Goal: Task Accomplishment & Management: Manage account settings

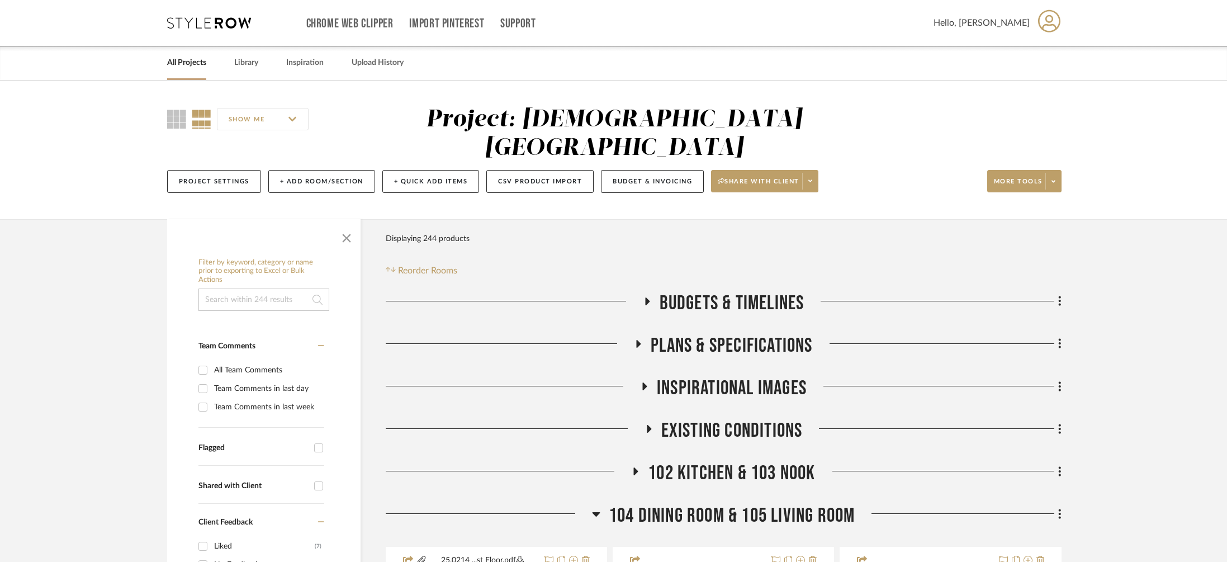
click at [169, 61] on link "All Projects" at bounding box center [186, 62] width 39 height 15
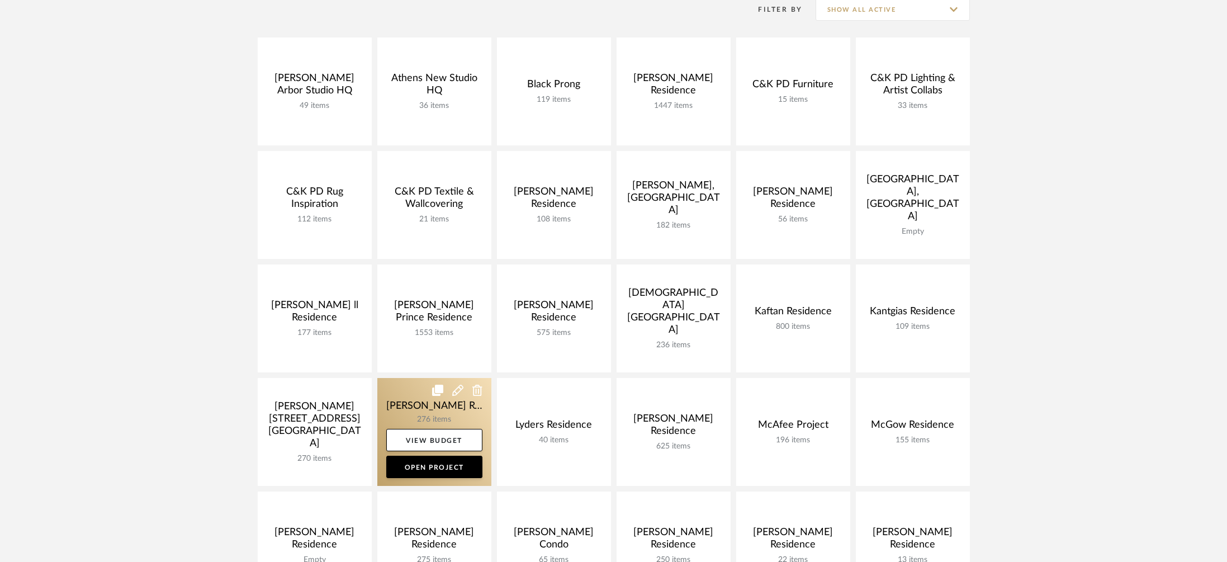
scroll to position [172, 0]
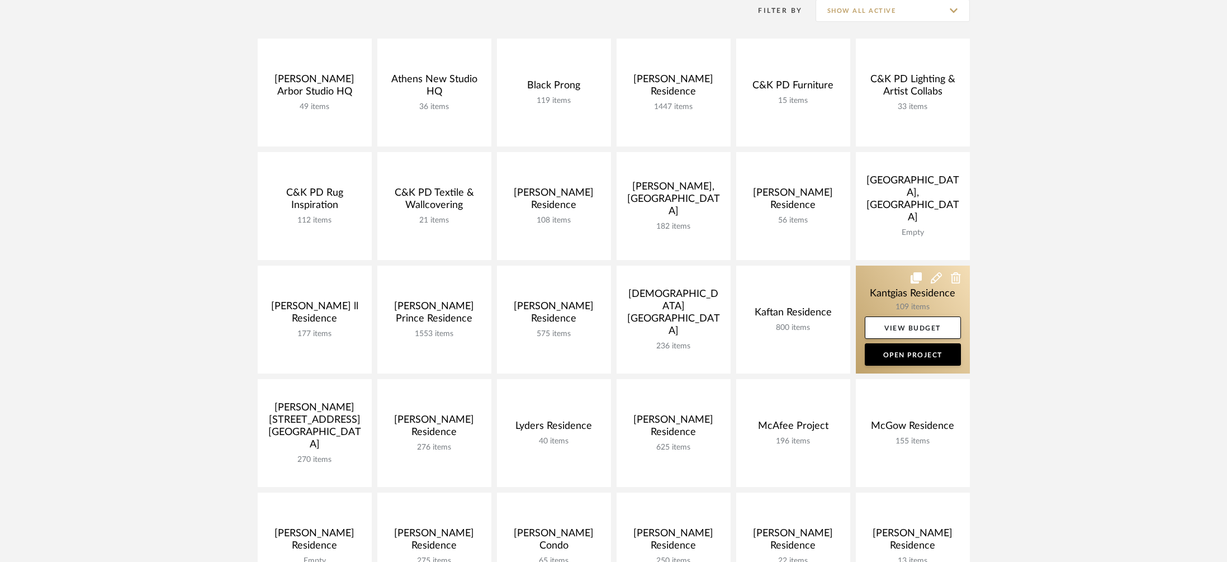
click at [883, 287] on link at bounding box center [913, 319] width 114 height 108
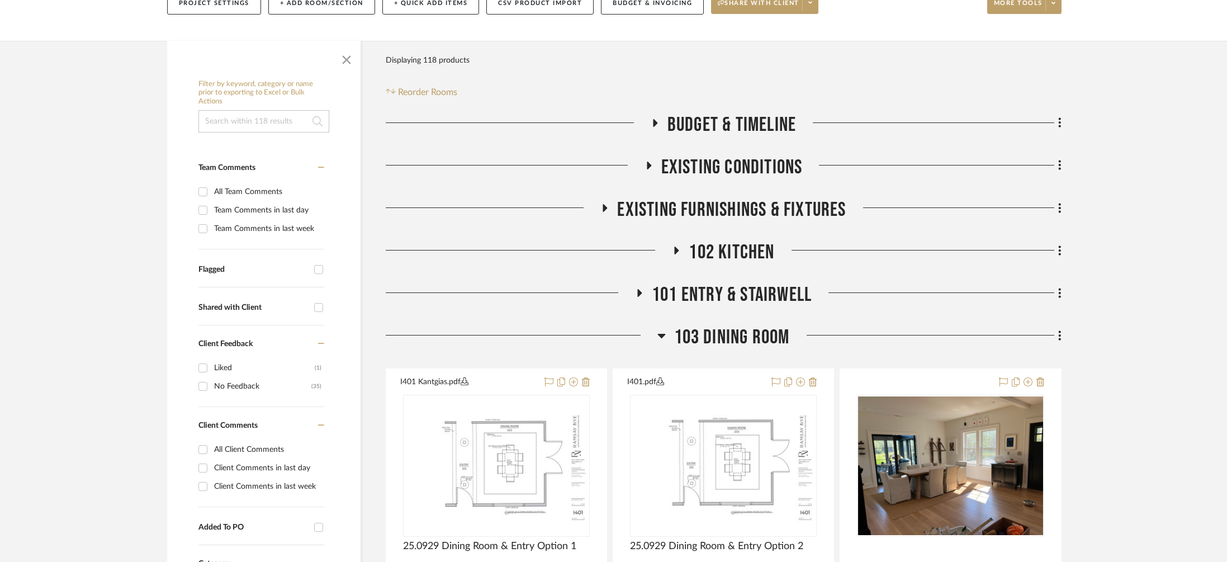
scroll to position [461, 0]
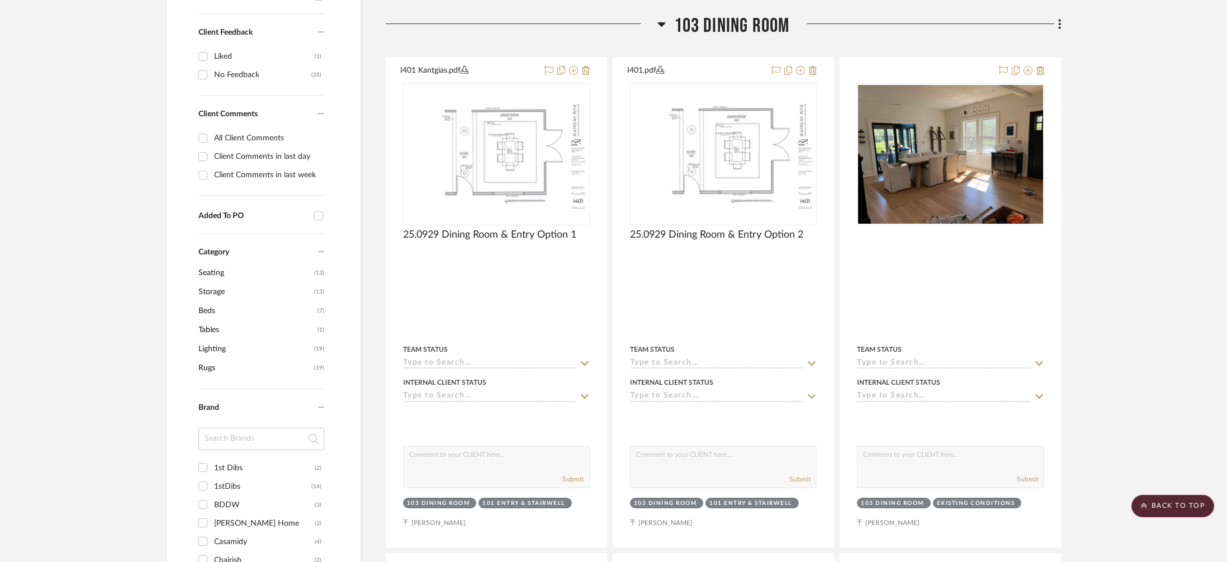
click at [749, 31] on span "103 Dining Room" at bounding box center [732, 26] width 116 height 24
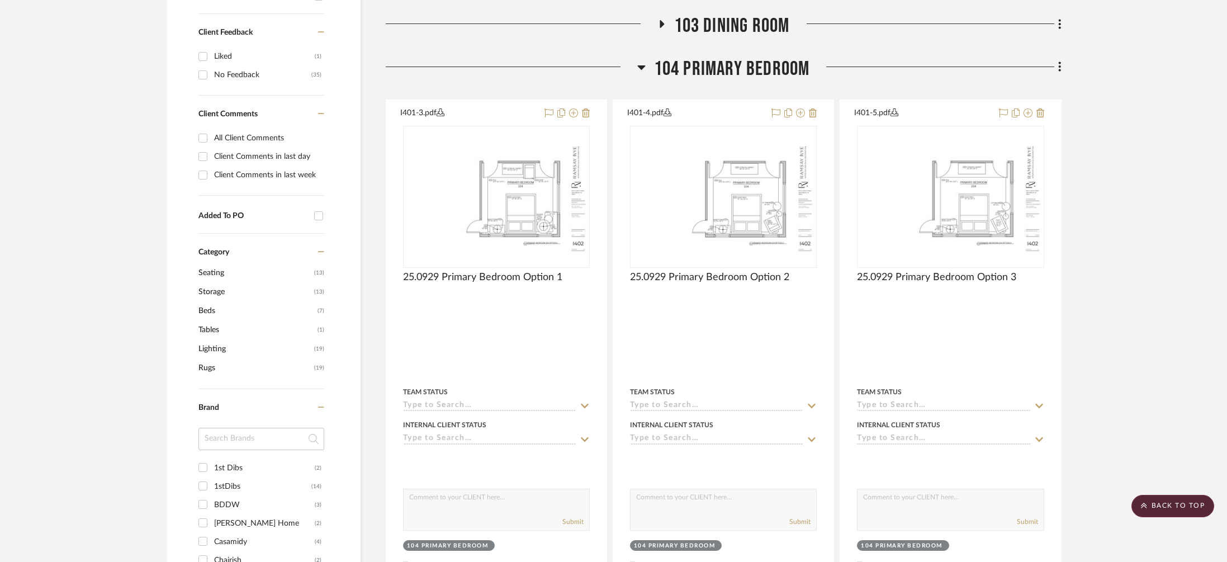
click at [763, 62] on span "104 Primary Bedroom" at bounding box center [732, 69] width 156 height 24
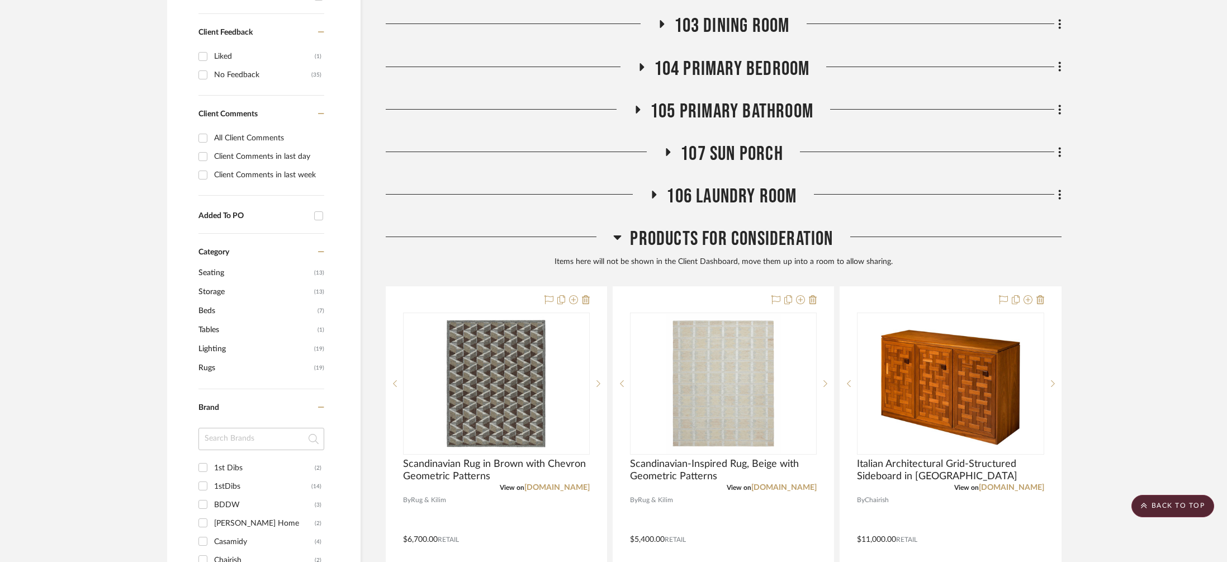
click at [747, 238] on span "Products For Consideration" at bounding box center [731, 239] width 203 height 24
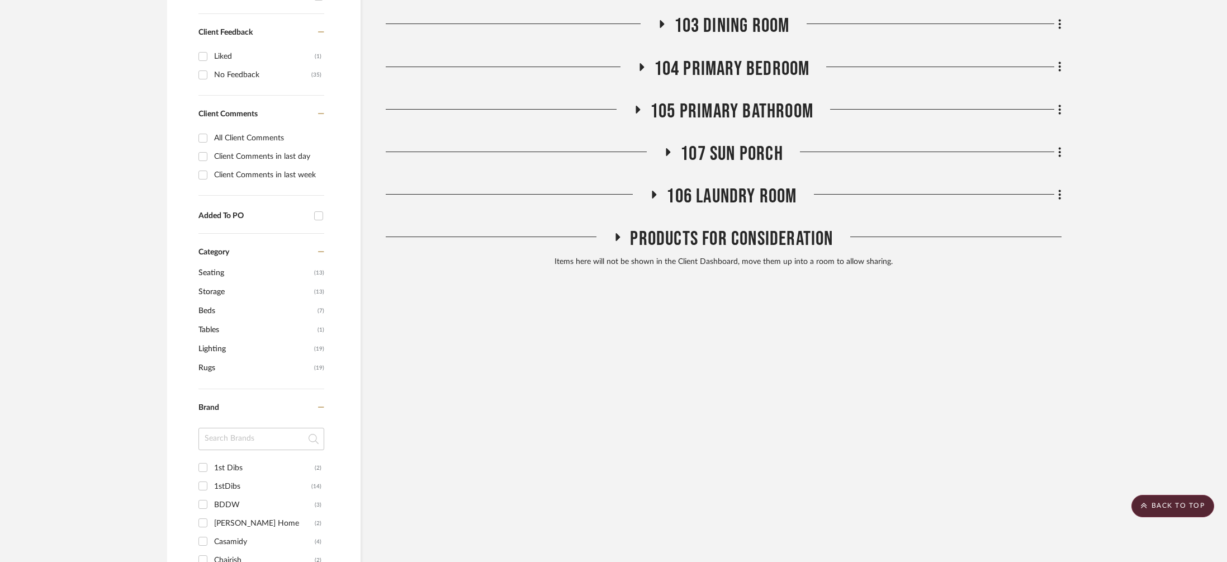
click at [753, 203] on span "106 Laundry Room" at bounding box center [731, 196] width 130 height 24
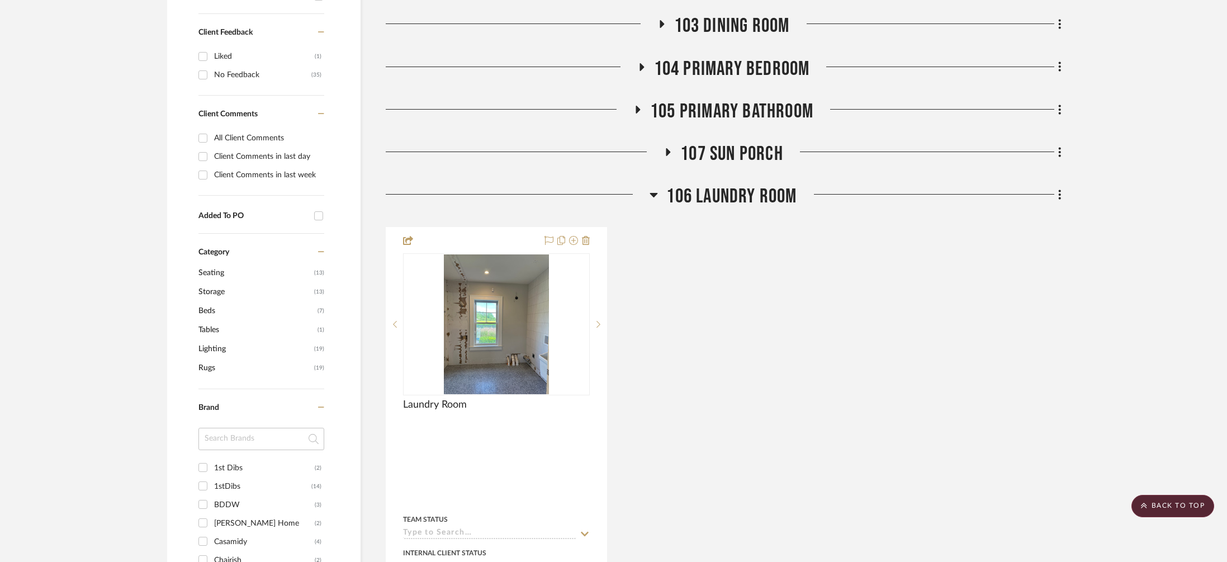
click at [753, 203] on span "106 Laundry Room" at bounding box center [731, 196] width 130 height 24
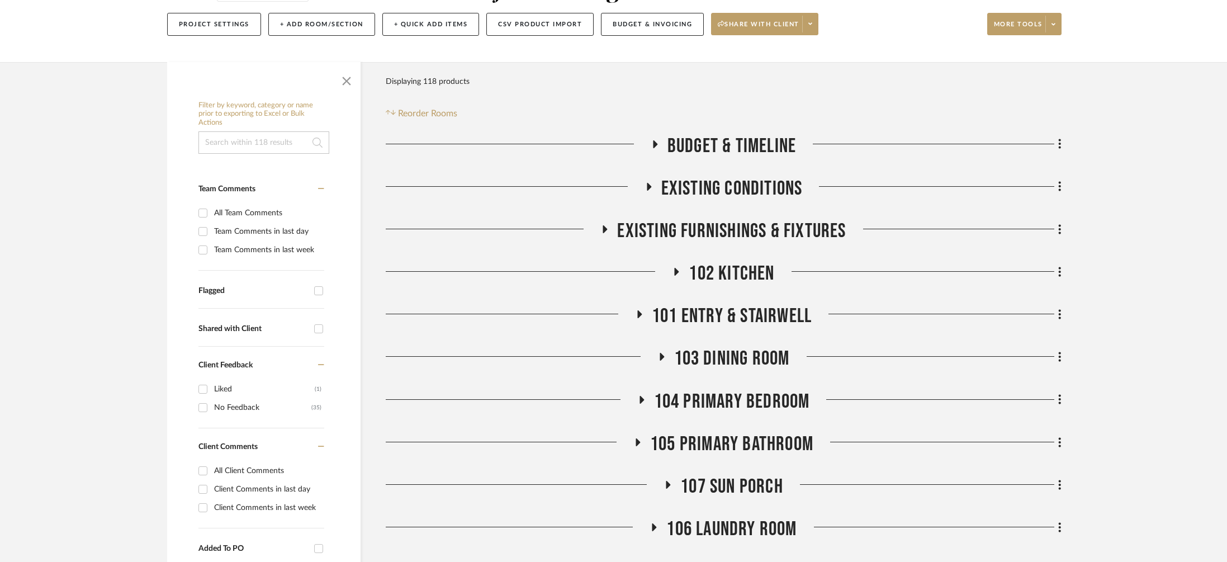
scroll to position [140, 0]
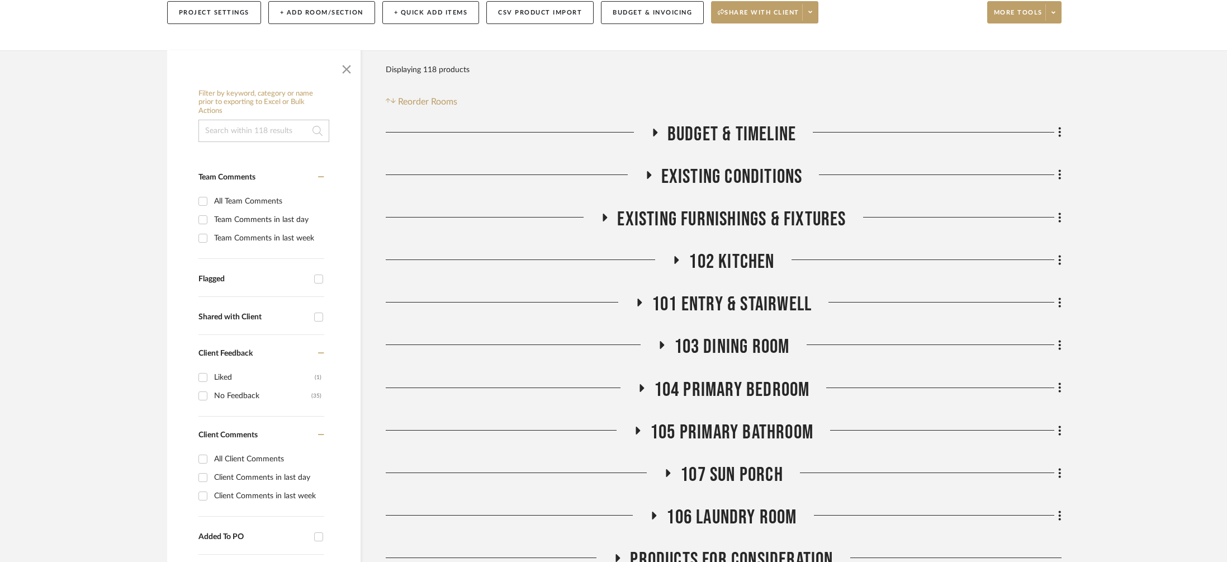
click at [746, 304] on span "101 Entry & Stairwell" at bounding box center [732, 304] width 160 height 24
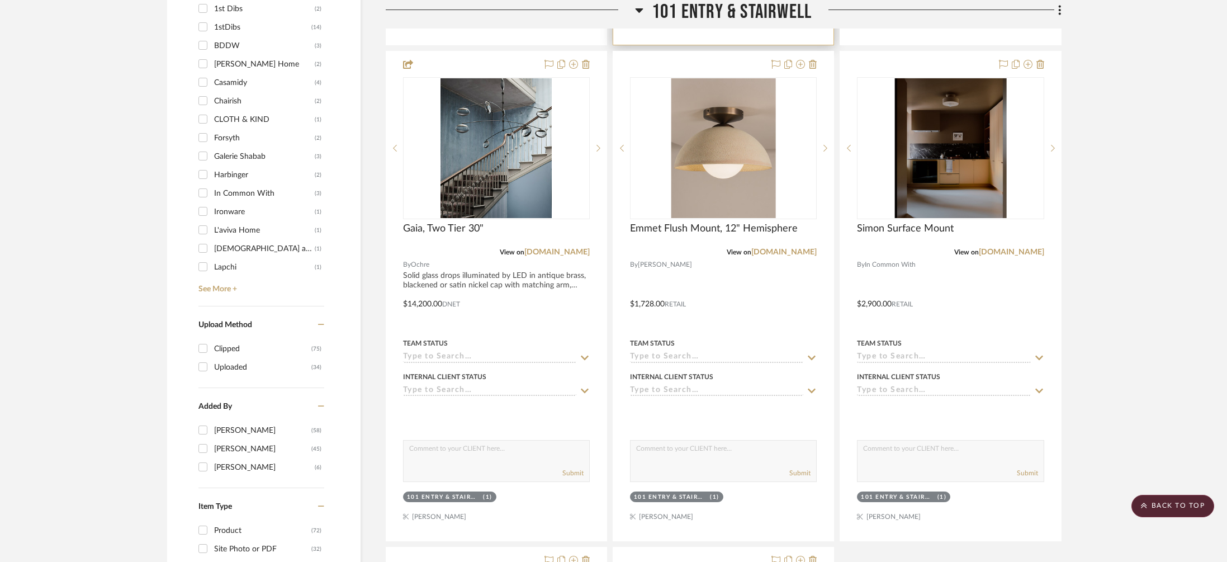
scroll to position [985, 0]
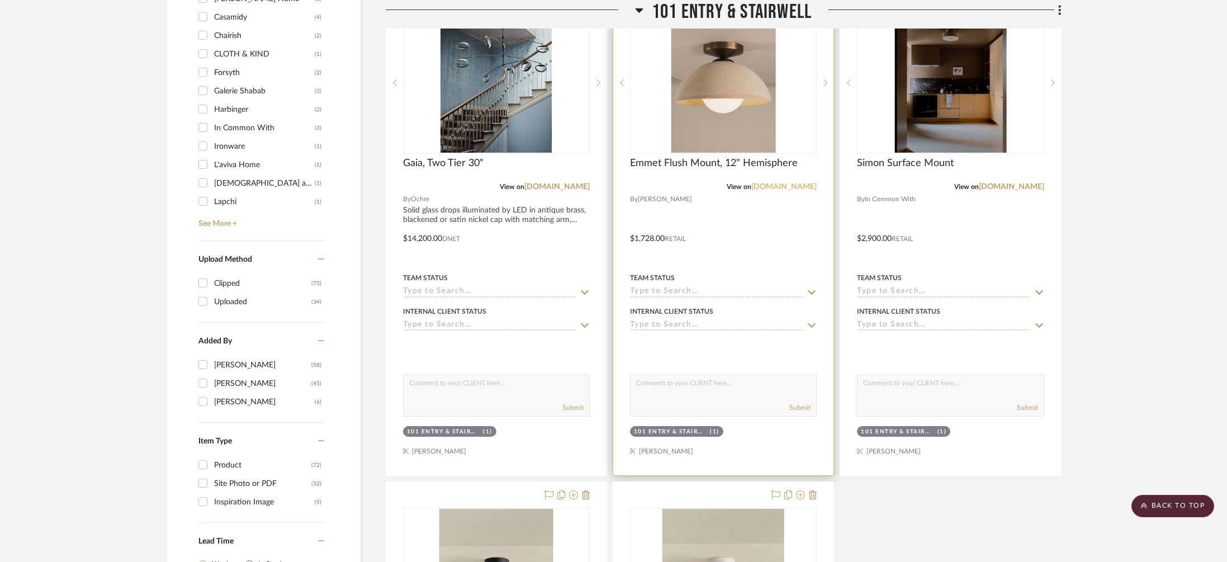
click at [784, 184] on link "[DOMAIN_NAME]" at bounding box center [783, 187] width 65 height 8
click at [703, 97] on img "0" at bounding box center [723, 83] width 104 height 140
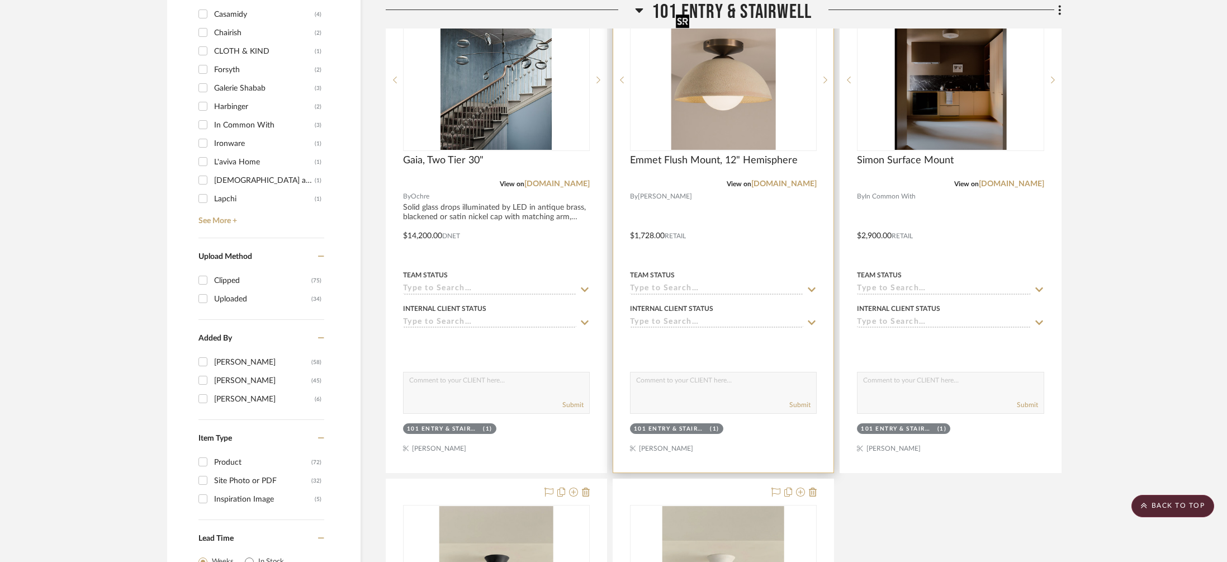
click at [703, 97] on img "0" at bounding box center [723, 80] width 104 height 140
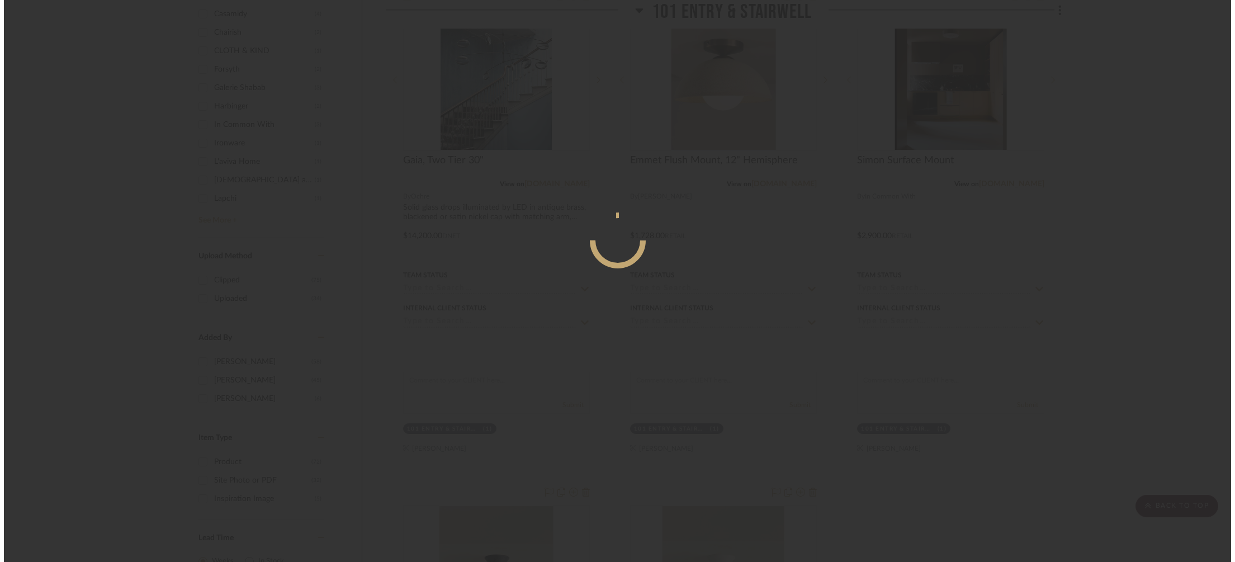
scroll to position [0, 0]
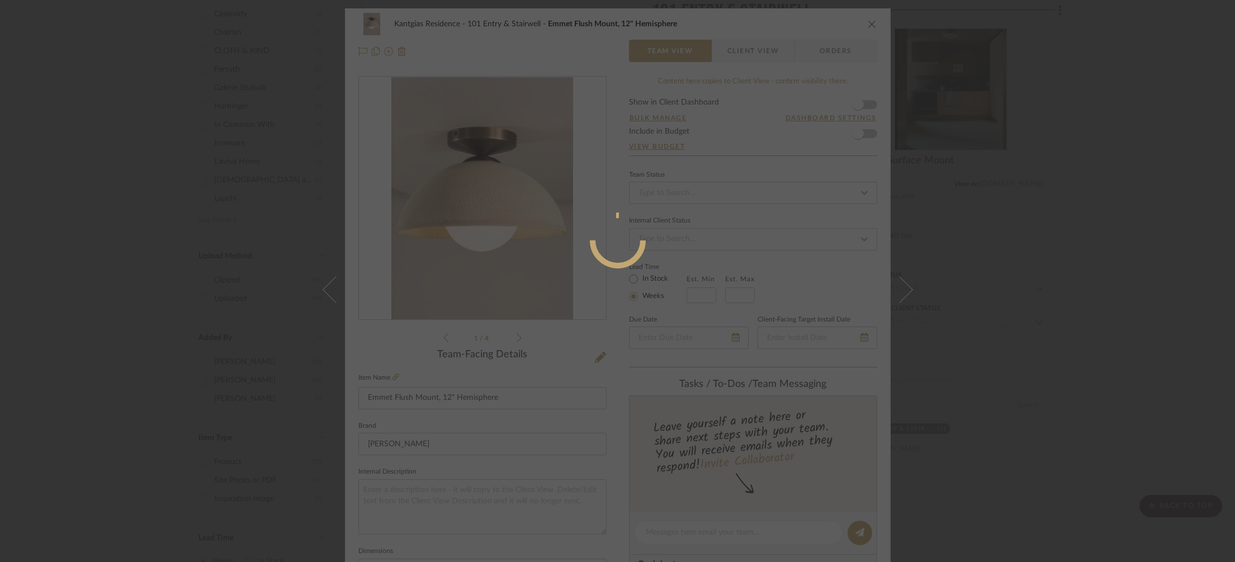
drag, startPoint x: 1036, startPoint y: 243, endPoint x: 851, endPoint y: 274, distance: 187.0
click at [1036, 243] on div at bounding box center [617, 281] width 1235 height 562
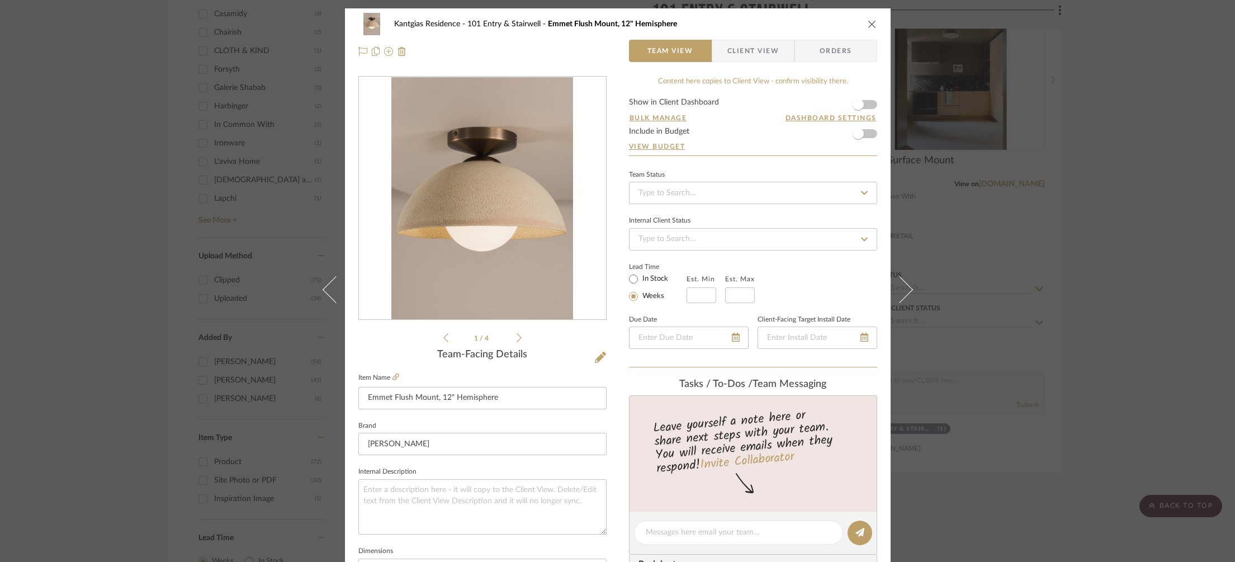
click at [1055, 163] on div "Kantgias Residence 101 Entry & Stairwell Emmet Flush Mount, 12" Hemisphere Team…" at bounding box center [617, 281] width 1235 height 562
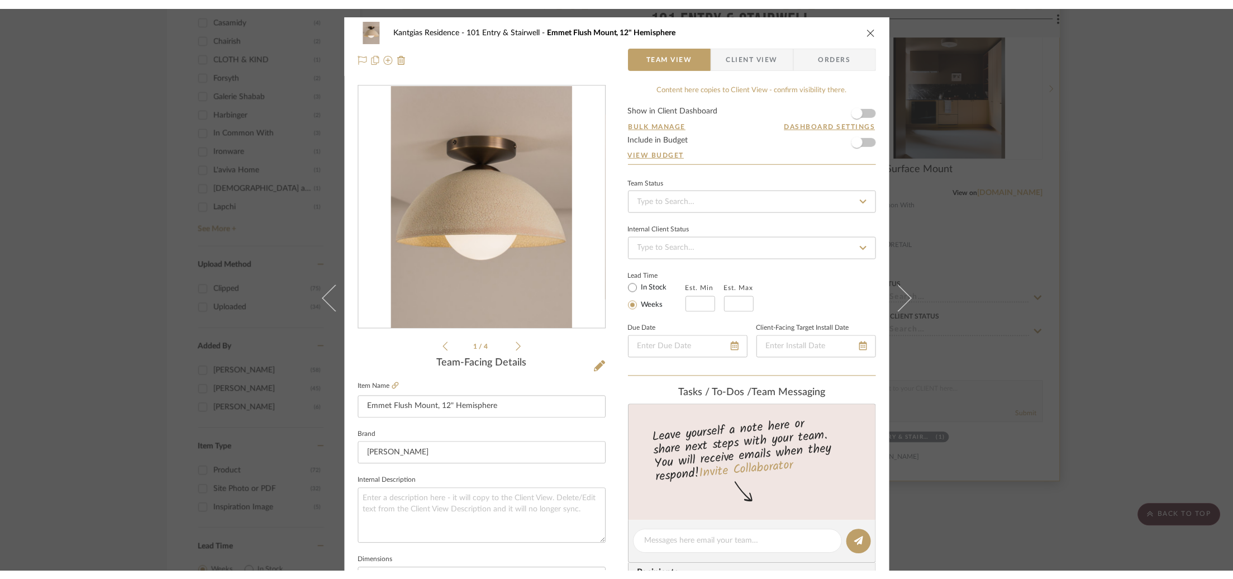
scroll to position [988, 0]
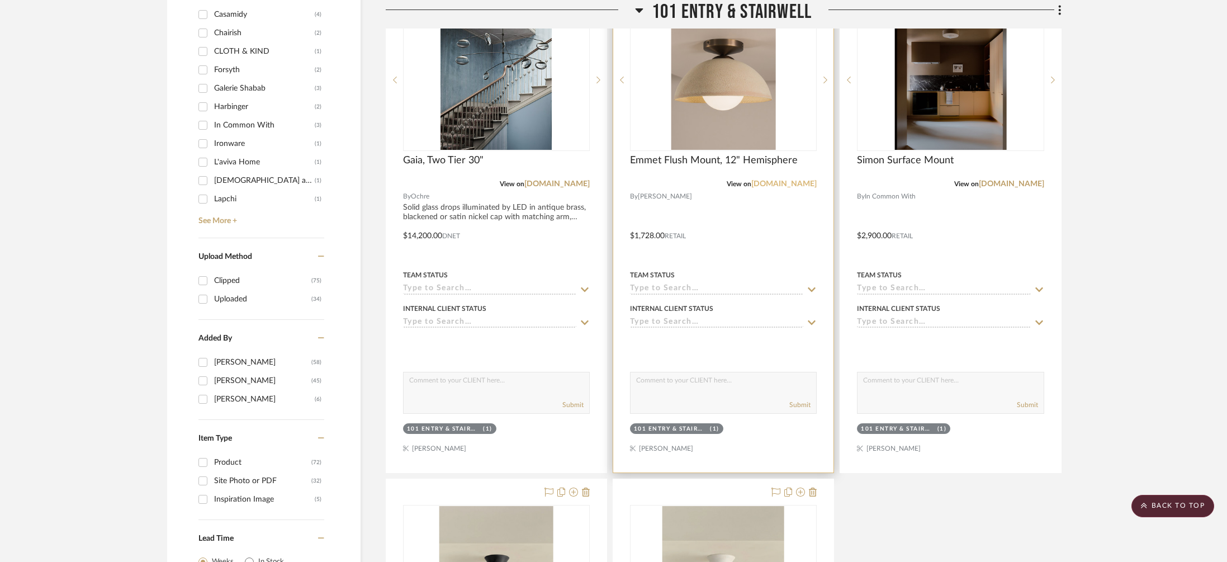
click at [776, 184] on link "[DOMAIN_NAME]" at bounding box center [783, 184] width 65 height 8
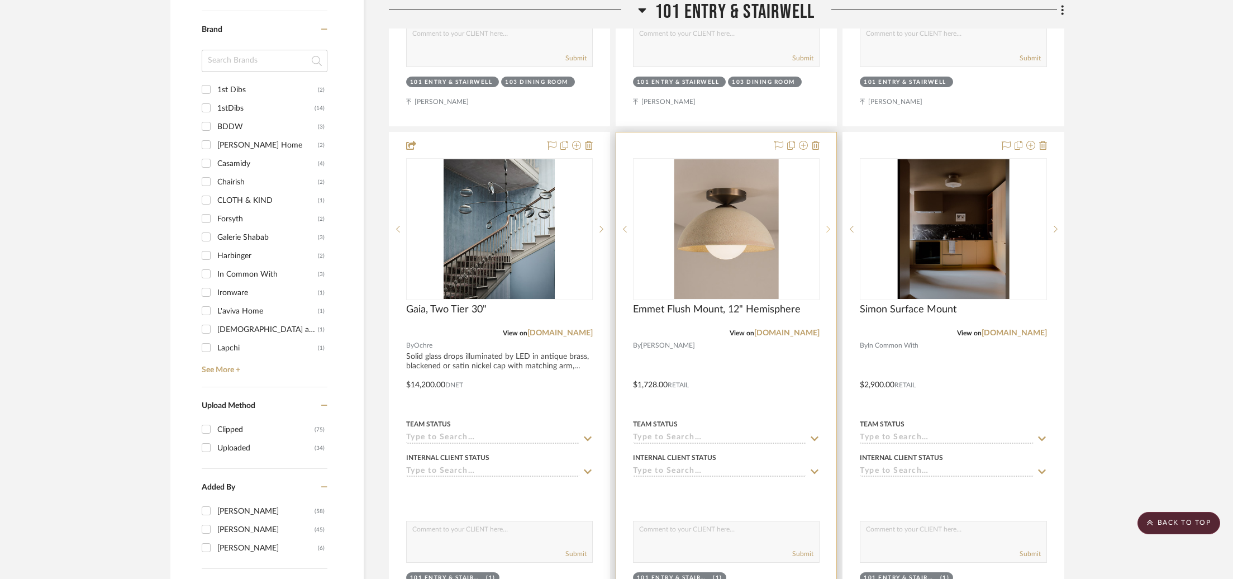
scroll to position [838, 0]
click at [752, 262] on img "0" at bounding box center [727, 230] width 104 height 140
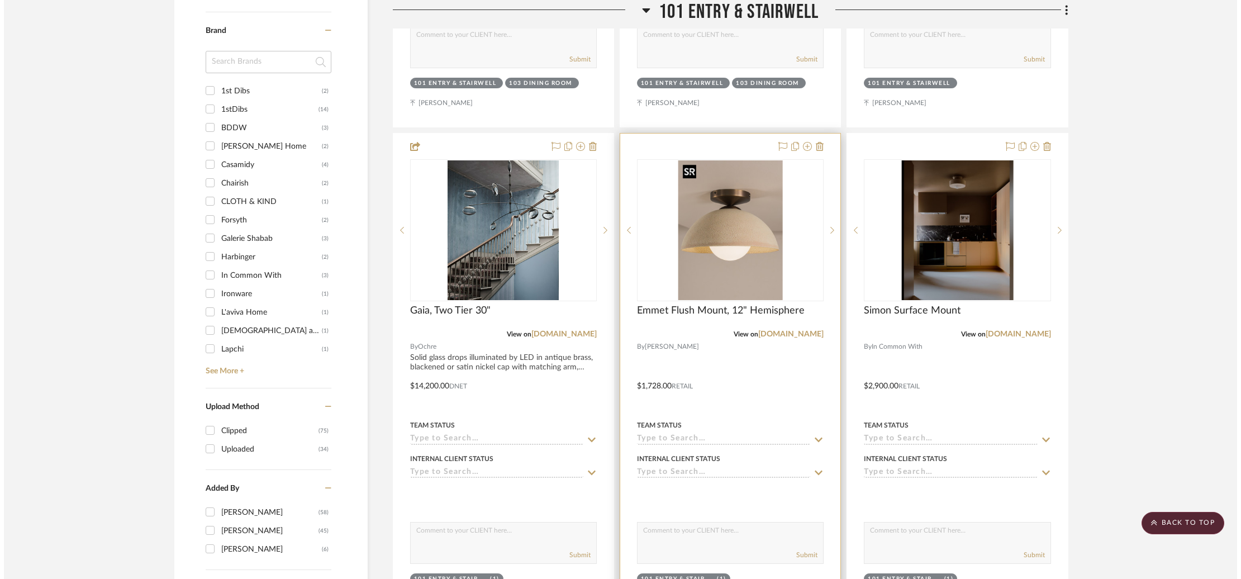
scroll to position [0, 0]
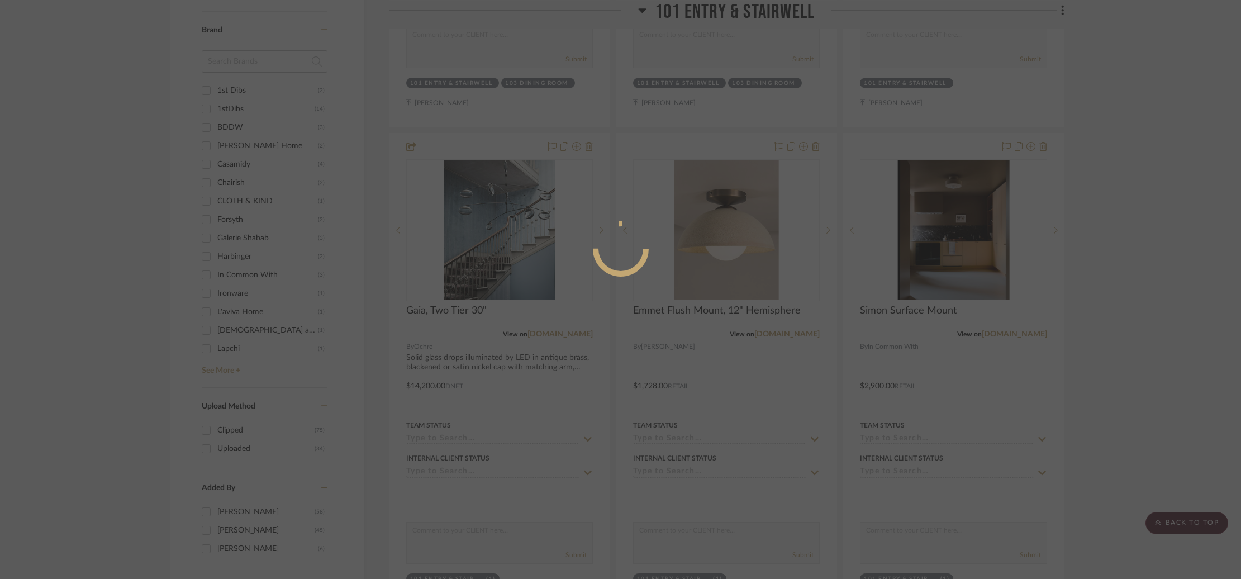
click at [1148, 208] on div at bounding box center [620, 289] width 1241 height 579
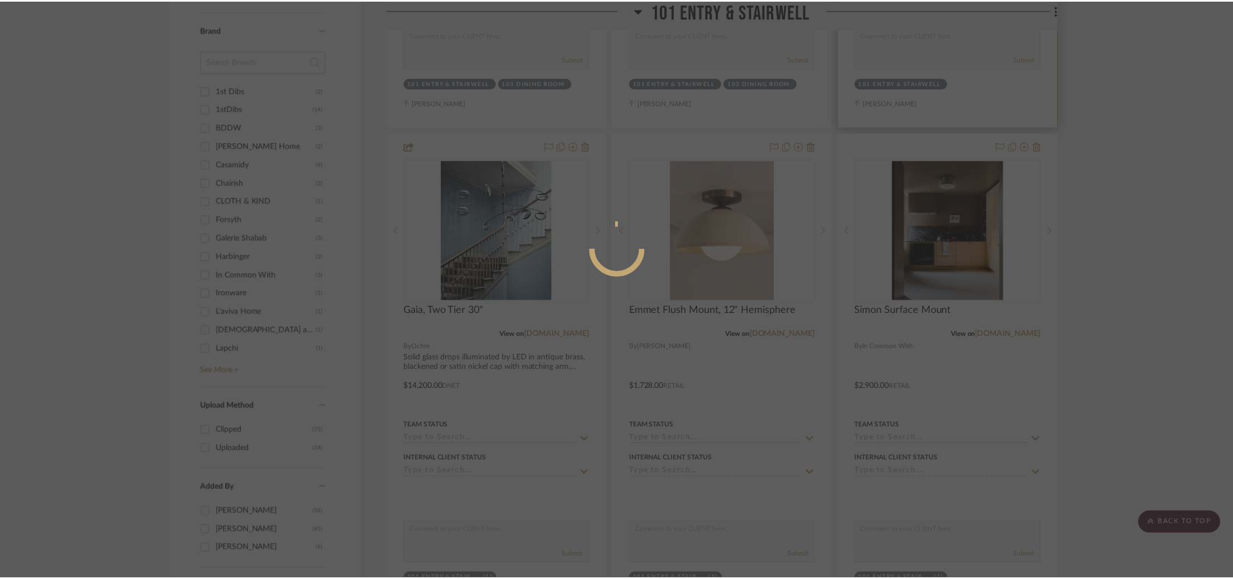
scroll to position [838, 0]
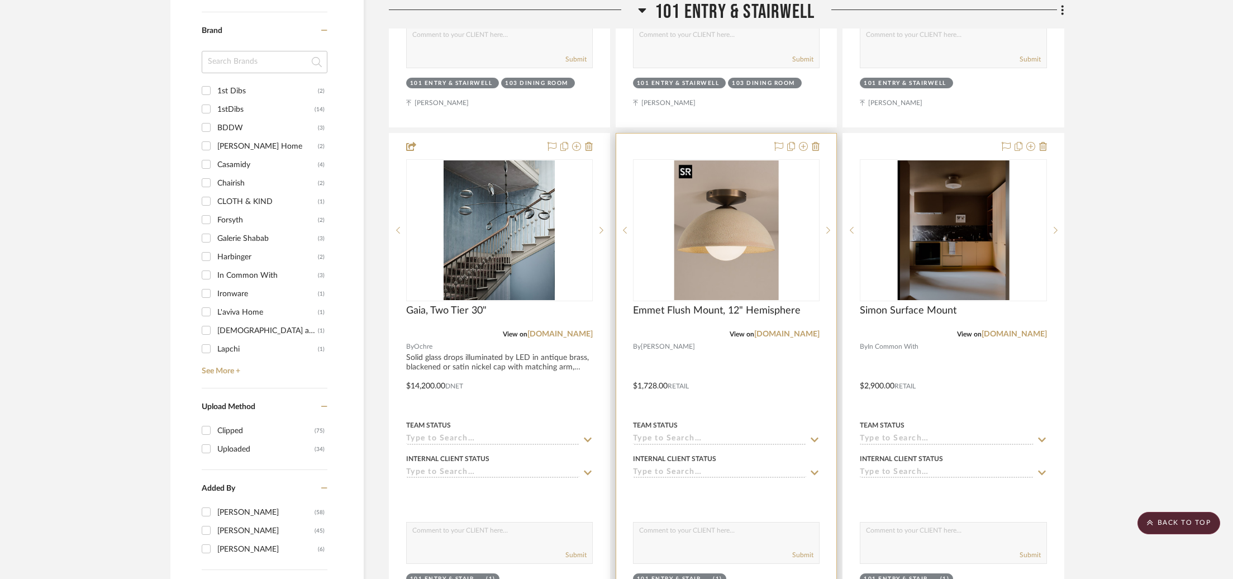
click at [709, 196] on img "0" at bounding box center [727, 230] width 104 height 140
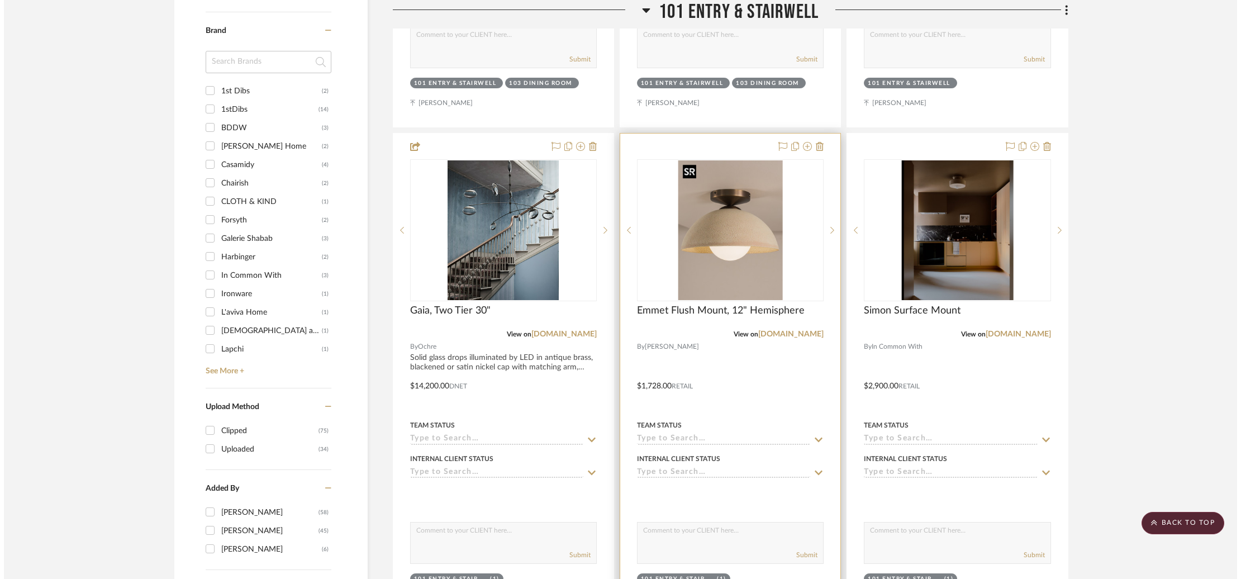
scroll to position [0, 0]
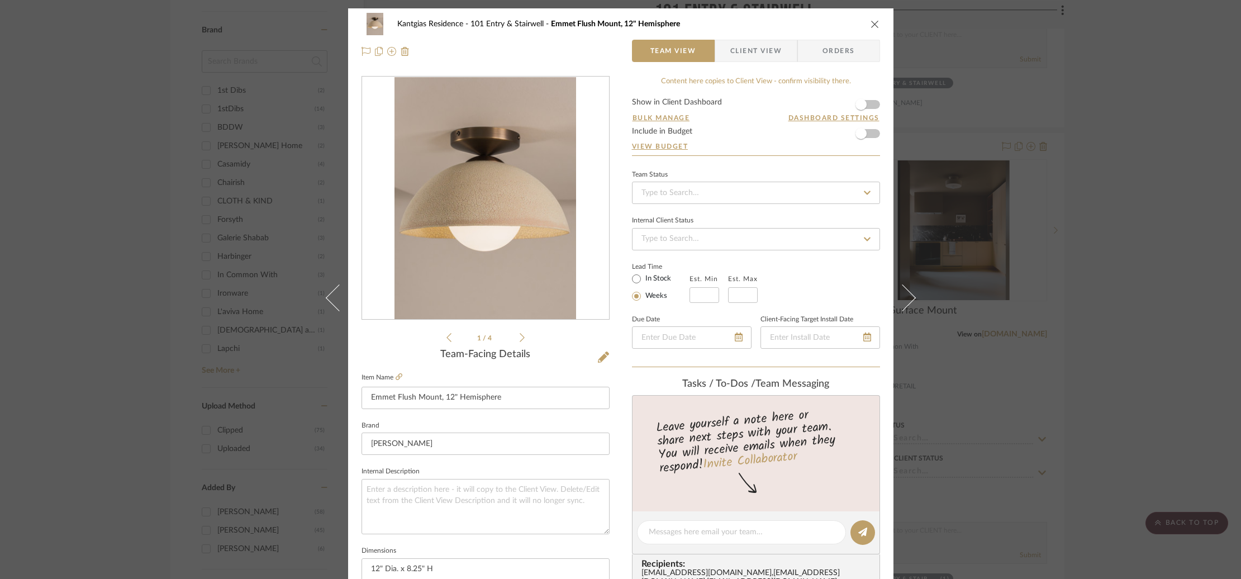
click at [1022, 156] on div "Kantgias Residence 101 Entry & Stairwell Emmet Flush Mount, 12" Hemisphere Team…" at bounding box center [620, 289] width 1241 height 579
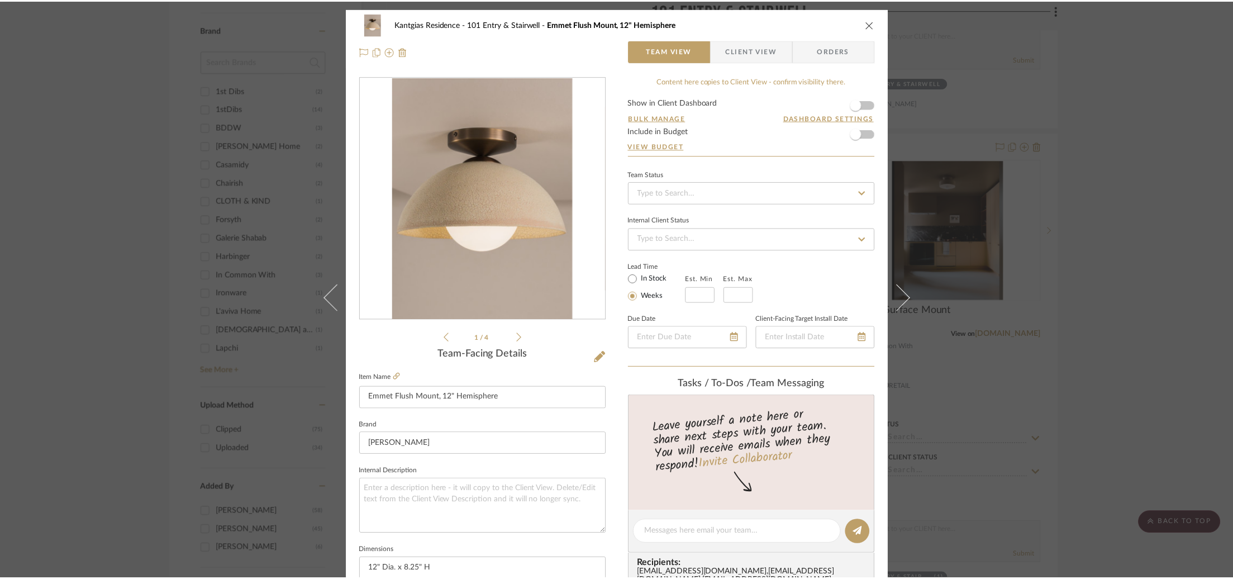
scroll to position [838, 0]
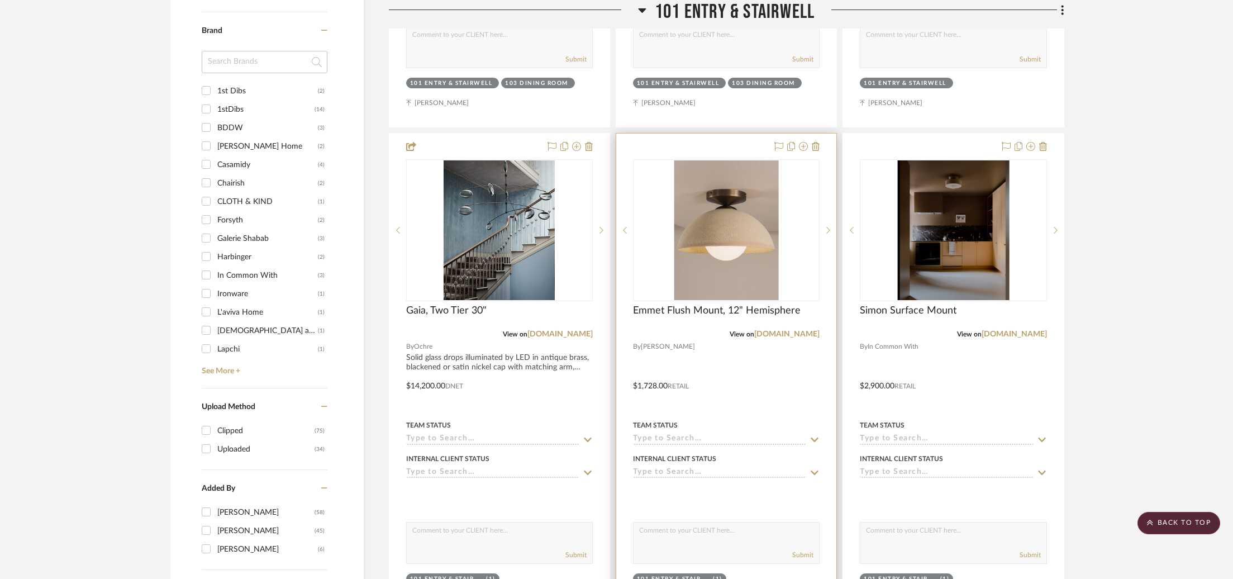
click at [738, 371] on div at bounding box center [726, 378] width 220 height 489
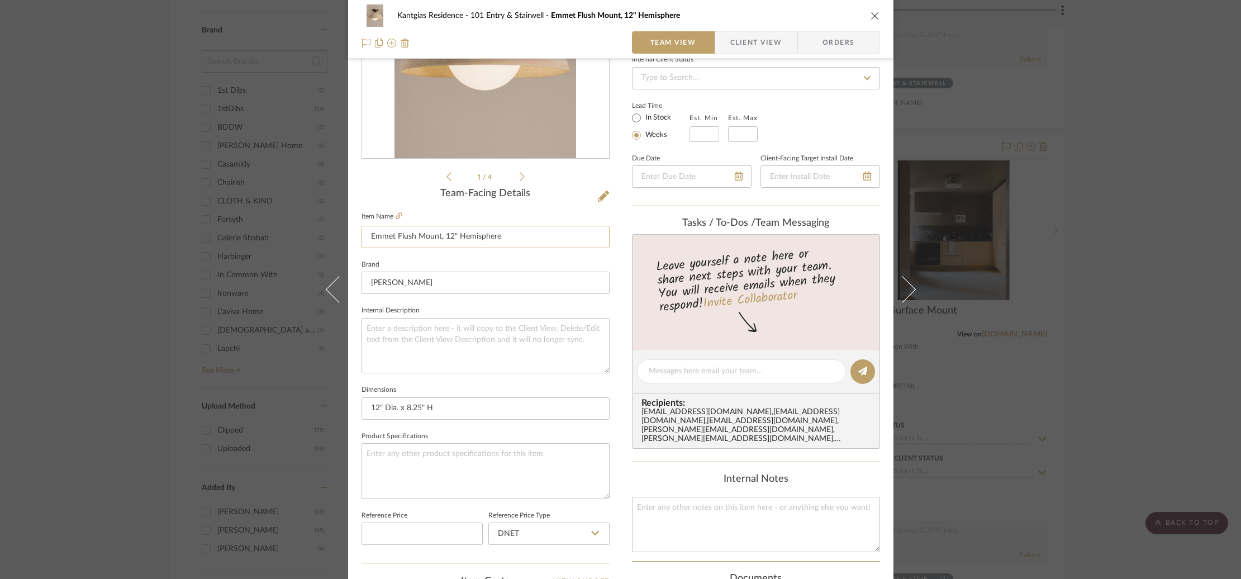
scroll to position [349, 0]
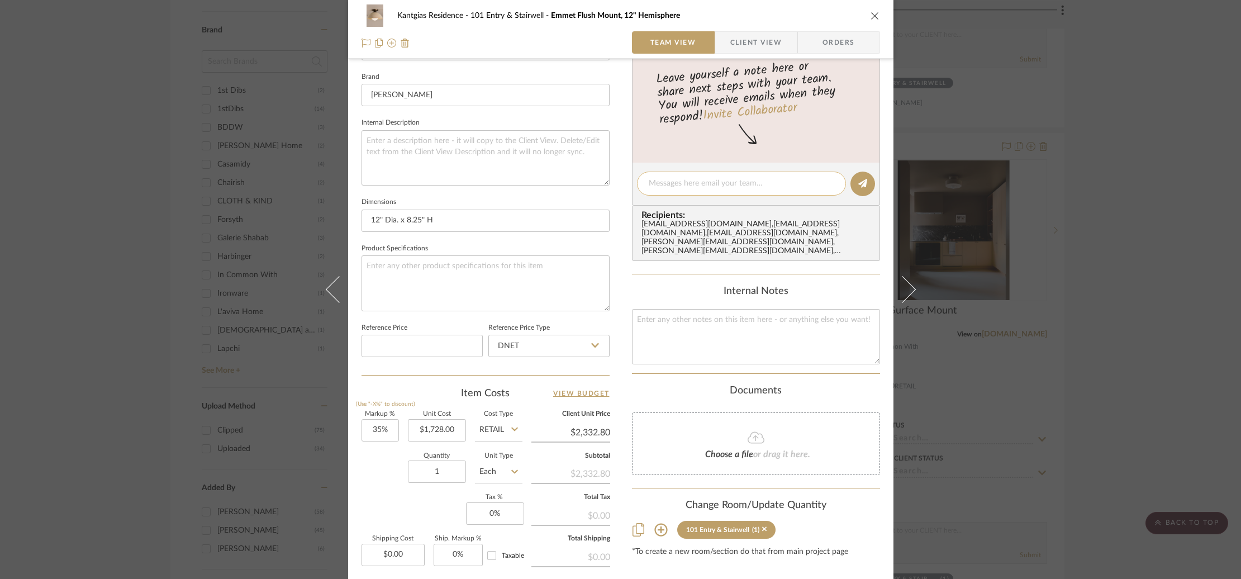
click at [717, 182] on textarea at bounding box center [742, 184] width 186 height 12
type textarea "Designer Net: 15% Off retail"
click at [862, 179] on icon at bounding box center [862, 183] width 9 height 9
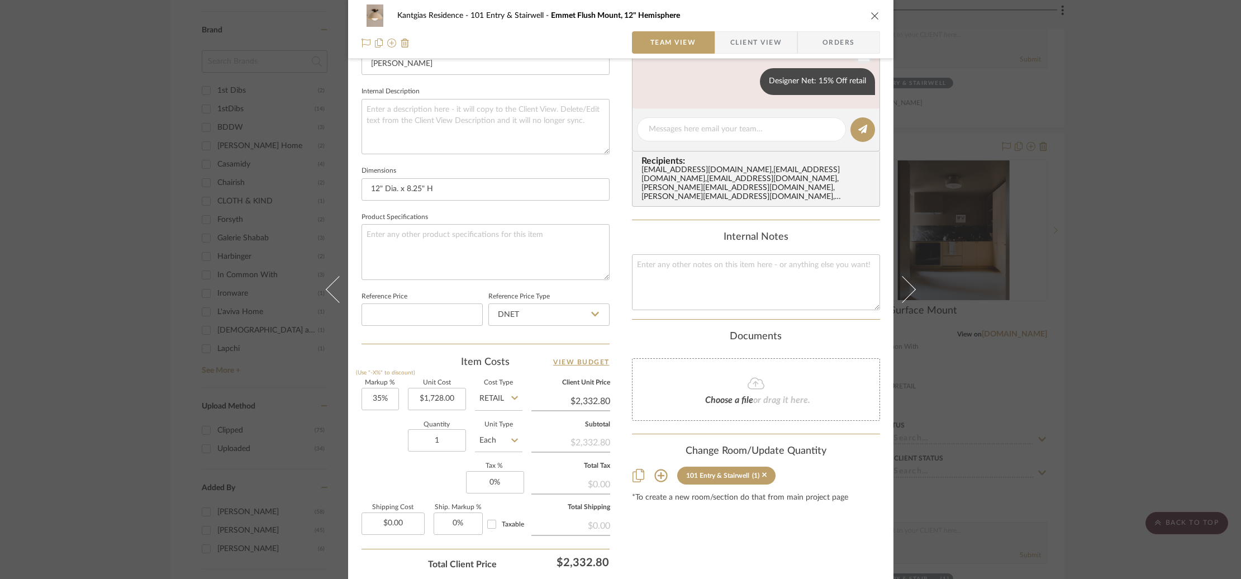
scroll to position [381, 0]
drag, startPoint x: 412, startPoint y: 402, endPoint x: 447, endPoint y: 400, distance: 35.3
click at [447, 400] on input "1728.00" at bounding box center [437, 398] width 58 height 22
type input "$1,728.00"
drag, startPoint x: 699, startPoint y: 136, endPoint x: 713, endPoint y: 209, distance: 74.4
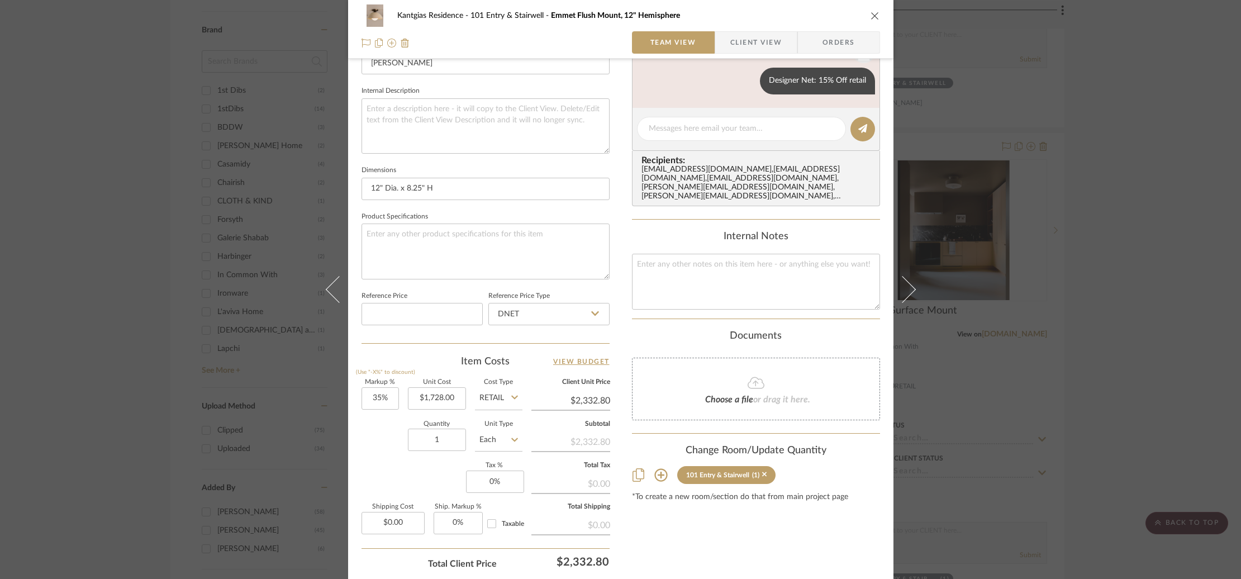
click at [699, 136] on div at bounding box center [741, 129] width 209 height 24
drag, startPoint x: 689, startPoint y: 126, endPoint x: 698, endPoint y: 206, distance: 80.4
click at [689, 126] on textarea at bounding box center [742, 129] width 186 height 12
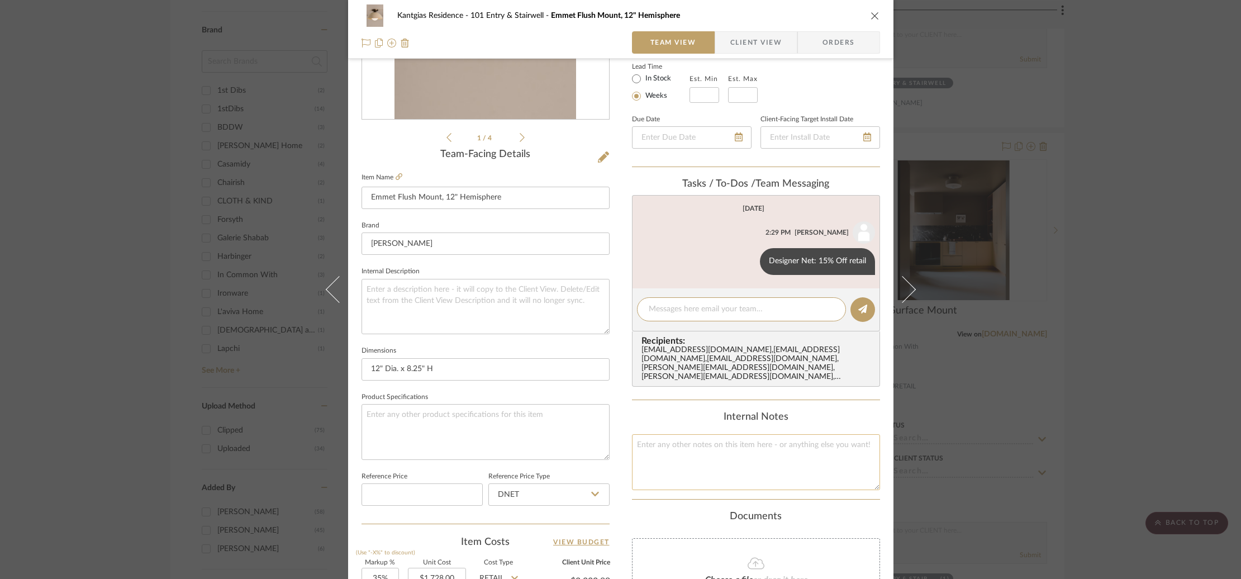
scroll to position [171, 0]
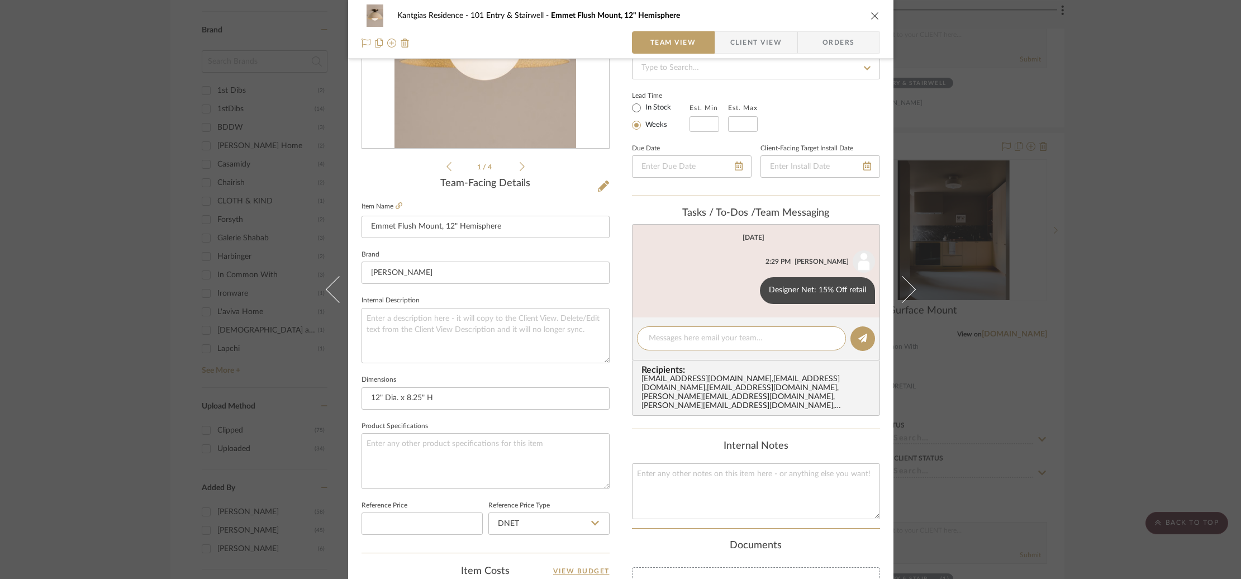
paste textarea "$1468.80"
click at [642, 336] on div "$1468.80" at bounding box center [741, 338] width 209 height 24
click at [644, 336] on div "$1468.80" at bounding box center [741, 338] width 209 height 24
click at [649, 336] on textarea "$1468.80" at bounding box center [742, 339] width 186 height 12
click at [676, 338] on textarea "DNET: $1468.80" at bounding box center [742, 339] width 186 height 12
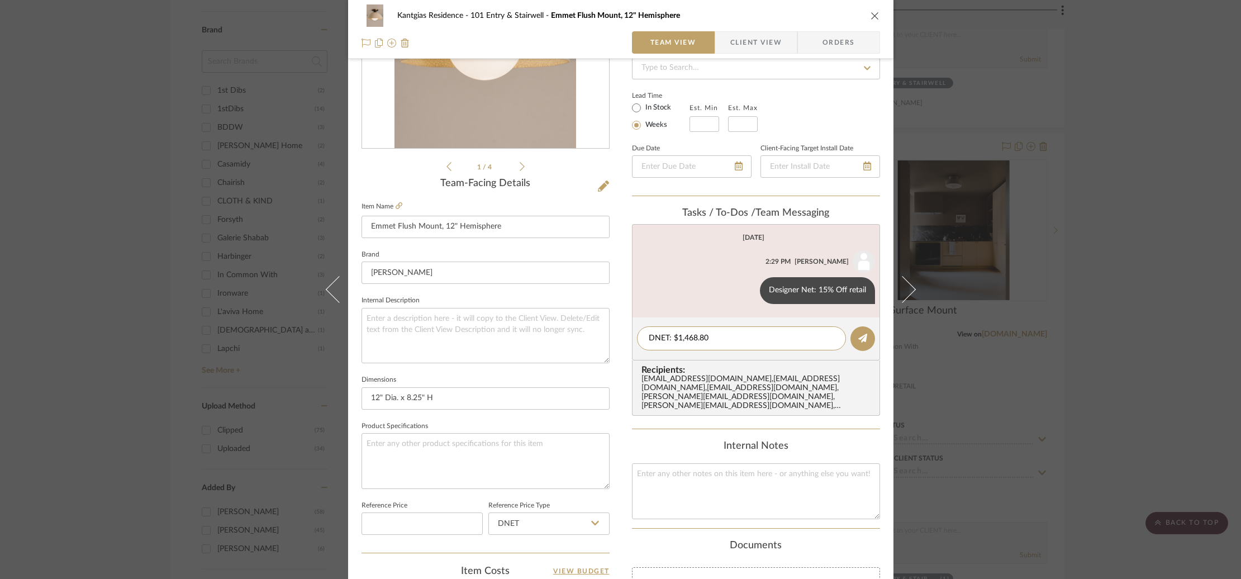
type textarea "DNET: $1,468.80"
click at [683, 426] on div "Content here copies to Client View - confirm visibility there. Show in Client D…" at bounding box center [756, 365] width 248 height 920
drag, startPoint x: 869, startPoint y: 335, endPoint x: 865, endPoint y: 328, distance: 8.5
click at [869, 335] on button at bounding box center [863, 338] width 25 height 25
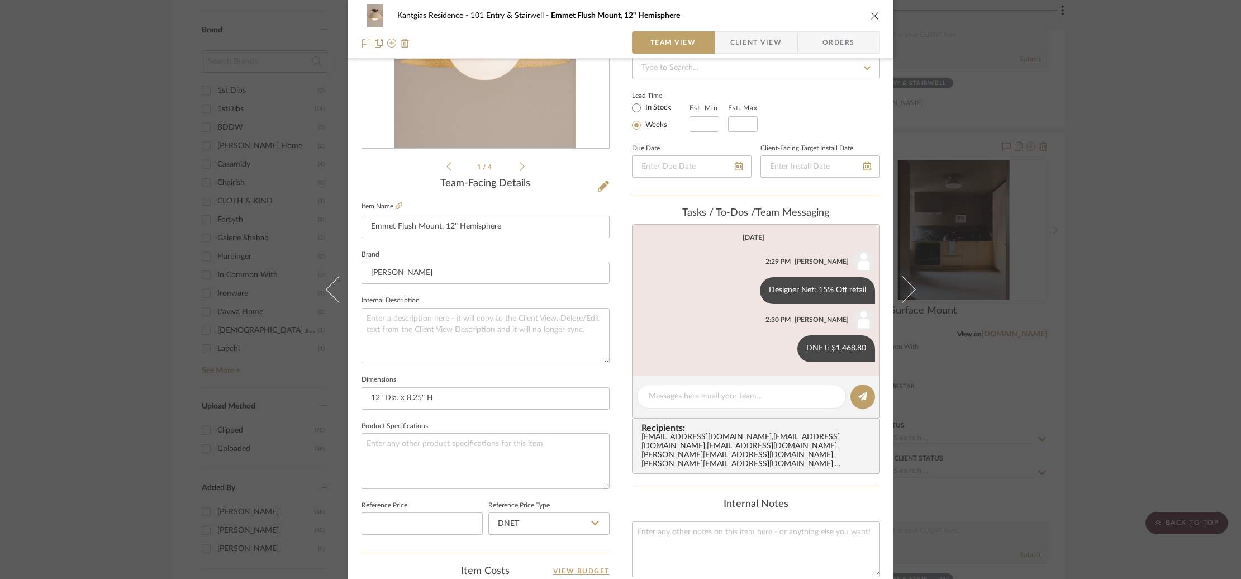
scroll to position [169, 0]
click at [743, 291] on button at bounding box center [749, 292] width 13 height 13
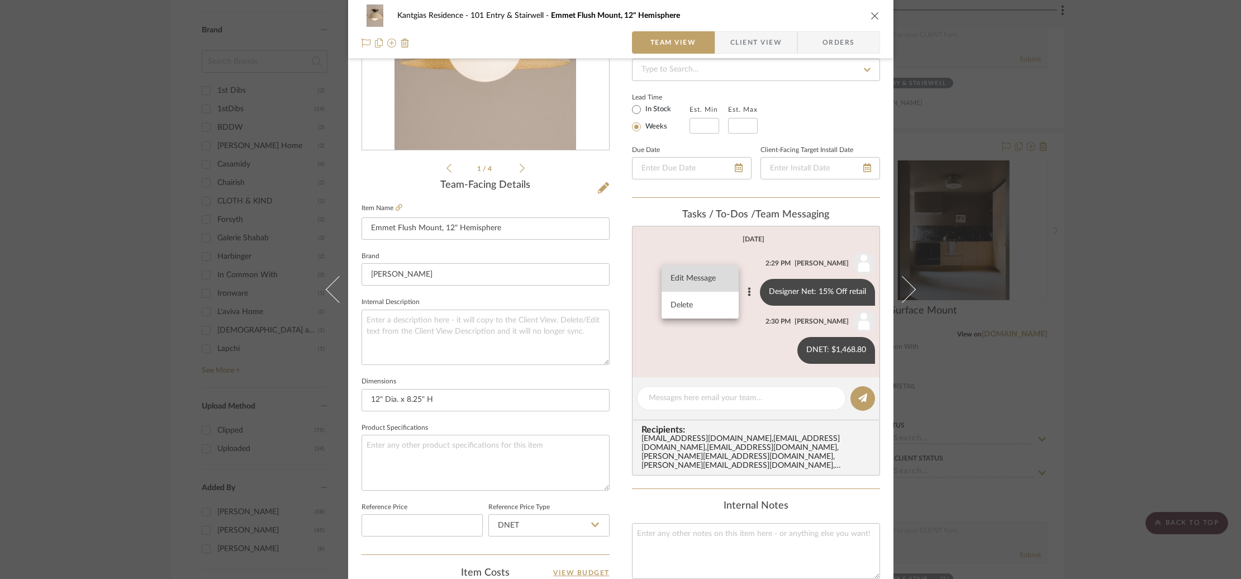
click at [712, 283] on button "Edit Message" at bounding box center [700, 278] width 77 height 27
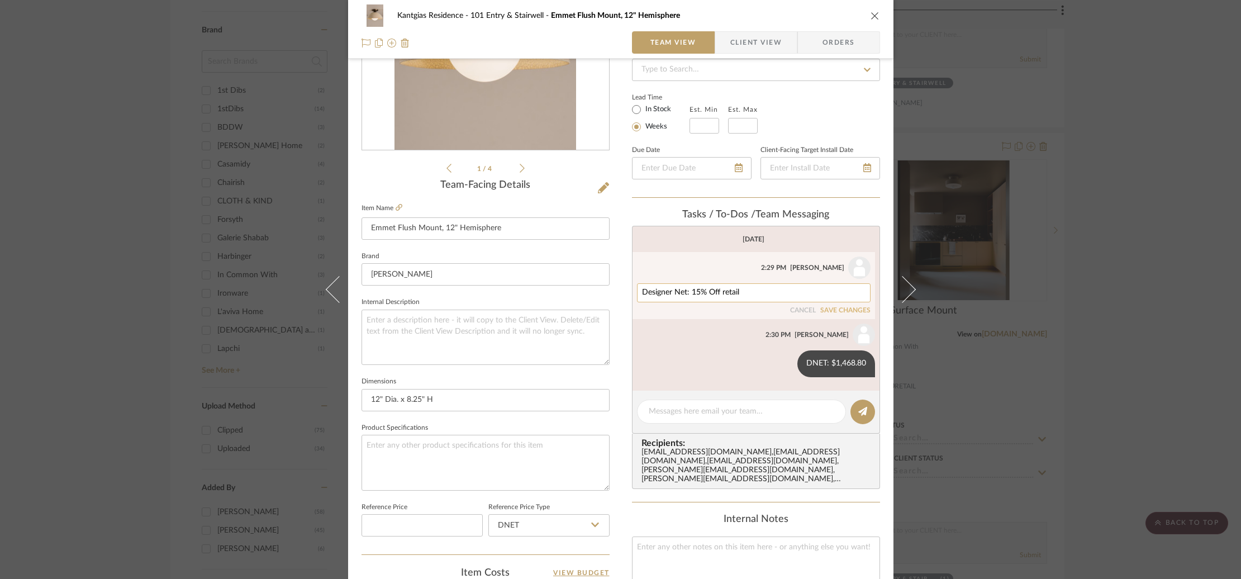
click at [708, 292] on textarea "Designer Net: 15% Off retail" at bounding box center [754, 292] width 224 height 9
type textarea "Designer Net: 15% off retail"
click at [855, 313] on button "SAVE CHANGES" at bounding box center [845, 313] width 50 height 8
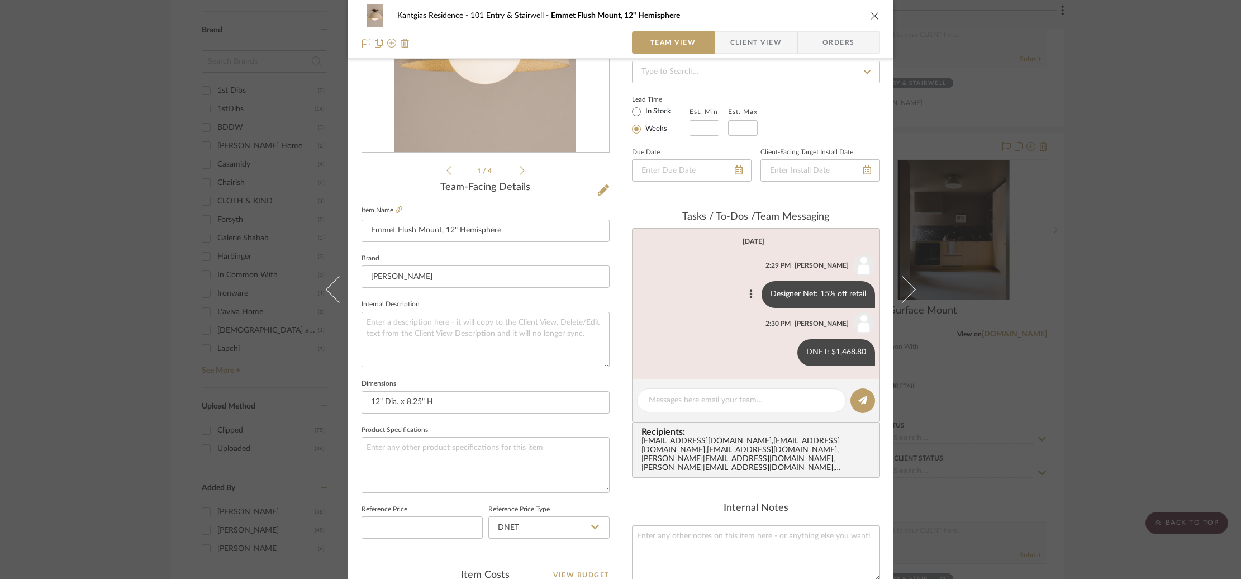
click at [303, 278] on div "Kantgias Residence 101 Entry & Stairwell Emmet Flush Mount, 12" Hemisphere Team…" at bounding box center [620, 289] width 1241 height 579
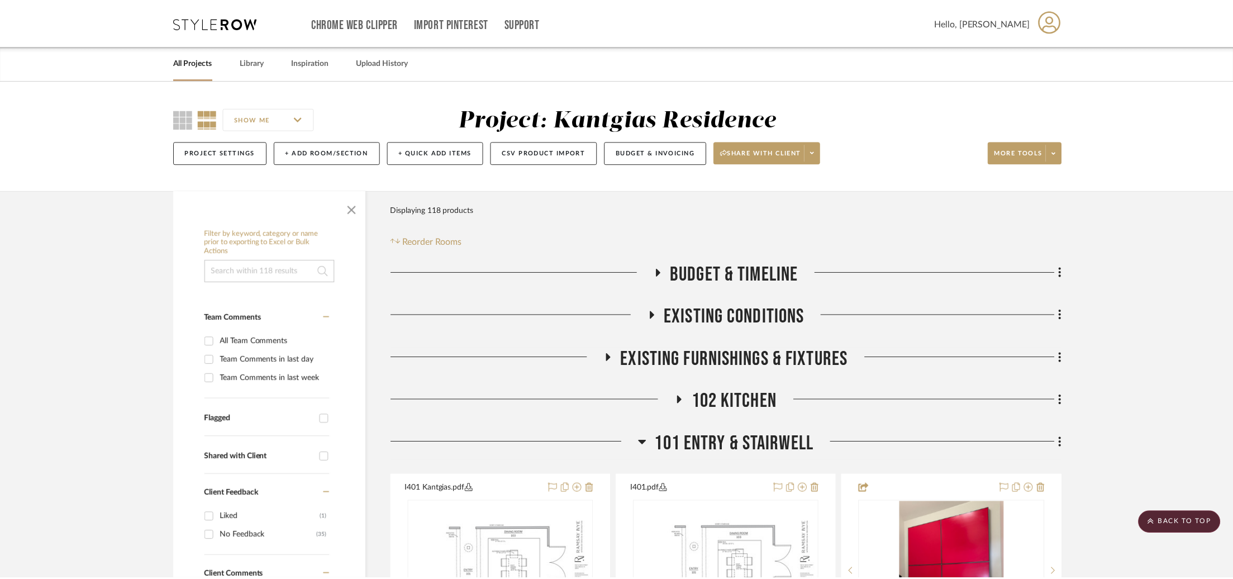
scroll to position [838, 0]
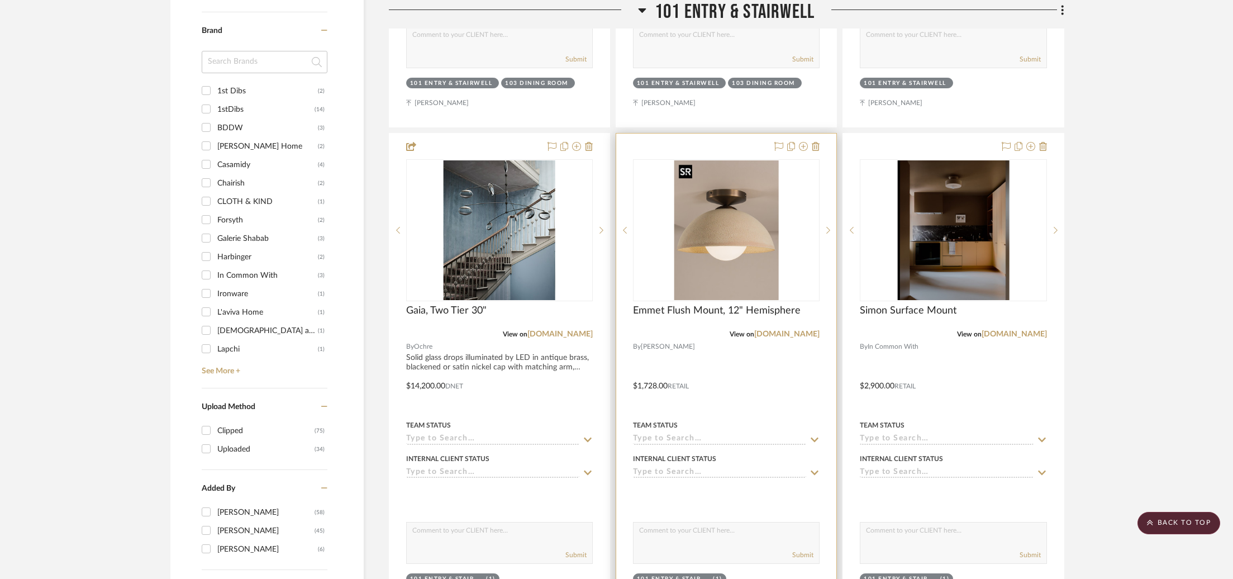
click at [770, 243] on img "0" at bounding box center [727, 230] width 104 height 140
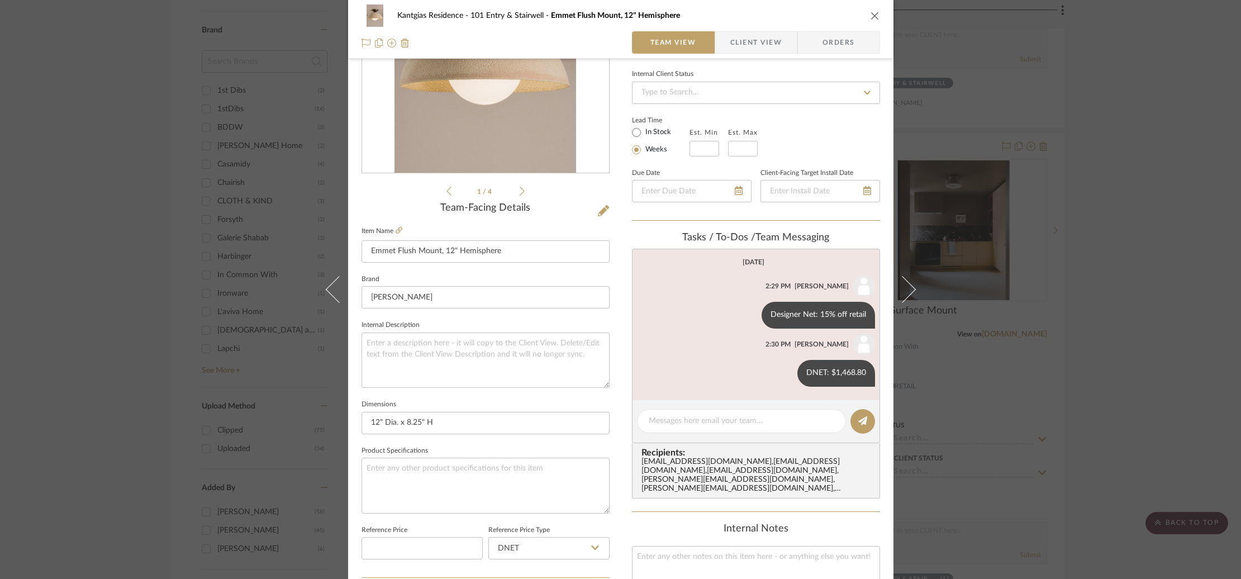
scroll to position [172, 0]
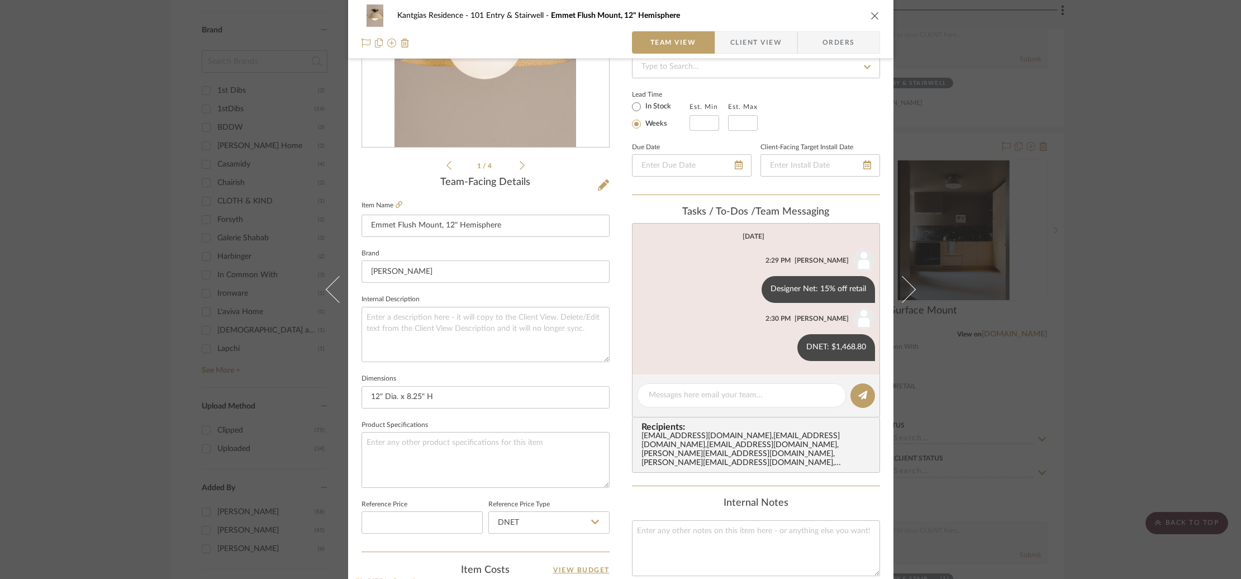
click at [957, 206] on div "Kantgias Residence 101 Entry & Stairwell Emmet Flush Mount, 12" Hemisphere Team…" at bounding box center [620, 289] width 1241 height 579
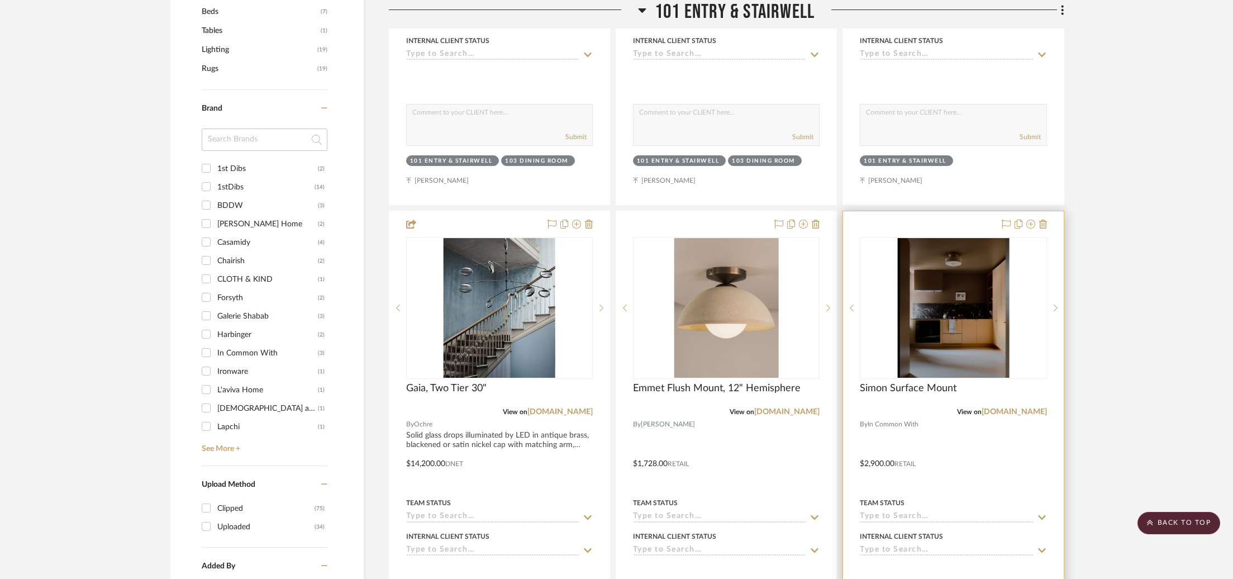
scroll to position [800, 0]
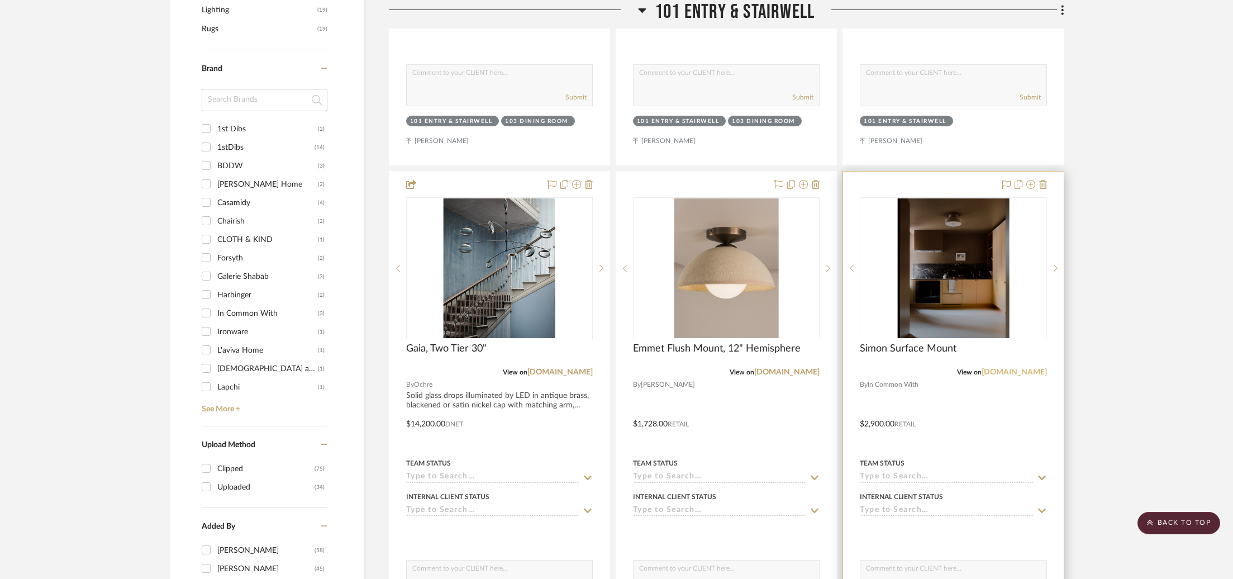
click at [1028, 369] on link "[DOMAIN_NAME]" at bounding box center [1014, 372] width 65 height 8
click at [1055, 271] on icon at bounding box center [1056, 268] width 4 height 8
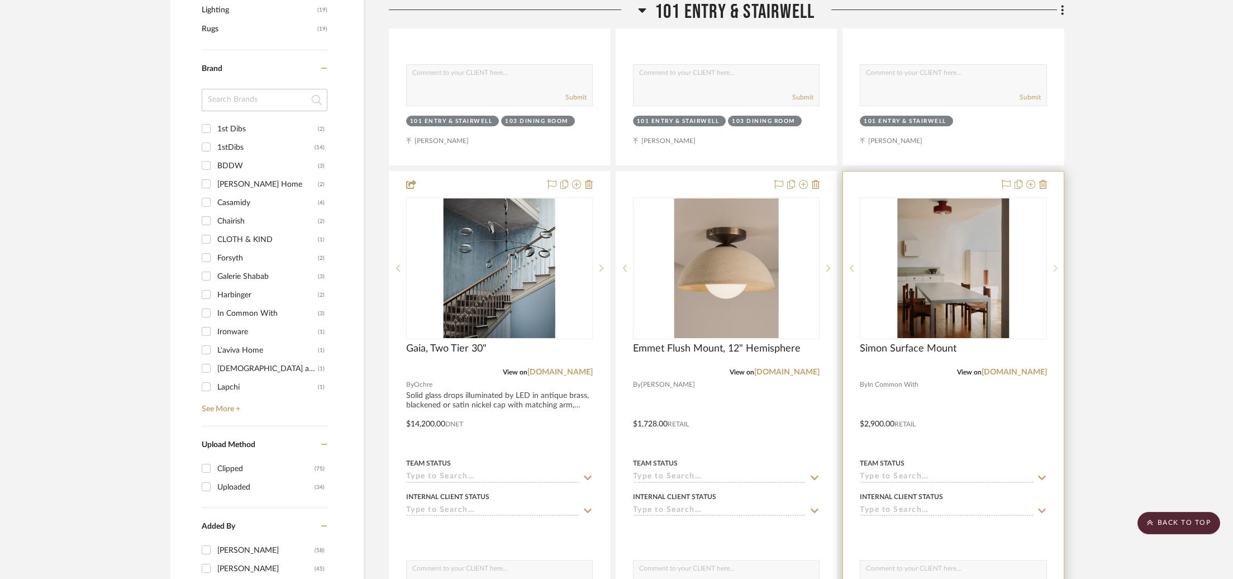
click at [1055, 271] on icon at bounding box center [1056, 268] width 4 height 8
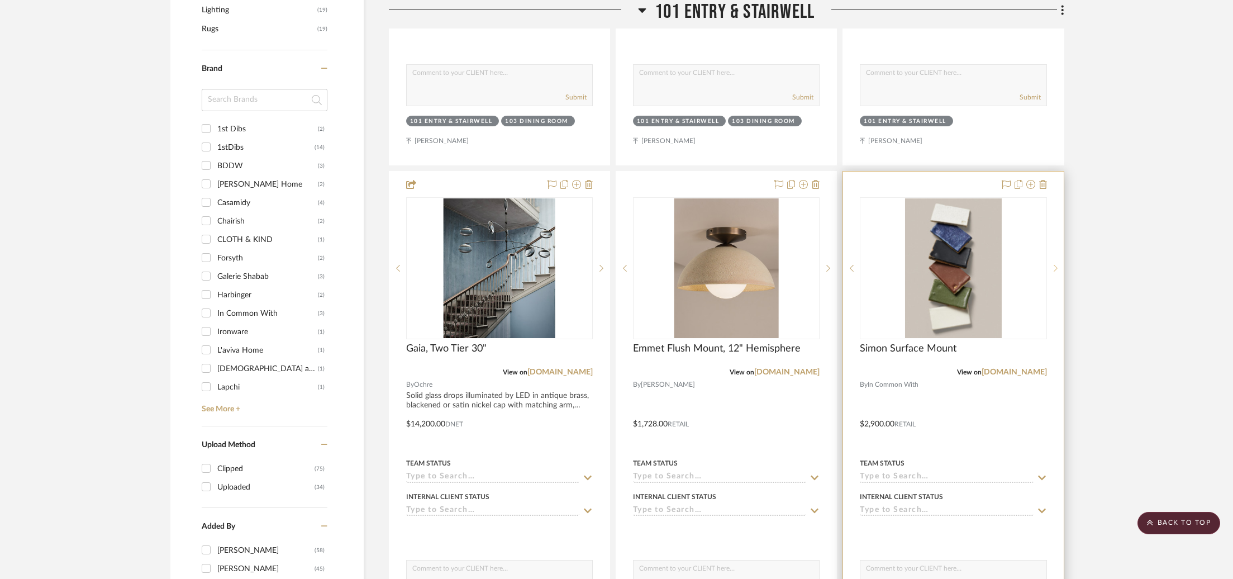
click at [1055, 271] on icon at bounding box center [1056, 268] width 4 height 8
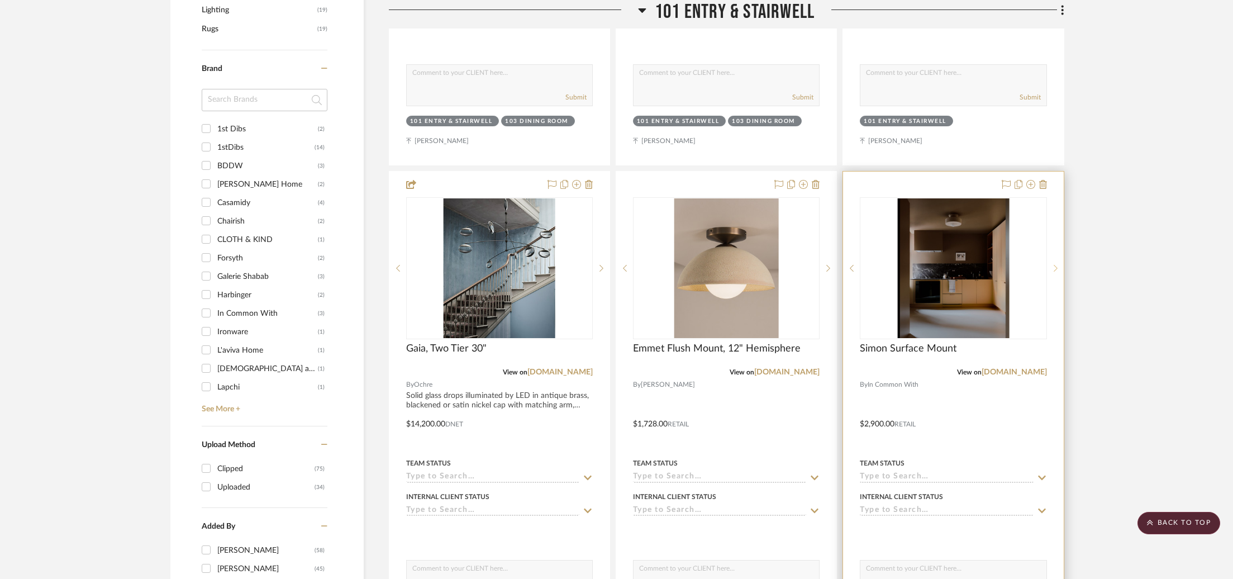
click at [1055, 271] on icon at bounding box center [1056, 268] width 4 height 8
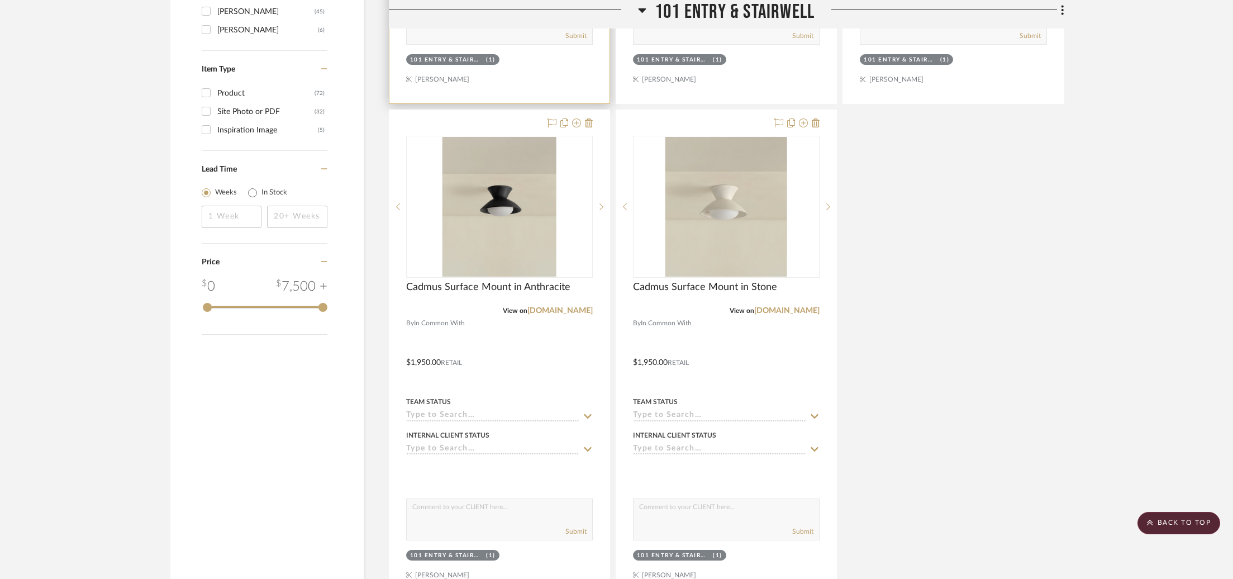
scroll to position [1429, 0]
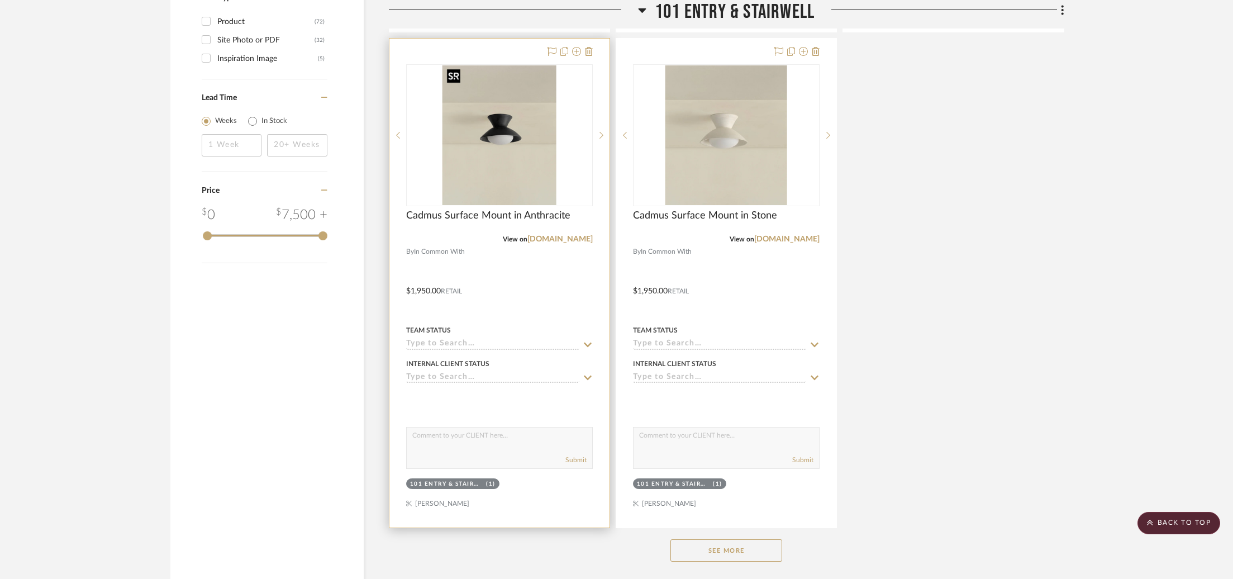
click at [520, 144] on img "0" at bounding box center [500, 135] width 114 height 140
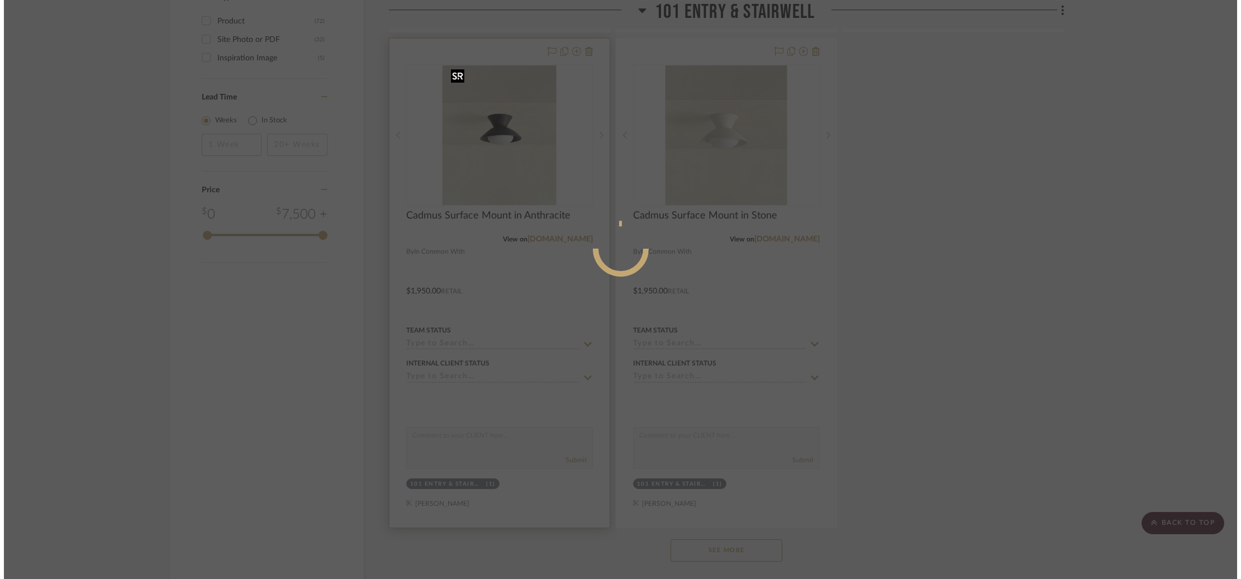
scroll to position [0, 0]
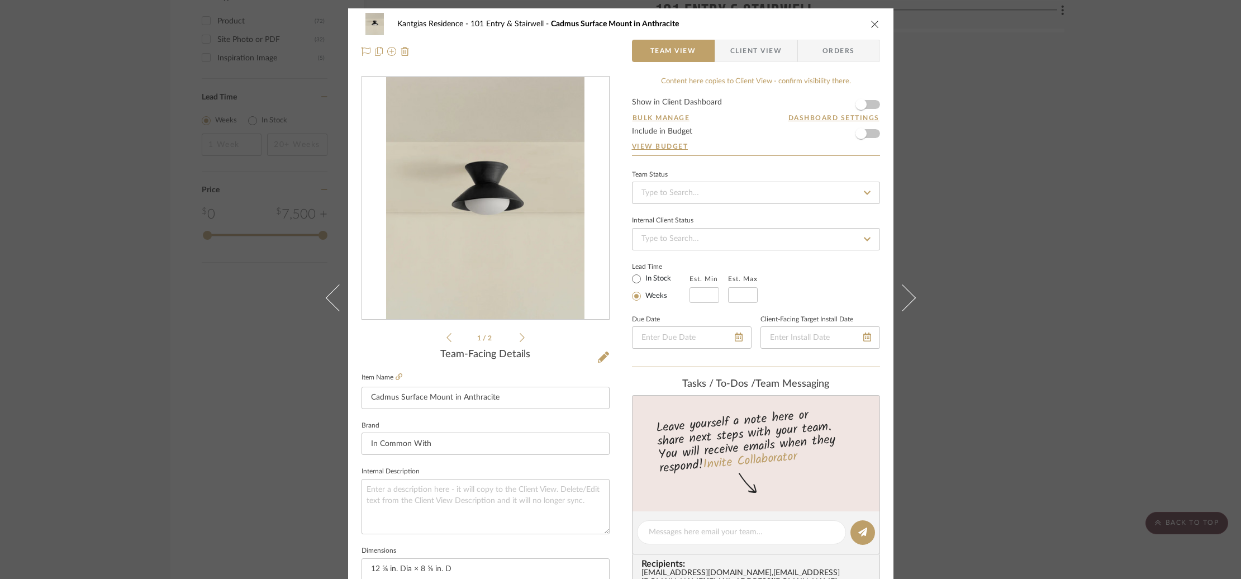
click at [1059, 170] on div "Kantgias Residence 101 Entry & Stairwell Cadmus Surface Mount in Anthracite Tea…" at bounding box center [620, 289] width 1241 height 579
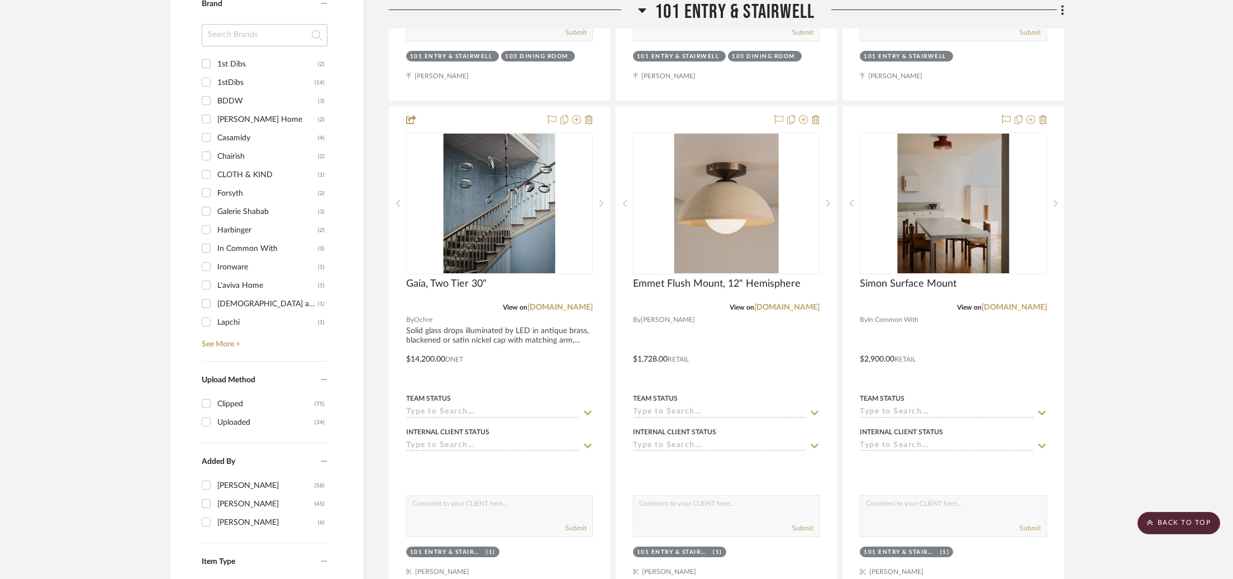
scroll to position [851, 0]
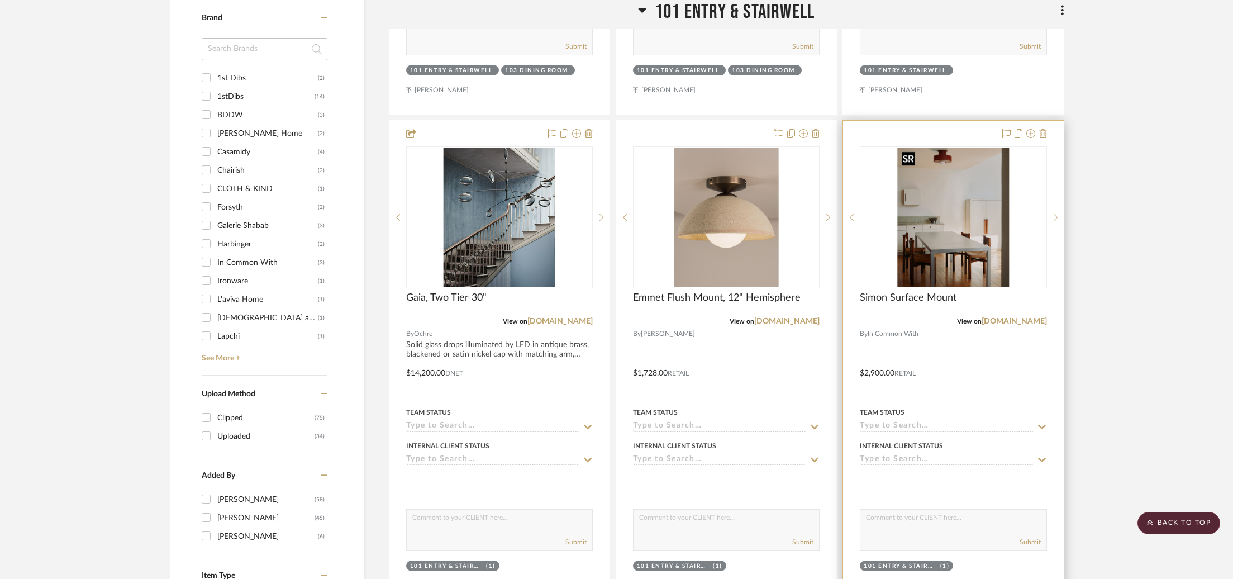
click at [946, 235] on img "1" at bounding box center [954, 218] width 112 height 140
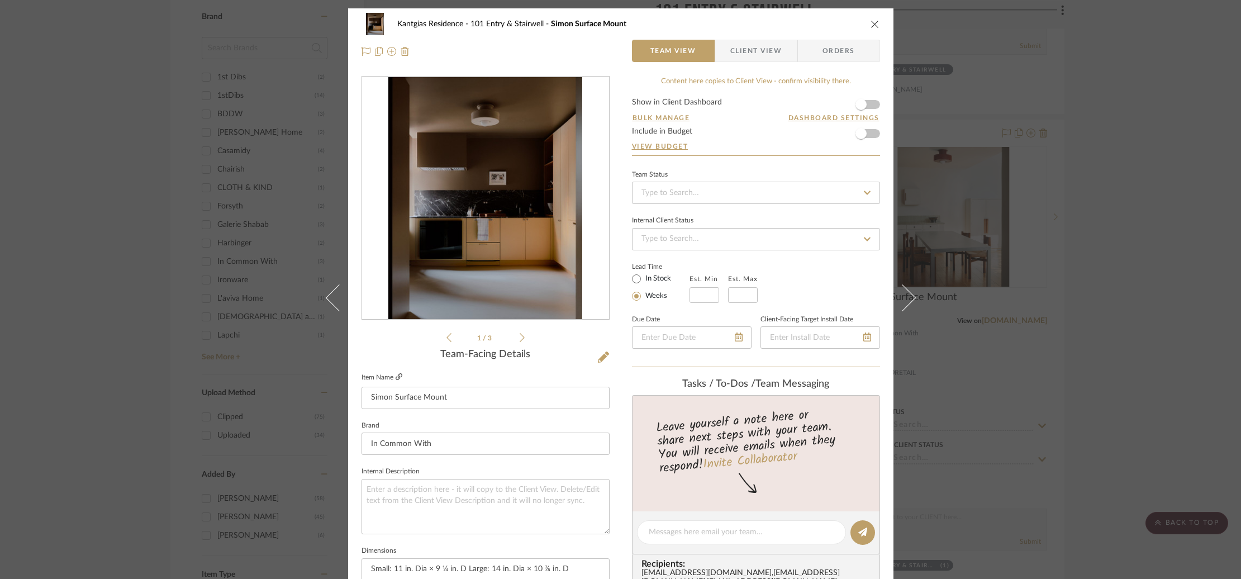
click at [396, 377] on icon at bounding box center [399, 376] width 7 height 7
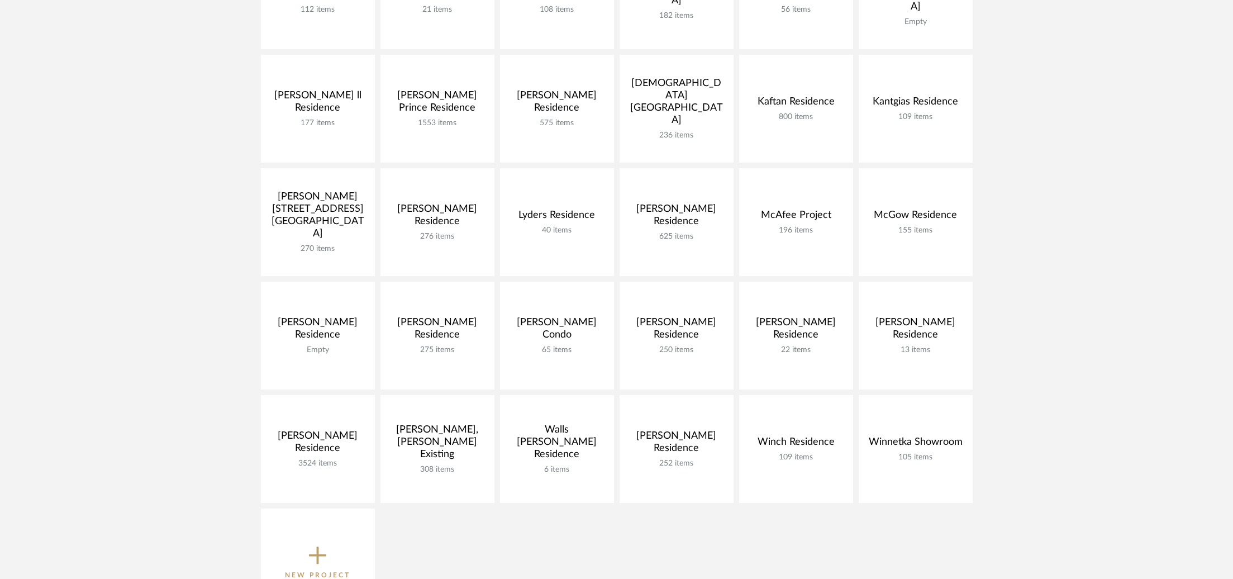
scroll to position [374, 0]
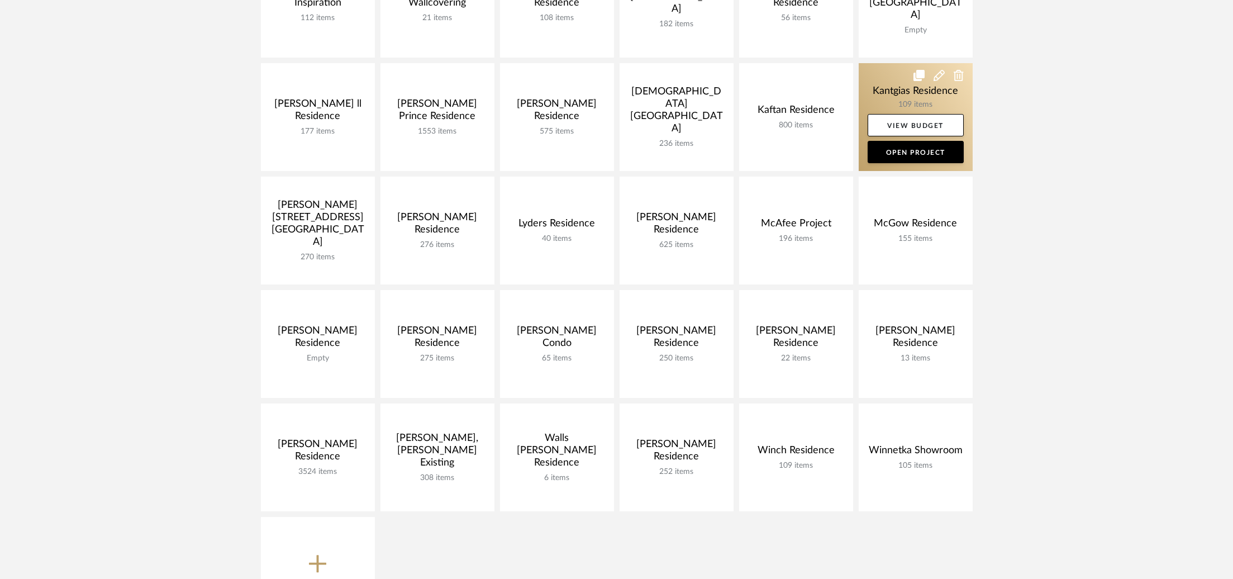
click at [900, 82] on link at bounding box center [916, 117] width 114 height 108
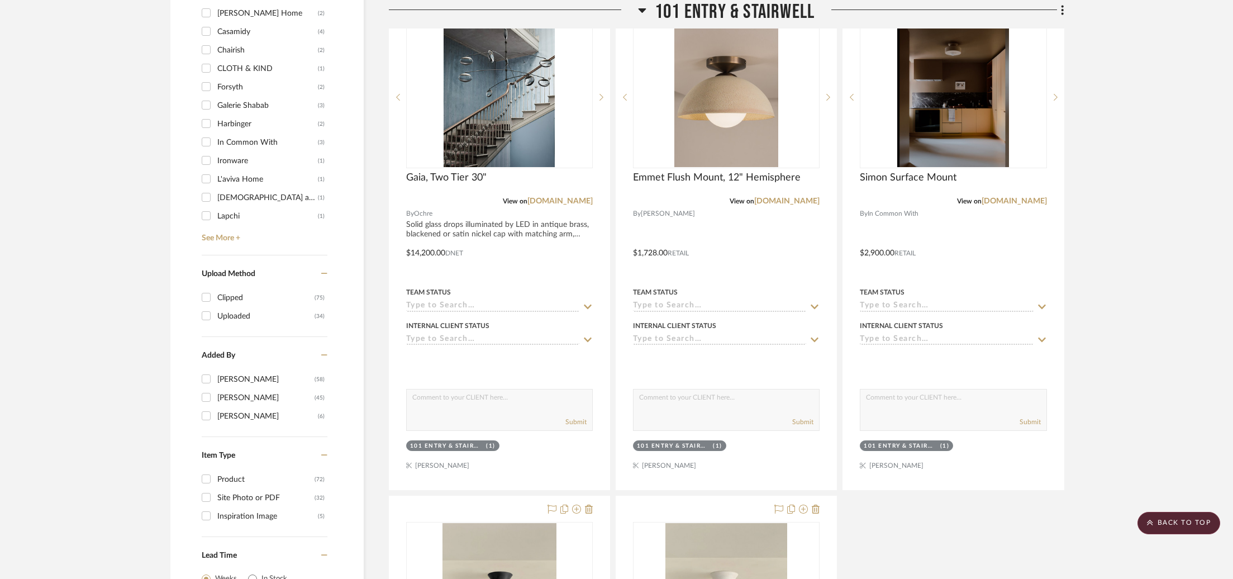
scroll to position [971, 0]
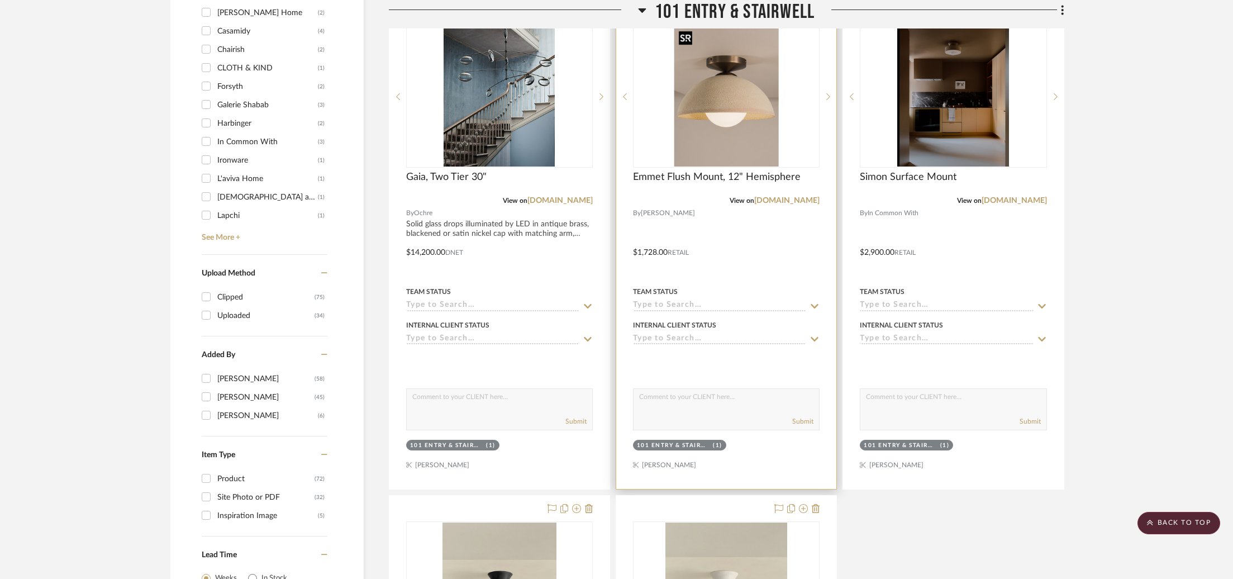
click at [0, 0] on img at bounding box center [0, 0] width 0 height 0
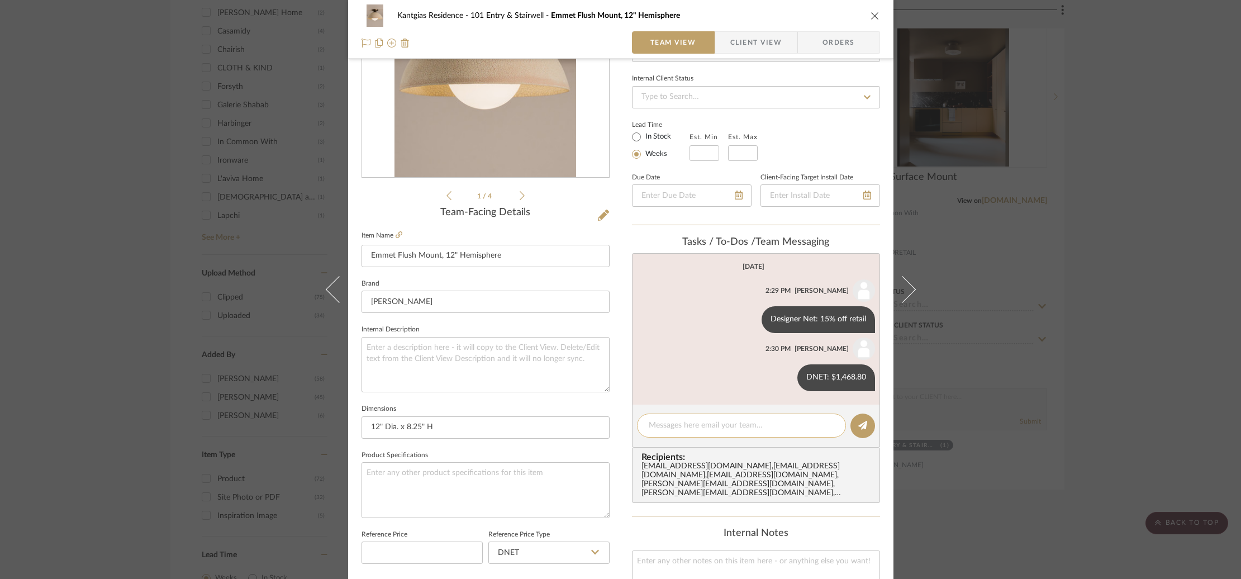
scroll to position [136, 0]
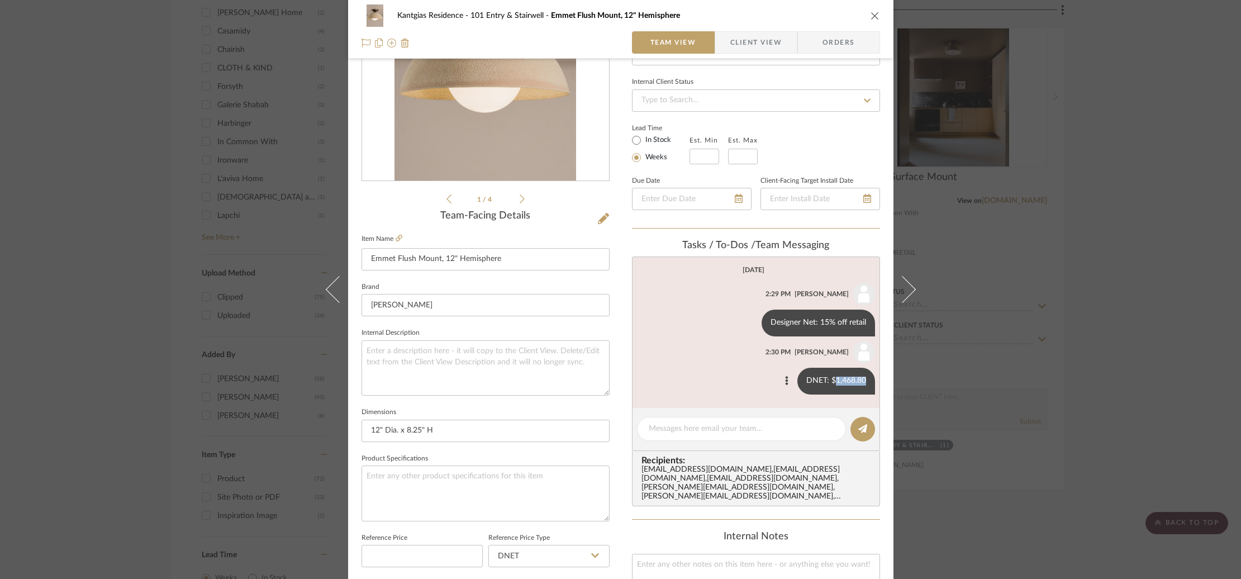
drag, startPoint x: 831, startPoint y: 383, endPoint x: 864, endPoint y: 385, distance: 33.0
click at [864, 385] on div "DNET: $1,468.80" at bounding box center [837, 381] width 78 height 27
copy div "1,468.80"
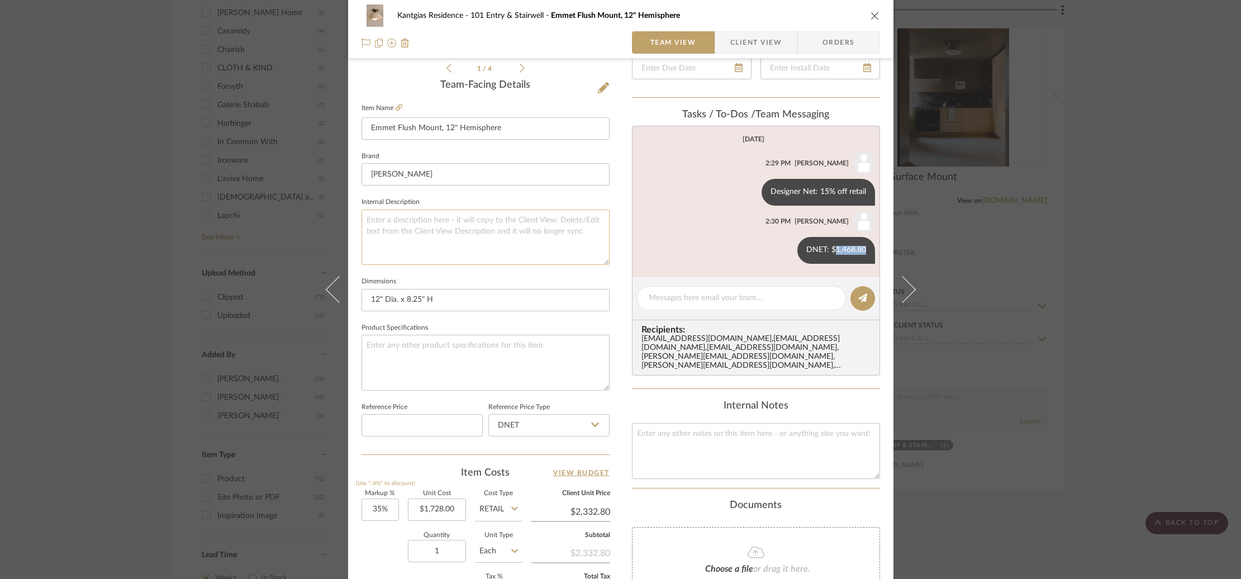
scroll to position [183, 0]
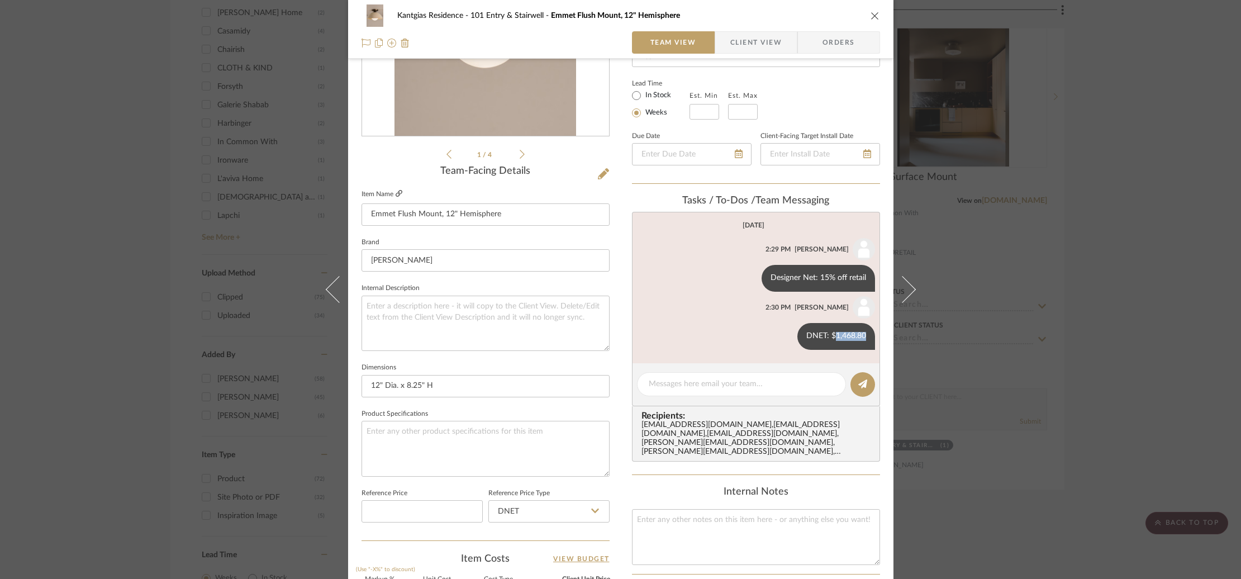
click at [397, 191] on icon at bounding box center [399, 193] width 7 height 7
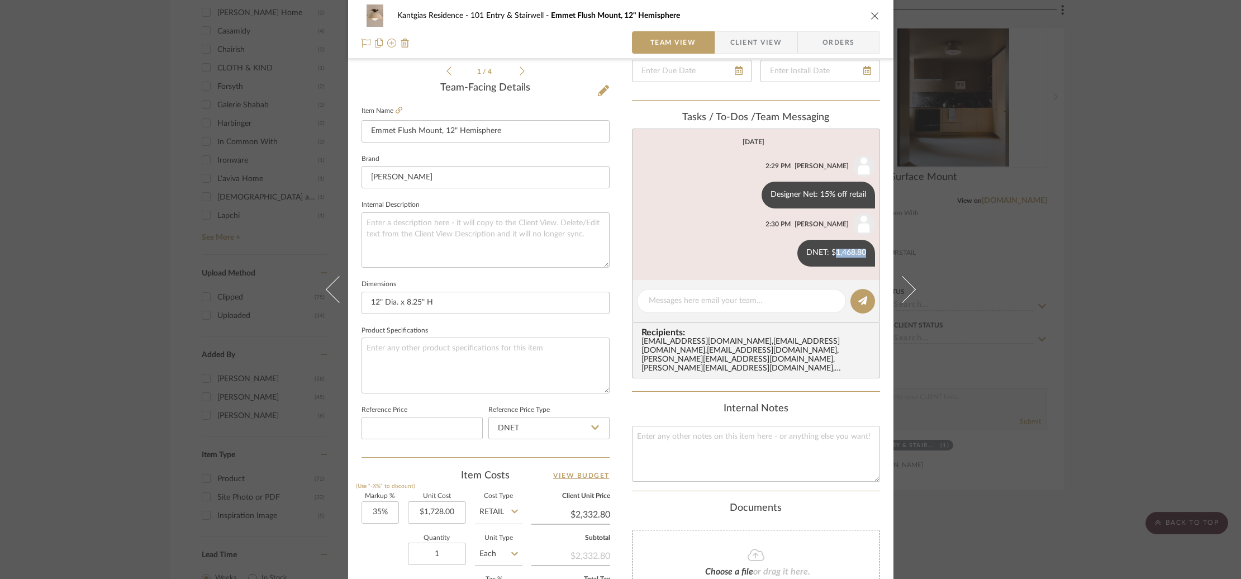
scroll to position [253, 0]
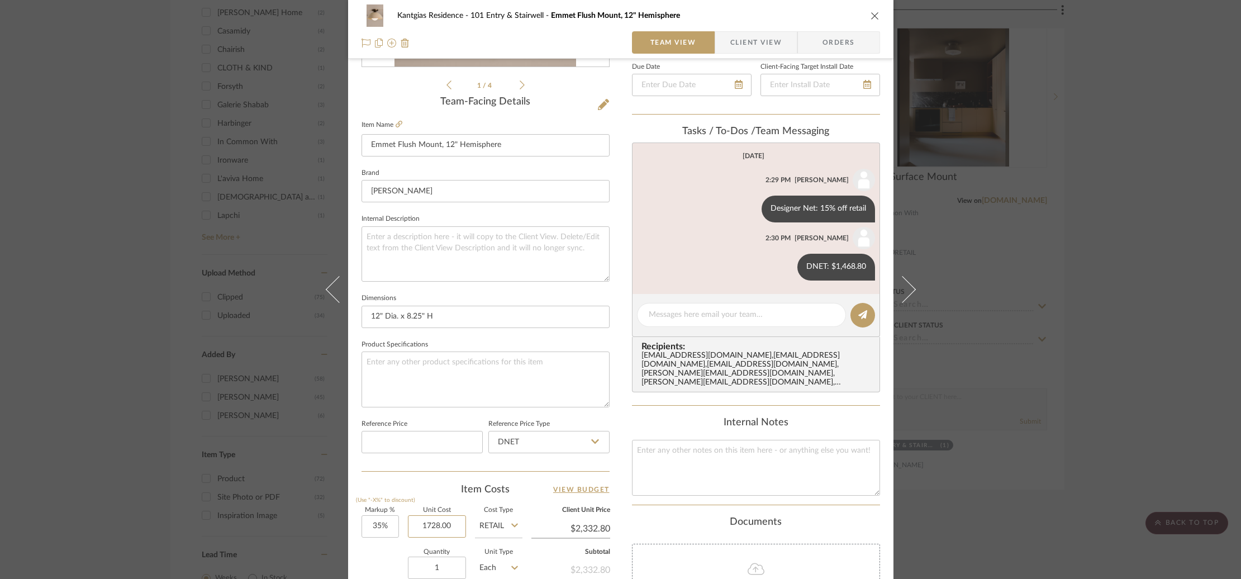
drag, startPoint x: 412, startPoint y: 525, endPoint x: 494, endPoint y: 528, distance: 81.7
click at [494, 528] on div "Markup % (Use "-X%" to discount) 35% Unit Cost 1728.00 Cost Type Retail Client …" at bounding box center [486, 588] width 248 height 163
type input "$1,728.00"
click at [735, 311] on textarea at bounding box center [742, 315] width 186 height 12
click at [785, 267] on button at bounding box center [786, 266] width 13 height 13
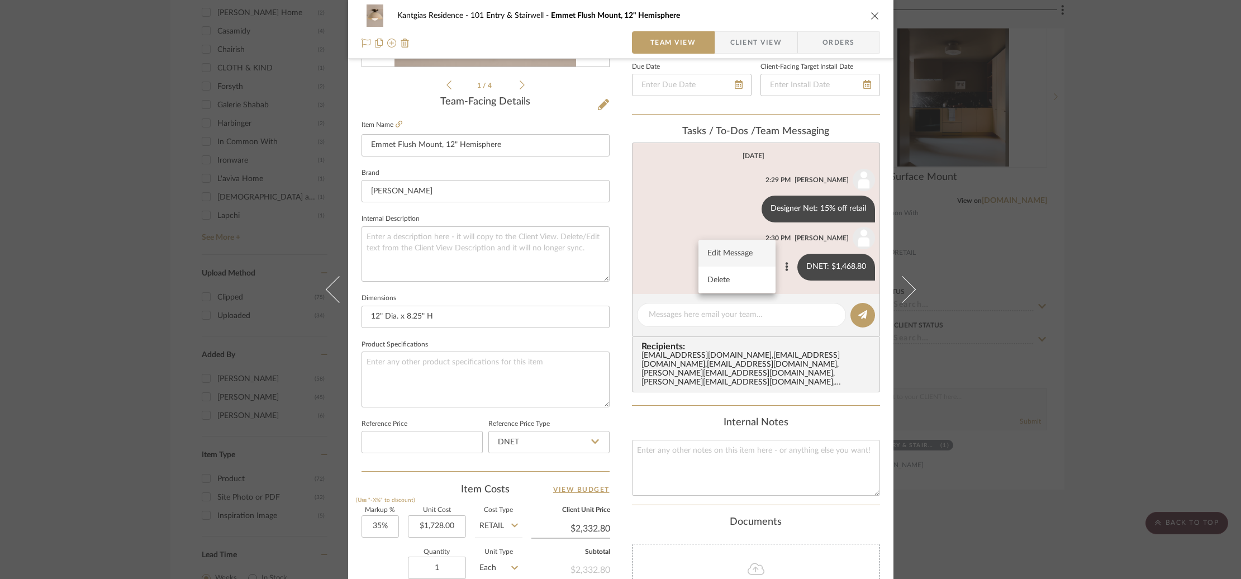
click at [730, 253] on span "Edit Message" at bounding box center [731, 254] width 46 height 10
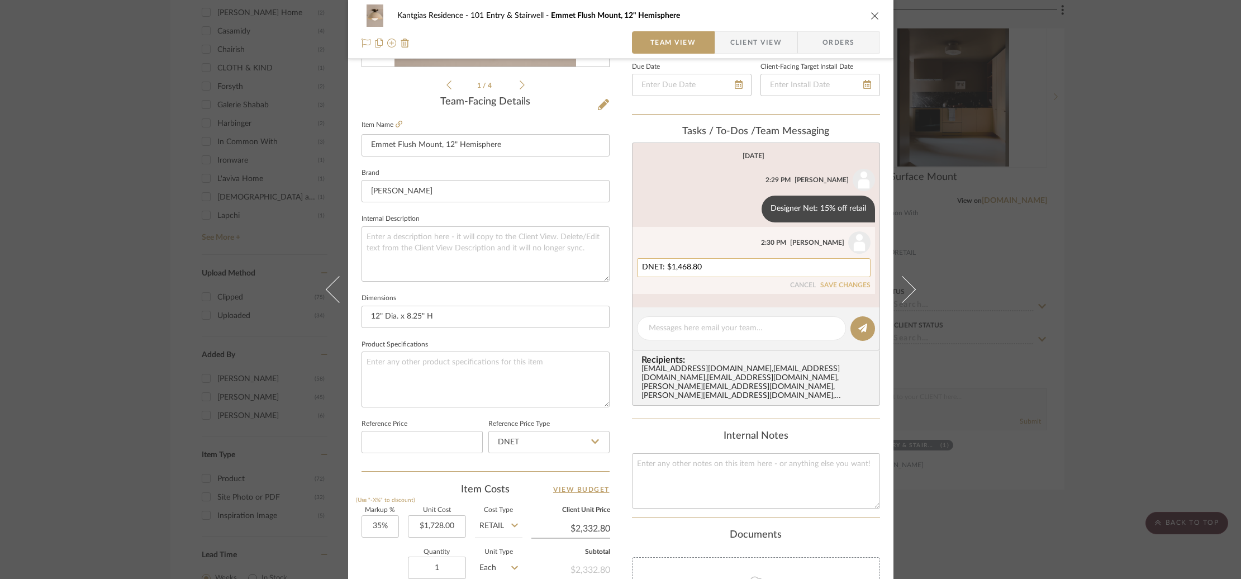
click at [637, 265] on div "DNET: $1,468.80" at bounding box center [754, 267] width 234 height 19
click at [642, 265] on textarea "DNET: $1,468.80" at bounding box center [754, 267] width 224 height 9
paste textarea "1728.00"
drag, startPoint x: 668, startPoint y: 268, endPoint x: 679, endPoint y: 333, distance: 65.7
click at [668, 271] on textarea "Retail: $1728.00DNET: $1,468.80" at bounding box center [754, 267] width 224 height 9
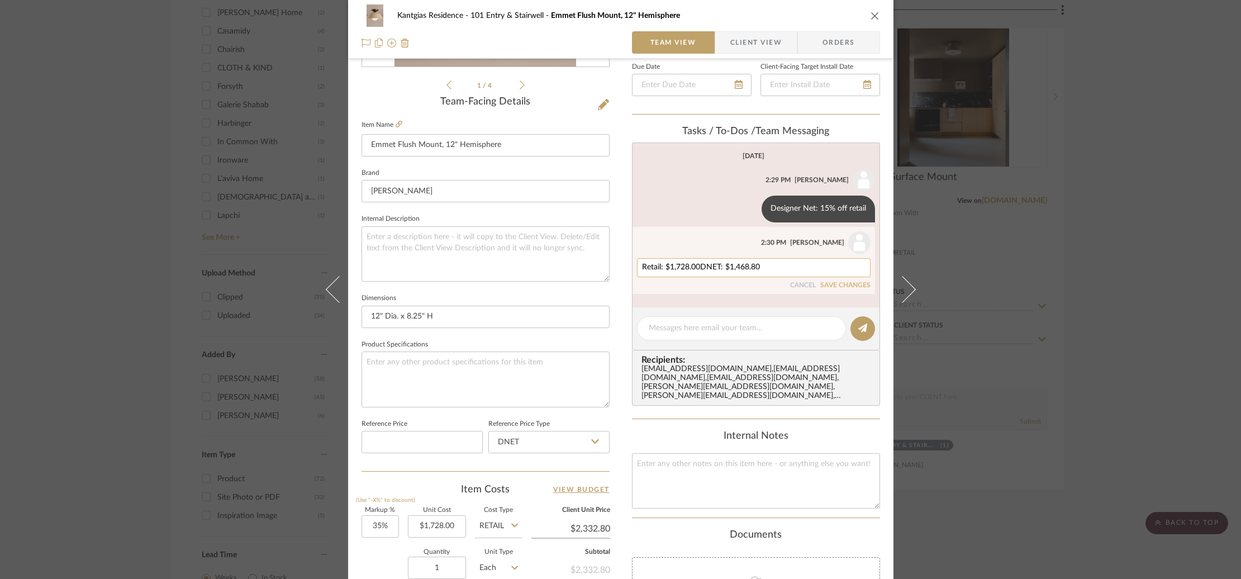
click at [698, 266] on textarea "Retail: $1,728.00DNET: $1,468.80" at bounding box center [754, 267] width 224 height 9
type textarea "Retail: $1,728.00 DNET: $1,468.80"
click at [846, 284] on button "SAVE CHANGES" at bounding box center [845, 286] width 50 height 8
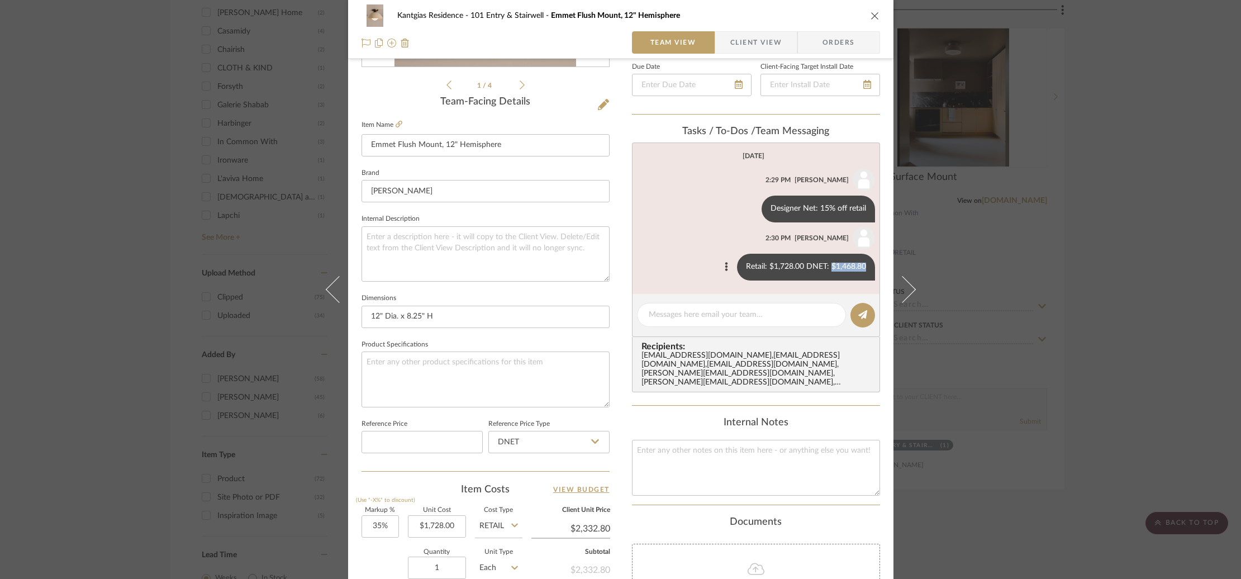
drag, startPoint x: 827, startPoint y: 267, endPoint x: 865, endPoint y: 271, distance: 38.3
click at [873, 268] on list-of-messages "Today Lydia Karpack 2:29 PM Designer Net: 15% off retail Lydia Karpack 2:30 PM …" at bounding box center [756, 218] width 248 height 151
copy div "$1,468.80"
click at [468, 531] on div "Markup % (Use "-X%" to discount) 35% Unit Cost 1728.00 Cost Type Retail Client …" at bounding box center [486, 588] width 248 height 163
paste input "468.8"
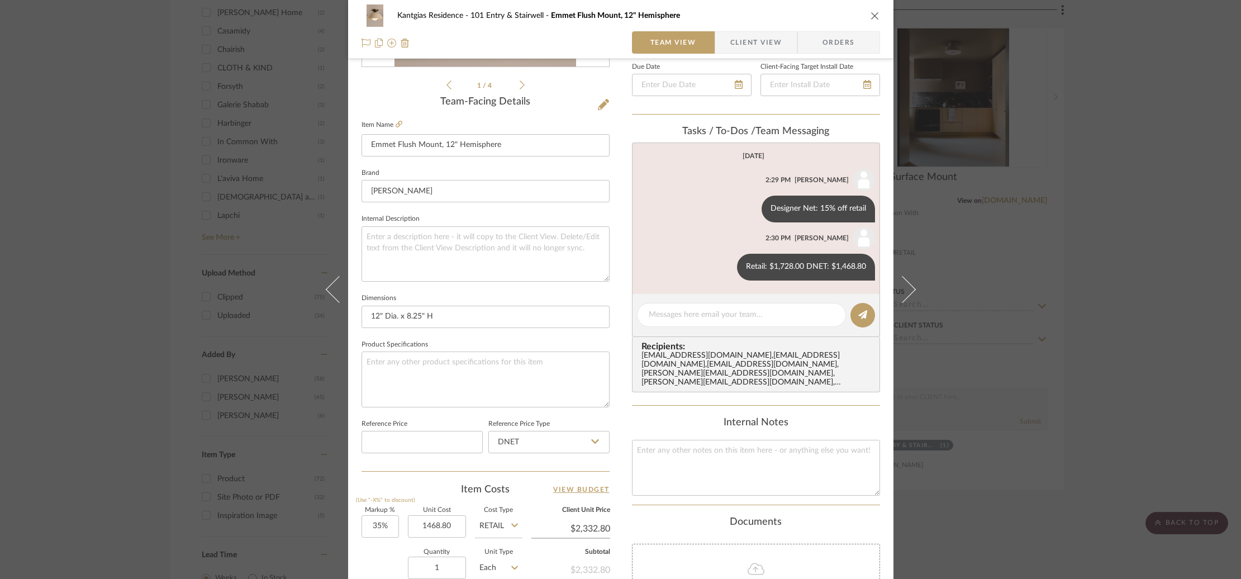
type input "$1,468.80"
click at [497, 527] on input "Retail" at bounding box center [499, 526] width 48 height 22
type input "$1,982.88"
click at [518, 465] on div "DNET" at bounding box center [541, 468] width 138 height 29
type input "DNET"
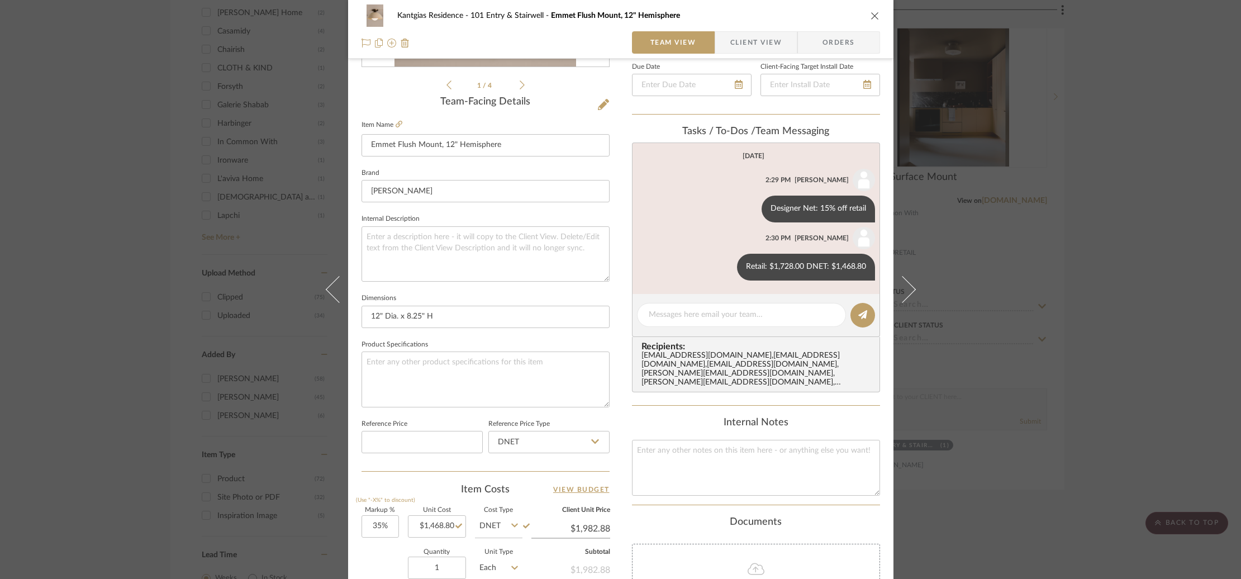
click at [425, 483] on div "Item Costs View Budget" at bounding box center [486, 489] width 248 height 13
click at [197, 353] on div "Kantgias Residence 101 Entry & Stairwell Emmet Flush Mount, 12" Hemisphere Team…" at bounding box center [620, 289] width 1241 height 579
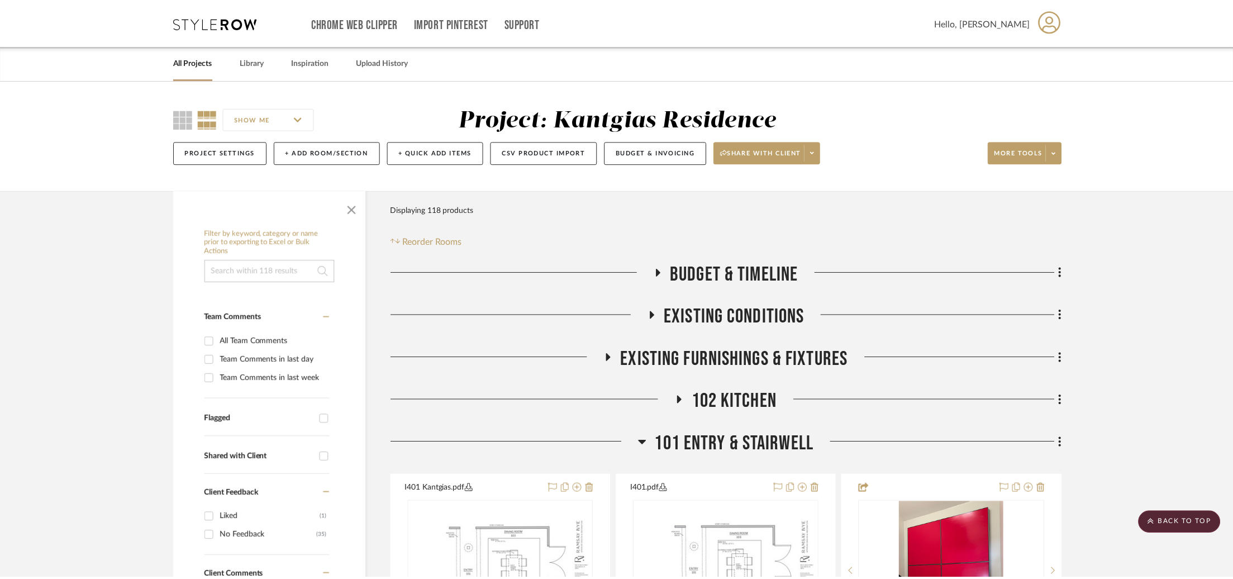
scroll to position [971, 0]
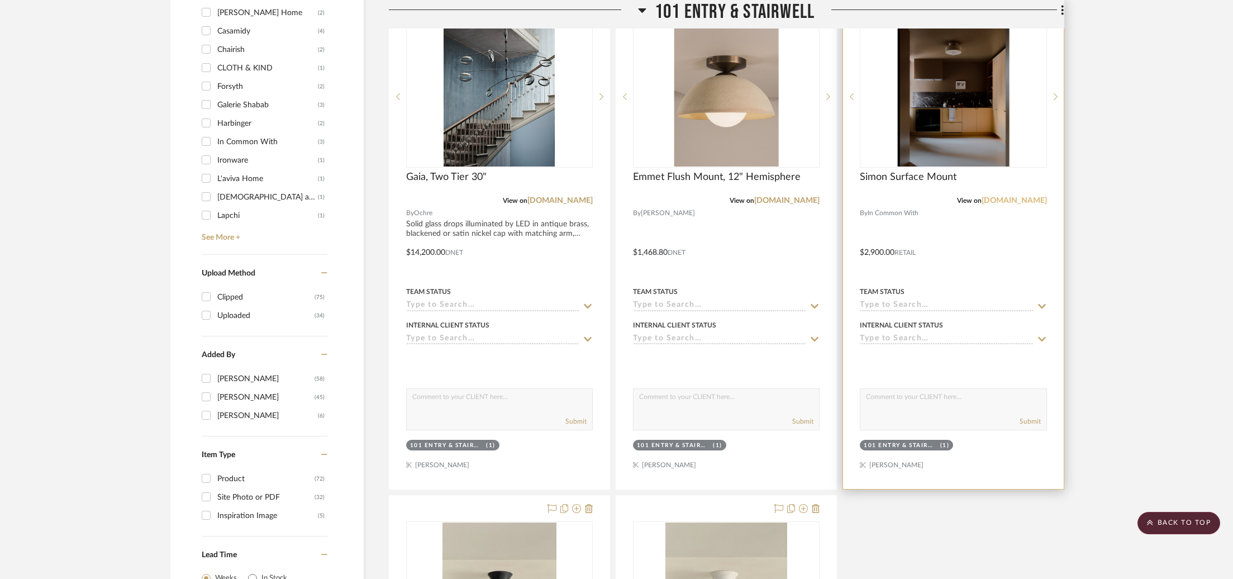
click at [1008, 204] on link "[DOMAIN_NAME]" at bounding box center [1014, 201] width 65 height 8
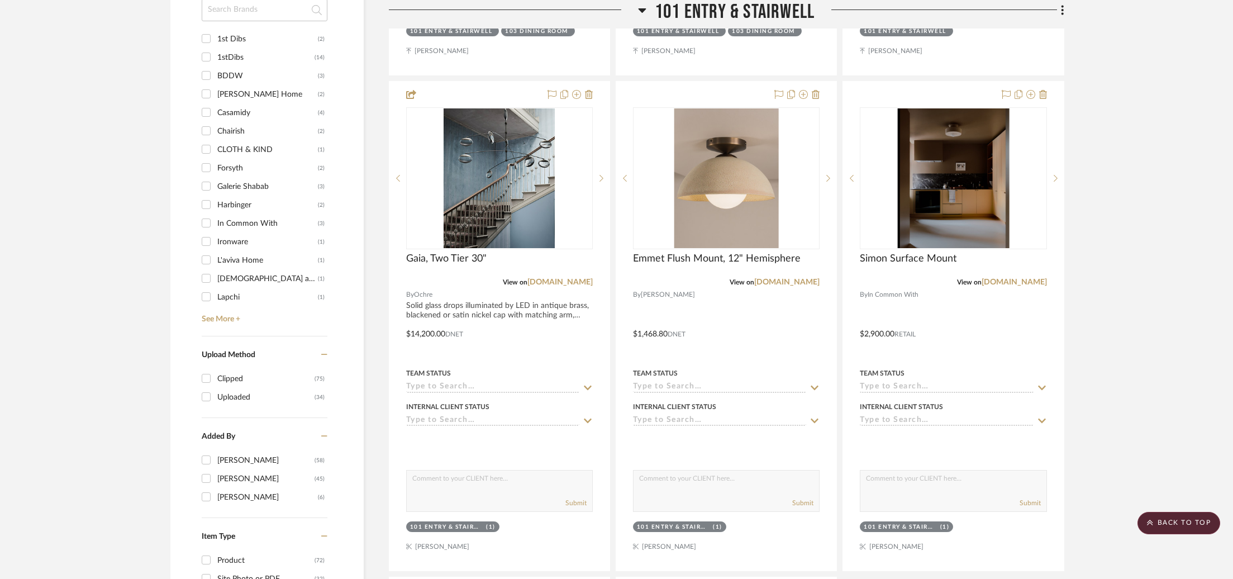
scroll to position [890, 0]
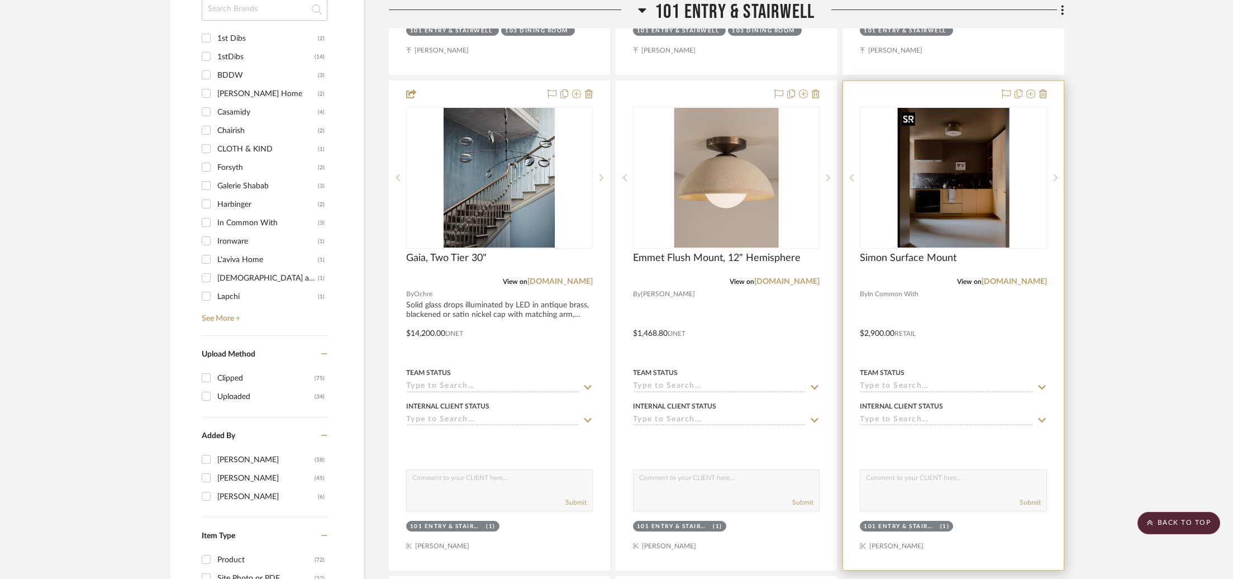
click at [969, 196] on img "0" at bounding box center [954, 178] width 112 height 140
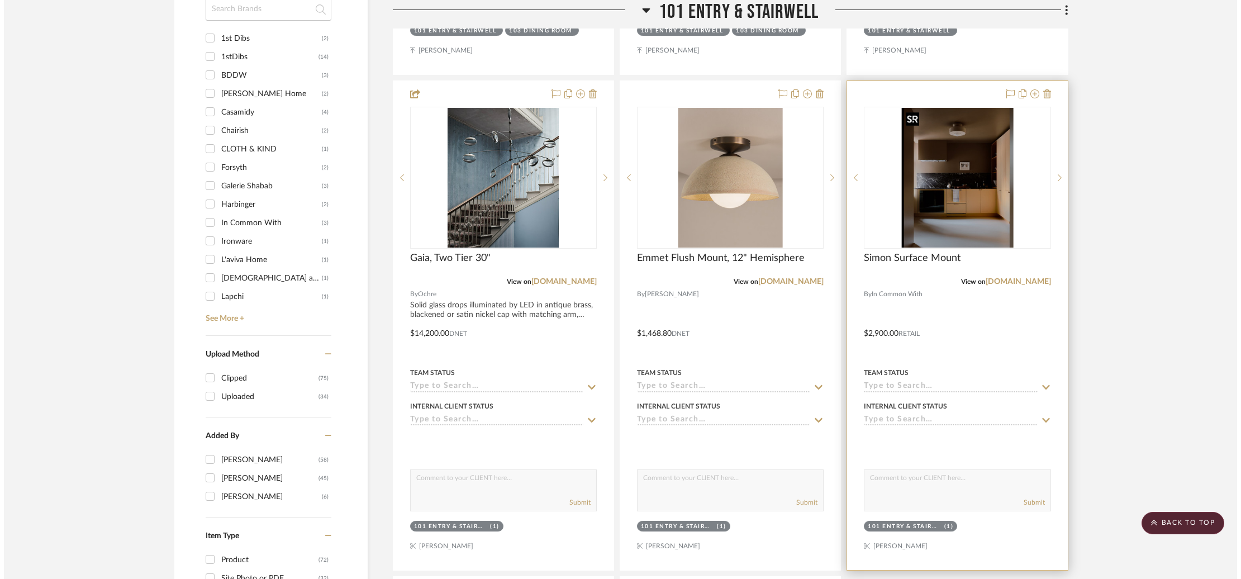
scroll to position [0, 0]
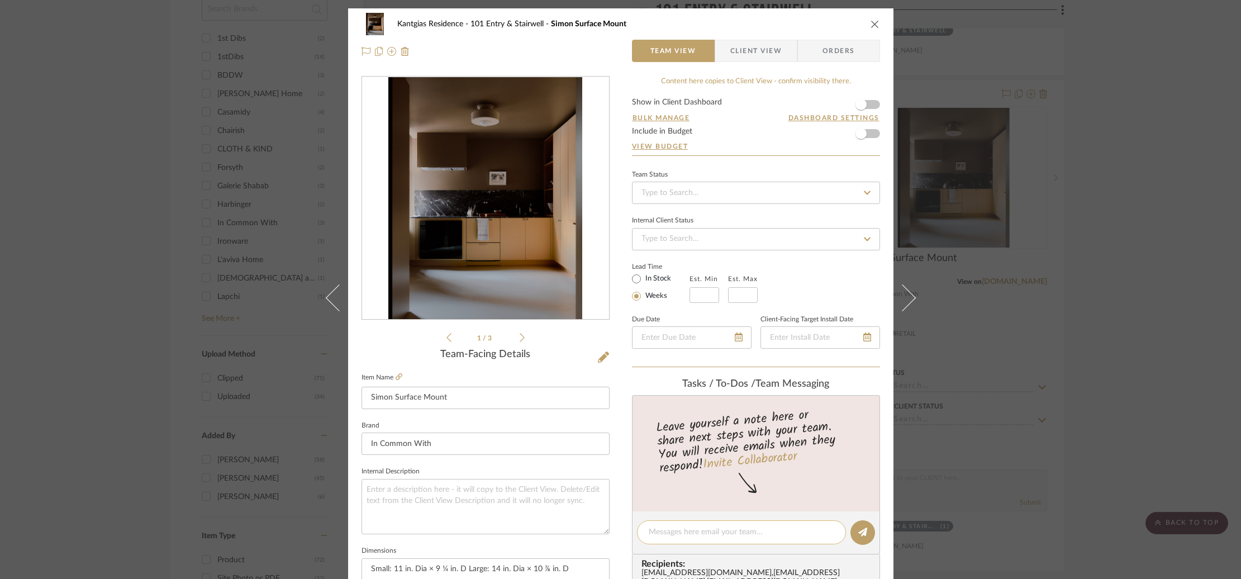
click at [668, 535] on textarea at bounding box center [742, 532] width 186 height 12
drag, startPoint x: 754, startPoint y: 534, endPoint x: 601, endPoint y: 525, distance: 152.8
click at [601, 525] on div "Kantgias Residence 101 Entry & Stairwell Simon Surface Mount Team View Client V…" at bounding box center [620, 524] width 545 height 1032
type textarea "s: $2,465.00 L: $ 3,315.00"
click at [957, 194] on div "Kantgias Residence 101 Entry & Stairwell Simon Surface Mount Team View Client V…" at bounding box center [620, 289] width 1241 height 579
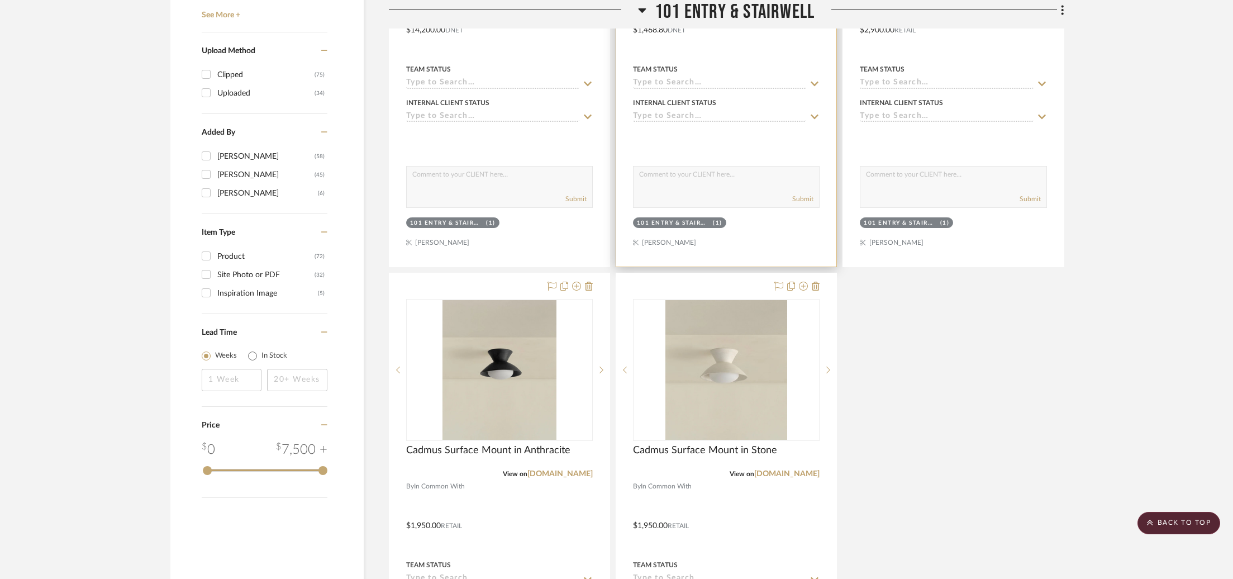
scroll to position [1415, 0]
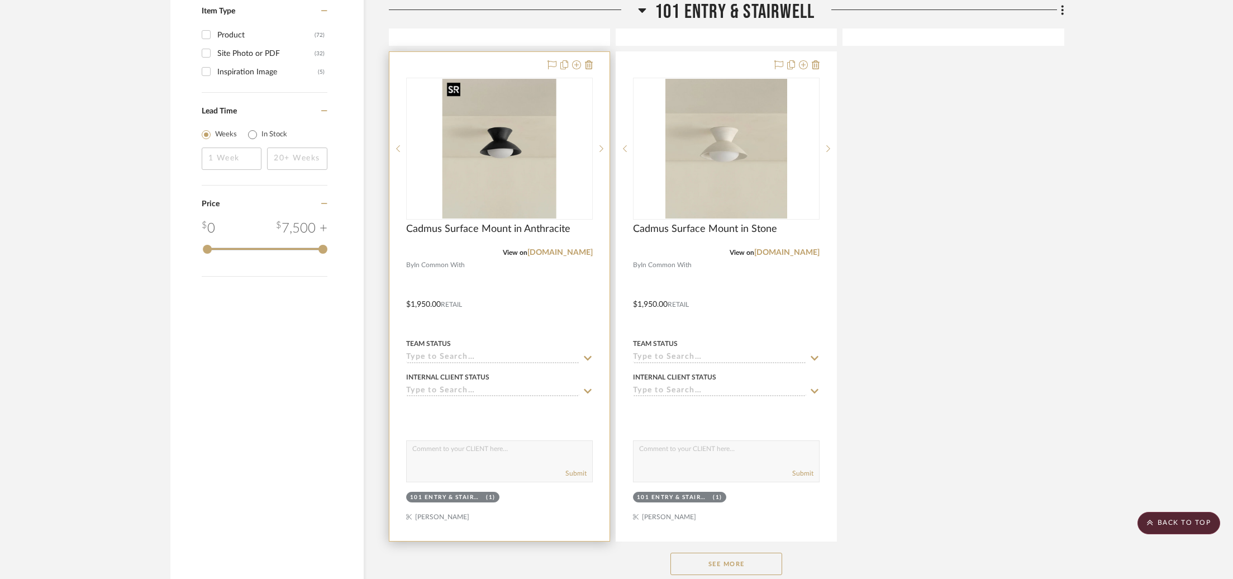
click at [0, 0] on img at bounding box center [0, 0] width 0 height 0
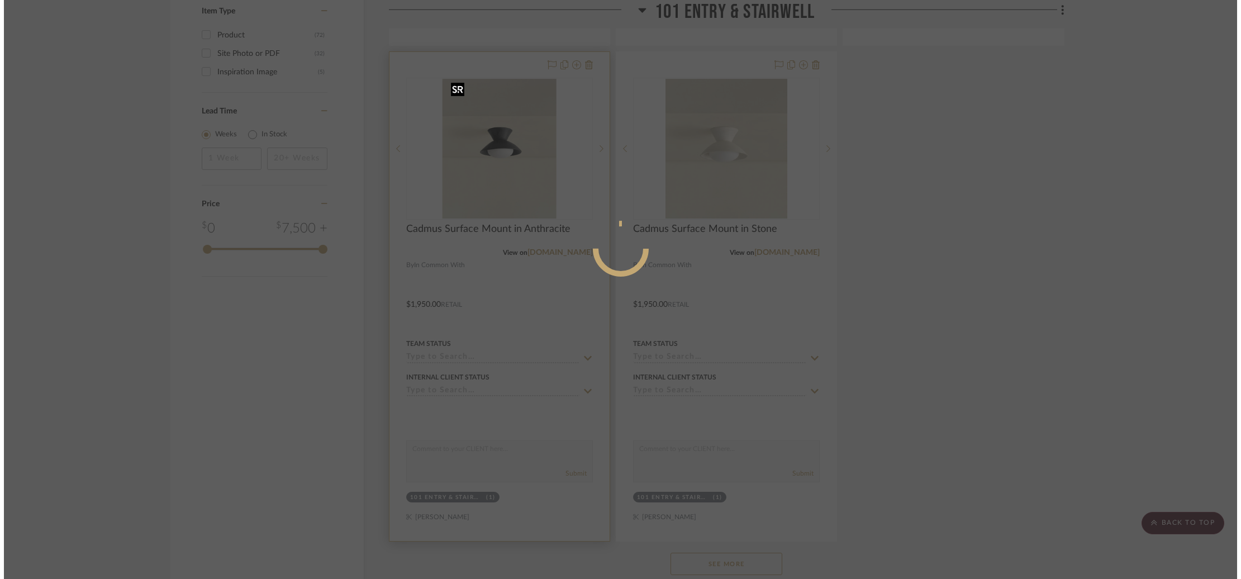
scroll to position [0, 0]
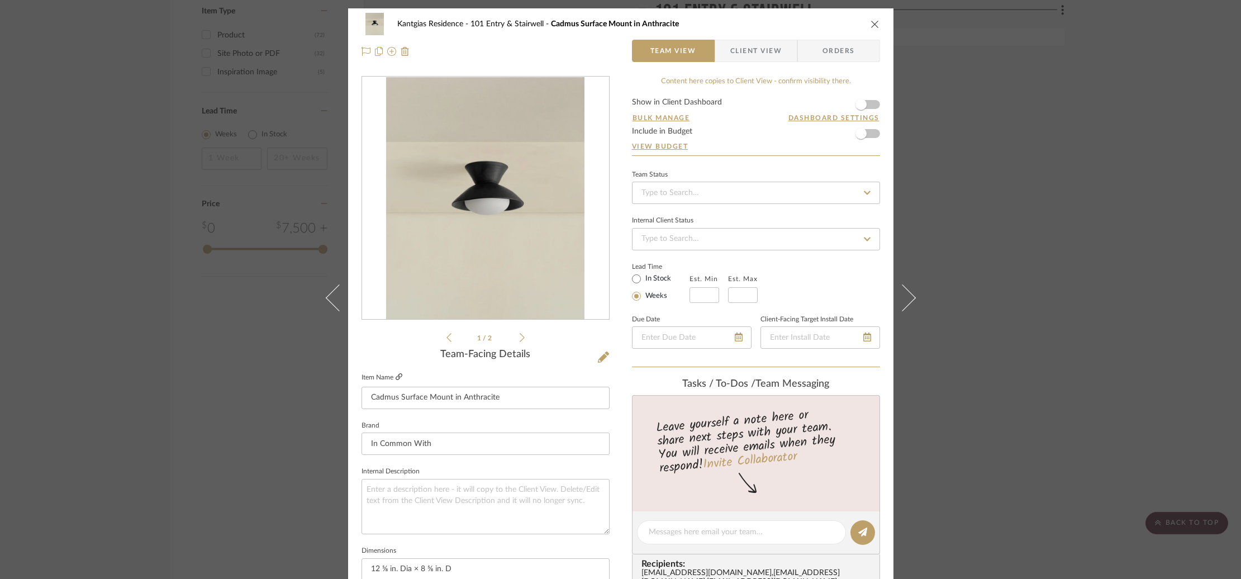
click at [396, 377] on icon at bounding box center [399, 376] width 7 height 7
click at [986, 374] on div "Kantgias Residence 101 Entry & Stairwell Cadmus Surface Mount in Anthracite Tea…" at bounding box center [620, 289] width 1241 height 579
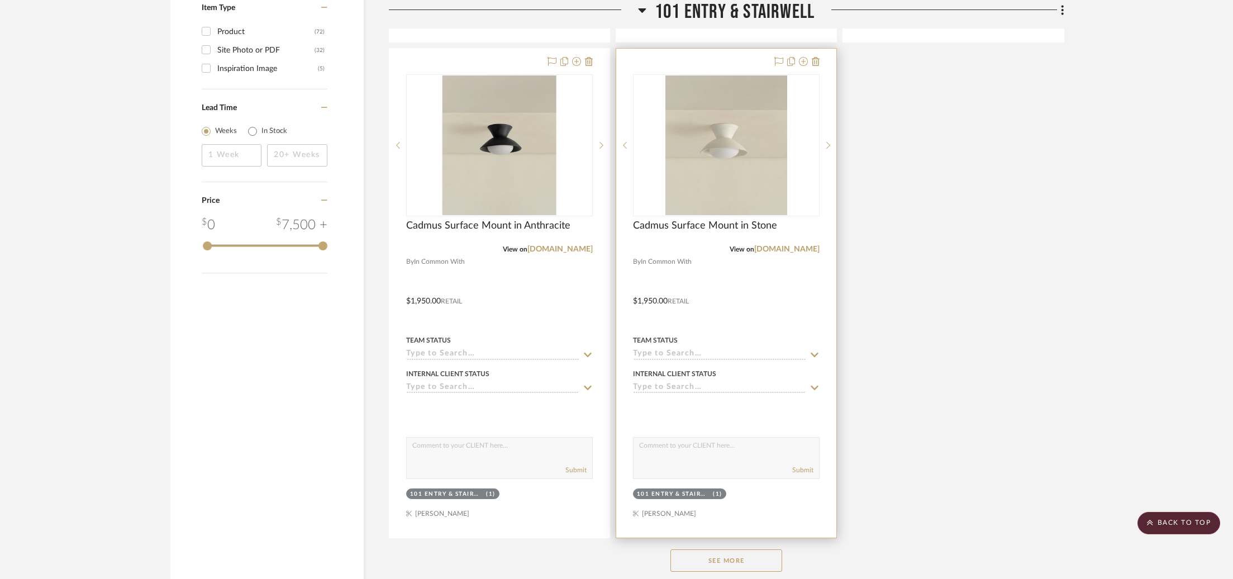
scroll to position [1420, 0]
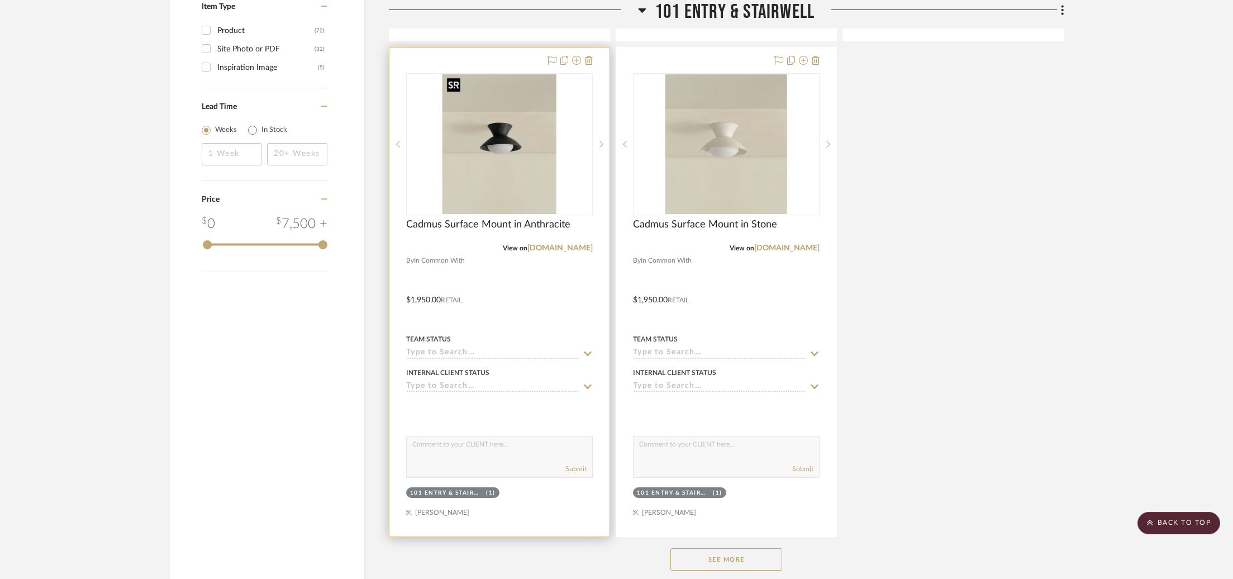
click at [457, 187] on img "0" at bounding box center [500, 144] width 114 height 140
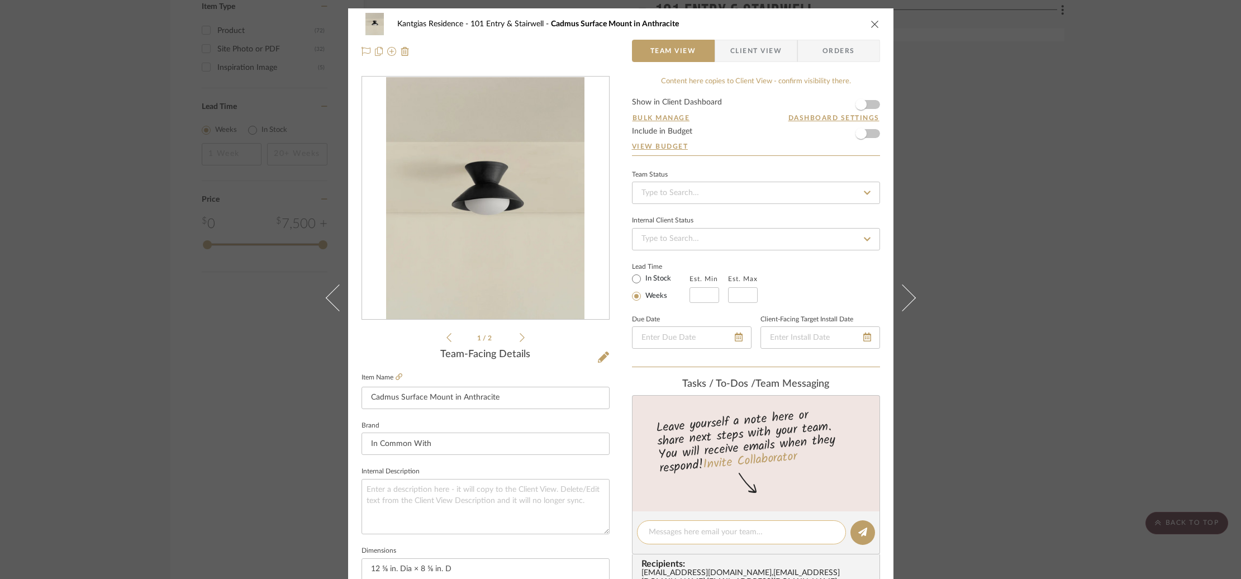
click at [715, 533] on textarea at bounding box center [742, 532] width 186 height 12
drag, startPoint x: 697, startPoint y: 534, endPoint x: 570, endPoint y: 524, distance: 127.8
click at [570, 524] on div "Kantgias Residence 101 Entry & Stairwell Cadmus Surface Mount in Anthracite Tea…" at bounding box center [620, 524] width 545 height 1032
type textarea "$1,657.50"
drag, startPoint x: 1033, startPoint y: 344, endPoint x: 915, endPoint y: 353, distance: 118.2
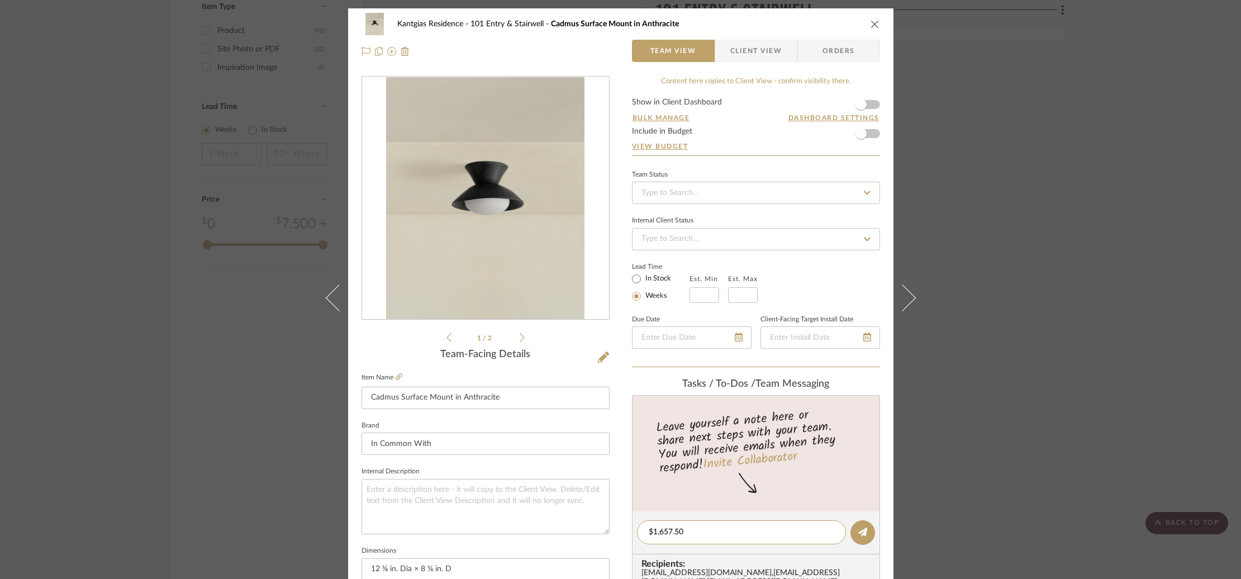
click at [1033, 344] on div "Kantgias Residence 101 Entry & Stairwell Cadmus Surface Mount in Anthracite Tea…" at bounding box center [620, 289] width 1241 height 579
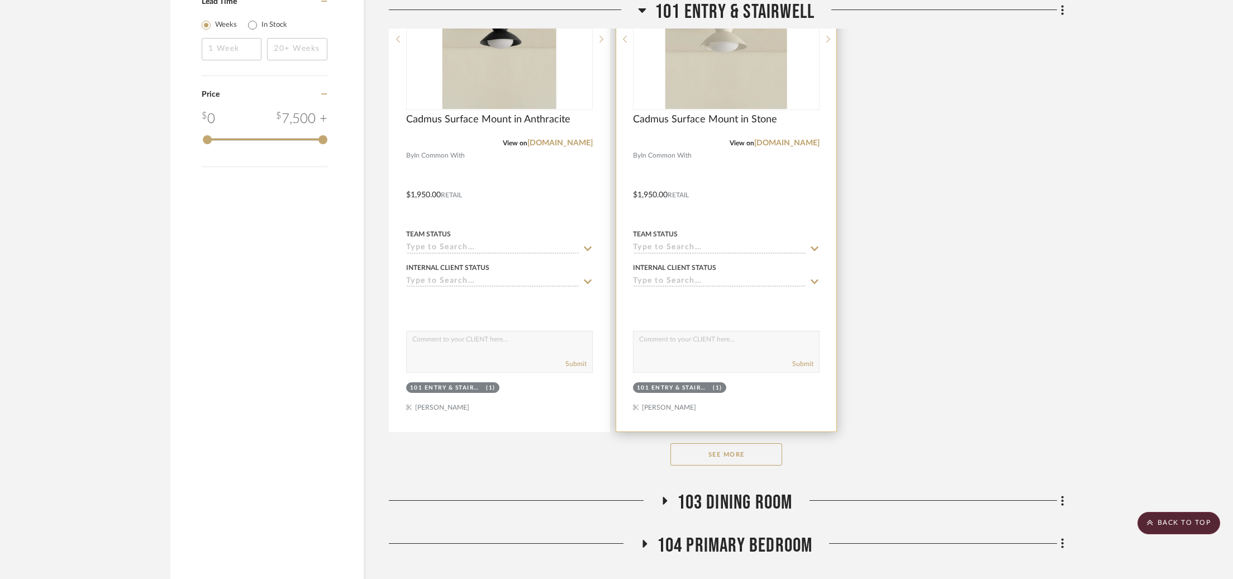
scroll to position [1530, 0]
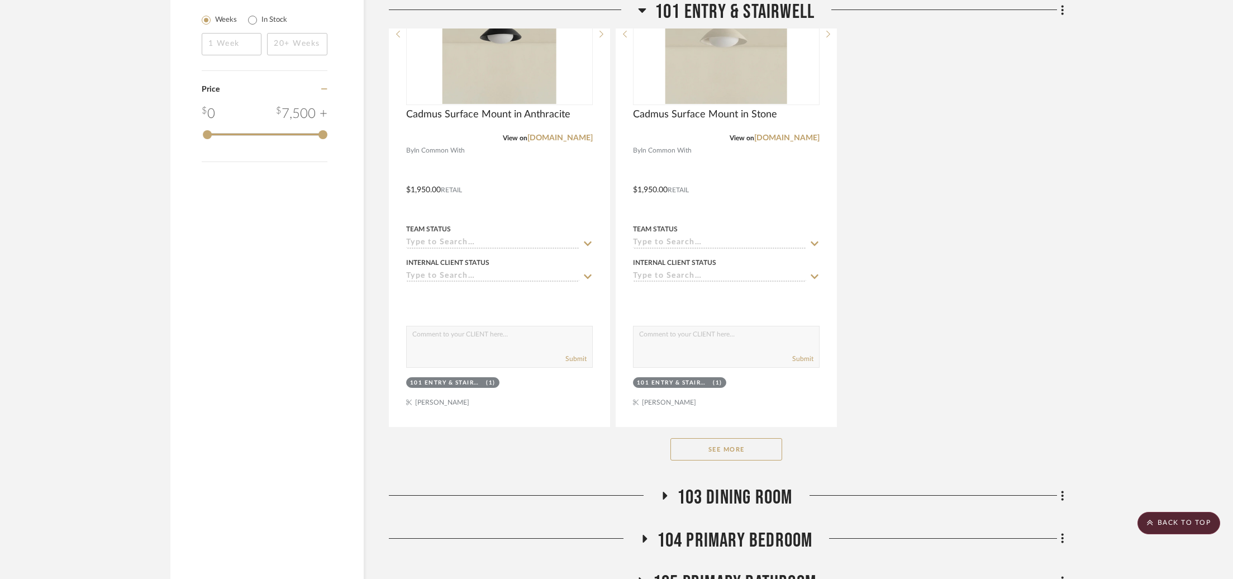
click at [720, 451] on button "See More" at bounding box center [727, 449] width 112 height 22
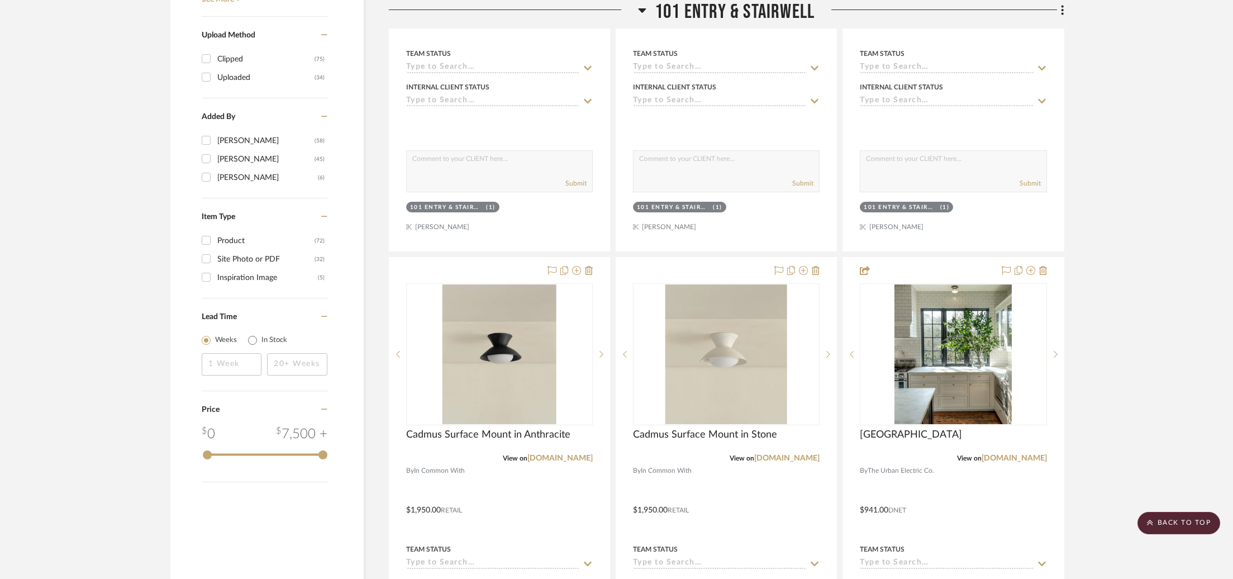
scroll to position [1207, 0]
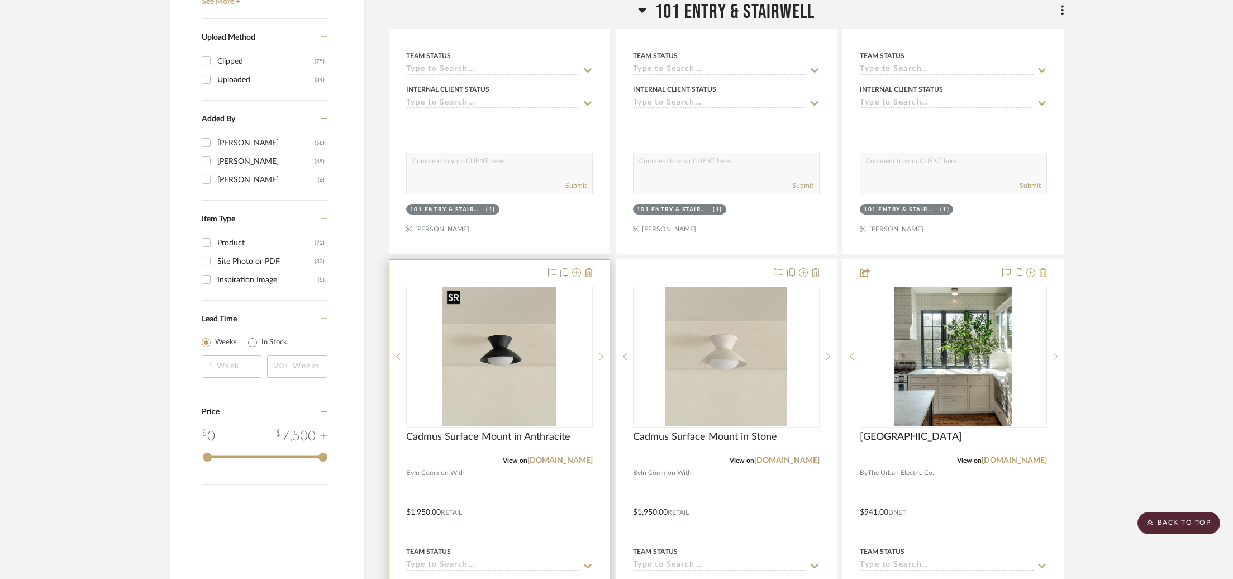
click at [496, 368] on img "0" at bounding box center [500, 357] width 114 height 140
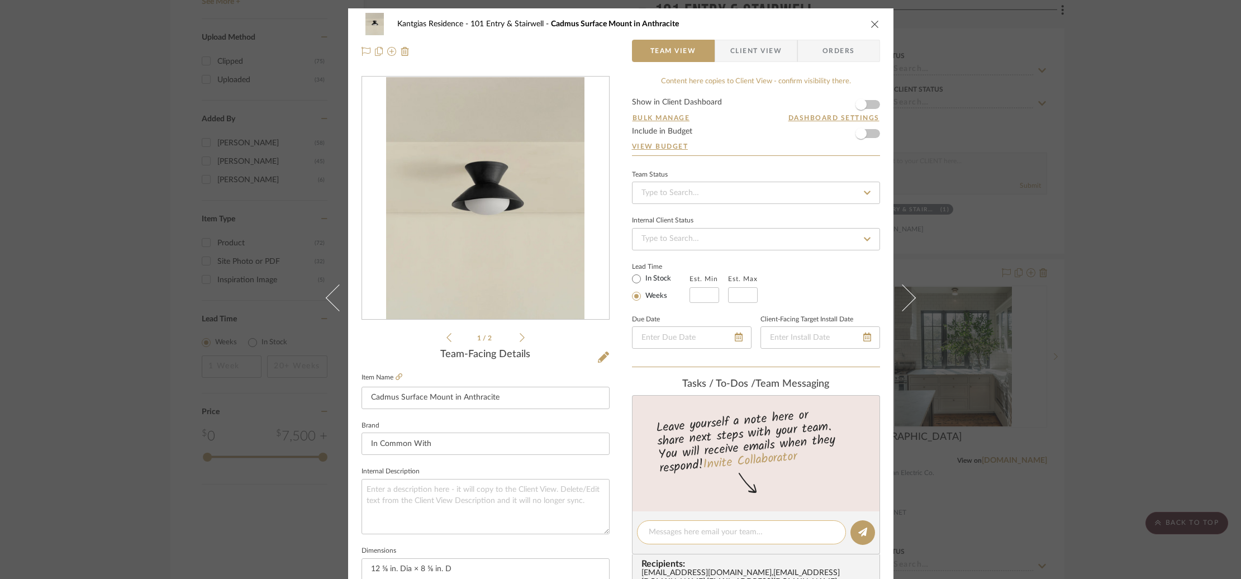
click at [671, 525] on div at bounding box center [741, 532] width 209 height 24
click at [678, 534] on textarea at bounding box center [742, 532] width 186 height 12
paste textarea "$1,657.50"
click at [643, 533] on div "$1,657.50" at bounding box center [741, 532] width 209 height 24
click at [649, 533] on textarea "$1,657.50" at bounding box center [742, 532] width 186 height 12
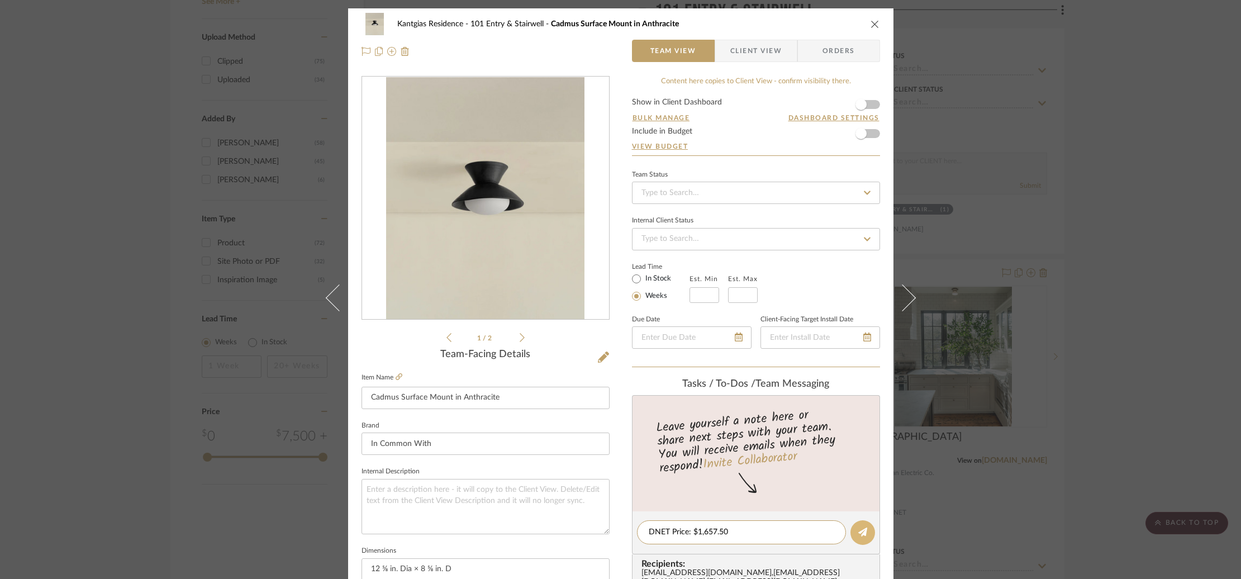
type textarea "DNET Price: $1,657.50"
click at [852, 532] on button at bounding box center [863, 532] width 25 height 25
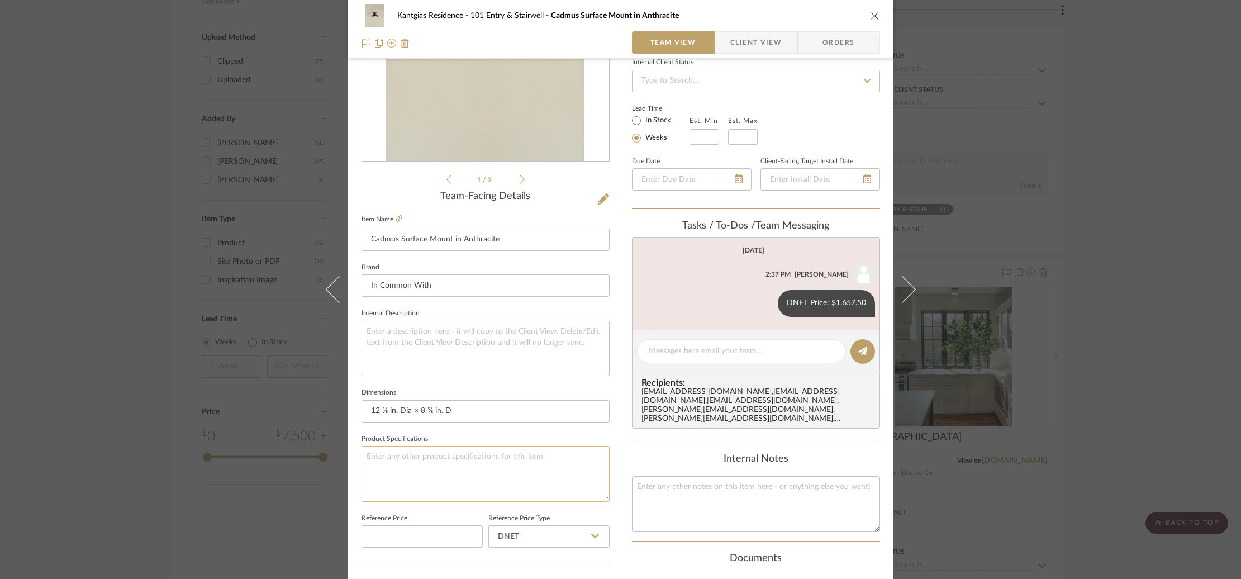
scroll to position [296, 0]
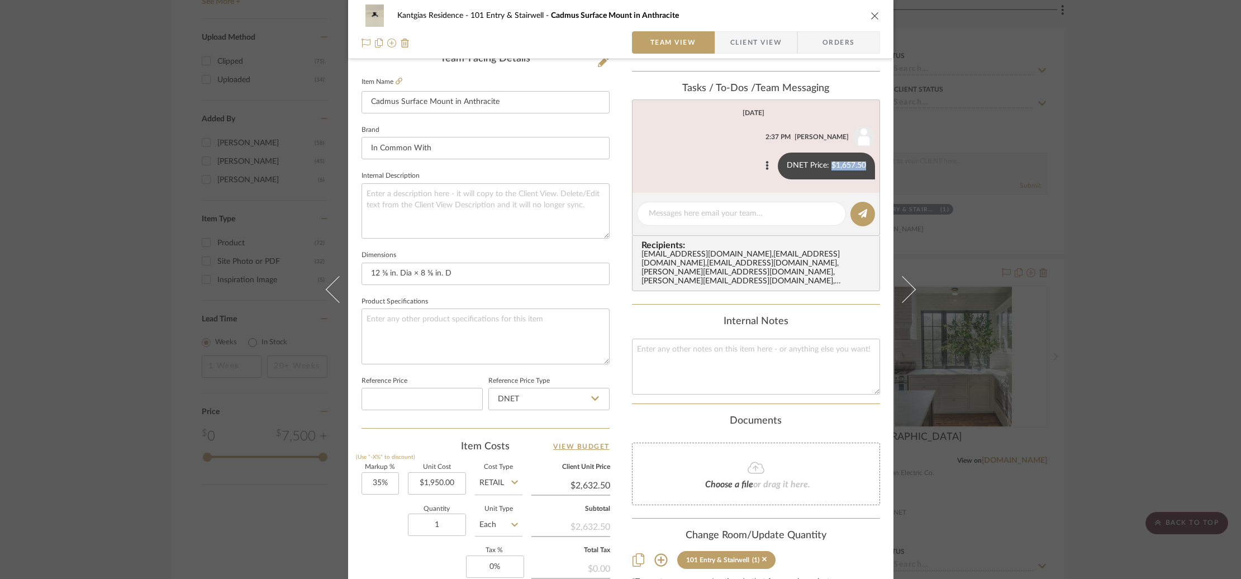
drag, startPoint x: 851, startPoint y: 167, endPoint x: 858, endPoint y: 169, distance: 7.1
click at [863, 167] on div "DNET Price: $1,657.50" at bounding box center [826, 166] width 97 height 27
copy div "$1,657.50"
click at [722, 212] on textarea at bounding box center [742, 212] width 186 height 12
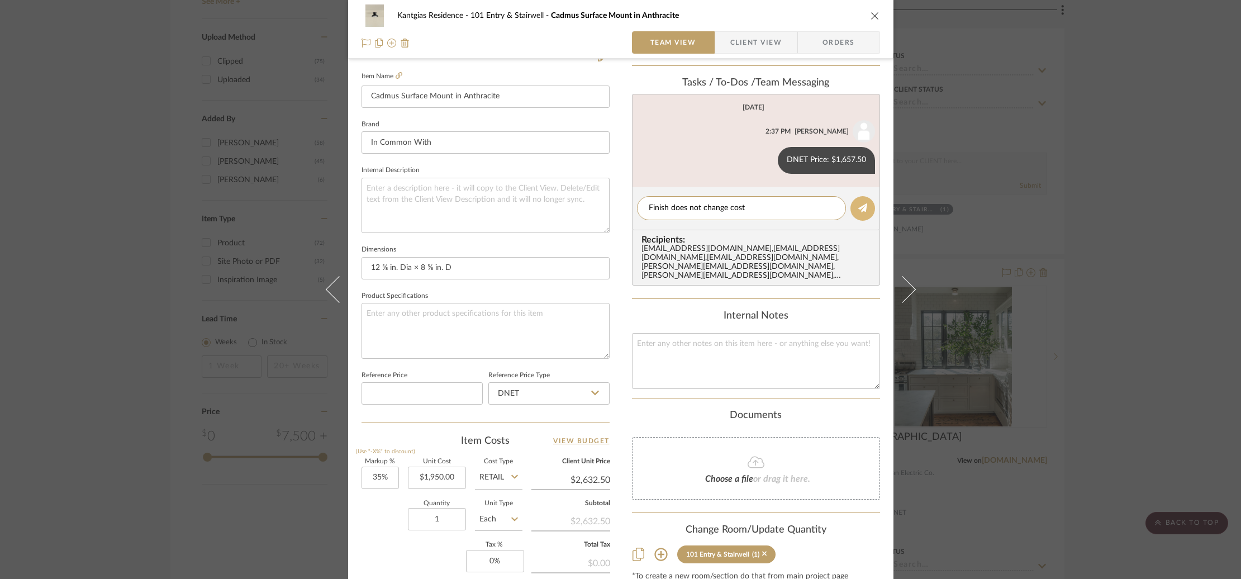
type textarea "Finish does not change cost"
click at [858, 210] on icon at bounding box center [862, 207] width 9 height 9
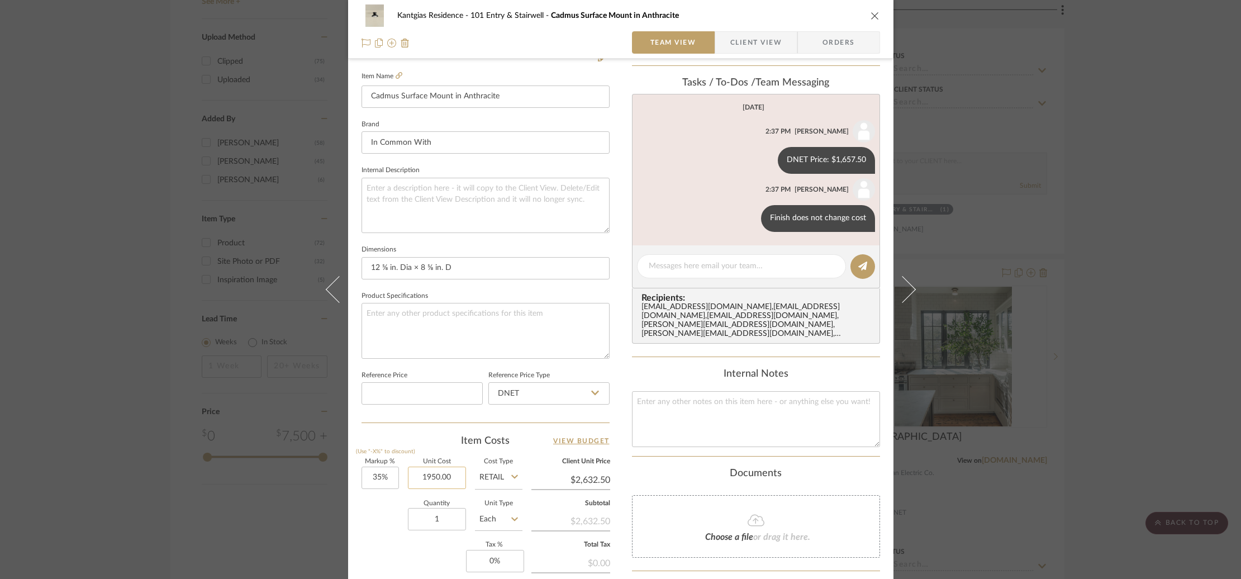
drag, startPoint x: 407, startPoint y: 476, endPoint x: 445, endPoint y: 481, distance: 37.8
click at [445, 481] on input "1950.00" at bounding box center [437, 478] width 58 height 22
paste input "657.5"
type input "$1,657.50"
click at [376, 518] on div "Quantity 1 Unit Type Each" at bounding box center [442, 521] width 161 height 40
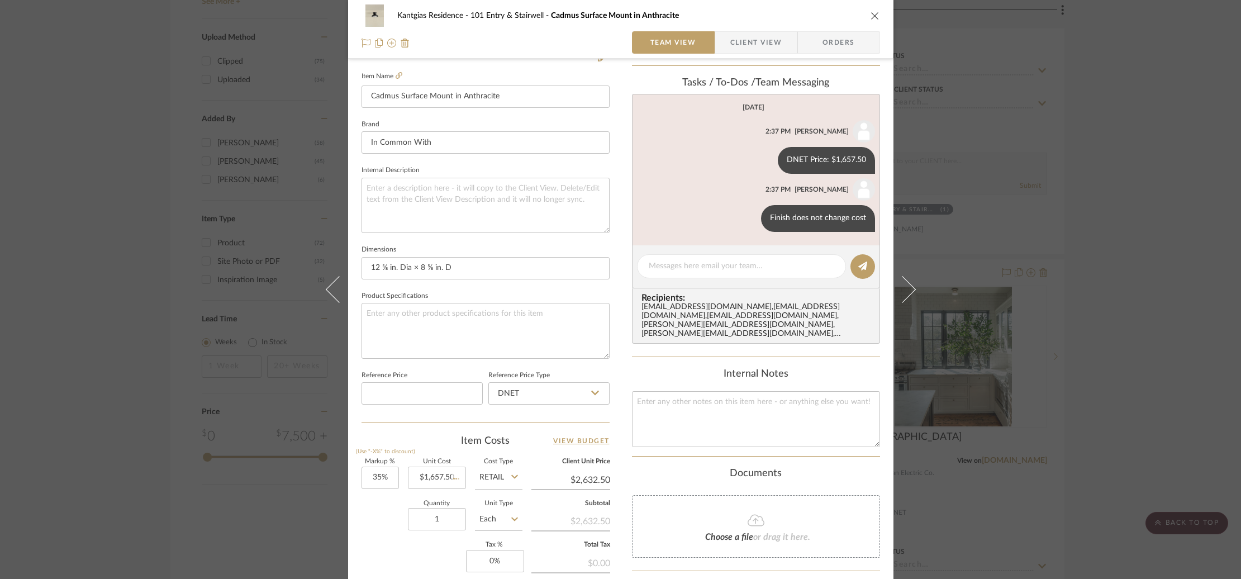
type input "$2,237.63"
click at [1080, 187] on div "Kantgias Residence 101 Entry & Stairwell Cadmus Surface Mount in Anthracite Tea…" at bounding box center [620, 289] width 1241 height 579
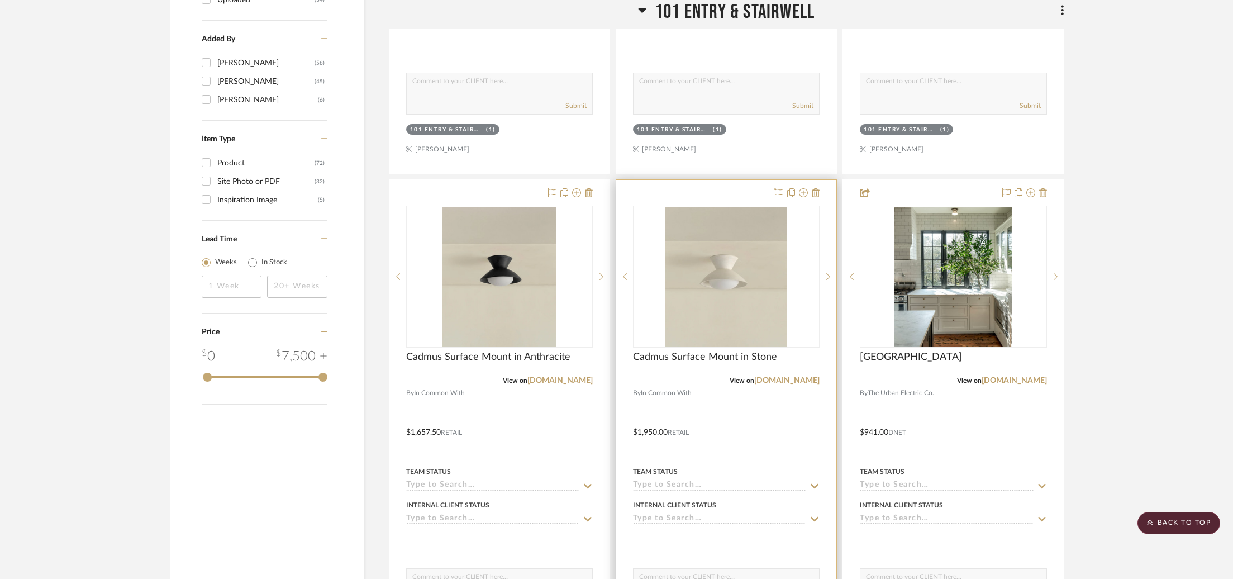
scroll to position [1340, 0]
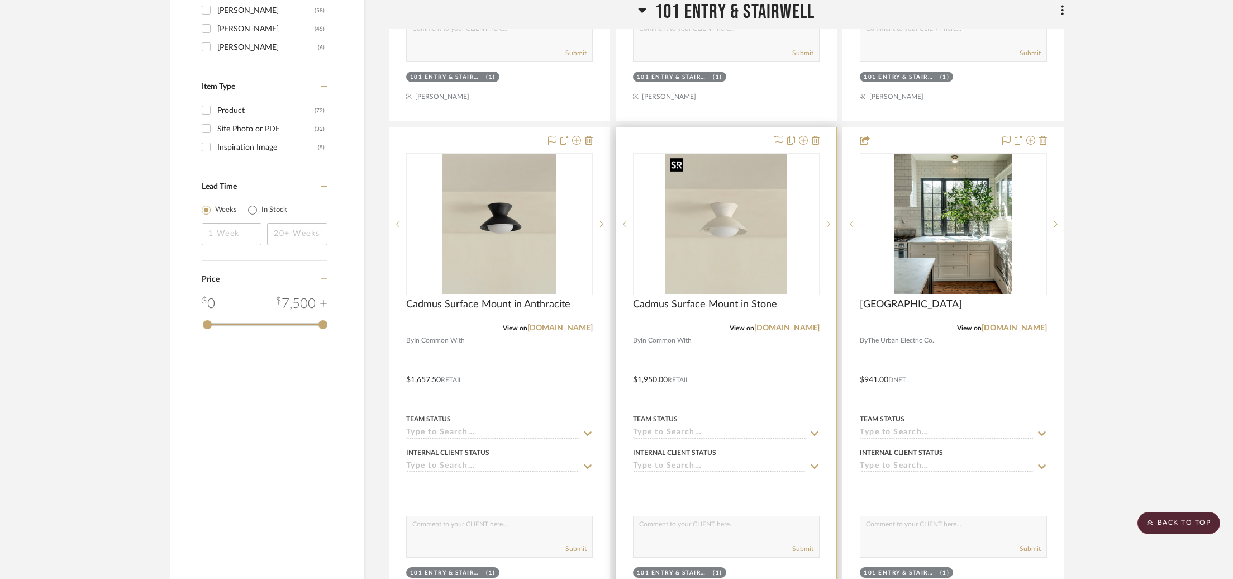
click at [698, 220] on img "0" at bounding box center [727, 224] width 122 height 140
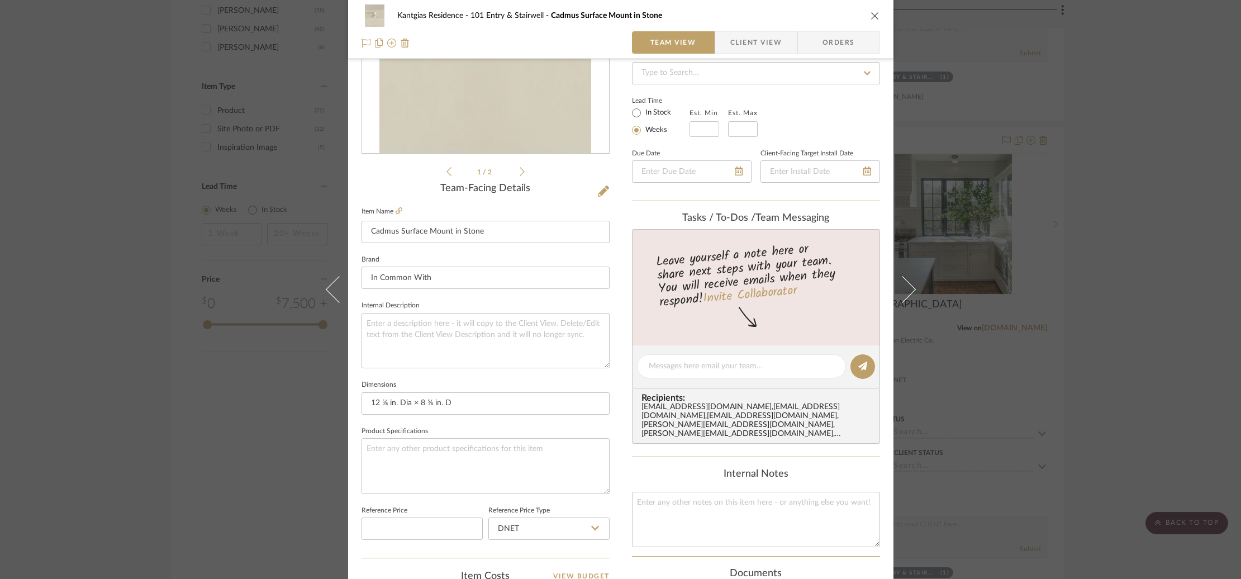
scroll to position [246, 0]
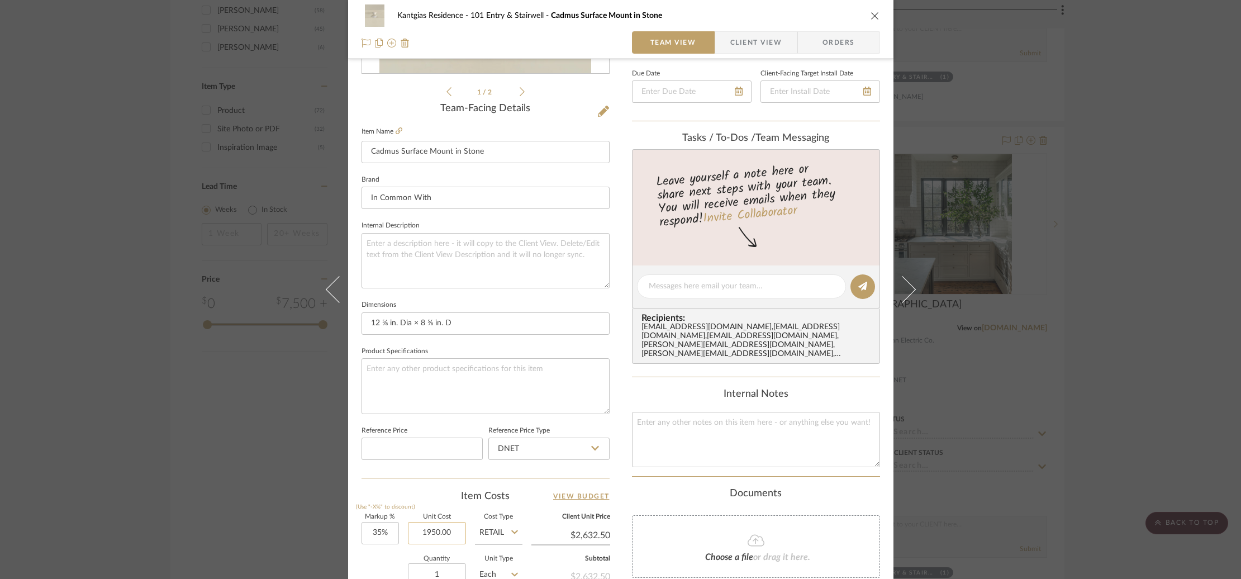
drag, startPoint x: 416, startPoint y: 532, endPoint x: 457, endPoint y: 537, distance: 41.0
click at [457, 537] on input "1950.00" at bounding box center [437, 533] width 58 height 22
paste input "657.5"
type input "$1,657.50"
drag, startPoint x: 425, startPoint y: 500, endPoint x: 464, endPoint y: 514, distance: 42.1
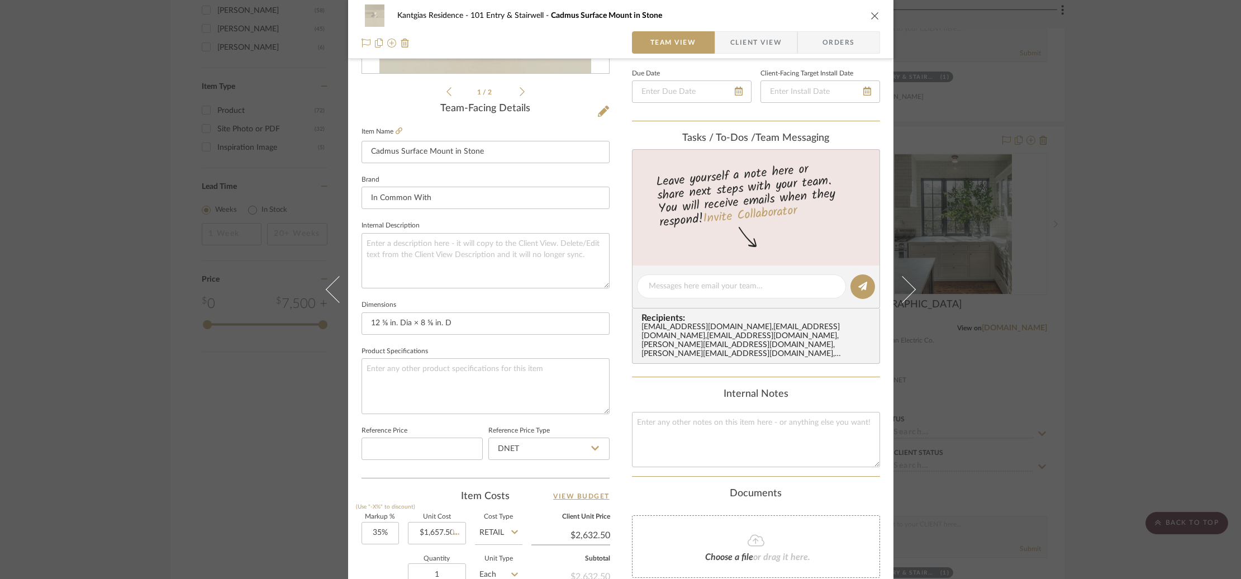
click at [425, 500] on div "Item Costs View Budget" at bounding box center [486, 496] width 248 height 13
type input "$2,237.63"
click at [500, 532] on input "Retail" at bounding box center [499, 533] width 48 height 22
click at [512, 493] on div "Retail" at bounding box center [541, 503] width 138 height 29
click at [491, 525] on input "Retail" at bounding box center [499, 533] width 48 height 22
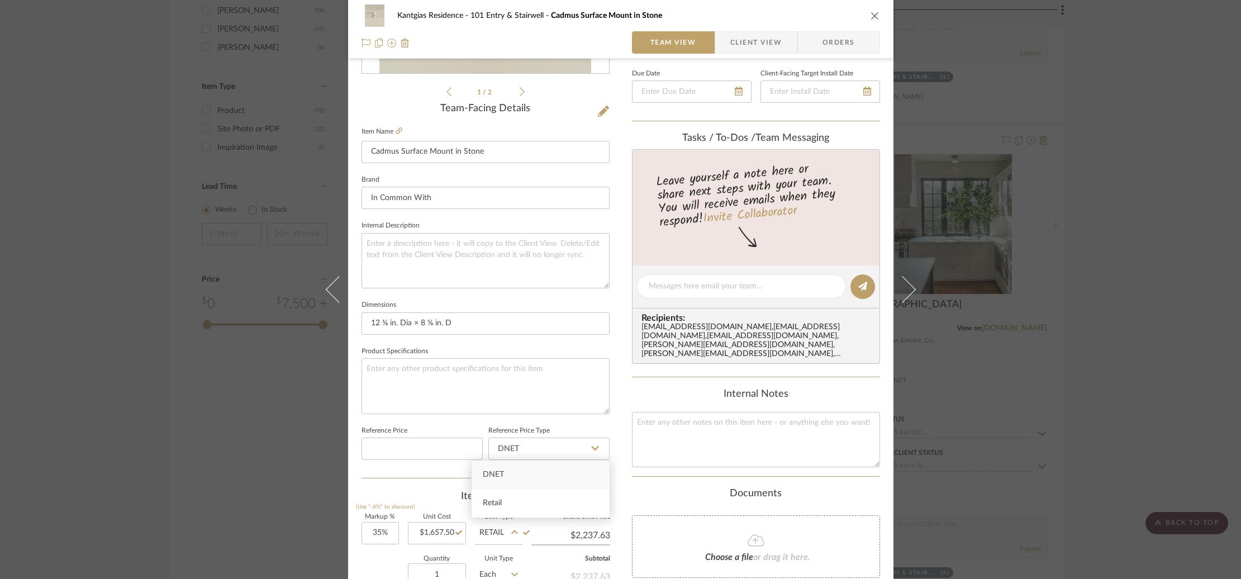
click at [515, 477] on div "DNET" at bounding box center [541, 475] width 138 height 29
type input "DNET"
drag, startPoint x: 398, startPoint y: 502, endPoint x: 380, endPoint y: 501, distance: 18.5
click at [269, 459] on div "Kantgias Residence 101 Entry & Stairwell Cadmus Surface Mount in Stone Team Vie…" at bounding box center [620, 289] width 1241 height 579
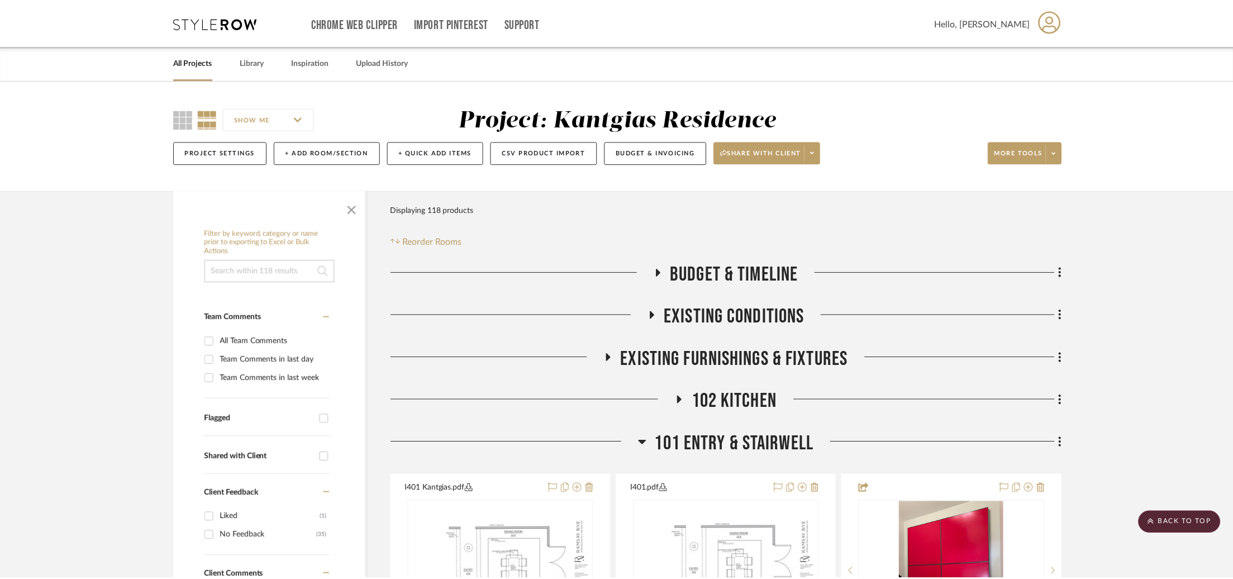
scroll to position [1340, 0]
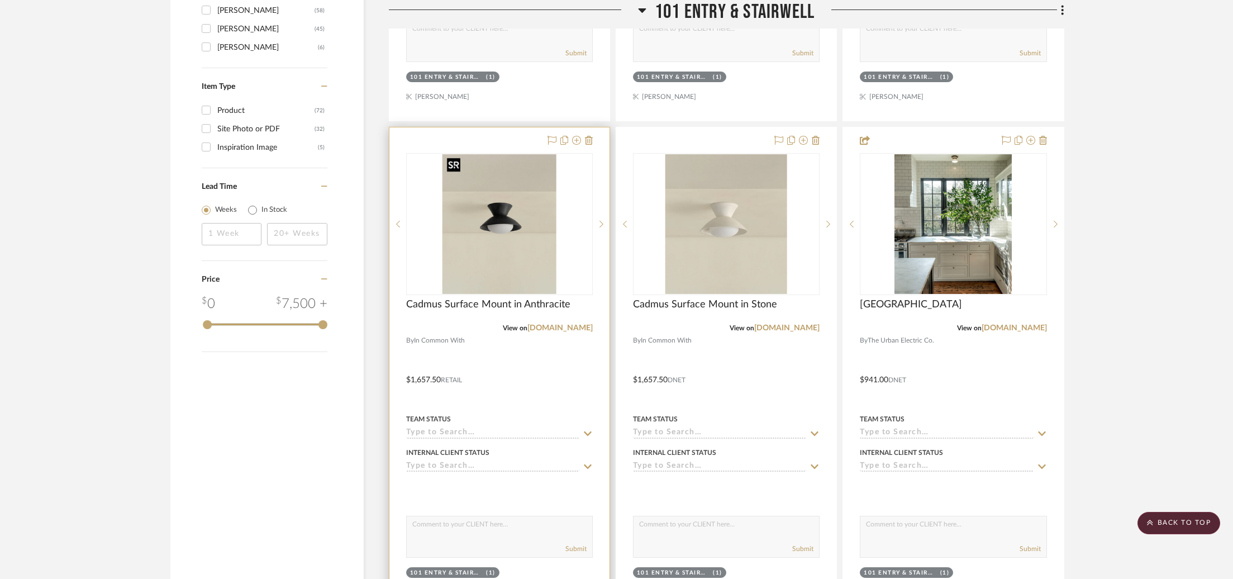
click at [464, 203] on img "0" at bounding box center [500, 224] width 114 height 140
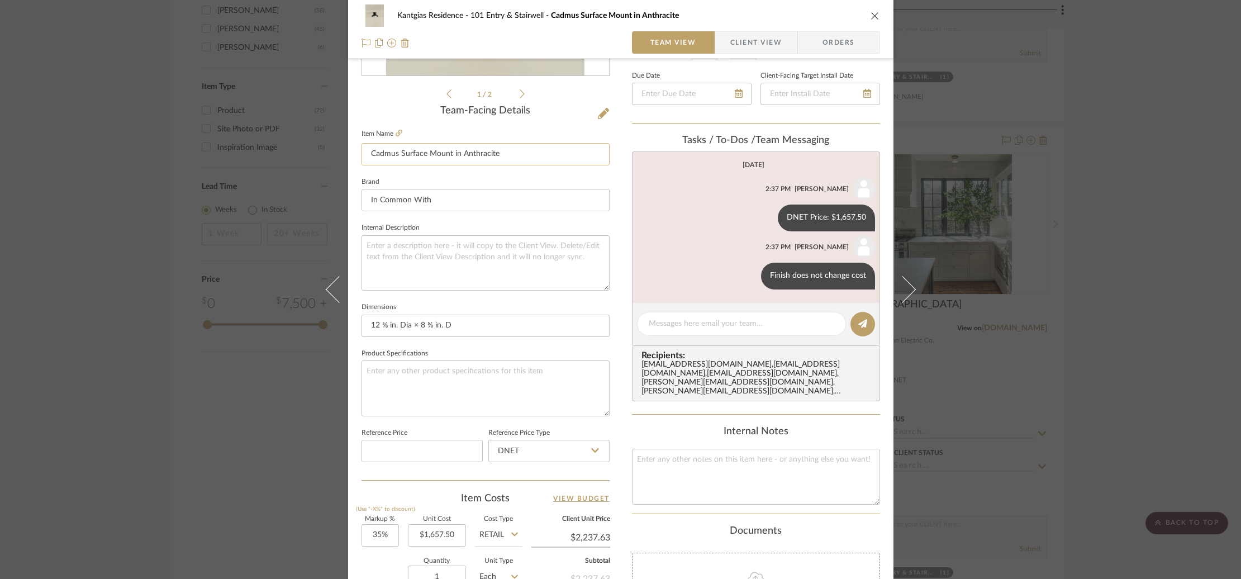
scroll to position [459, 0]
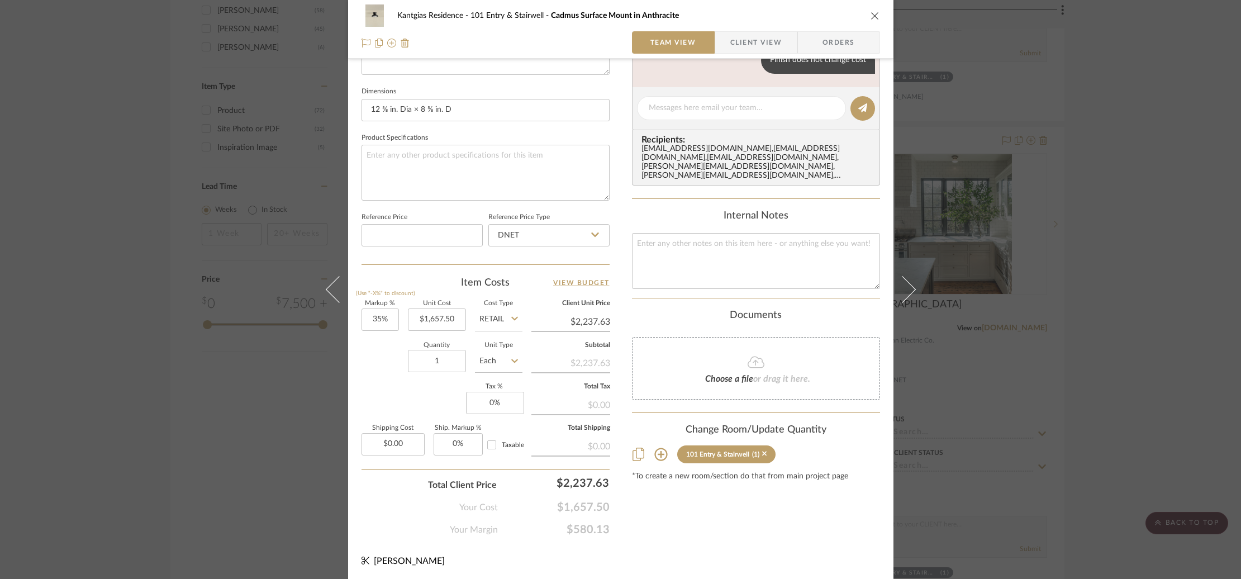
click at [490, 312] on input "Retail" at bounding box center [499, 320] width 48 height 22
click at [488, 319] on input "Retail" at bounding box center [499, 320] width 48 height 22
click at [499, 322] on input "Retail" at bounding box center [499, 320] width 48 height 22
click at [500, 347] on span "DNET" at bounding box center [493, 345] width 21 height 8
type input "DNET"
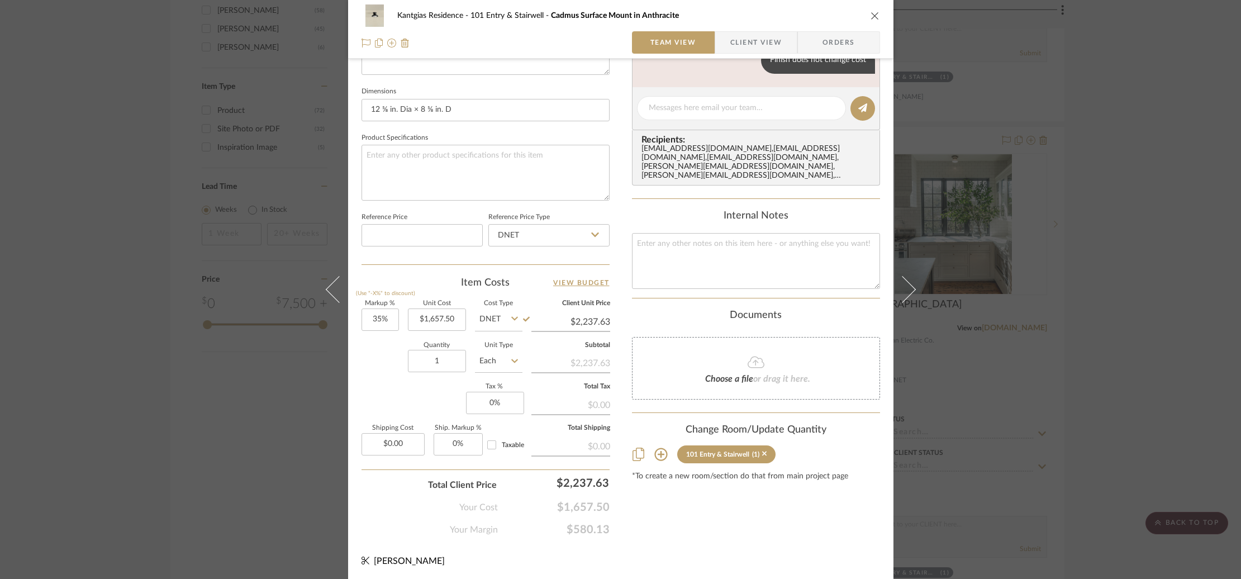
click at [658, 520] on div "Content here copies to Client View - confirm visibility there. Show in Client D…" at bounding box center [756, 77] width 248 height 920
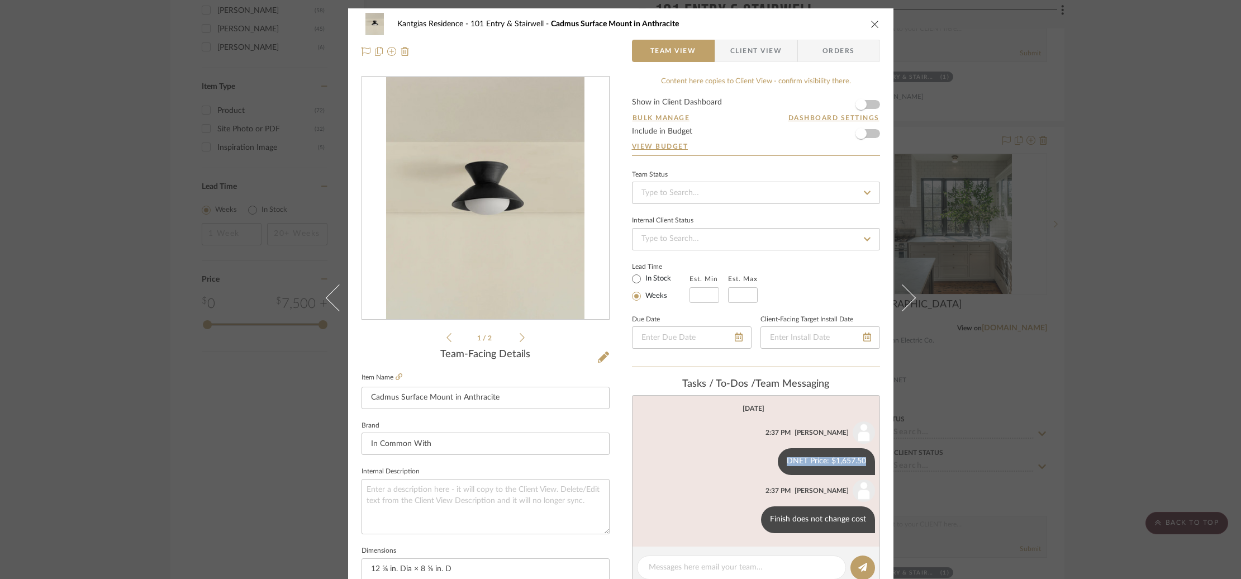
drag, startPoint x: 784, startPoint y: 462, endPoint x: 985, endPoint y: 411, distance: 207.7
click at [865, 461] on div "DNET Price: $1,657.50" at bounding box center [826, 461] width 97 height 27
copy div "DNET Price: $1,657.50"
drag, startPoint x: 1128, startPoint y: 322, endPoint x: 834, endPoint y: 192, distance: 321.5
click at [1128, 322] on div "Kantgias Residence 101 Entry & Stairwell Cadmus Surface Mount in Anthracite Tea…" at bounding box center [620, 289] width 1241 height 579
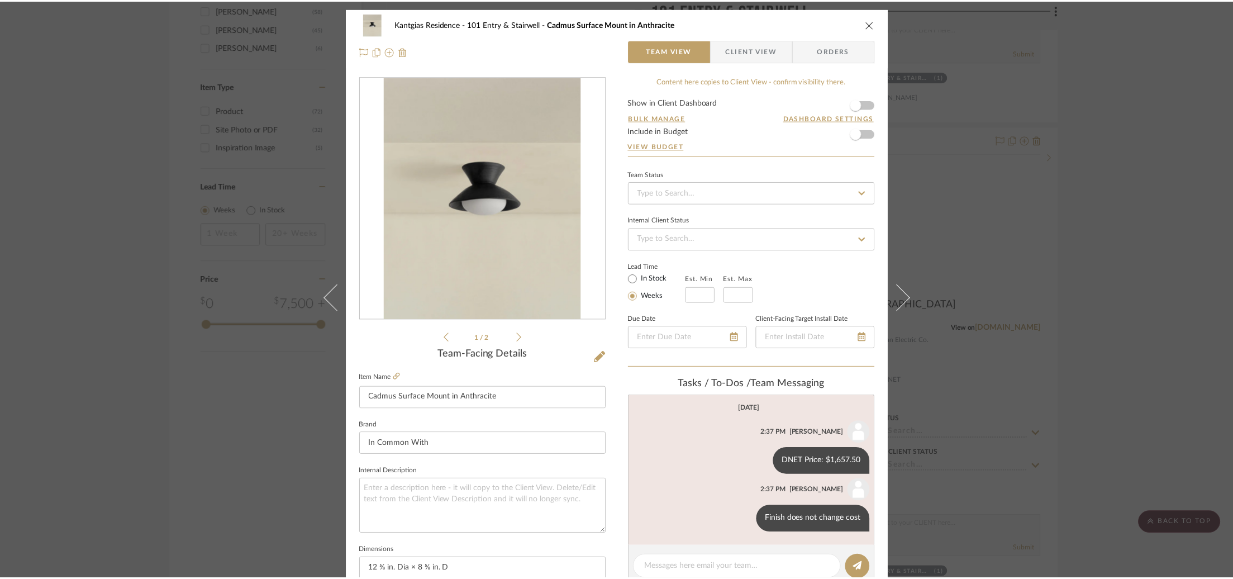
scroll to position [1340, 0]
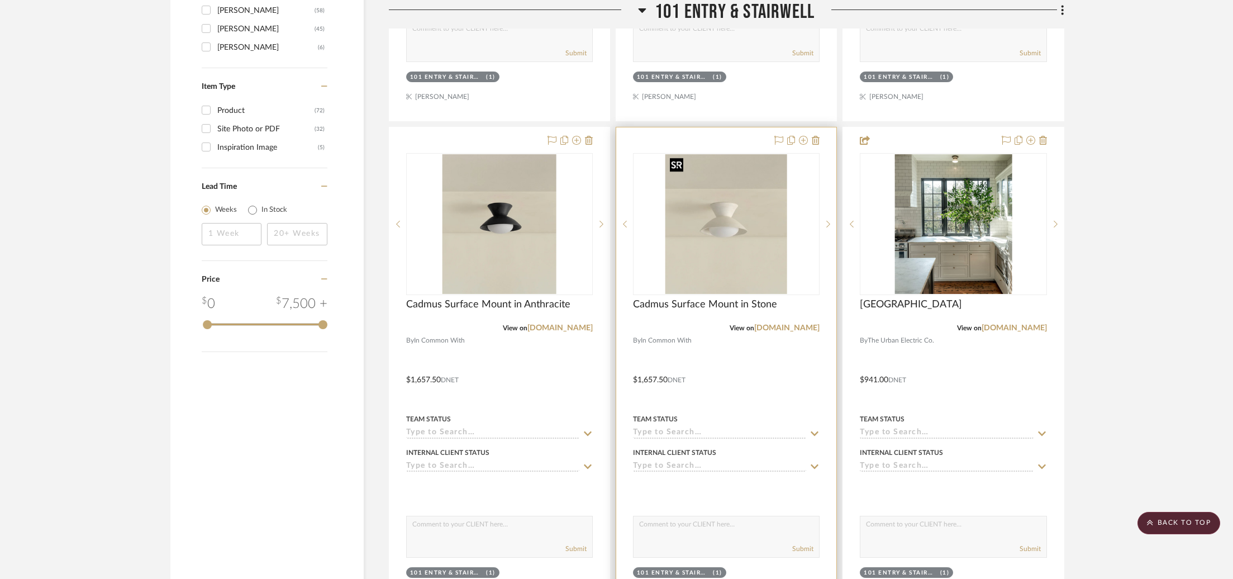
click at [714, 189] on img "0" at bounding box center [727, 224] width 122 height 140
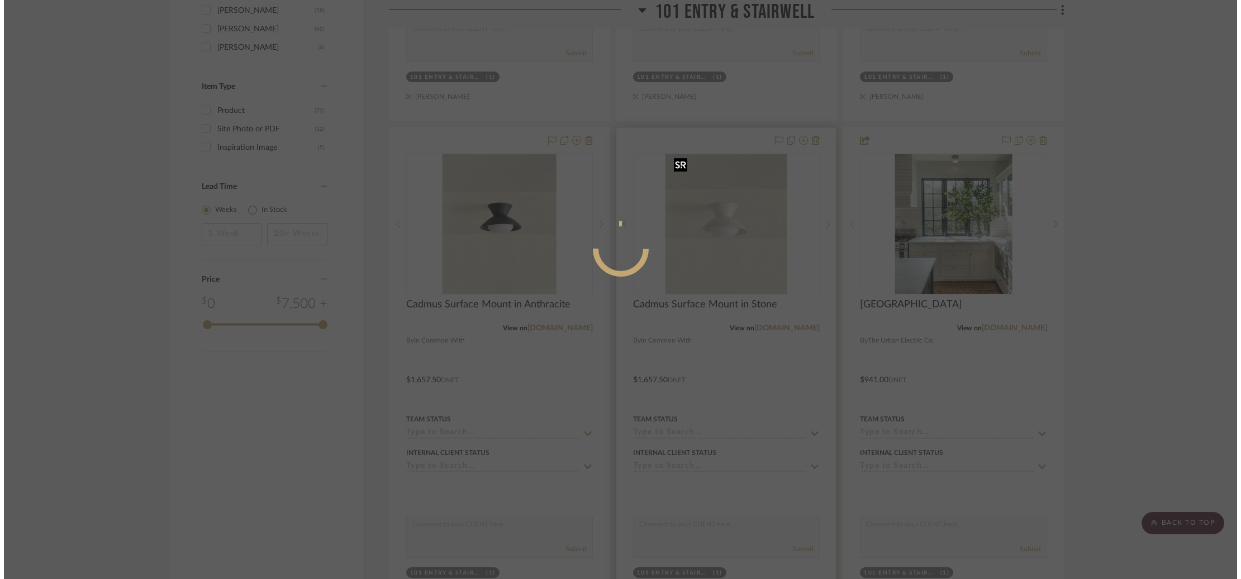
scroll to position [0, 0]
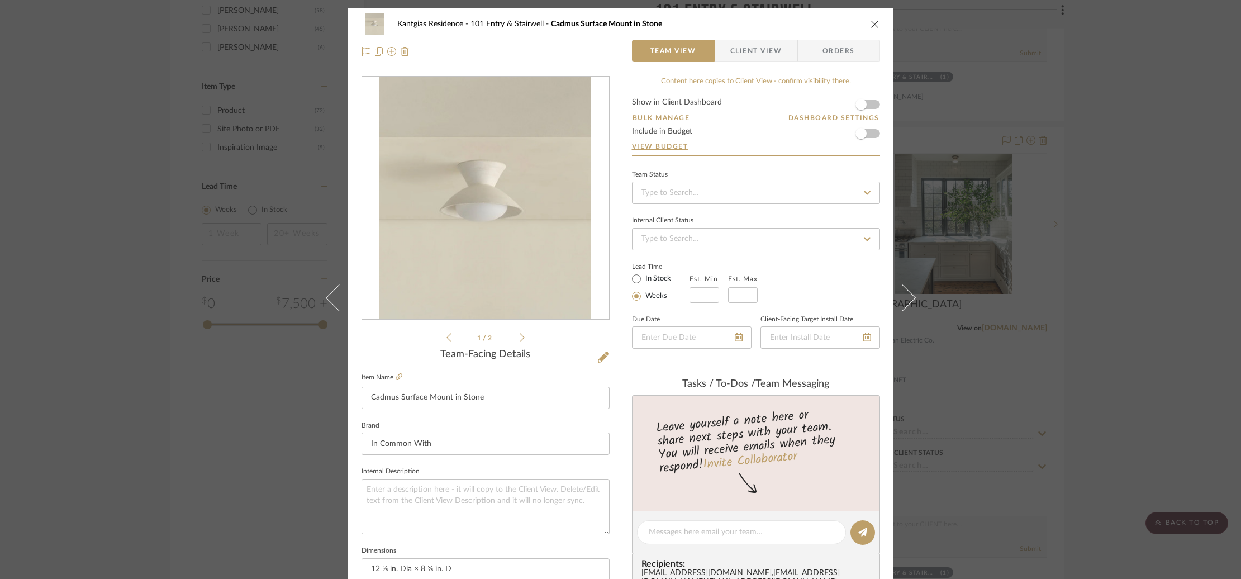
click at [751, 546] on editor-of-message at bounding box center [756, 532] width 248 height 43
click at [760, 538] on div at bounding box center [741, 532] width 209 height 24
drag, startPoint x: 800, startPoint y: 528, endPoint x: 855, endPoint y: 529, distance: 54.2
click at [800, 528] on textarea at bounding box center [742, 532] width 186 height 12
paste textarea "DNET Price: $1,657.50"
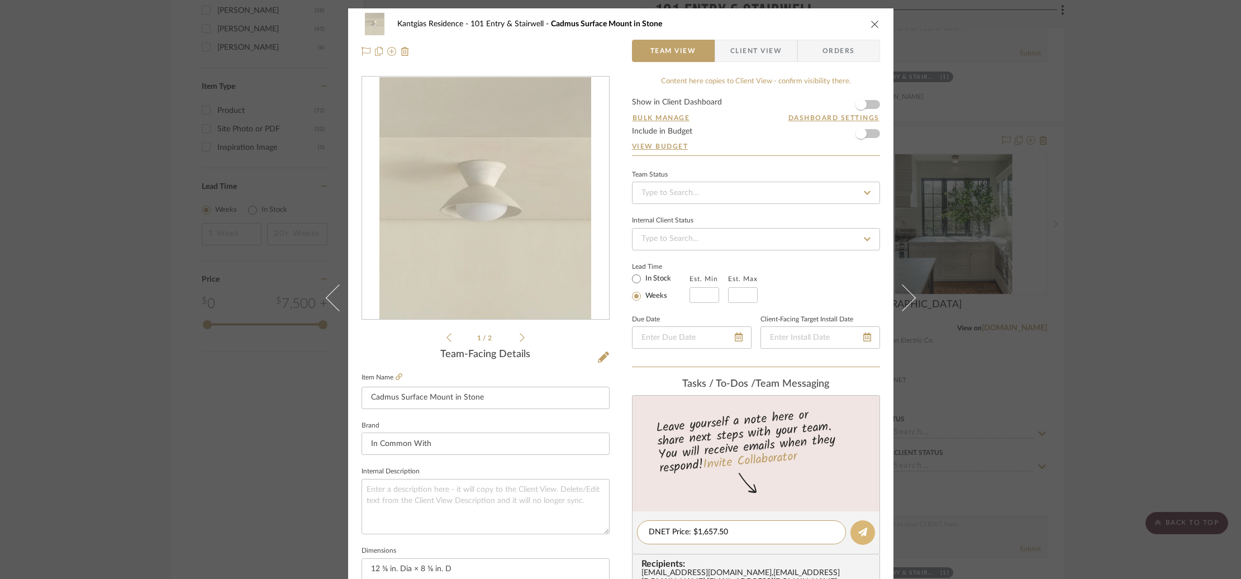
type textarea "DNET Price: $1,657.50"
click at [858, 529] on icon at bounding box center [862, 532] width 9 height 9
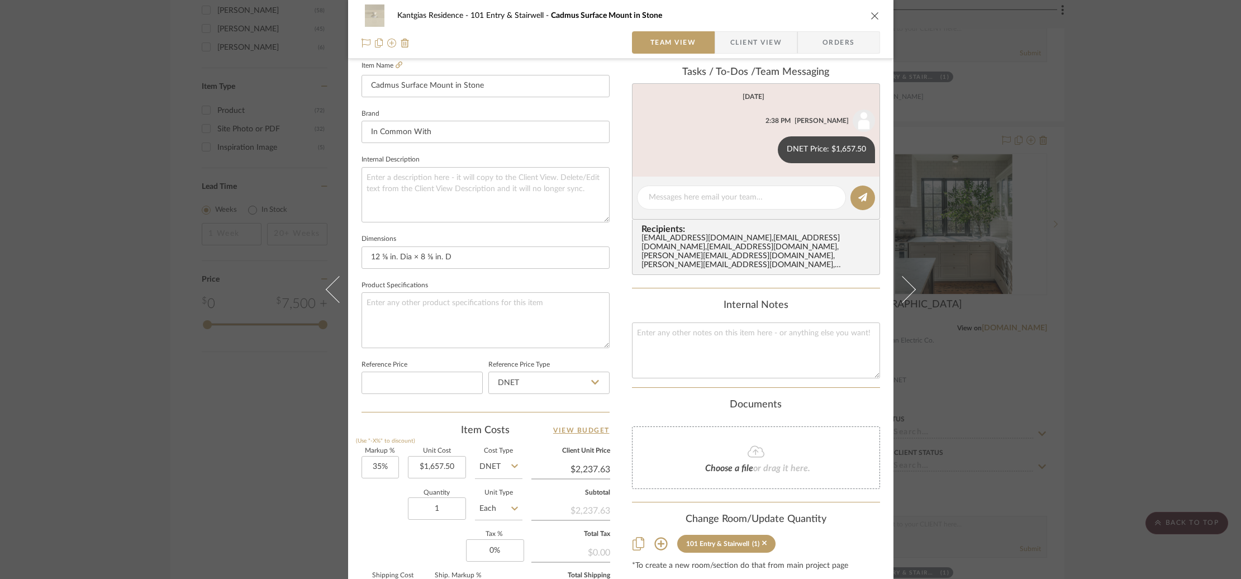
scroll to position [320, 0]
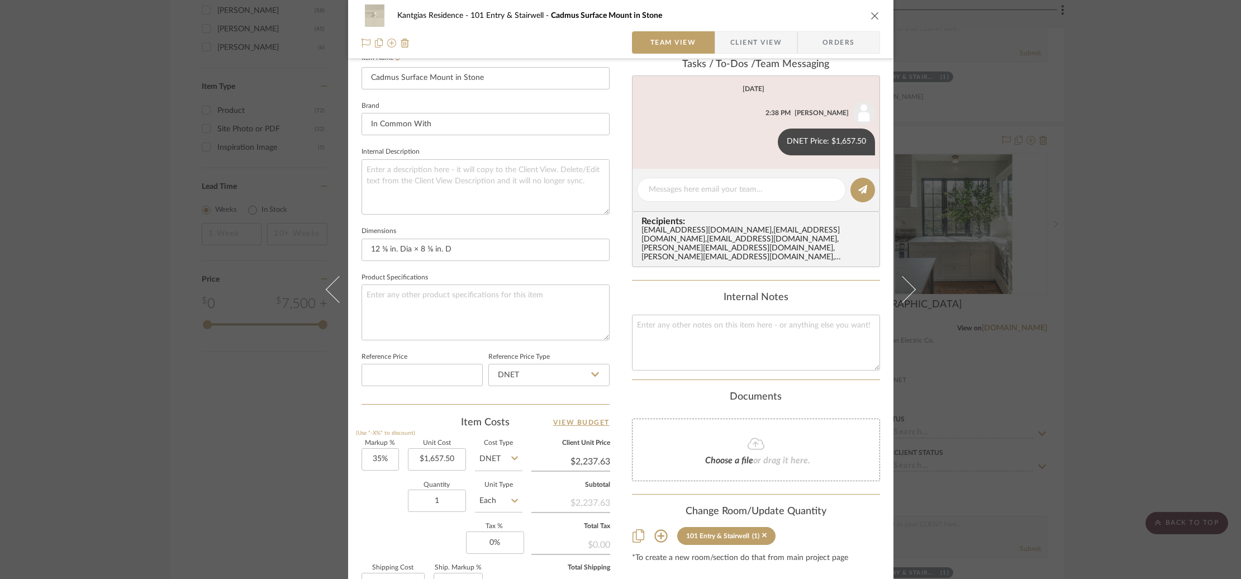
drag, startPoint x: 208, startPoint y: 244, endPoint x: 284, endPoint y: 201, distance: 87.1
click at [208, 244] on div "Kantgias Residence 101 Entry & Stairwell Cadmus Surface Mount in Stone Team Vie…" at bounding box center [620, 289] width 1241 height 579
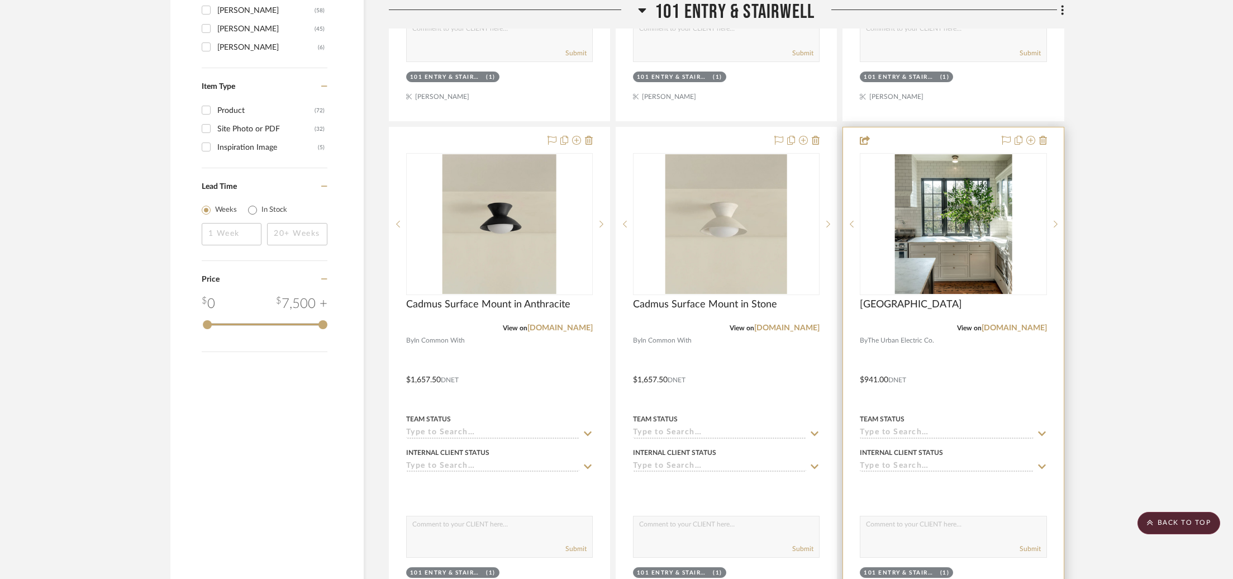
scroll to position [854, 0]
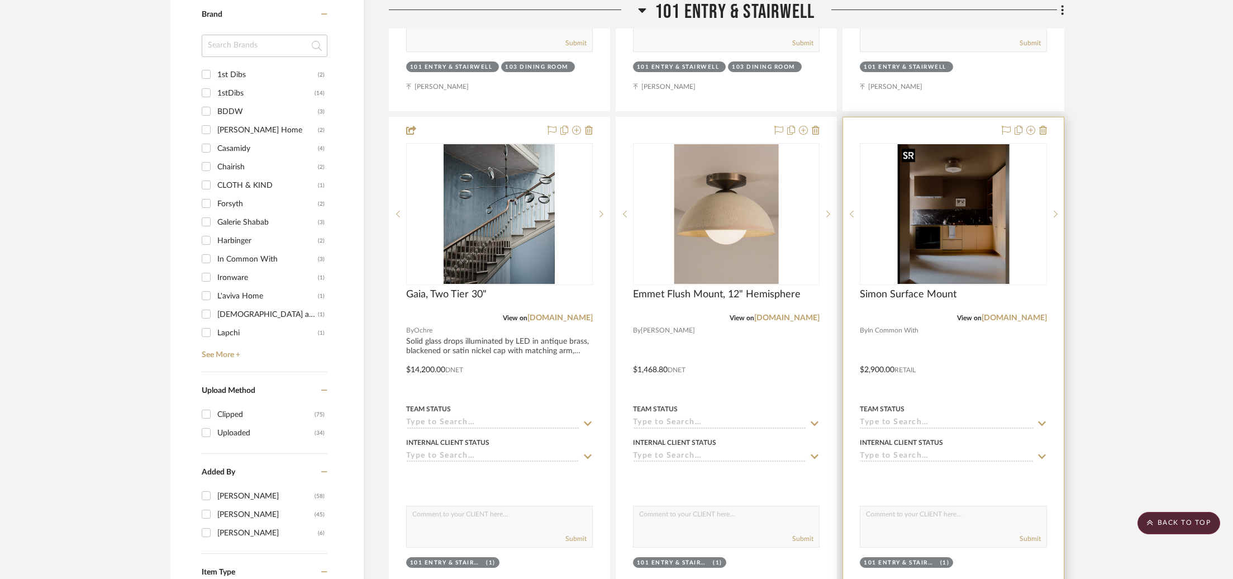
click at [918, 181] on img "0" at bounding box center [954, 214] width 112 height 140
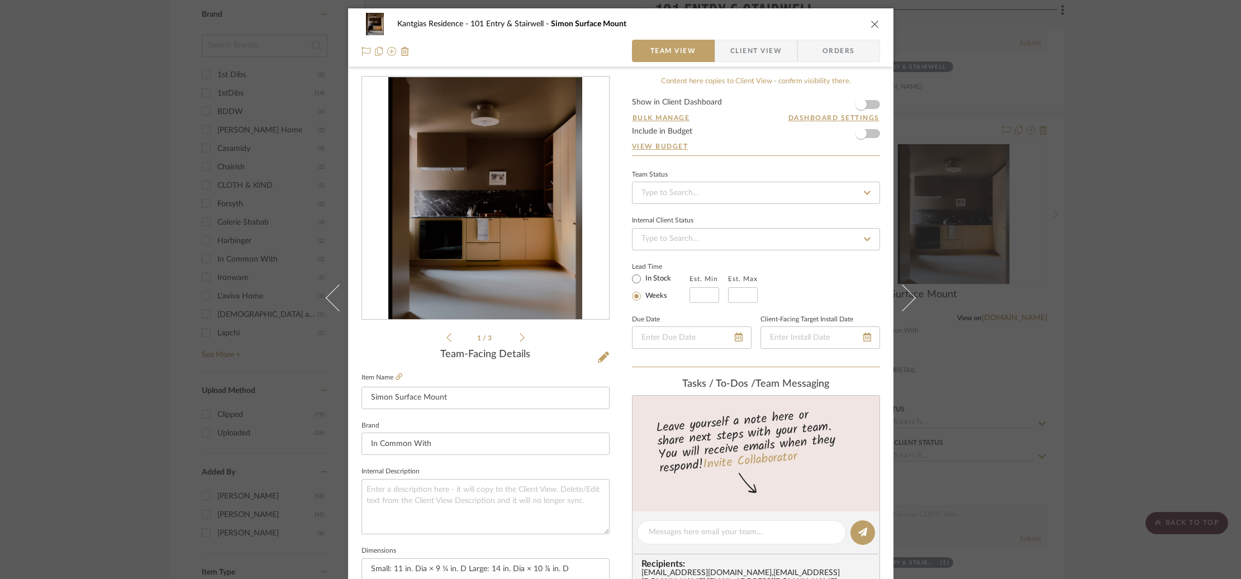
scroll to position [125, 0]
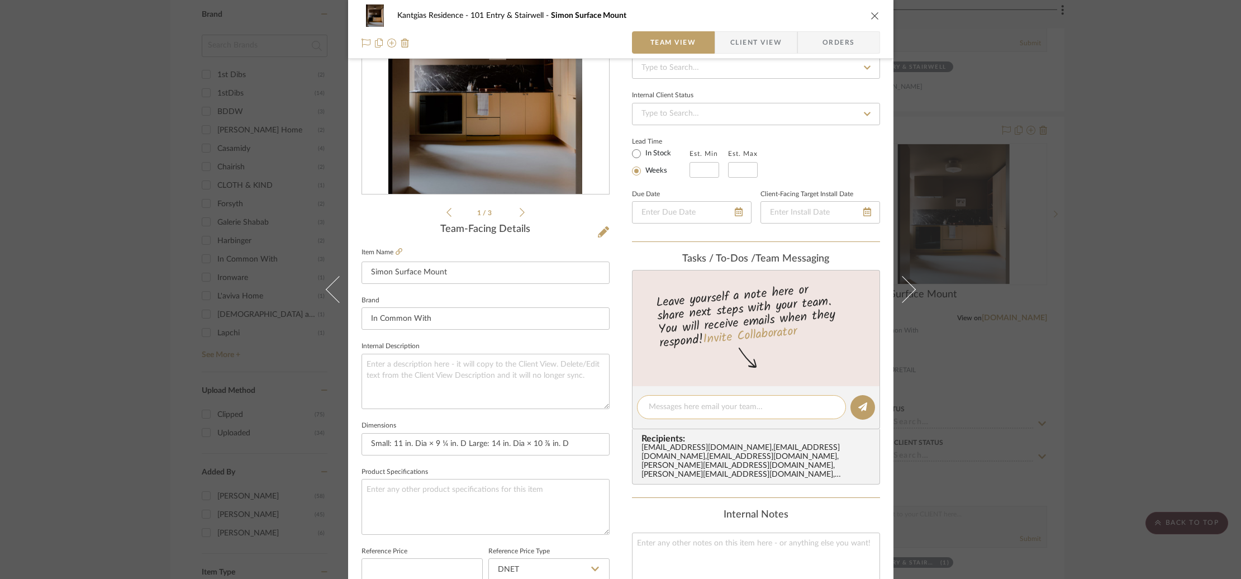
click at [676, 414] on div at bounding box center [741, 407] width 209 height 24
click at [668, 404] on textarea at bounding box center [742, 407] width 186 height 12
paste textarea "s: $2,465.00 L: $ 3,315.00"
drag, startPoint x: 648, startPoint y: 408, endPoint x: 626, endPoint y: 406, distance: 21.9
click at [626, 406] on div "Kantgias Residence 101 Entry & Stairwell Simon Surface Mount Team View Client V…" at bounding box center [620, 399] width 545 height 1032
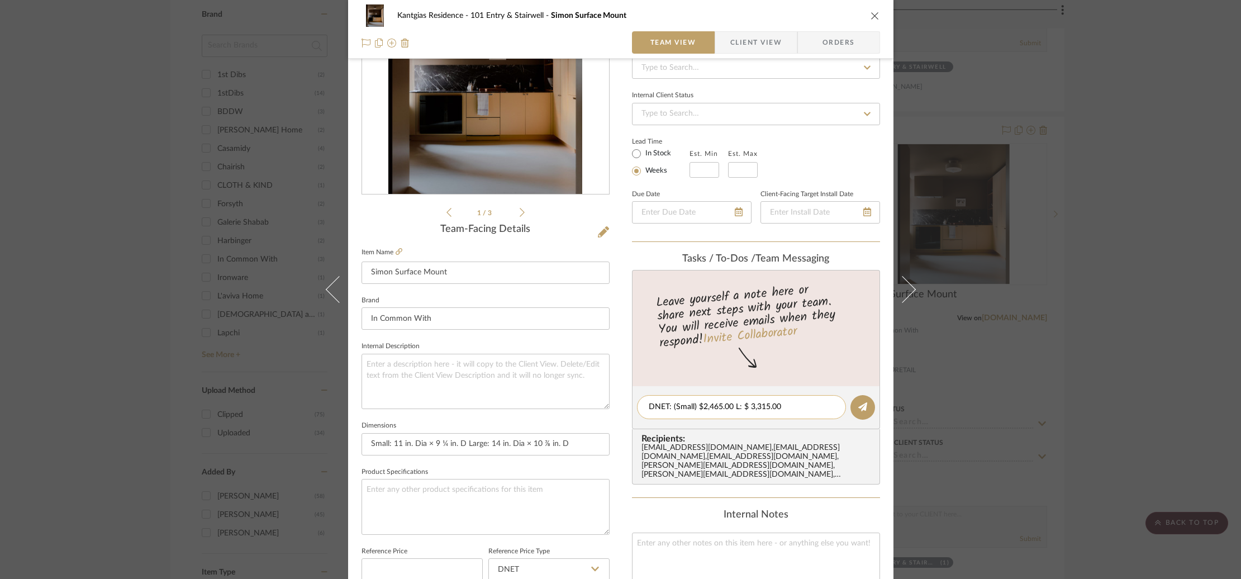
click at [739, 407] on textarea "DNET: (Small) $2,465.00 L: $ 3,315.00" at bounding box center [742, 407] width 186 height 12
click at [787, 405] on textarea "DNET: (Small) $2,465.00 DNET: (Large) $ 3,315.00" at bounding box center [742, 407] width 186 height 12
type textarea "DNET: (Small) $2,465.00 DNET: (Large) $3,315.00"
click at [679, 488] on div "Content here copies to Client View - confirm visibility there. Show in Client D…" at bounding box center [756, 411] width 248 height 920
click at [851, 406] on button at bounding box center [863, 407] width 25 height 25
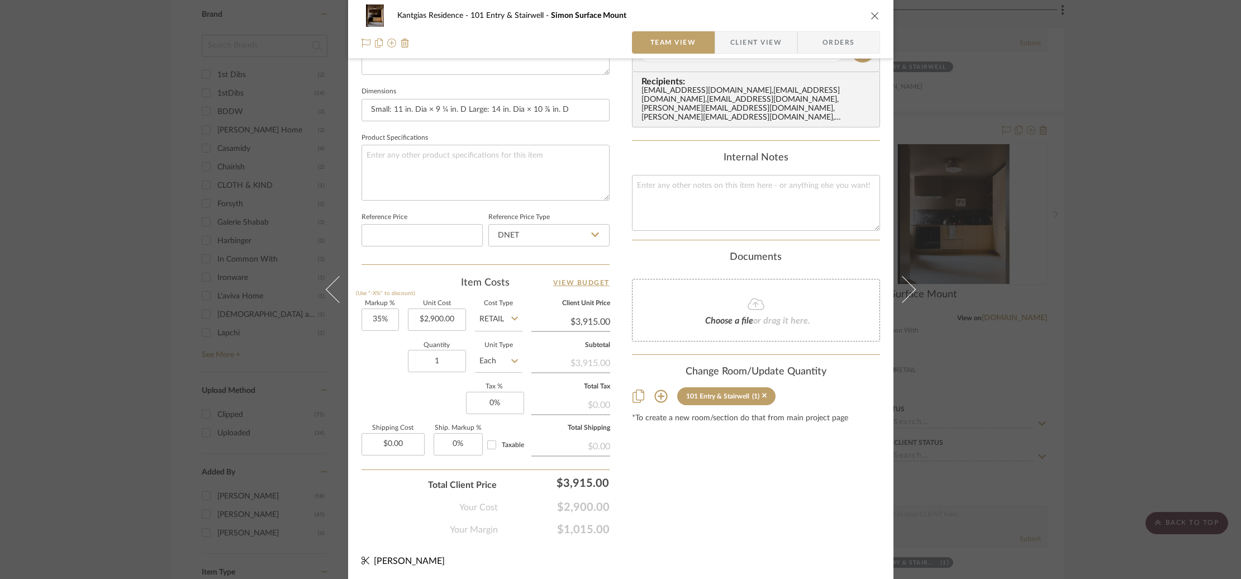
scroll to position [0, 0]
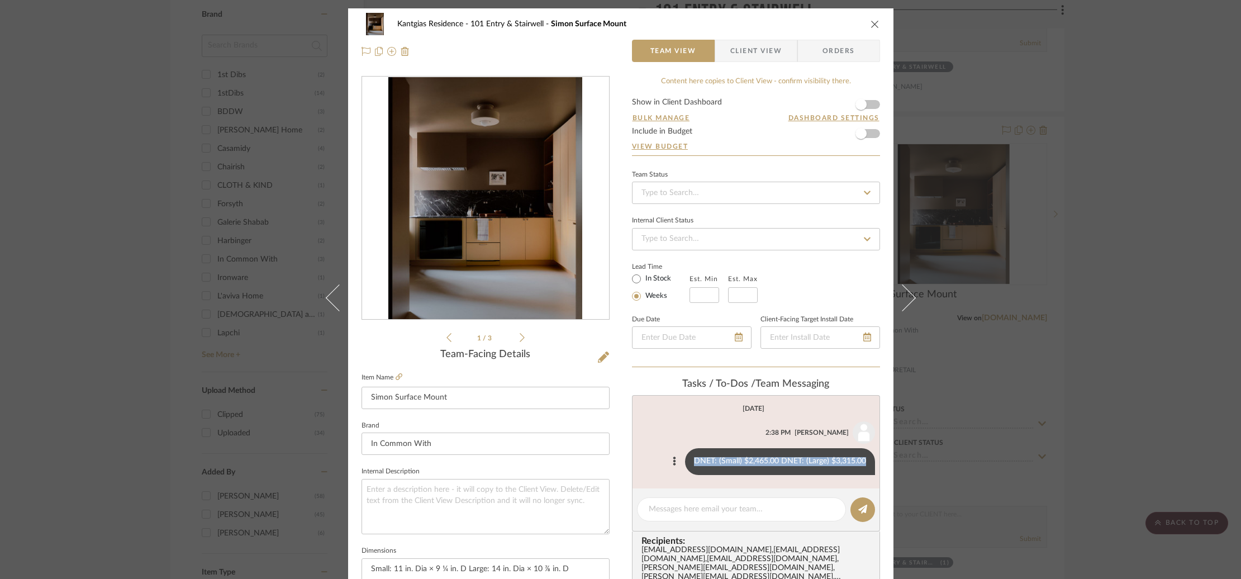
drag, startPoint x: 691, startPoint y: 462, endPoint x: 841, endPoint y: 470, distance: 150.0
click at [841, 470] on div "DNET: (Small) $2,465.00 DNET: (Large) $3,315.00" at bounding box center [780, 461] width 190 height 27
click at [779, 537] on span "Recipients:" at bounding box center [759, 541] width 234 height 10
click at [520, 340] on icon at bounding box center [522, 338] width 5 height 10
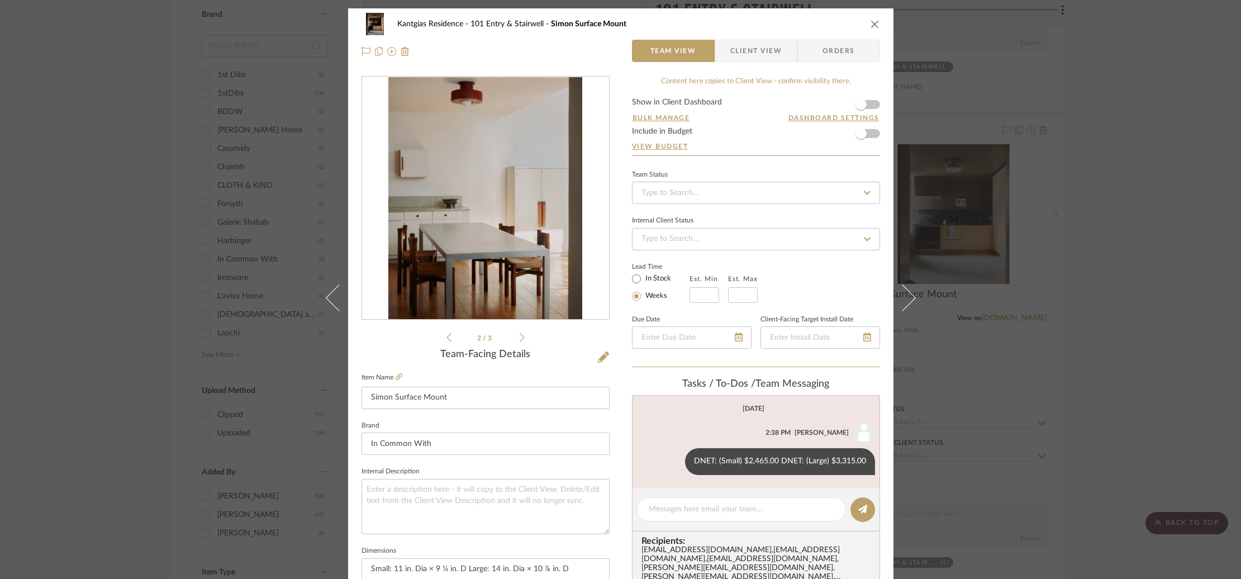
click at [520, 340] on icon at bounding box center [522, 338] width 5 height 10
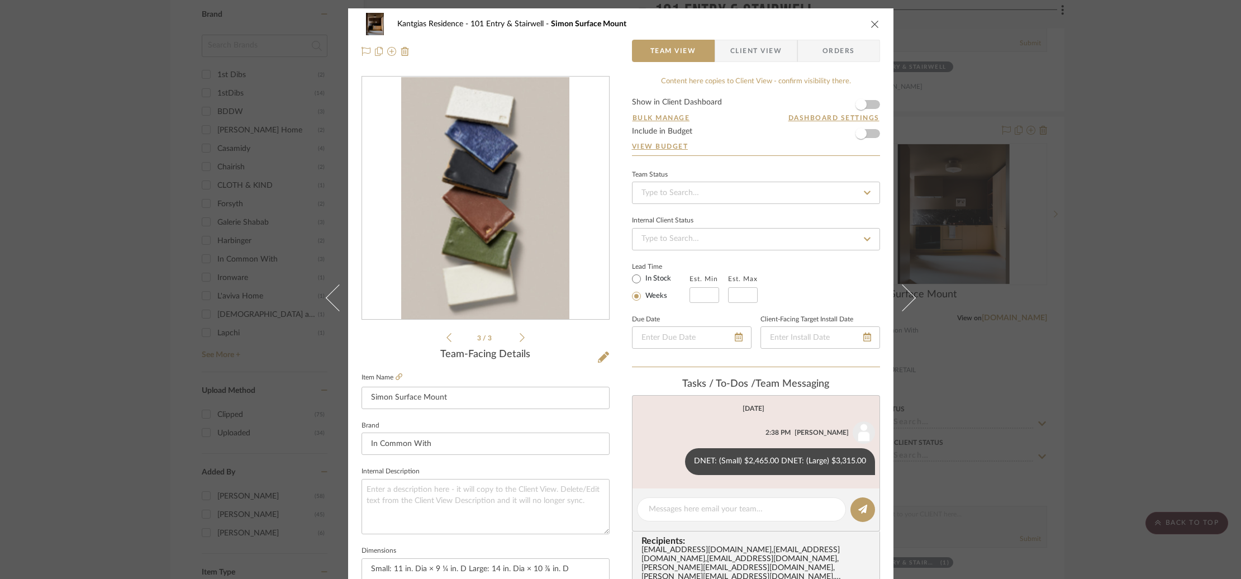
click at [520, 340] on icon at bounding box center [522, 338] width 5 height 10
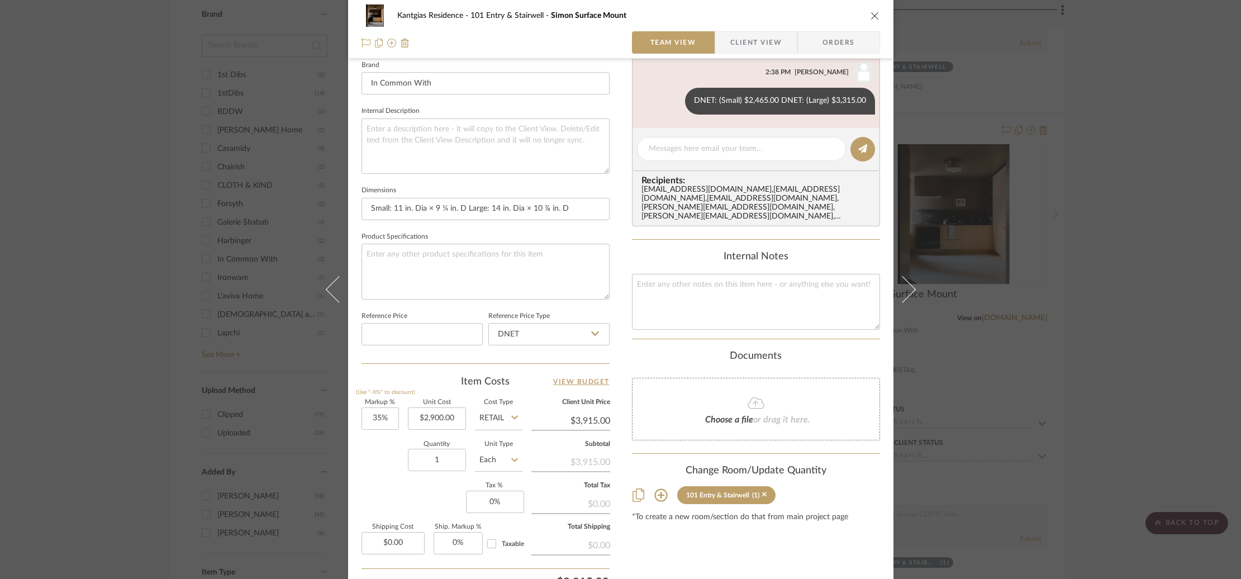
scroll to position [366, 0]
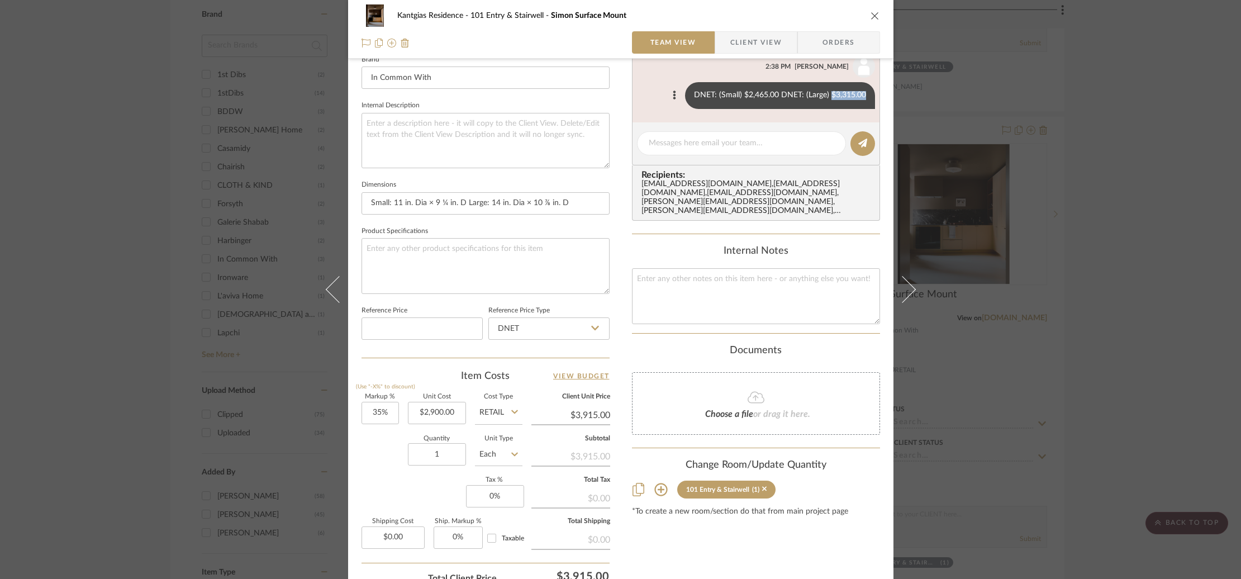
drag, startPoint x: 827, startPoint y: 96, endPoint x: 860, endPoint y: 97, distance: 33.0
click at [860, 97] on div "DNET: (Small) $2,465.00 DNET: (Large) $3,315.00" at bounding box center [780, 95] width 190 height 27
click at [993, 113] on div "Kantgias Residence 101 Entry & Stairwell Simon Surface Mount Team View Client V…" at bounding box center [620, 289] width 1241 height 579
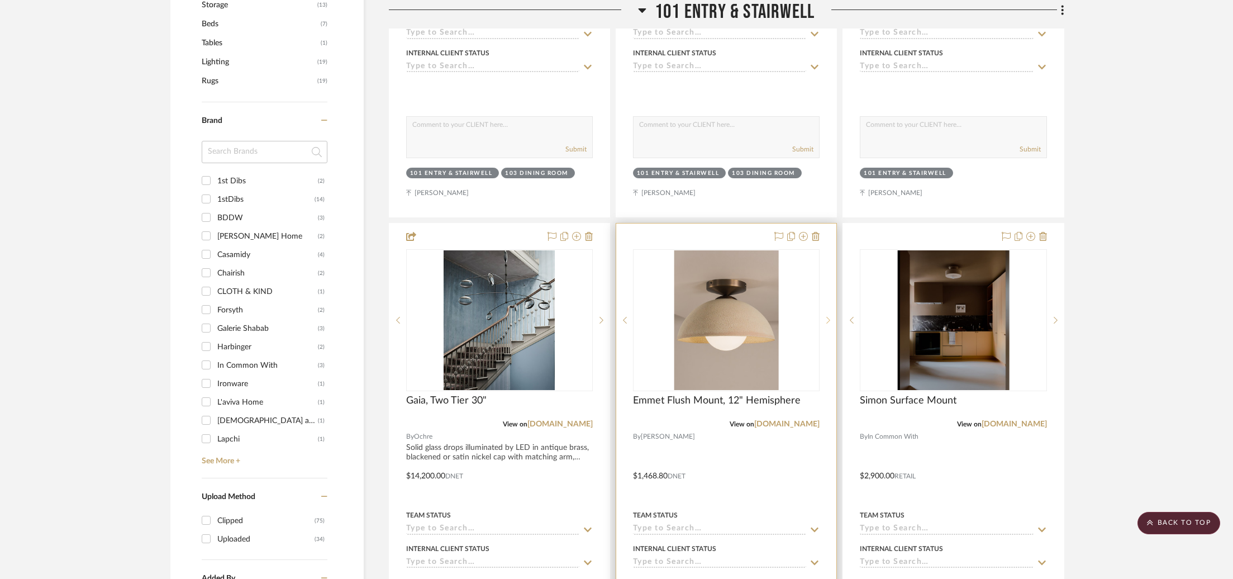
scroll to position [696, 0]
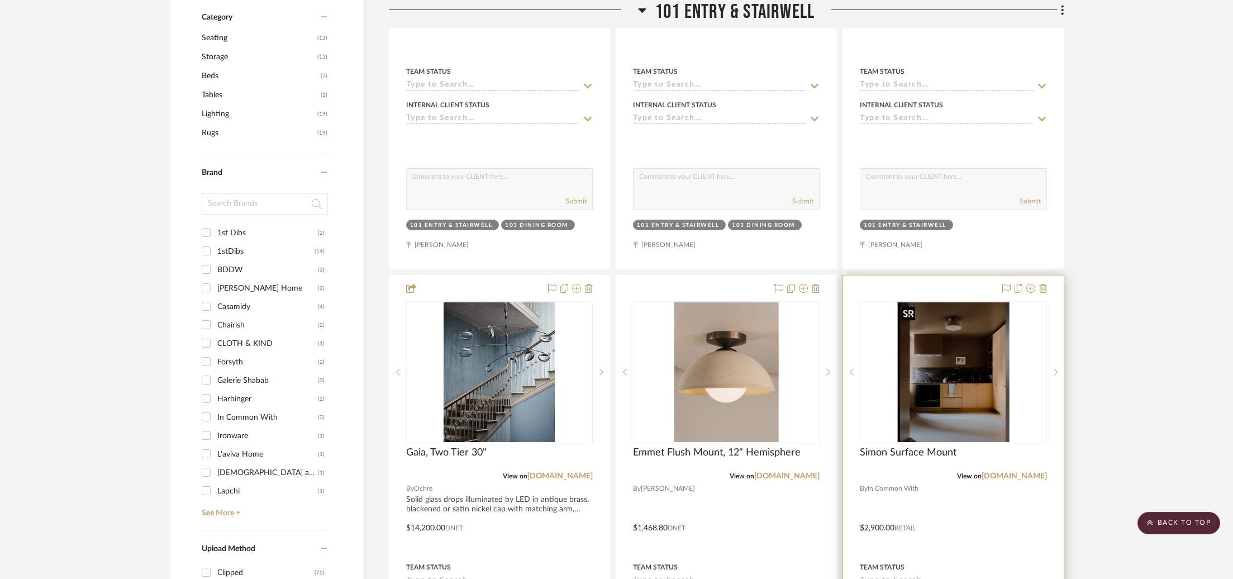
click at [982, 381] on img "0" at bounding box center [954, 372] width 112 height 140
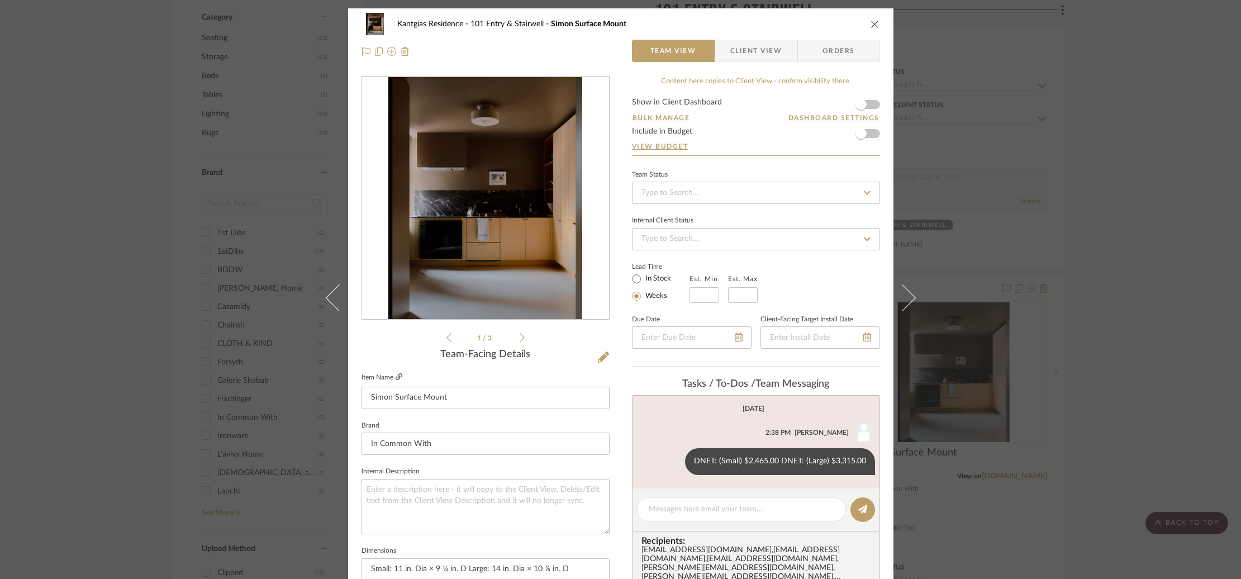
click at [396, 380] on icon at bounding box center [399, 376] width 7 height 7
drag, startPoint x: 828, startPoint y: 463, endPoint x: 861, endPoint y: 464, distance: 33.0
click at [861, 464] on div "DNET: (Small) $2,465.00 DNET: (Large) $3,315.00" at bounding box center [780, 461] width 190 height 27
copy div "$3,315.00"
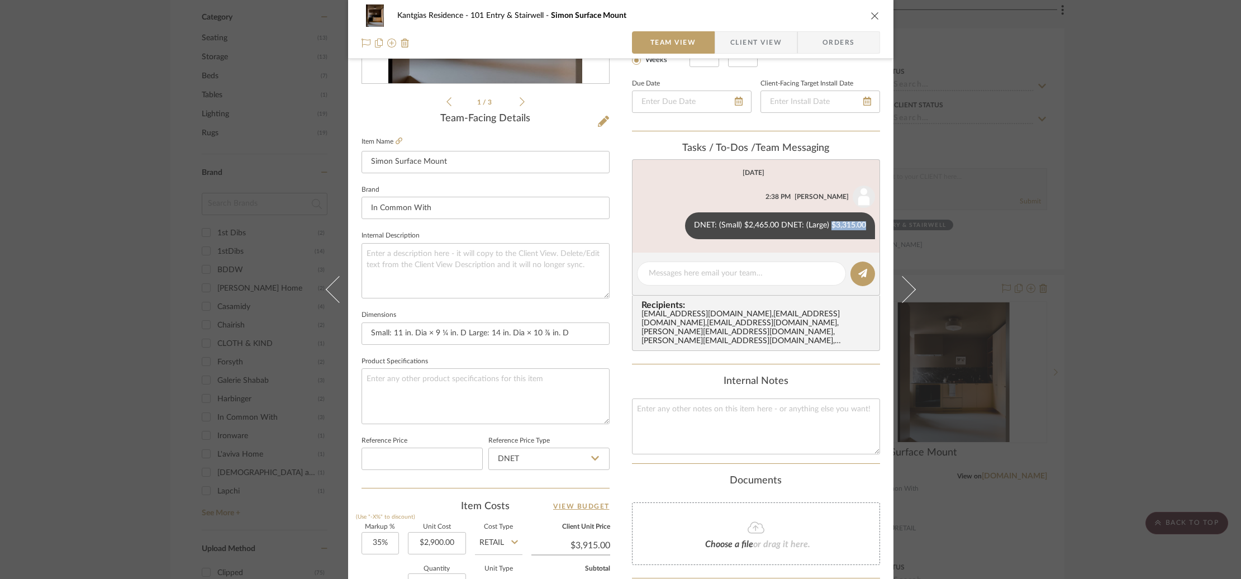
scroll to position [459, 0]
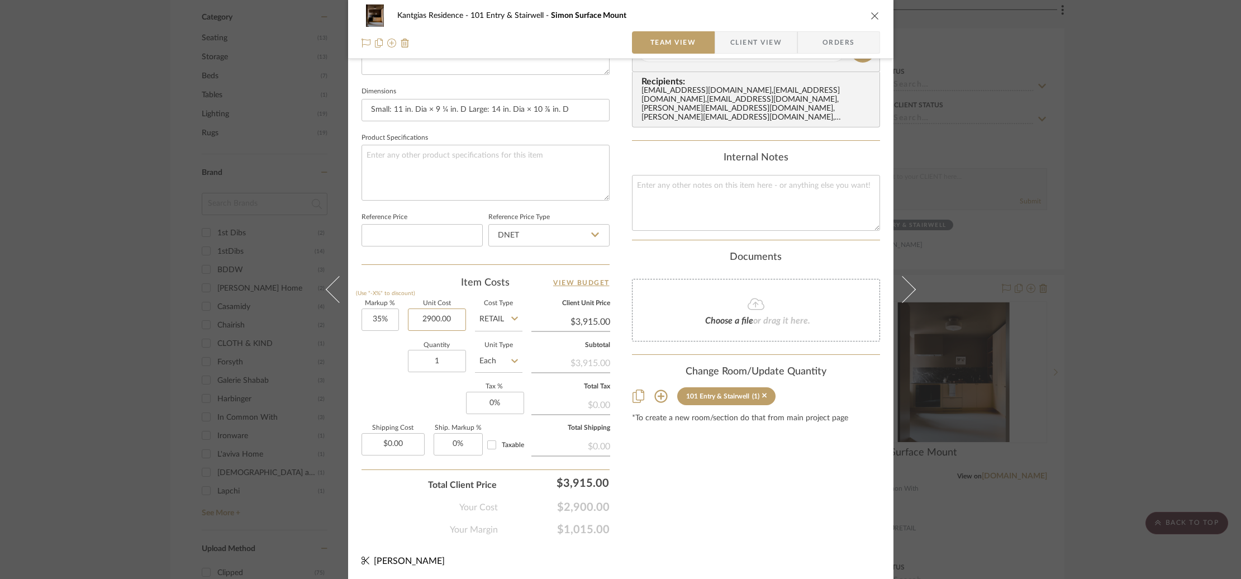
drag, startPoint x: 411, startPoint y: 321, endPoint x: 481, endPoint y: 320, distance: 69.9
click at [479, 320] on div "Markup % (Use "-X%" to discount) 35% Unit Cost 2900.00 Cost Type Retail Client …" at bounding box center [486, 382] width 248 height 163
paste input "3315"
type input "$3,315.00"
click at [491, 319] on input "Retail" at bounding box center [499, 320] width 48 height 22
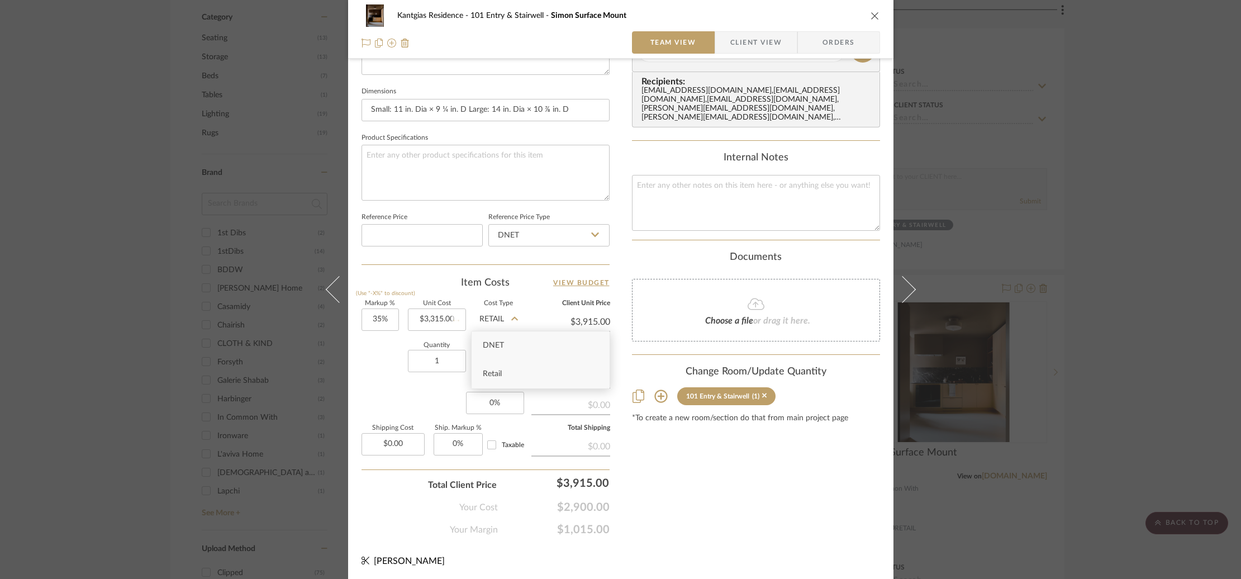
type input "$4,475.25"
drag, startPoint x: 509, startPoint y: 347, endPoint x: 354, endPoint y: 376, distance: 157.5
click at [506, 348] on div "DNET" at bounding box center [541, 345] width 138 height 29
type input "DNET"
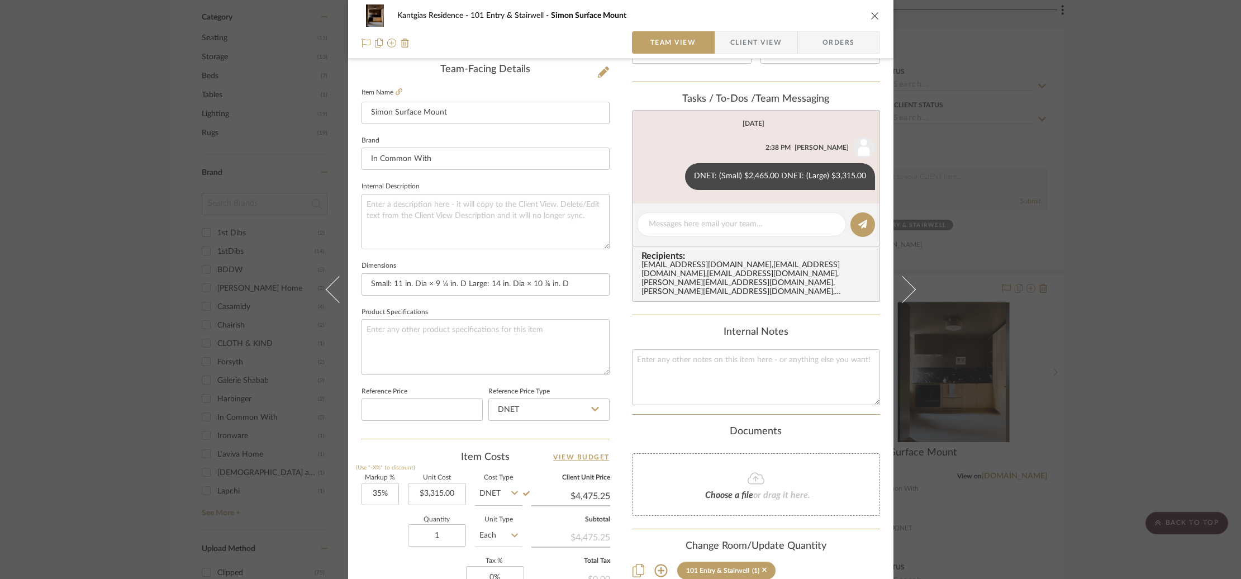
scroll to position [284, 0]
click at [828, 567] on div "101 Entry & Stairwell (1)" at bounding box center [756, 571] width 248 height 18
click at [693, 225] on textarea at bounding box center [742, 225] width 186 height 12
click at [1150, 237] on div "Kantgias Residence 101 Entry & Stairwell Simon Surface Mount Team View Client V…" at bounding box center [620, 289] width 1241 height 579
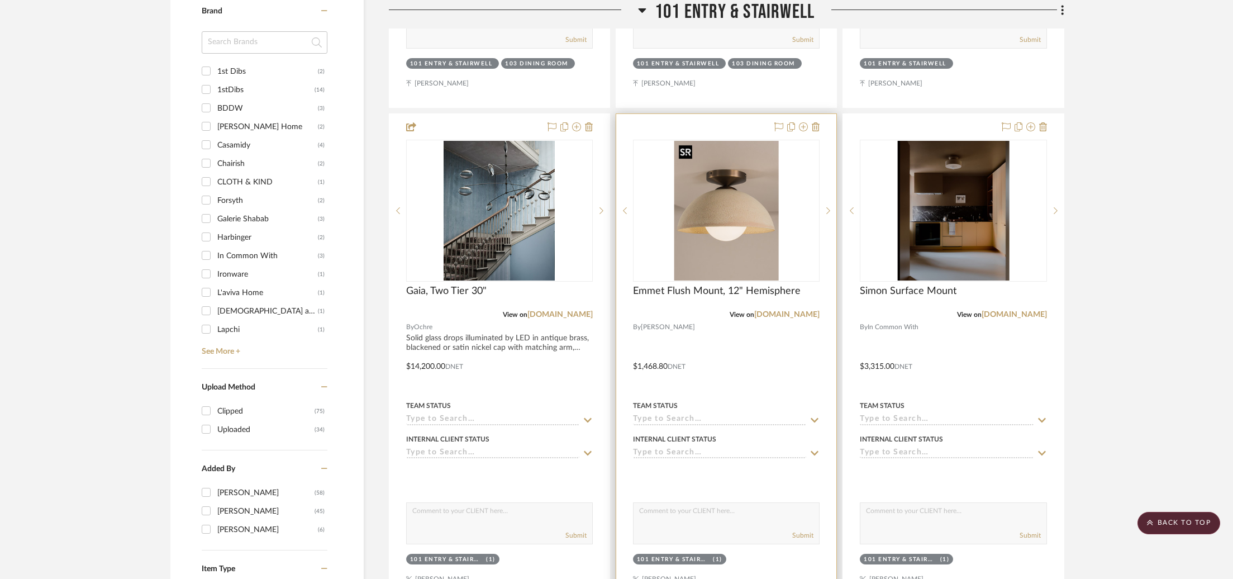
scroll to position [764, 0]
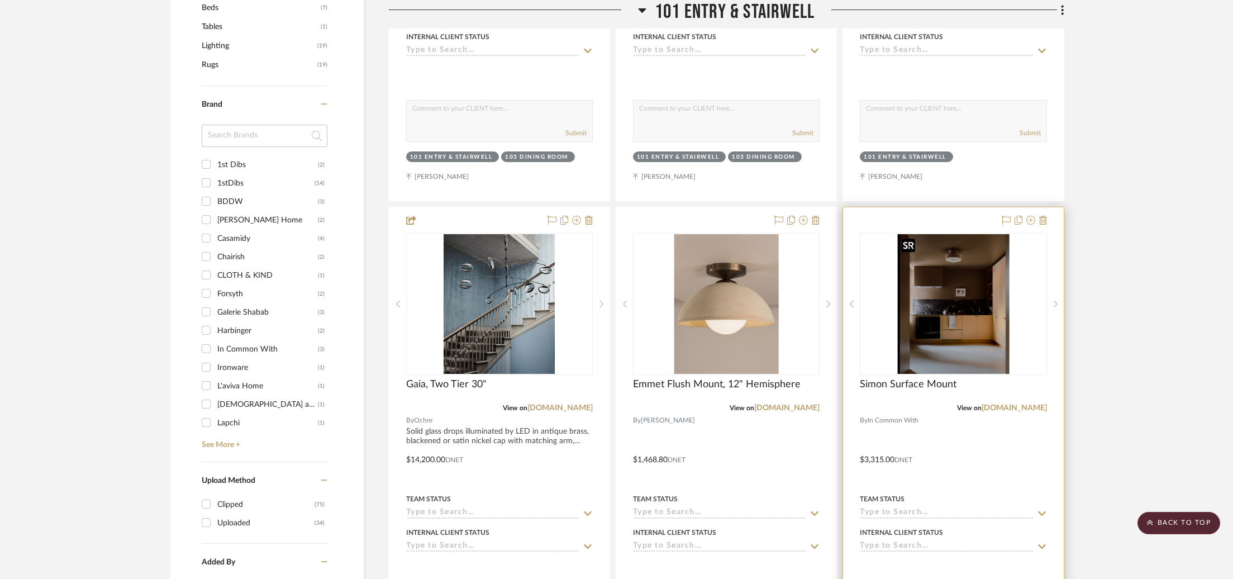
click at [990, 290] on img "0" at bounding box center [954, 304] width 112 height 140
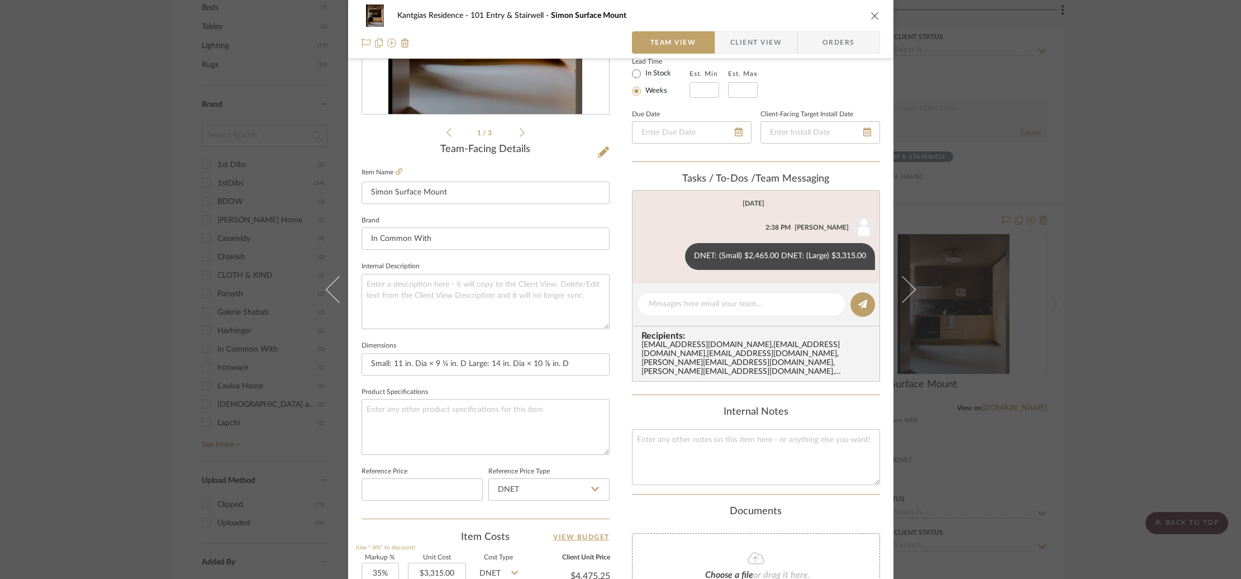
scroll to position [187, 0]
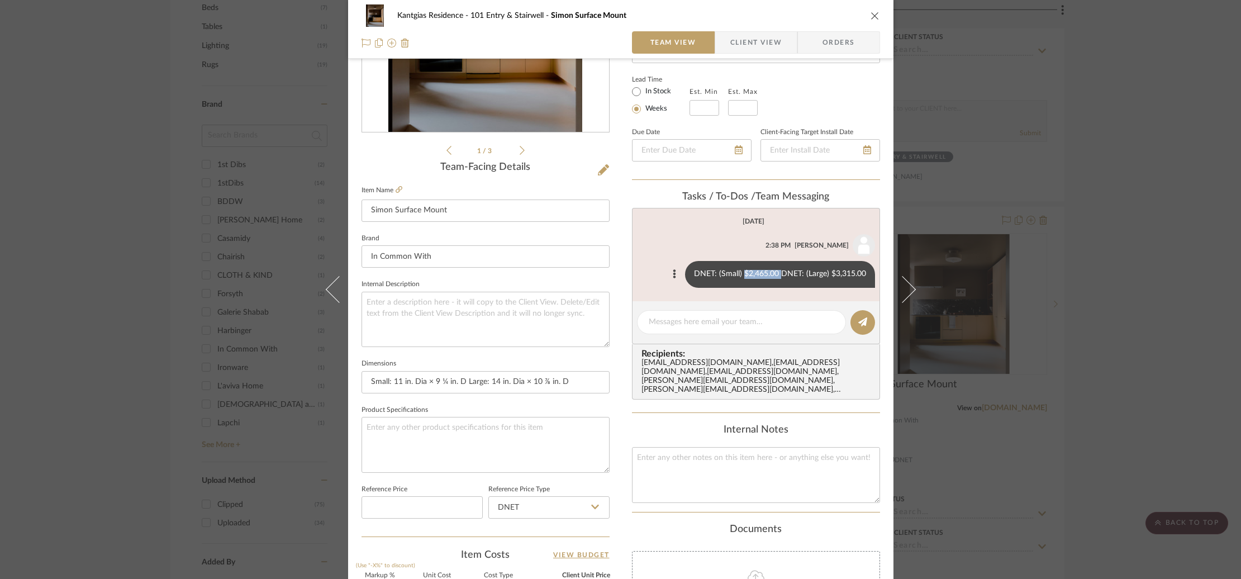
drag, startPoint x: 755, startPoint y: 276, endPoint x: 775, endPoint y: 276, distance: 19.6
click at [776, 275] on div "DNET: (Small) $2,465.00 DNET: (Large) $3,315.00" at bounding box center [780, 274] width 190 height 27
copy div "$2,465.00"
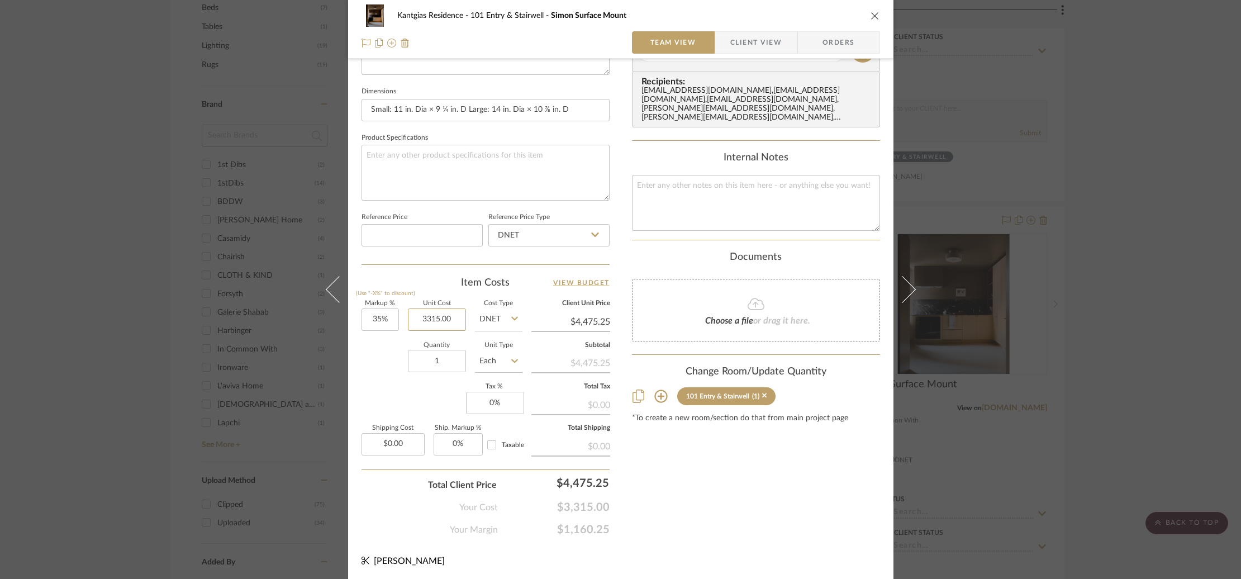
drag, startPoint x: 433, startPoint y: 320, endPoint x: 393, endPoint y: 376, distance: 68.5
click at [468, 329] on div "Markup % (Use "-X%" to discount) 35% Unit Cost 3315.00 Cost Type DNET Client Un…" at bounding box center [486, 382] width 248 height 163
paste input "246"
type input "$2,465.00"
click at [367, 382] on div "Markup % (Use "-X%" to discount) 35% Unit Cost $2,465.00 Cost Type DNET Client …" at bounding box center [486, 382] width 248 height 163
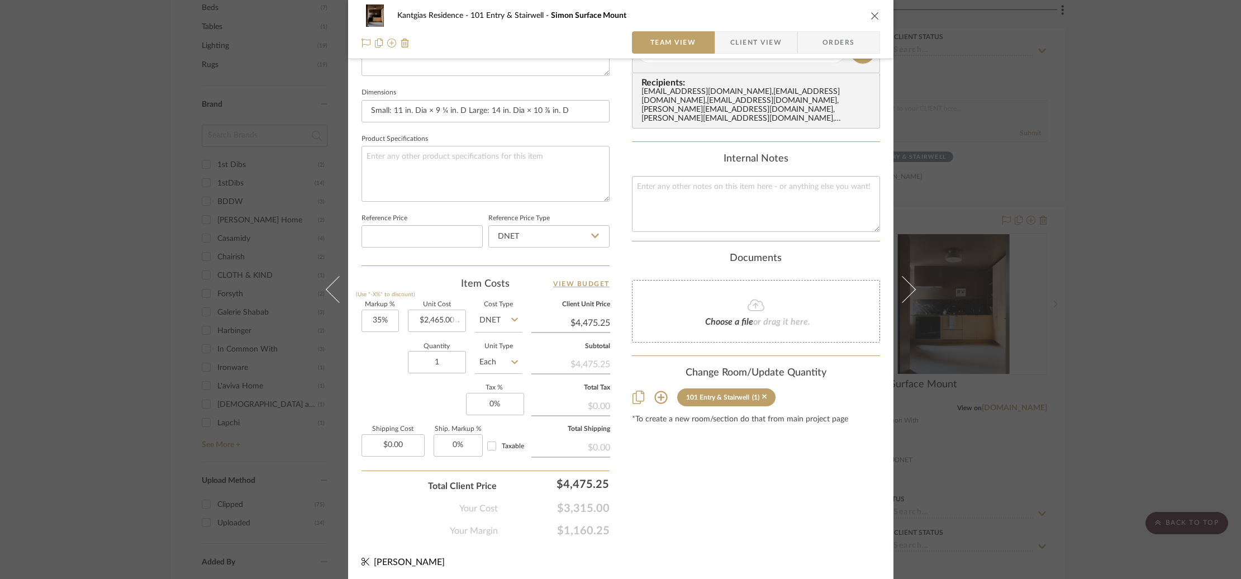
type input "$3,327.75"
click at [193, 305] on div "Kantgias Residence 101 Entry & Stairwell Simon Surface Mount Team View Client V…" at bounding box center [620, 289] width 1241 height 579
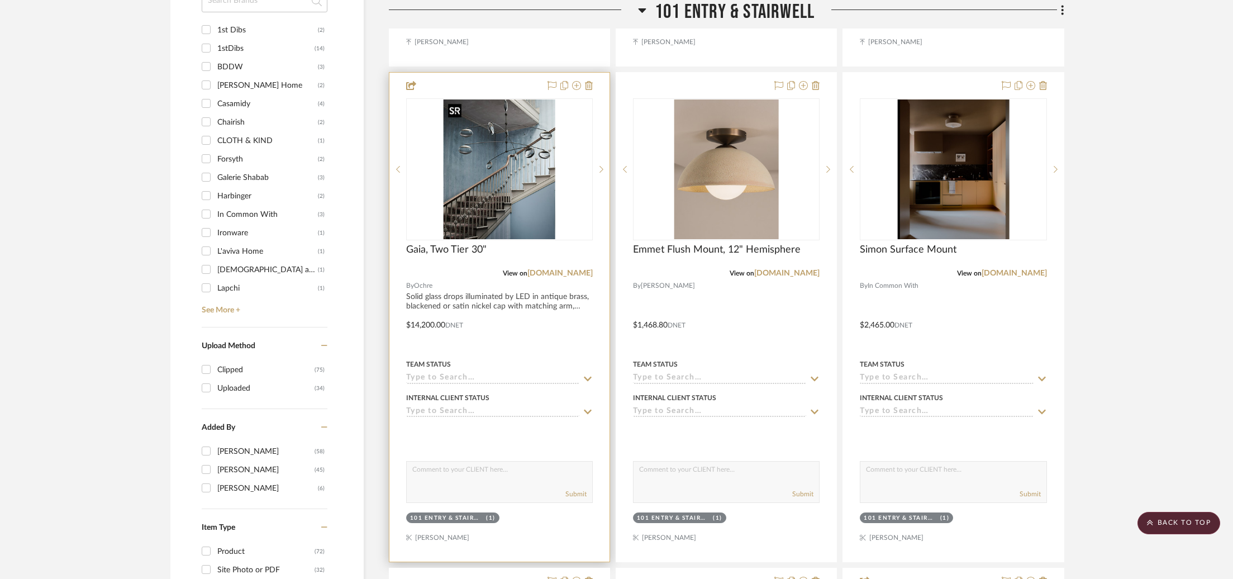
scroll to position [870, 0]
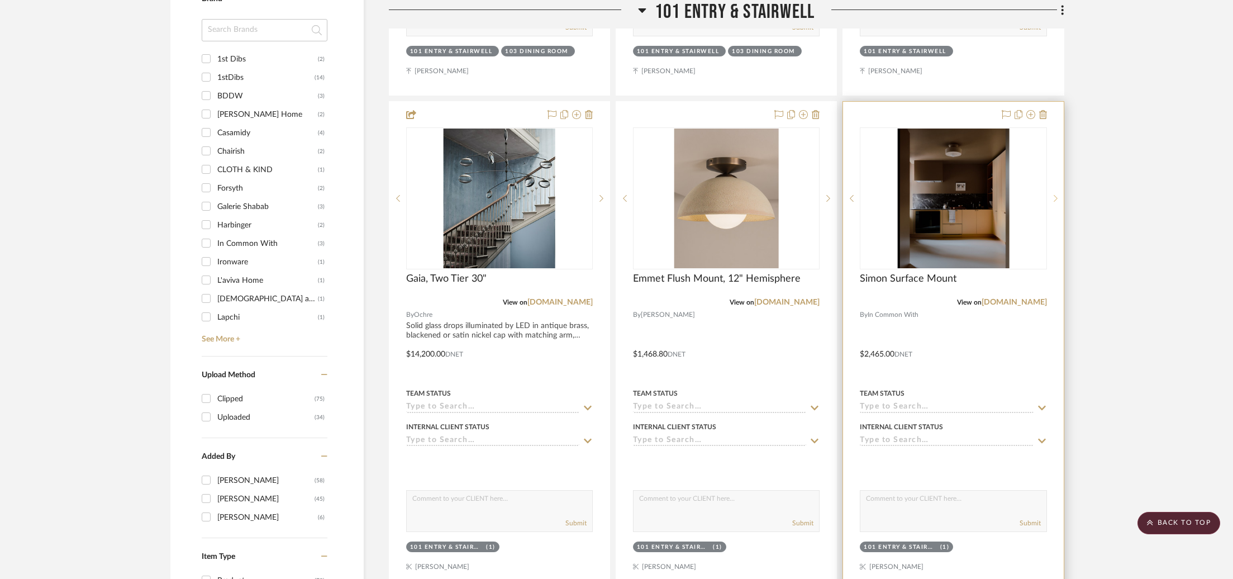
click at [1059, 195] on sr-next-btn at bounding box center [1055, 198] width 17 height 8
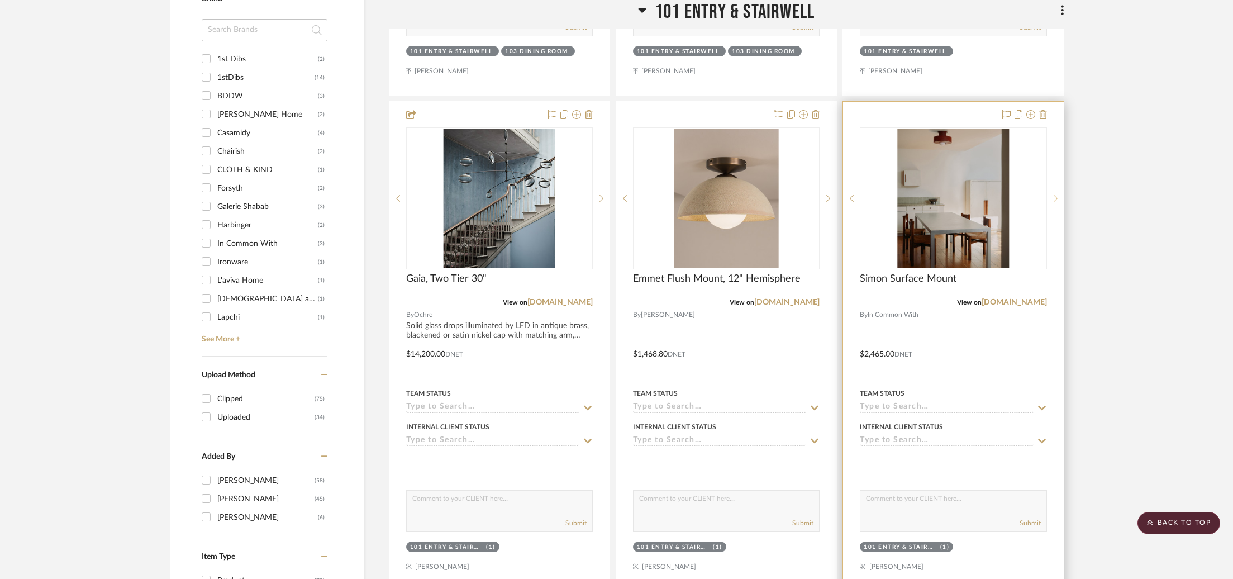
click at [1059, 195] on sr-next-btn at bounding box center [1055, 198] width 17 height 8
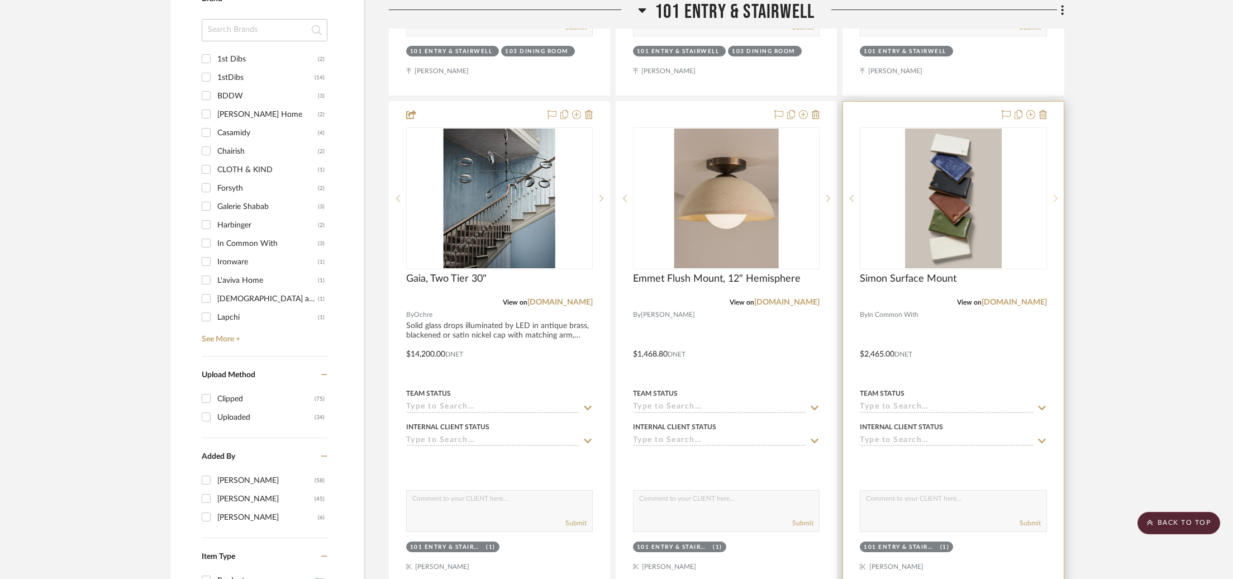
click at [1059, 195] on sr-next-btn at bounding box center [1055, 198] width 17 height 8
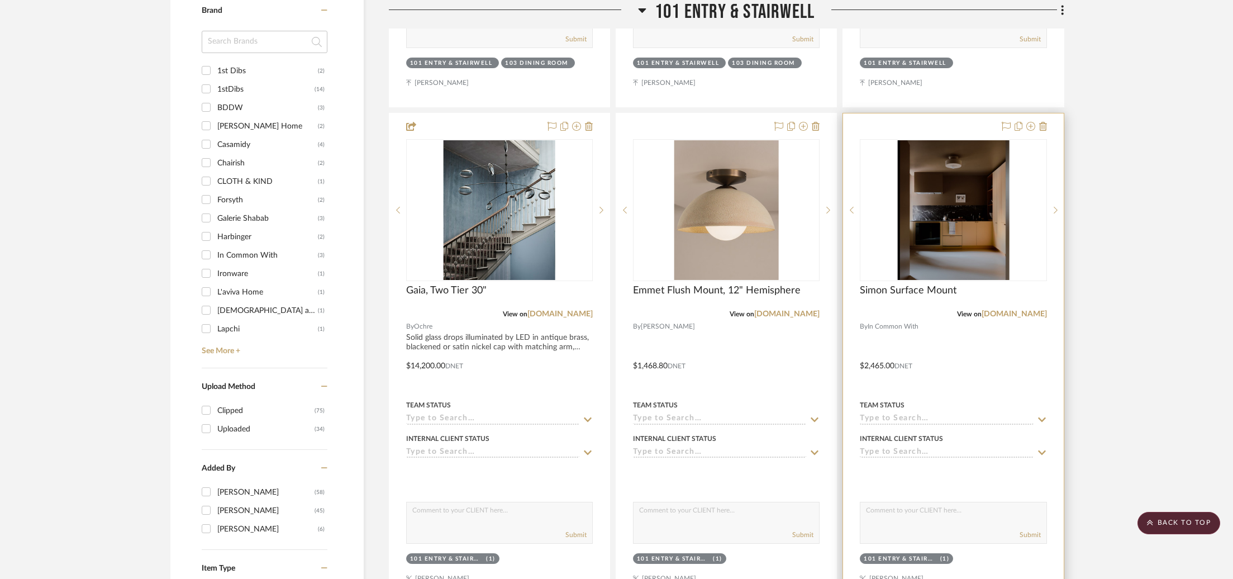
scroll to position [445, 0]
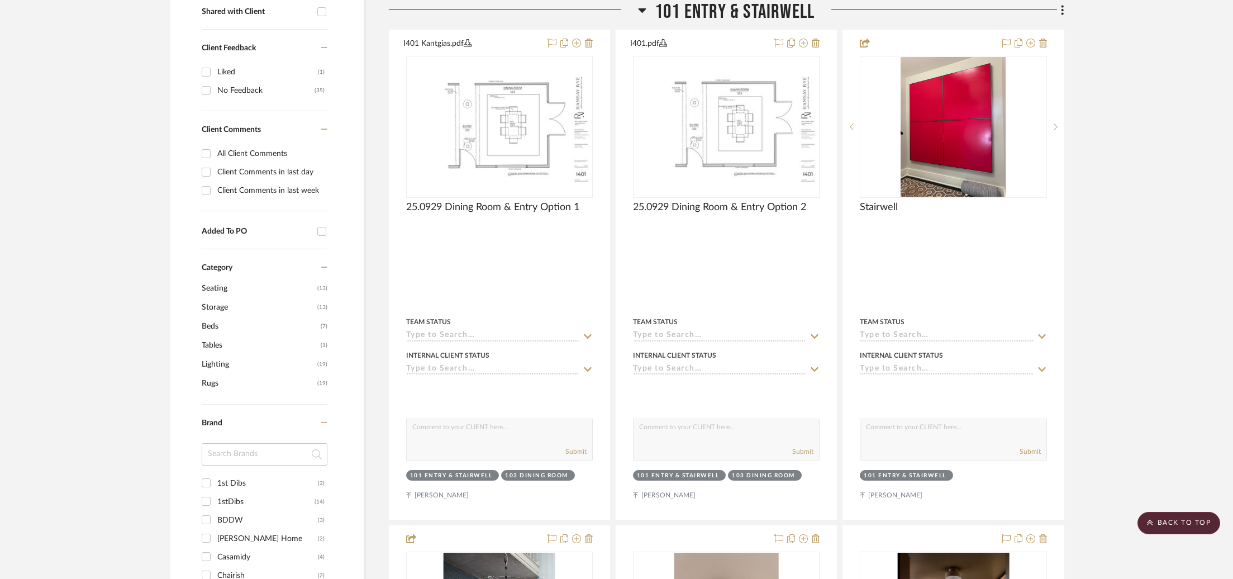
click at [711, 13] on span "101 Entry & Stairwell" at bounding box center [735, 12] width 160 height 24
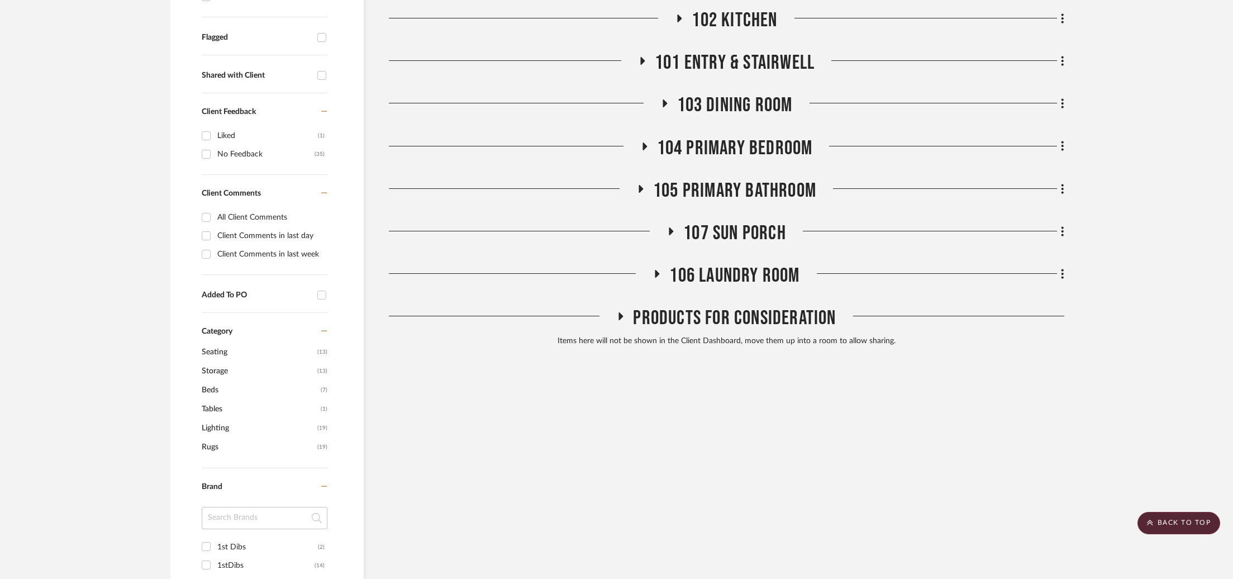
scroll to position [348, 0]
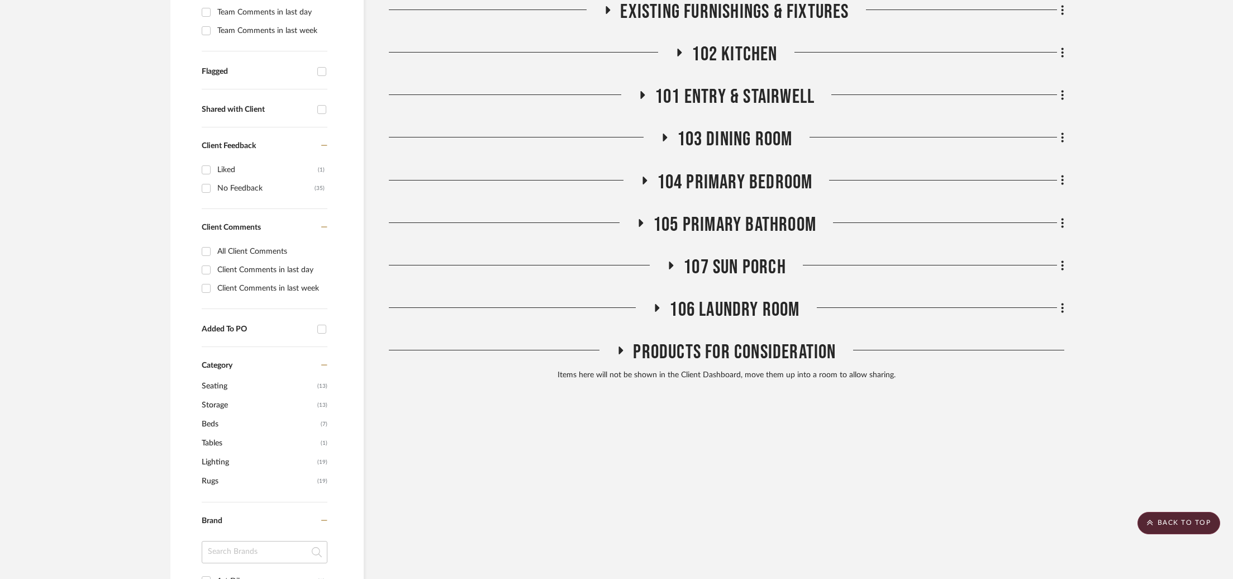
click at [735, 48] on span "102 Kitchen" at bounding box center [735, 54] width 86 height 24
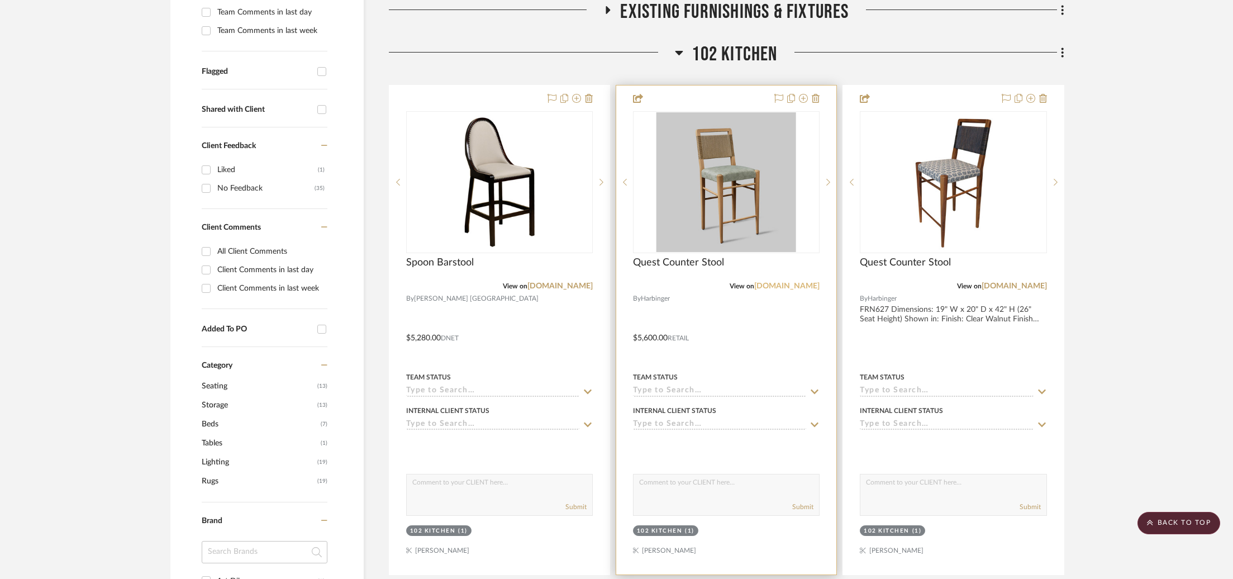
click at [785, 286] on link "[DOMAIN_NAME]" at bounding box center [787, 286] width 65 height 8
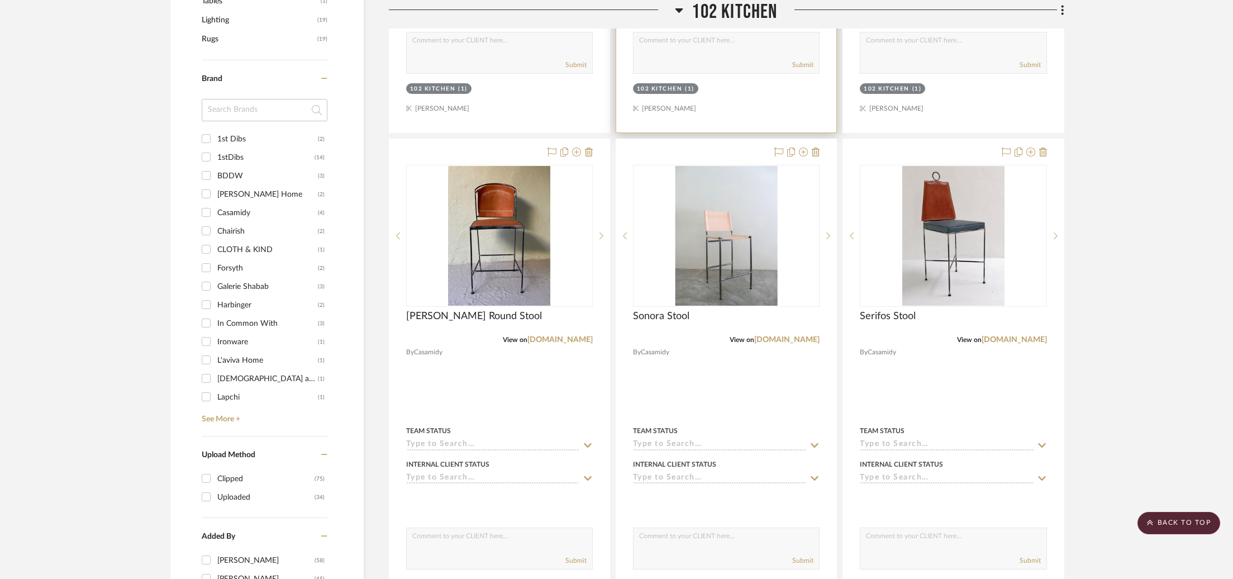
scroll to position [791, 0]
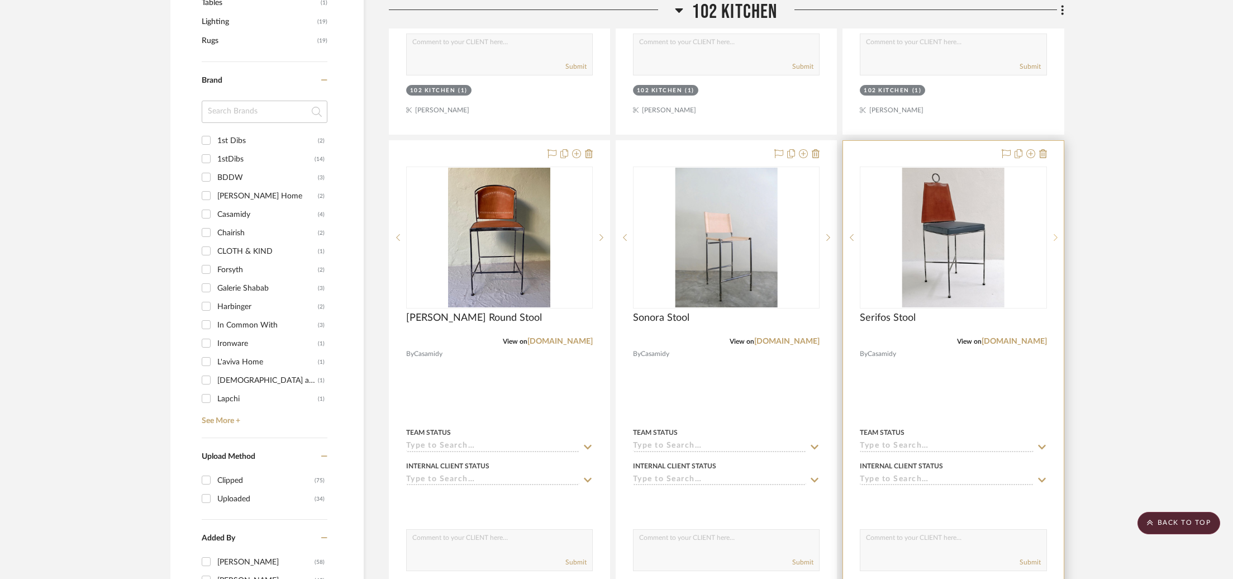
click at [1055, 234] on icon at bounding box center [1056, 238] width 4 height 8
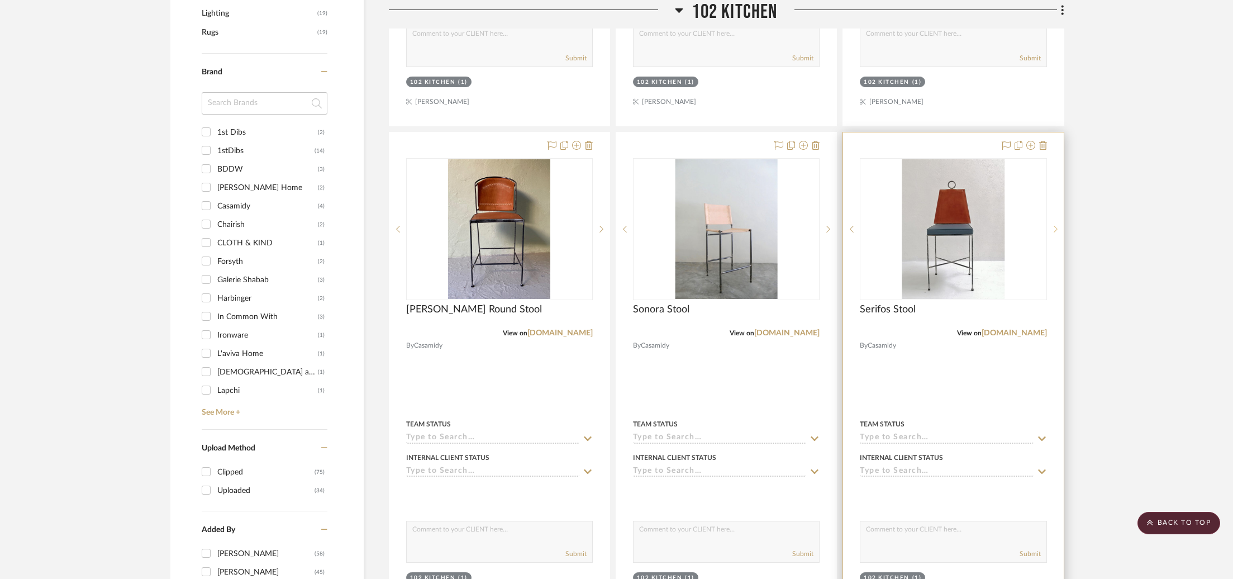
scroll to position [797, 0]
click at [1055, 234] on div at bounding box center [1055, 229] width 17 height 142
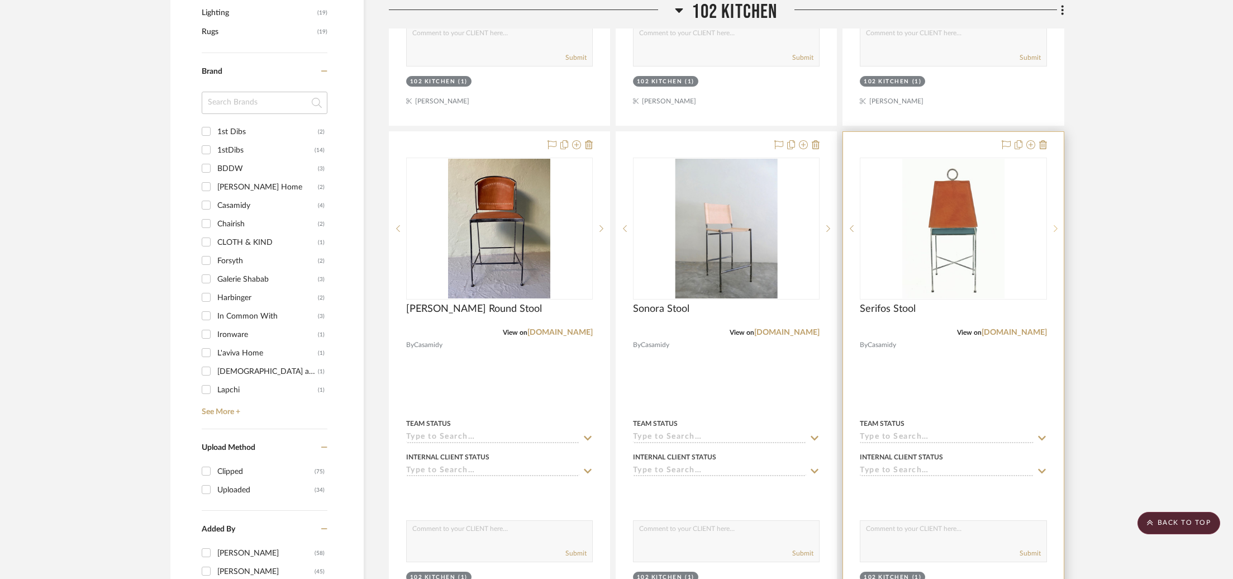
click at [1055, 234] on div at bounding box center [1055, 229] width 17 height 142
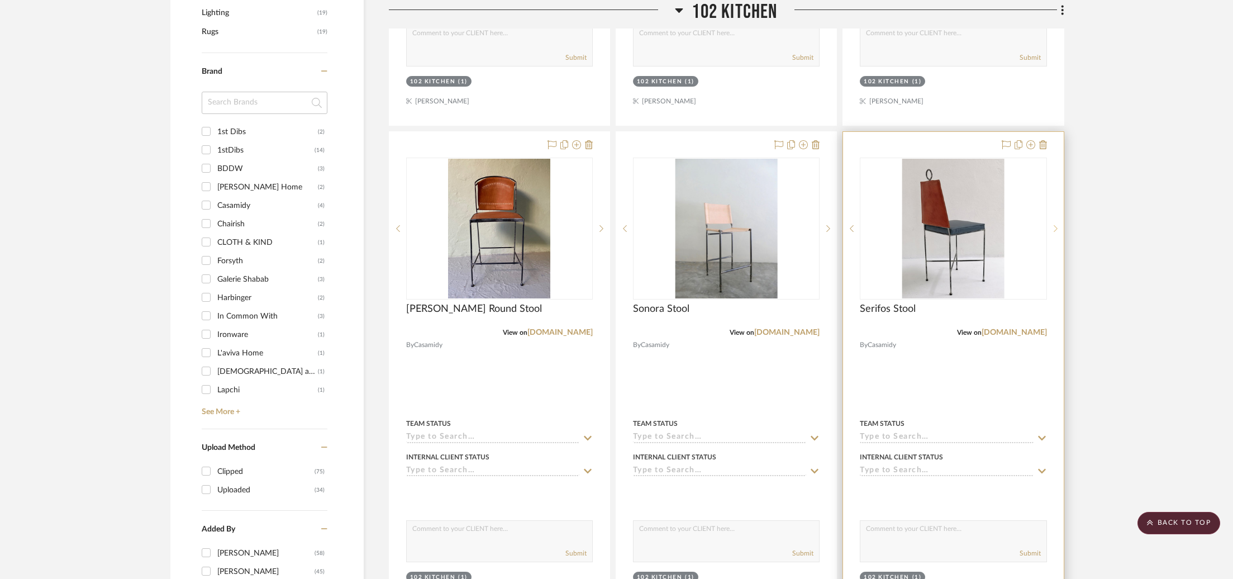
click at [1055, 234] on div at bounding box center [1055, 229] width 17 height 142
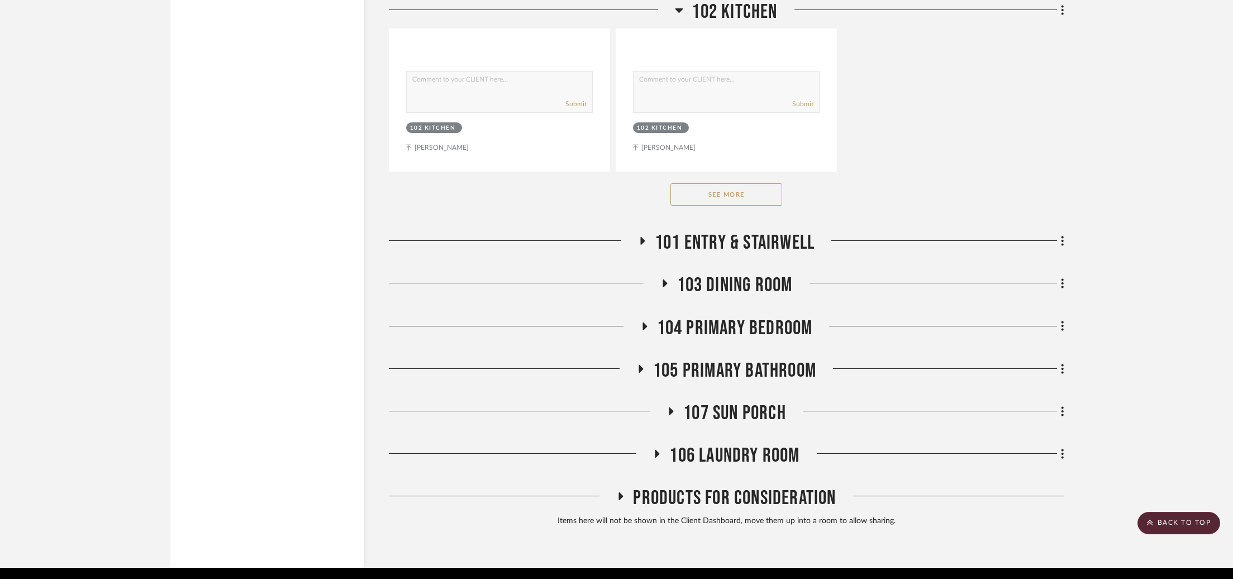
scroll to position [1780, 0]
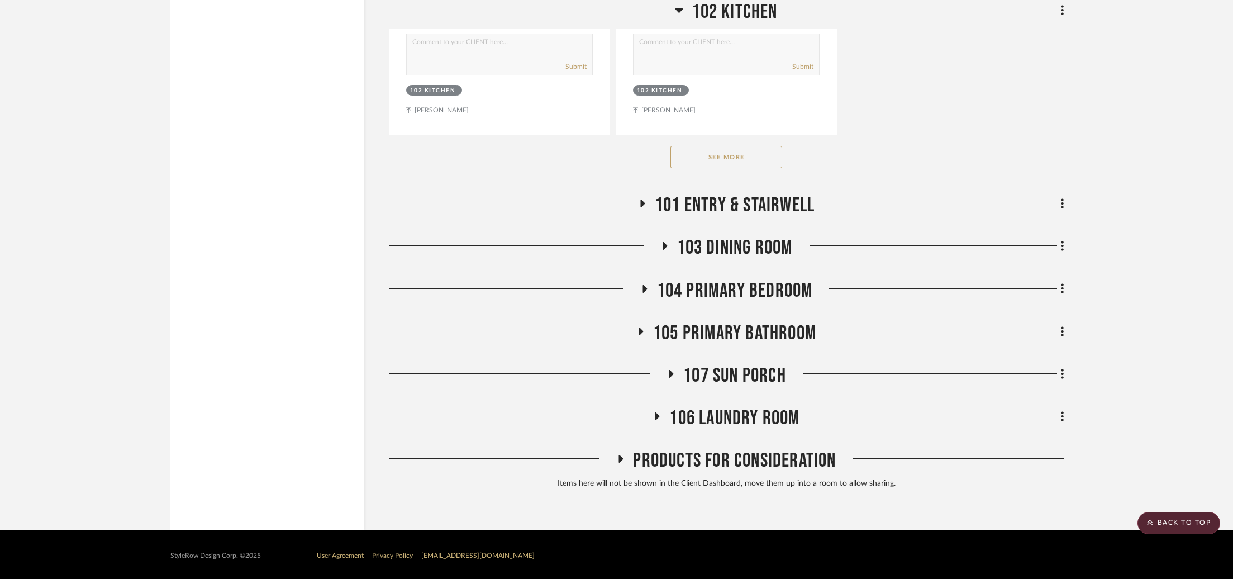
click at [696, 205] on span "101 Entry & Stairwell" at bounding box center [735, 205] width 160 height 24
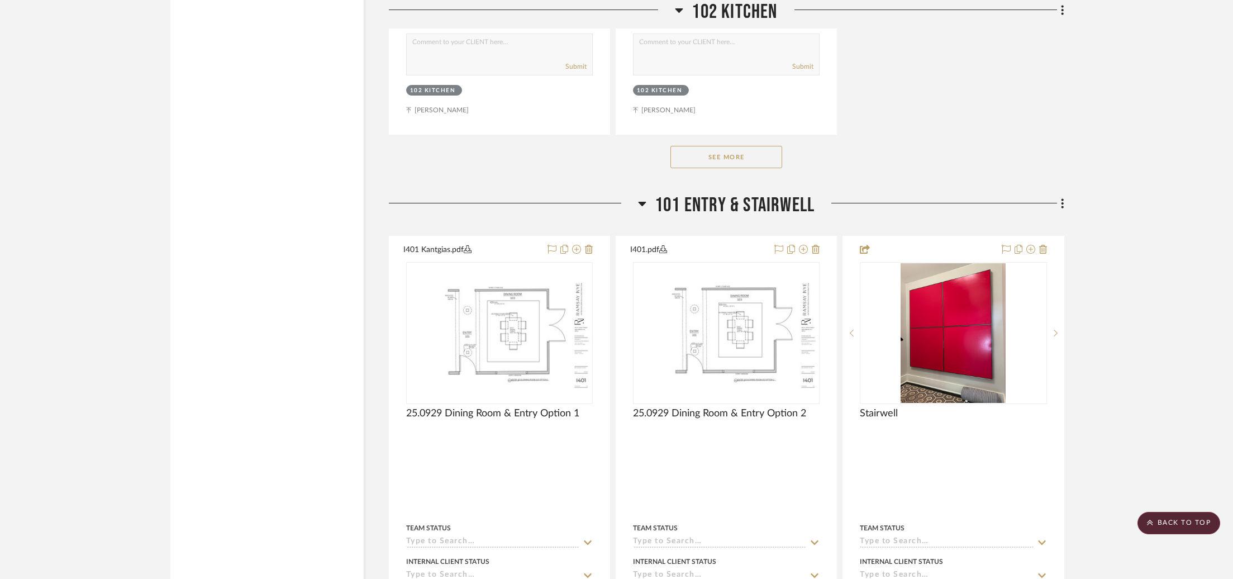
click at [696, 205] on span "101 Entry & Stairwell" at bounding box center [735, 205] width 160 height 24
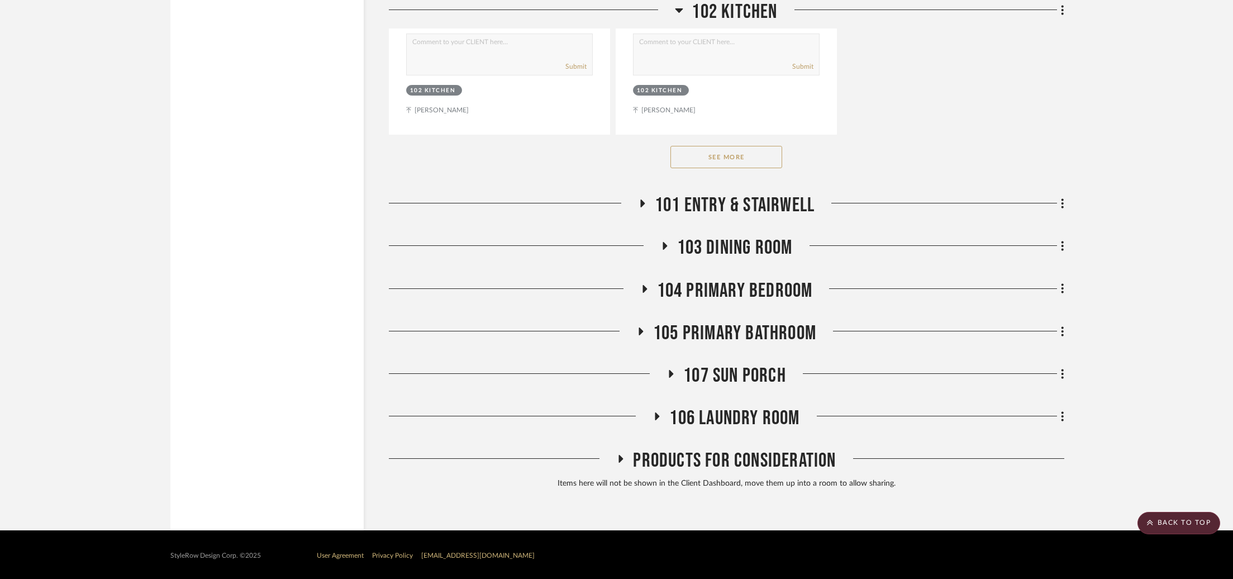
click at [705, 239] on span "103 Dining Room" at bounding box center [735, 248] width 116 height 24
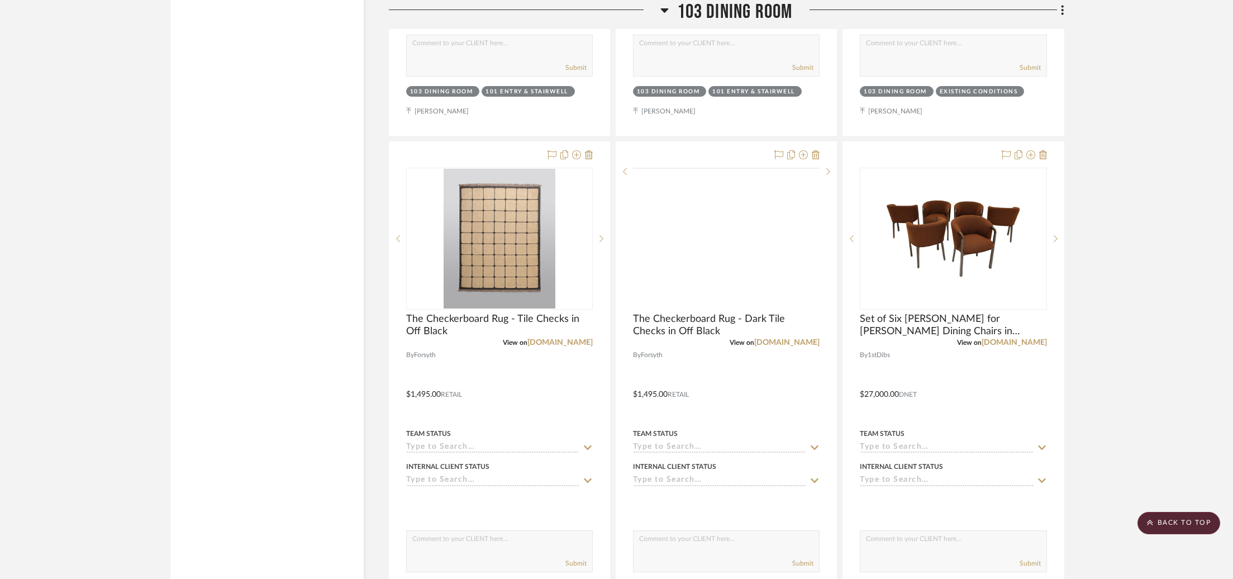
scroll to position [2413, 0]
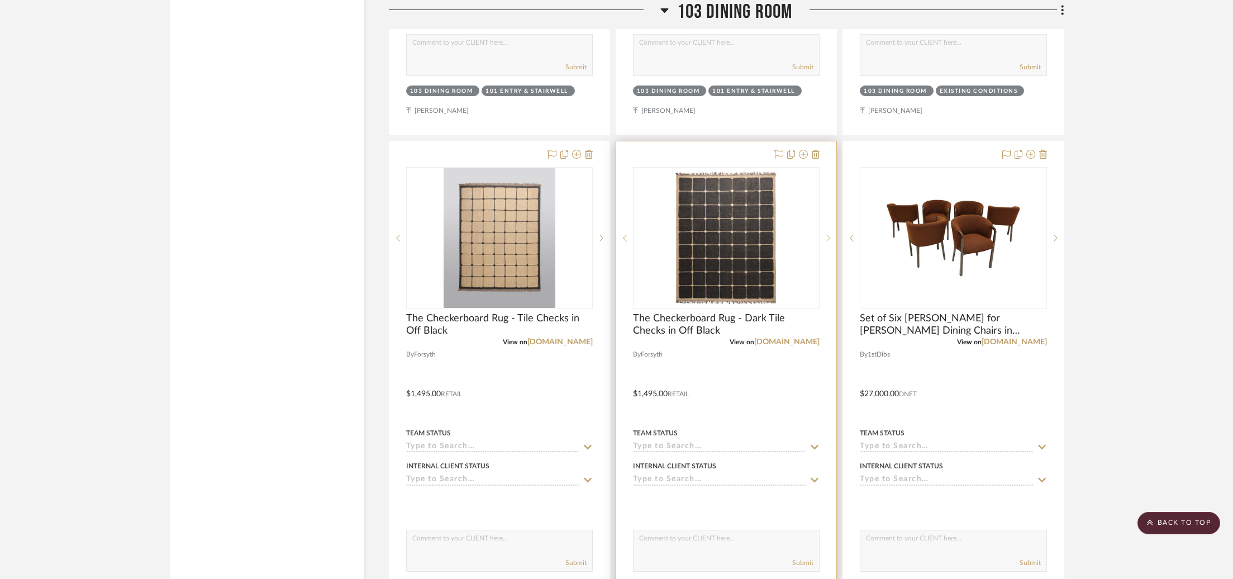
click at [828, 235] on icon at bounding box center [829, 238] width 4 height 8
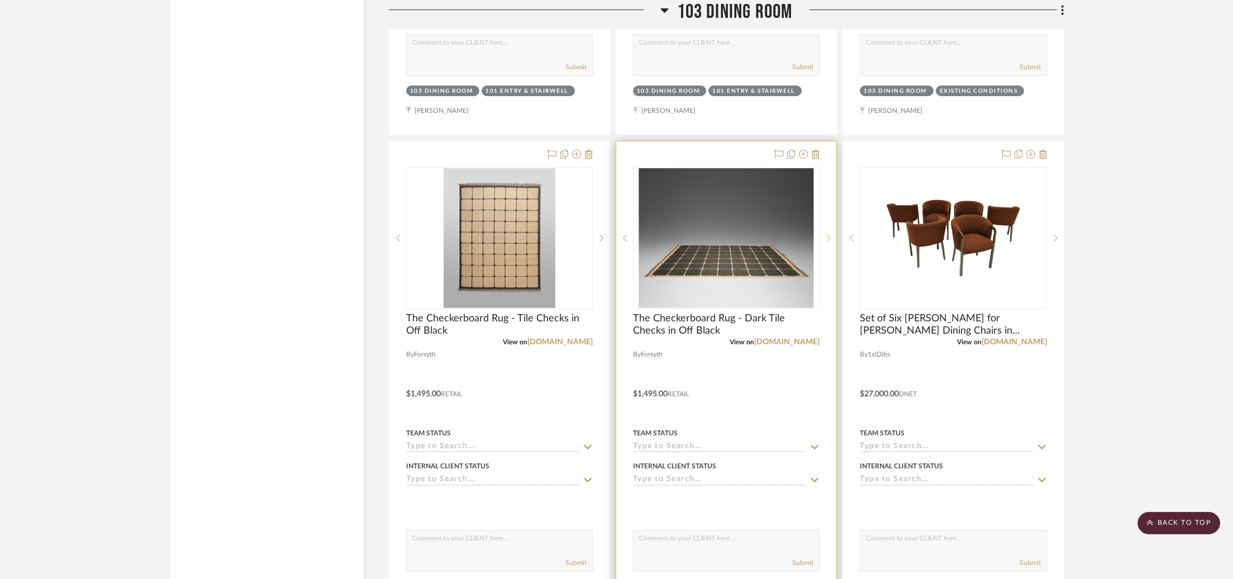
click at [828, 235] on icon at bounding box center [829, 238] width 4 height 8
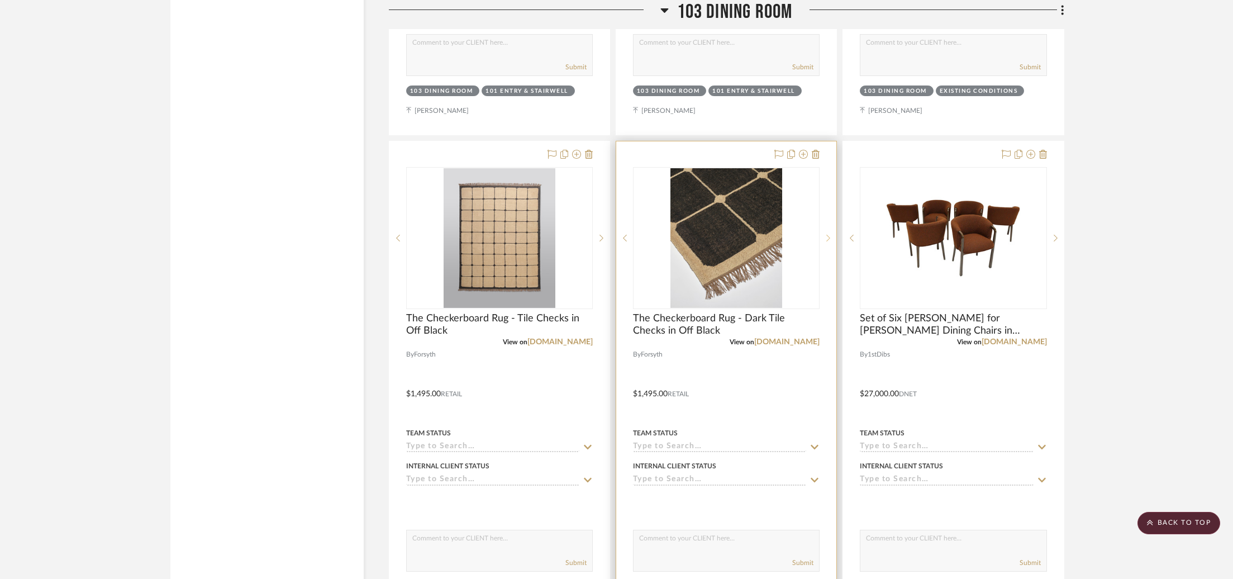
click at [828, 235] on icon at bounding box center [829, 238] width 4 height 8
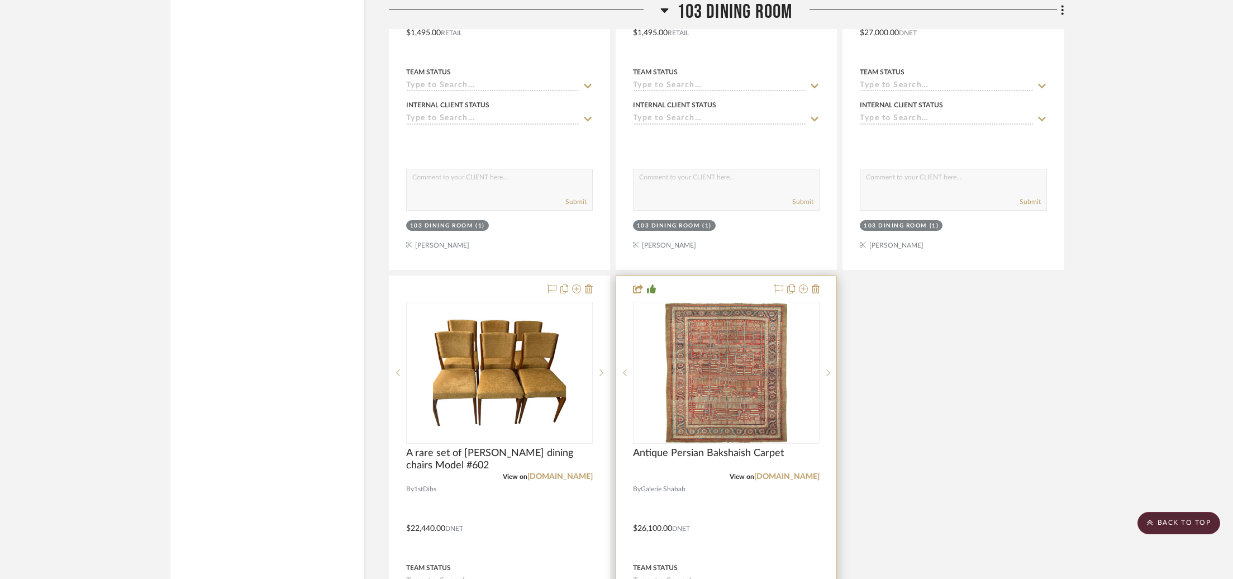
scroll to position [2819, 0]
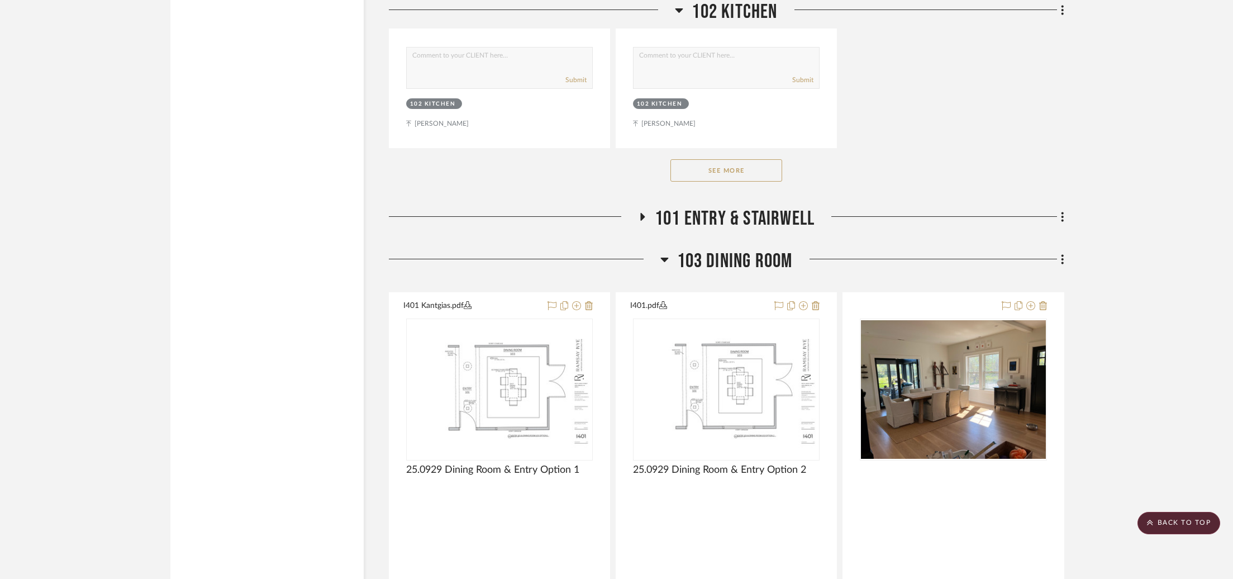
click at [723, 259] on span "103 Dining Room" at bounding box center [735, 261] width 116 height 24
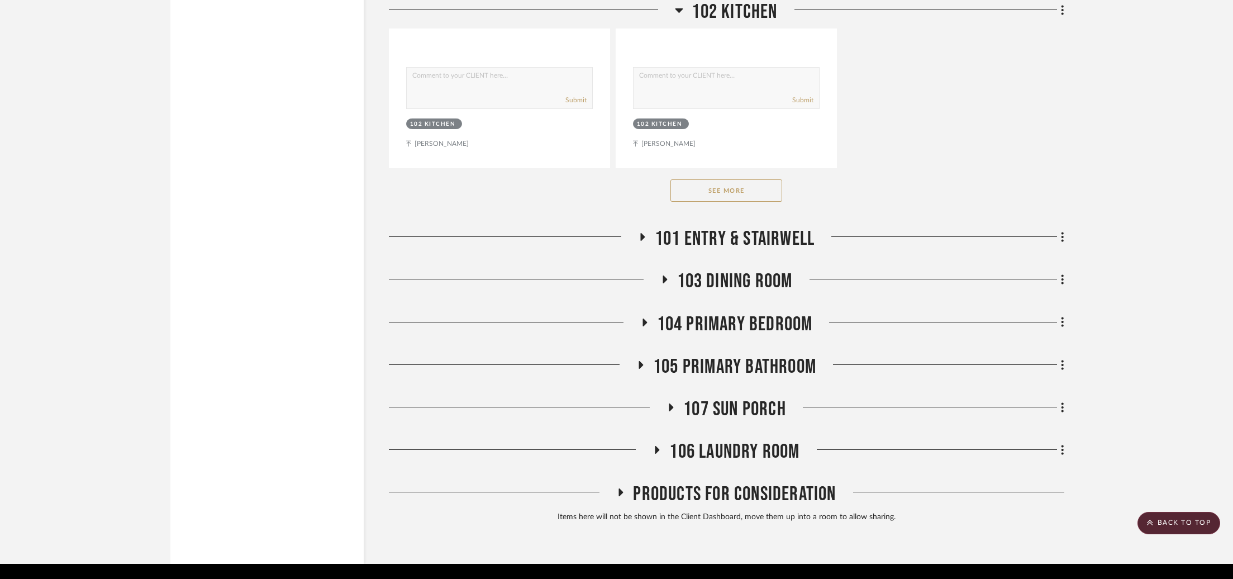
click at [699, 314] on span "104 Primary Bedroom" at bounding box center [735, 324] width 156 height 24
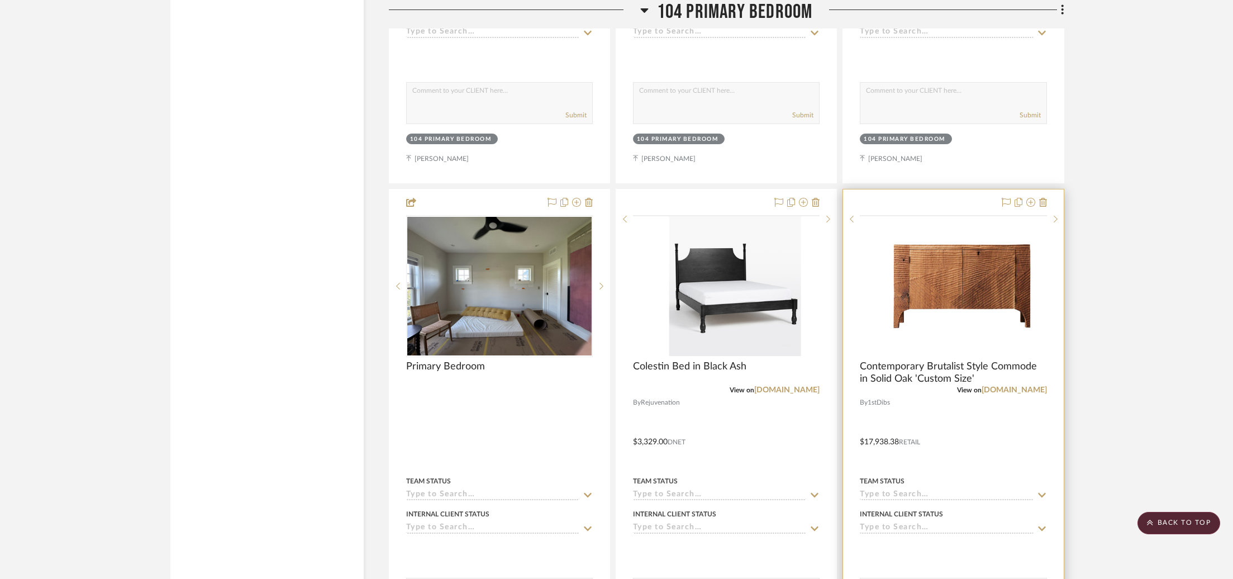
scroll to position [2410, 0]
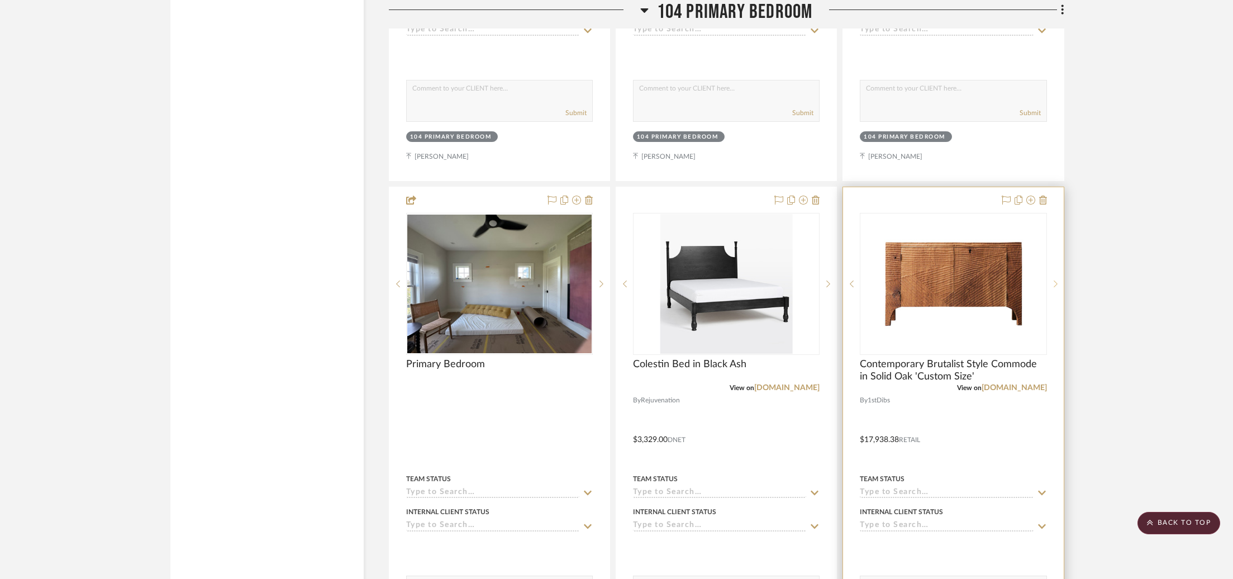
click at [1056, 280] on icon at bounding box center [1056, 284] width 4 height 8
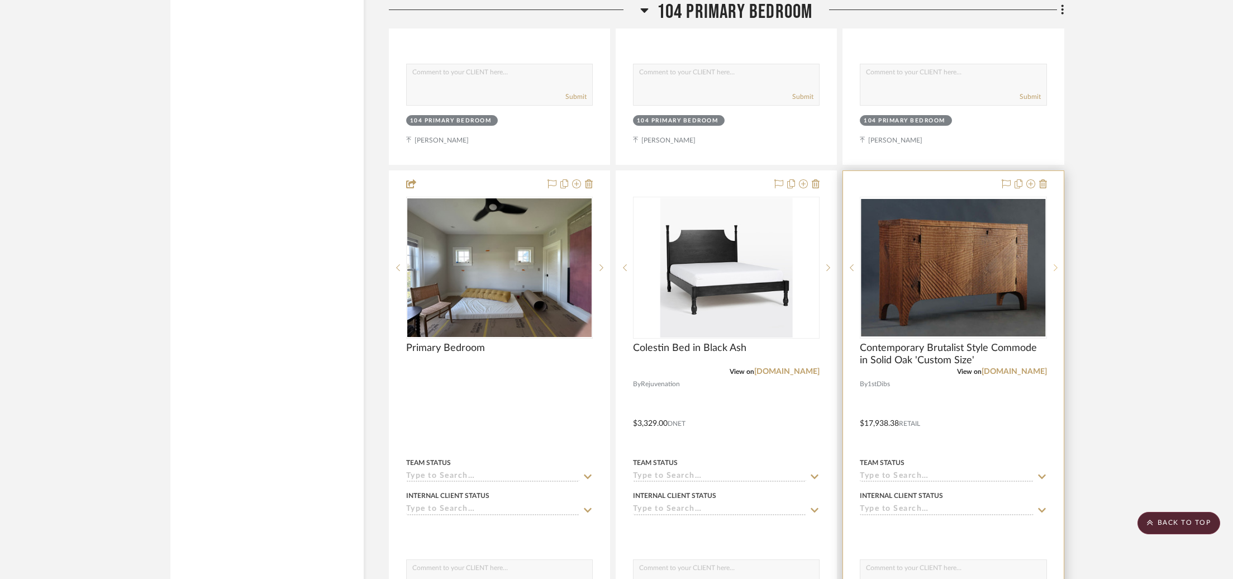
scroll to position [2427, 0]
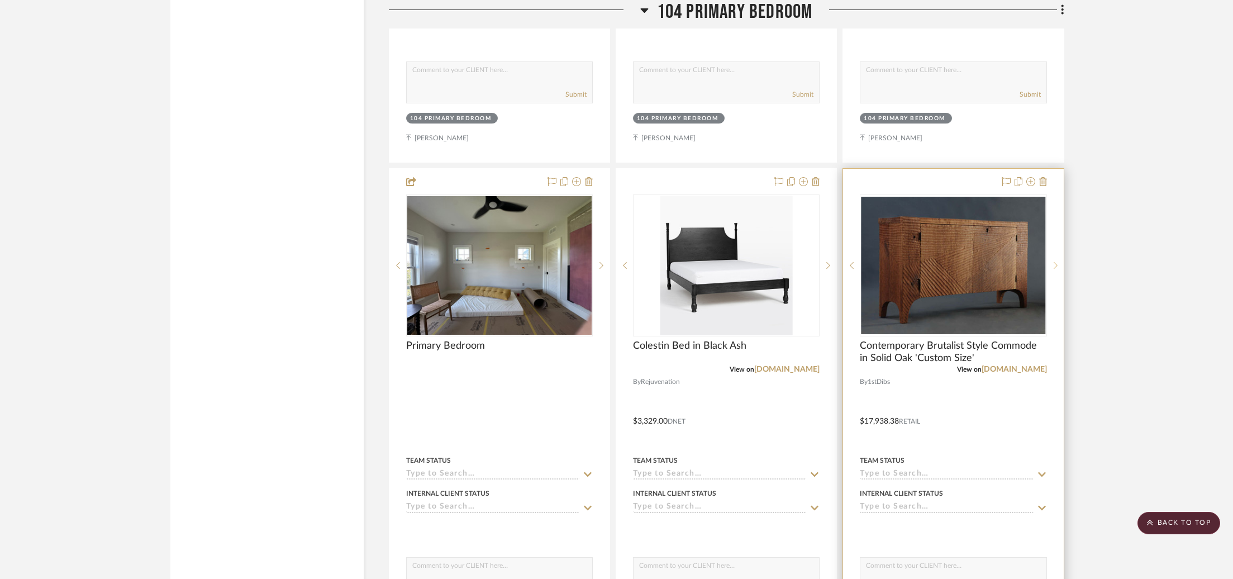
click at [1056, 277] on div at bounding box center [1055, 265] width 17 height 142
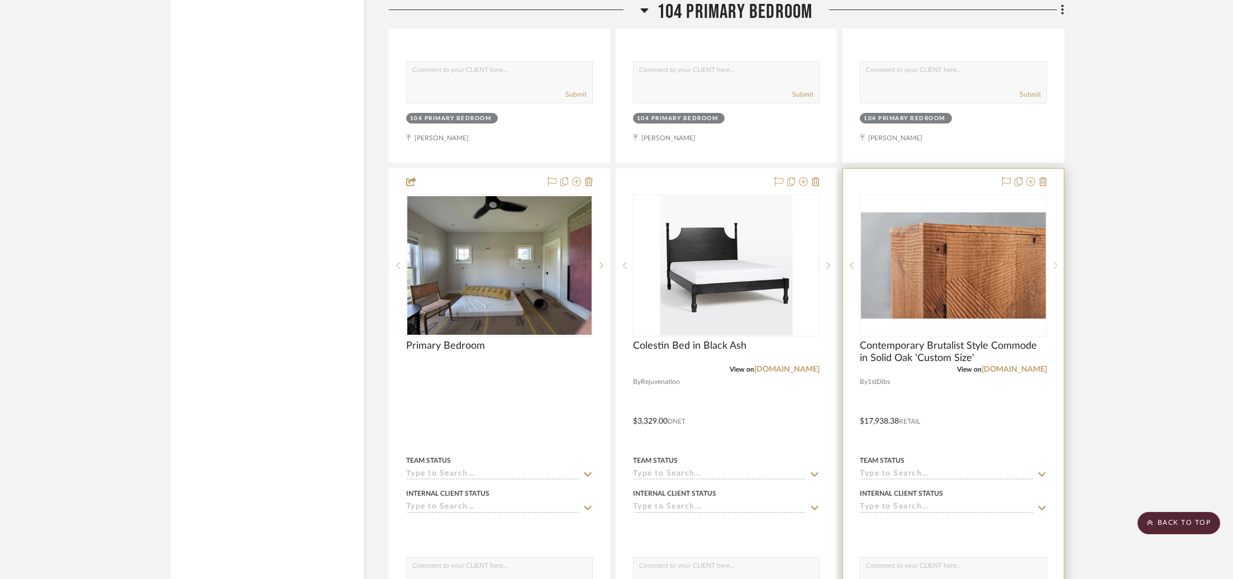
click at [1057, 267] on icon at bounding box center [1056, 266] width 4 height 8
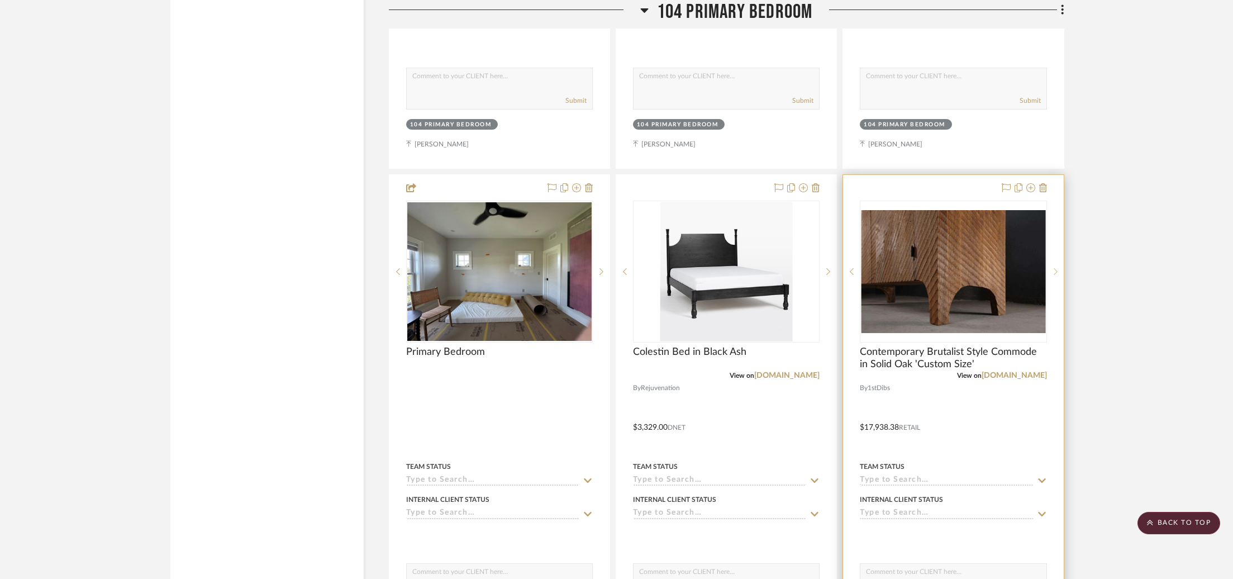
click at [1057, 268] on icon at bounding box center [1056, 272] width 4 height 8
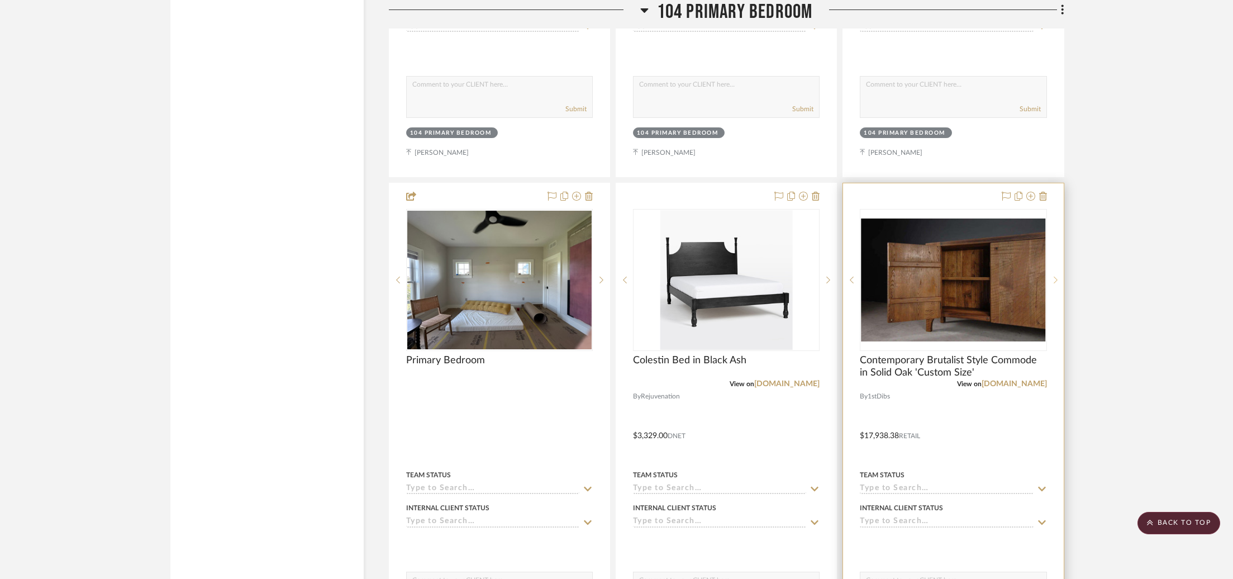
click at [1057, 267] on div at bounding box center [1055, 280] width 17 height 142
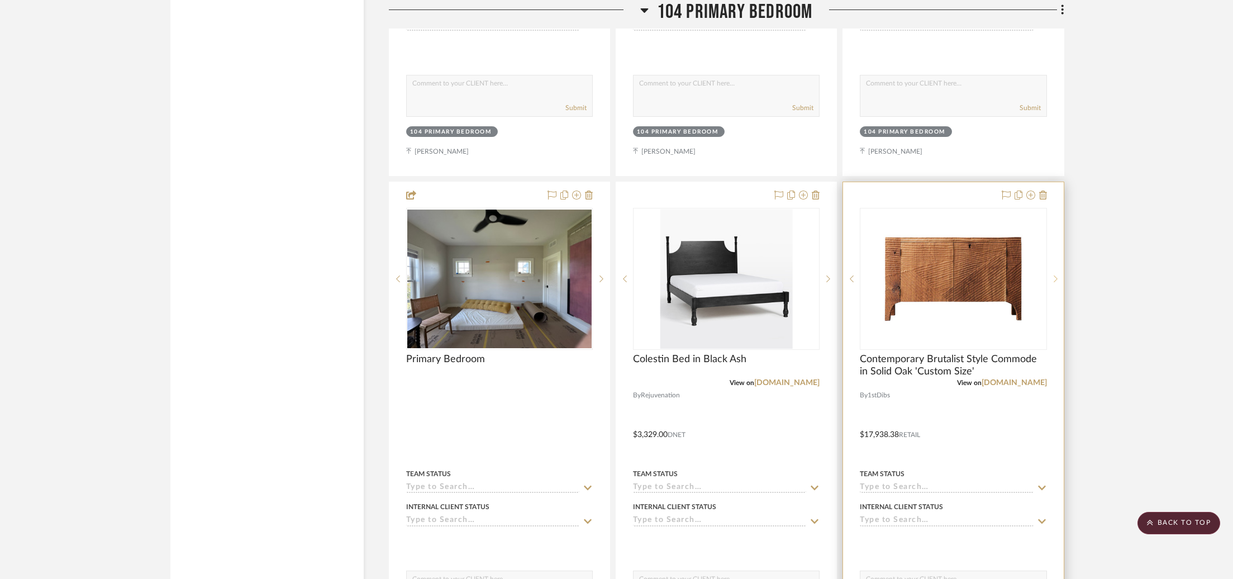
scroll to position [2414, 0]
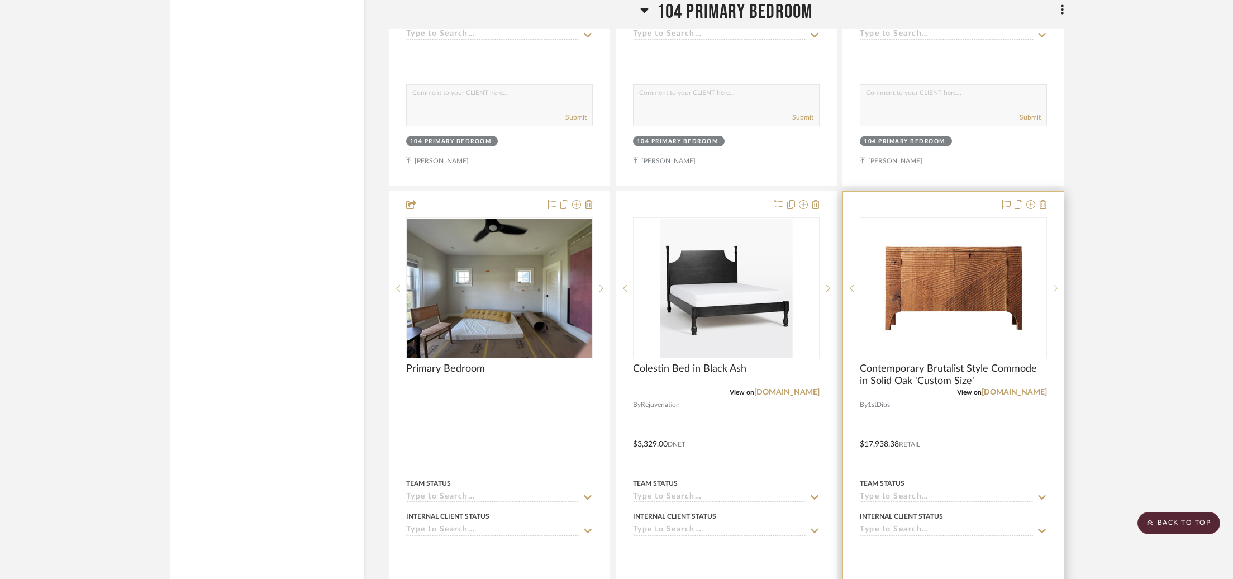
click at [1057, 267] on div at bounding box center [1055, 288] width 17 height 142
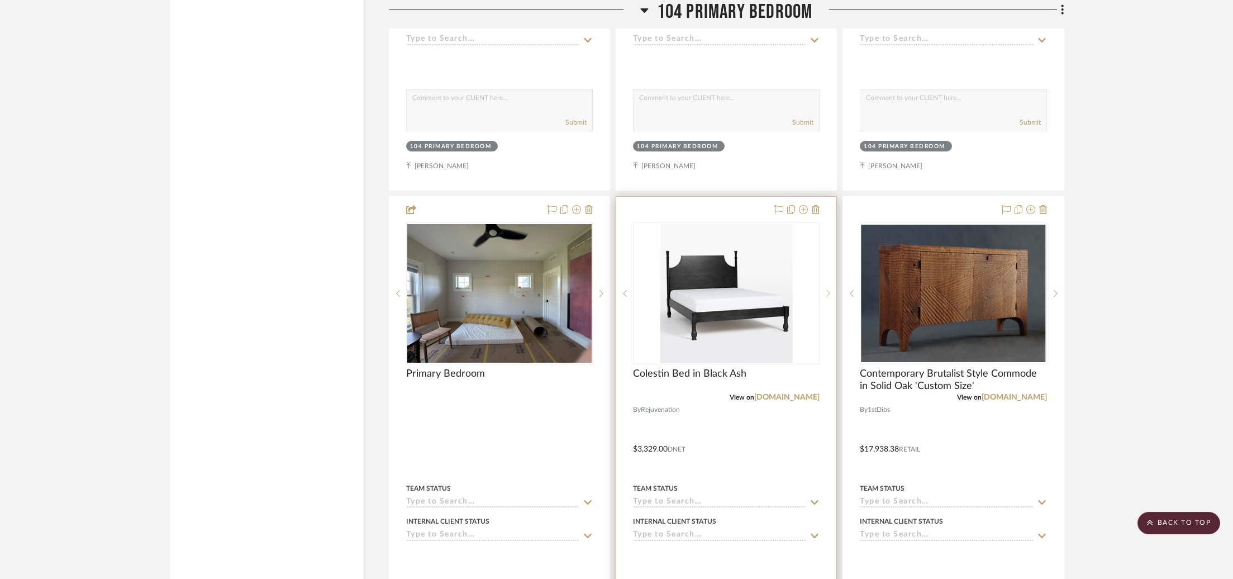
scroll to position [2400, 0]
click at [830, 291] on icon at bounding box center [829, 294] width 4 height 8
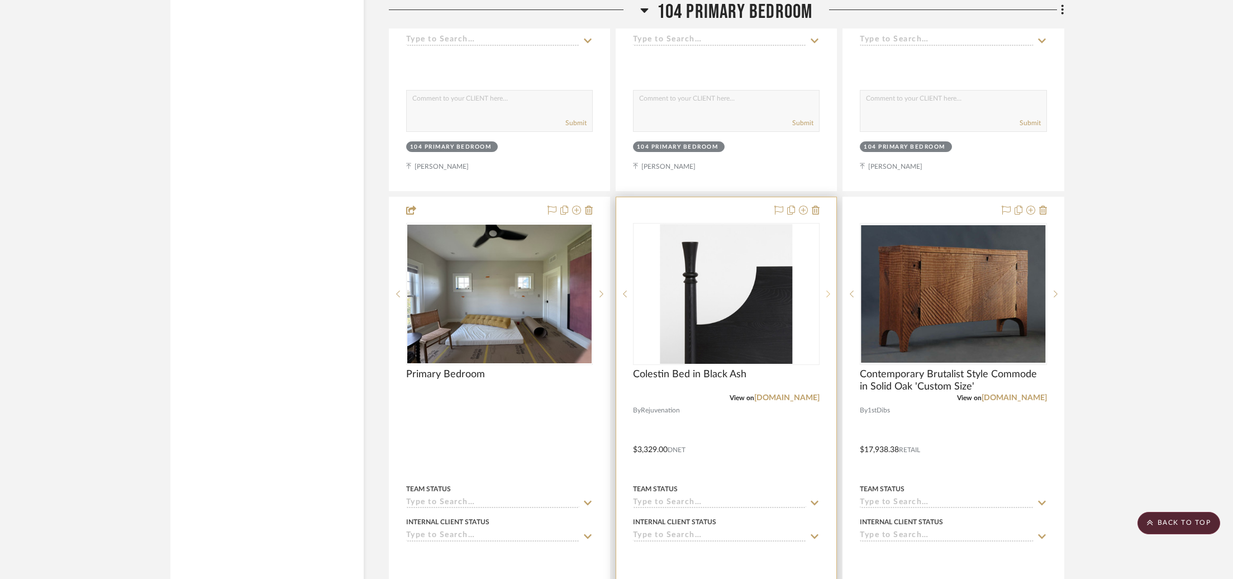
click at [830, 291] on icon at bounding box center [829, 294] width 4 height 8
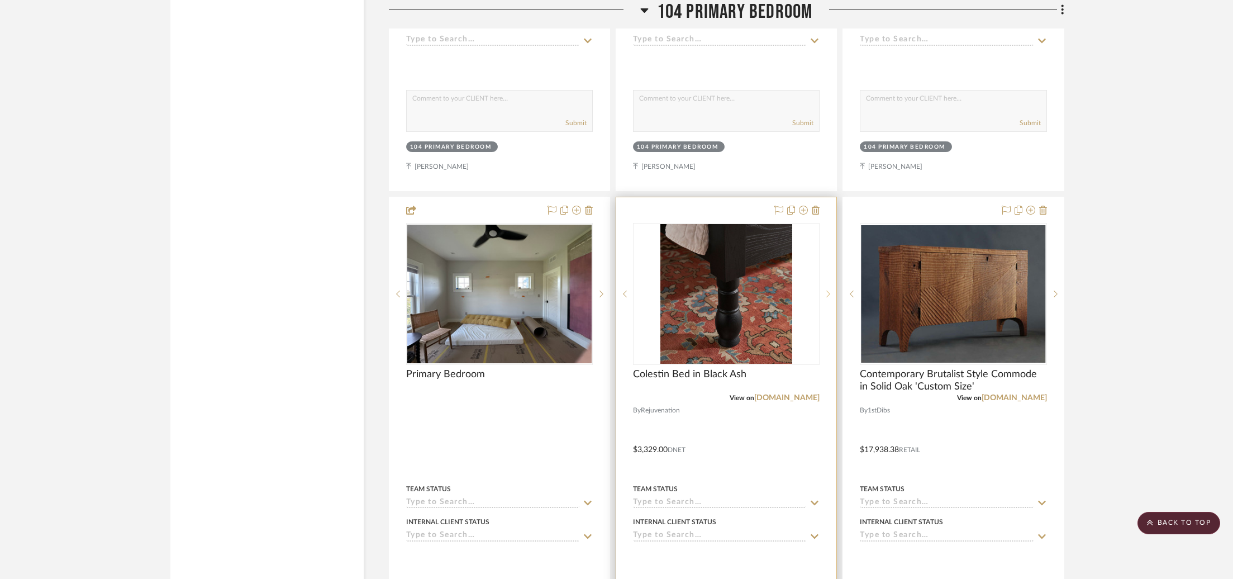
click at [830, 291] on icon at bounding box center [829, 294] width 4 height 8
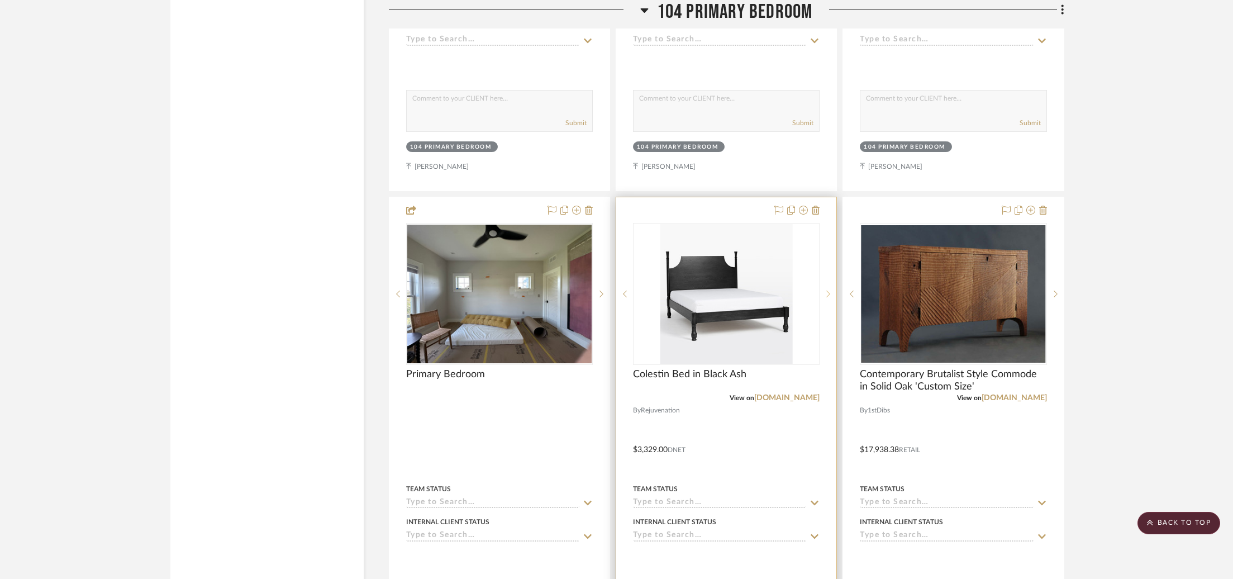
click at [830, 291] on icon at bounding box center [829, 294] width 4 height 8
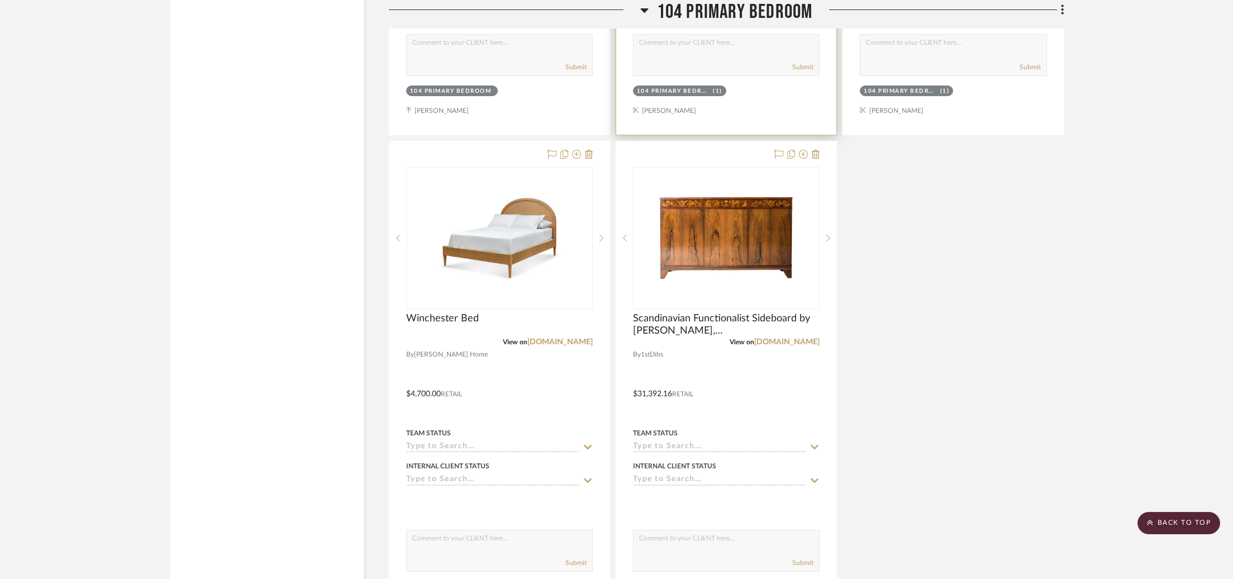
scroll to position [3009, 0]
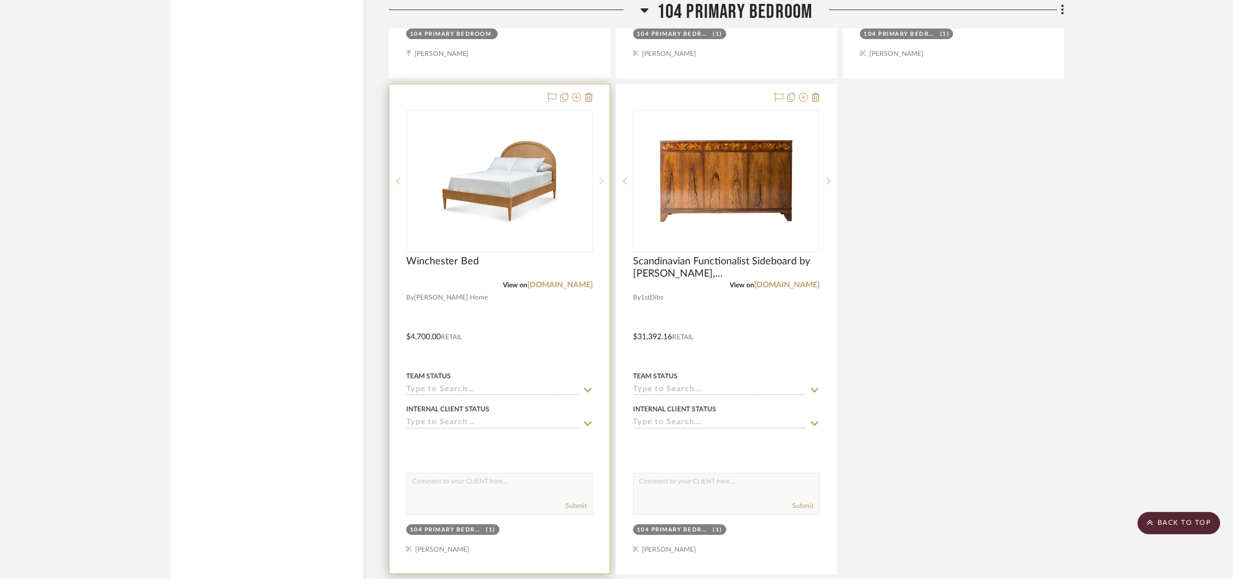
click at [600, 173] on div at bounding box center [601, 181] width 17 height 142
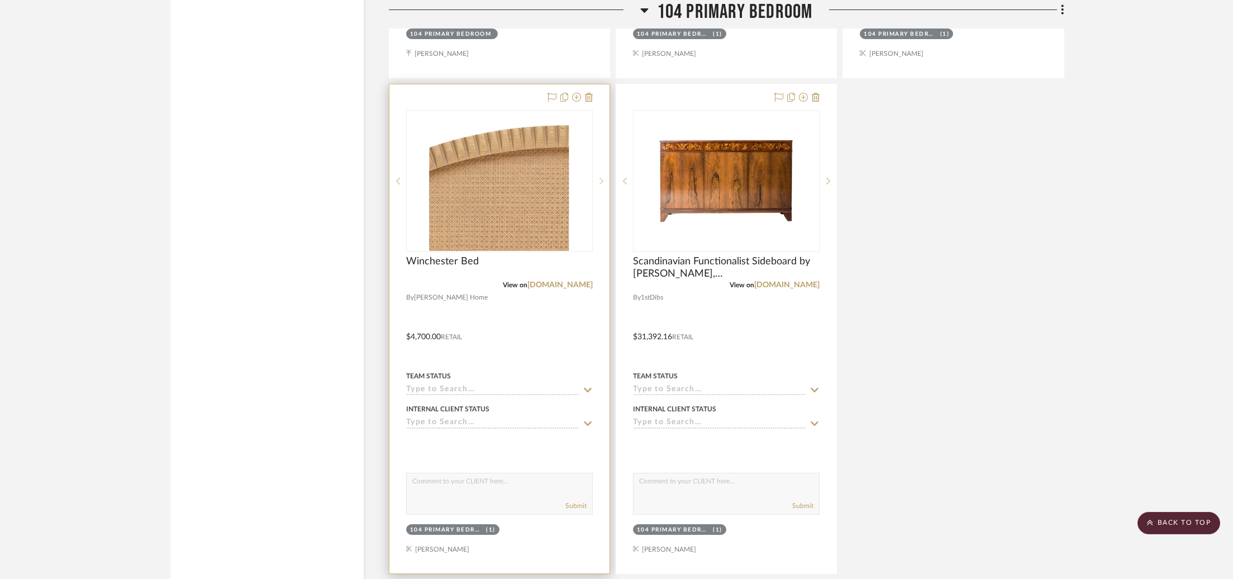
click at [600, 173] on div at bounding box center [601, 181] width 17 height 142
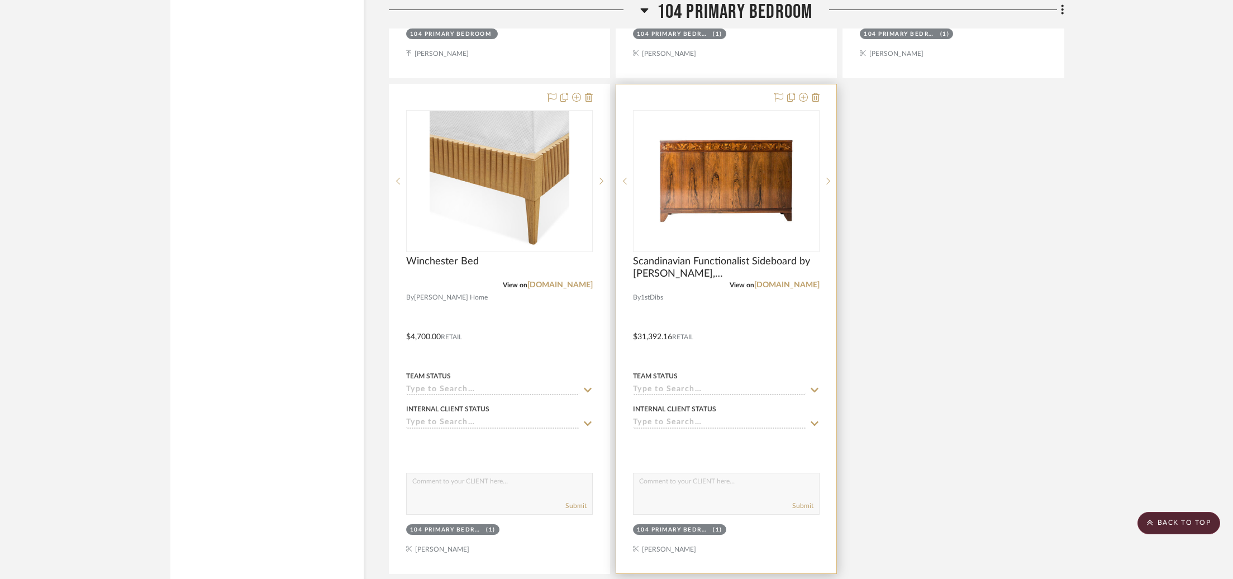
scroll to position [3318, 0]
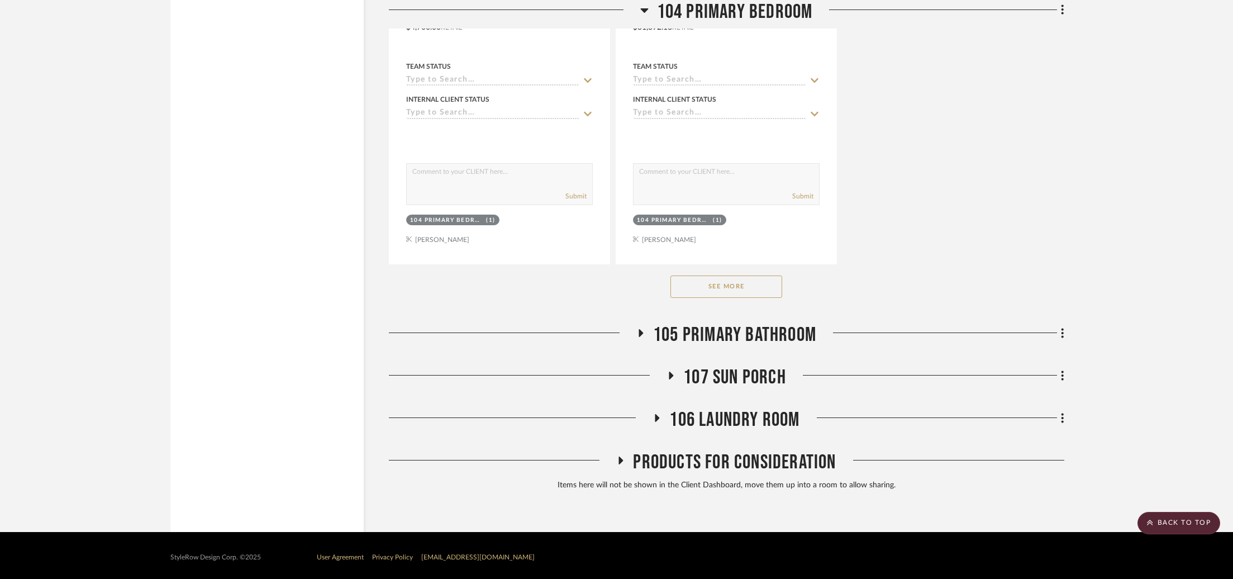
click at [732, 276] on button "See More" at bounding box center [727, 287] width 112 height 22
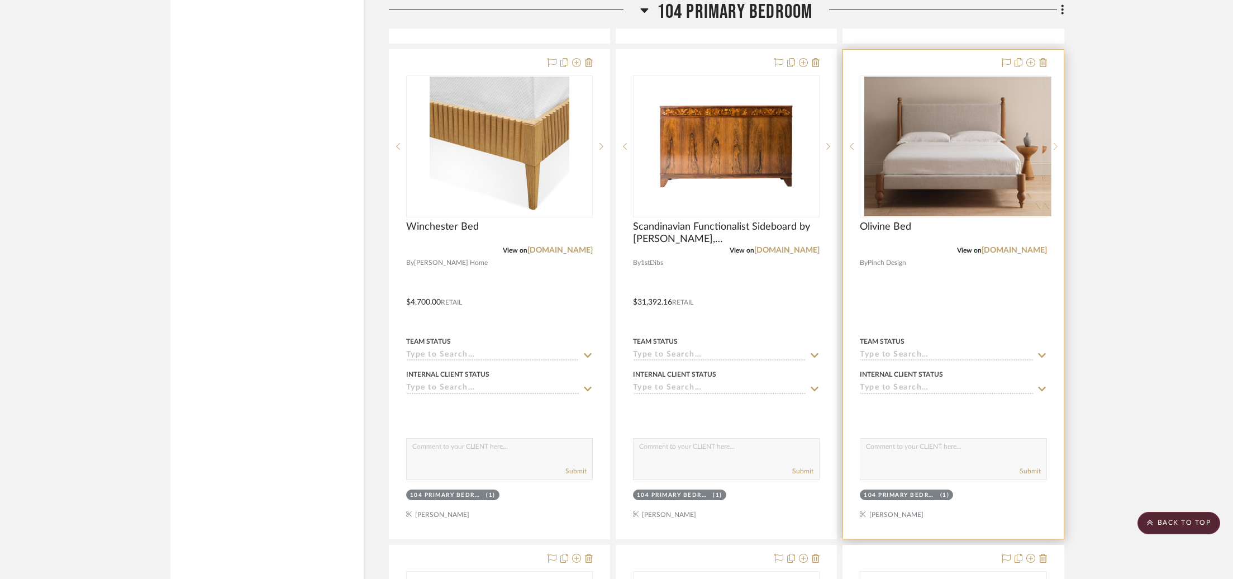
scroll to position [3043, 0]
click at [1054, 143] on icon at bounding box center [1056, 147] width 4 height 8
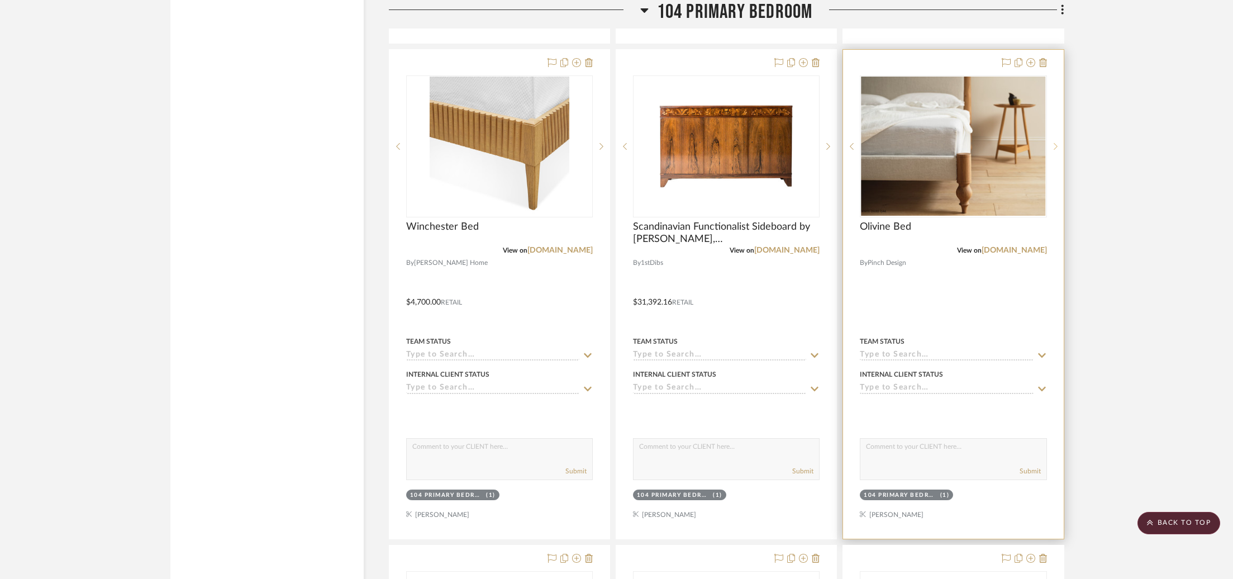
click at [1054, 143] on icon at bounding box center [1056, 147] width 4 height 8
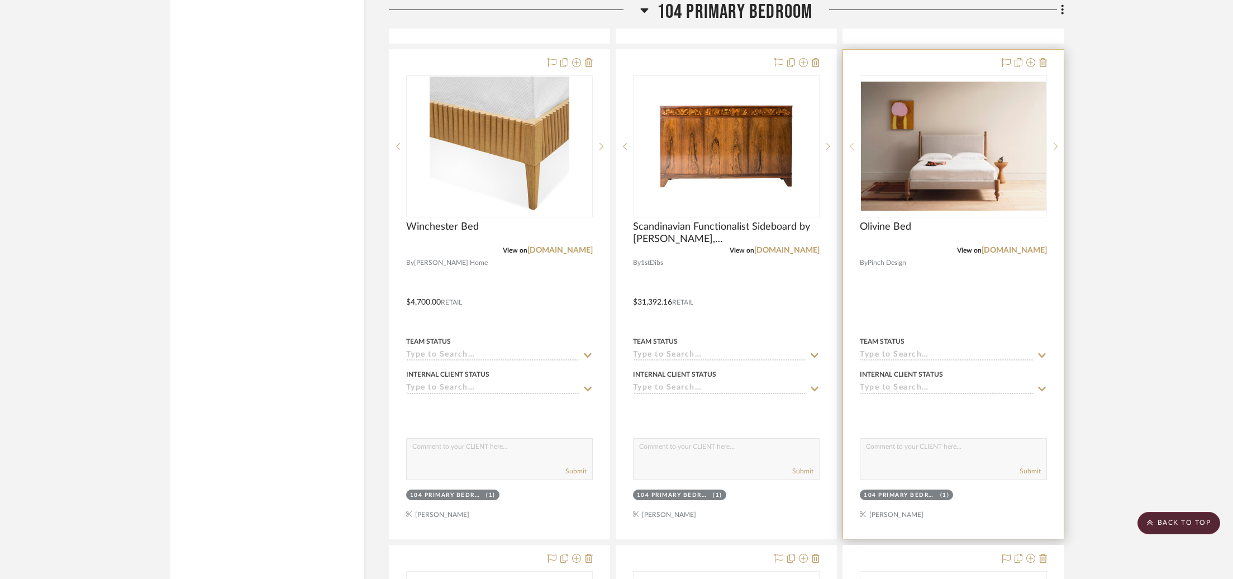
click at [849, 143] on sr-prev-btn at bounding box center [851, 147] width 17 height 8
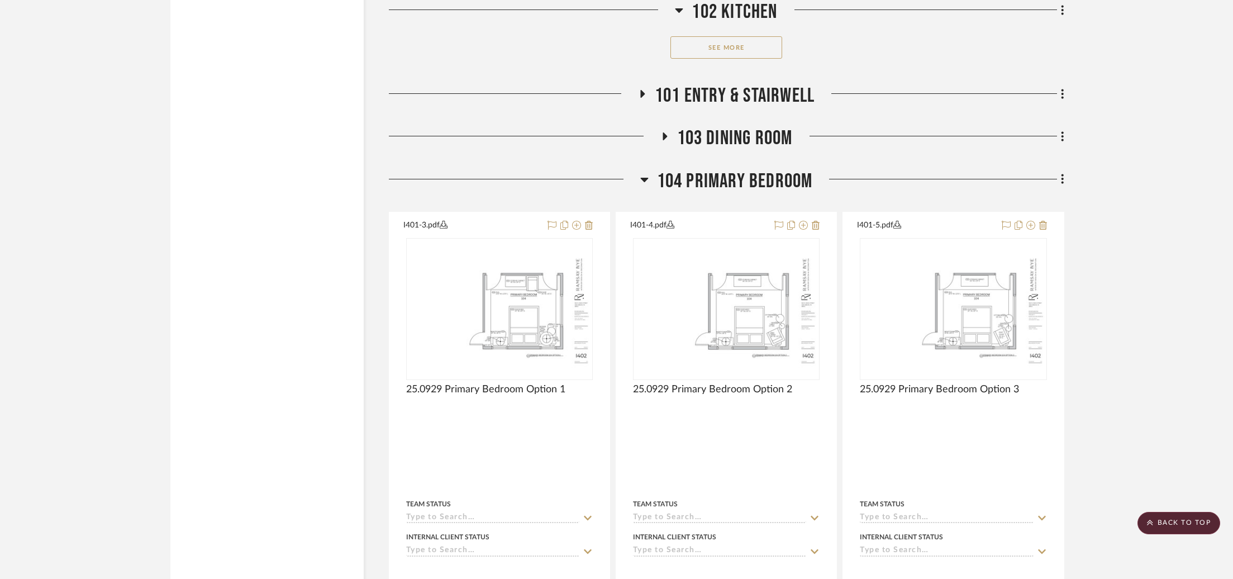
scroll to position [1891, 0]
click at [744, 93] on span "101 Entry & Stairwell" at bounding box center [735, 94] width 160 height 24
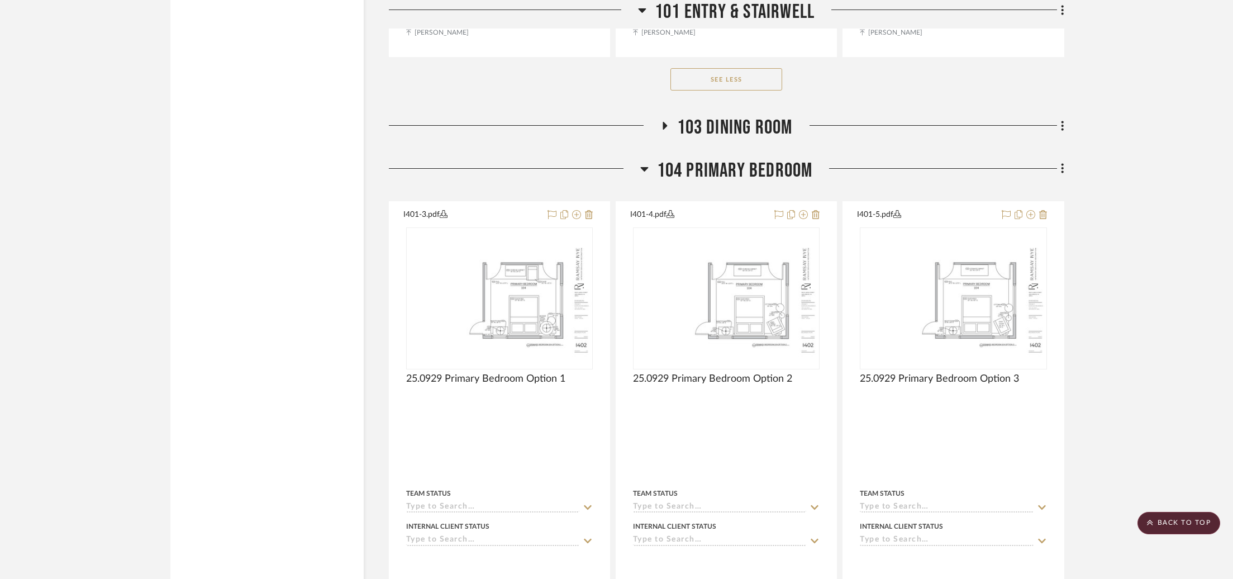
scroll to position [3988, 0]
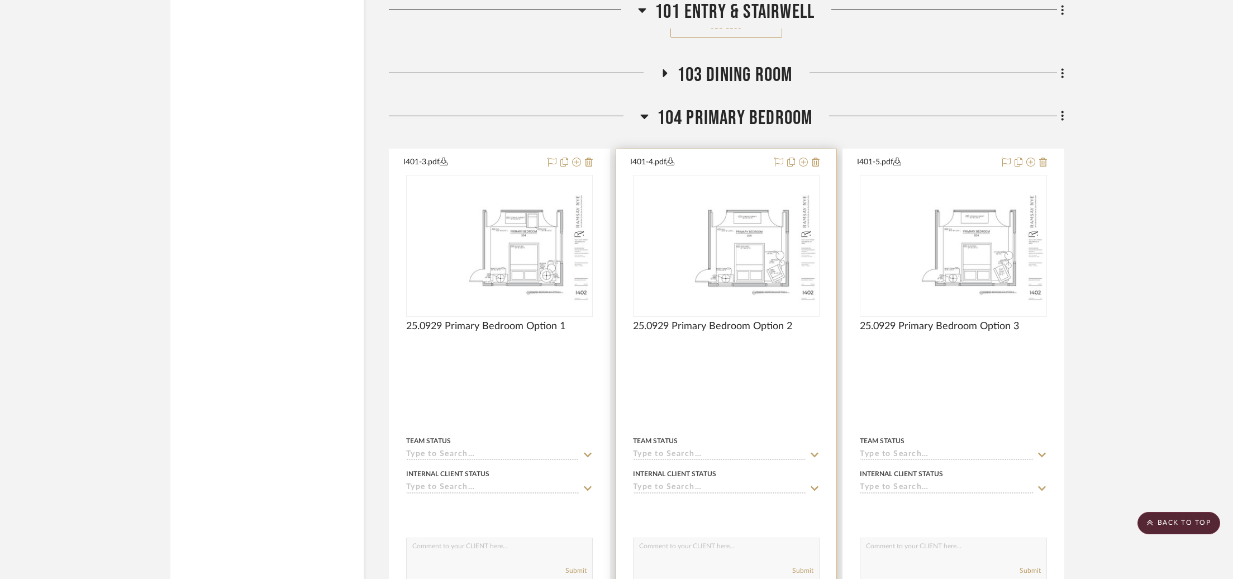
drag, startPoint x: 736, startPoint y: 29, endPoint x: 742, endPoint y: 44, distance: 16.3
click at [735, 30] on button "See Less" at bounding box center [727, 27] width 112 height 22
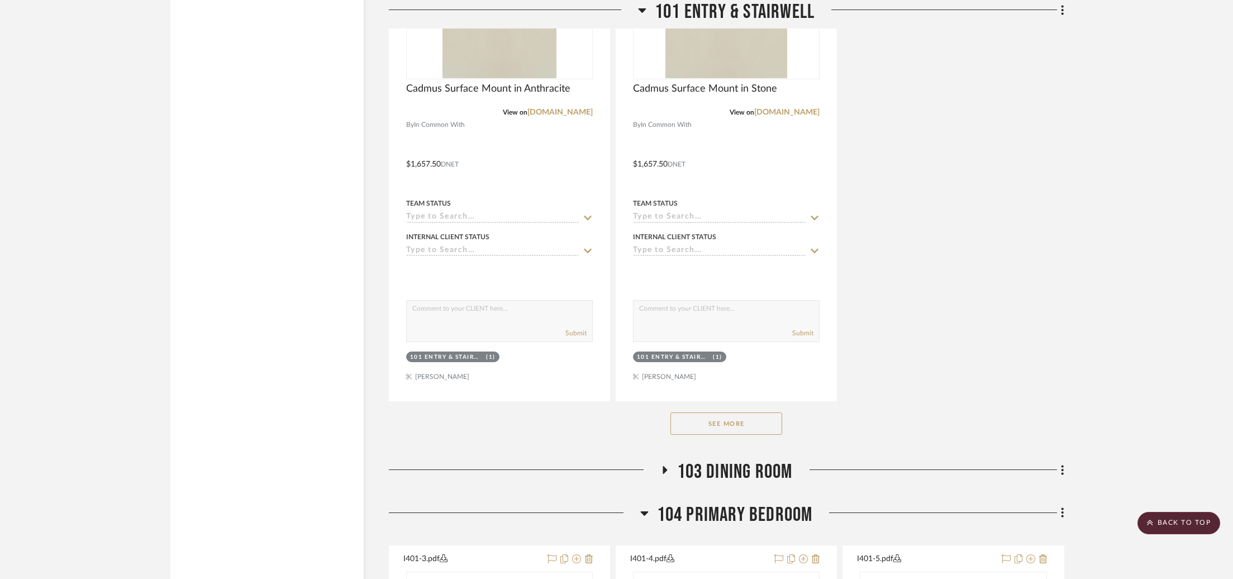
scroll to position [3173, 0]
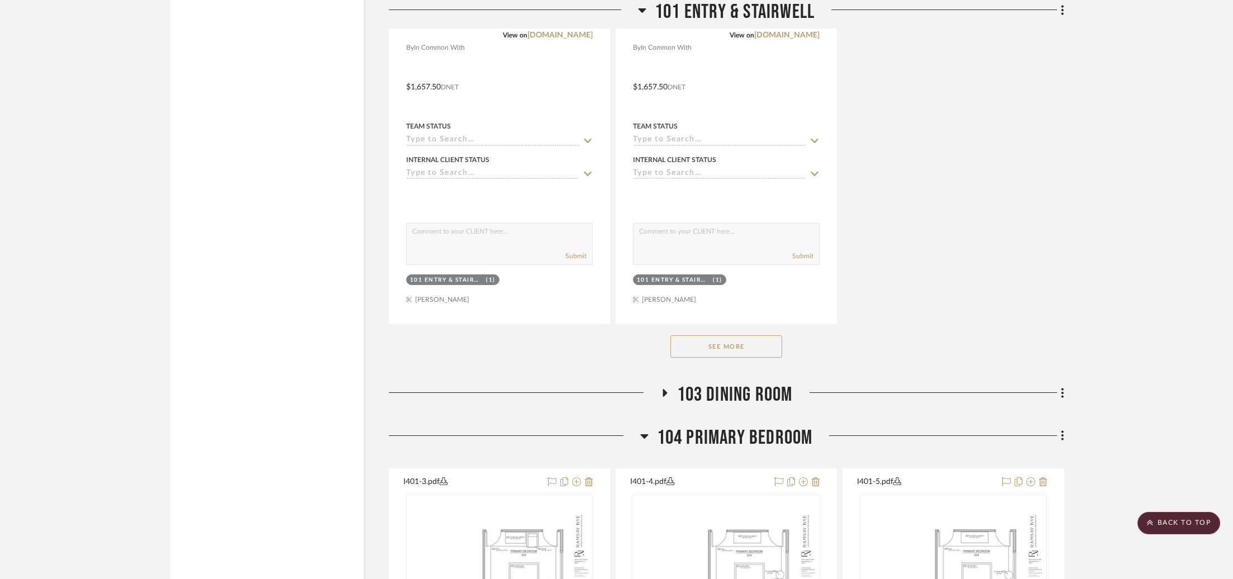
click at [706, 337] on button "See More" at bounding box center [727, 346] width 112 height 22
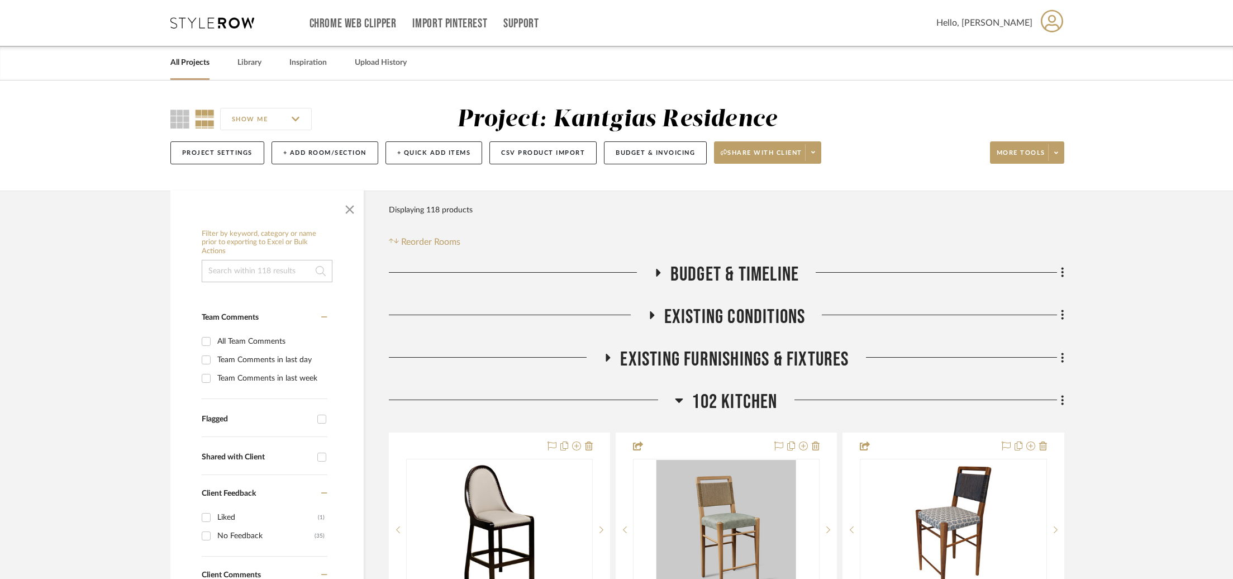
scroll to position [210, 0]
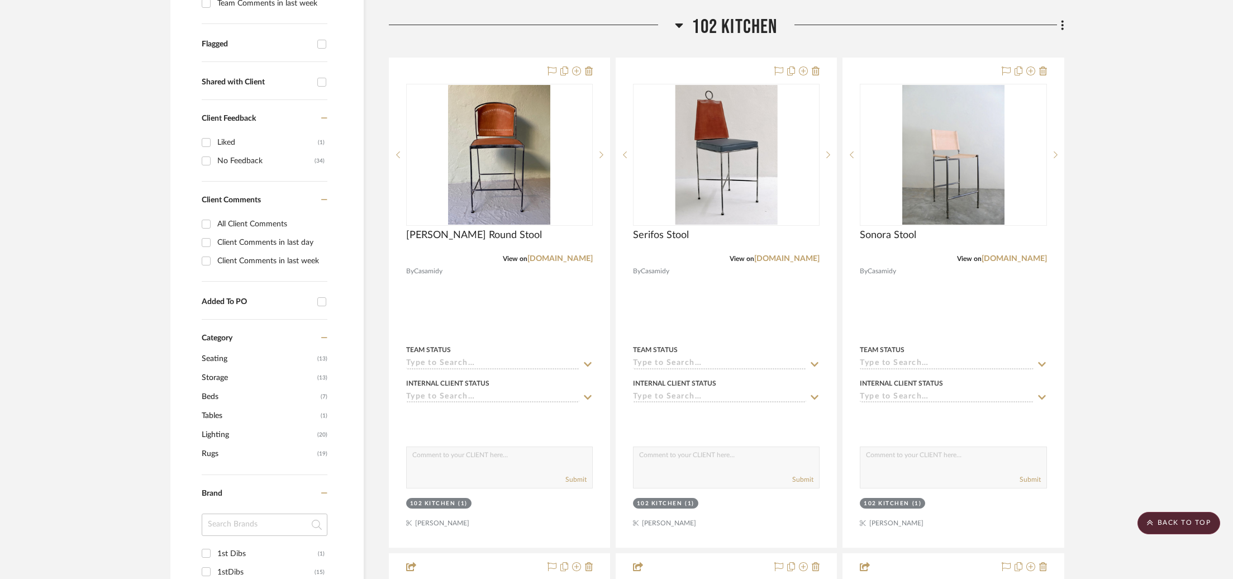
scroll to position [321, 0]
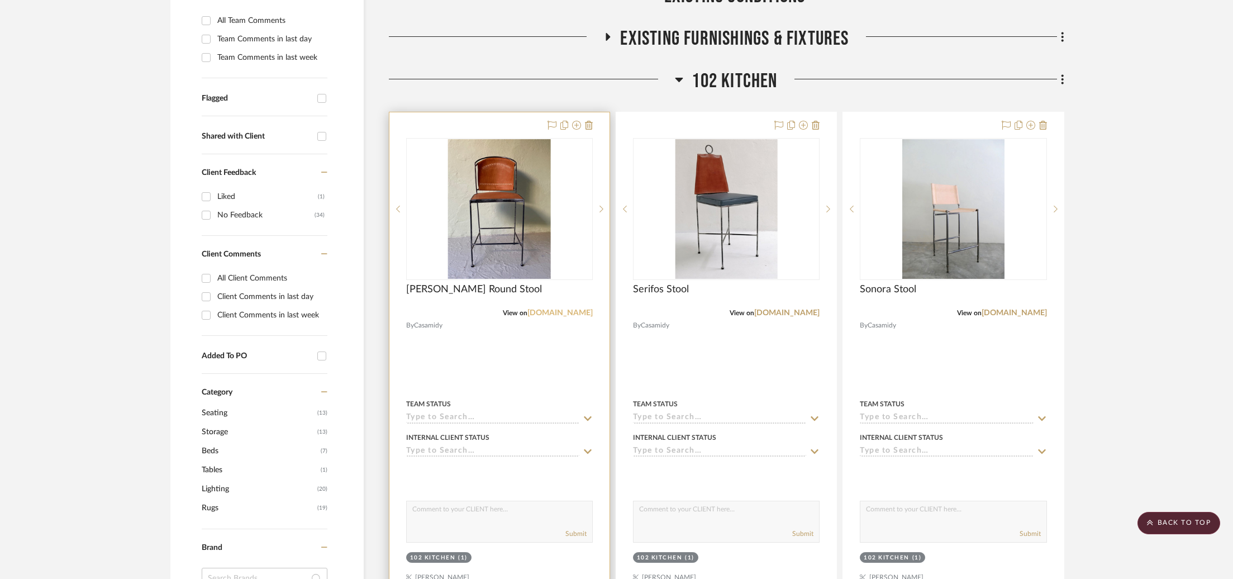
click at [557, 317] on link "casamidy.com" at bounding box center [560, 313] width 65 height 8
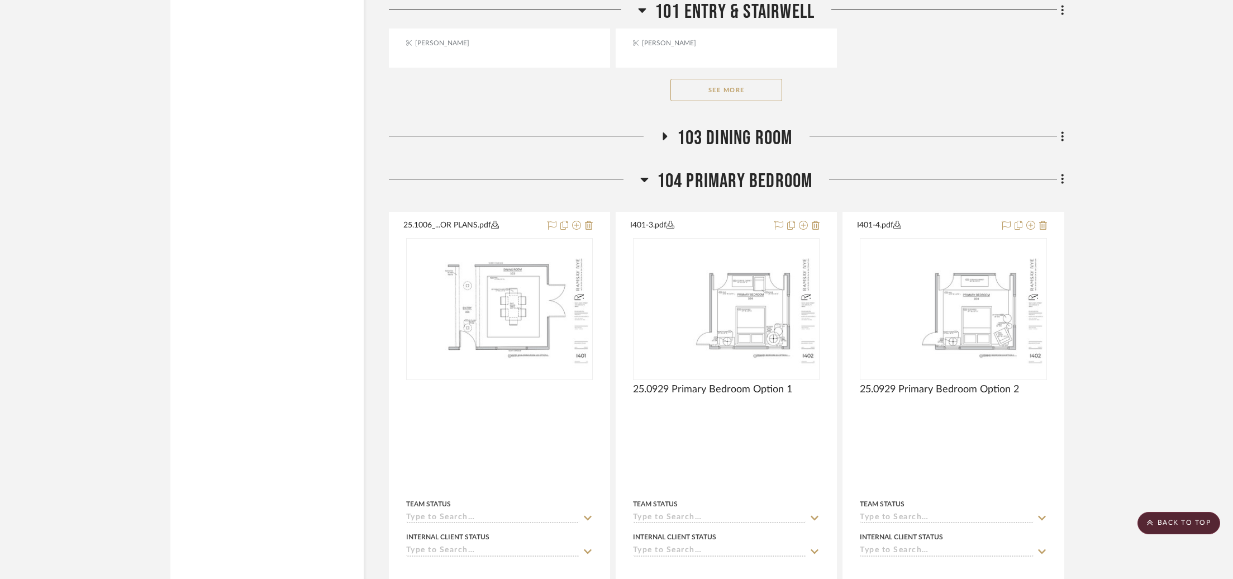
click at [696, 175] on span "104 Primary Bedroom" at bounding box center [735, 181] width 156 height 24
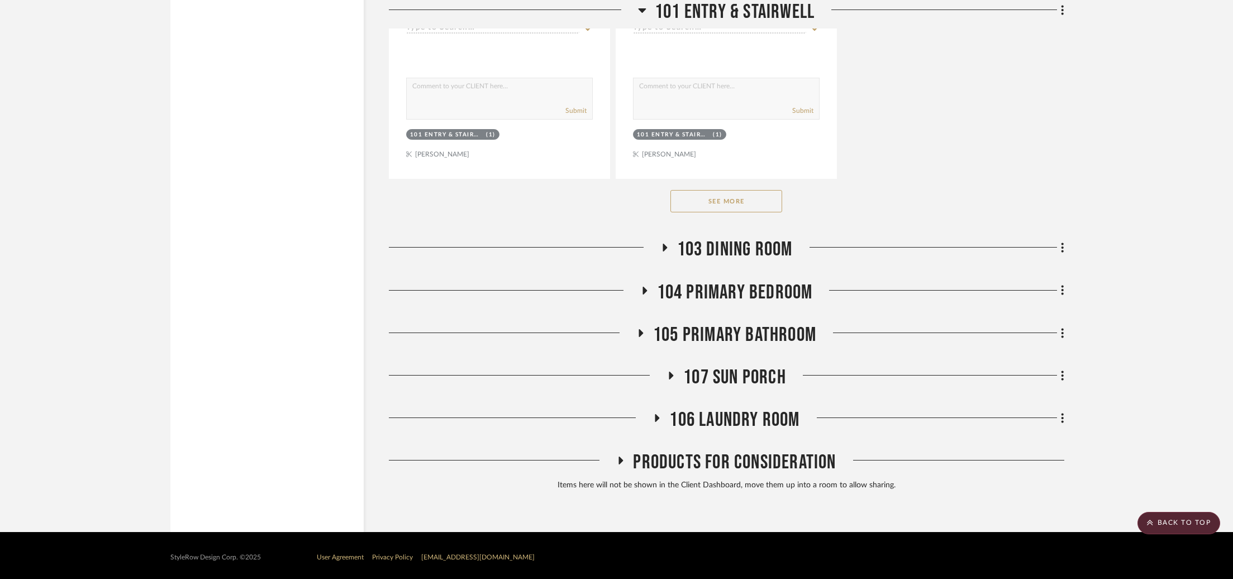
click at [748, 295] on span "104 Primary Bedroom" at bounding box center [735, 293] width 156 height 24
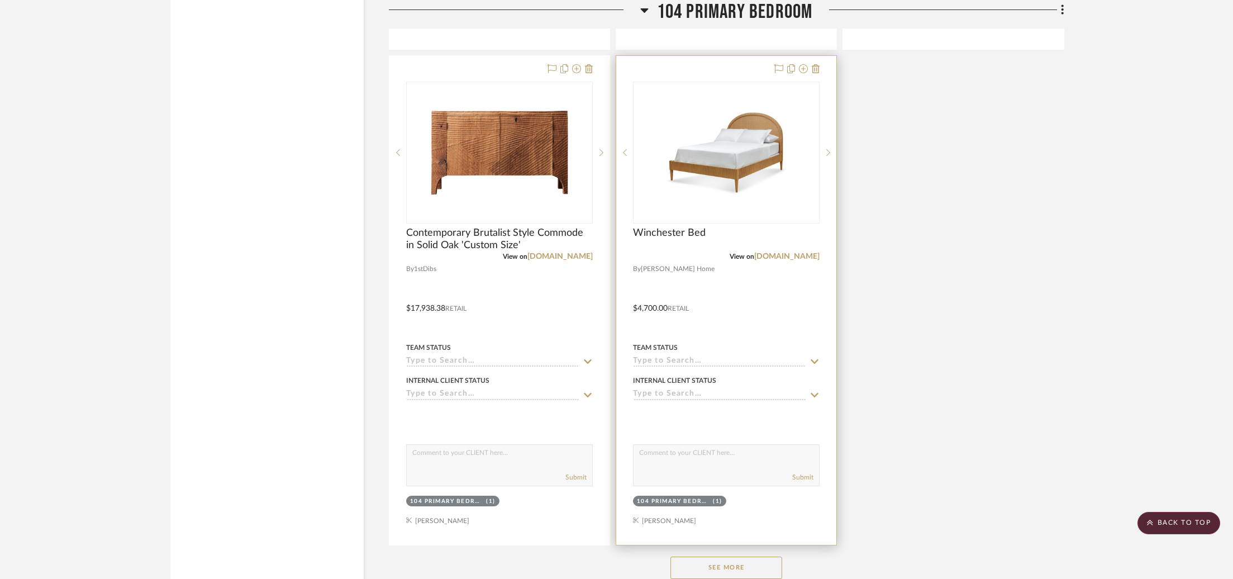
scroll to position [4581, 0]
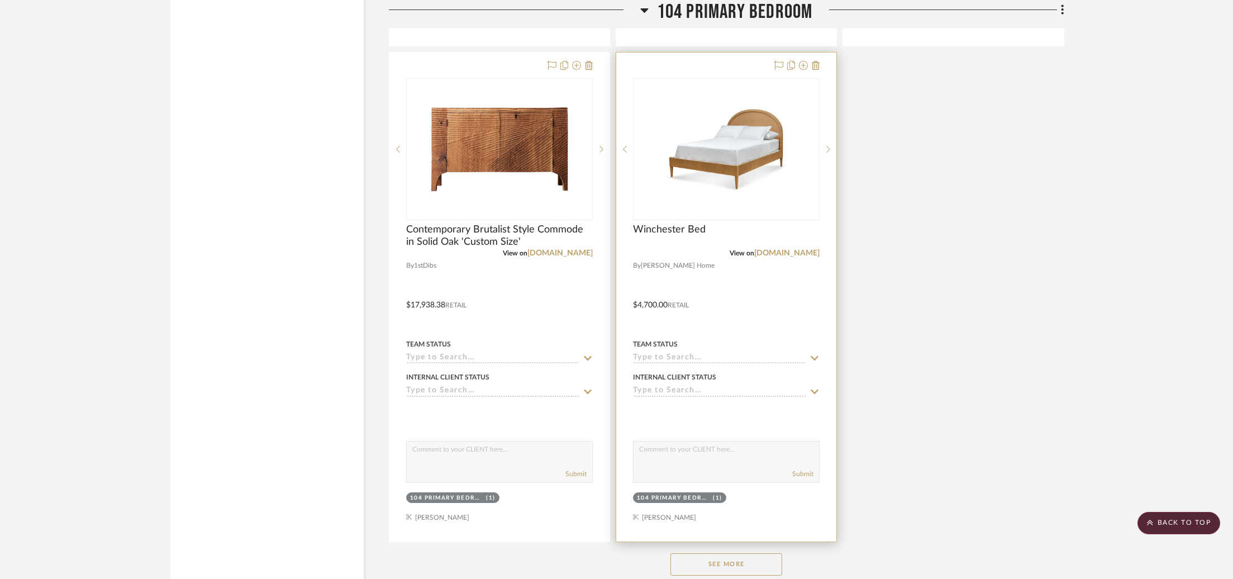
click at [720, 554] on button "See More" at bounding box center [727, 564] width 112 height 22
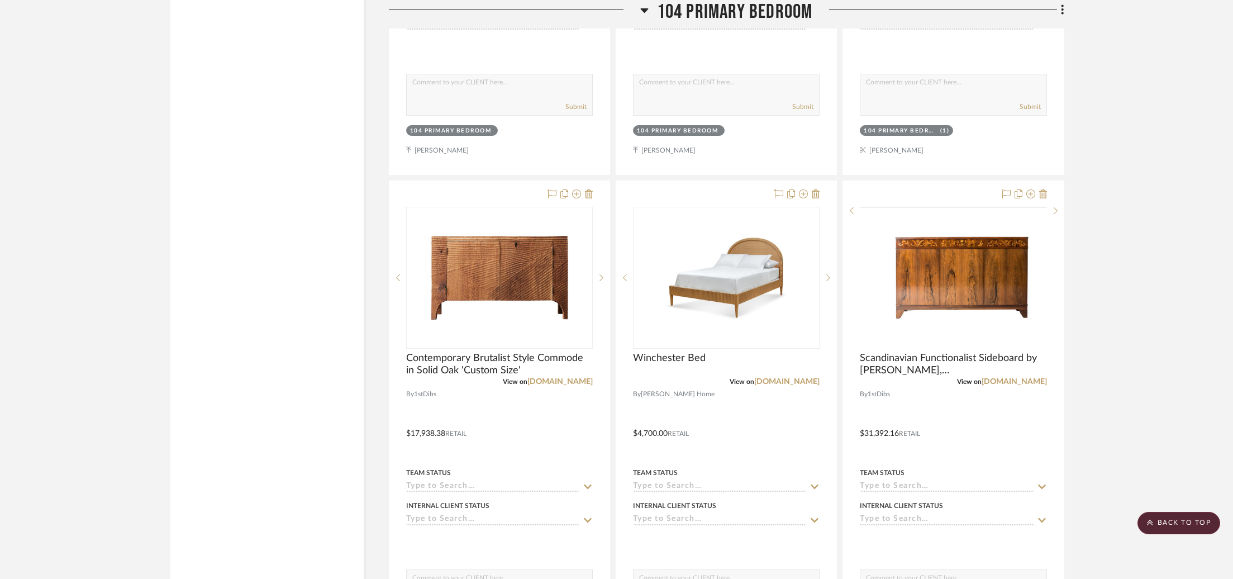
scroll to position [4500, 0]
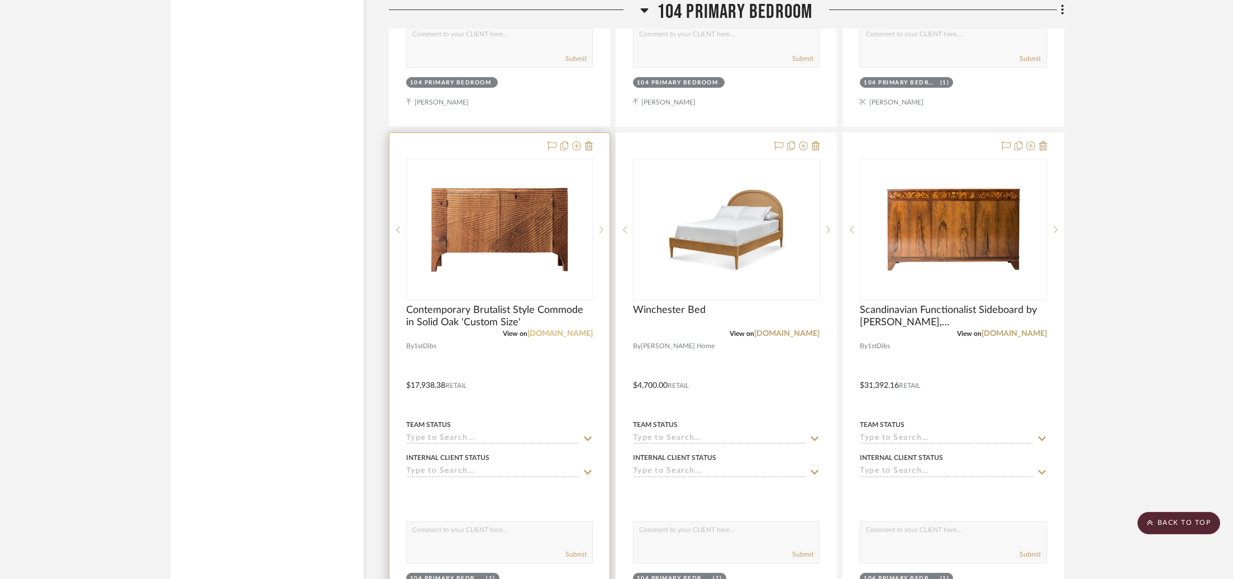
click at [564, 331] on link "[DOMAIN_NAME]" at bounding box center [560, 334] width 65 height 8
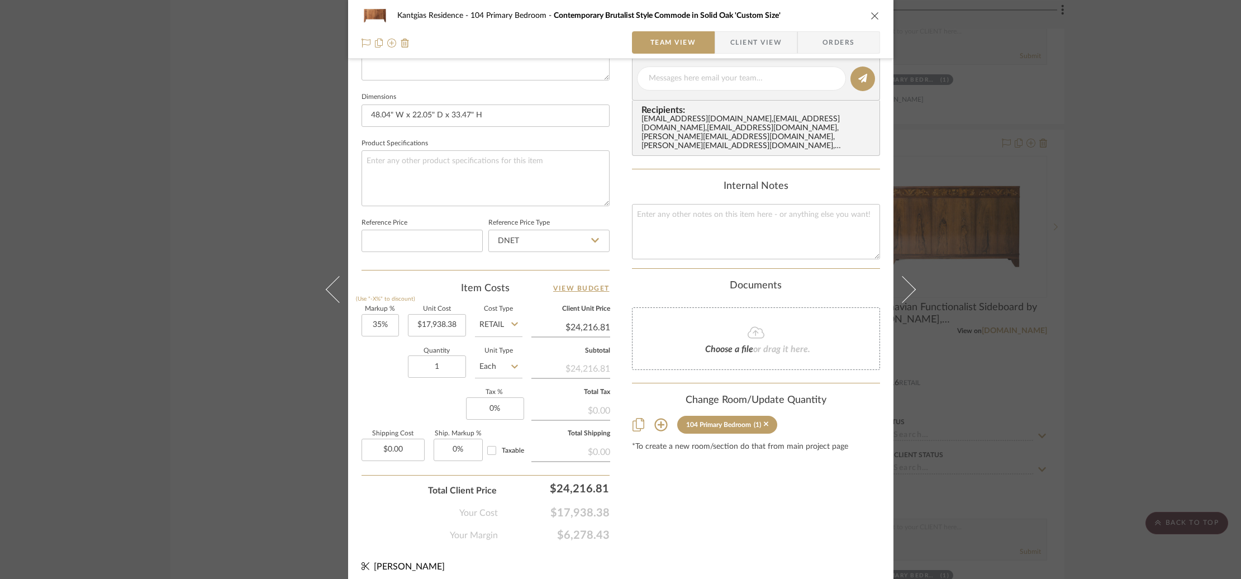
click at [490, 330] on input "Retail" at bounding box center [499, 325] width 48 height 22
click at [497, 326] on input "Retail" at bounding box center [499, 327] width 48 height 22
click at [505, 354] on div "DNET" at bounding box center [541, 354] width 138 height 29
type input "DNET"
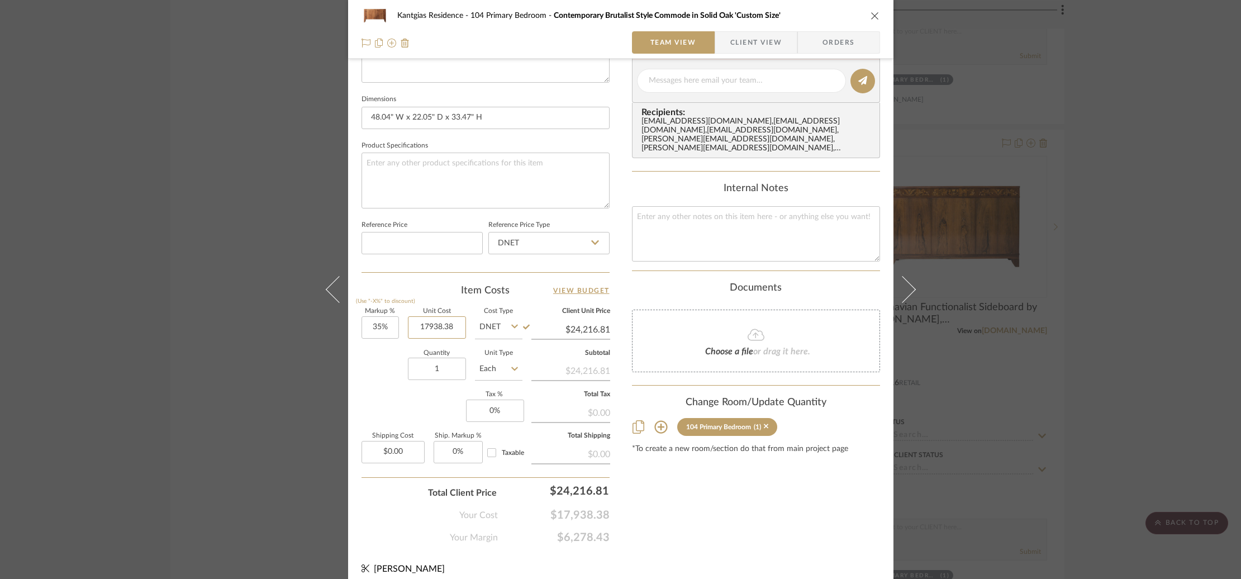
drag, startPoint x: 409, startPoint y: 329, endPoint x: 473, endPoint y: 330, distance: 64.3
click at [473, 330] on div "Markup % (Use "-X%" to discount) 35% Unit Cost 17938.38 Cost Type DNET Client U…" at bounding box center [486, 390] width 248 height 163
paste input "6144.54"
type input "$16,144.54"
click at [392, 365] on div "Quantity 1 Unit Type Each" at bounding box center [442, 370] width 161 height 40
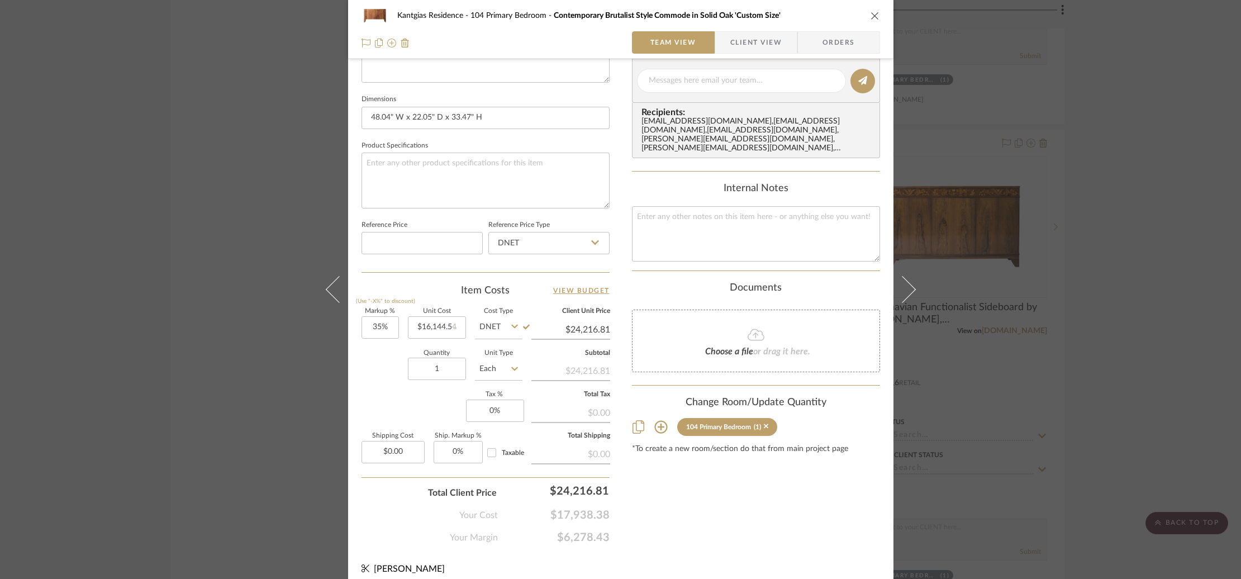
type input "$21,795.13"
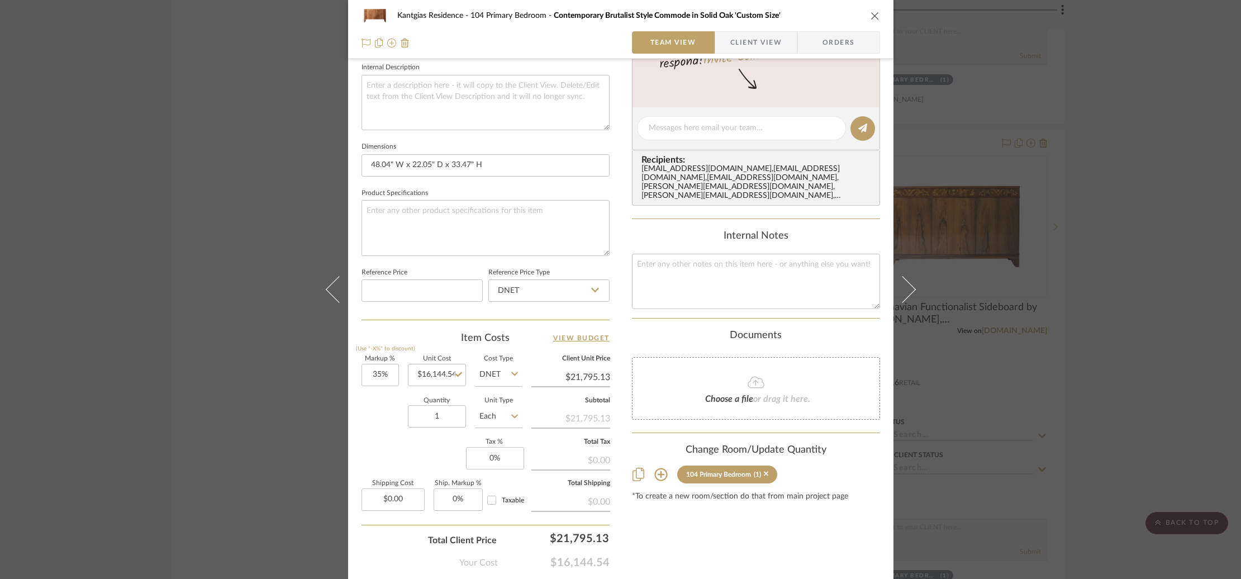
scroll to position [354, 0]
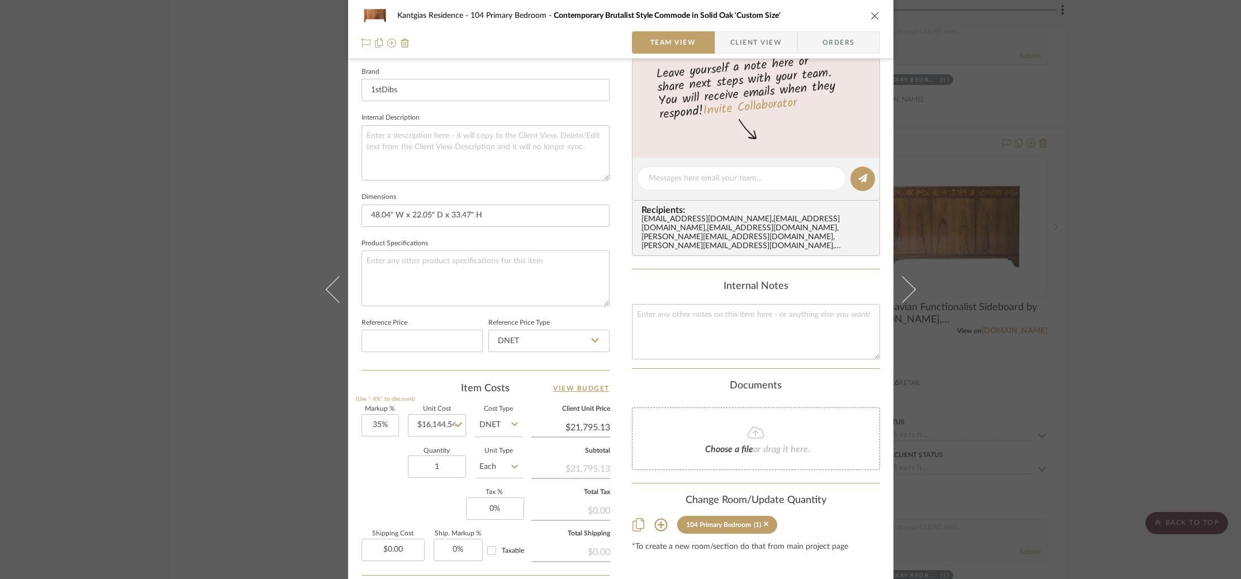
click at [206, 287] on div "Kantgias Residence 104 Primary Bedroom Contemporary Brutalist Style Commode in …" at bounding box center [620, 289] width 1241 height 579
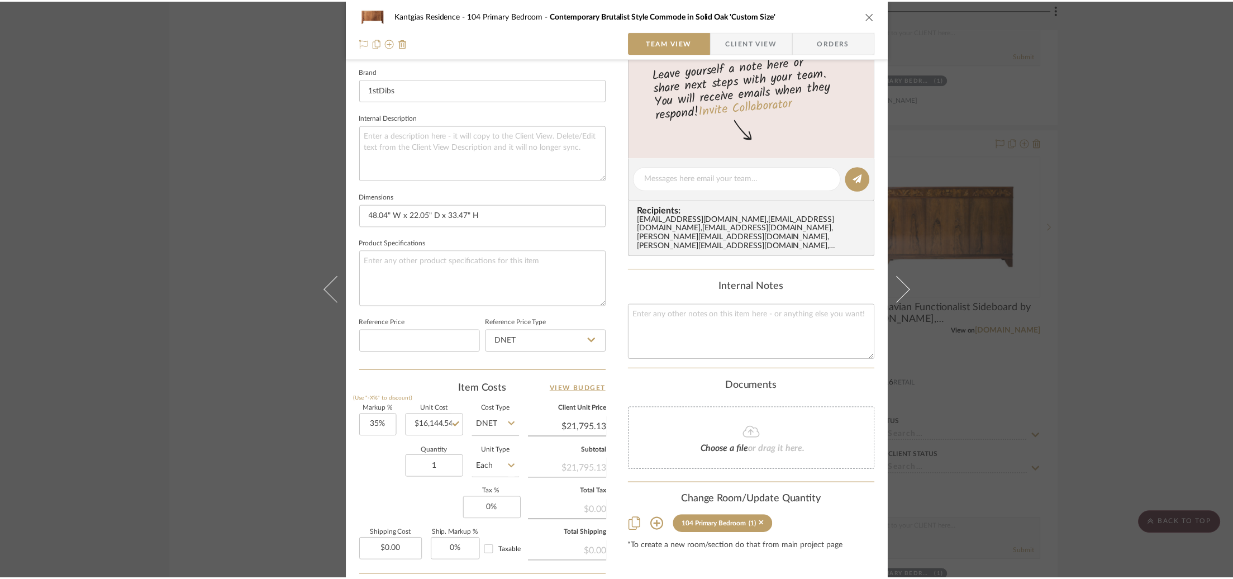
scroll to position [4503, 0]
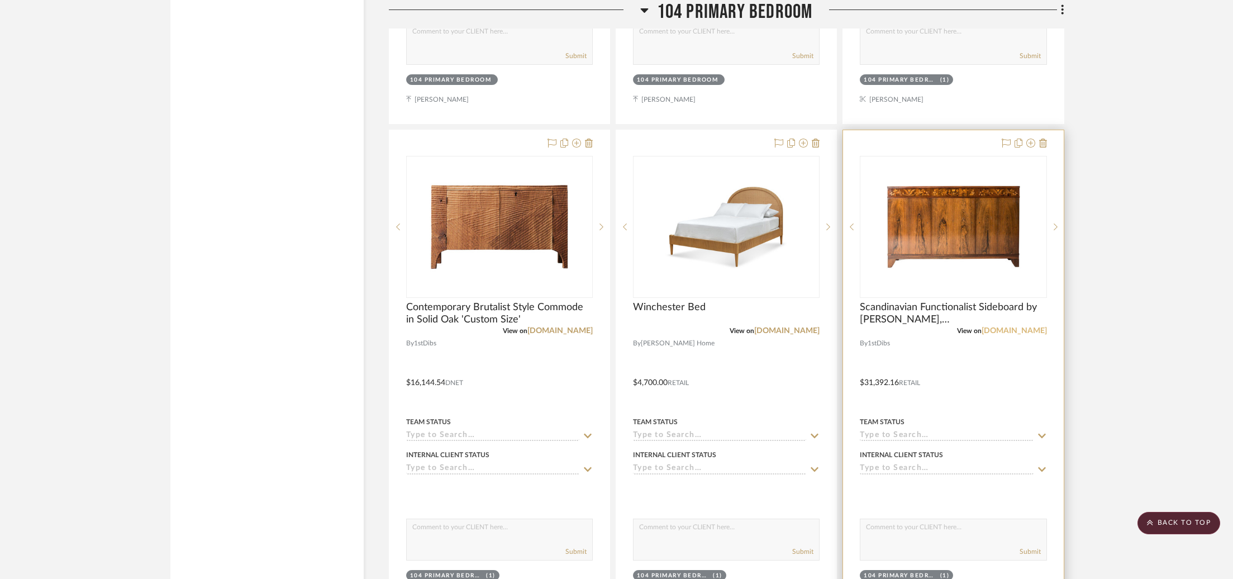
drag, startPoint x: 1023, startPoint y: 327, endPoint x: 1016, endPoint y: 324, distance: 7.8
click at [1023, 327] on link "[DOMAIN_NAME]" at bounding box center [1014, 331] width 65 height 8
click at [964, 264] on img "0" at bounding box center [954, 227] width 140 height 140
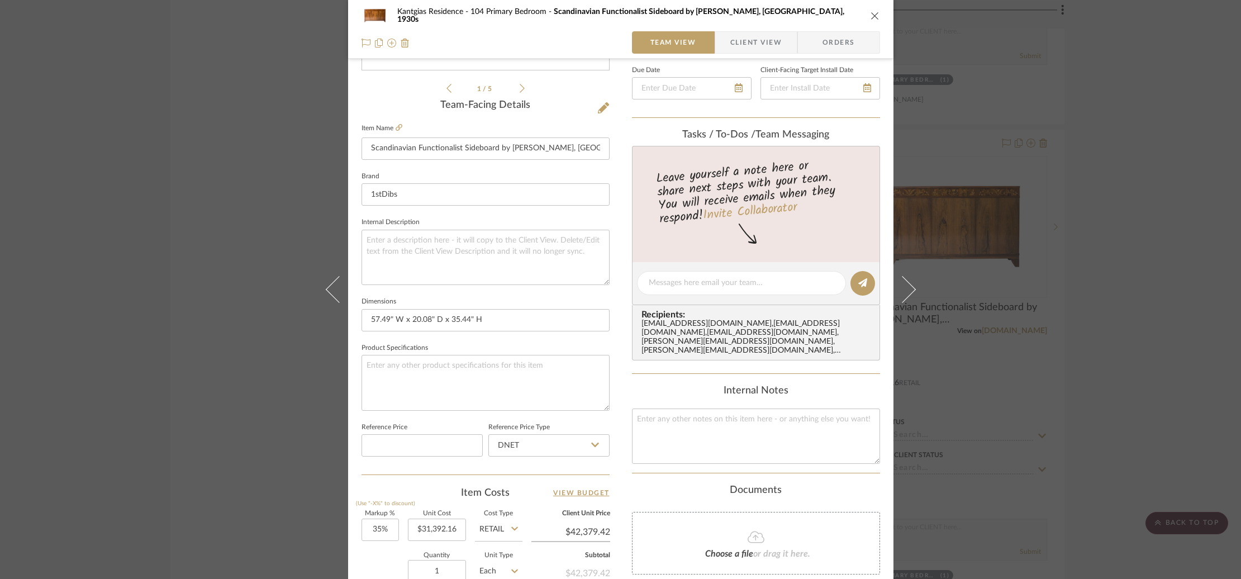
scroll to position [310, 0]
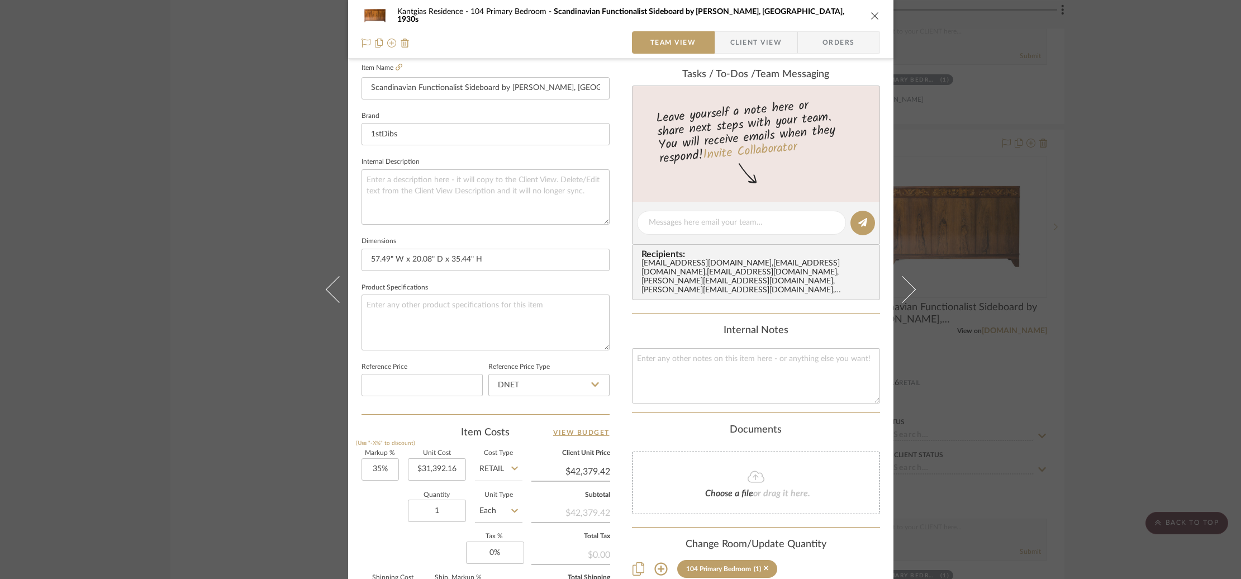
click at [499, 471] on input "Retail" at bounding box center [499, 469] width 48 height 22
click at [500, 499] on span "DNET" at bounding box center [493, 496] width 21 height 8
type input "DNET"
click at [382, 494] on div "Quantity 1 Unit Type Each" at bounding box center [442, 512] width 161 height 40
drag, startPoint x: 414, startPoint y: 470, endPoint x: 466, endPoint y: 479, distance: 52.2
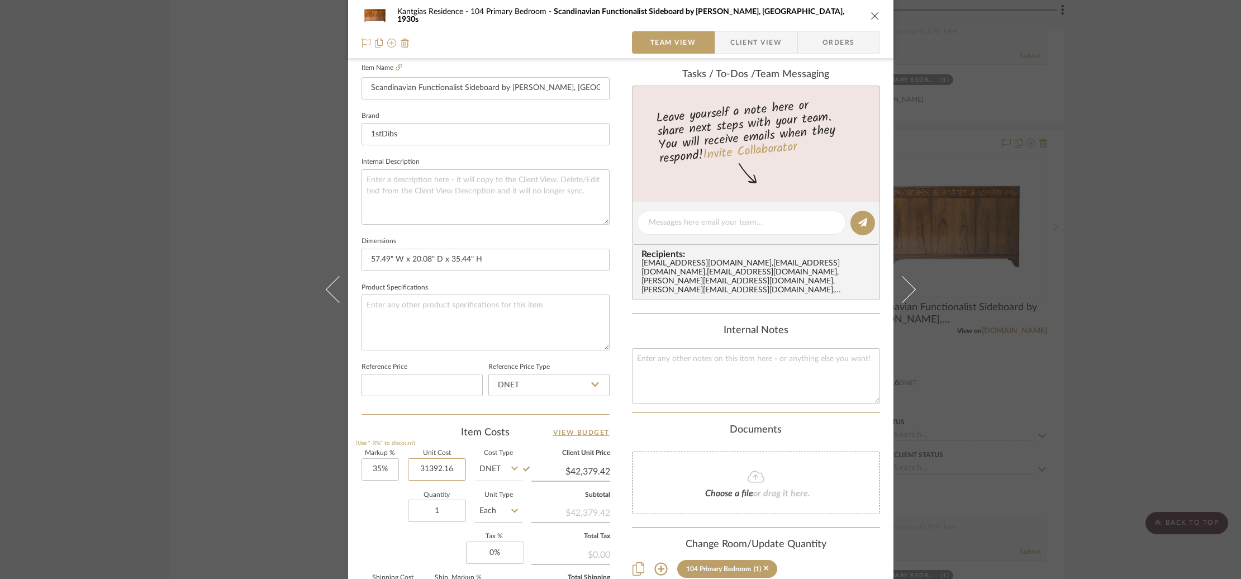
click at [477, 474] on div "Markup % (Use "-X%" to discount) 35% Unit Cost 31392.16 Cost Type DNET Client U…" at bounding box center [486, 531] width 248 height 163
paste input "28252.94"
type input "$28,252.94"
click at [367, 507] on div "Quantity 1 Unit Type Each" at bounding box center [442, 512] width 161 height 40
click at [167, 343] on div "Kantgias Residence 104 Primary Bedroom Scandinavian Functionalist Sideboard by …" at bounding box center [620, 289] width 1241 height 579
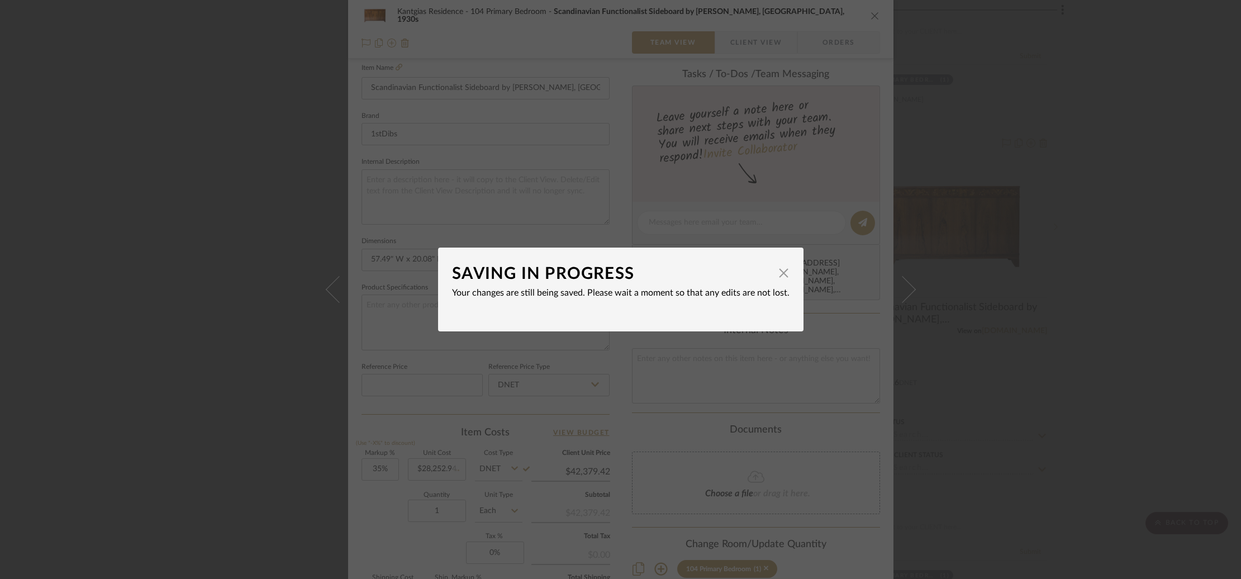
type input "$38,141.47"
click at [782, 276] on span "button" at bounding box center [784, 273] width 22 height 22
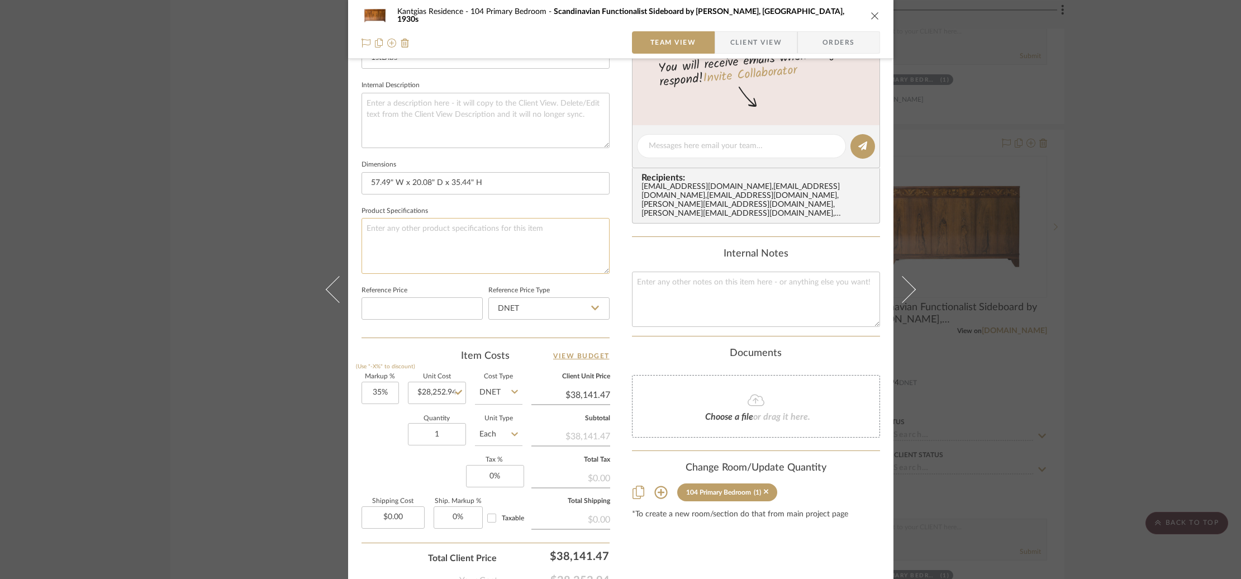
scroll to position [459, 0]
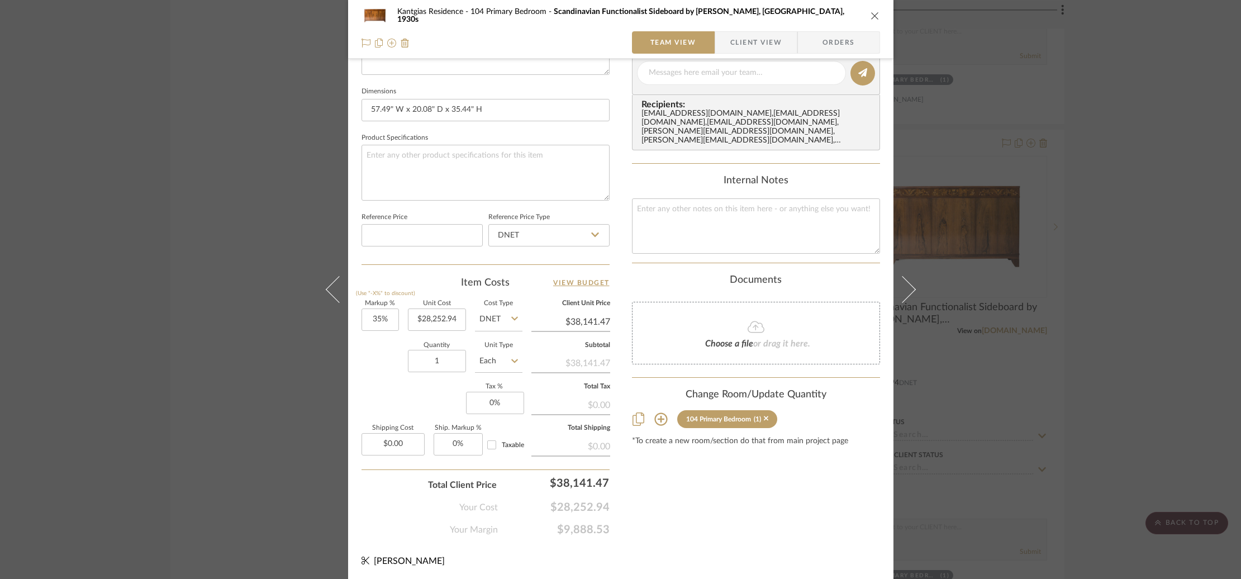
click at [389, 372] on div "Quantity 1 Unit Type Each" at bounding box center [442, 363] width 161 height 40
click at [1091, 207] on div "Kantgias Residence 104 Primary Bedroom Scandinavian Functionalist Sideboard by …" at bounding box center [620, 289] width 1241 height 579
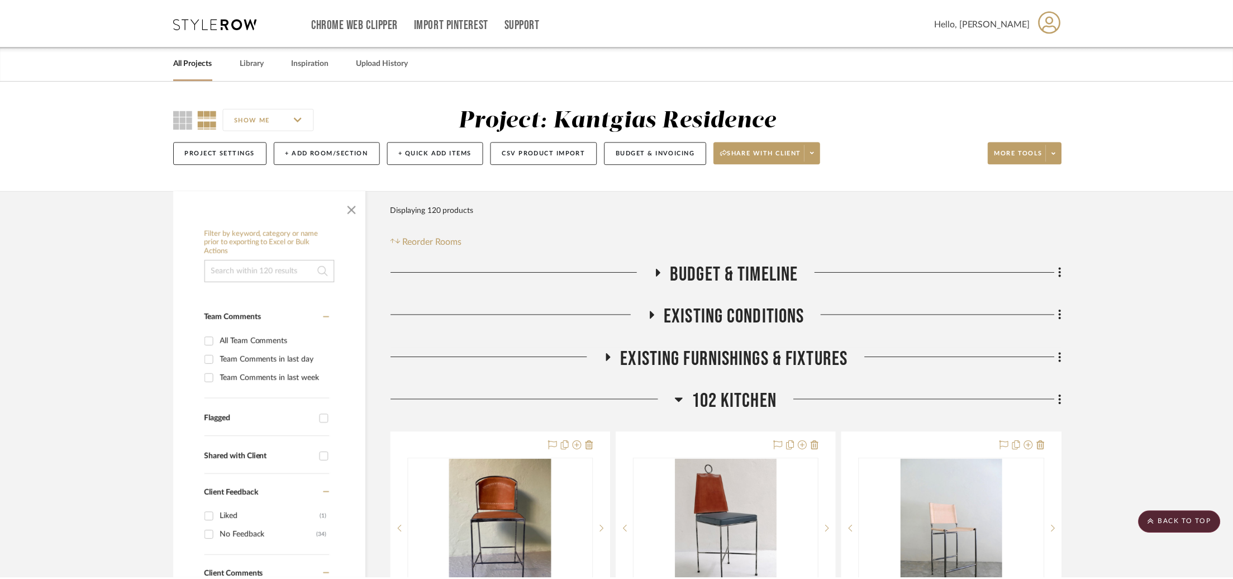
scroll to position [4503, 0]
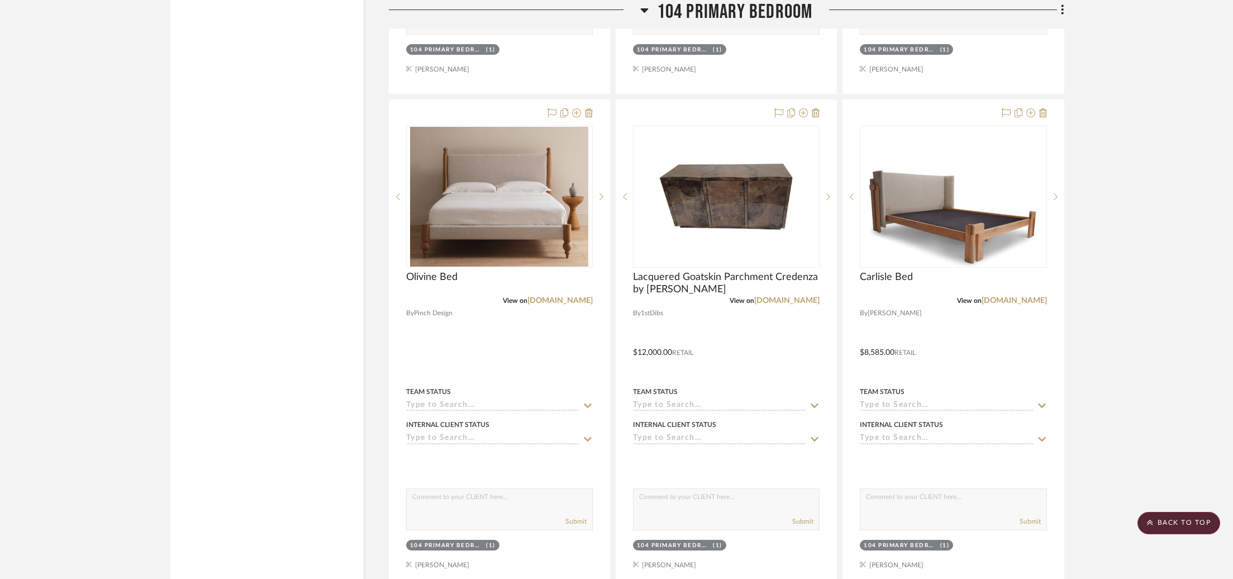
scroll to position [5030, 0]
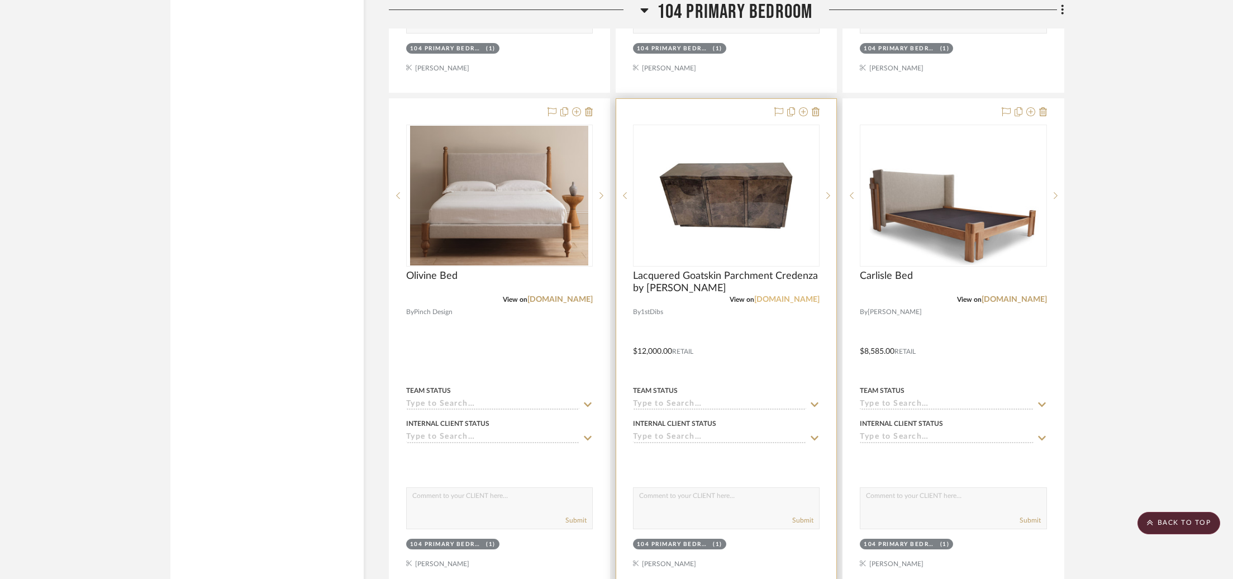
click at [806, 297] on link "[DOMAIN_NAME]" at bounding box center [787, 300] width 65 height 8
click at [710, 169] on img "0" at bounding box center [727, 196] width 140 height 140
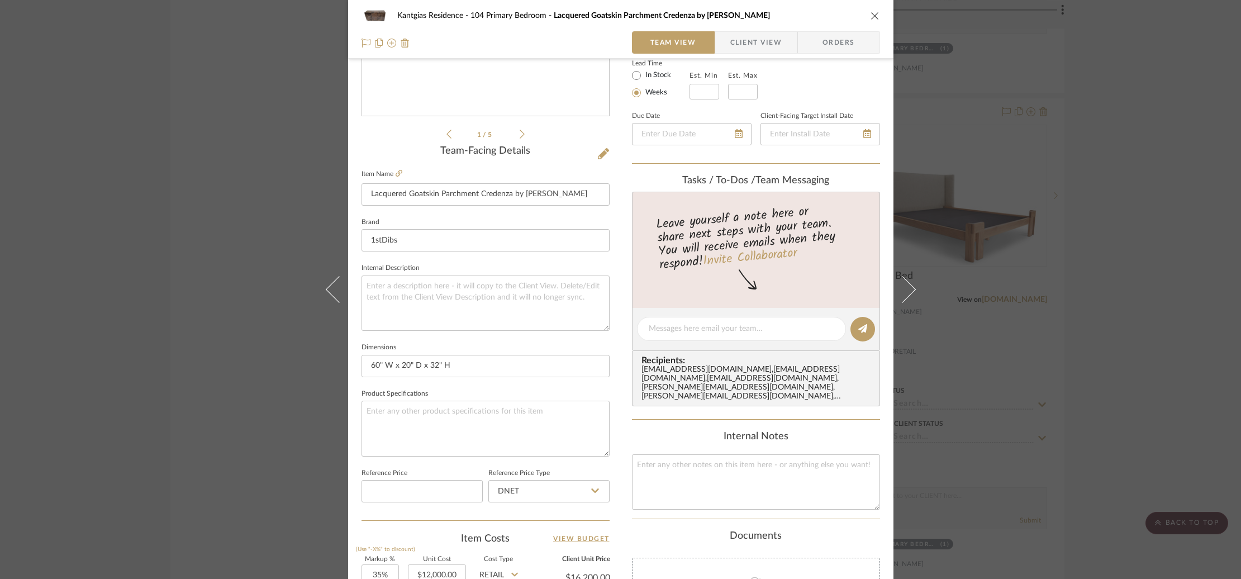
scroll to position [316, 0]
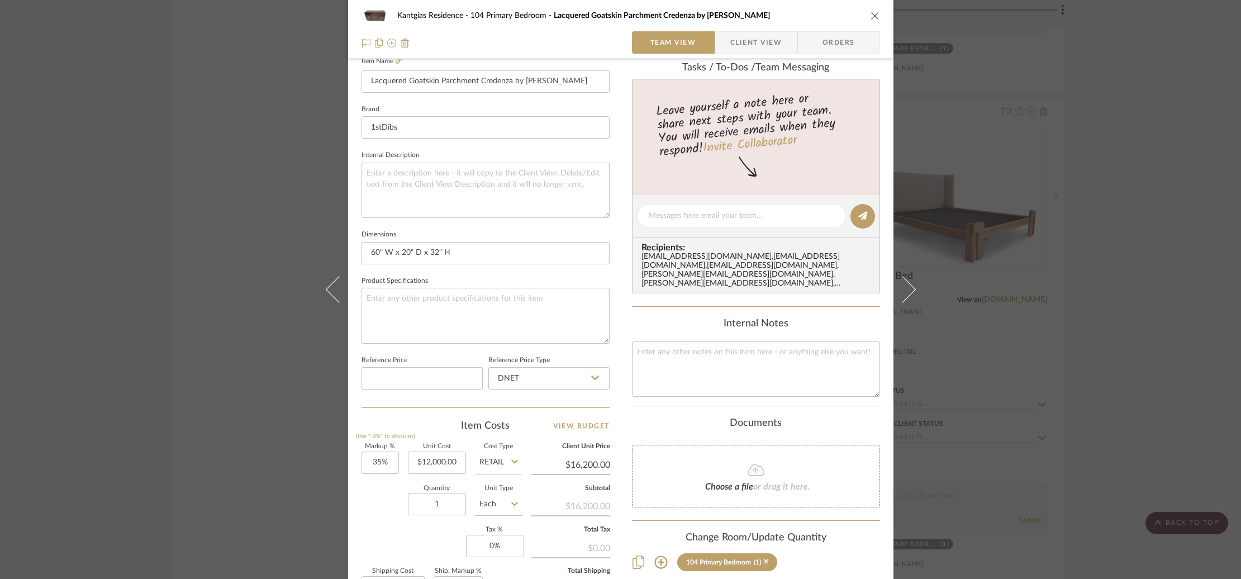
click at [484, 465] on input "Retail" at bounding box center [499, 463] width 48 height 22
click at [504, 494] on div "DNET" at bounding box center [541, 489] width 138 height 29
type input "DNET"
click at [376, 490] on div "Quantity 1 Unit Type Each" at bounding box center [442, 506] width 161 height 40
drag, startPoint x: 431, startPoint y: 462, endPoint x: 492, endPoint y: 470, distance: 61.5
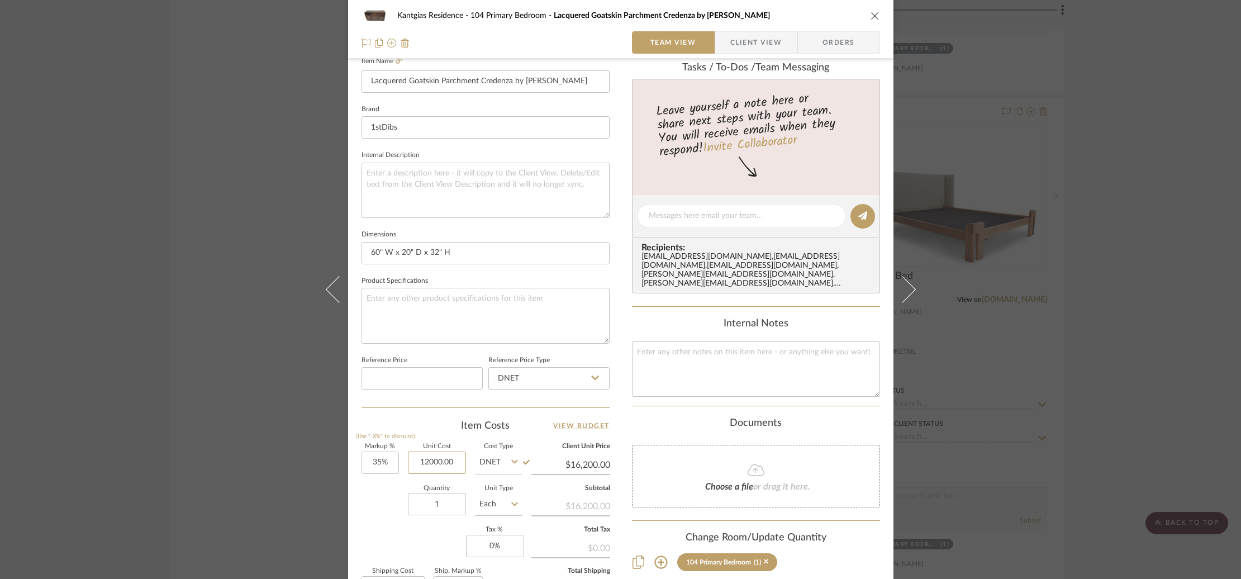
click at [496, 468] on div "Markup % (Use "-X%" to discount) 35% Unit Cost 12000.00 Cost Type DNET Client U…" at bounding box center [486, 525] width 248 height 163
paste input "02"
type input "$10,200.00"
click at [377, 514] on div "Quantity 1 Unit Type Each" at bounding box center [442, 506] width 161 height 40
type input "$13,770.00"
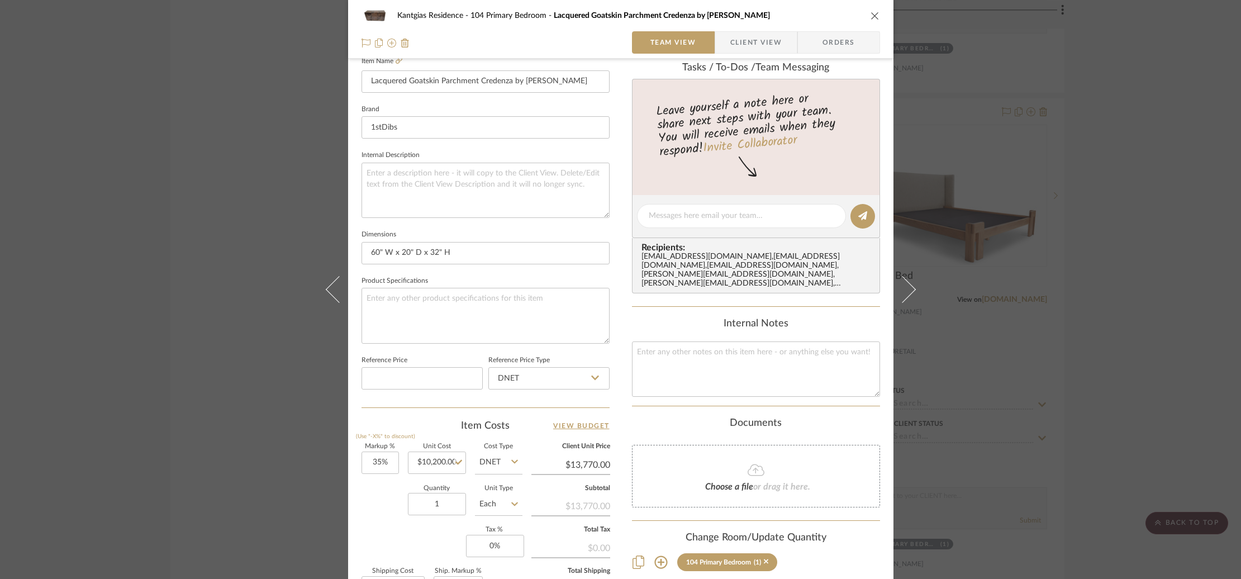
click at [1075, 315] on div "Kantgias Residence 104 Primary Bedroom Lacquered Goatskin Parchment Credenza by…" at bounding box center [620, 289] width 1241 height 579
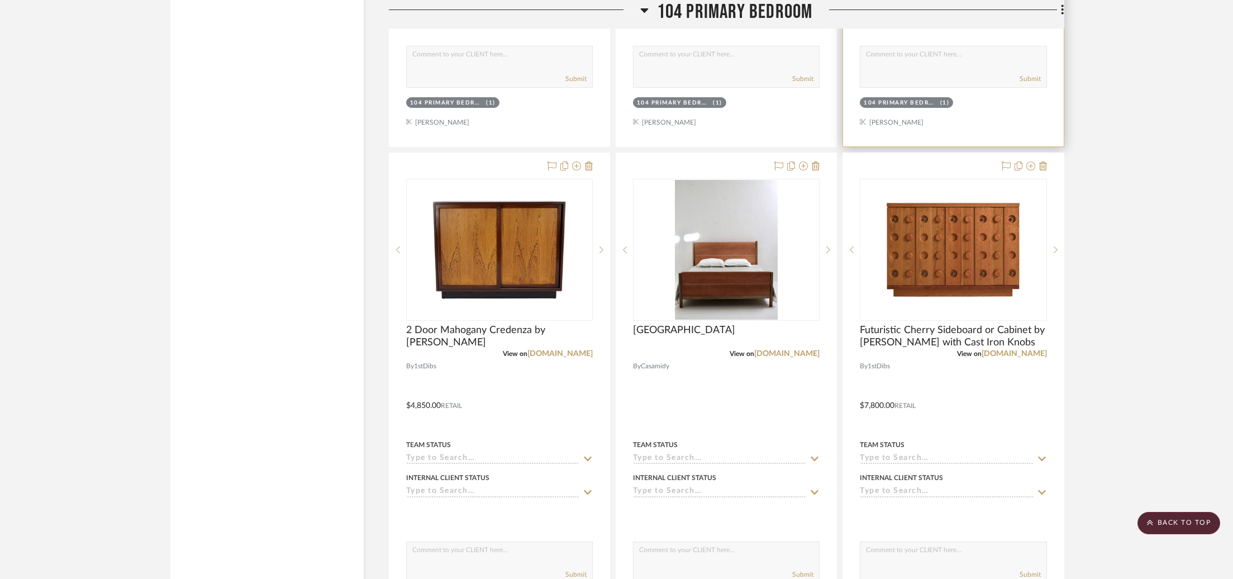
scroll to position [5477, 0]
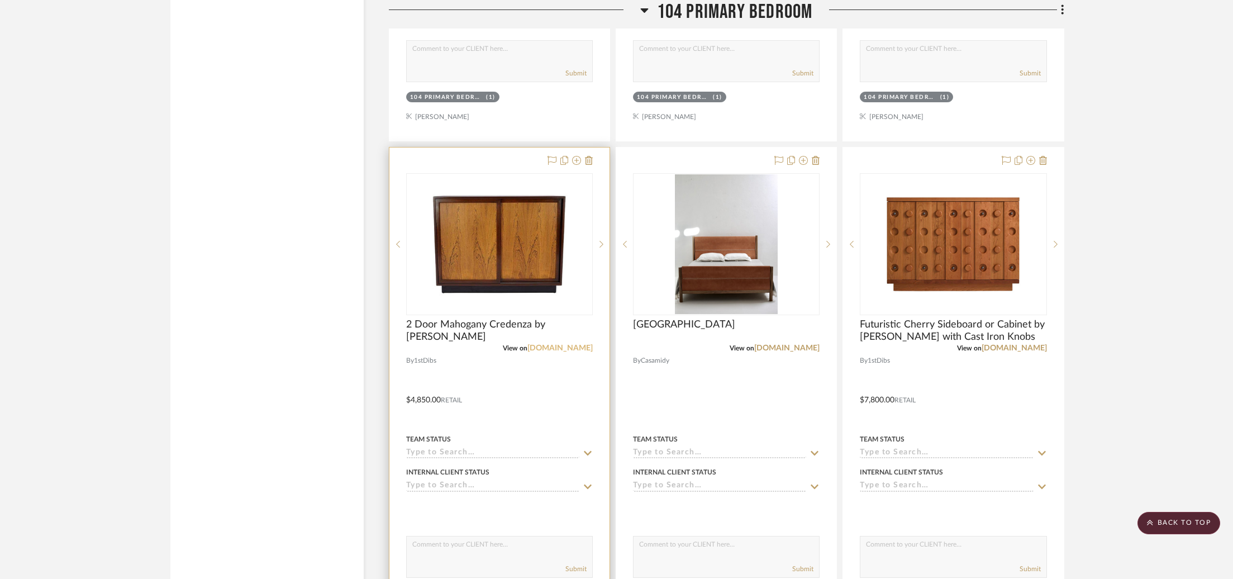
click at [572, 344] on link "[DOMAIN_NAME]" at bounding box center [560, 348] width 65 height 8
click at [0, 0] on img at bounding box center [0, 0] width 0 height 0
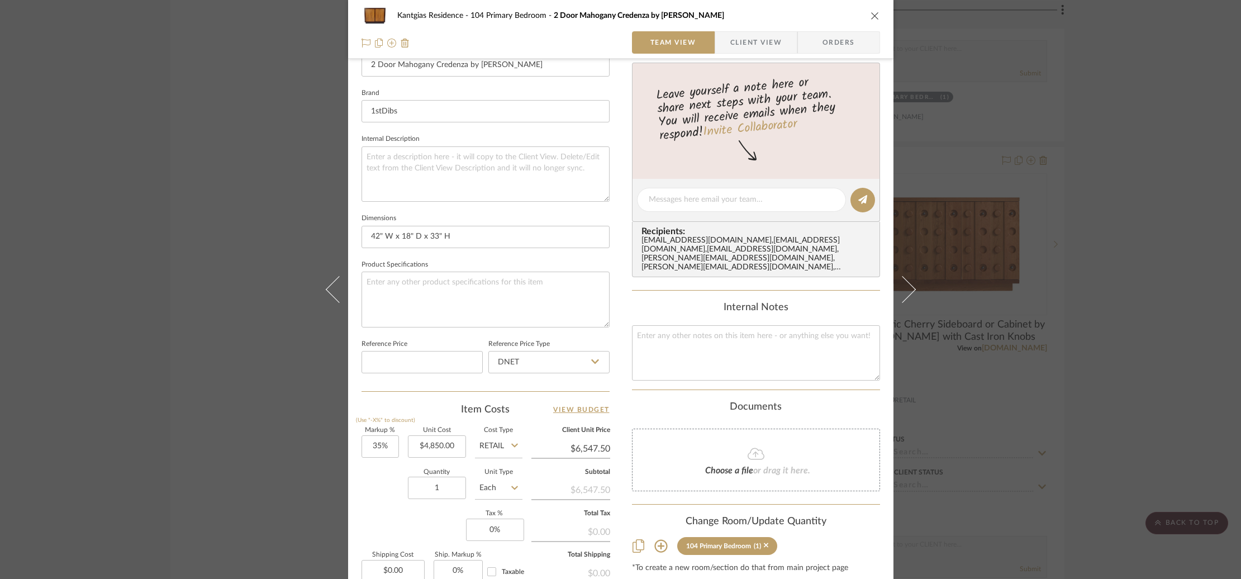
scroll to position [452, 0]
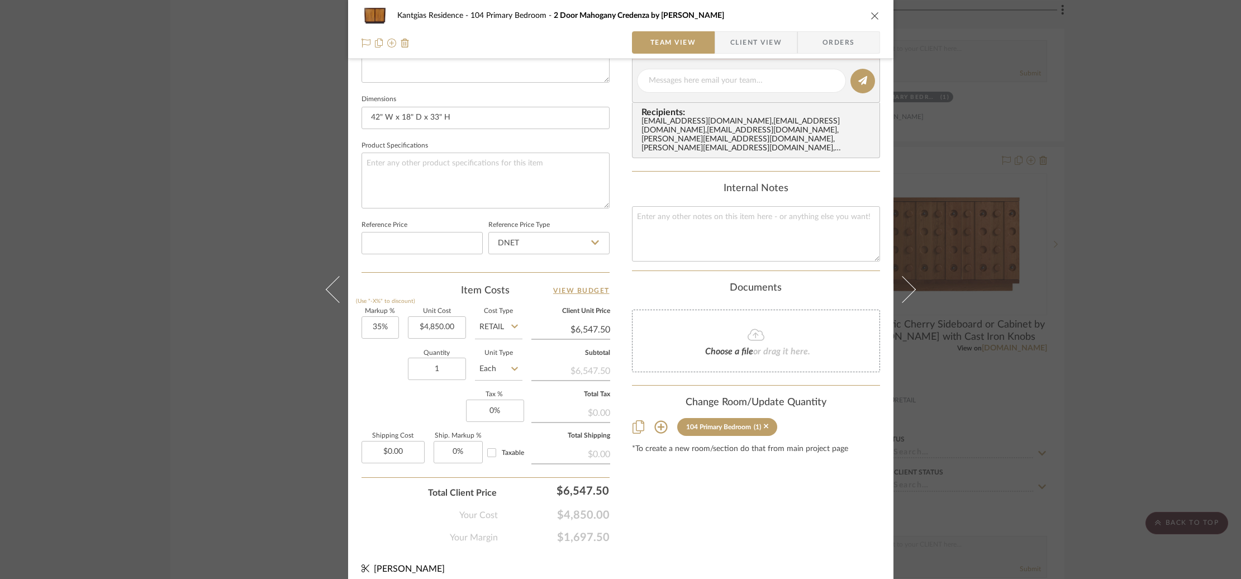
click at [505, 334] on input "Retail" at bounding box center [499, 327] width 48 height 22
click at [496, 358] on span "DNET" at bounding box center [493, 354] width 21 height 8
type input "DNET"
drag, startPoint x: 416, startPoint y: 327, endPoint x: 464, endPoint y: 333, distance: 48.4
click at [465, 331] on div "Markup % (Use "-X%" to discount) 35% Unit Cost 4850.00 Cost Type DNET Client Un…" at bounding box center [486, 390] width 248 height 163
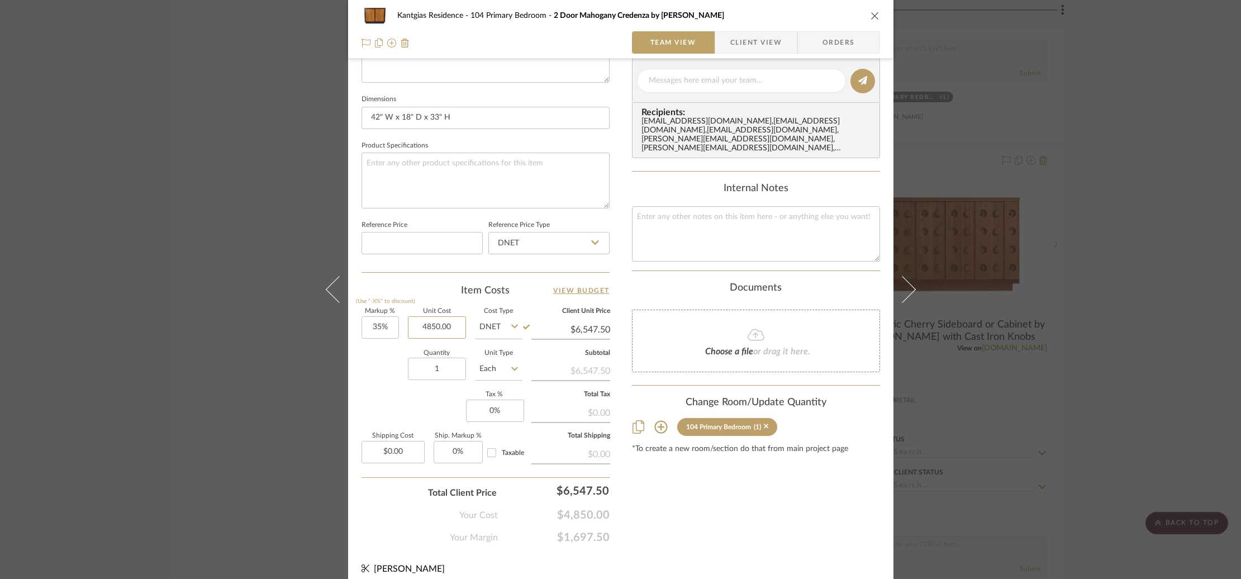
paste input "365"
type input "$4,365.00"
click at [388, 371] on div "Quantity 1 Unit Type Each" at bounding box center [442, 370] width 161 height 40
type input "$5,892.75"
click at [241, 261] on div "Kantgias Residence 104 Primary Bedroom 2 Door Mahogany Credenza by Harvey Probb…" at bounding box center [620, 289] width 1241 height 579
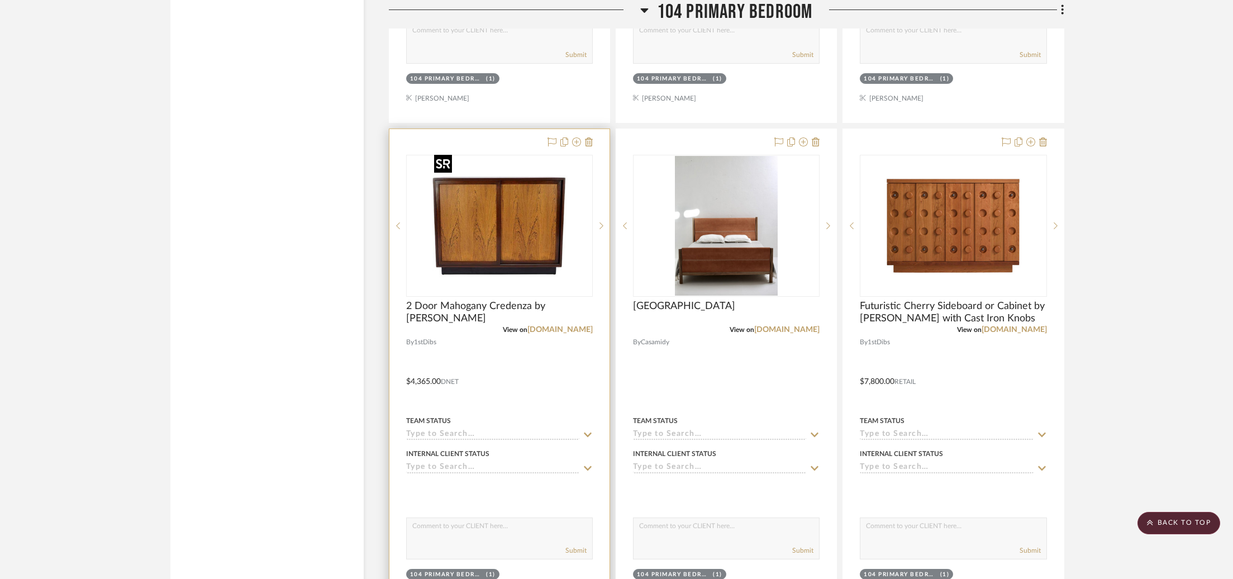
scroll to position [5504, 0]
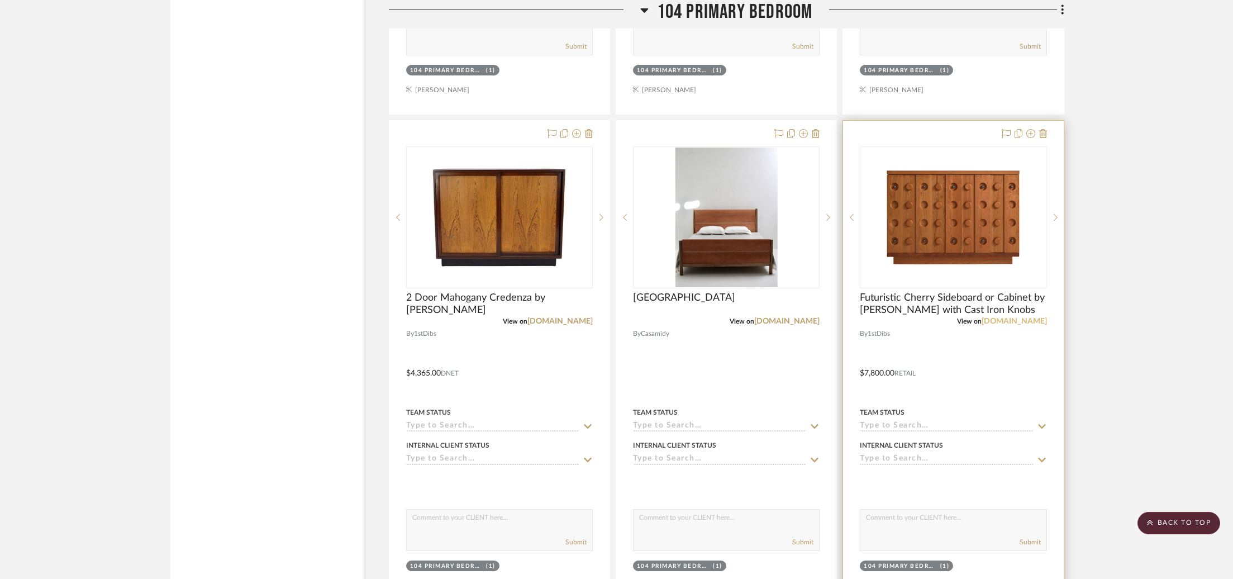
click at [1035, 317] on link "[DOMAIN_NAME]" at bounding box center [1014, 321] width 65 height 8
click at [989, 212] on img "0" at bounding box center [963, 218] width 140 height 140
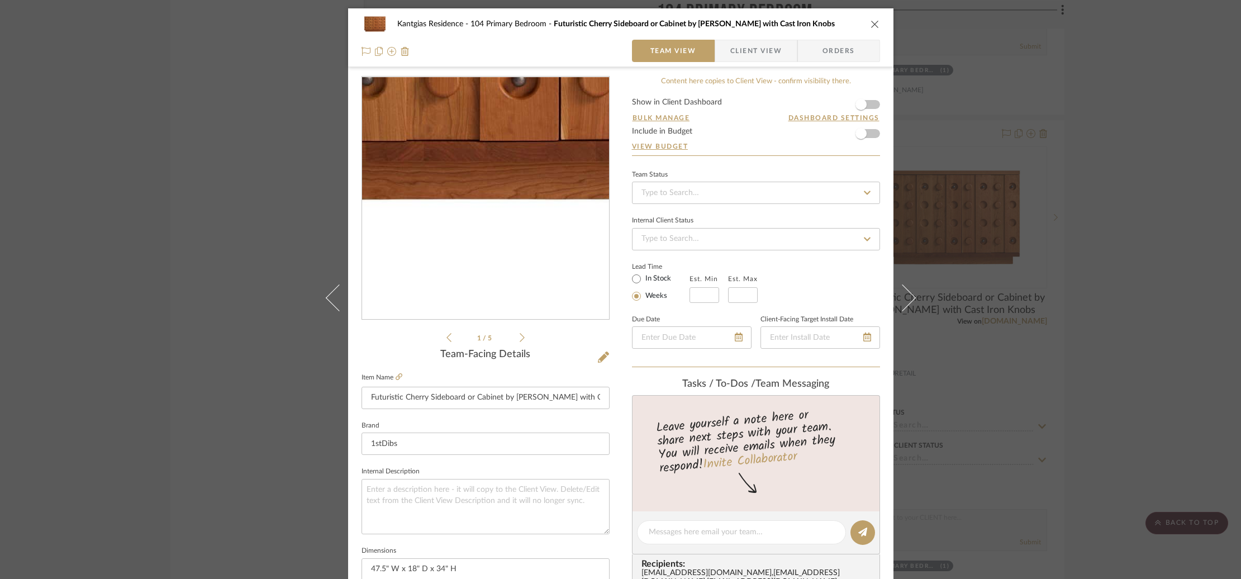
scroll to position [459, 0]
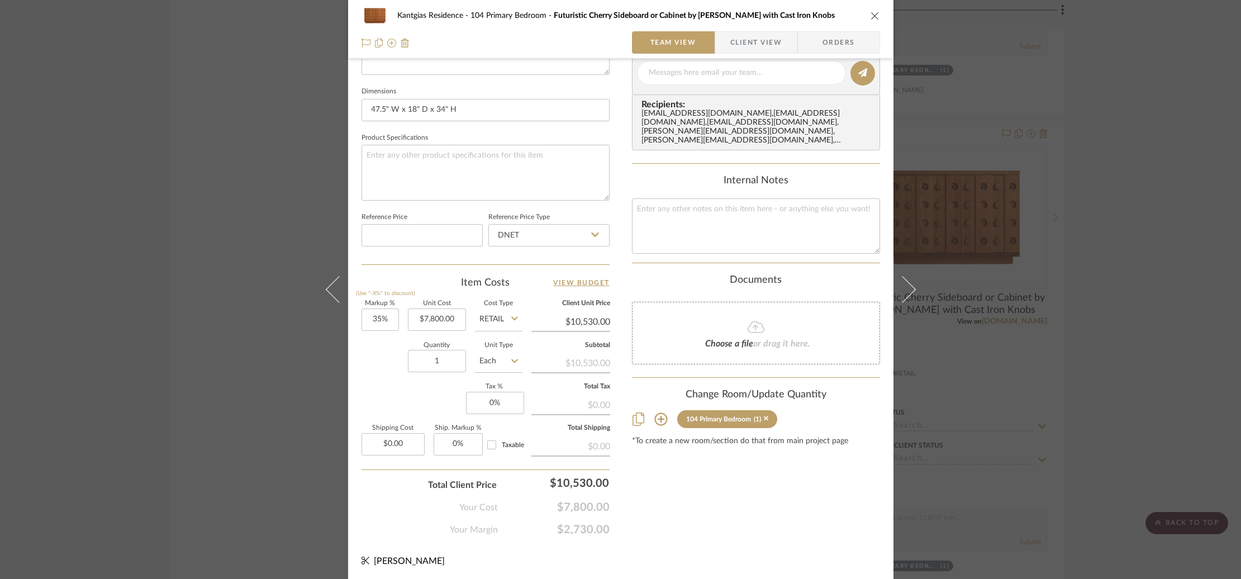
click at [495, 321] on input "Retail" at bounding box center [499, 320] width 48 height 22
drag, startPoint x: 494, startPoint y: 350, endPoint x: 457, endPoint y: 346, distance: 37.7
click at [494, 349] on span "DNET" at bounding box center [493, 345] width 21 height 8
type input "DNET"
drag, startPoint x: 413, startPoint y: 319, endPoint x: 496, endPoint y: 327, distance: 83.1
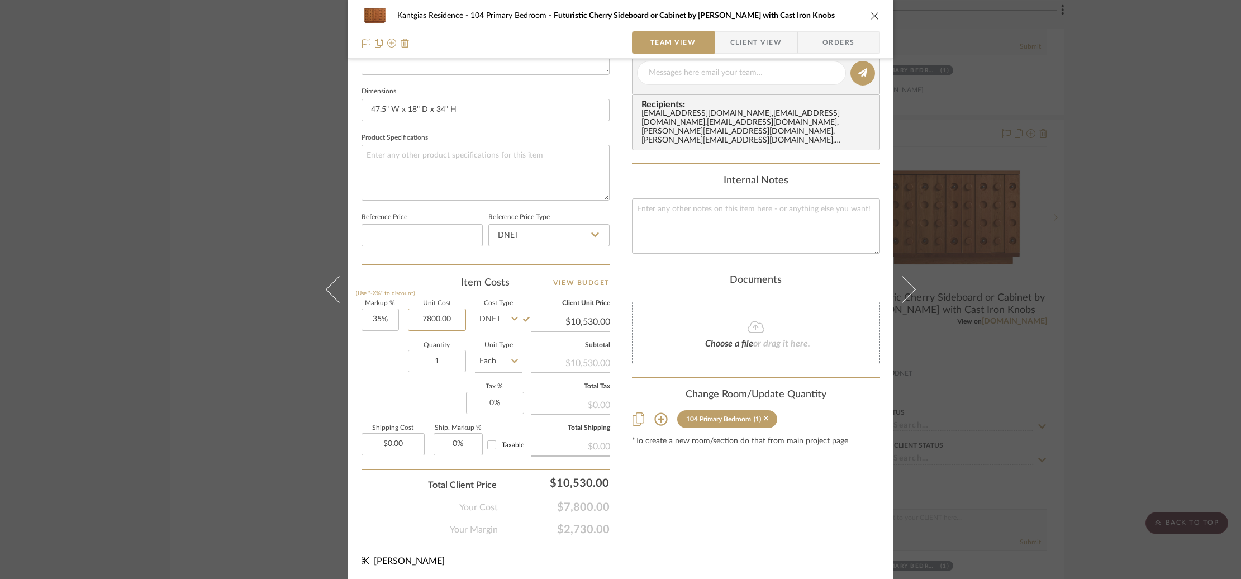
click at [496, 327] on div "Markup % (Use "-X%" to discount) 35% Unit Cost 7800.00 Cost Type DNET Client Un…" at bounding box center [486, 382] width 248 height 163
paste input
type input "$7,800.00"
click at [367, 394] on div "Markup % (Use "-X%" to discount) 35% Unit Cost $7,800.00 Cost Type DNET Client …" at bounding box center [486, 382] width 248 height 163
drag, startPoint x: 787, startPoint y: 476, endPoint x: 579, endPoint y: 429, distance: 213.6
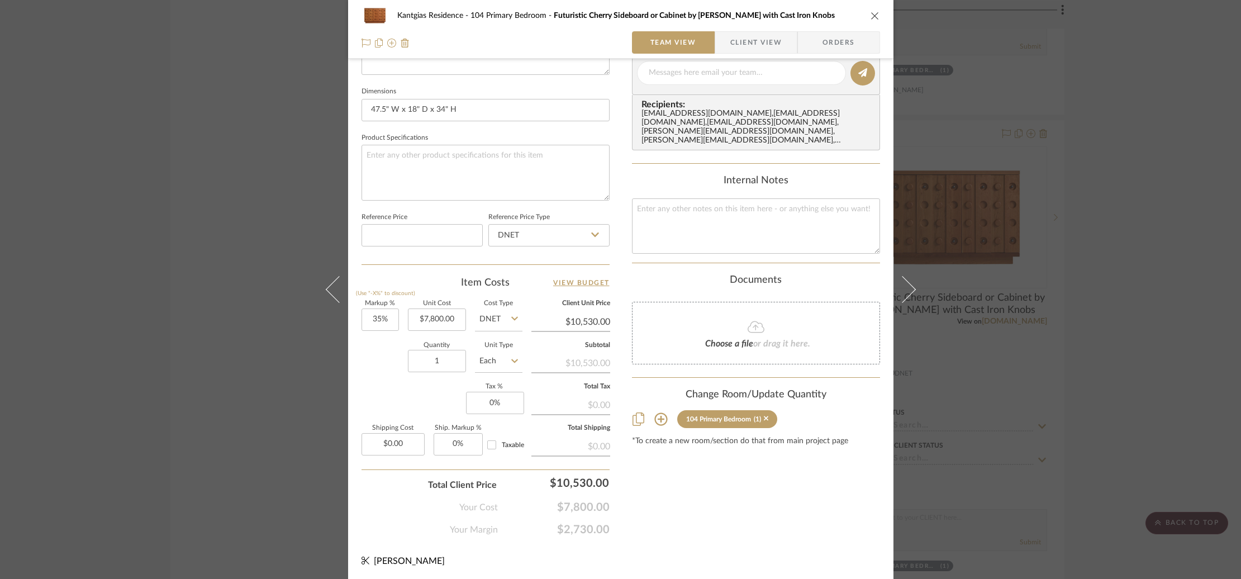
click at [786, 476] on div "Content here copies to Client View - confirm visibility there. Show in Client D…" at bounding box center [756, 77] width 248 height 920
click at [225, 183] on div "Kantgias Residence 104 Primary Bedroom Futuristic Cherry Sideboard or Cabinet b…" at bounding box center [620, 289] width 1241 height 579
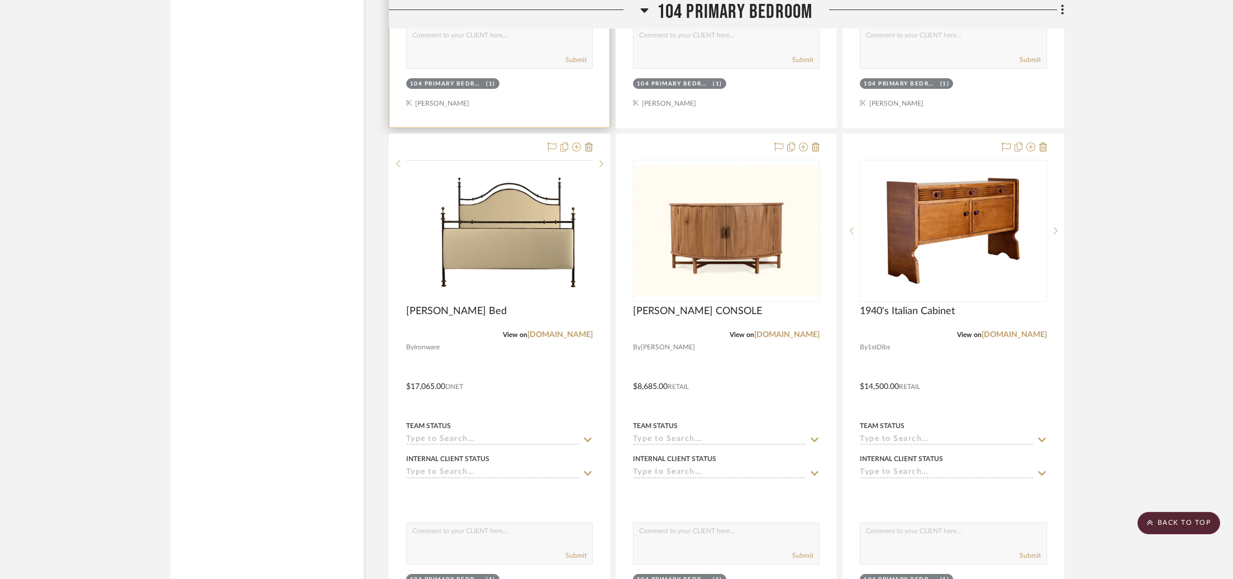
scroll to position [6016, 0]
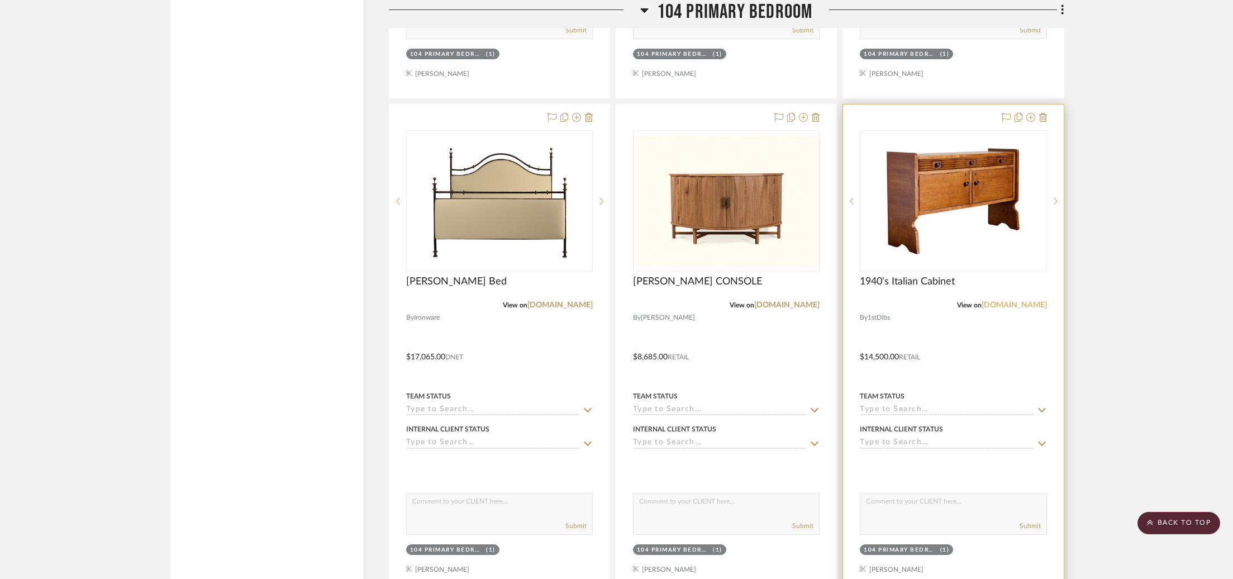
click at [1021, 301] on link "[DOMAIN_NAME]" at bounding box center [1014, 305] width 65 height 8
click at [926, 216] on div at bounding box center [953, 201] width 187 height 142
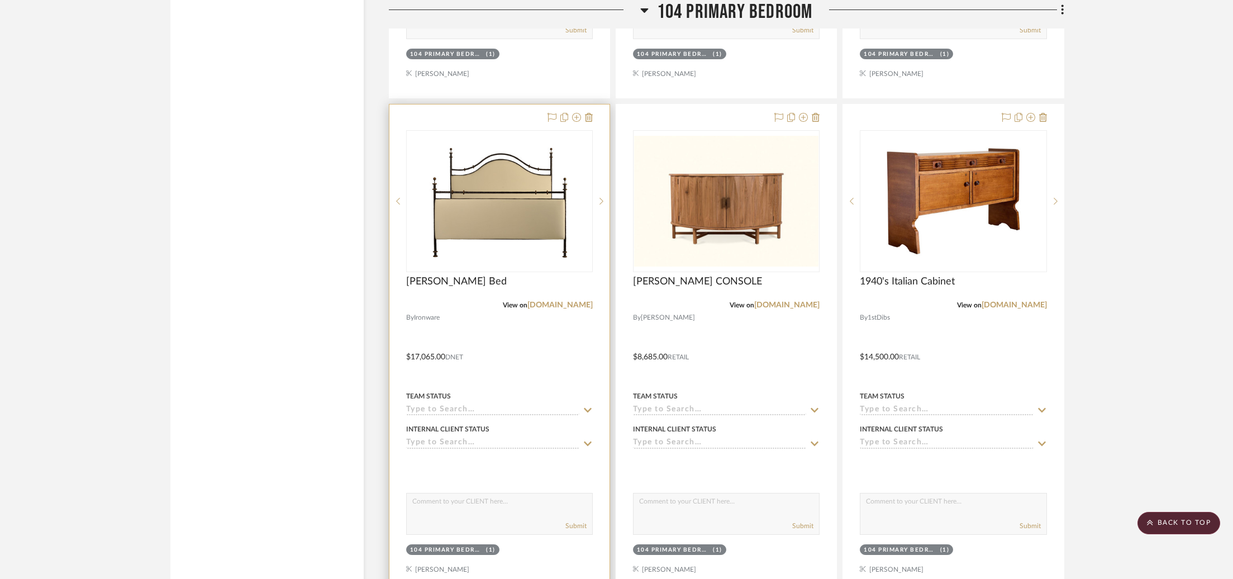
scroll to position [6010, 0]
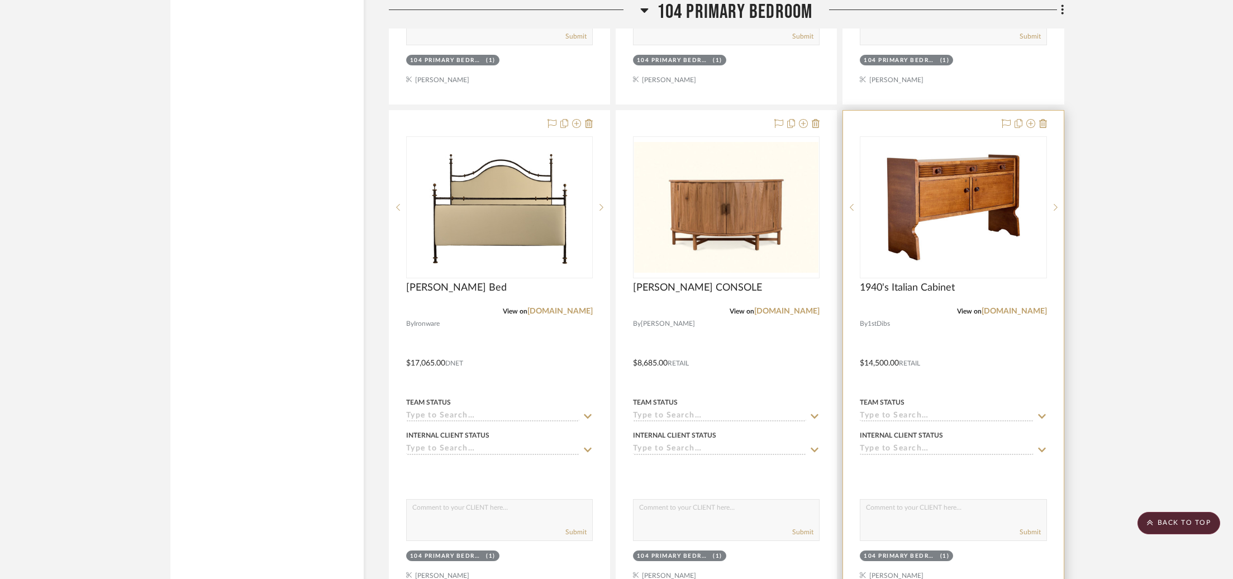
click at [959, 240] on img "0" at bounding box center [954, 207] width 140 height 140
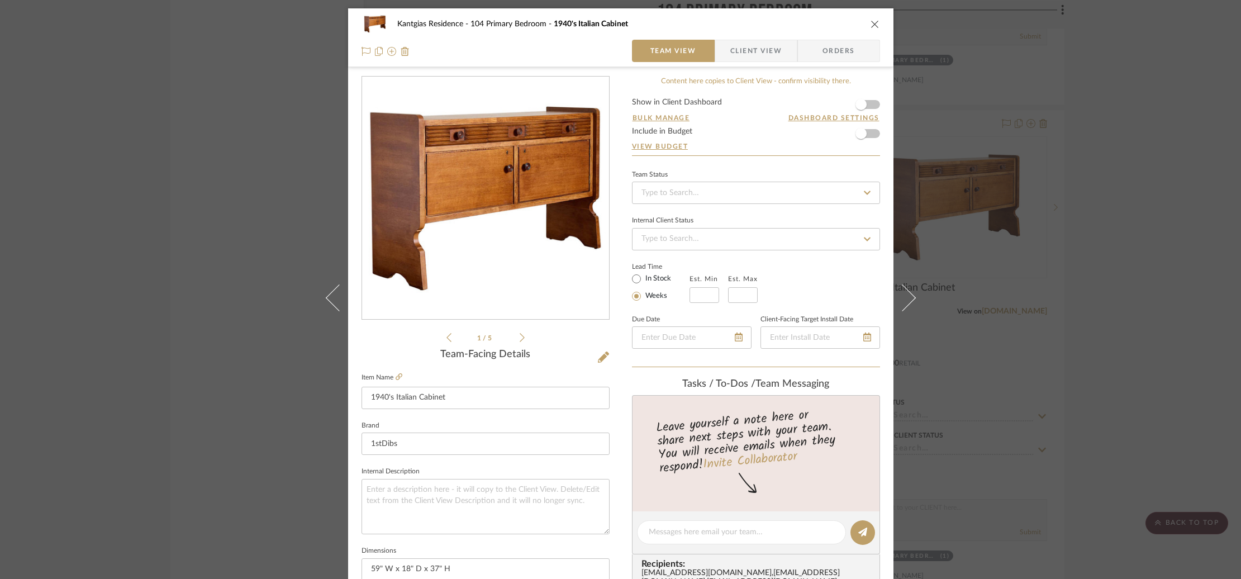
scroll to position [459, 0]
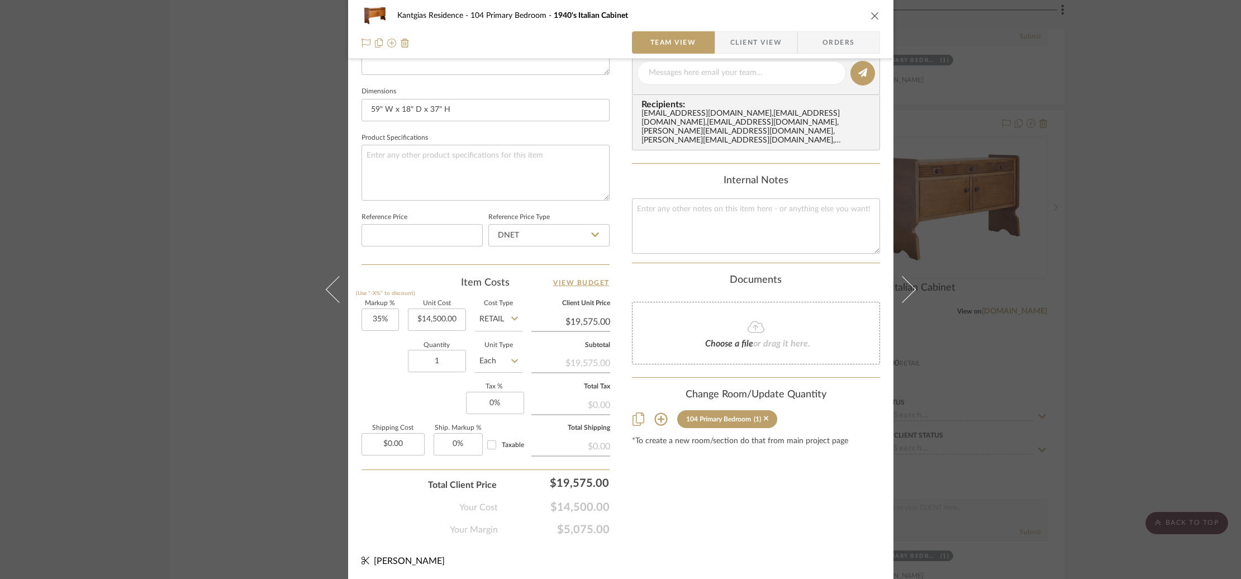
click at [495, 321] on input "Retail" at bounding box center [499, 320] width 48 height 22
type input "14500.00"
drag, startPoint x: 412, startPoint y: 320, endPoint x: 473, endPoint y: 320, distance: 60.9
click at [473, 320] on div "Markup % (Use "-X%" to discount) 35% Unit Cost 14500.00 Cost Type Retail Client…" at bounding box center [486, 382] width 248 height 163
click at [383, 368] on div "Quantity 1 Unit Type Each" at bounding box center [442, 363] width 161 height 40
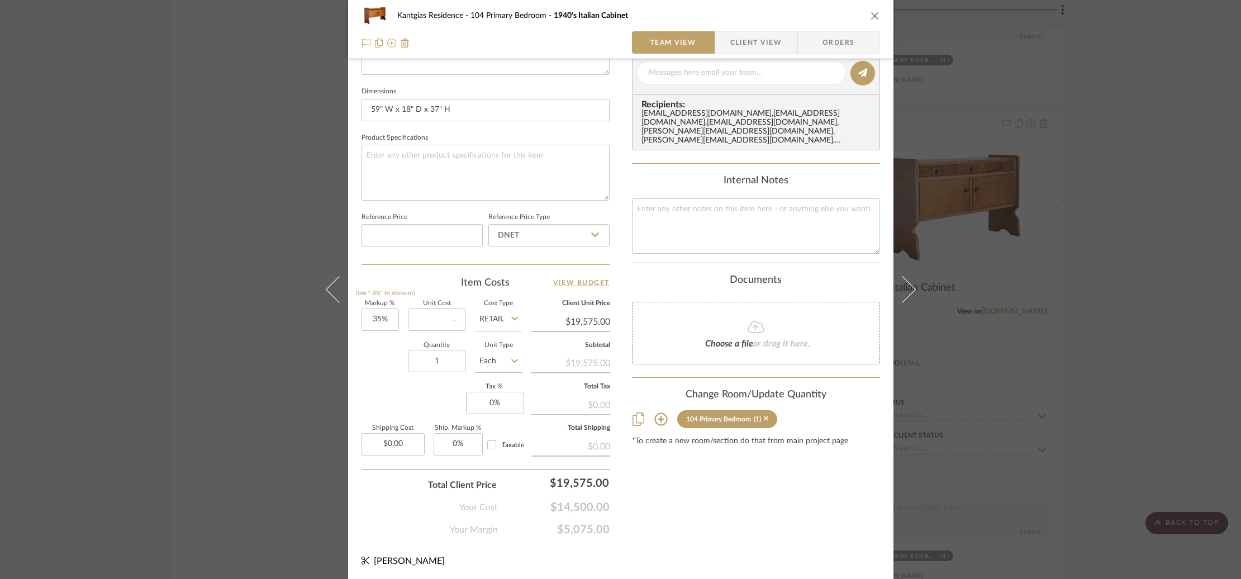
click at [486, 316] on input "Retail" at bounding box center [499, 320] width 48 height 22
click at [515, 345] on div "DNET" at bounding box center [541, 345] width 138 height 29
type input "DNET"
type input "$0.00"
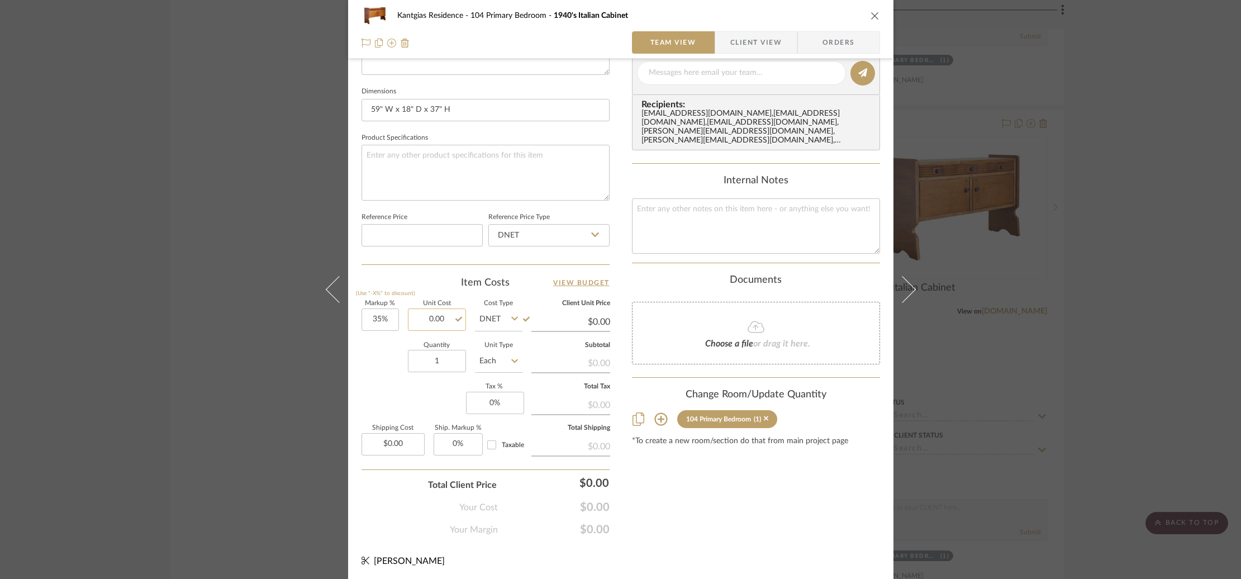
click at [416, 314] on input "0.00" at bounding box center [437, 320] width 58 height 22
paste input "1305"
type input "$13,050.00"
click at [385, 387] on div "Markup % (Use "-X%" to discount) 35% Unit Cost $13,050.00 Cost Type DNET Client…" at bounding box center [486, 382] width 248 height 163
type input "$17,617.50"
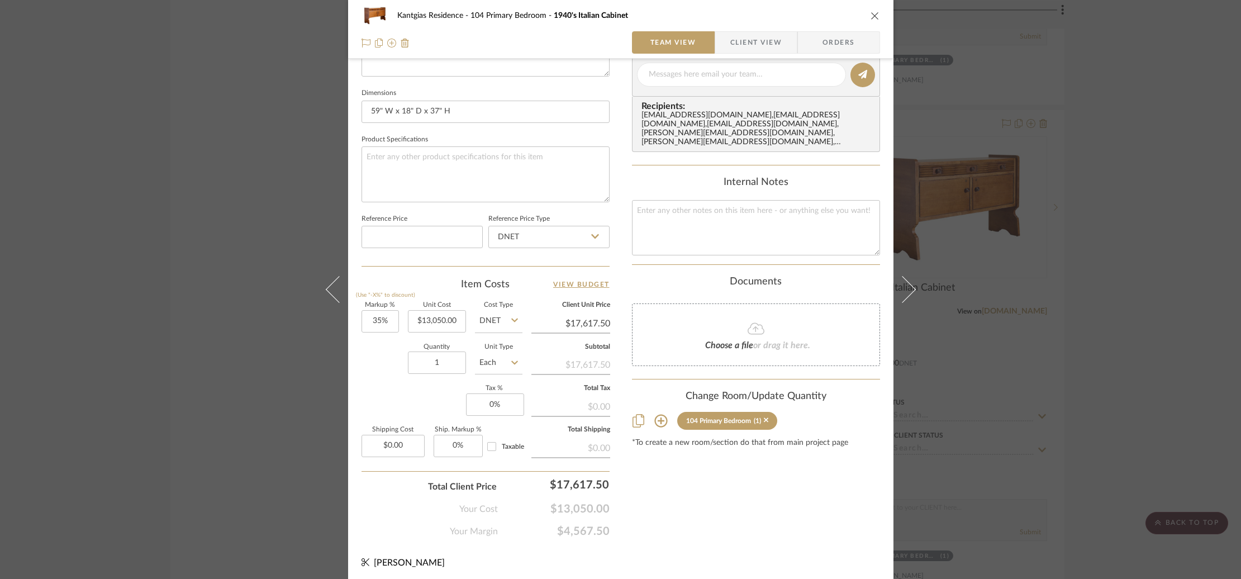
click at [235, 169] on div "Kantgias Residence 104 Primary Bedroom 1940's Italian Cabinet Team View Client …" at bounding box center [620, 289] width 1241 height 579
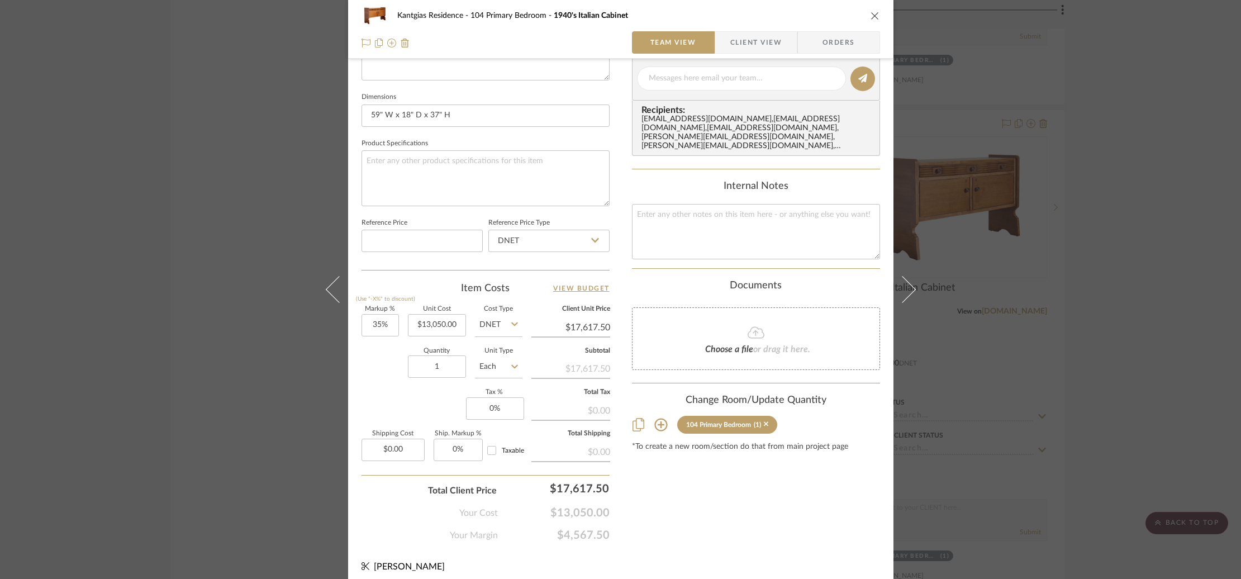
scroll to position [453, 0]
click at [235, 169] on div "Kantgias Residence 104 Primary Bedroom 1940's Italian Cabinet Team View Client …" at bounding box center [620, 289] width 1241 height 579
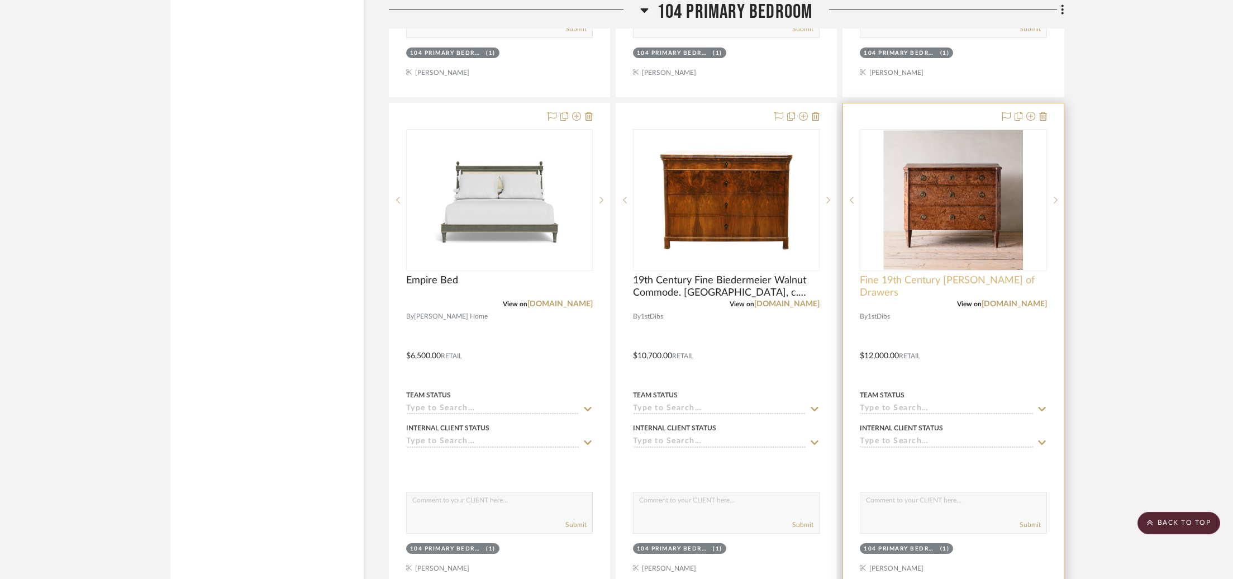
scroll to position [6510, 0]
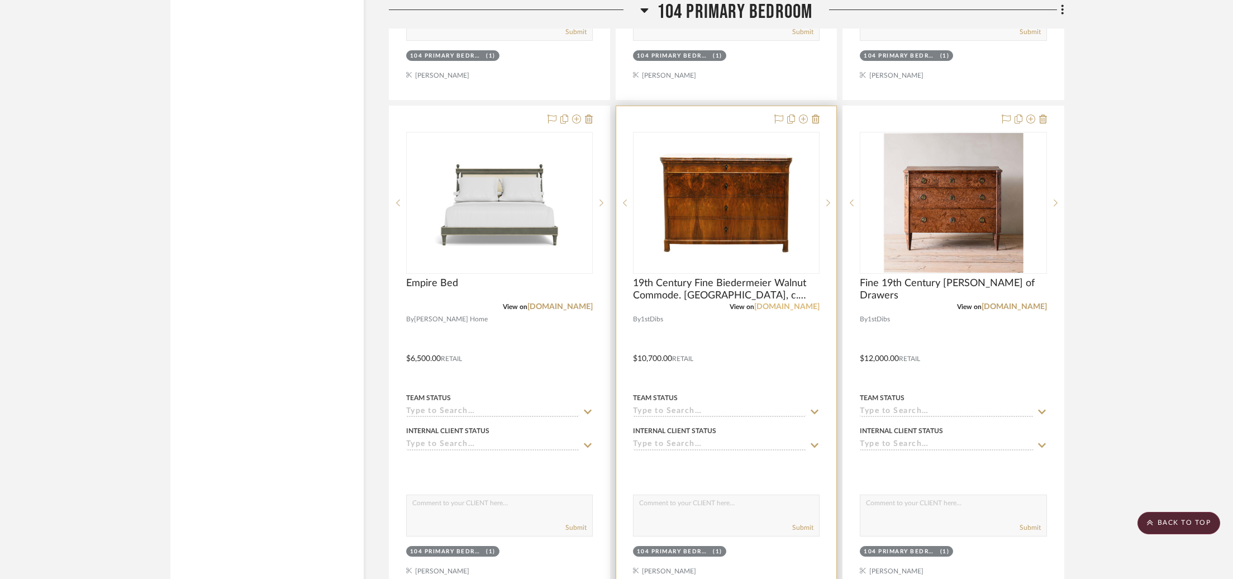
click at [806, 303] on link "[DOMAIN_NAME]" at bounding box center [787, 307] width 65 height 8
click at [757, 216] on img "0" at bounding box center [727, 203] width 140 height 140
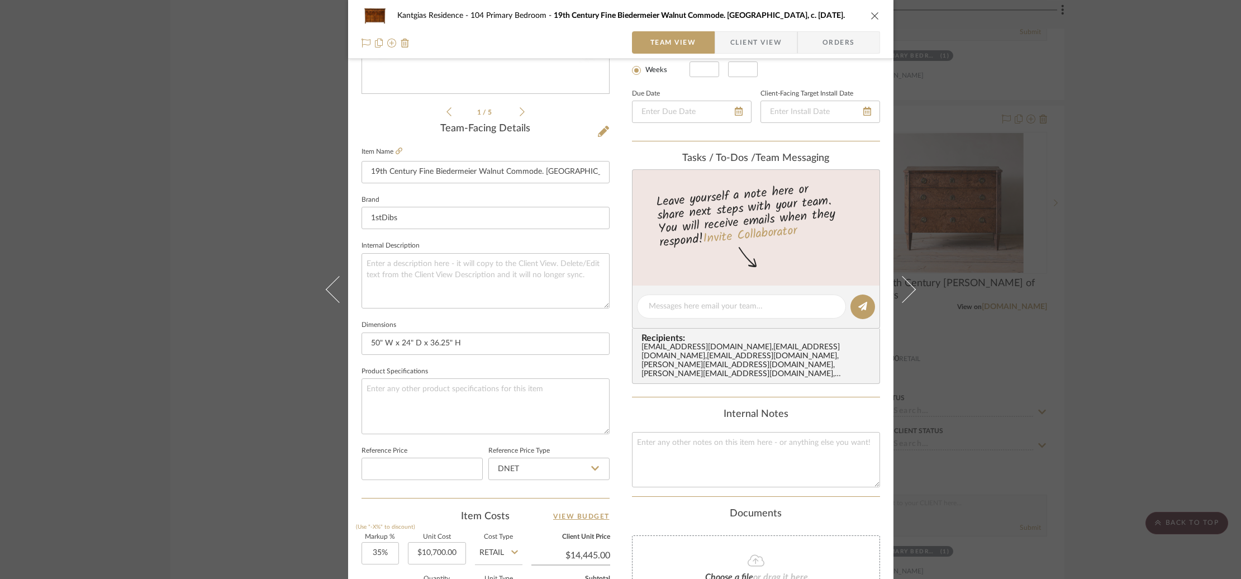
scroll to position [459, 0]
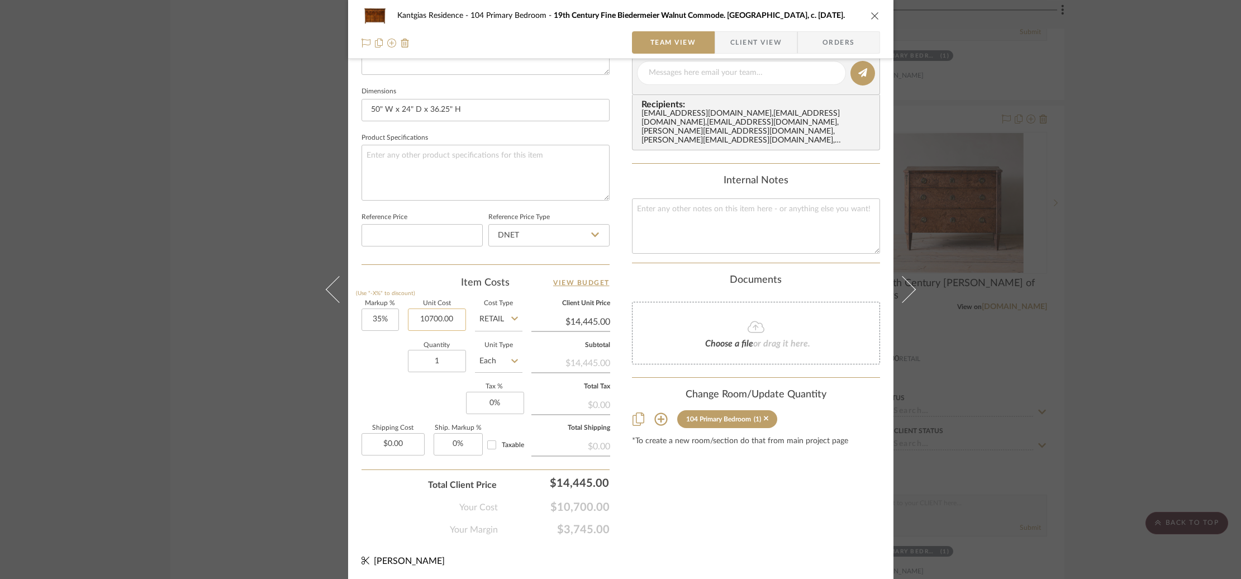
click at [421, 322] on input "10700.00" at bounding box center [437, 320] width 58 height 22
type input "$10,700.00"
click at [504, 318] on input "Retail" at bounding box center [499, 320] width 48 height 22
click at [507, 352] on div "DNET" at bounding box center [541, 346] width 138 height 29
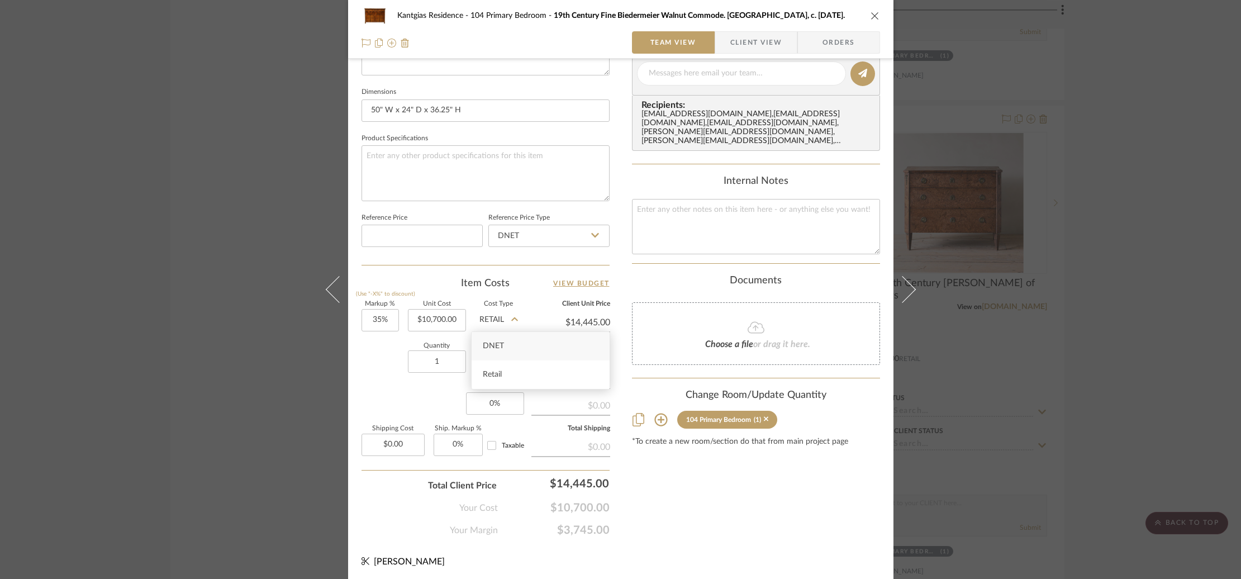
type input "DNET"
drag, startPoint x: 415, startPoint y: 319, endPoint x: 453, endPoint y: 326, distance: 38.1
click at [462, 320] on div "Markup % (Use "-X%" to discount) 35% Unit Cost 10700.00 Cost Type DNET Client U…" at bounding box center [486, 382] width 248 height 163
paste input "963"
type input "$9,630.00"
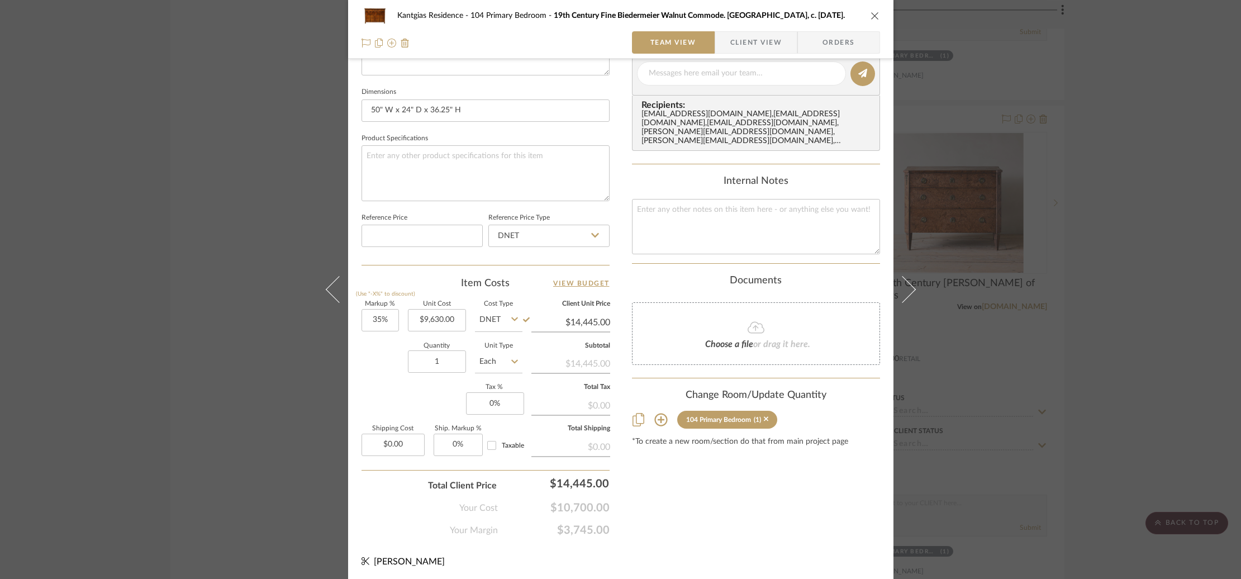
click at [372, 371] on div "Quantity 1 Unit Type Each" at bounding box center [442, 363] width 161 height 40
type input "$13,000.50"
click at [192, 241] on div "Kantgias Residence 104 Primary Bedroom 19th Century Fine Biedermeier Walnut Com…" at bounding box center [620, 289] width 1241 height 579
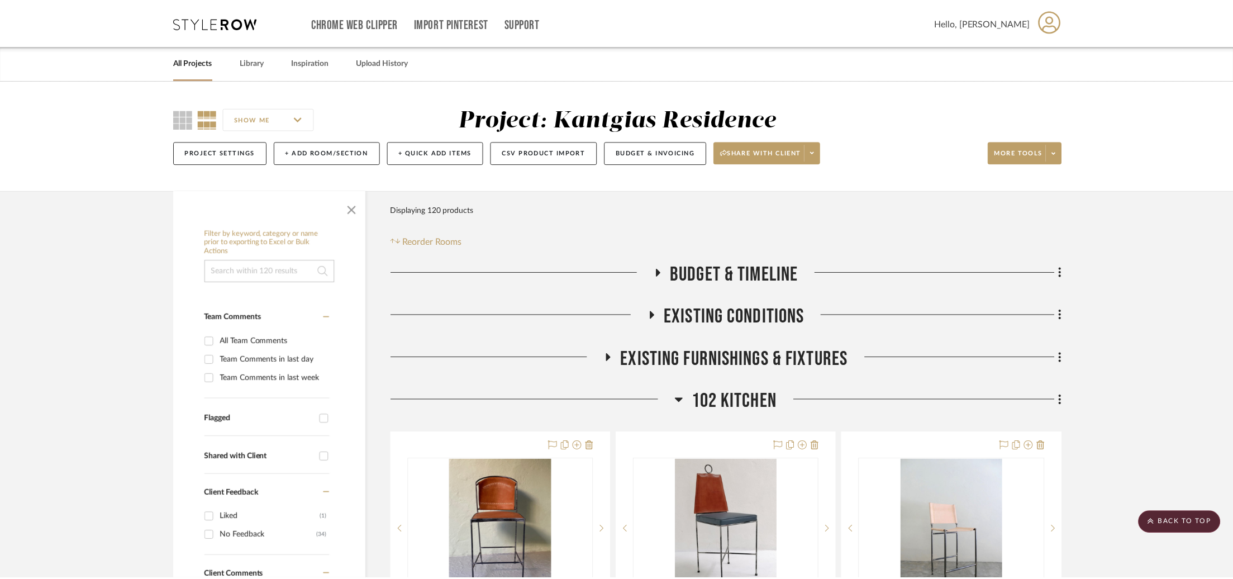
scroll to position [6510, 0]
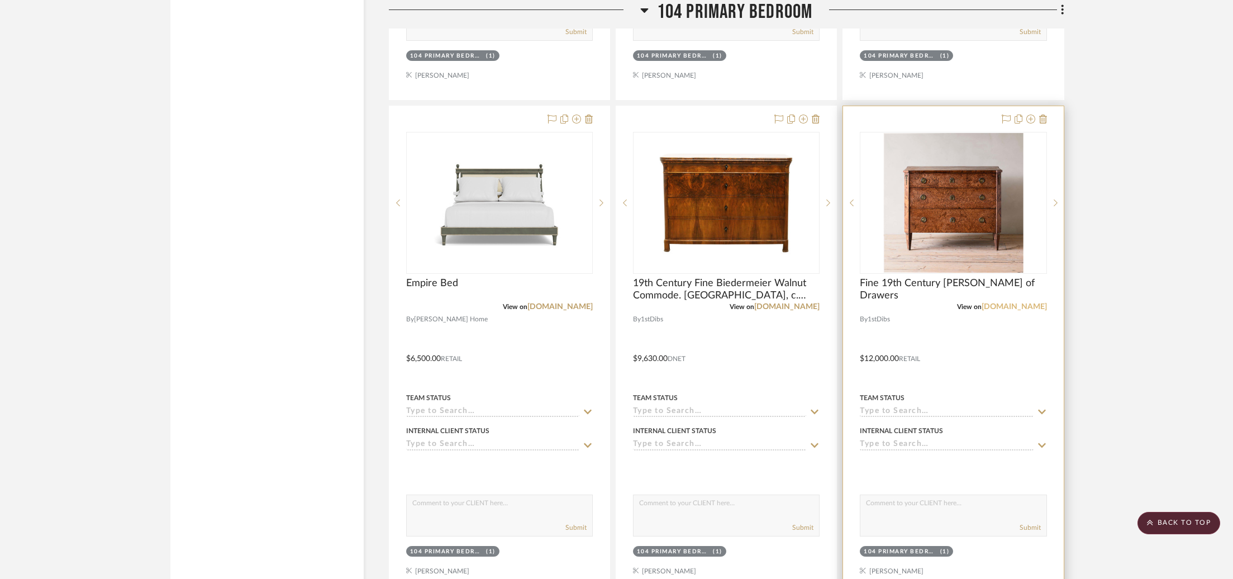
click at [1037, 303] on link "[DOMAIN_NAME]" at bounding box center [1014, 307] width 65 height 8
click at [899, 182] on img "0" at bounding box center [954, 203] width 140 height 140
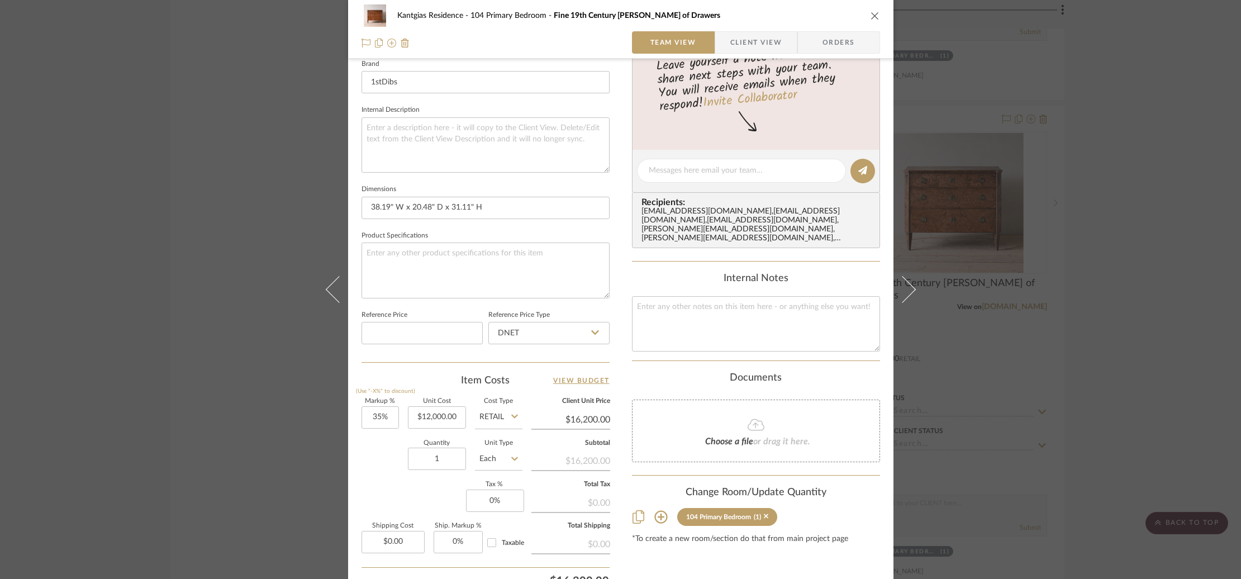
scroll to position [459, 0]
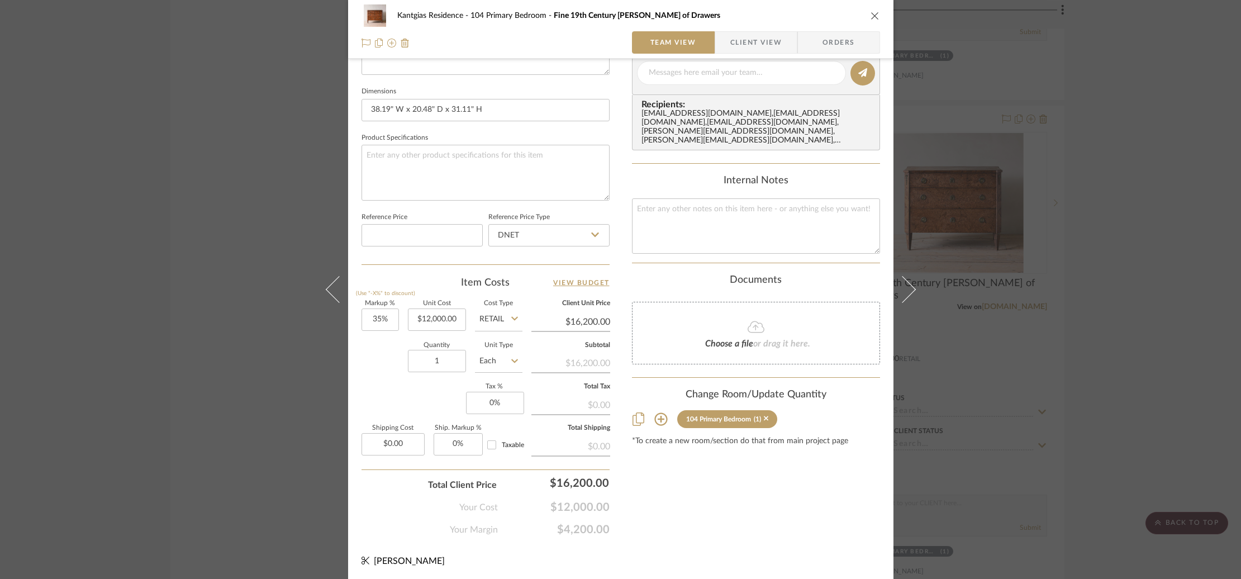
click at [496, 318] on input "Retail" at bounding box center [499, 320] width 48 height 22
drag, startPoint x: 513, startPoint y: 350, endPoint x: 480, endPoint y: 347, distance: 33.1
click at [514, 350] on div "DNET" at bounding box center [541, 345] width 138 height 29
type input "DNET"
drag, startPoint x: 407, startPoint y: 318, endPoint x: 422, endPoint y: 357, distance: 41.9
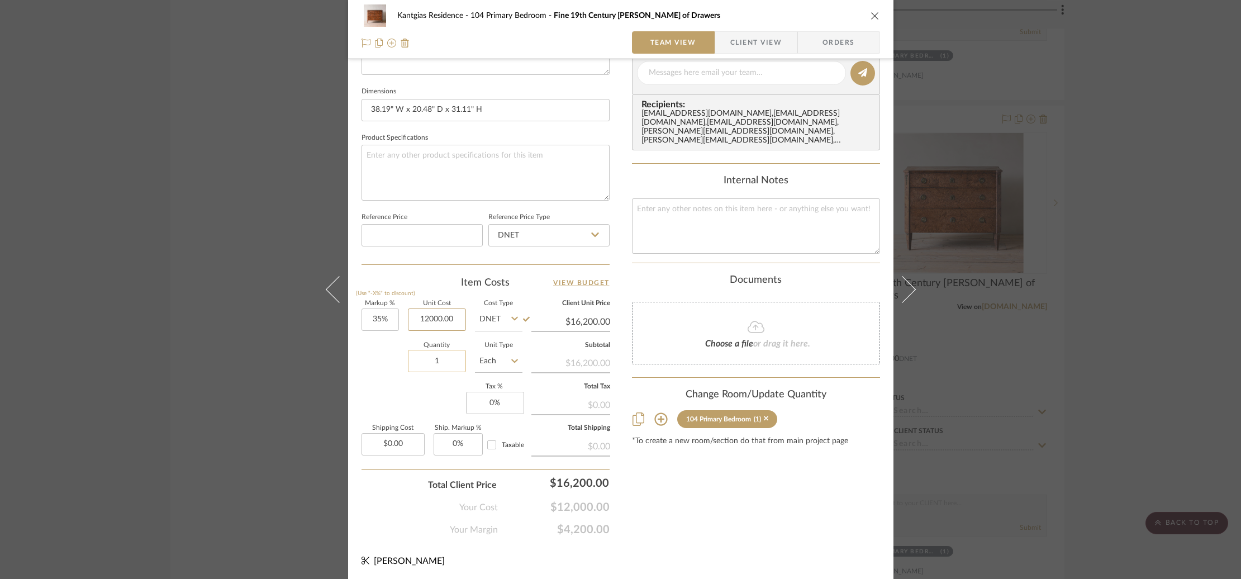
click at [495, 327] on div "Markup % (Use "-X%" to discount) 35% Unit Cost 12000.00 Cost Type DNET Client U…" at bounding box center [486, 382] width 248 height 163
paste input "96"
type input "$9,600.00"
drag, startPoint x: 383, startPoint y: 376, endPoint x: 353, endPoint y: 354, distance: 37.1
click at [383, 376] on div "Quantity 1 Unit Type Each" at bounding box center [442, 363] width 161 height 40
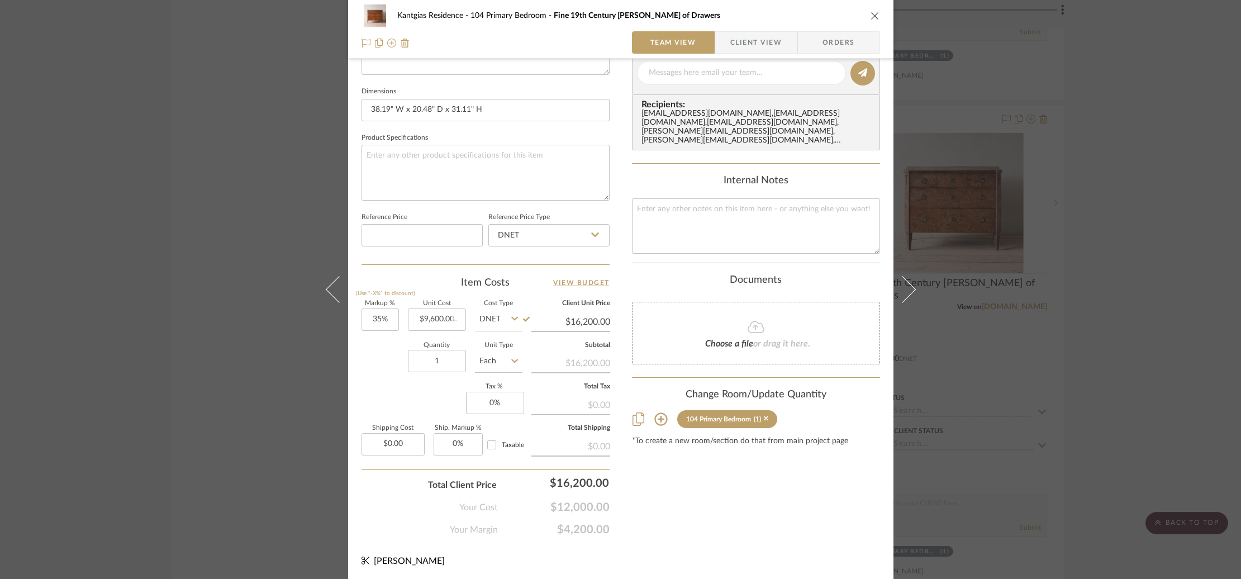
type input "$12,960.00"
click at [175, 180] on div "Kantgias Residence 104 Primary Bedroom Fine 19th Century Gustavian Chest of Dra…" at bounding box center [620, 289] width 1241 height 579
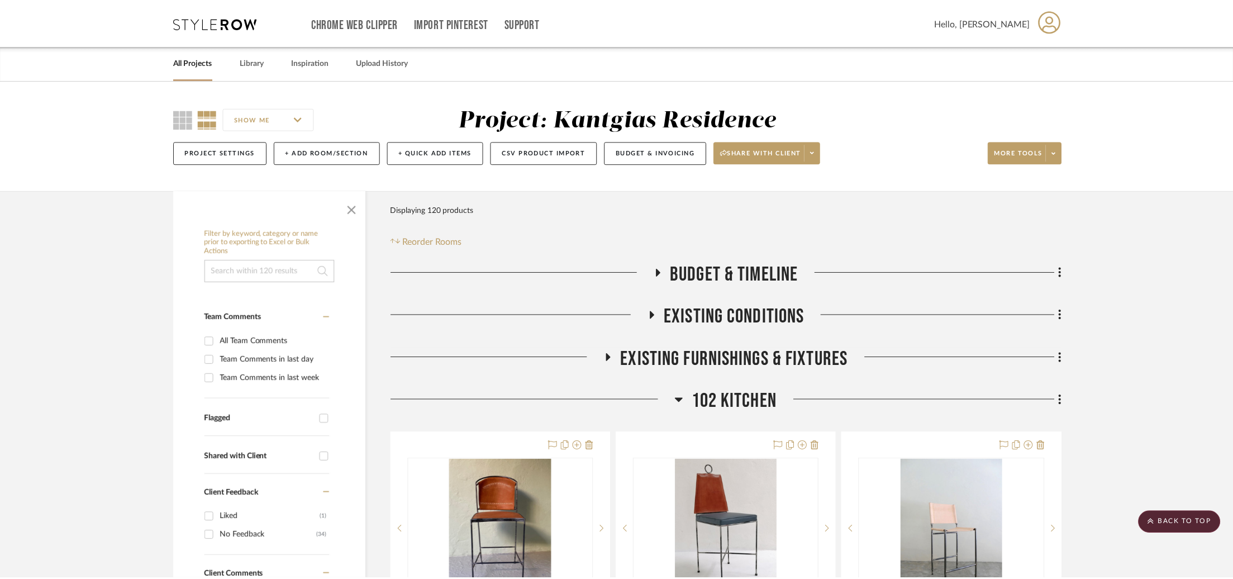
scroll to position [6510, 0]
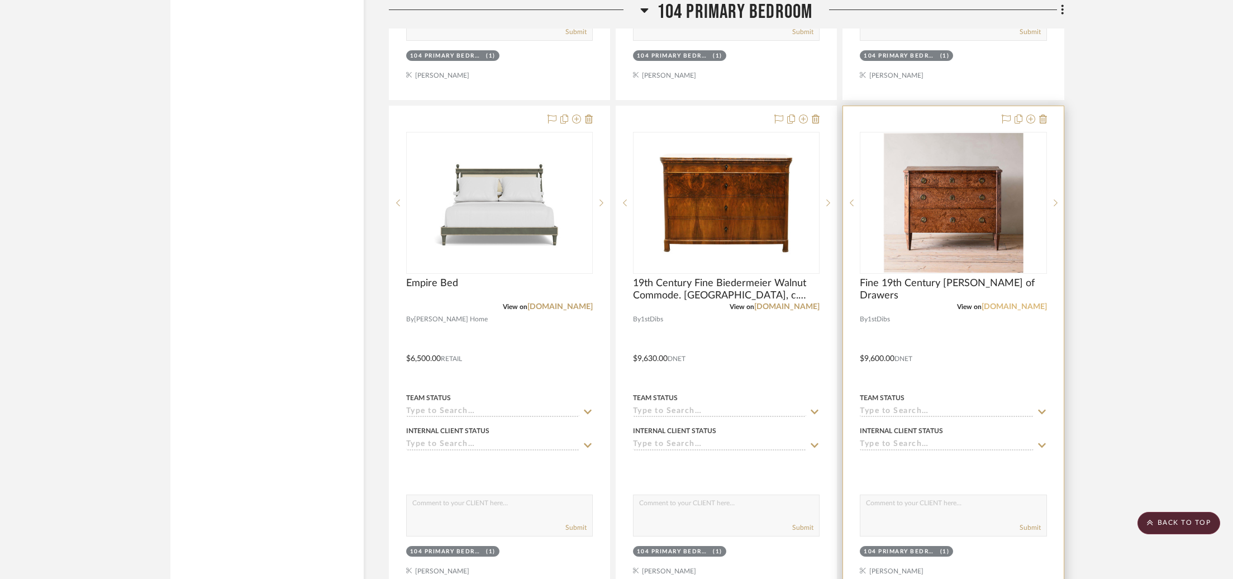
click at [1035, 303] on link "[DOMAIN_NAME]" at bounding box center [1014, 307] width 65 height 8
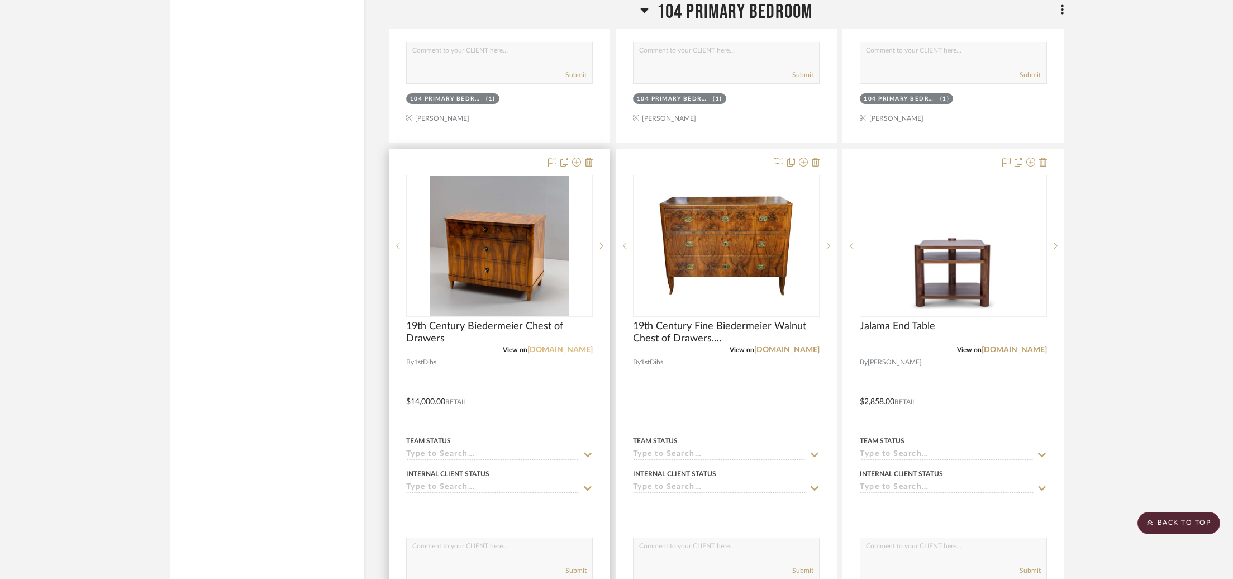
scroll to position [6967, 0]
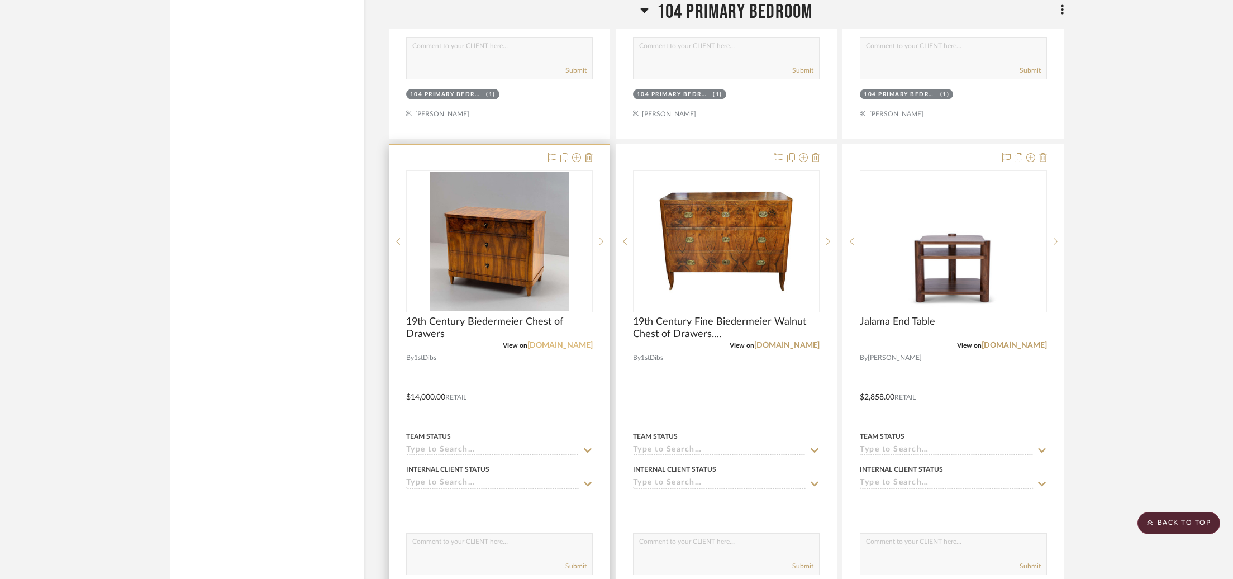
click at [565, 341] on link "[DOMAIN_NAME]" at bounding box center [560, 345] width 65 height 8
click at [0, 0] on img at bounding box center [0, 0] width 0 height 0
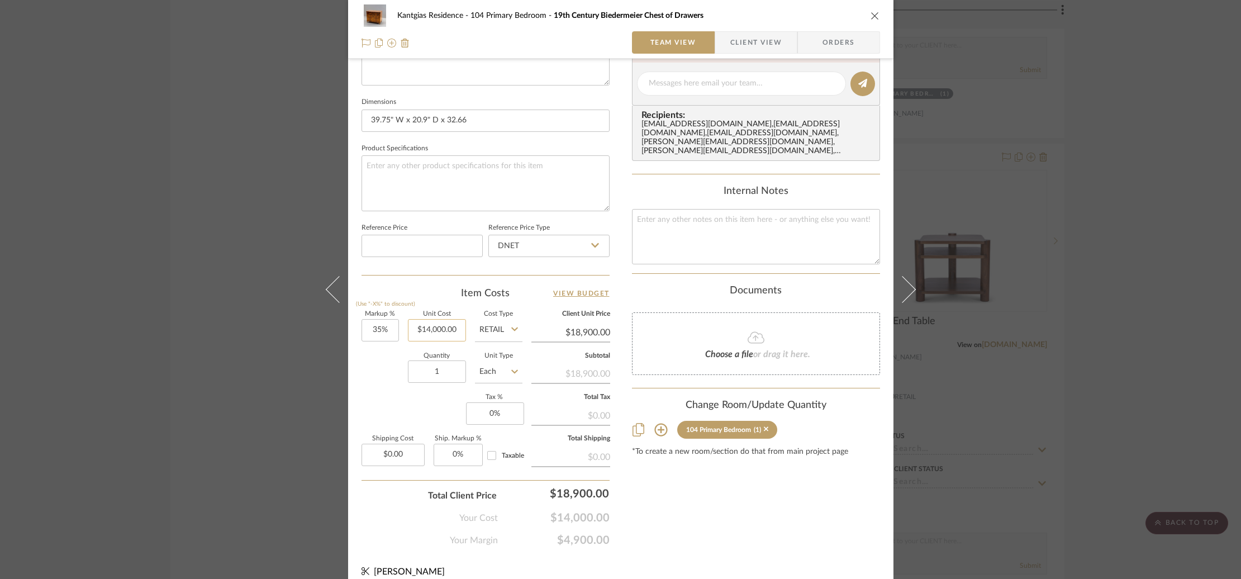
scroll to position [459, 0]
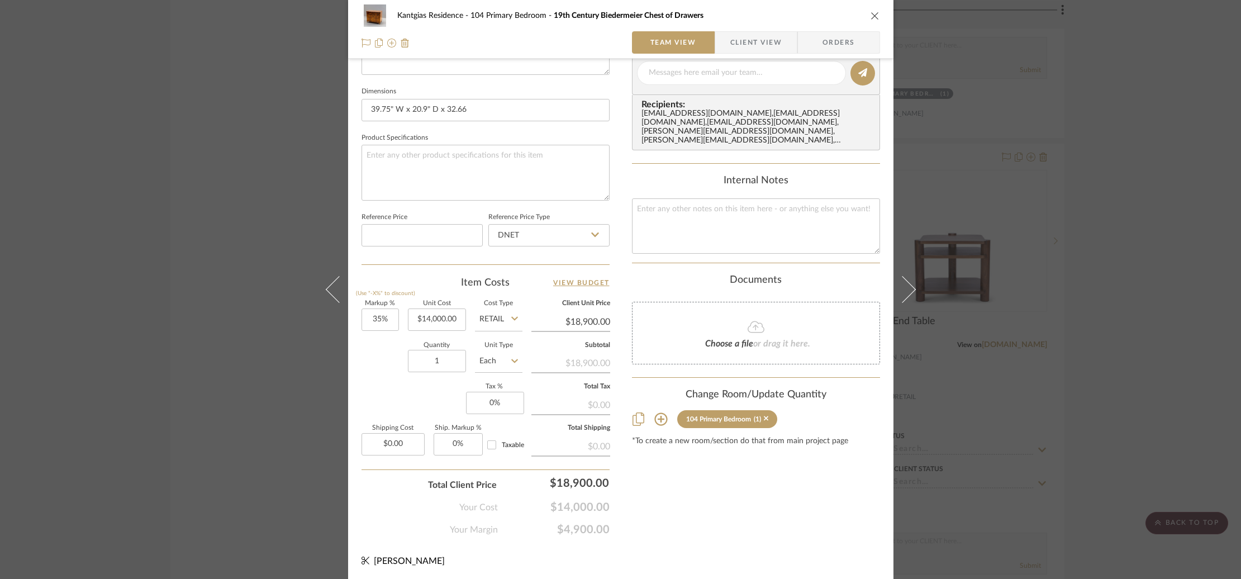
click at [483, 317] on input "Retail" at bounding box center [499, 320] width 48 height 22
drag, startPoint x: 501, startPoint y: 347, endPoint x: 466, endPoint y: 347, distance: 35.8
click at [501, 347] on span "DNET" at bounding box center [493, 345] width 21 height 8
type input "DNET"
click at [354, 341] on div "Kantgias Residence 104 Primary Bedroom 19th Century Biedermeier Chest of Drawer…" at bounding box center [620, 65] width 545 height 1032
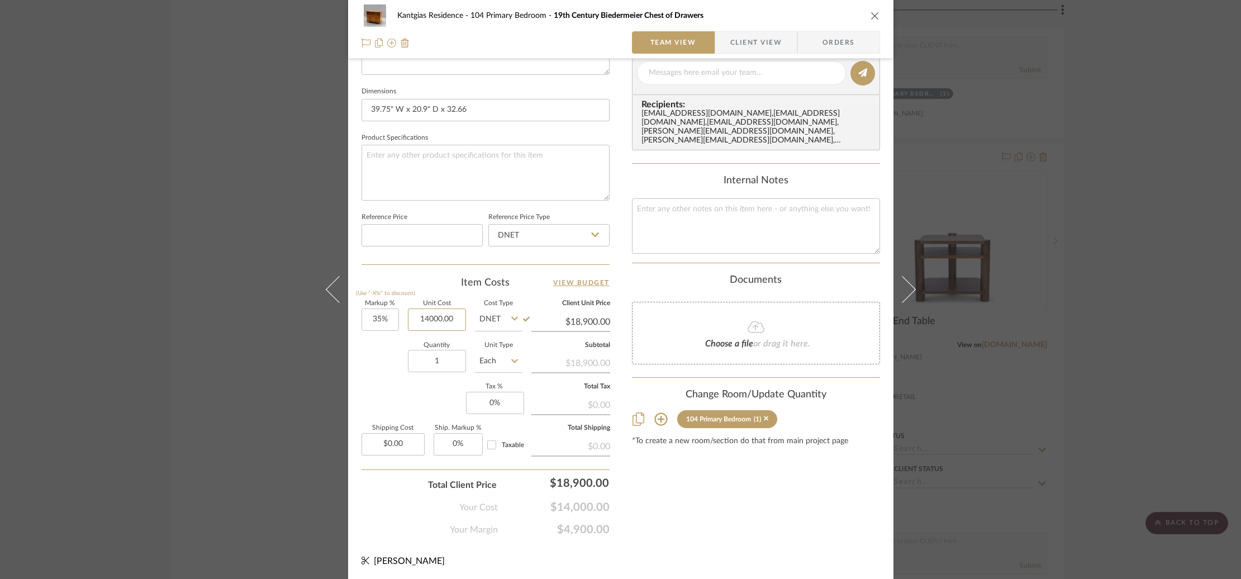
drag, startPoint x: 407, startPoint y: 321, endPoint x: 464, endPoint y: 334, distance: 58.9
click at [471, 331] on div "Markup % (Use "-X%" to discount) 35% Unit Cost 14000.00 Cost Type DNET Client U…" at bounding box center [486, 382] width 248 height 163
paste input "19"
type input "$11,900.00"
click at [362, 369] on div "Quantity 1 Unit Type Each" at bounding box center [442, 363] width 161 height 40
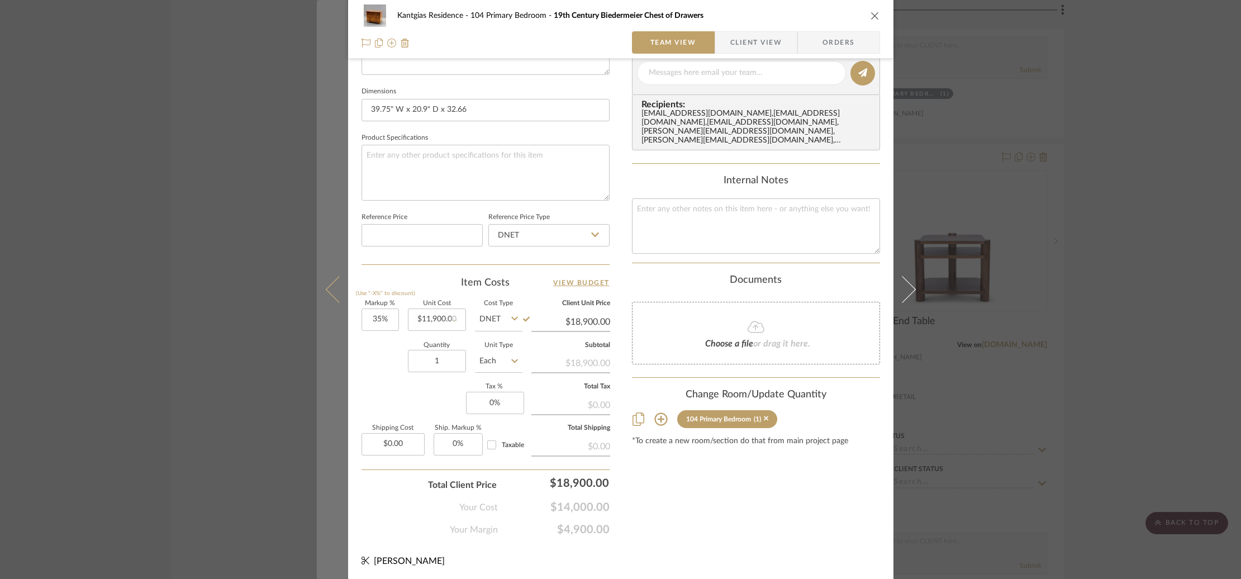
type input "$16,065.00"
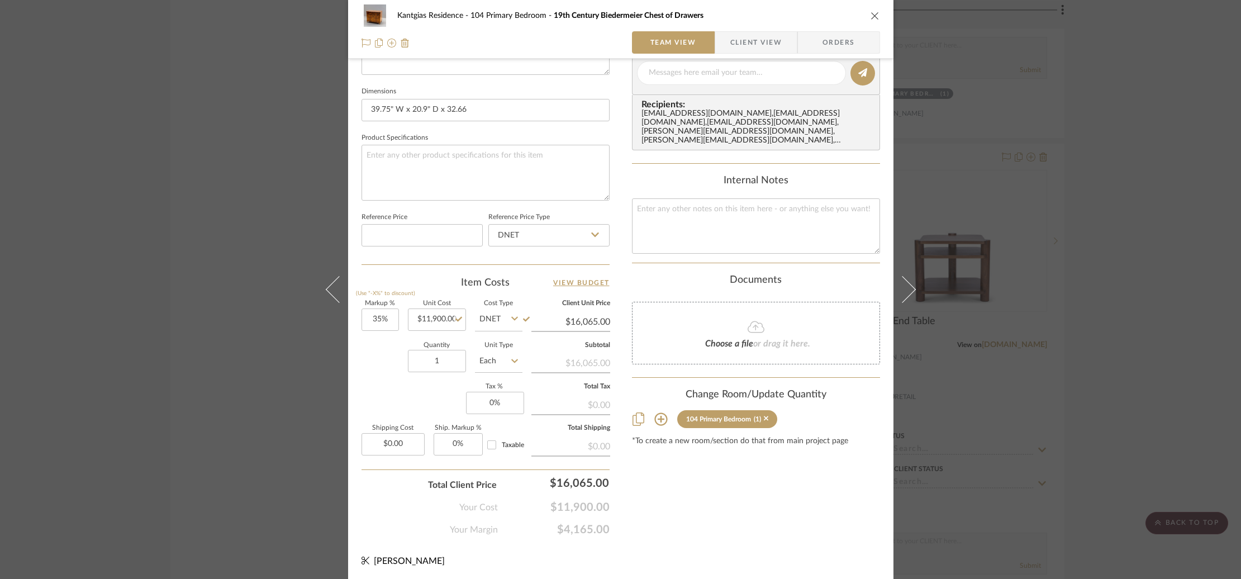
click at [196, 254] on div "Kantgias Residence 104 Primary Bedroom 19th Century Biedermeier Chest of Drawer…" at bounding box center [620, 289] width 1241 height 579
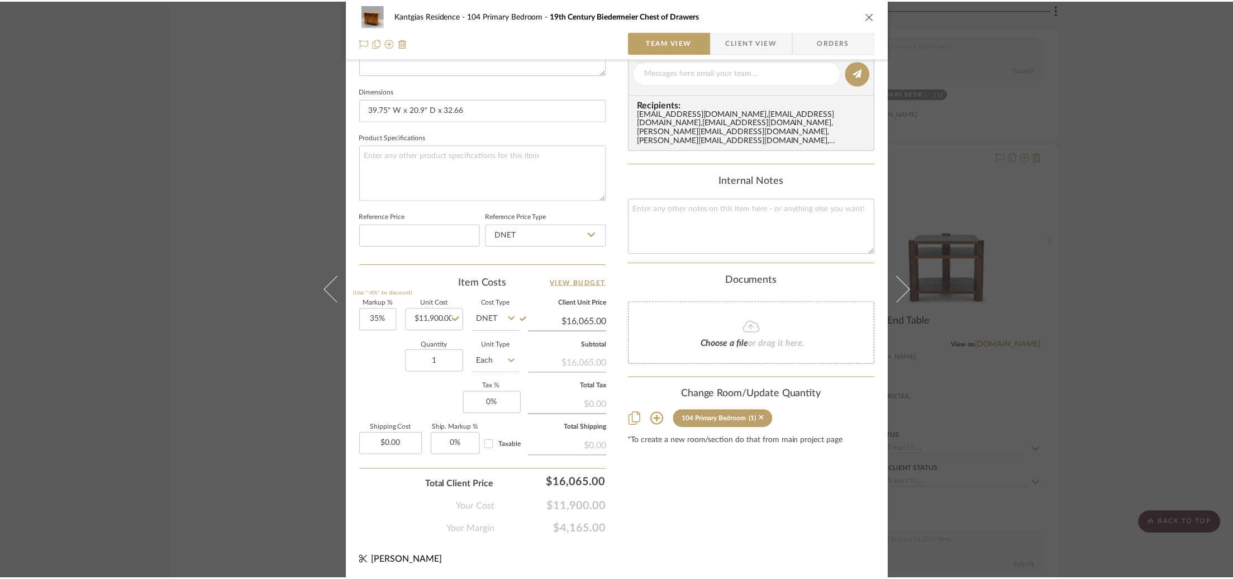
scroll to position [6968, 0]
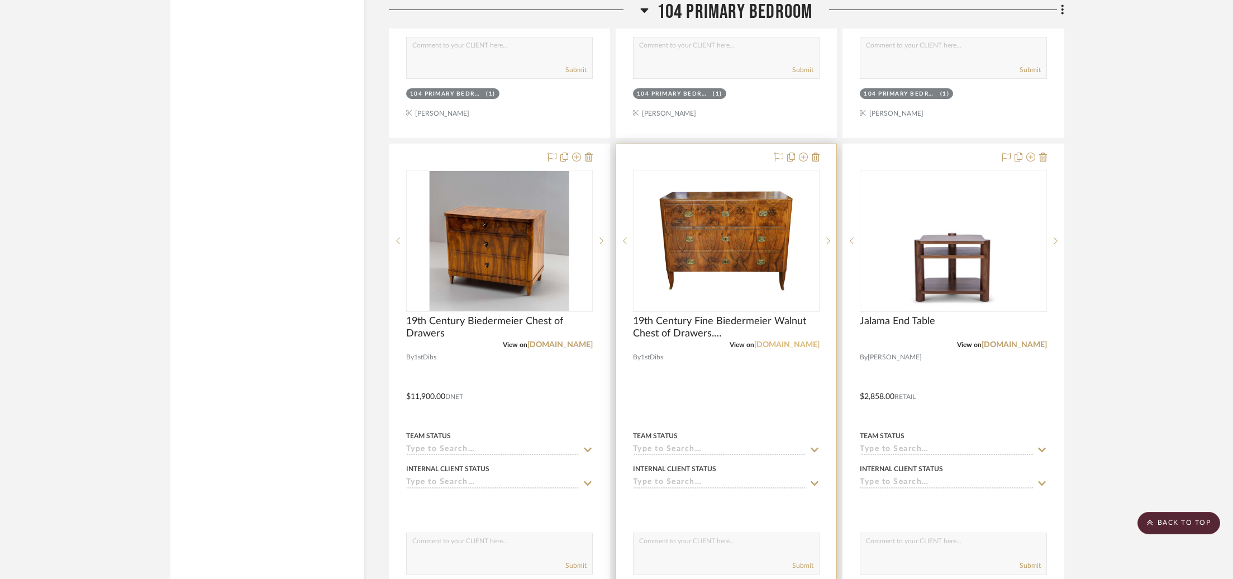
click at [796, 341] on link "[DOMAIN_NAME]" at bounding box center [787, 345] width 65 height 8
click at [746, 227] on img "0" at bounding box center [727, 241] width 140 height 140
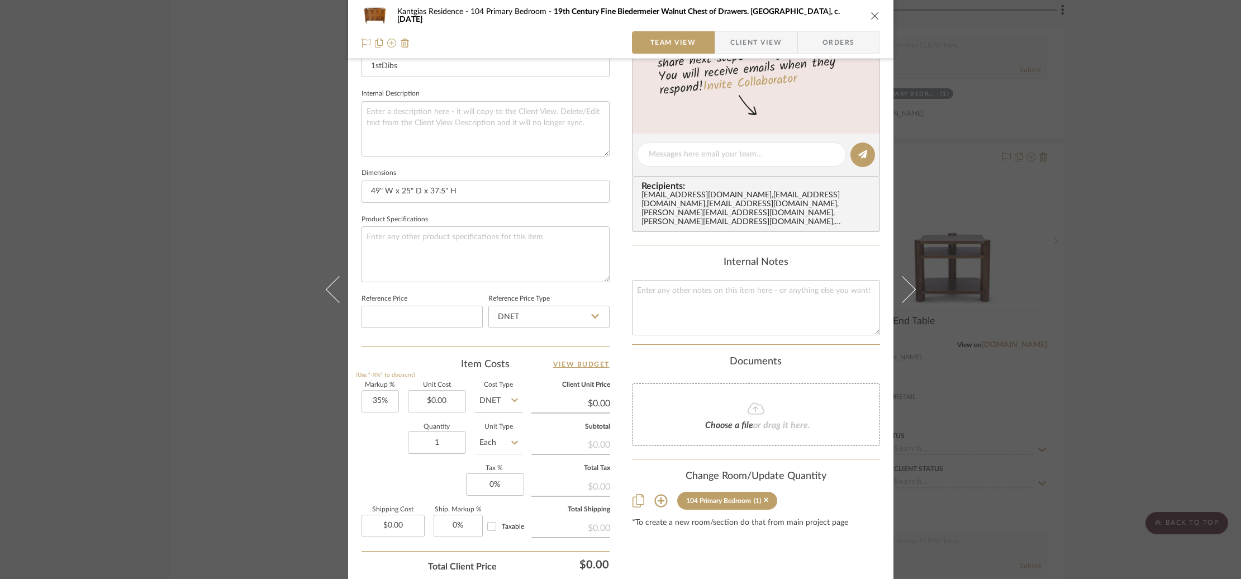
scroll to position [429, 0]
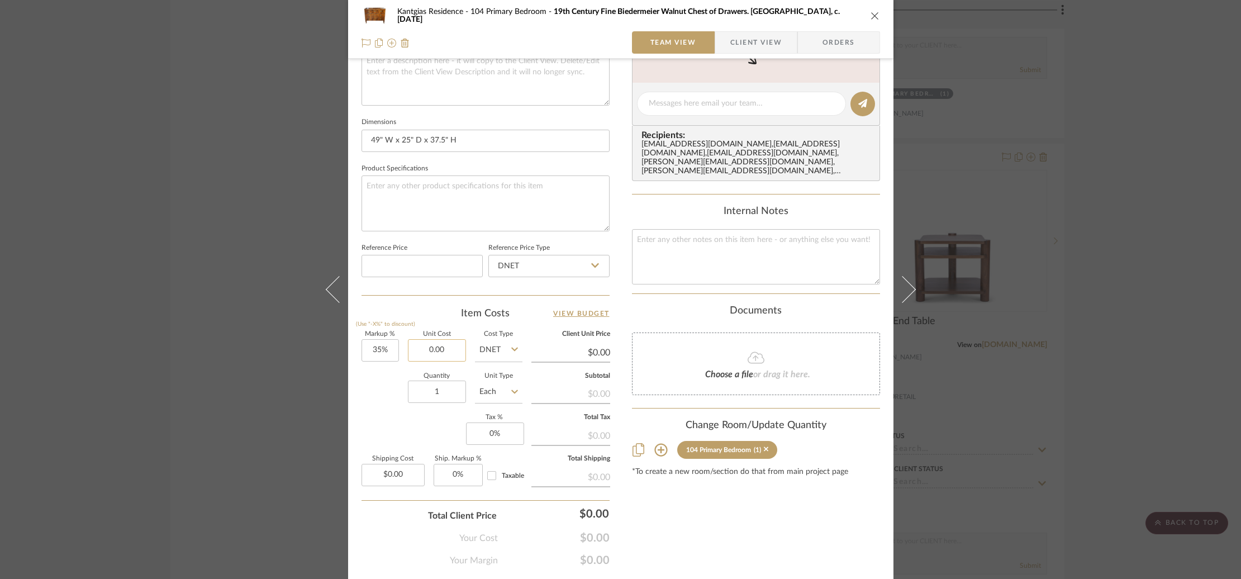
click at [424, 351] on input "0.00" at bounding box center [437, 350] width 58 height 22
paste input "1161"
type input "$11,610.00"
click at [380, 411] on div "Markup % (Use "-X%" to discount) 35% Unit Cost $11,610.00 Cost Type DNET Client…" at bounding box center [486, 412] width 248 height 163
click at [138, 219] on div "Kantgias Residence 104 Primary Bedroom 19th Century Fine Biedermeier Walnut Che…" at bounding box center [620, 289] width 1241 height 579
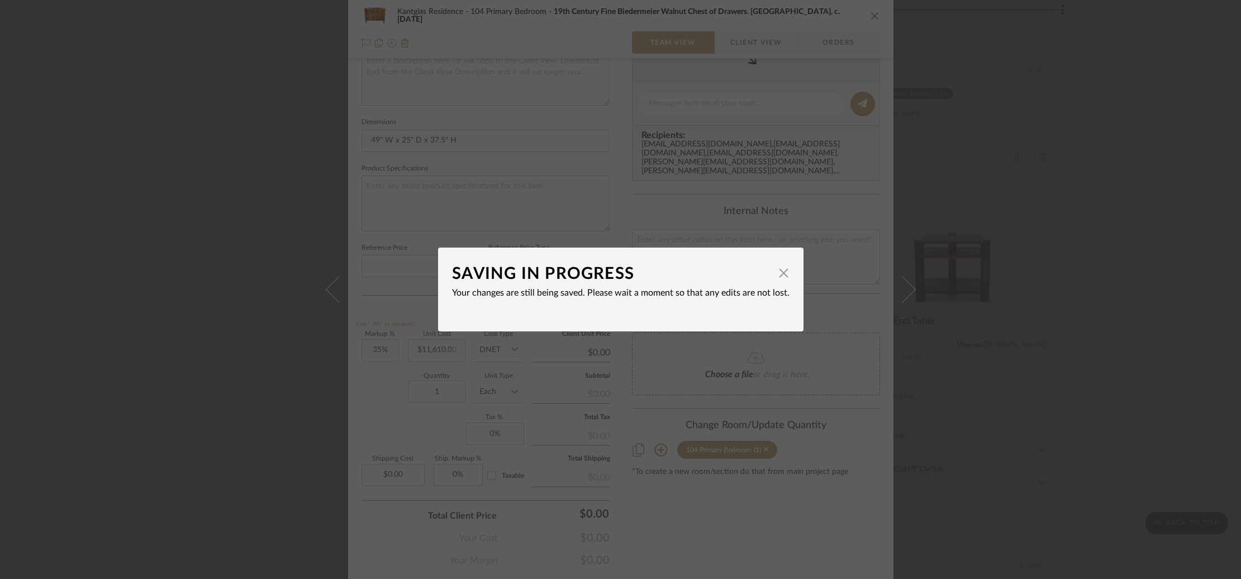
type input "$15,673.50"
click at [775, 273] on span "button" at bounding box center [784, 273] width 22 height 22
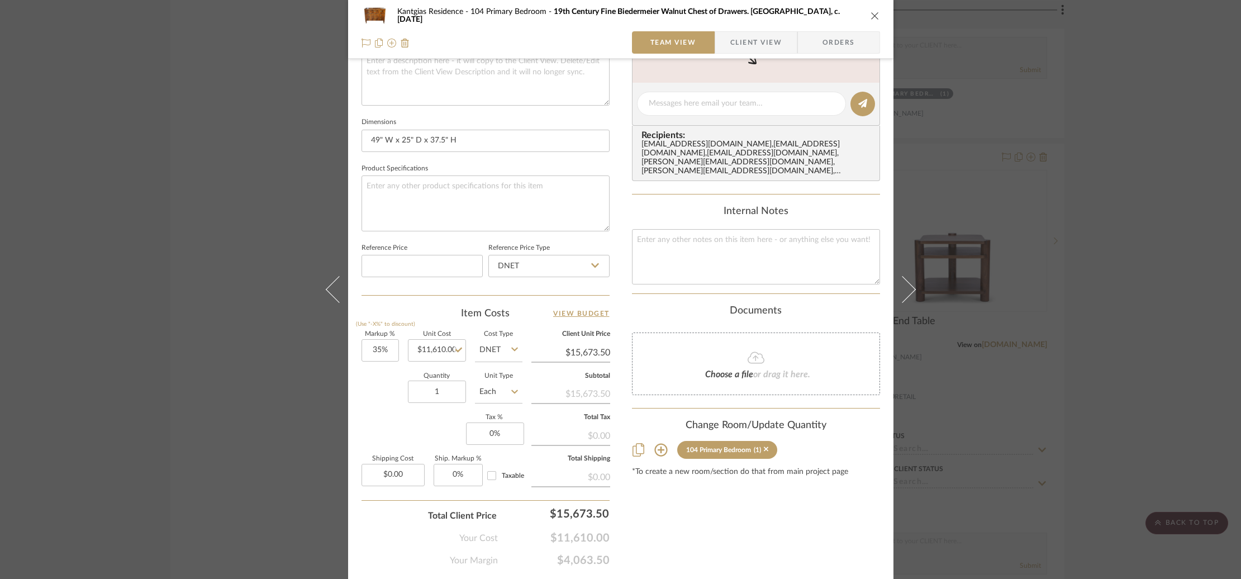
click at [223, 253] on div "Kantgias Residence 104 Primary Bedroom 19th Century Fine Biedermeier Walnut Che…" at bounding box center [620, 289] width 1241 height 579
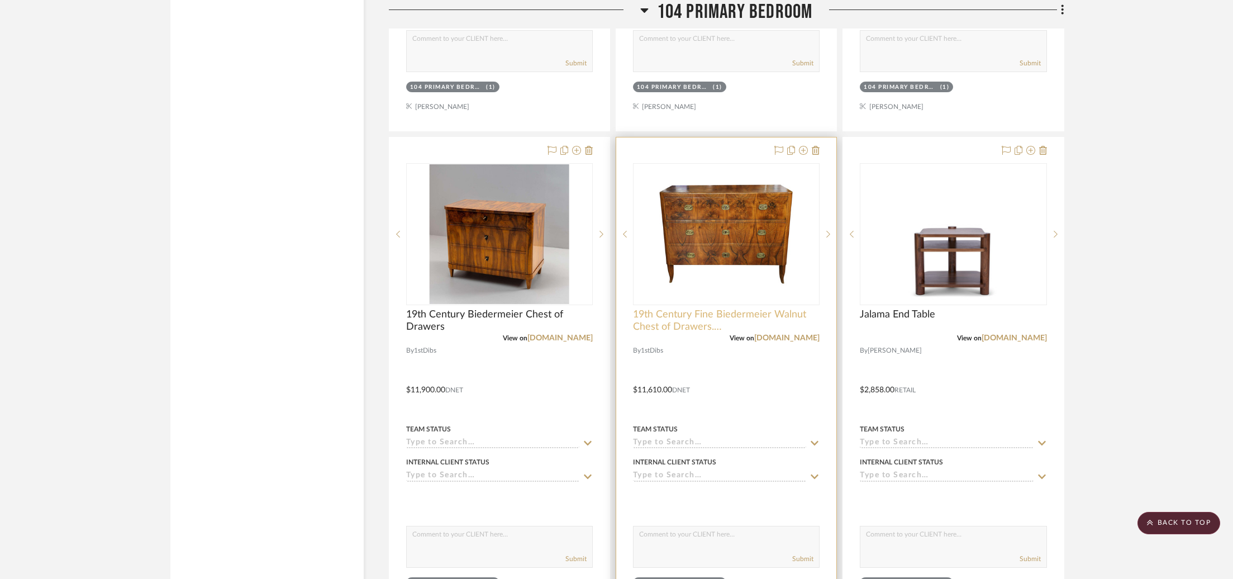
scroll to position [6980, 0]
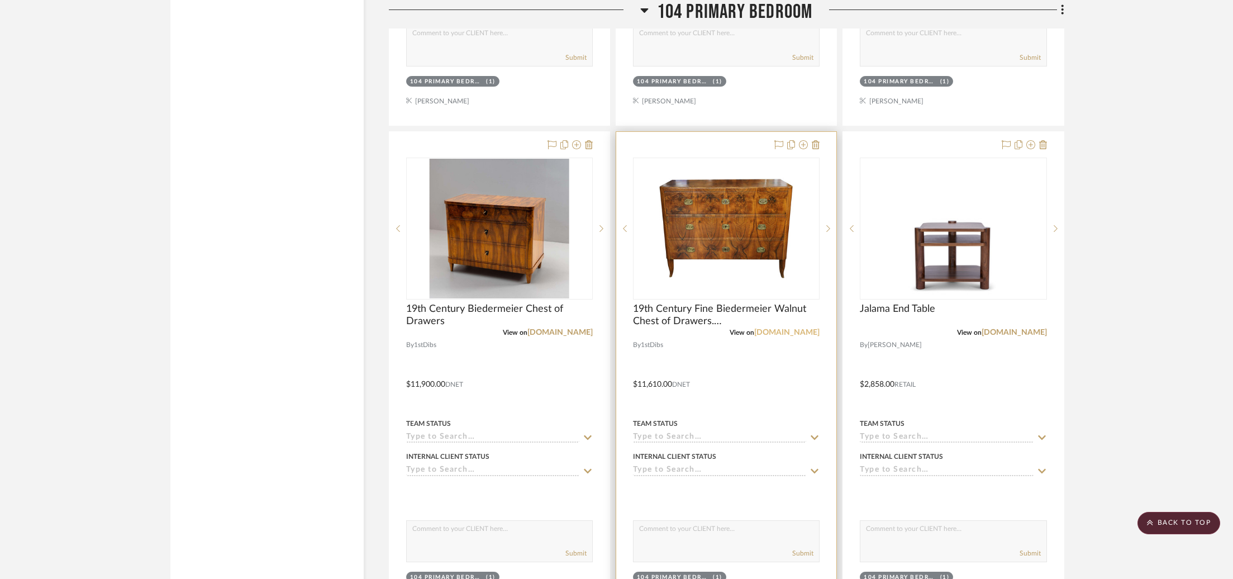
click at [791, 329] on link "[DOMAIN_NAME]" at bounding box center [787, 333] width 65 height 8
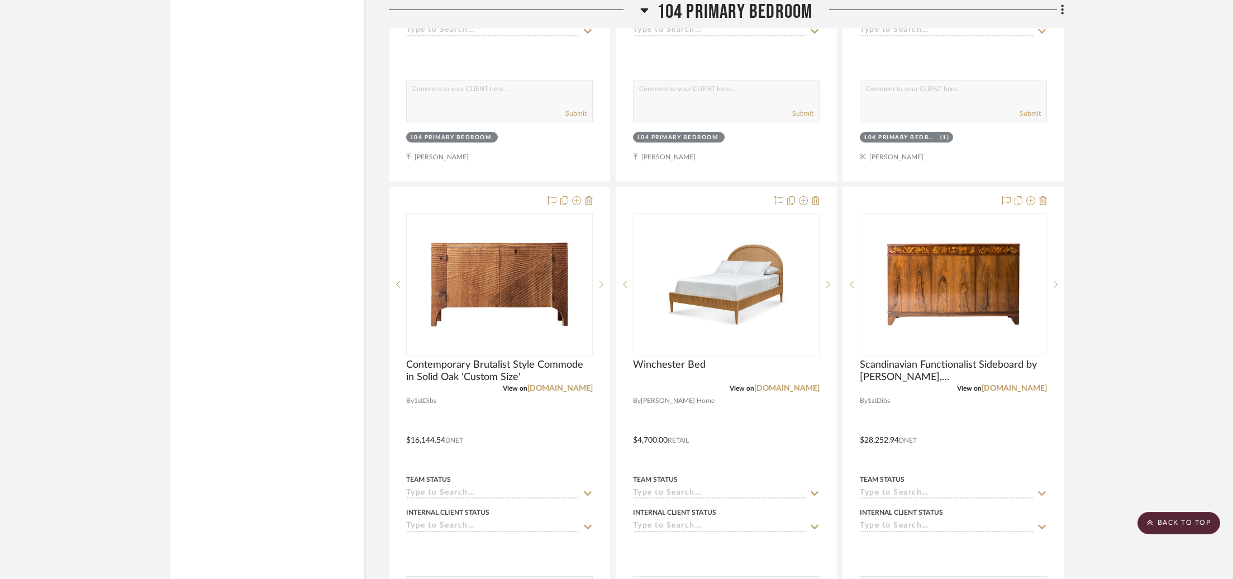
scroll to position [4449, 0]
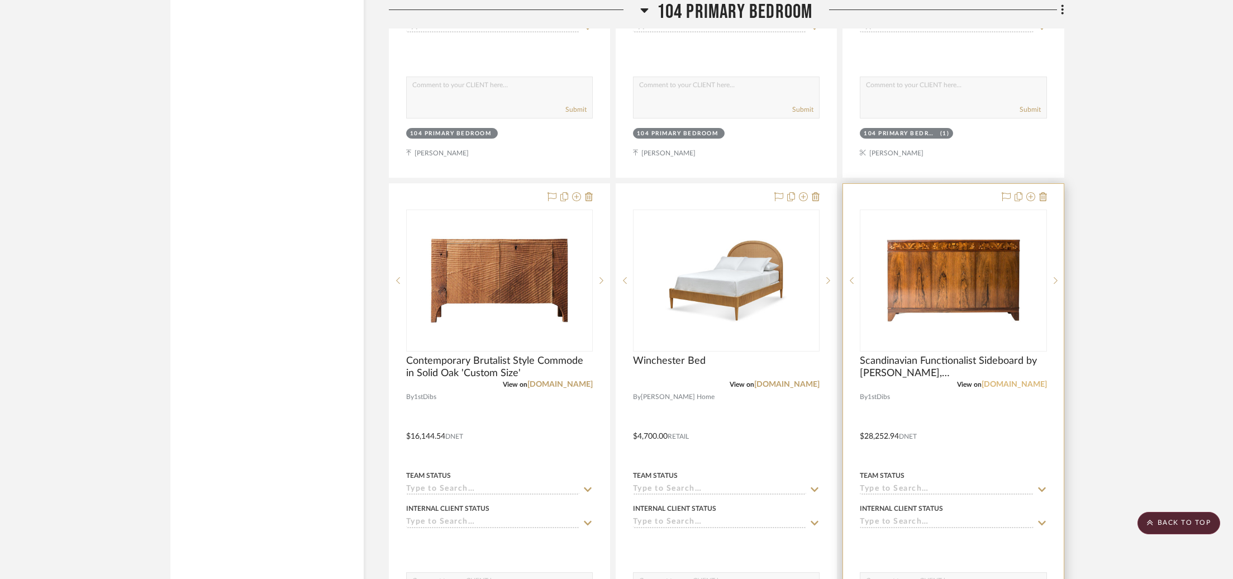
click at [1035, 381] on link "[DOMAIN_NAME]" at bounding box center [1014, 385] width 65 height 8
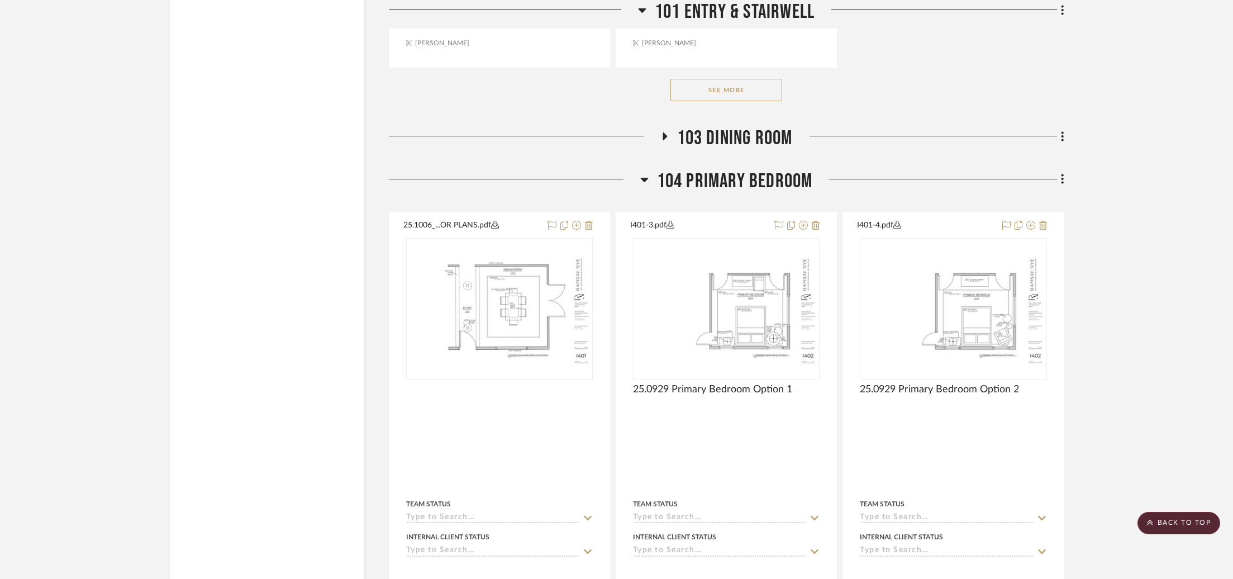
scroll to position [3372, 0]
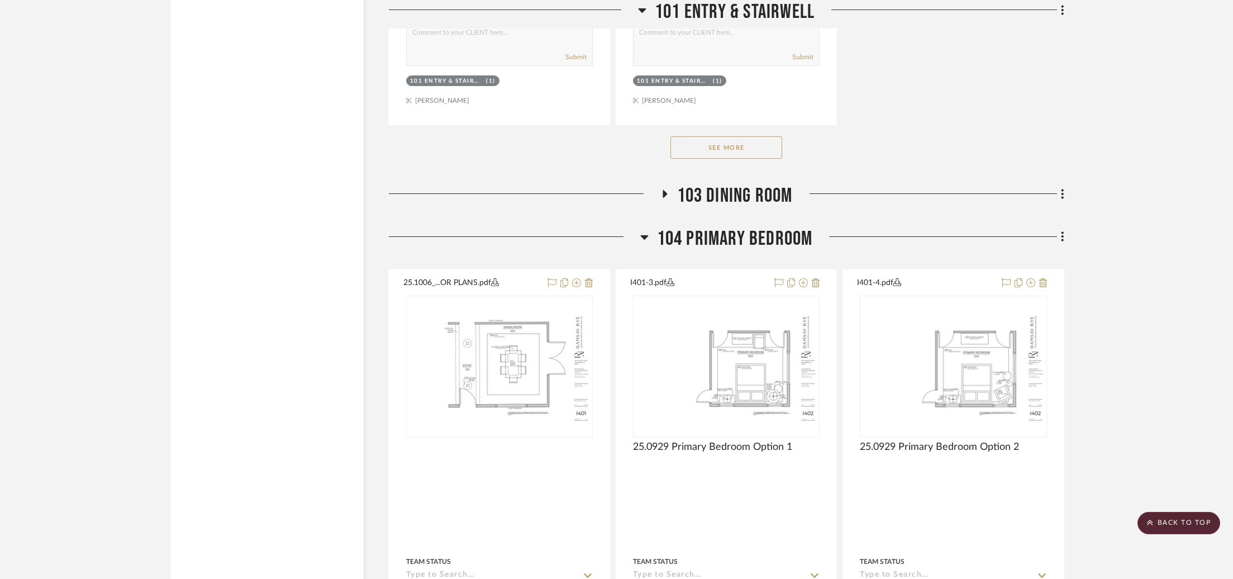
drag, startPoint x: 746, startPoint y: 239, endPoint x: 741, endPoint y: 216, distance: 23.6
click at [746, 238] on span "104 Primary Bedroom" at bounding box center [735, 239] width 156 height 24
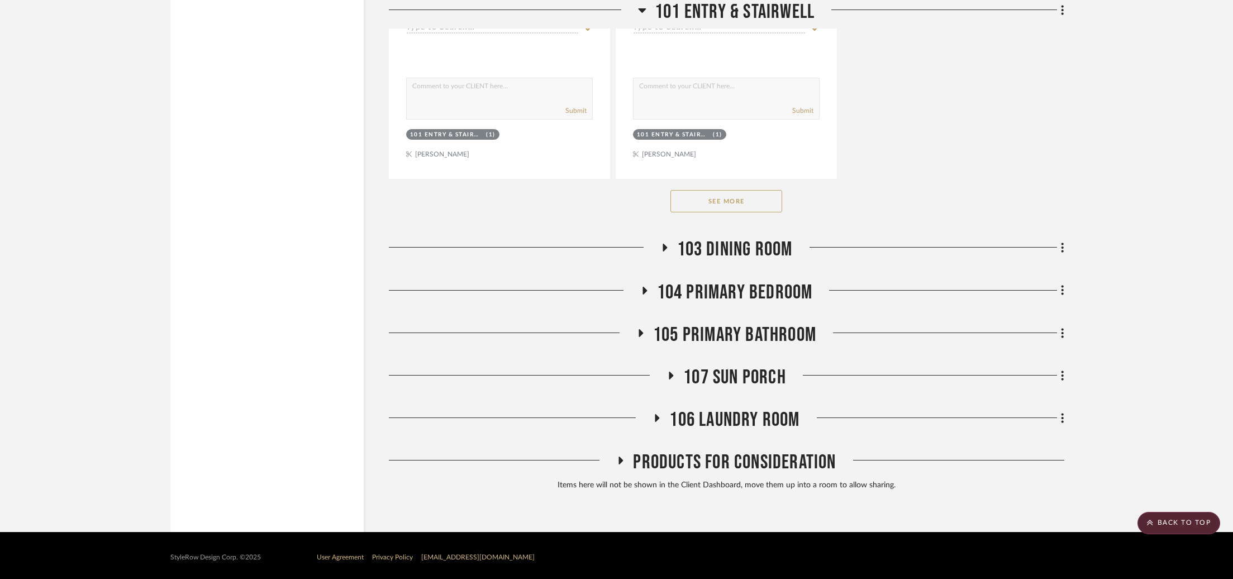
click at [709, 243] on span "103 Dining Room" at bounding box center [735, 250] width 116 height 24
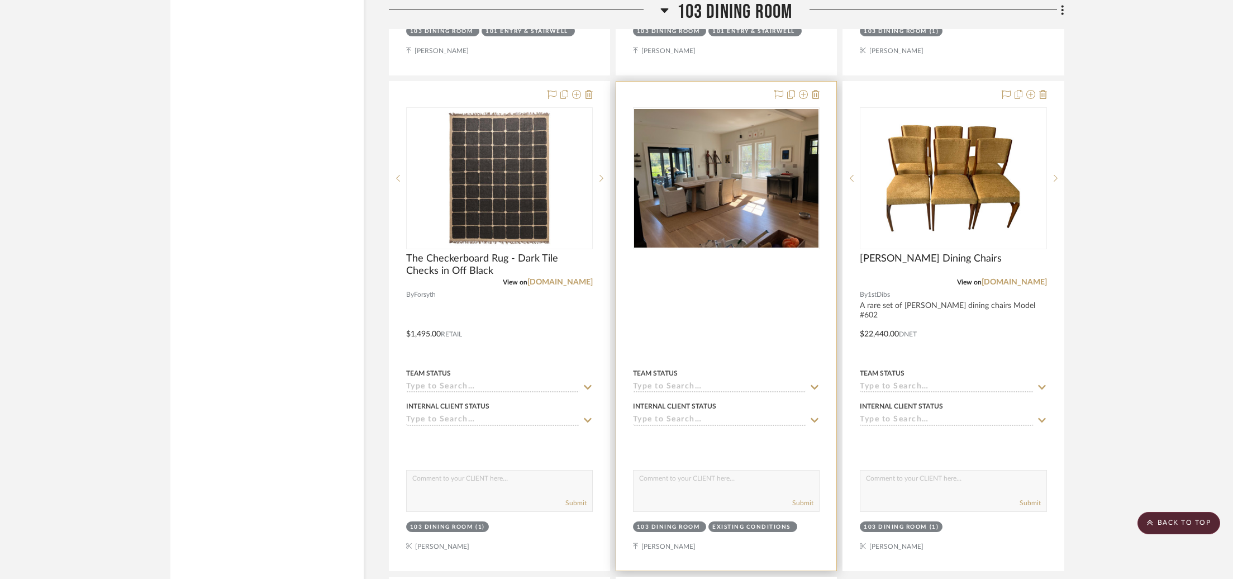
scroll to position [4021, 0]
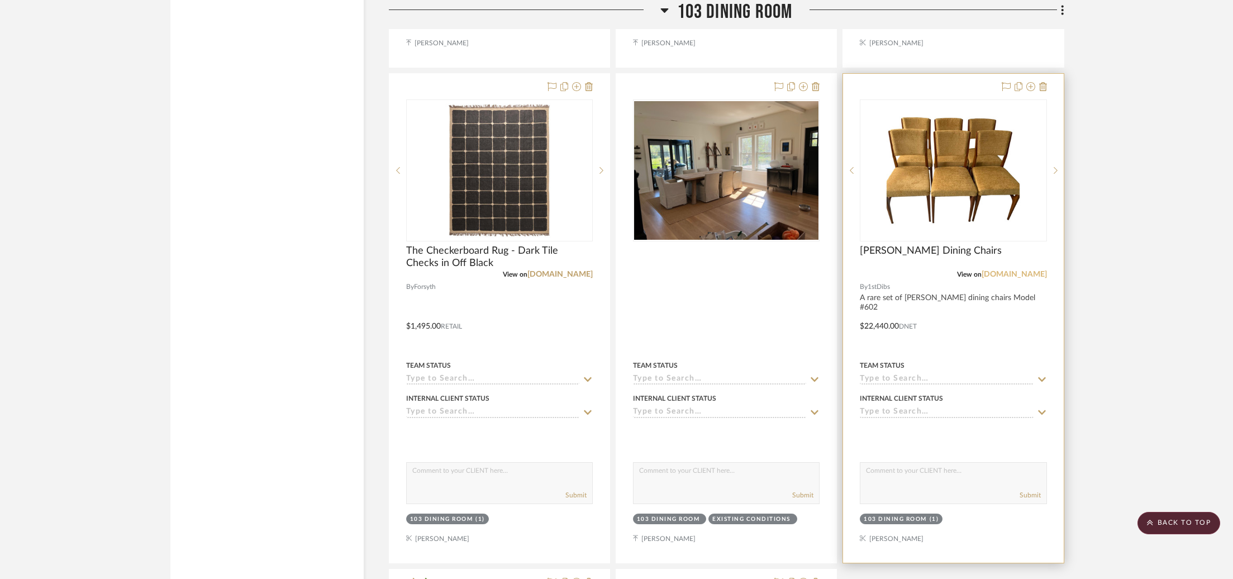
click at [1021, 271] on link "[DOMAIN_NAME]" at bounding box center [1014, 275] width 65 height 8
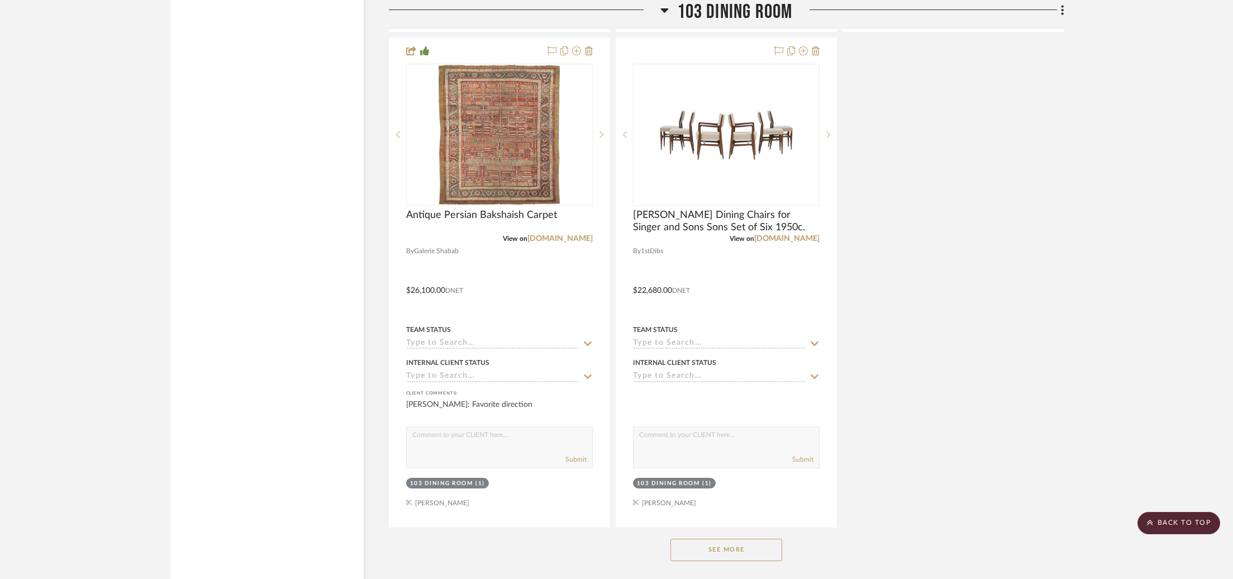
scroll to position [4552, 0]
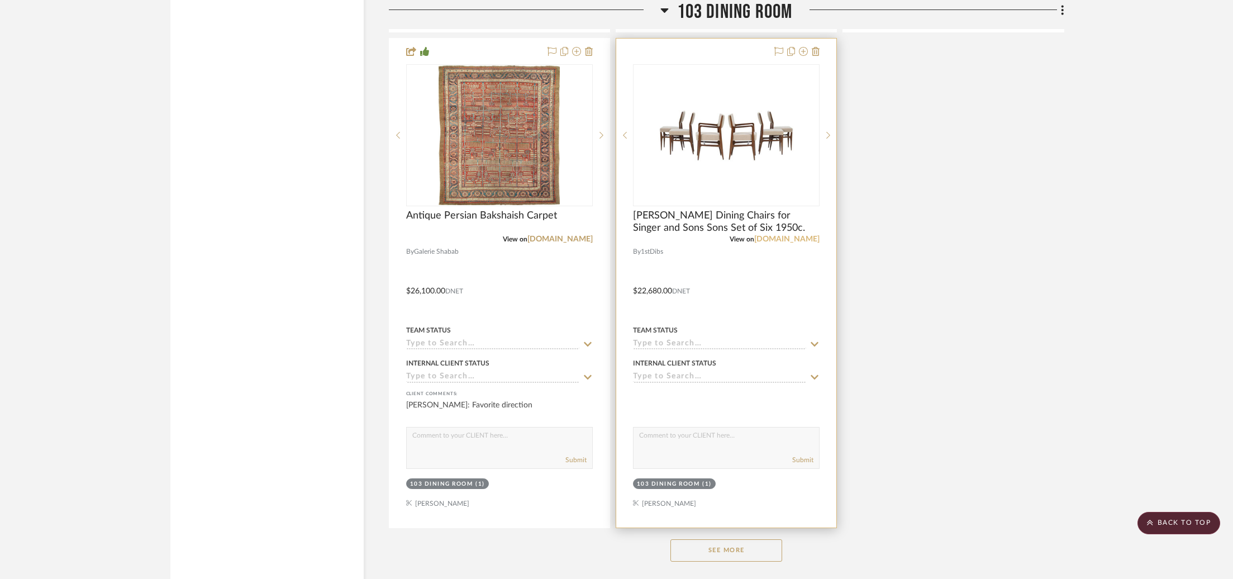
click at [801, 235] on link "[DOMAIN_NAME]" at bounding box center [787, 239] width 65 height 8
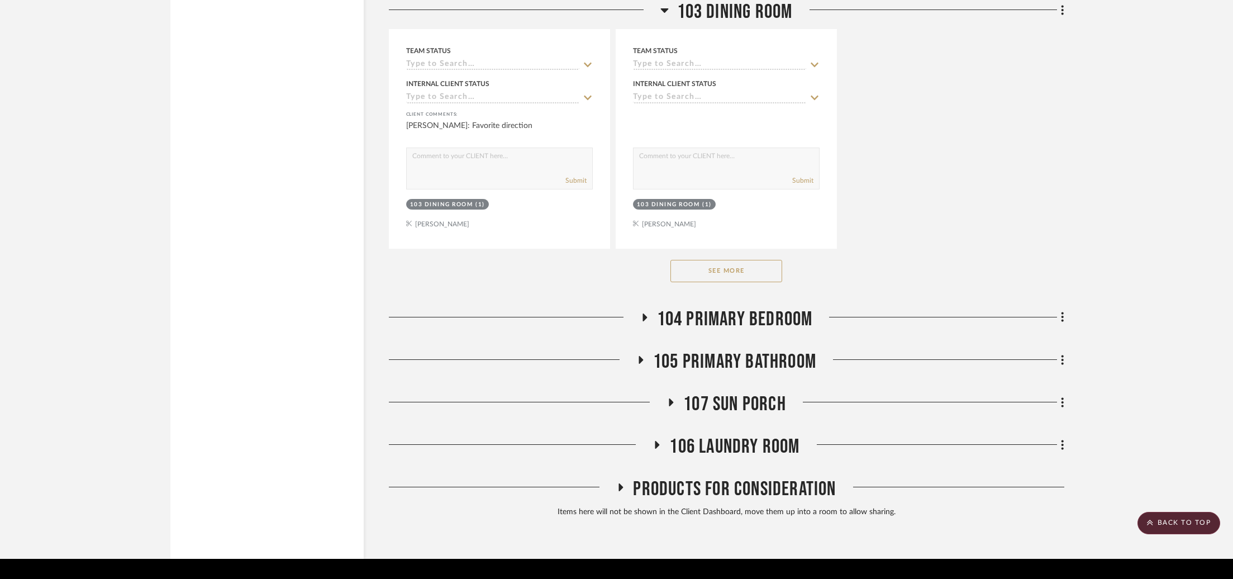
click at [726, 264] on button "See More" at bounding box center [727, 271] width 112 height 22
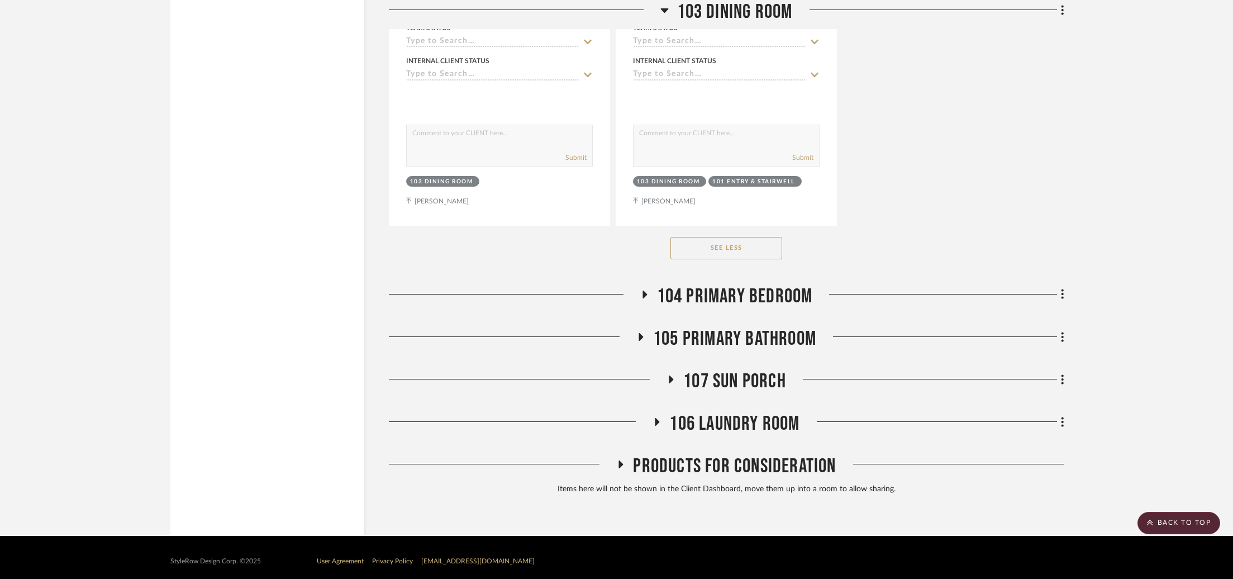
scroll to position [6837, 0]
click at [743, 296] on span "104 Primary Bedroom" at bounding box center [735, 297] width 156 height 24
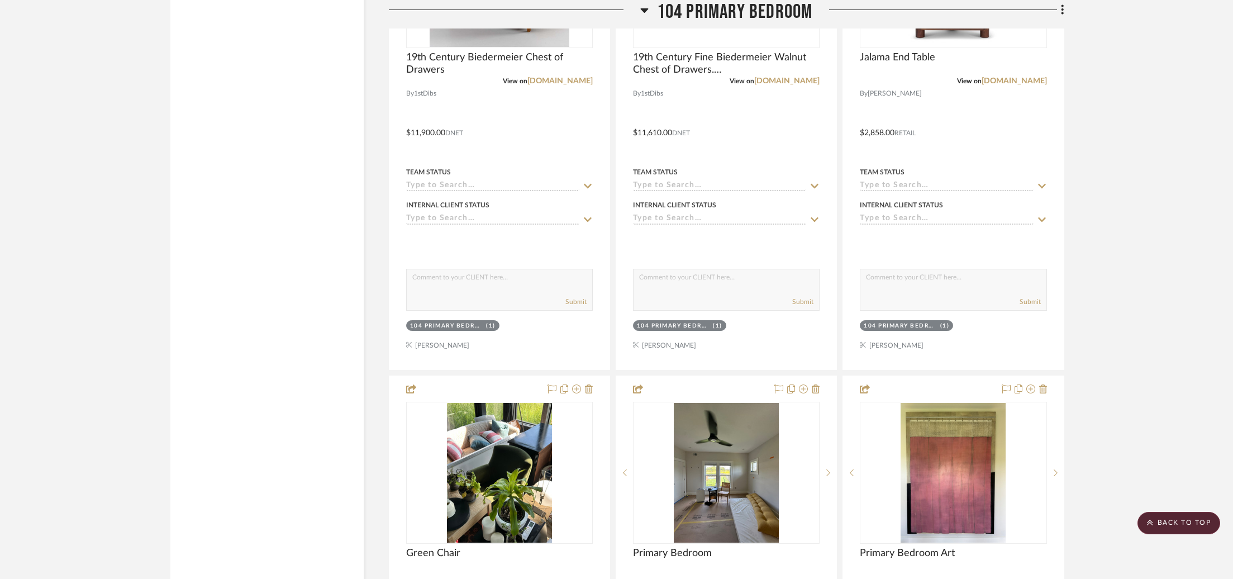
scroll to position [11347, 0]
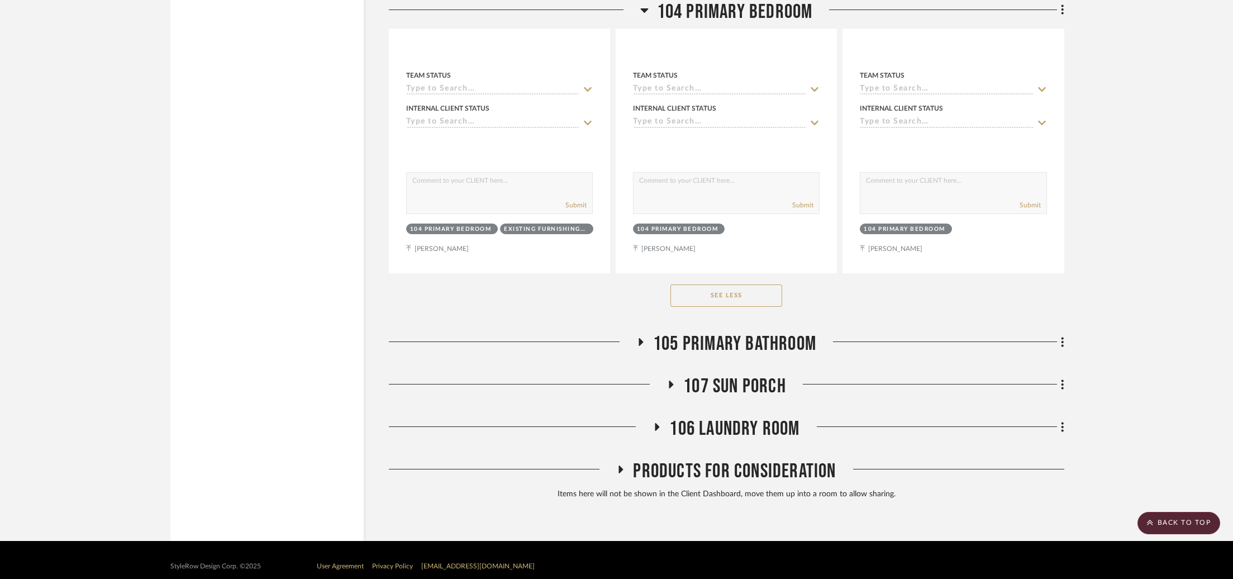
click at [724, 344] on div "105 Primary Bathroom" at bounding box center [727, 346] width 676 height 29
click at [719, 335] on span "105 Primary Bathroom" at bounding box center [734, 344] width 163 height 24
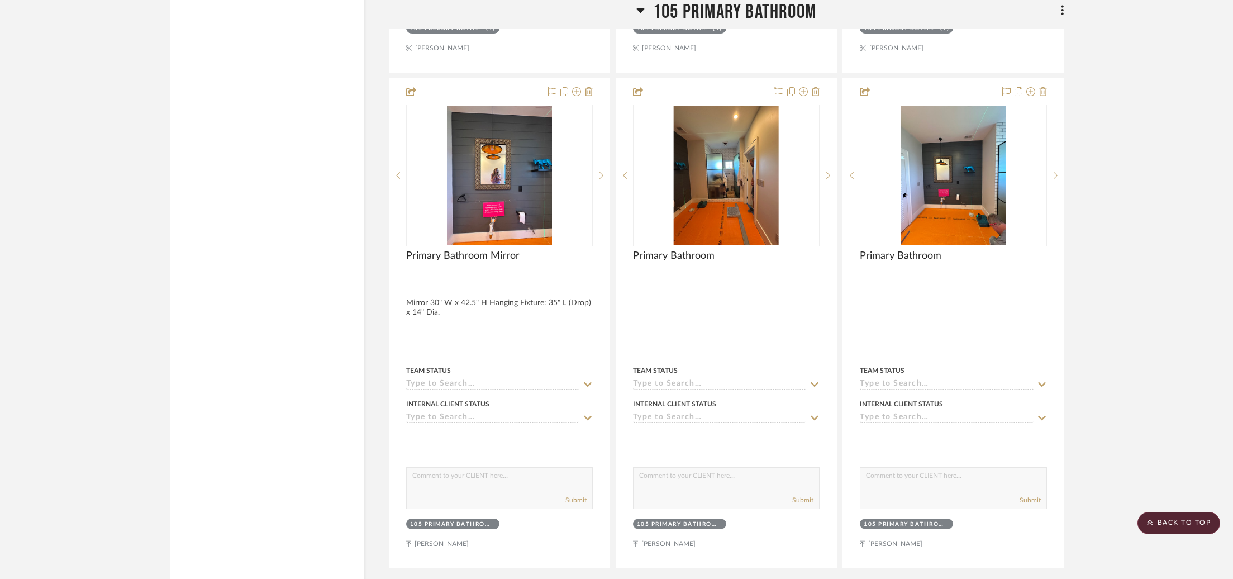
scroll to position [12346, 0]
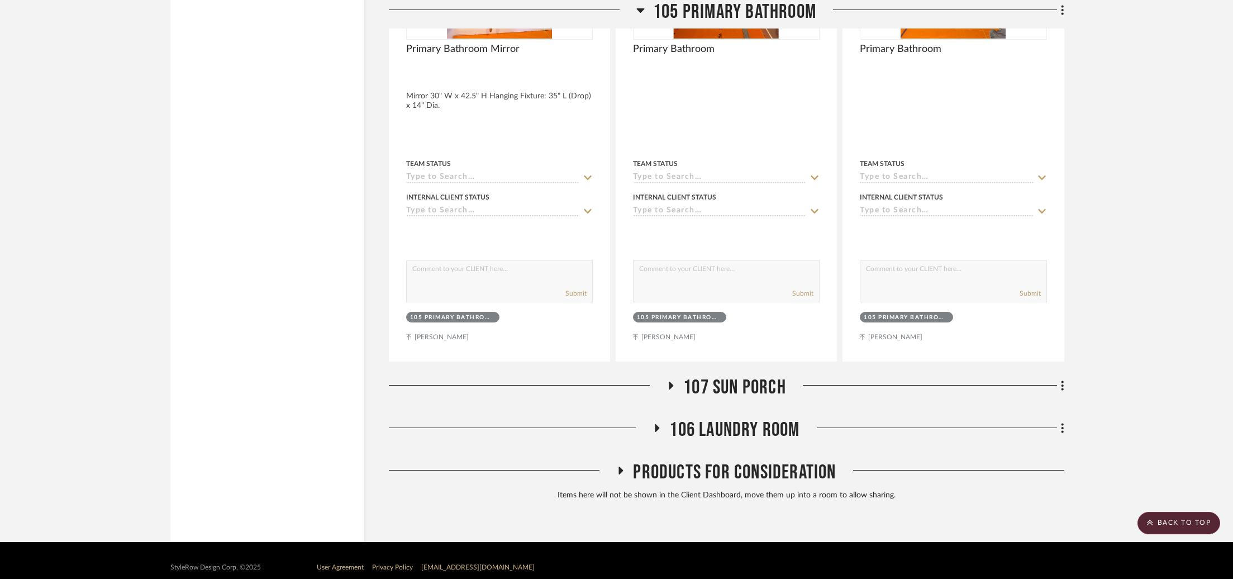
click at [720, 376] on span "107 Sun Porch" at bounding box center [735, 388] width 103 height 24
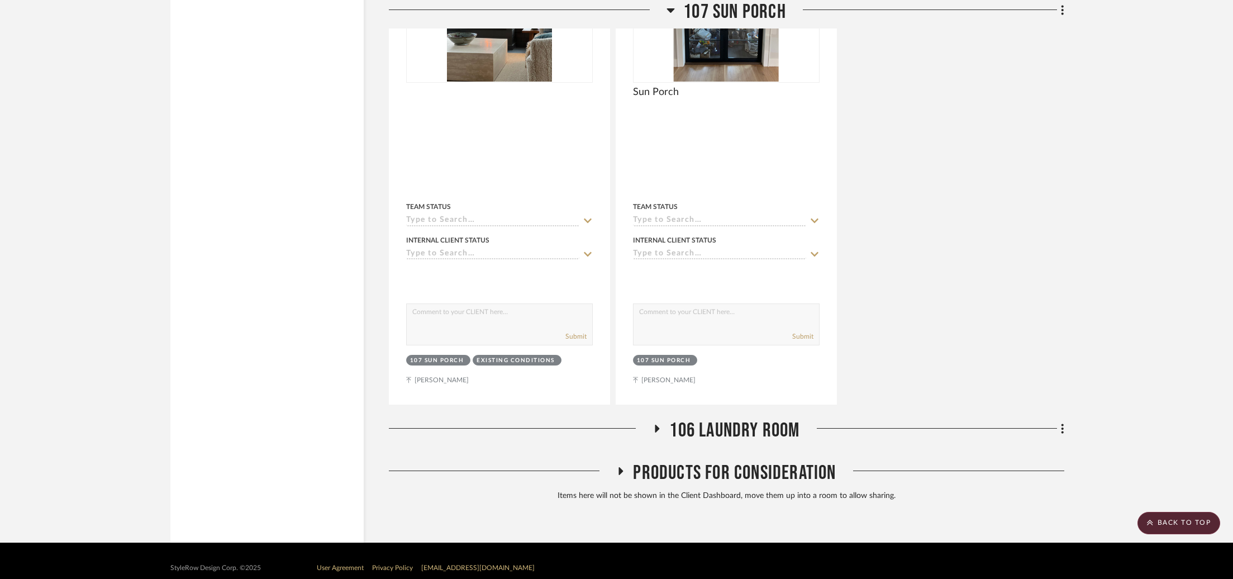
click at [719, 419] on span "106 Laundry Room" at bounding box center [735, 431] width 130 height 24
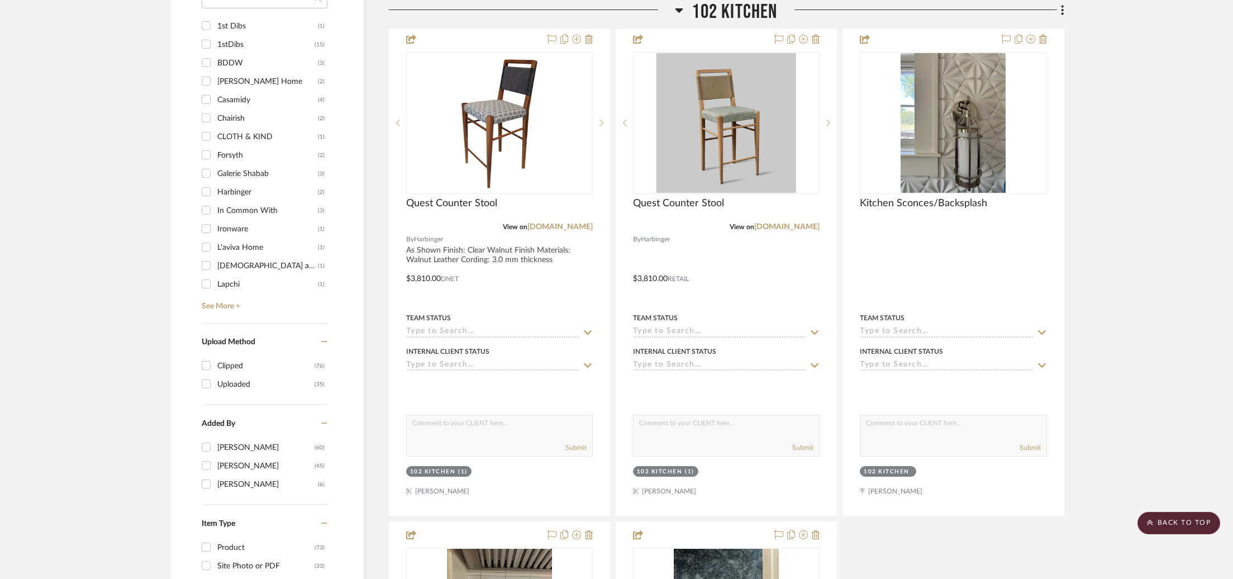
scroll to position [0, 0]
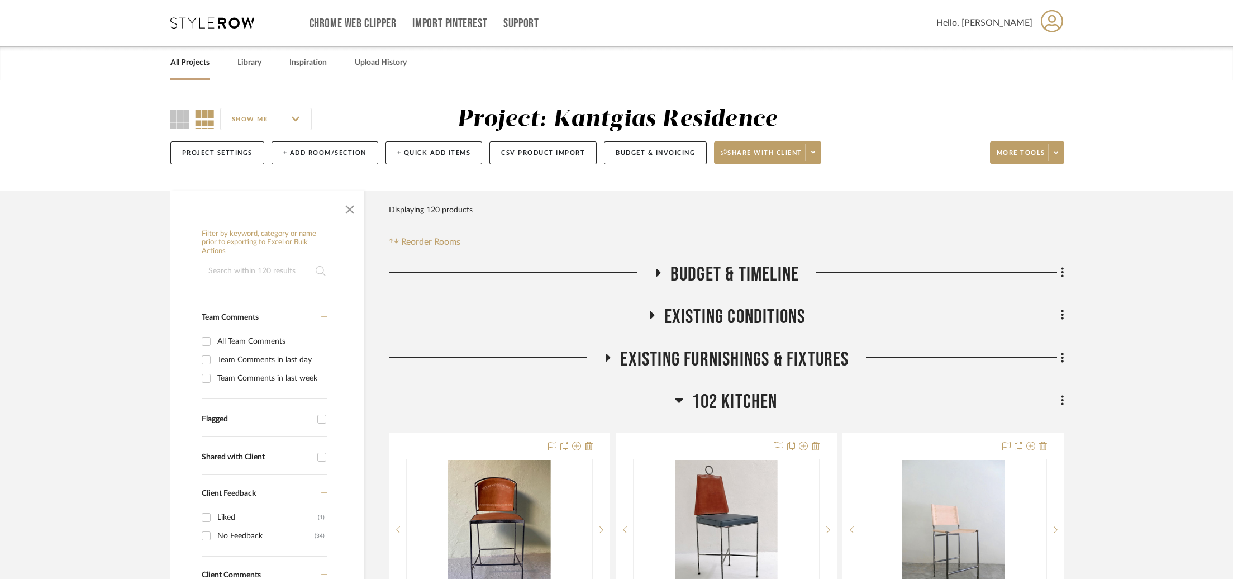
click at [703, 397] on span "102 Kitchen" at bounding box center [735, 402] width 86 height 24
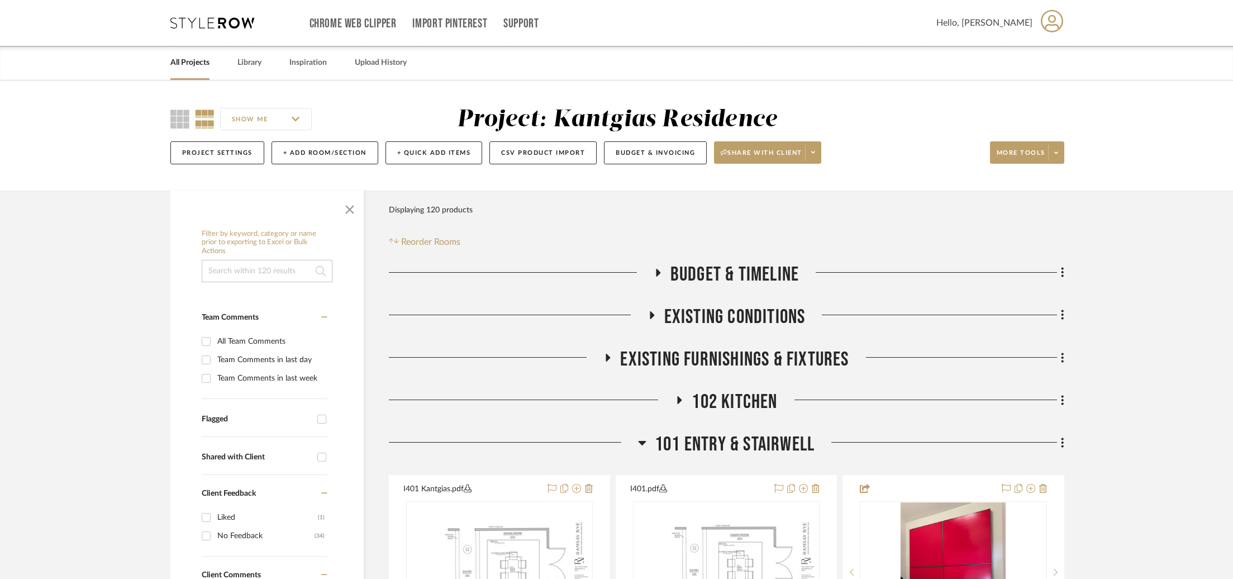
click at [734, 400] on span "102 Kitchen" at bounding box center [735, 402] width 86 height 24
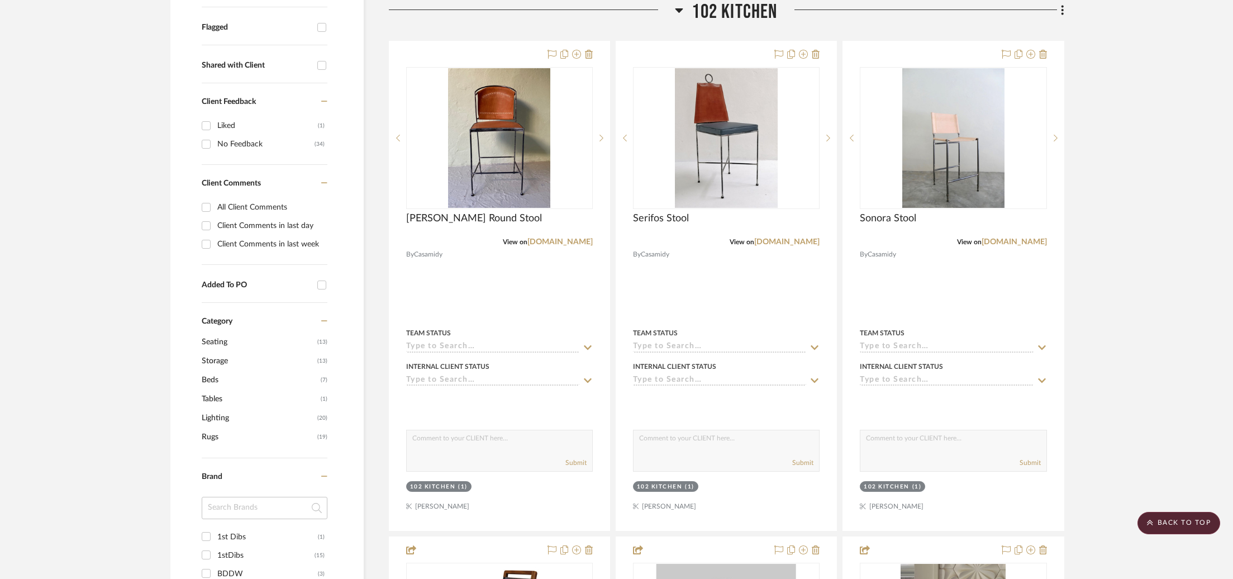
scroll to position [254, 0]
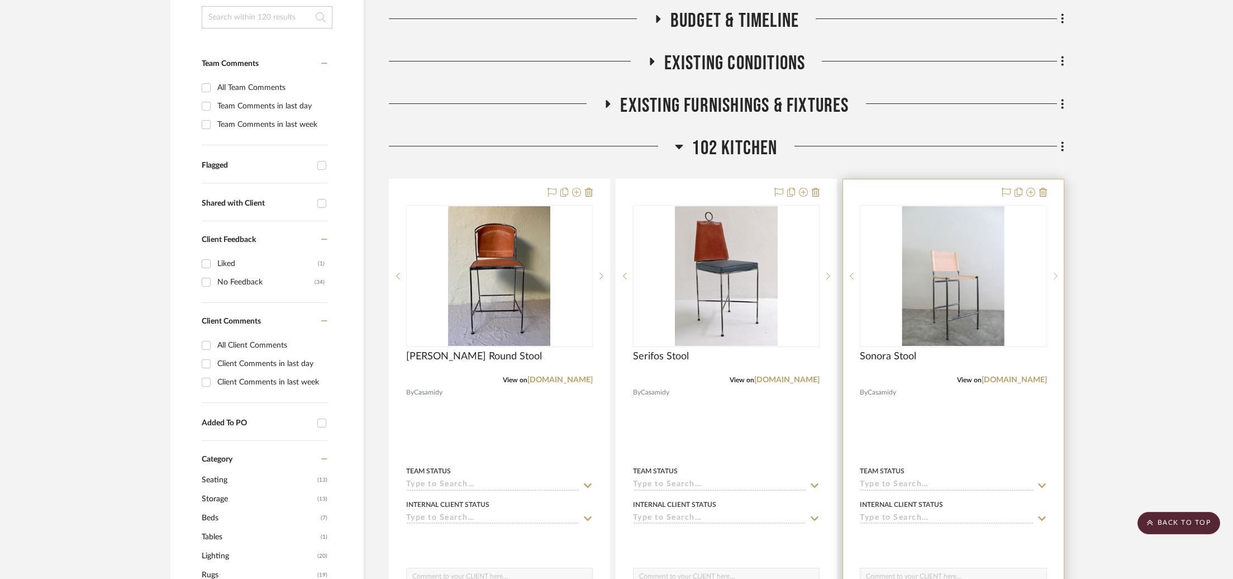
click at [1051, 275] on sr-next-btn at bounding box center [1055, 276] width 17 height 8
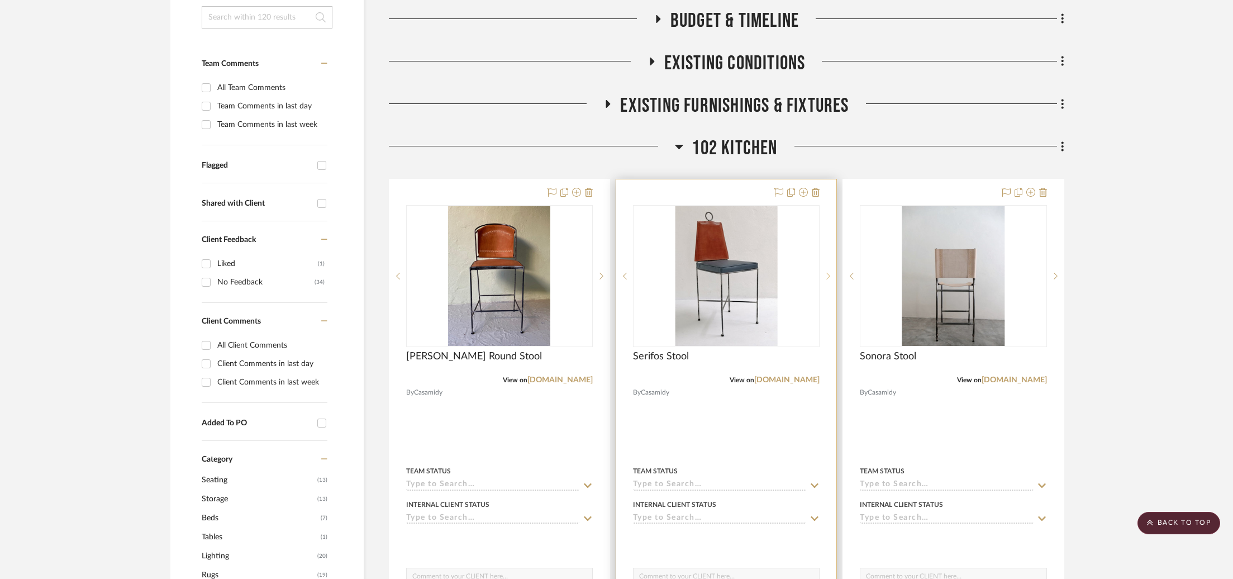
click at [827, 278] on icon at bounding box center [829, 276] width 4 height 8
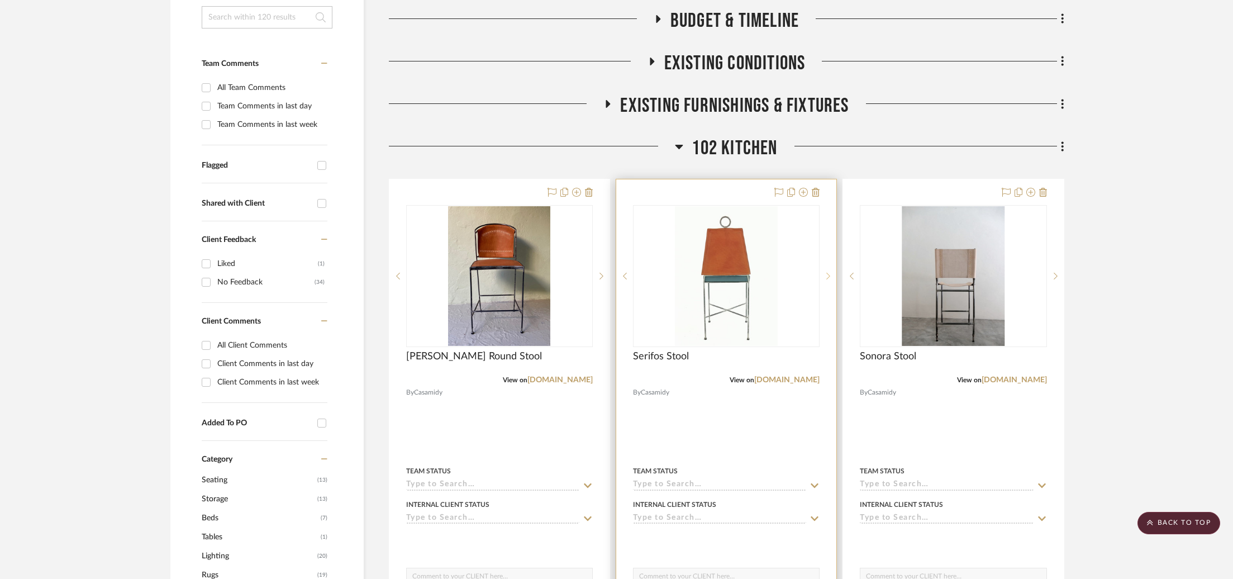
click at [827, 278] on icon at bounding box center [829, 276] width 4 height 8
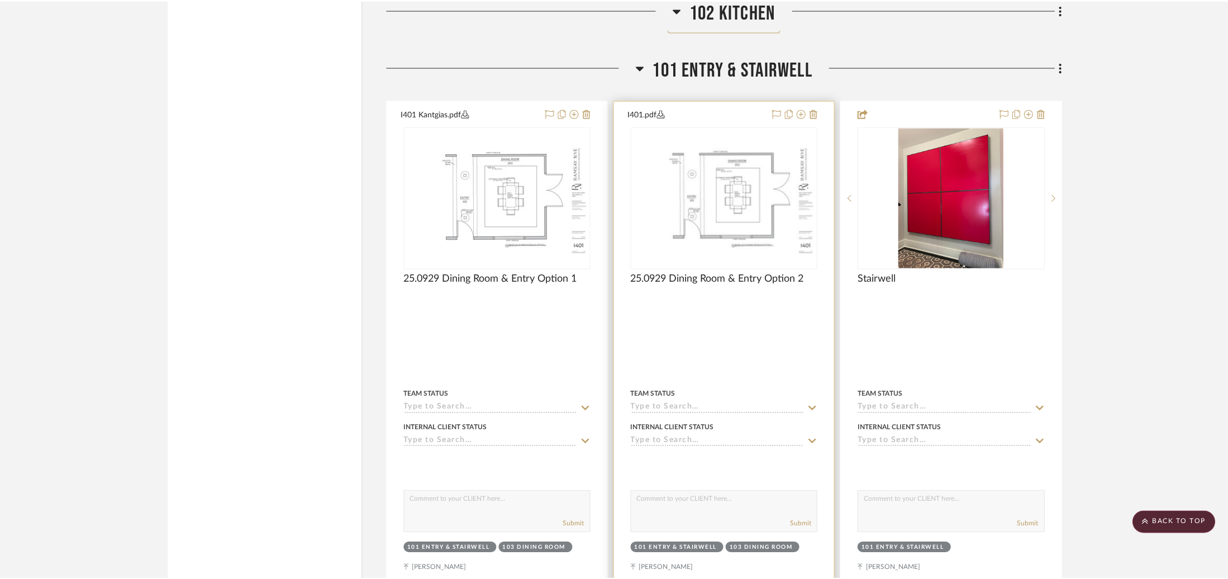
scroll to position [1914, 0]
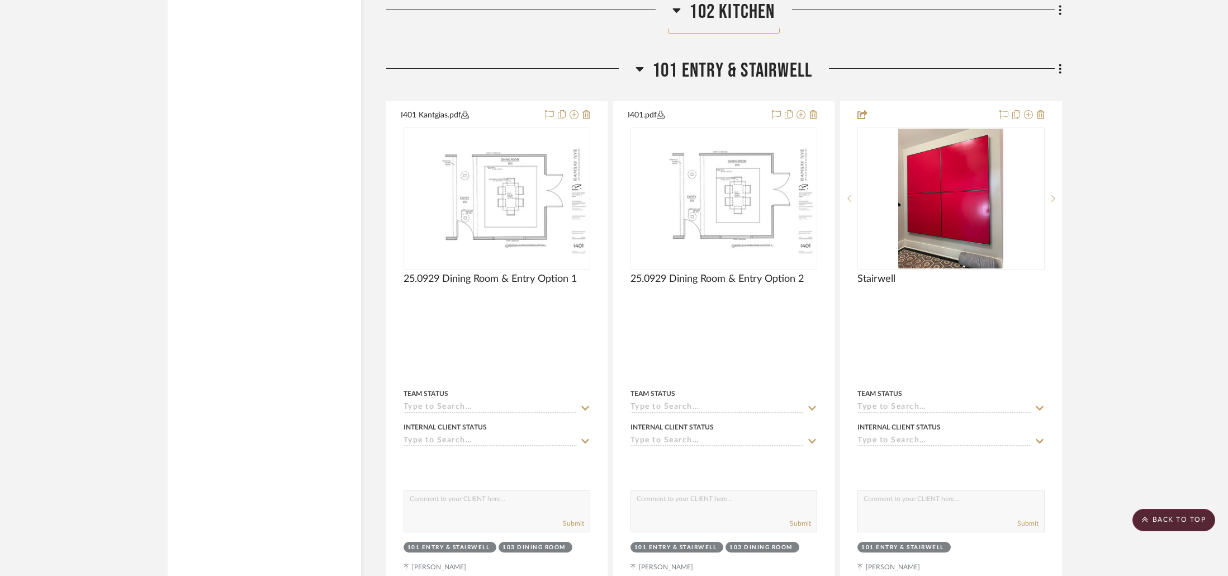
click at [765, 69] on span "101 Entry & Stairwell" at bounding box center [732, 71] width 160 height 24
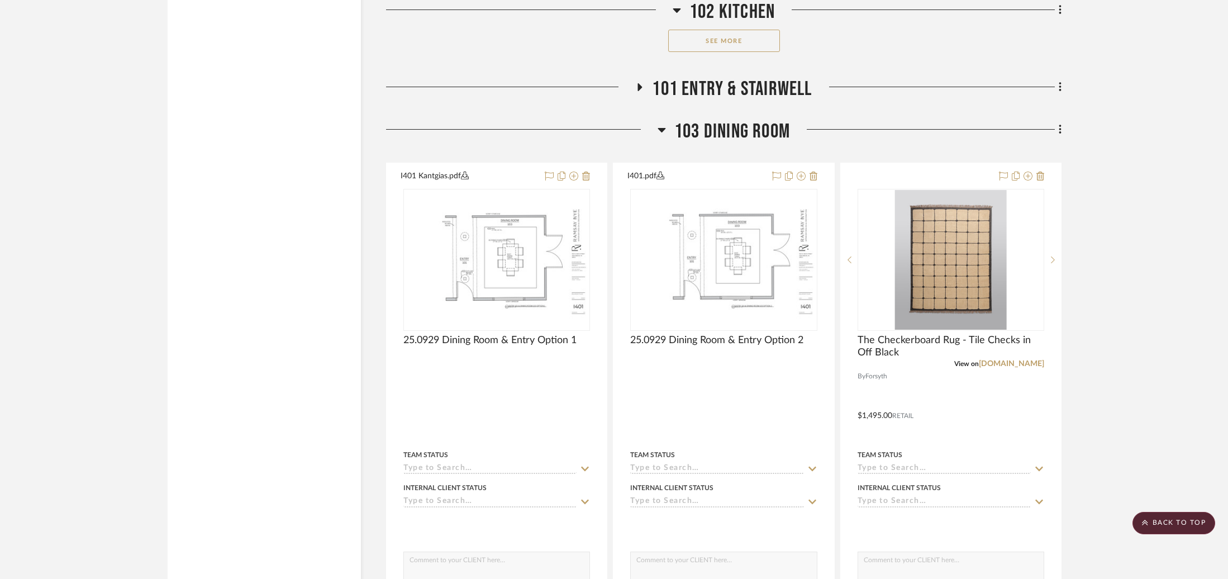
click at [730, 135] on span "103 Dining Room" at bounding box center [733, 132] width 116 height 24
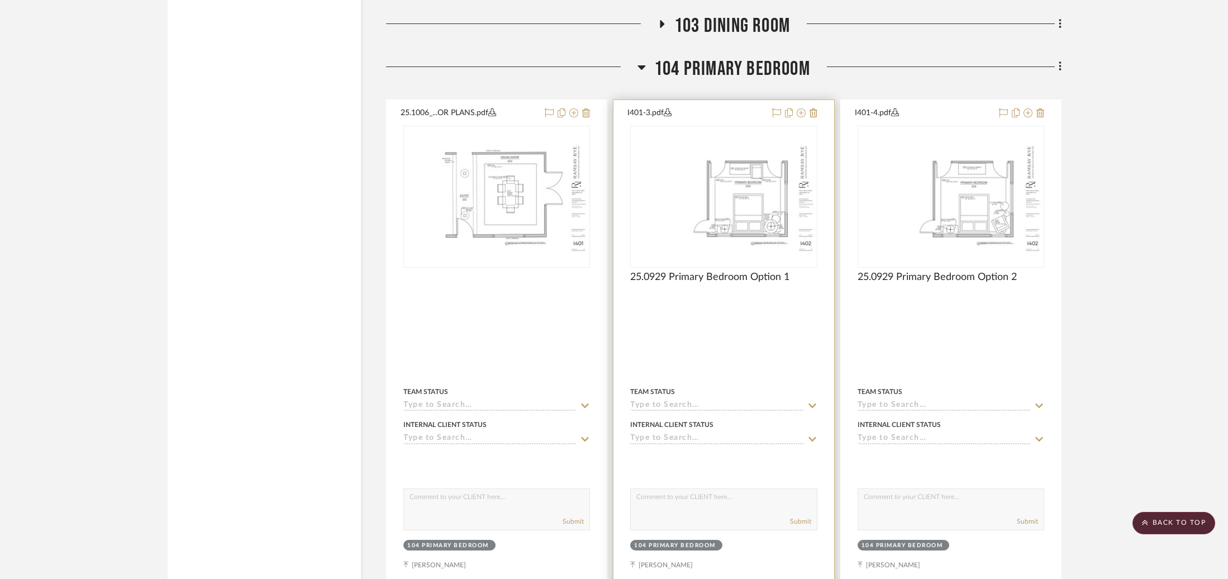
scroll to position [1936, 0]
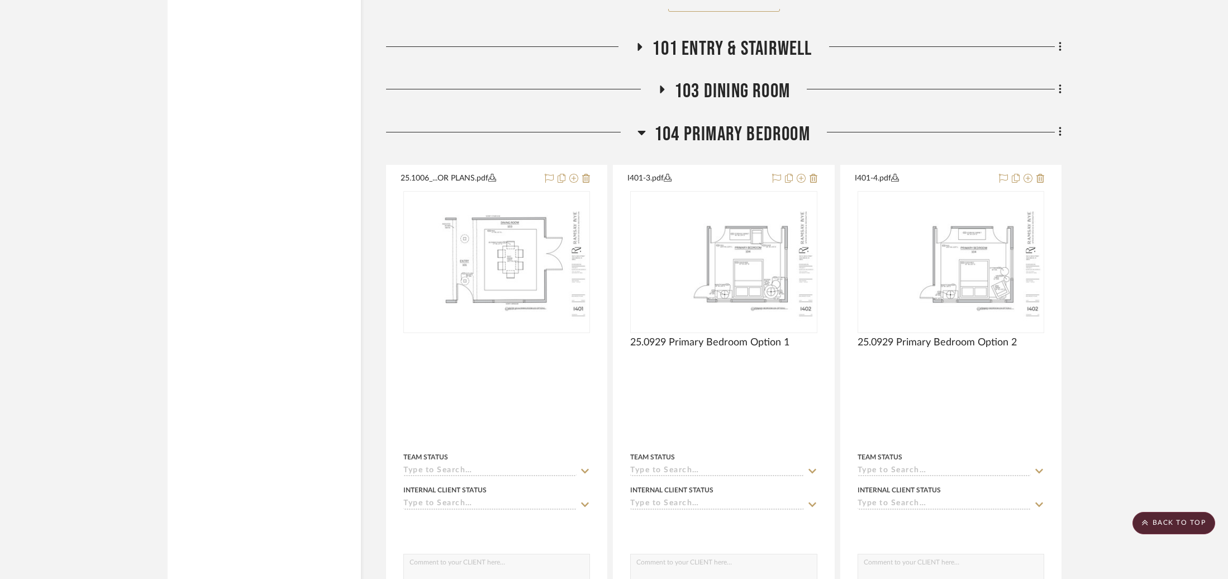
click at [745, 134] on span "104 Primary Bedroom" at bounding box center [732, 134] width 156 height 24
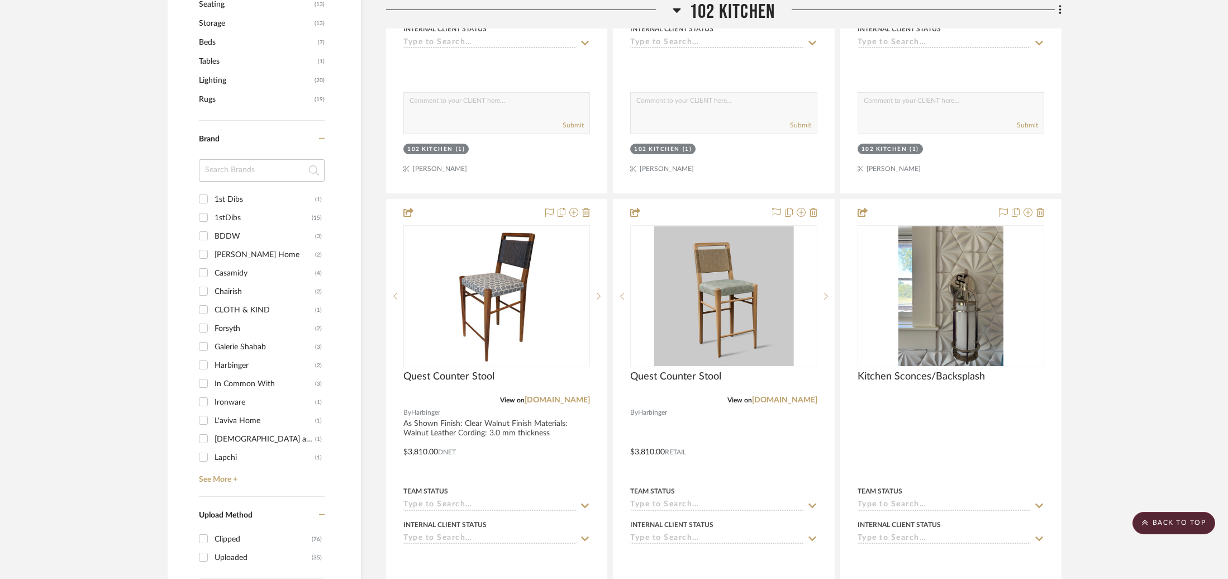
scroll to position [464, 0]
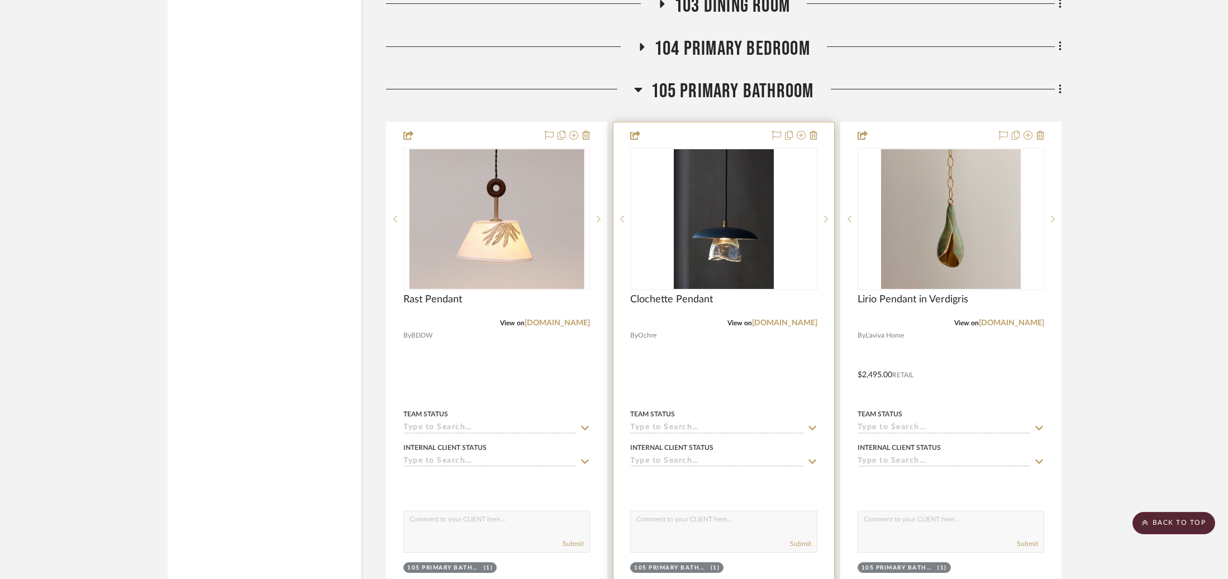
scroll to position [1975, 0]
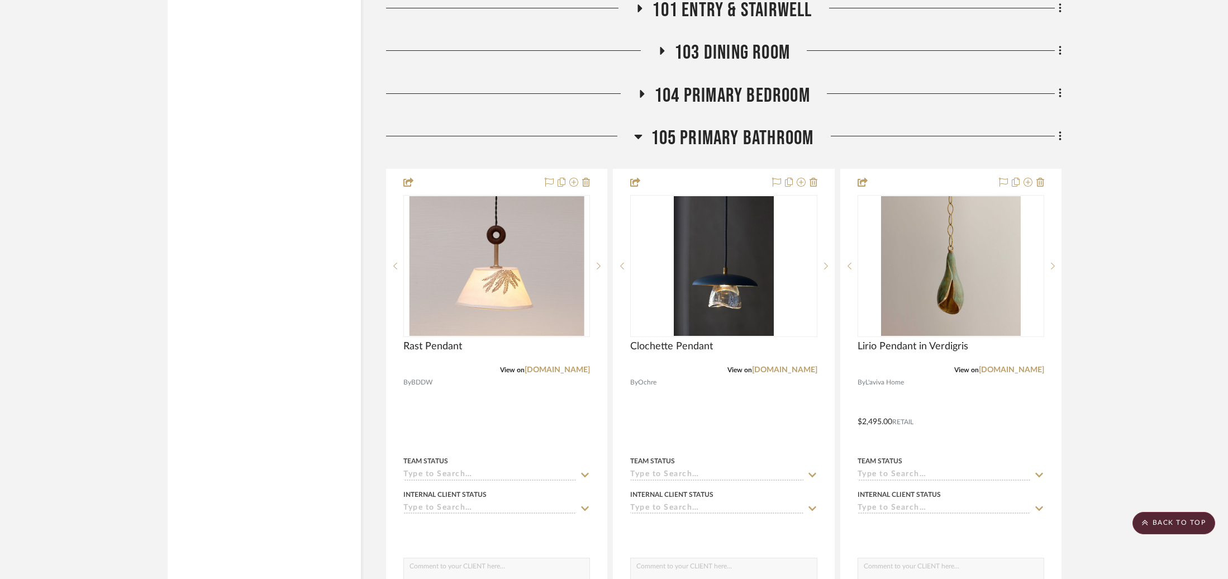
click at [744, 126] on span "105 Primary Bathroom" at bounding box center [732, 138] width 163 height 24
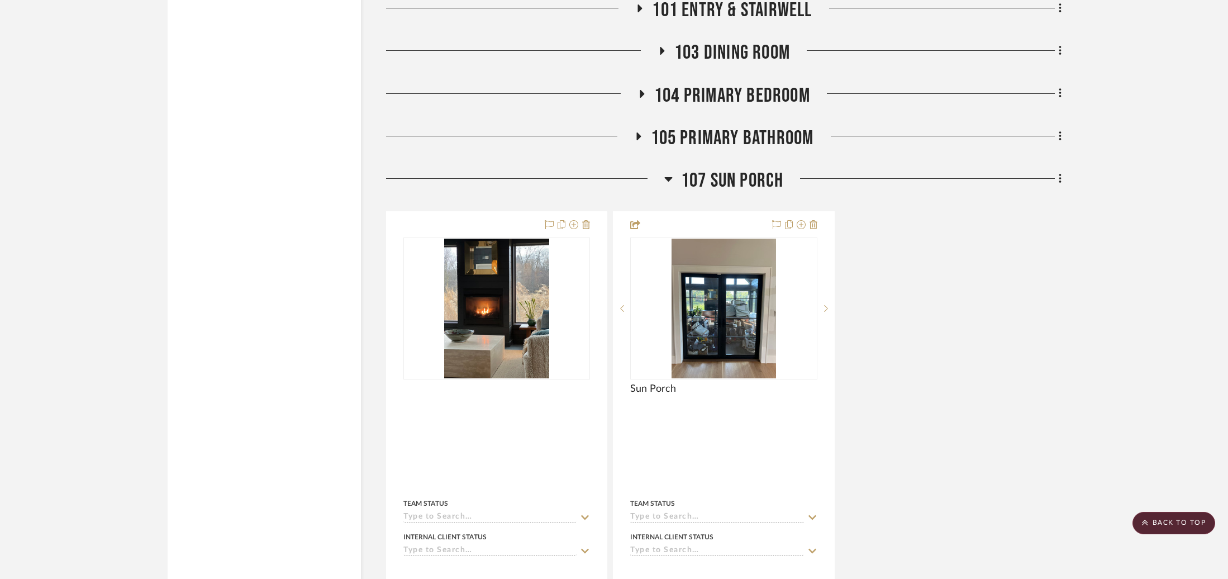
click at [742, 84] on span "104 Primary Bedroom" at bounding box center [732, 96] width 156 height 24
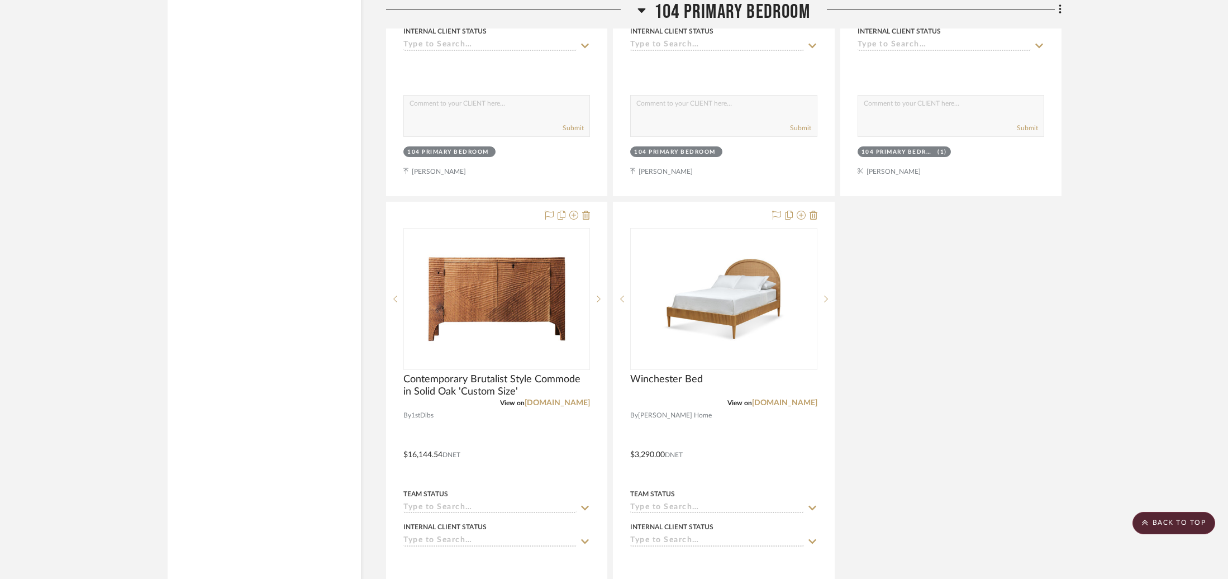
scroll to position [3143, 0]
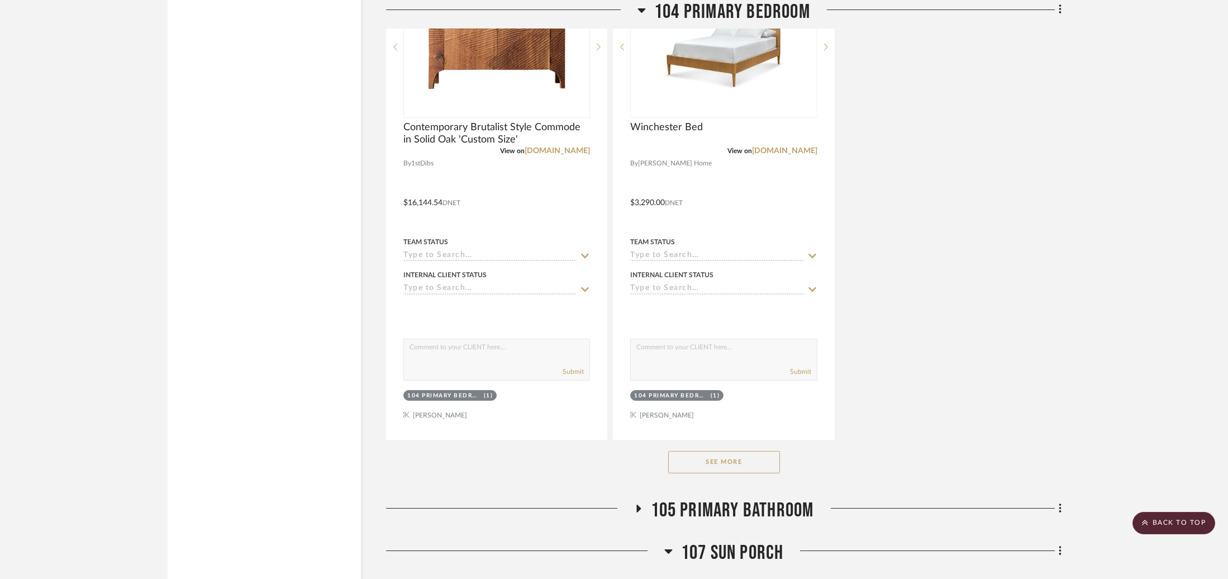
click at [693, 463] on button "See More" at bounding box center [724, 462] width 112 height 22
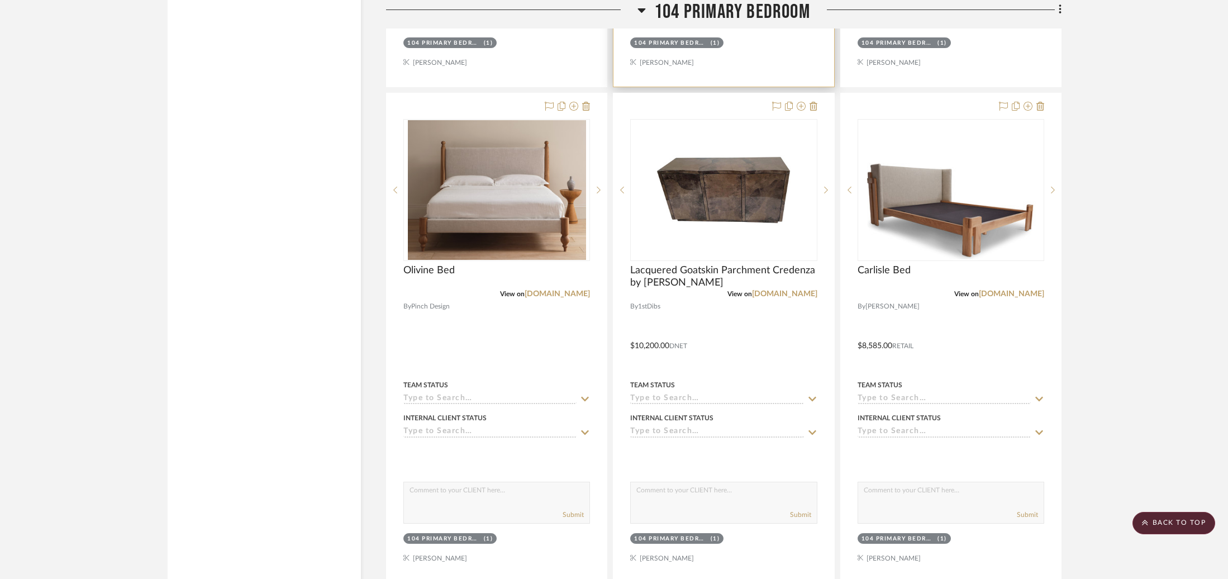
scroll to position [3498, 0]
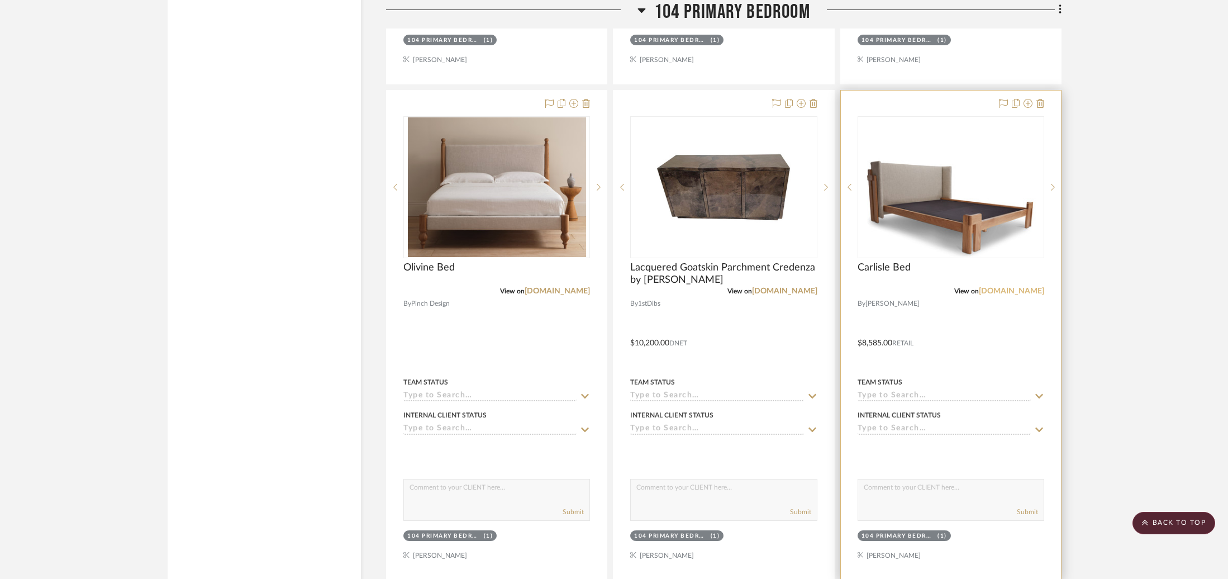
click at [1014, 289] on link "[DOMAIN_NAME]" at bounding box center [1011, 291] width 65 height 8
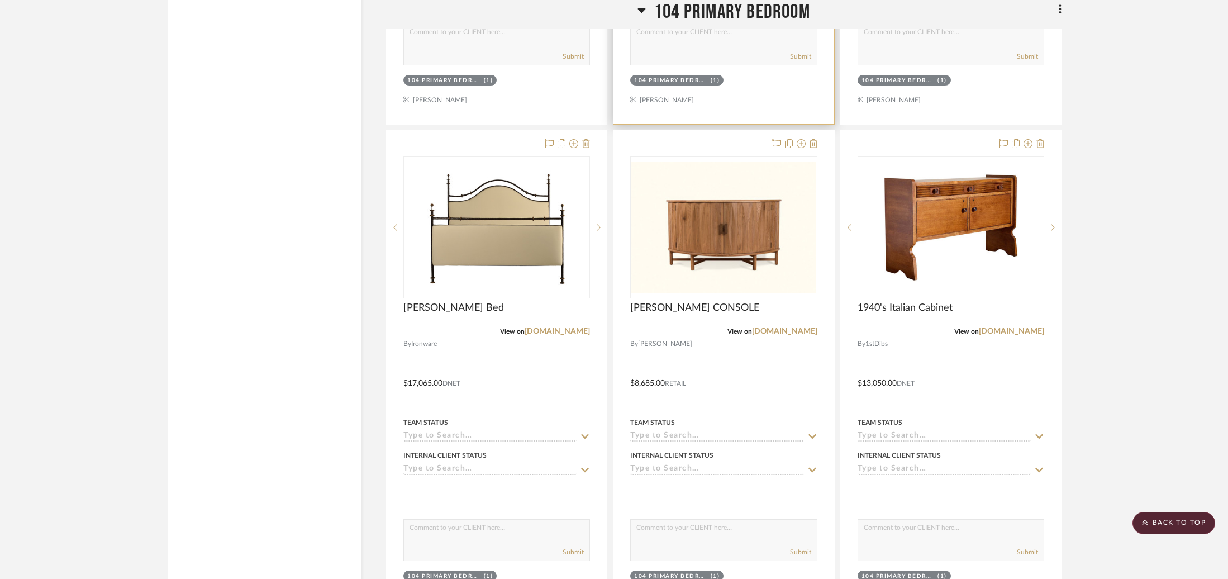
scroll to position [4451, 0]
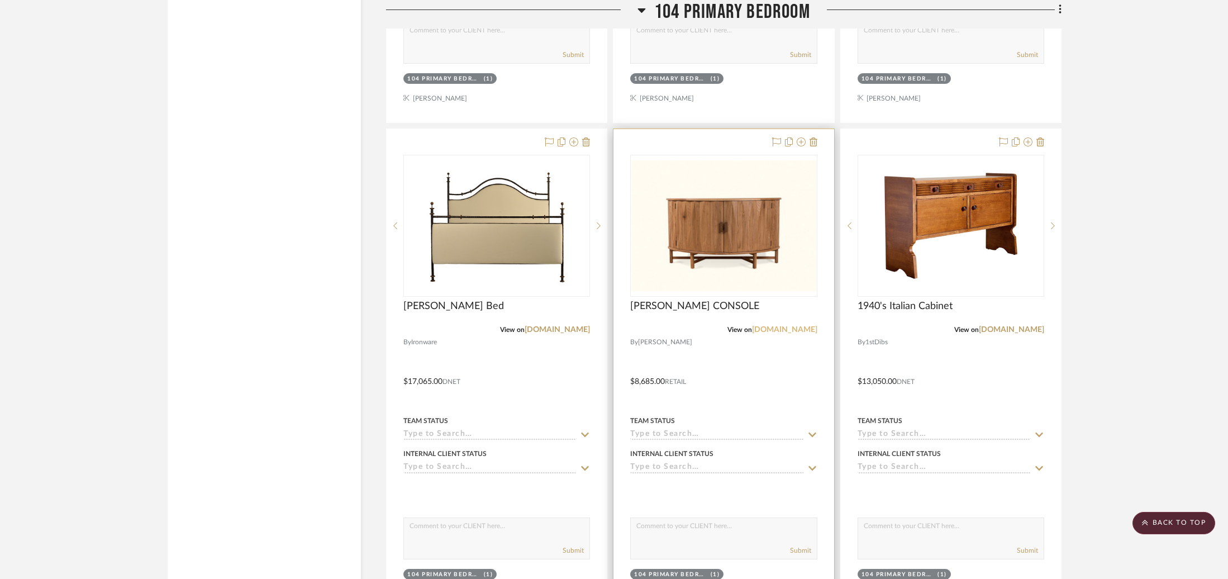
click at [760, 326] on link "archive.lawsonfenning.com" at bounding box center [784, 330] width 65 height 8
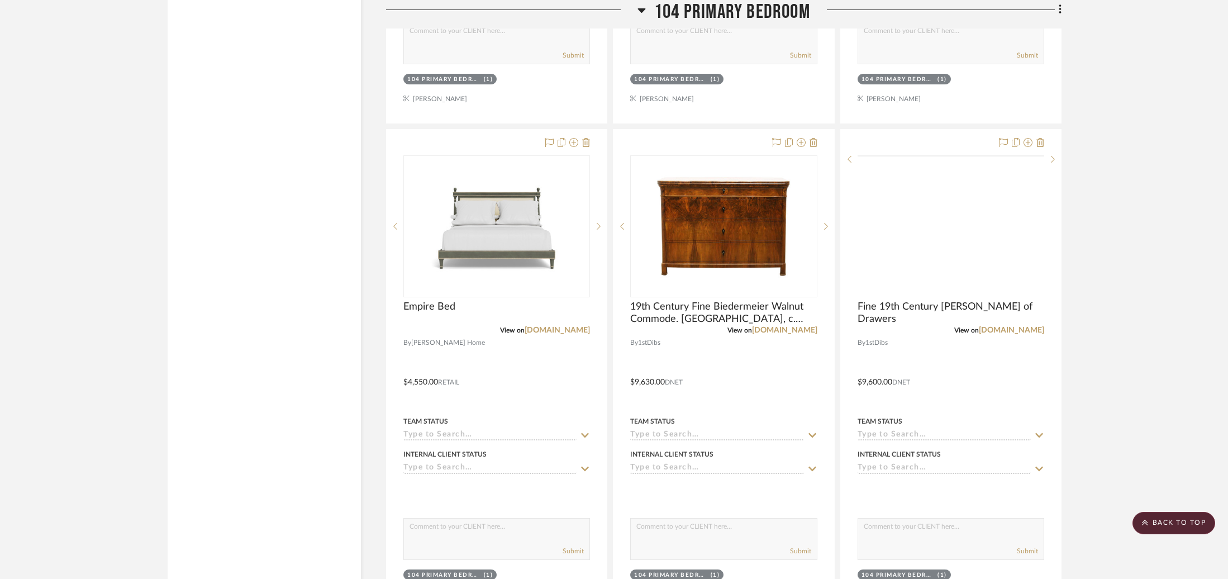
scroll to position [4911, 0]
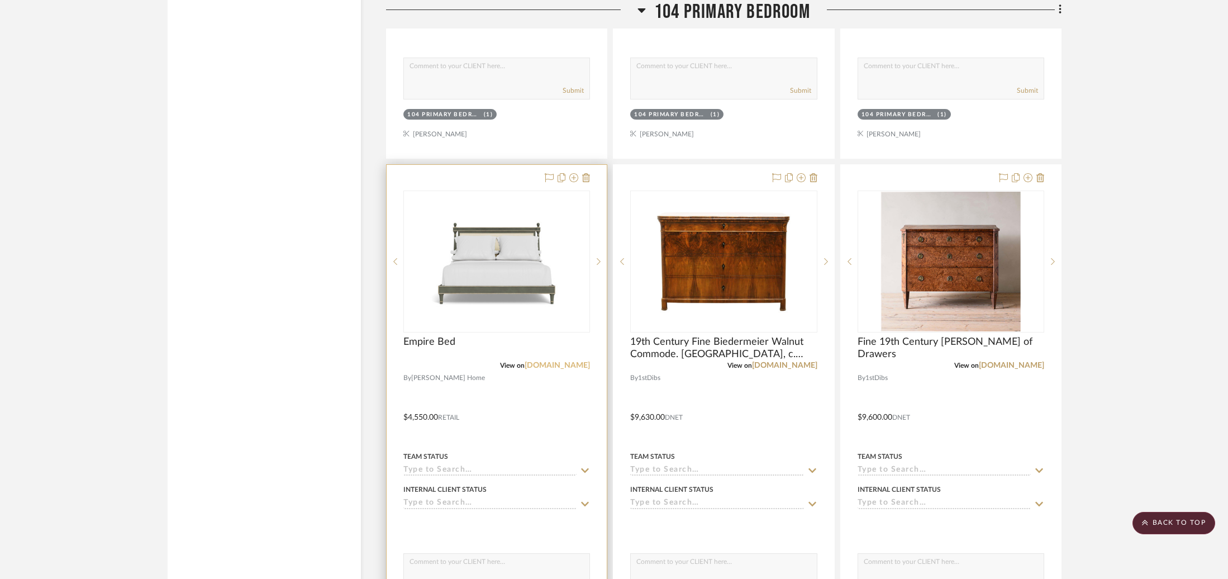
click at [536, 362] on link "[DOMAIN_NAME]" at bounding box center [557, 366] width 65 height 8
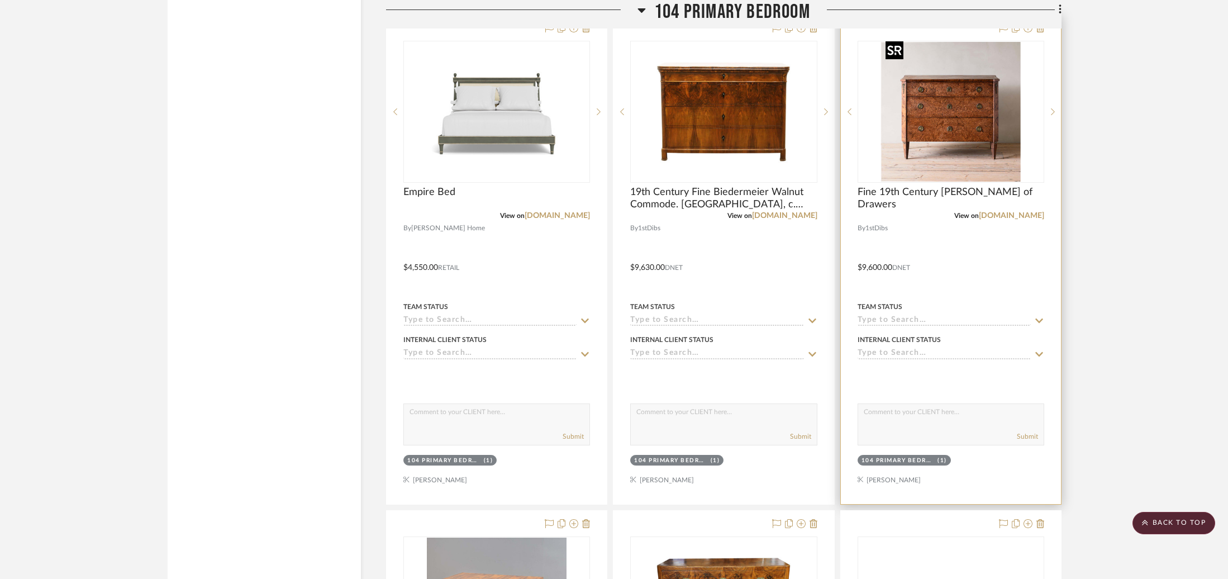
scroll to position [5049, 0]
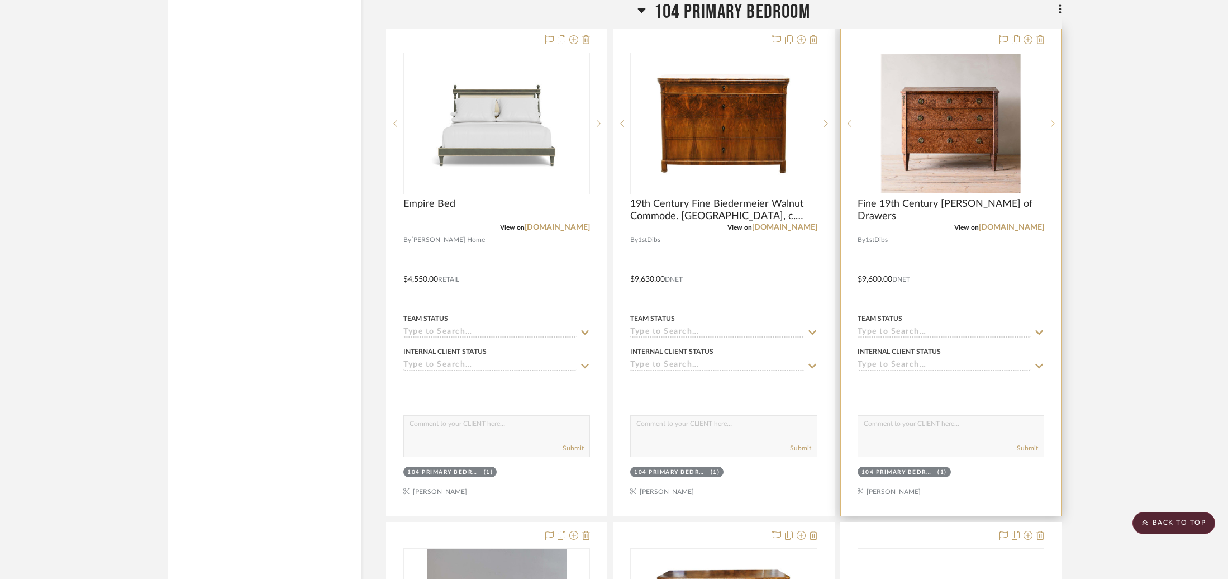
click at [1054, 120] on icon at bounding box center [1053, 123] width 4 height 7
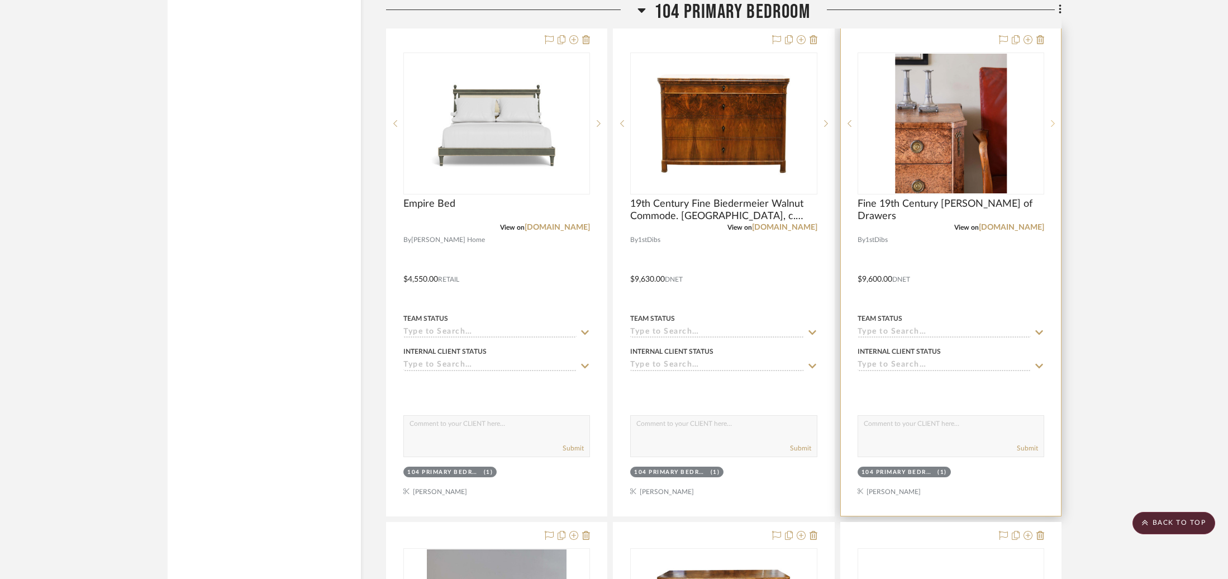
click at [1054, 120] on icon at bounding box center [1053, 123] width 4 height 7
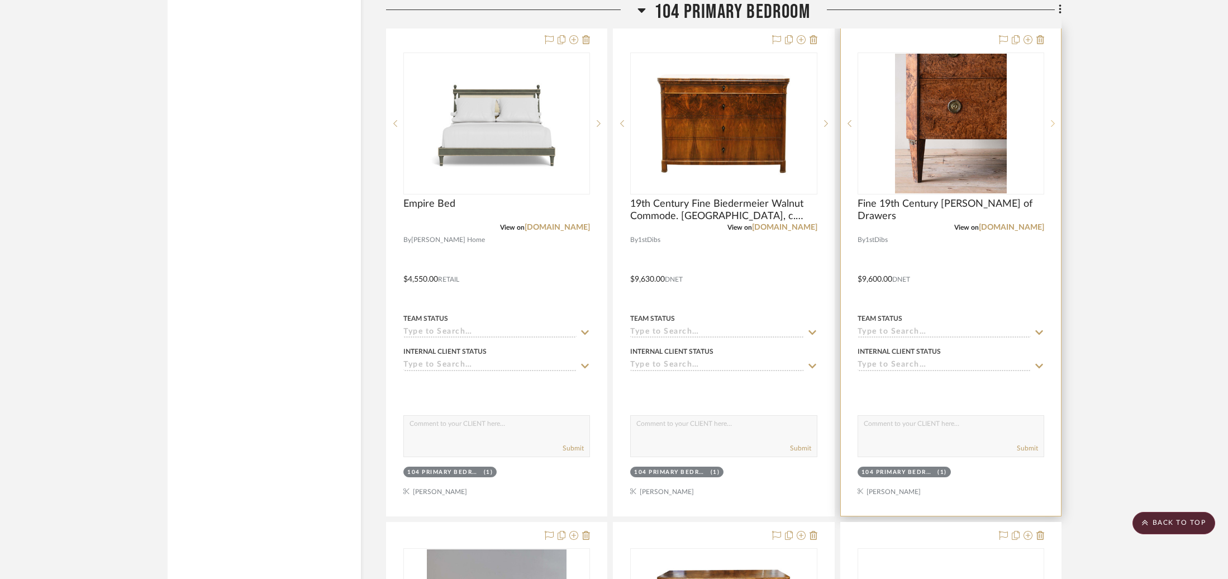
click at [1054, 120] on icon at bounding box center [1053, 123] width 4 height 7
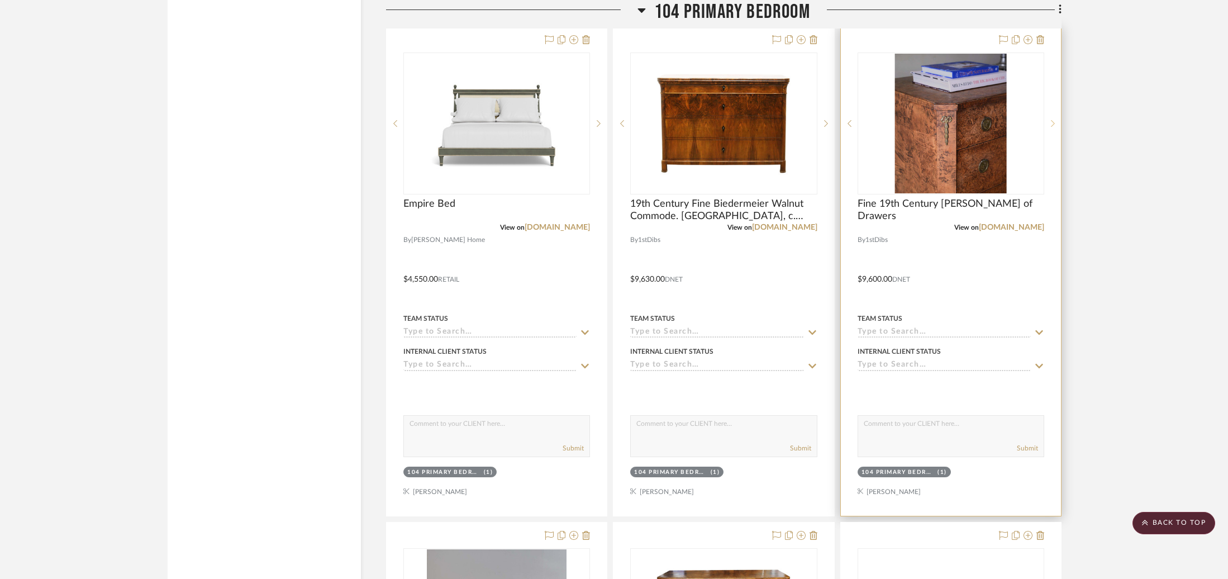
click at [1054, 120] on icon at bounding box center [1053, 124] width 4 height 8
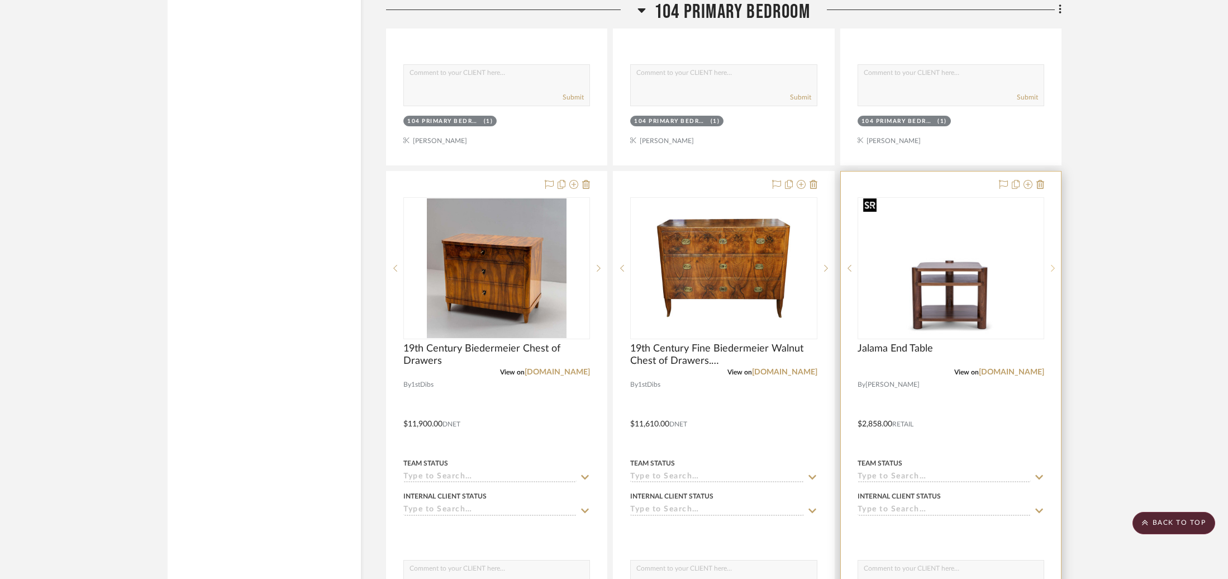
scroll to position [5397, 0]
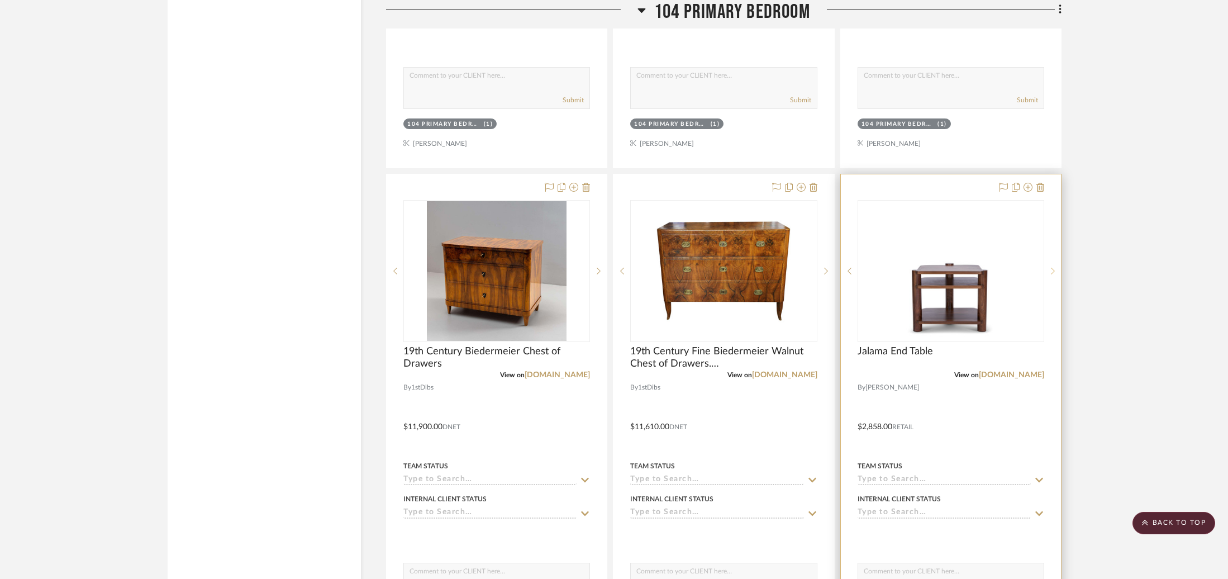
click at [1056, 267] on sr-next-btn at bounding box center [1053, 271] width 17 height 8
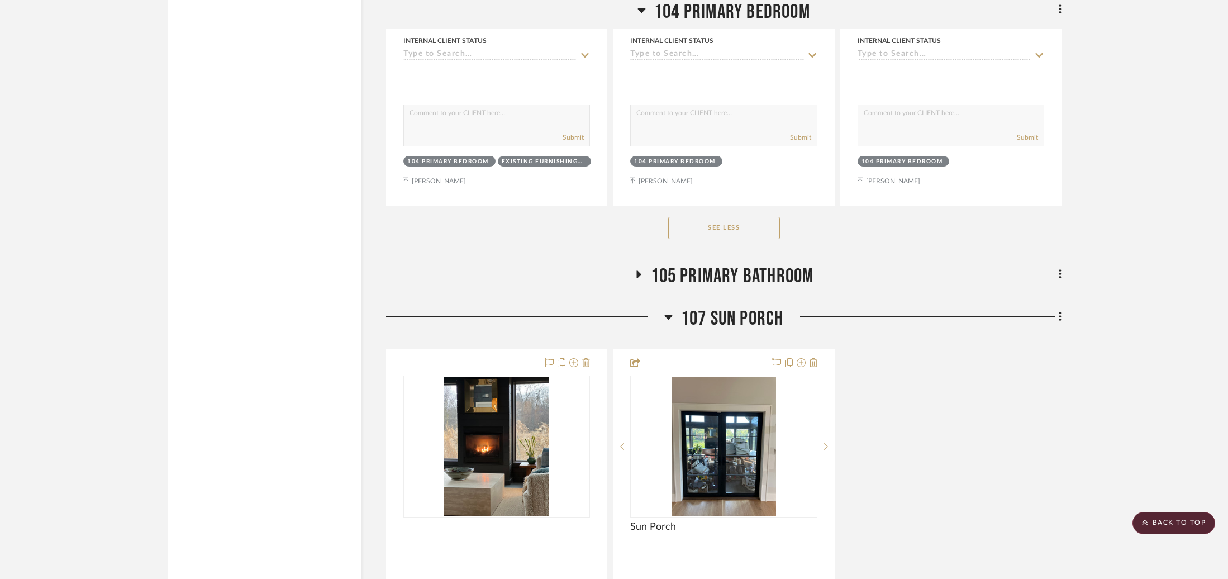
scroll to position [6343, 0]
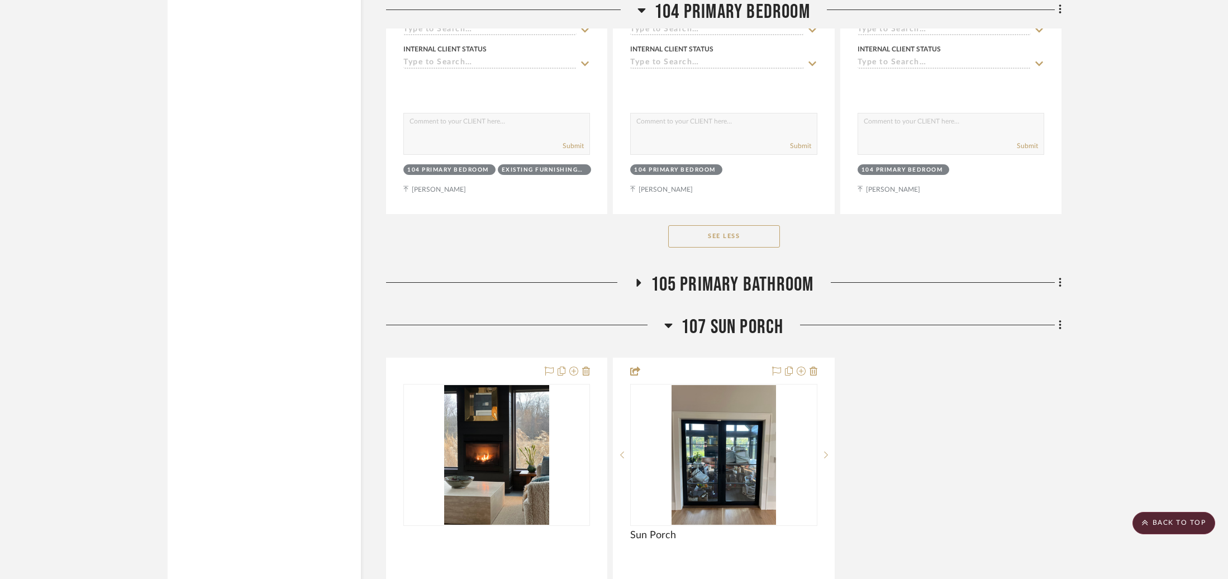
click at [734, 273] on span "105 Primary Bathroom" at bounding box center [732, 285] width 163 height 24
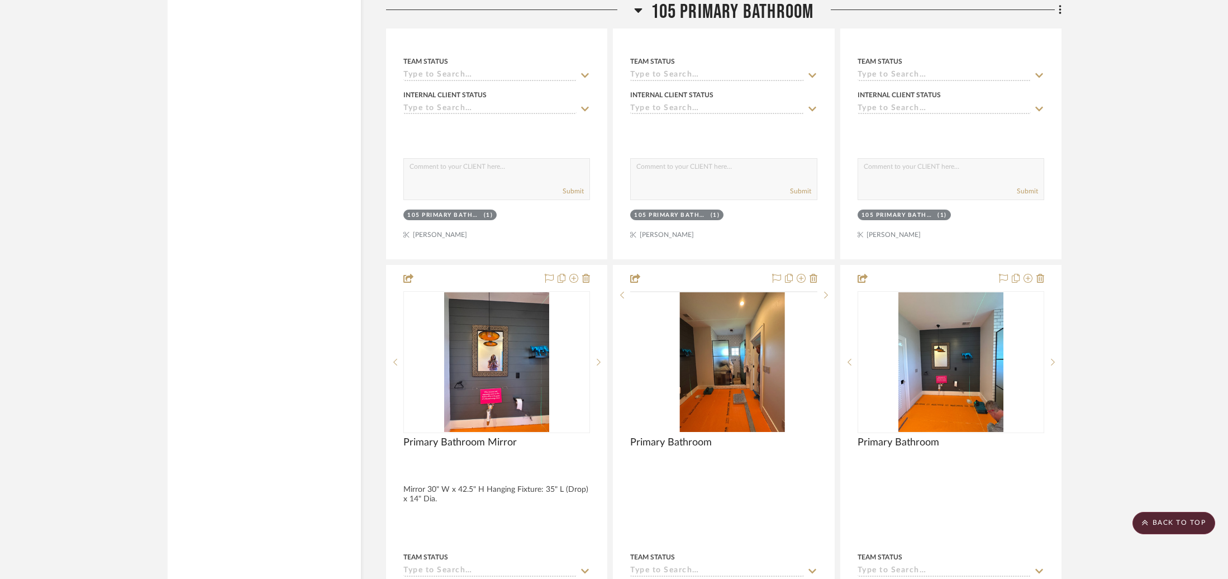
scroll to position [6962, 0]
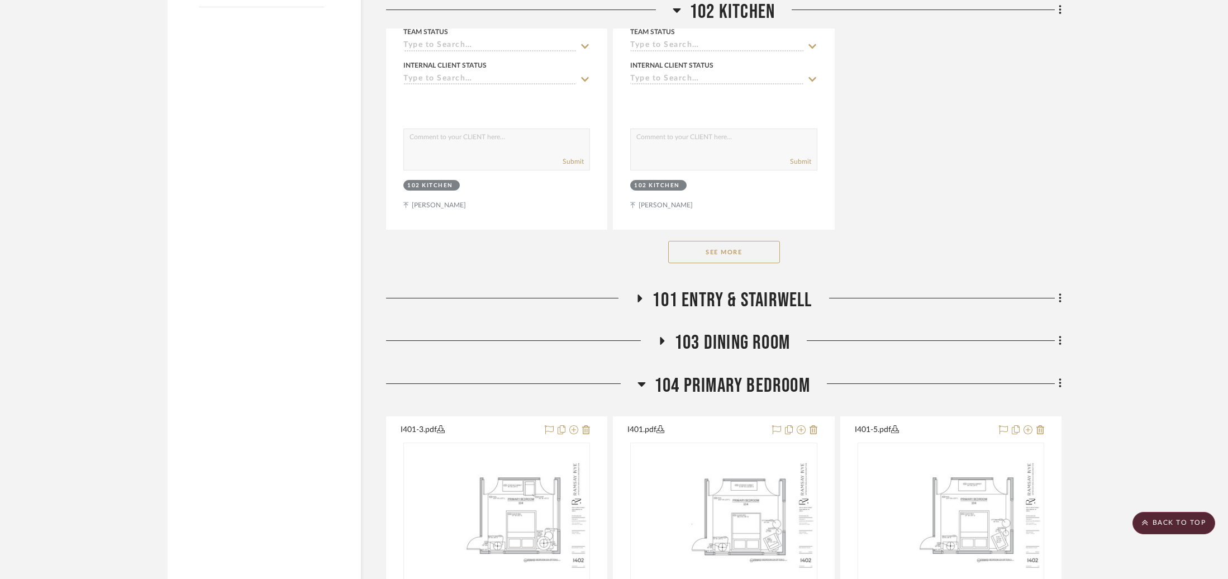
click at [711, 347] on span "103 Dining Room" at bounding box center [733, 343] width 116 height 24
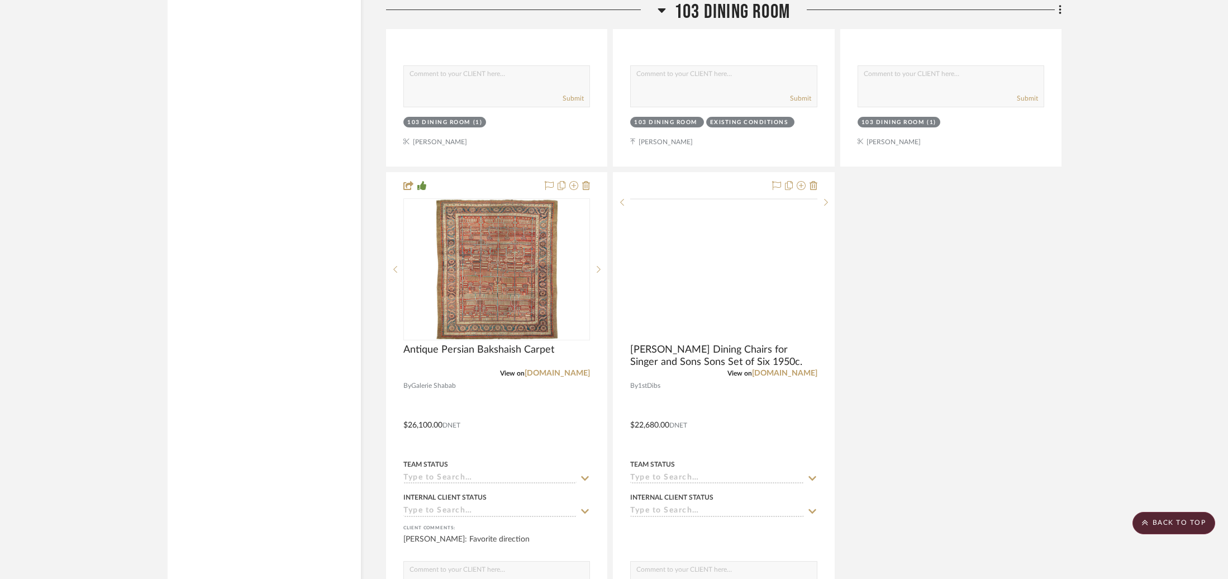
scroll to position [2908, 0]
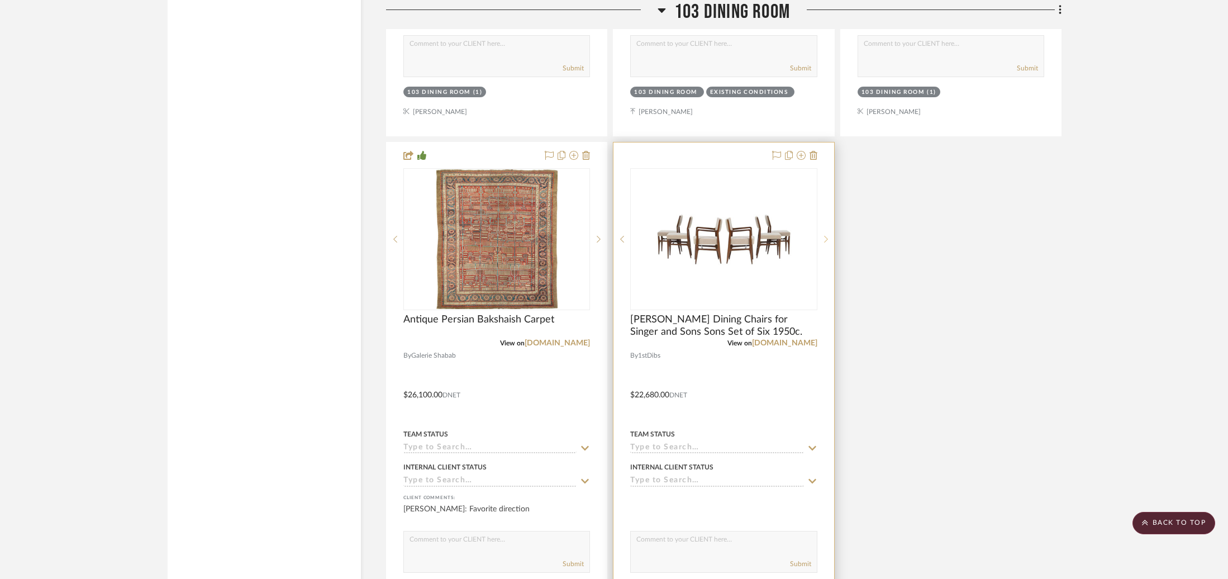
click at [831, 236] on sr-next-btn at bounding box center [826, 239] width 17 height 8
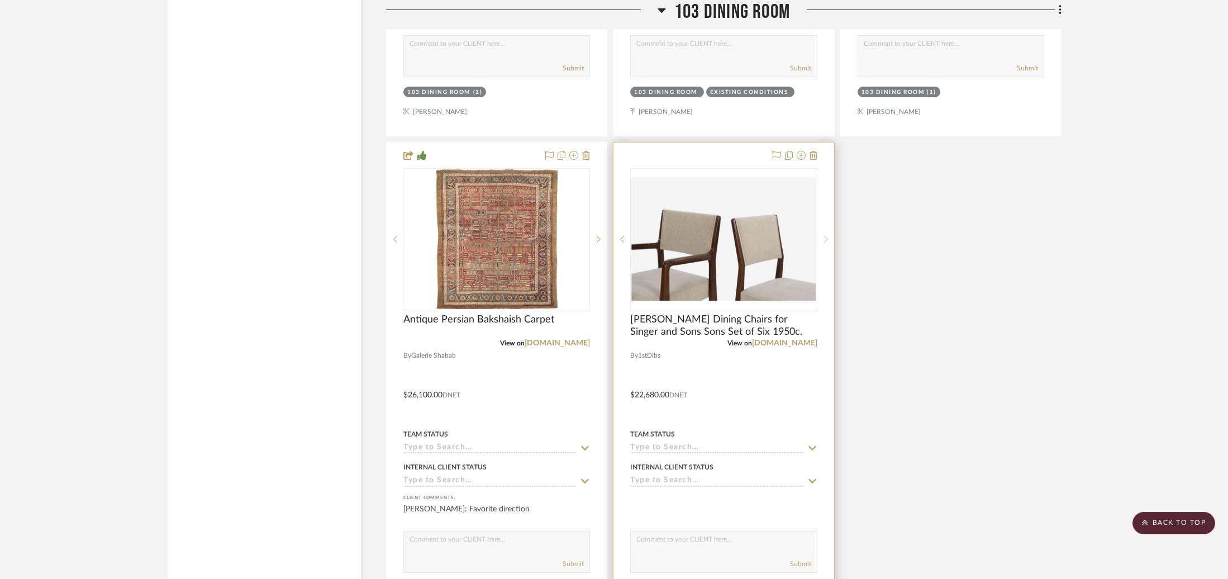
click at [831, 236] on sr-next-btn at bounding box center [826, 239] width 17 height 8
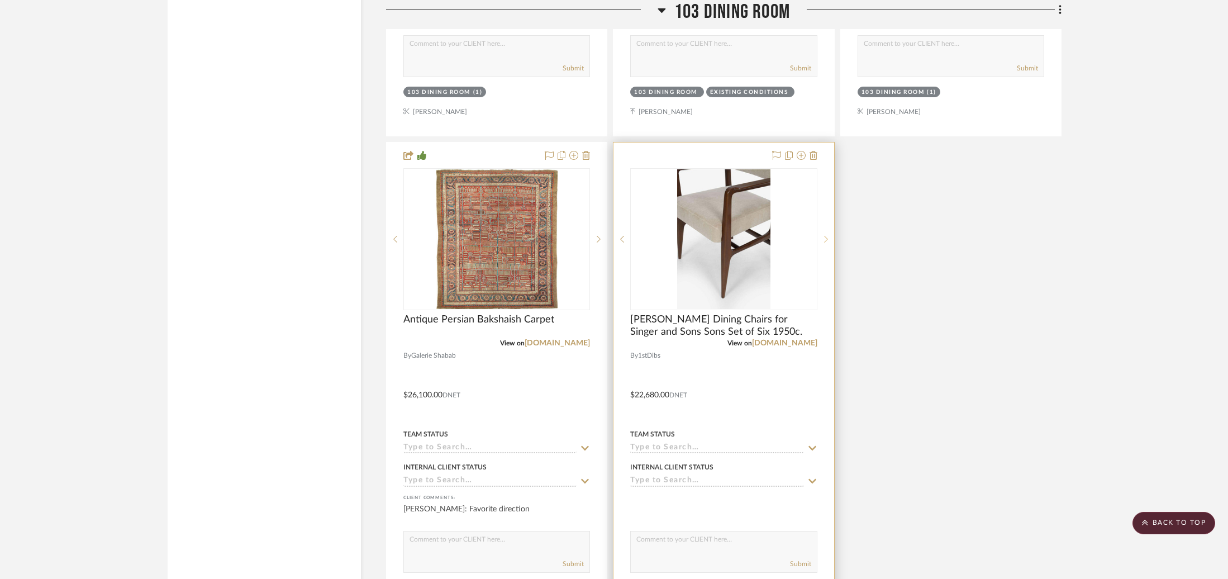
scroll to position [3246, 0]
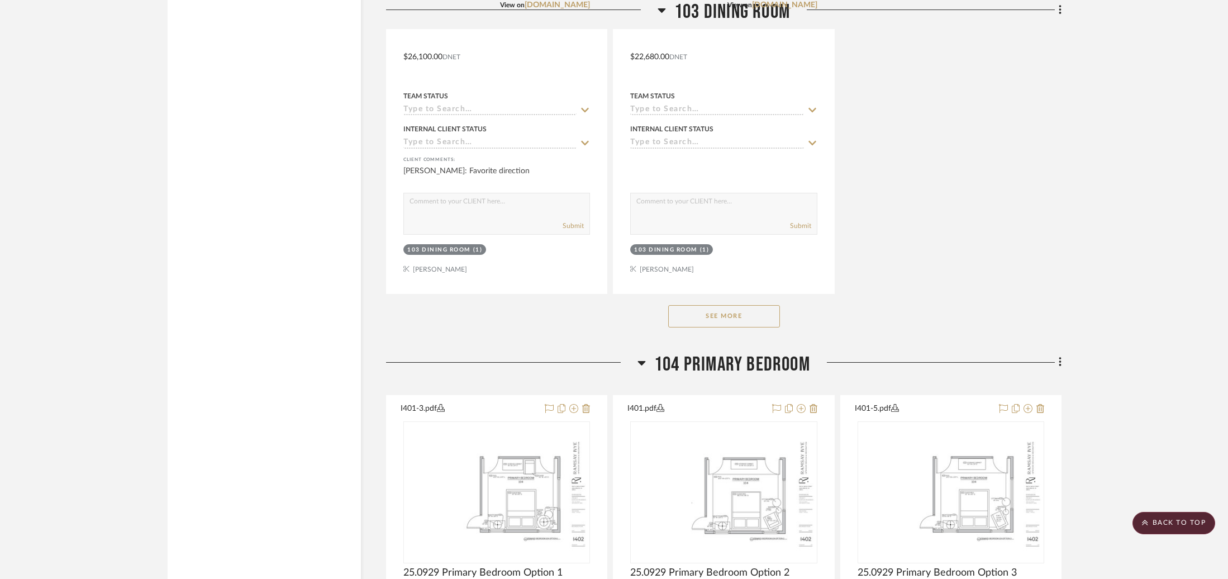
click at [752, 310] on button "See More" at bounding box center [724, 316] width 112 height 22
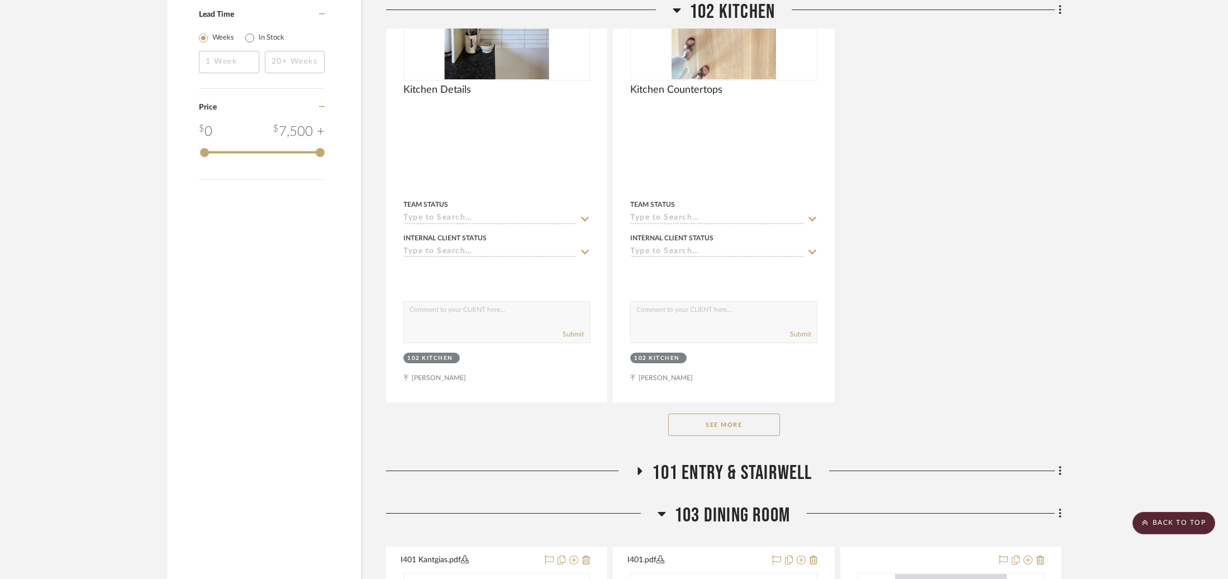
scroll to position [1878, 0]
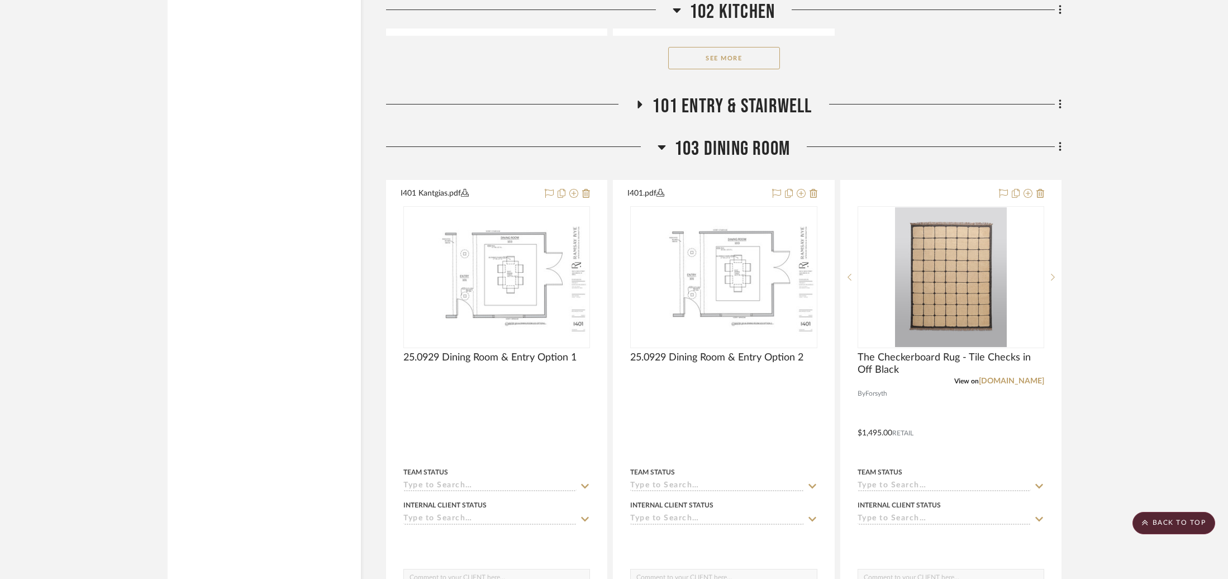
drag, startPoint x: 746, startPoint y: 143, endPoint x: 738, endPoint y: 112, distance: 31.7
click at [745, 143] on span "103 Dining Room" at bounding box center [733, 149] width 116 height 24
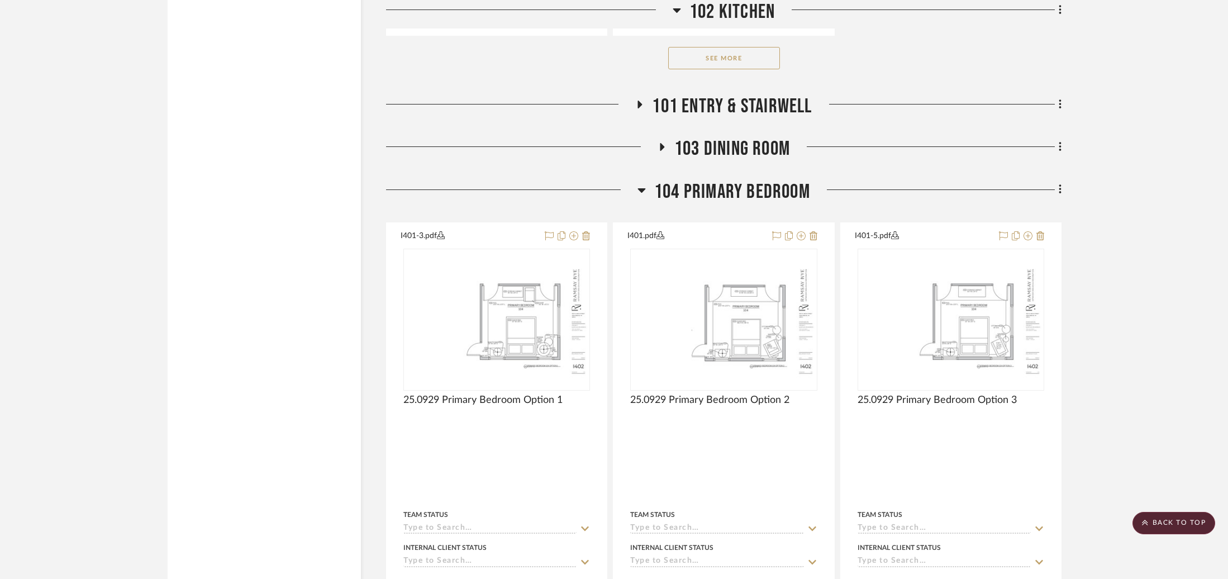
click at [740, 101] on span "101 Entry & Stairwell" at bounding box center [732, 106] width 160 height 24
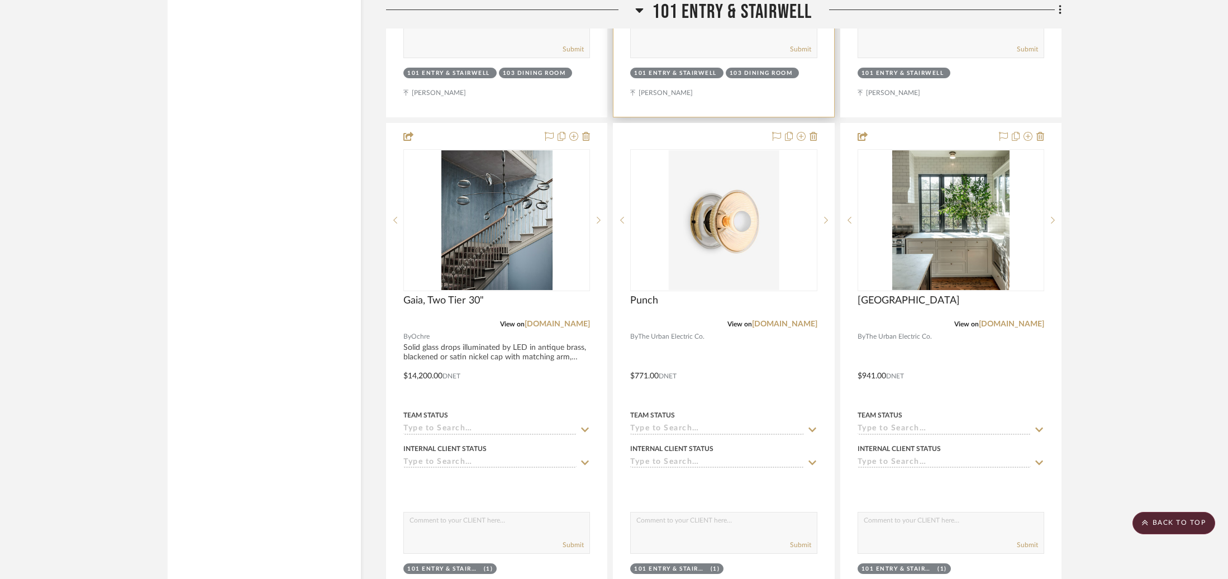
scroll to position [2386, 0]
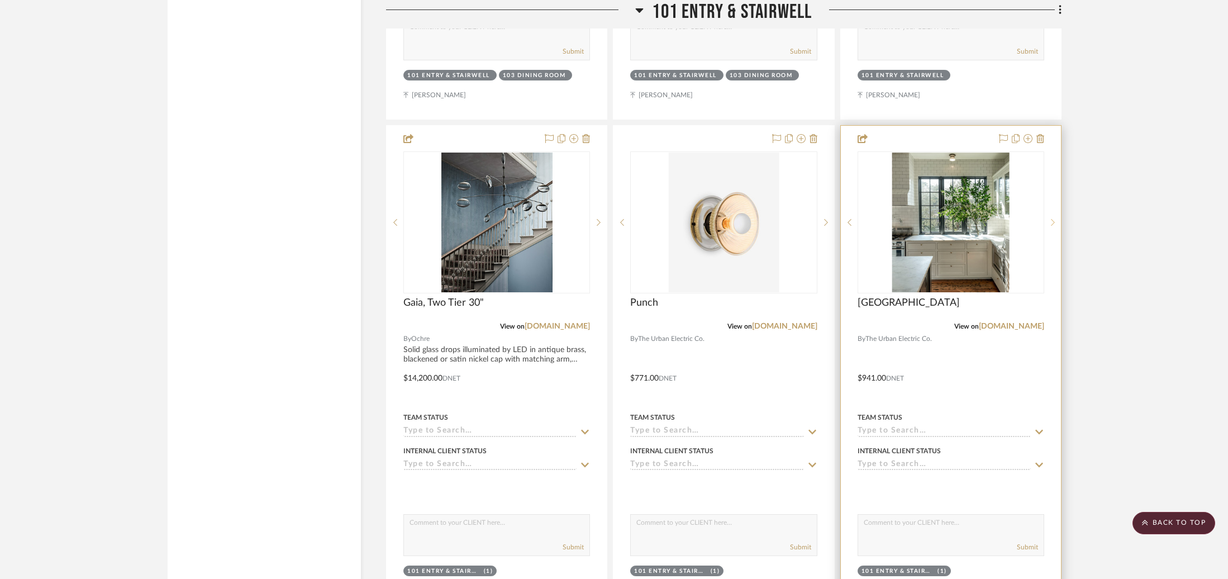
click at [1048, 222] on sr-next-btn at bounding box center [1053, 223] width 17 height 8
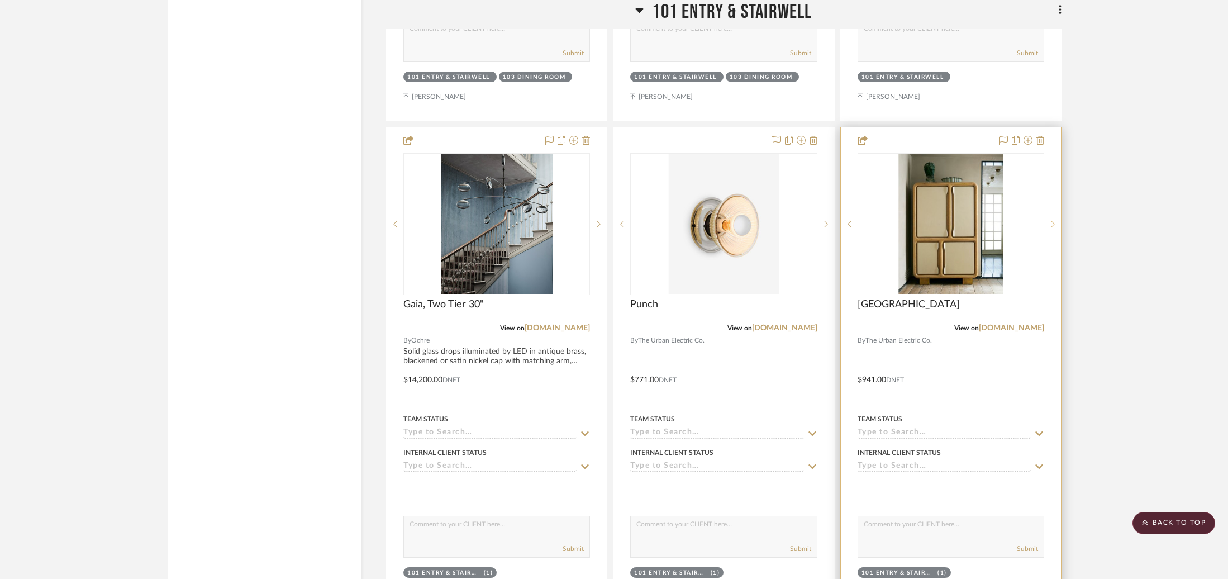
scroll to position [2387, 0]
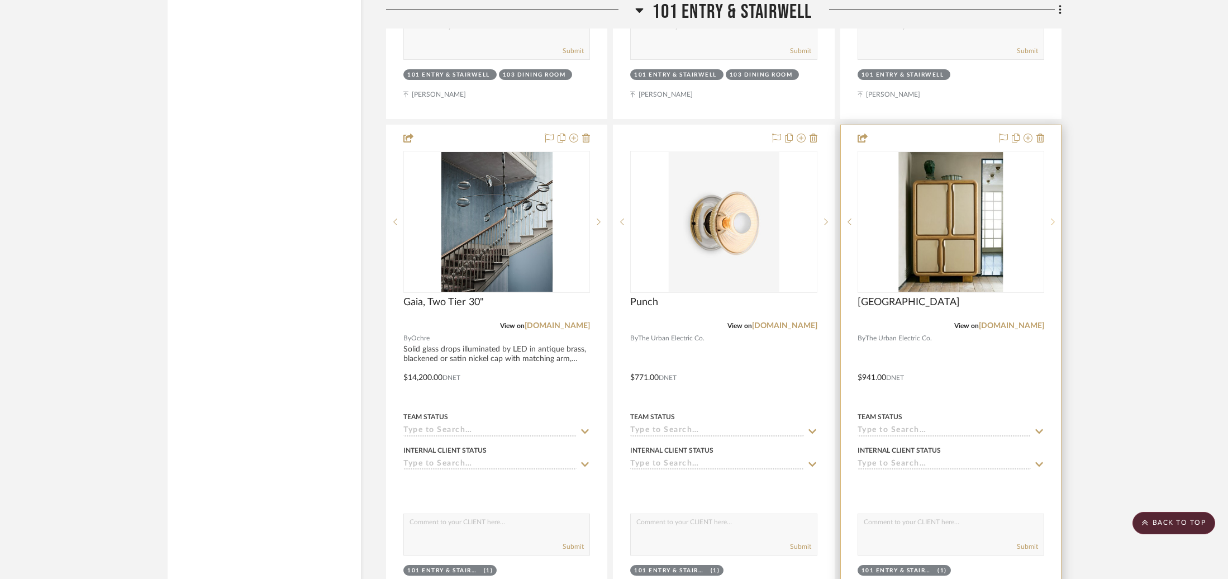
click at [1048, 222] on sr-next-btn at bounding box center [1053, 222] width 17 height 8
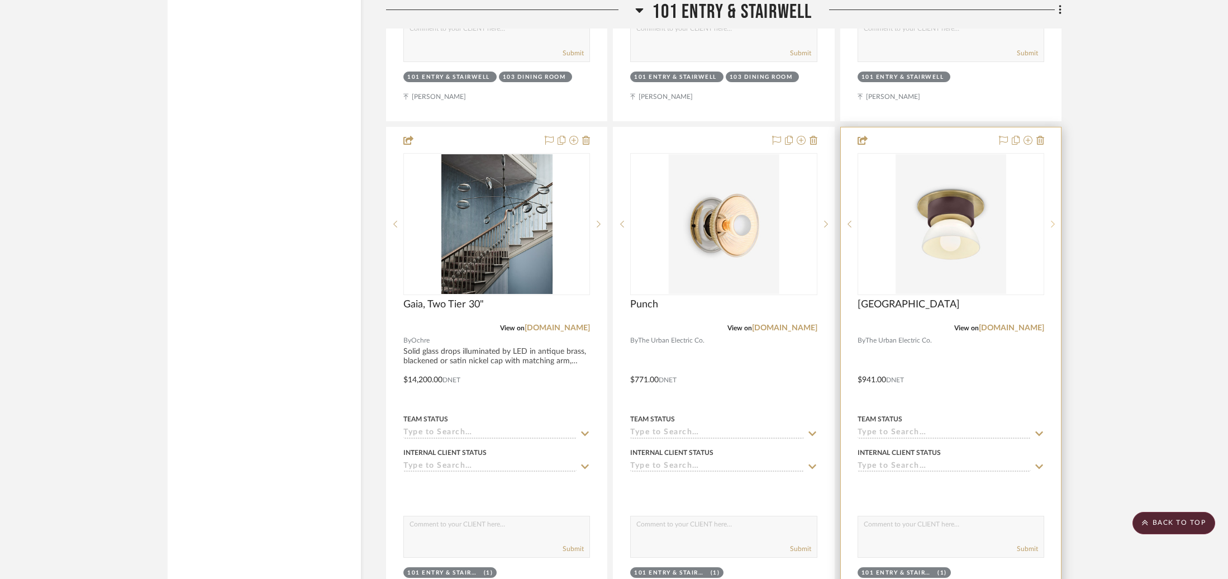
click at [1048, 222] on sr-next-btn at bounding box center [1053, 224] width 17 height 8
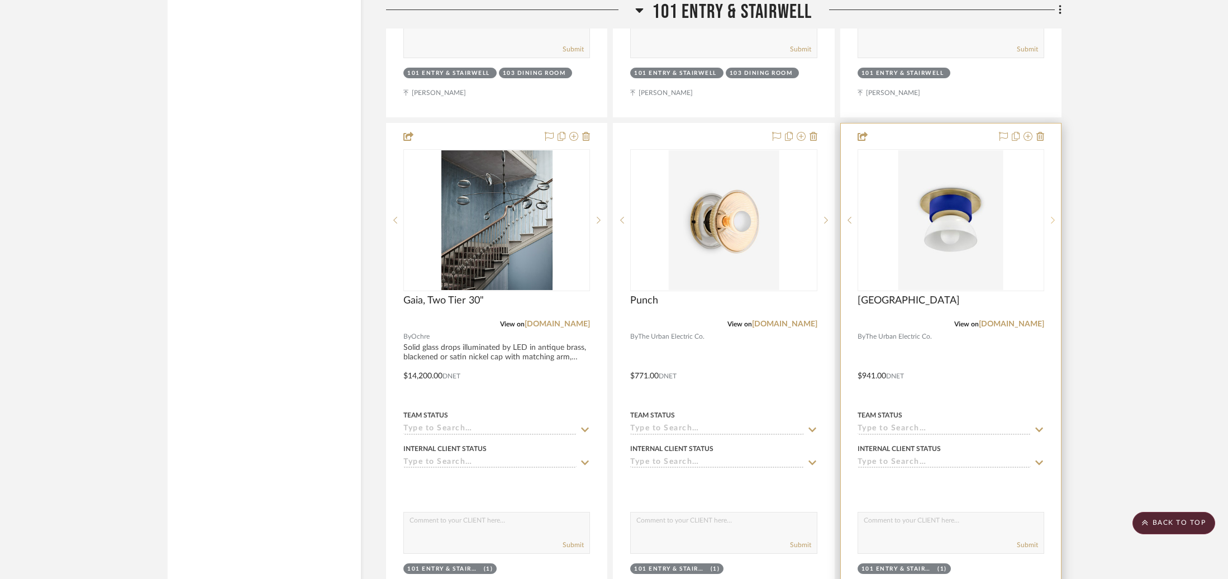
scroll to position [2389, 0]
click at [1048, 222] on div at bounding box center [1053, 219] width 17 height 142
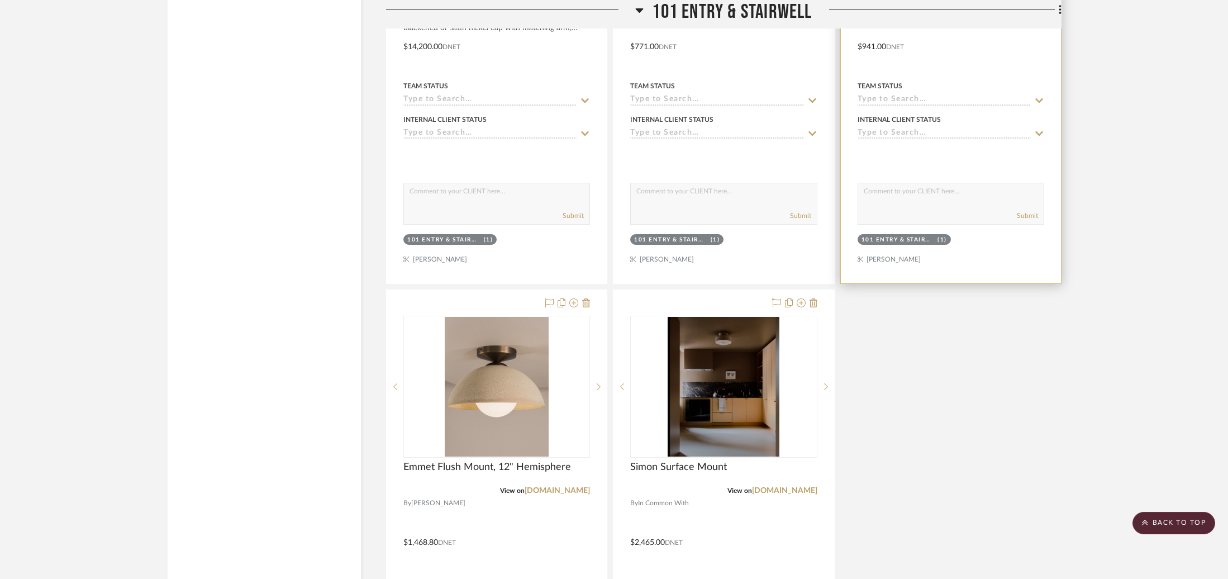
scroll to position [2843, 0]
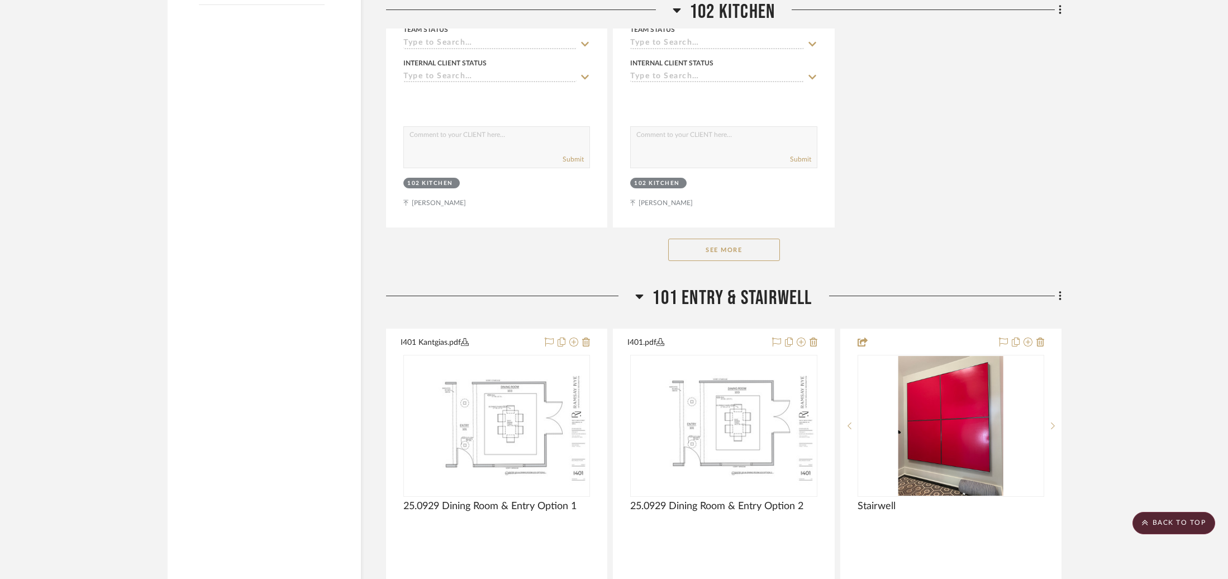
click at [724, 297] on span "101 Entry & Stairwell" at bounding box center [732, 298] width 160 height 24
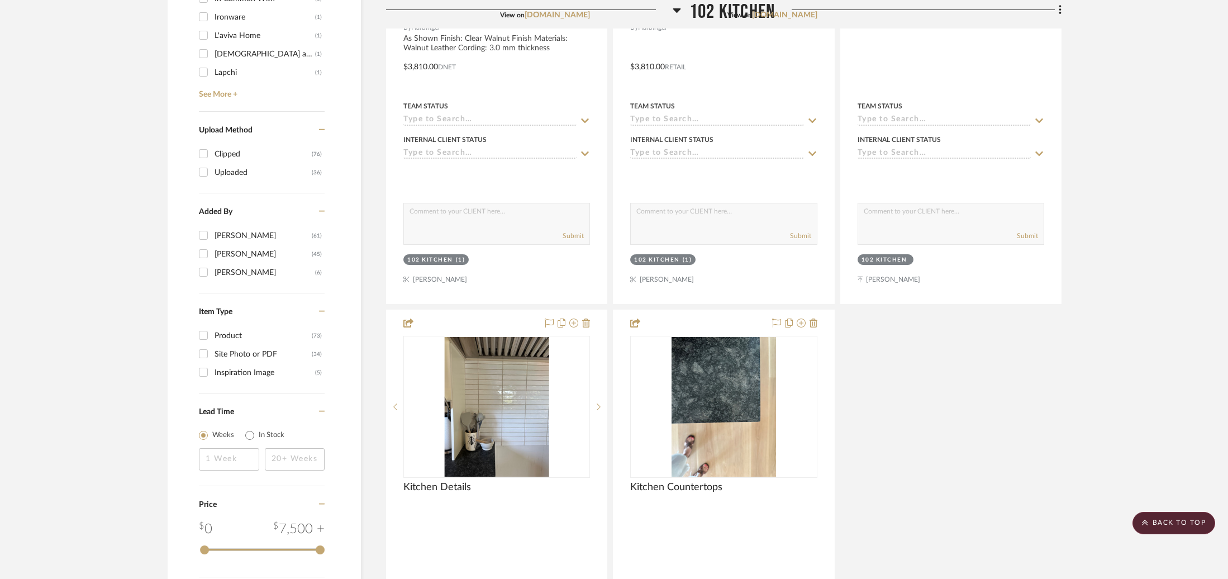
scroll to position [1368, 0]
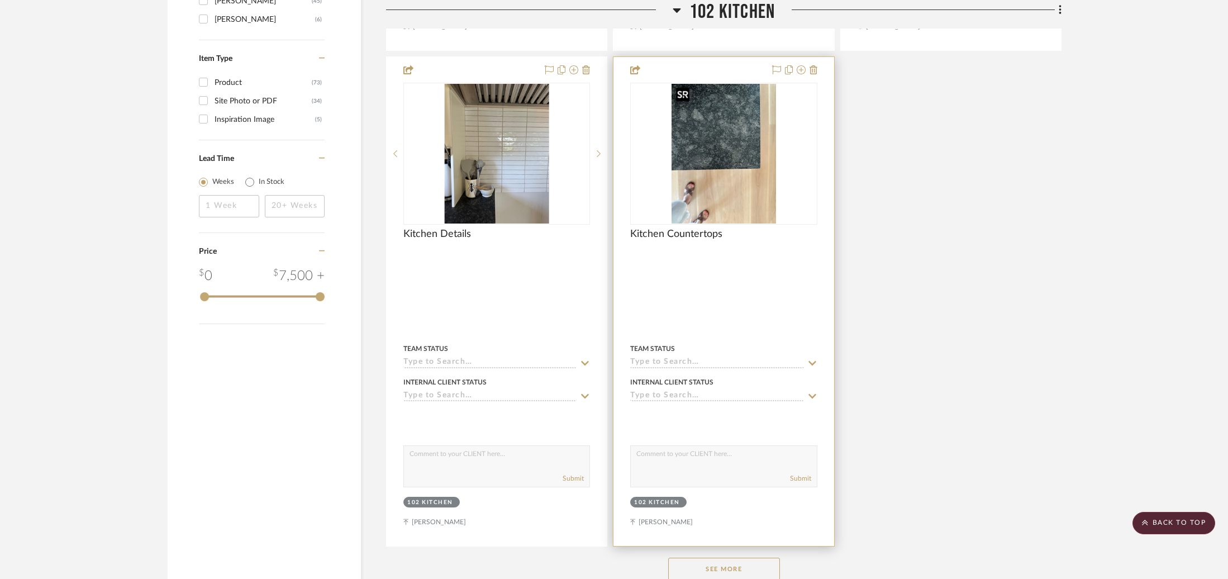
click at [0, 0] on img at bounding box center [0, 0] width 0 height 0
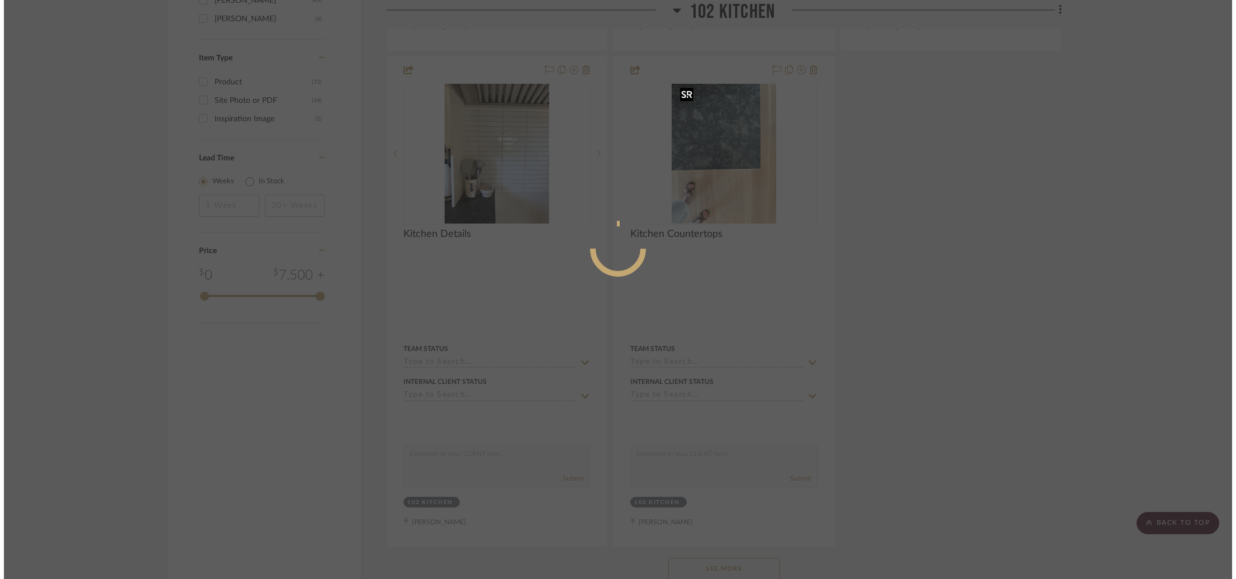
scroll to position [0, 0]
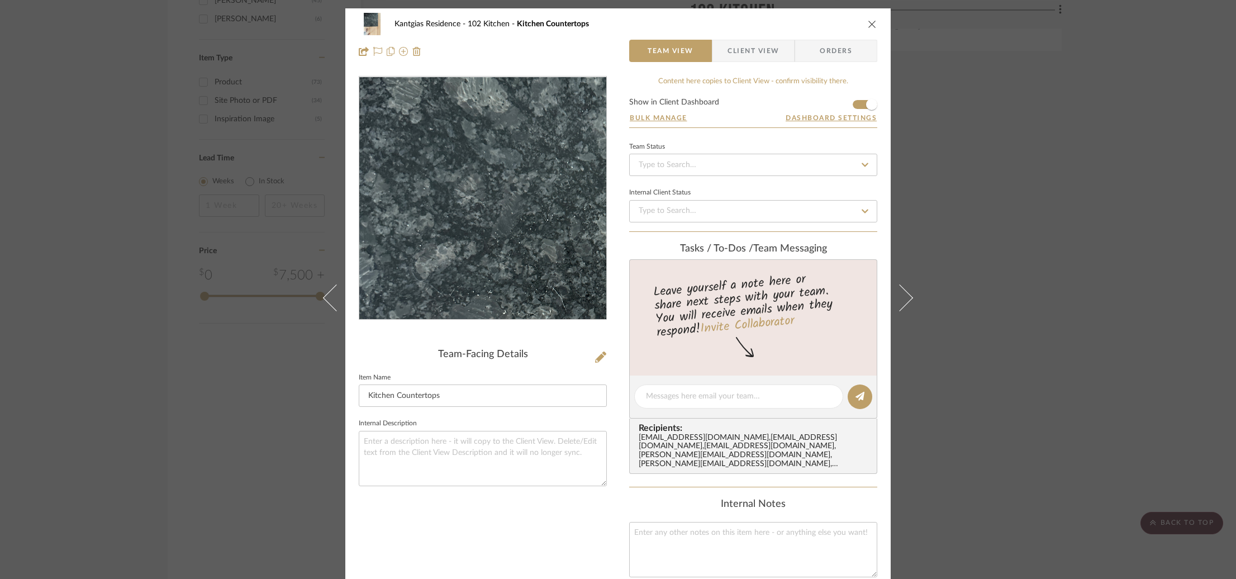
click at [435, 169] on img "0" at bounding box center [483, 198] width 182 height 243
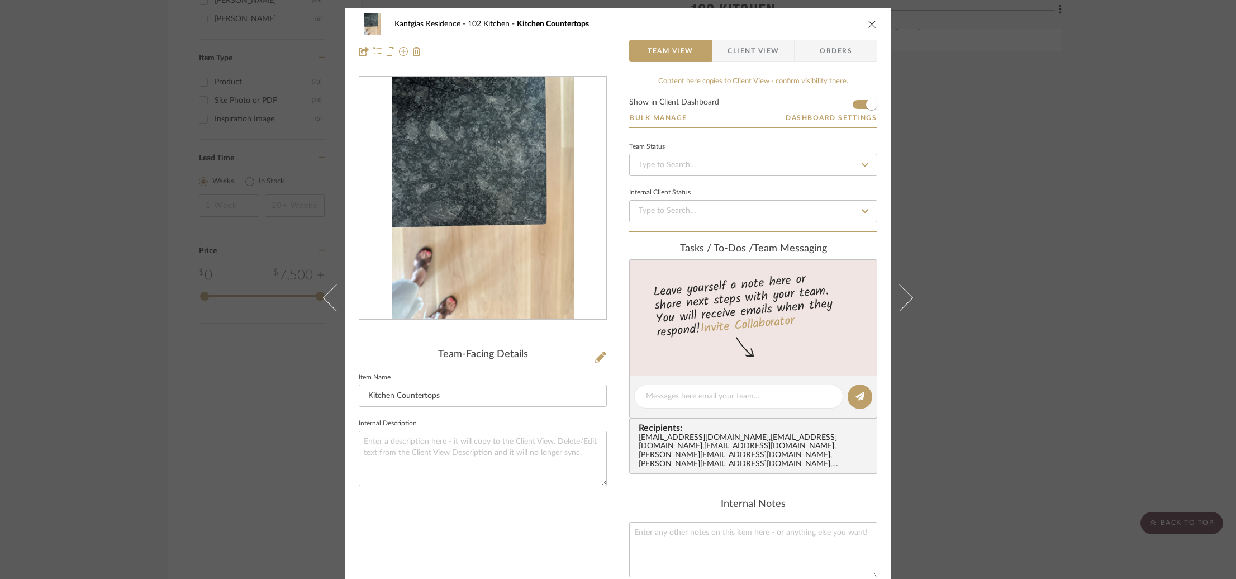
click at [167, 225] on div "Kantgias Residence 102 Kitchen Kitchen Countertops Team View Client View Orders…" at bounding box center [618, 289] width 1236 height 579
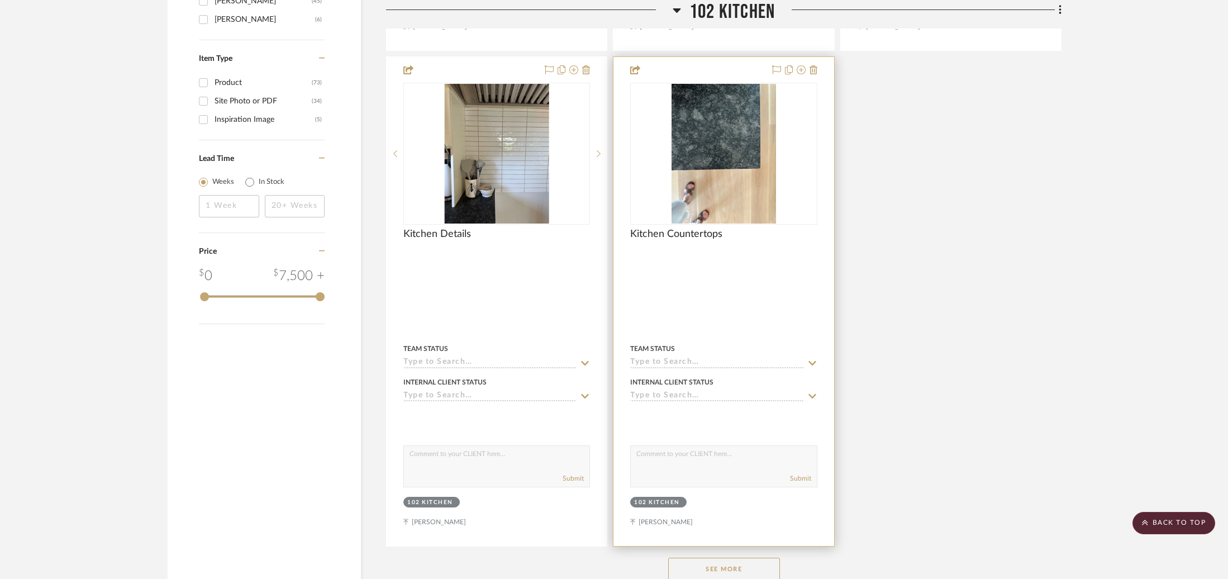
scroll to position [1344, 0]
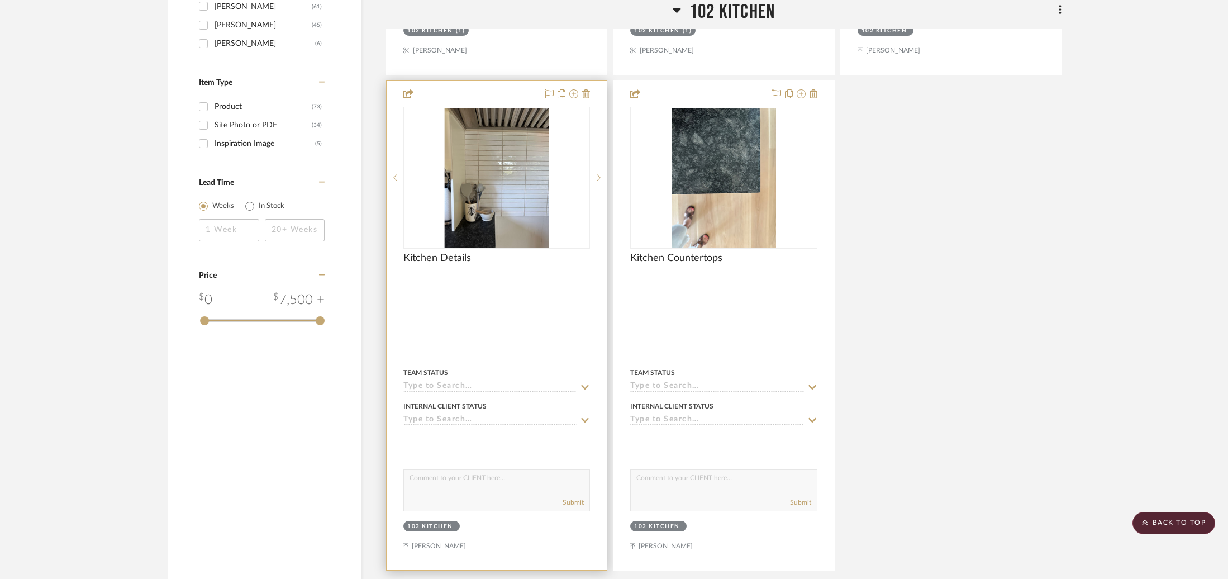
click at [576, 208] on div "0" at bounding box center [497, 177] width 186 height 141
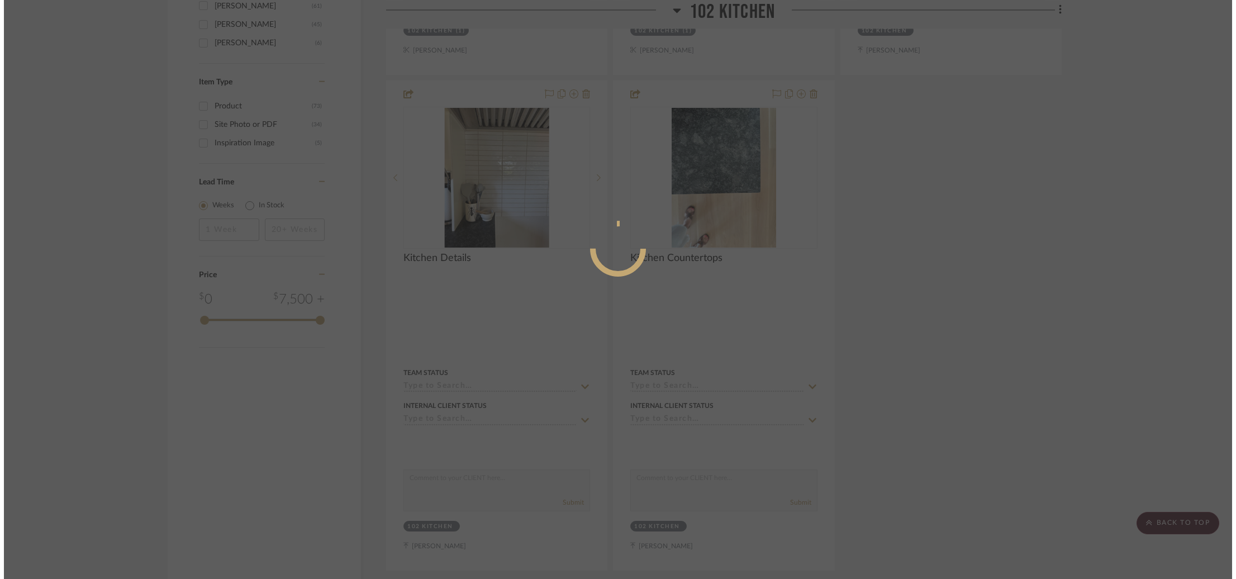
scroll to position [0, 0]
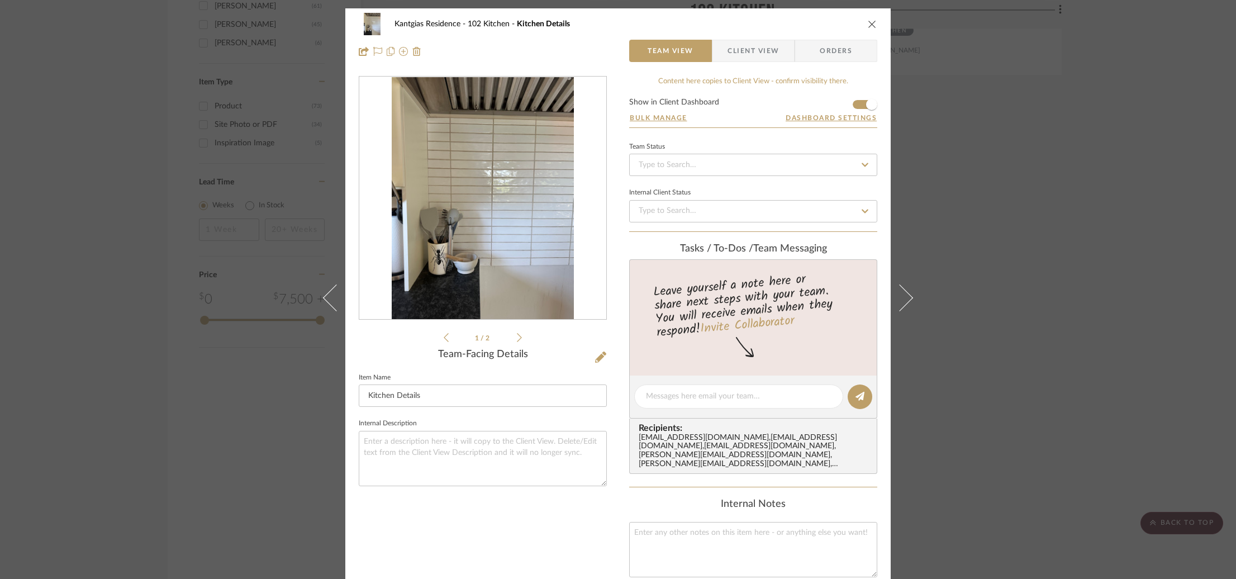
click at [467, 196] on div at bounding box center [482, 199] width 247 height 244
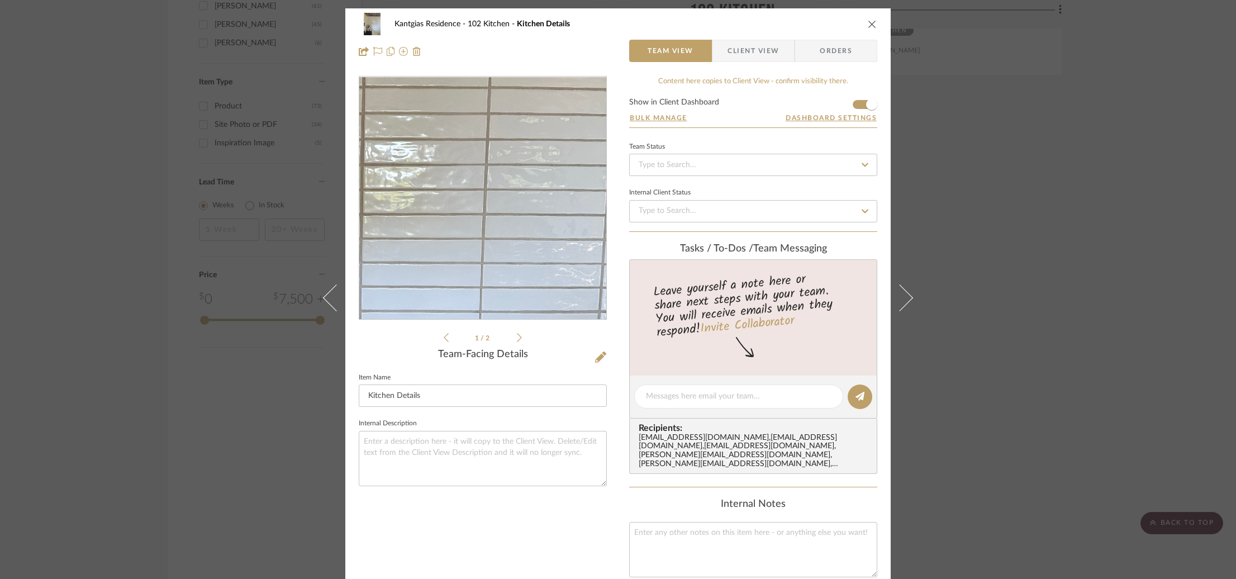
click at [537, 189] on img "0" at bounding box center [483, 198] width 182 height 243
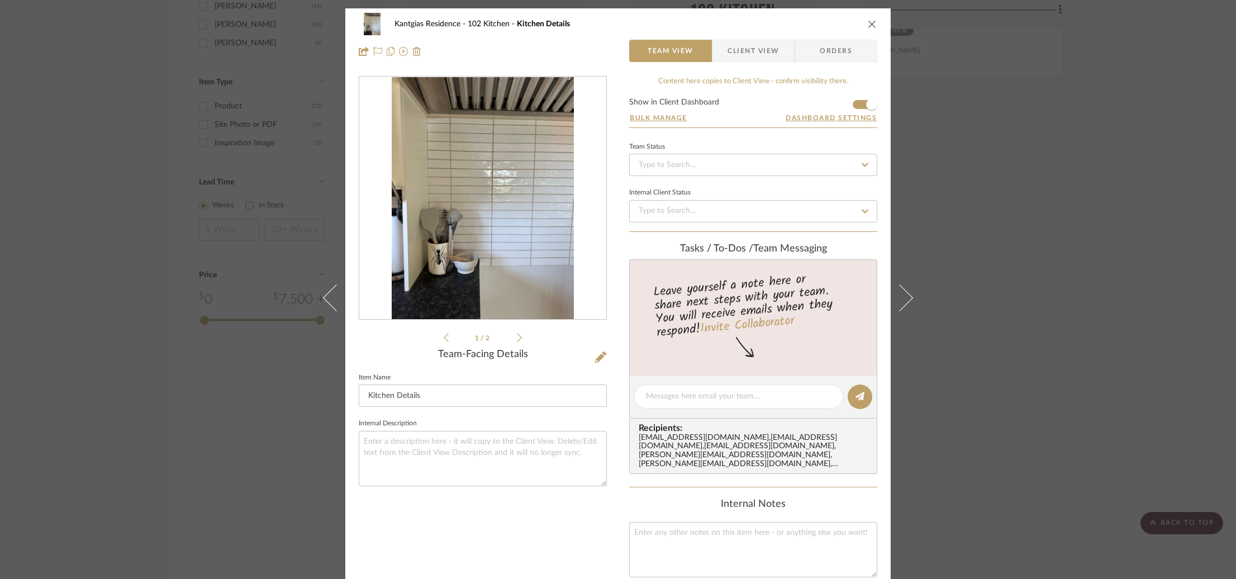
click at [168, 218] on div "Kantgias Residence 102 Kitchen Kitchen Details Team View Client View Orders 1 /…" at bounding box center [618, 289] width 1236 height 579
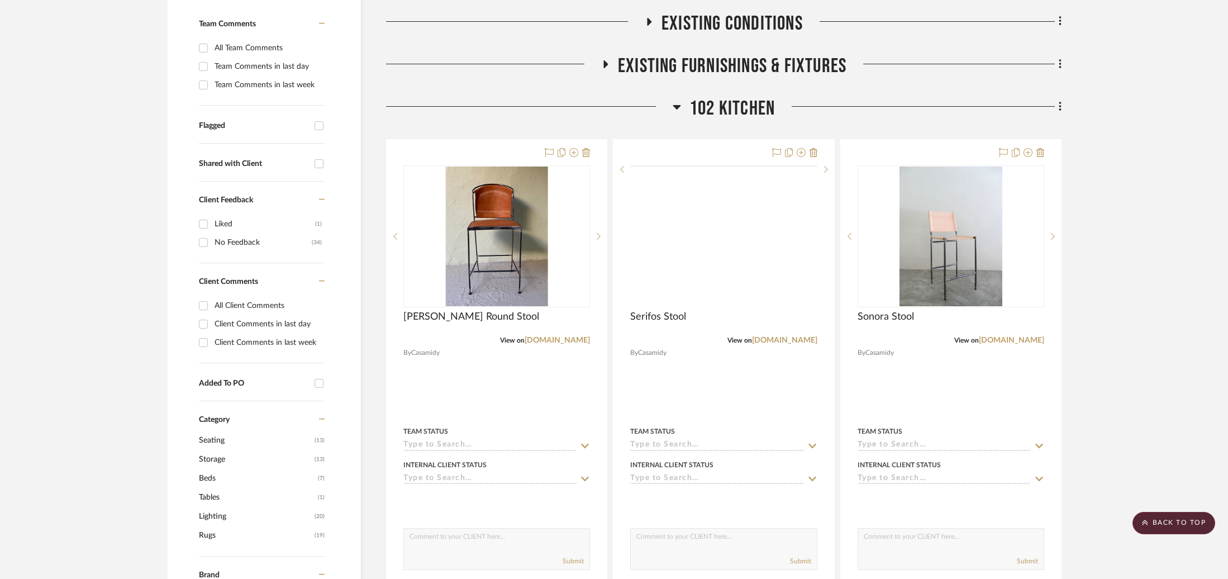
scroll to position [230, 0]
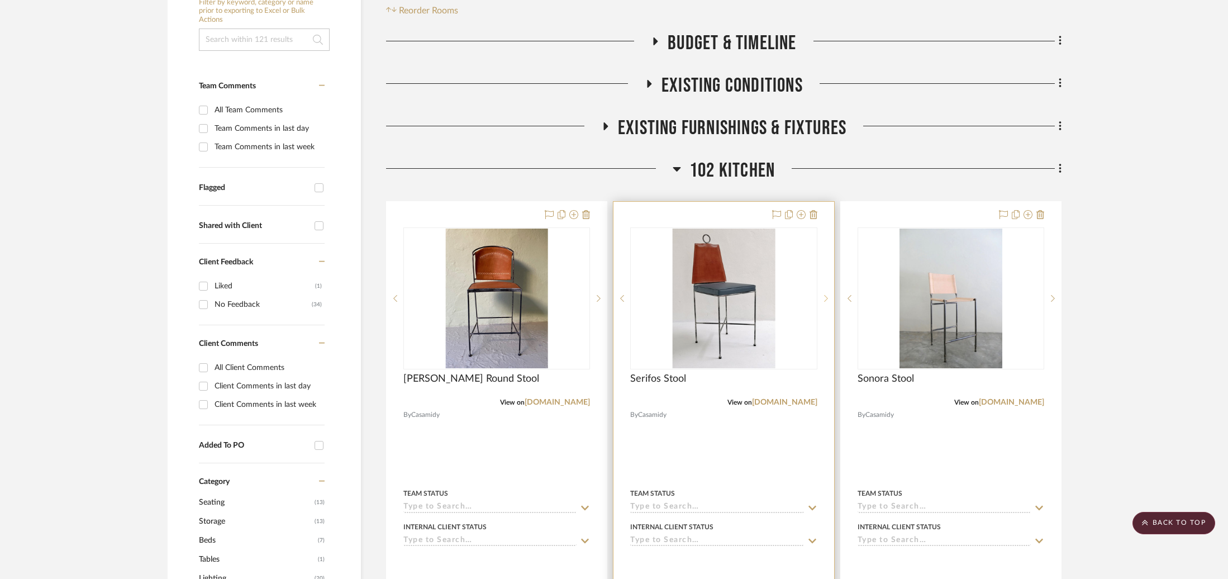
click at [824, 300] on icon at bounding box center [826, 299] width 4 height 8
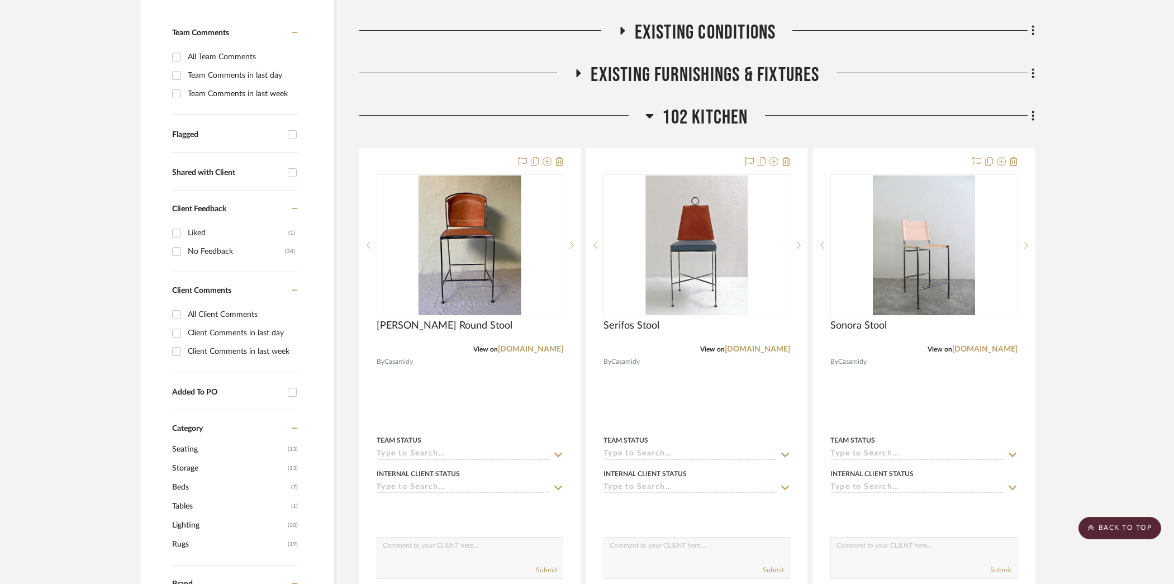
scroll to position [303, 0]
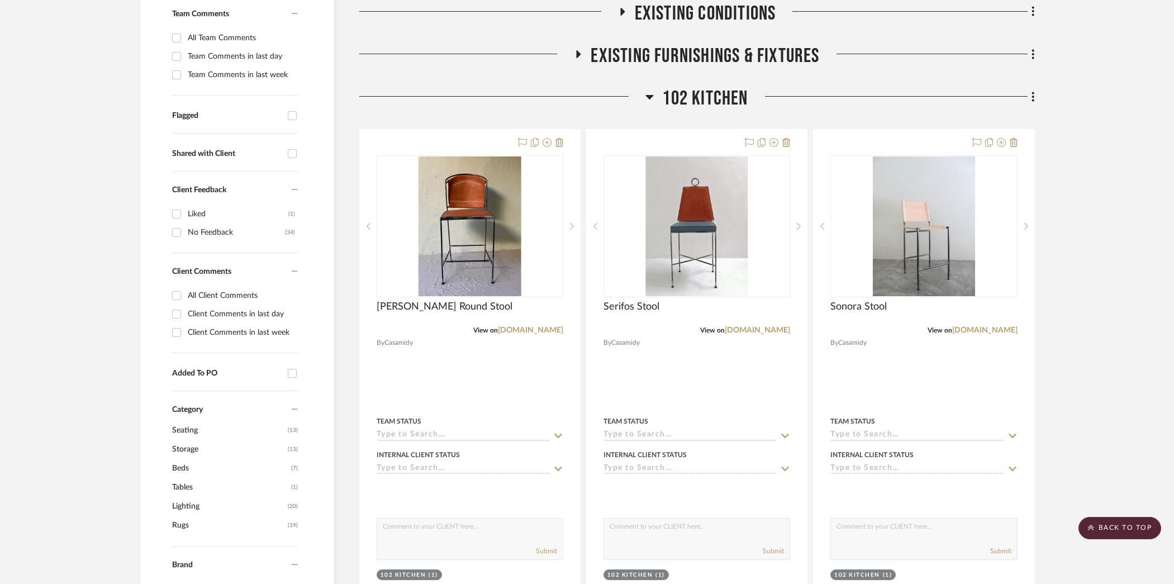
click at [711, 93] on span "102 Kitchen" at bounding box center [705, 99] width 86 height 24
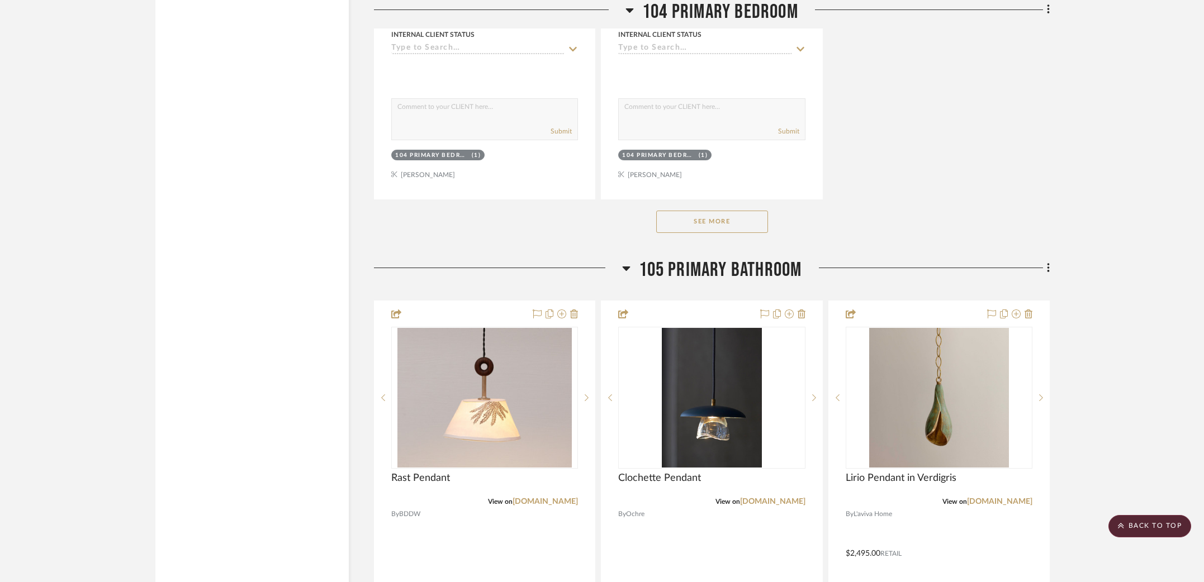
click at [715, 214] on button "See More" at bounding box center [712, 222] width 112 height 22
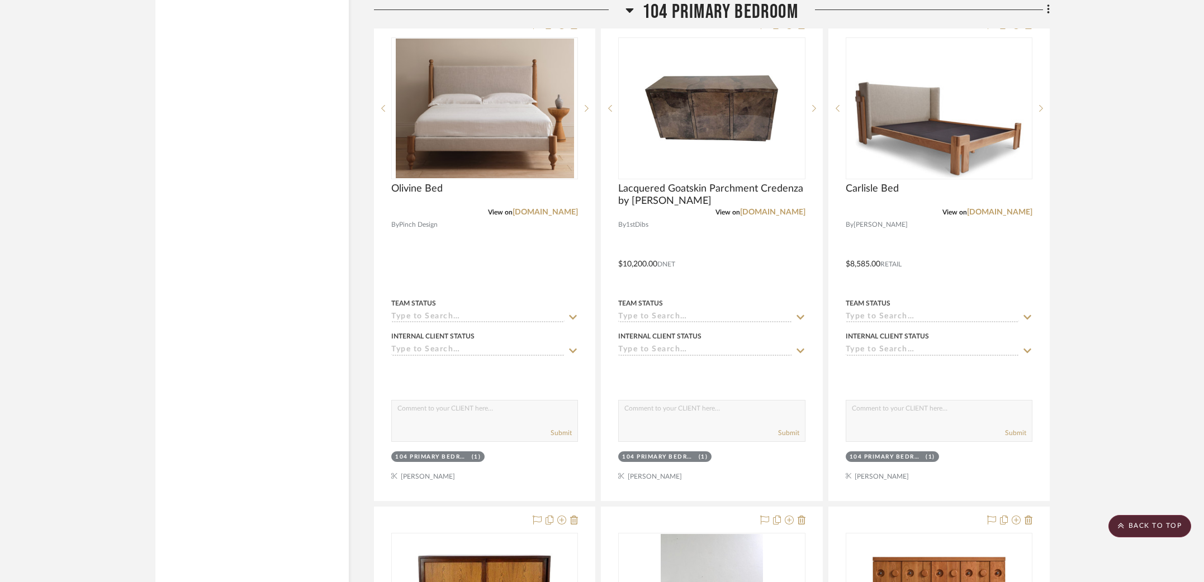
scroll to position [2039, 0]
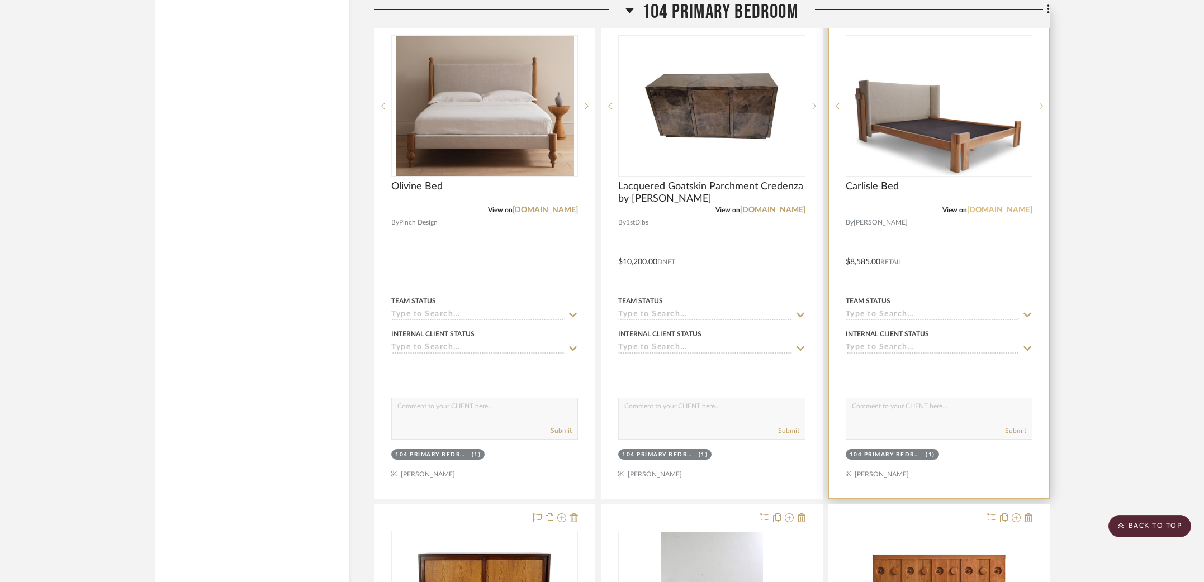
click at [1003, 210] on link "[DOMAIN_NAME]" at bounding box center [999, 210] width 65 height 8
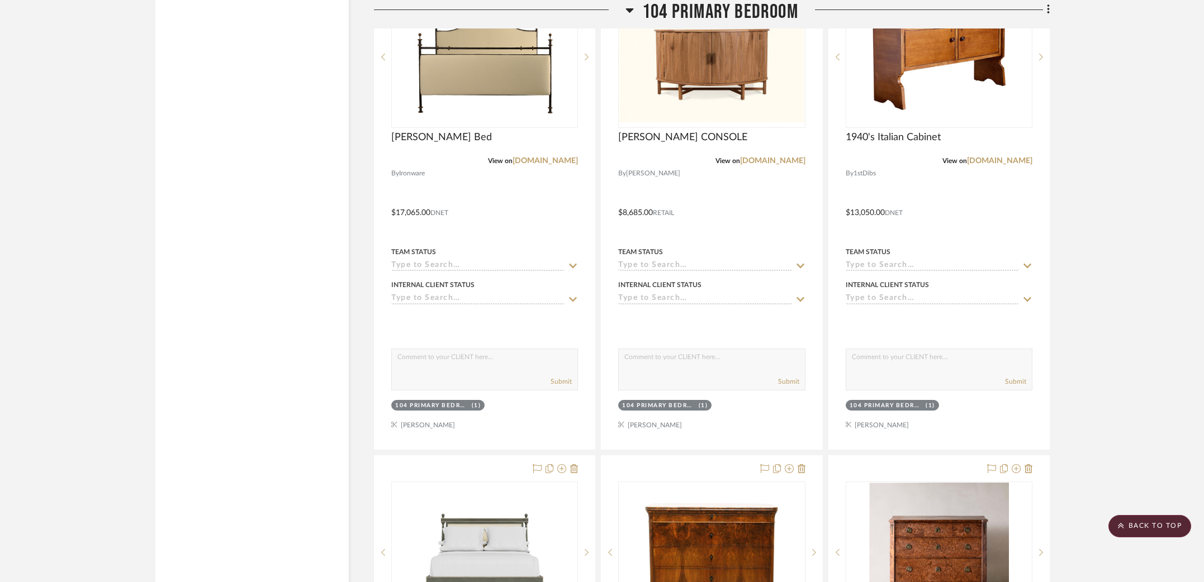
scroll to position [3082, 0]
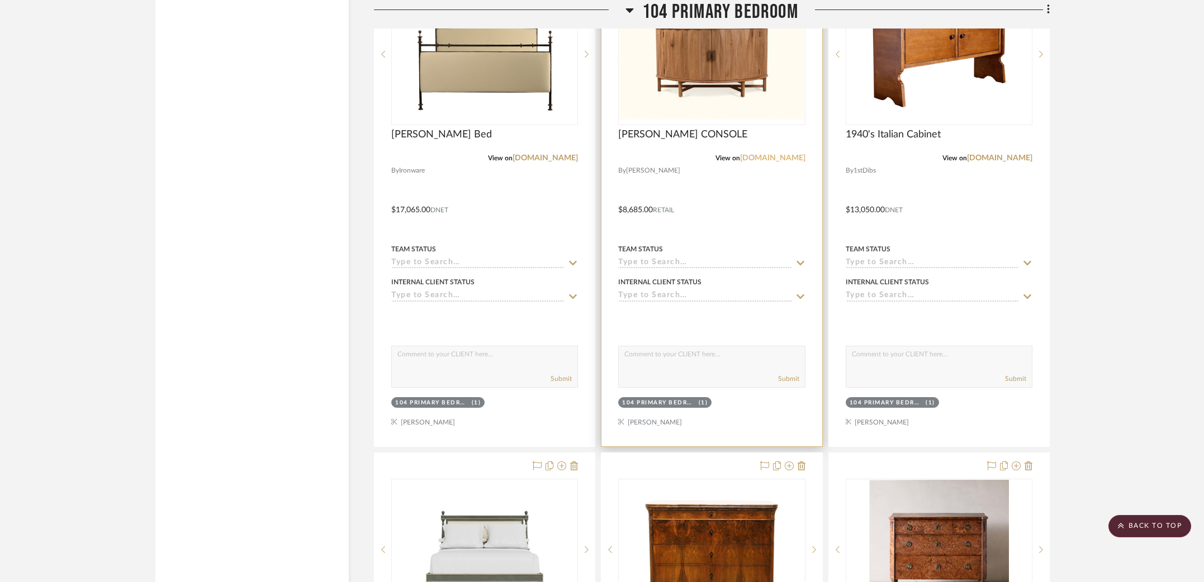
click at [770, 156] on link "[DOMAIN_NAME]" at bounding box center [772, 158] width 65 height 8
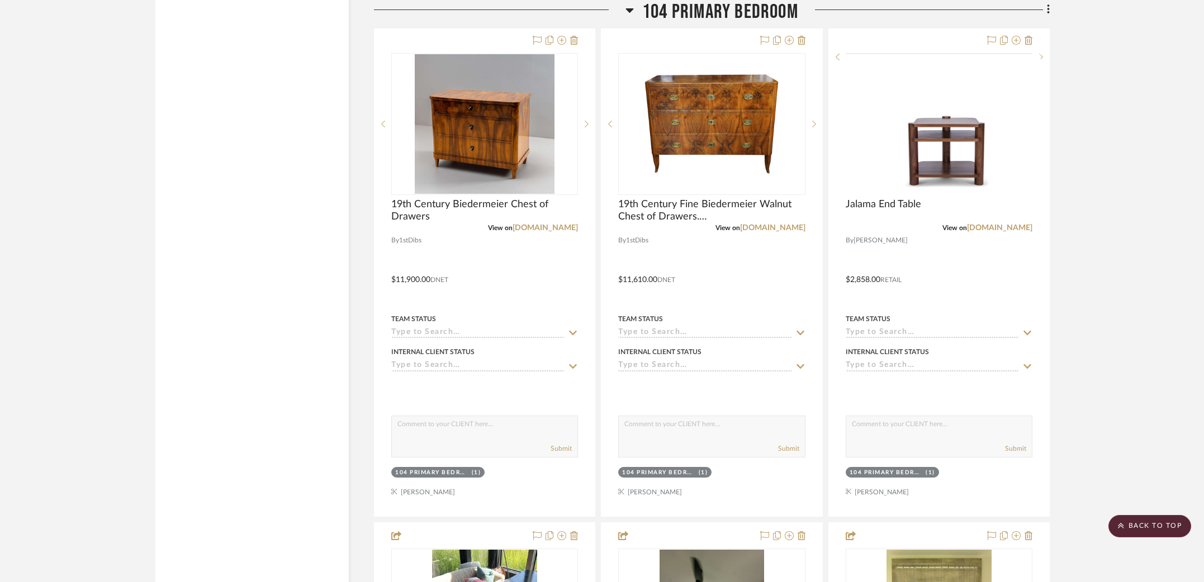
scroll to position [4006, 0]
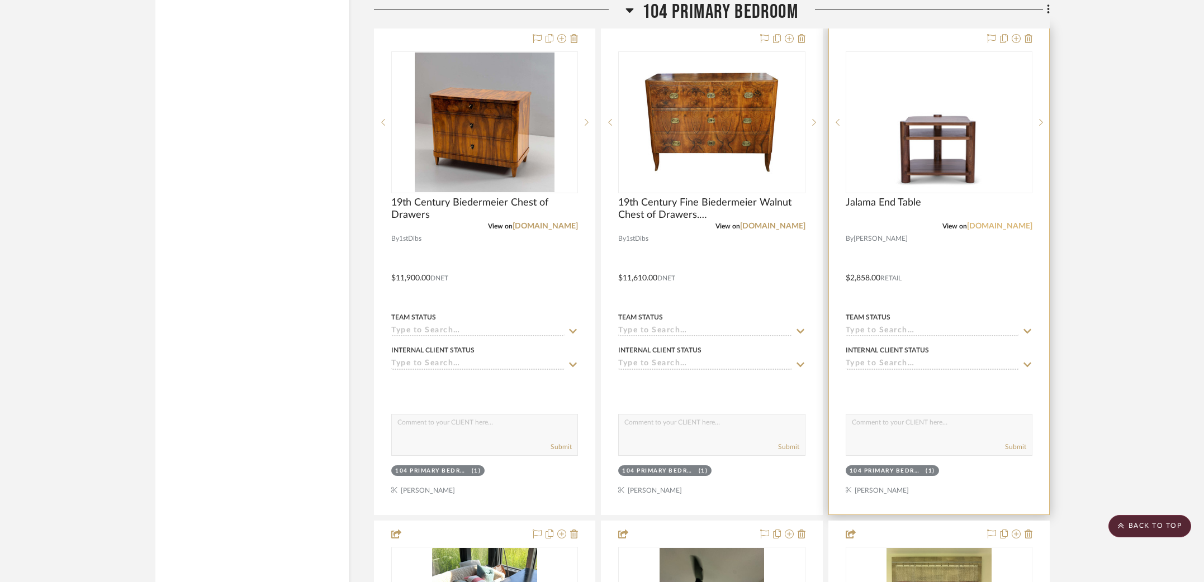
click at [1006, 222] on link "[DOMAIN_NAME]" at bounding box center [999, 226] width 65 height 8
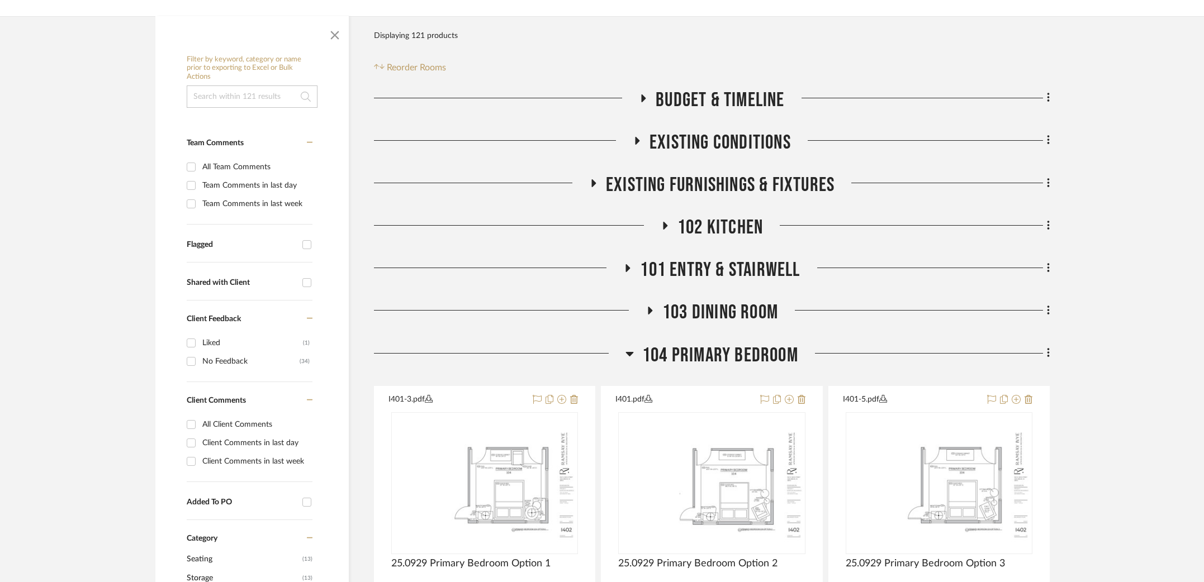
scroll to position [184, 0]
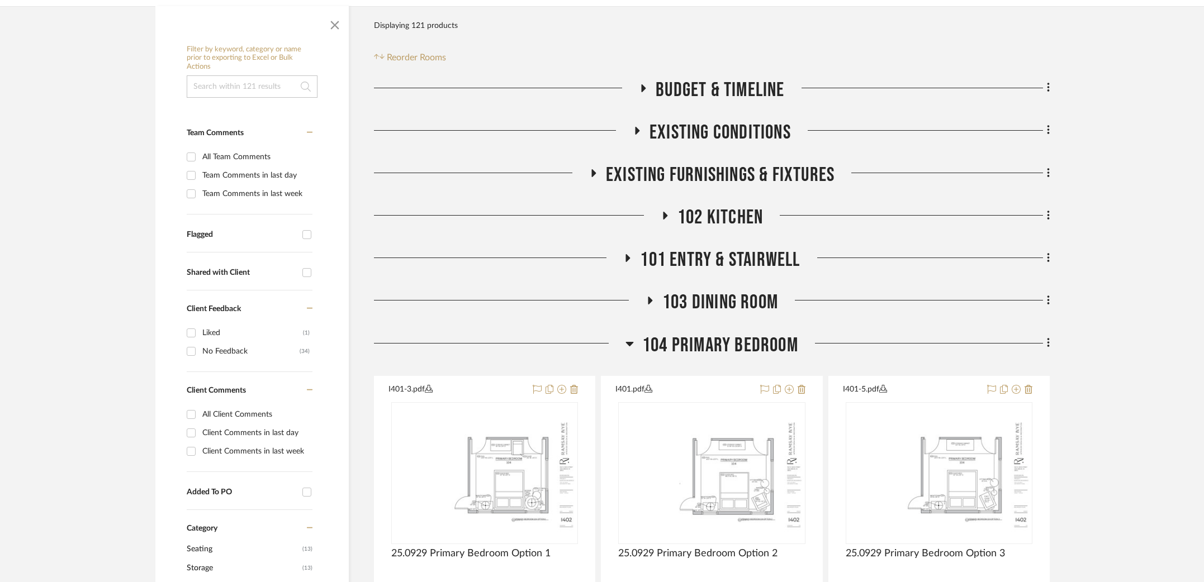
click at [710, 212] on span "102 Kitchen" at bounding box center [720, 218] width 86 height 24
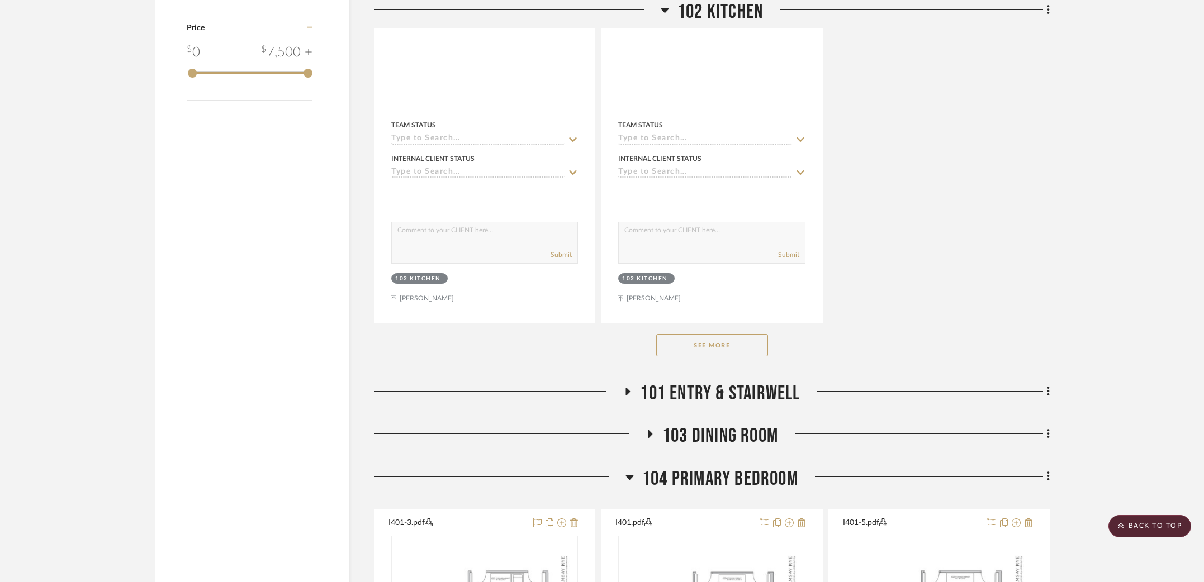
scroll to position [1594, 0]
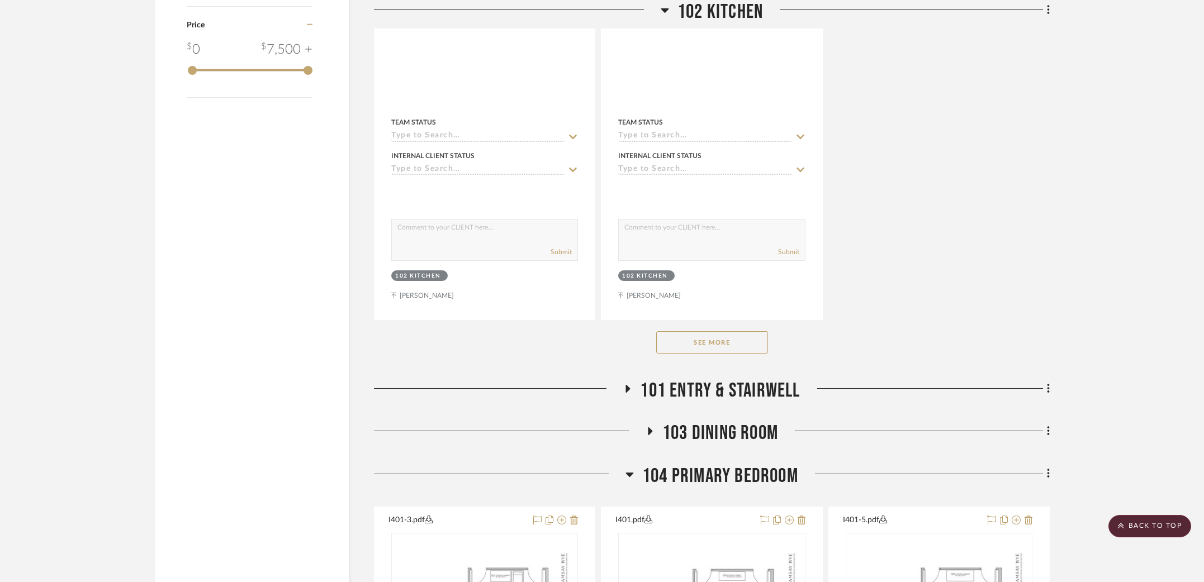
click at [703, 340] on button "See More" at bounding box center [712, 342] width 112 height 22
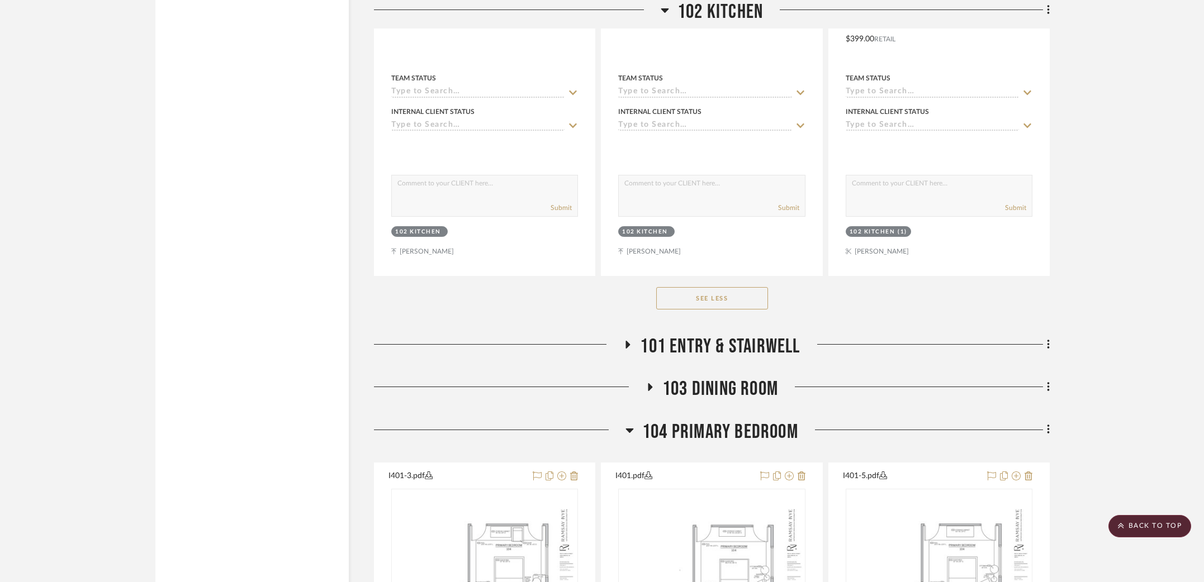
scroll to position [2135, 0]
click at [703, 340] on span "101 Entry & Stairwell" at bounding box center [720, 346] width 160 height 24
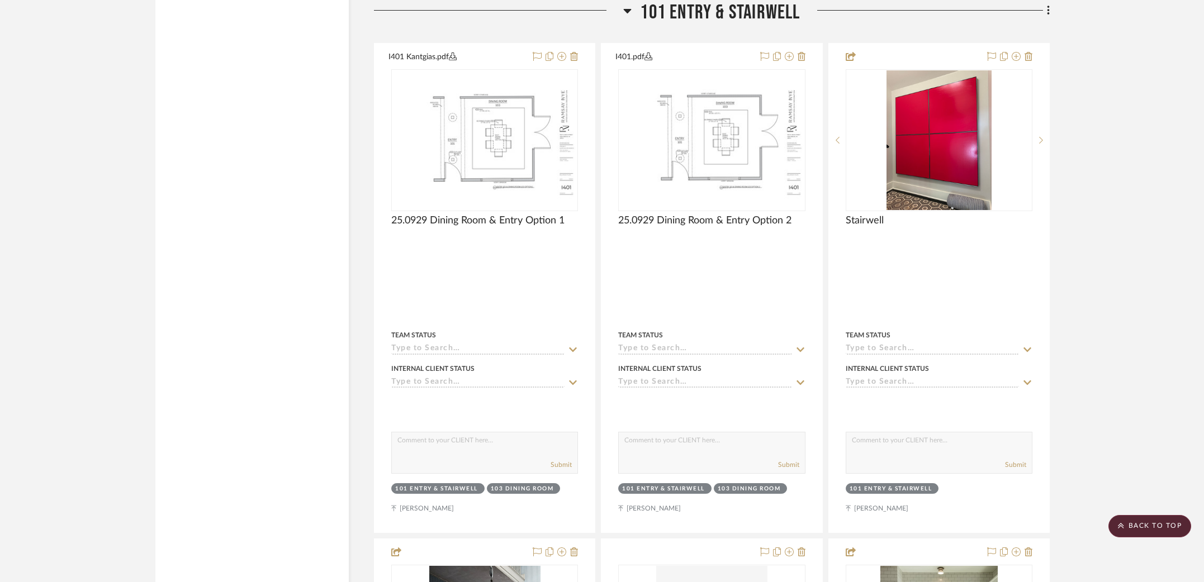
scroll to position [2437, 0]
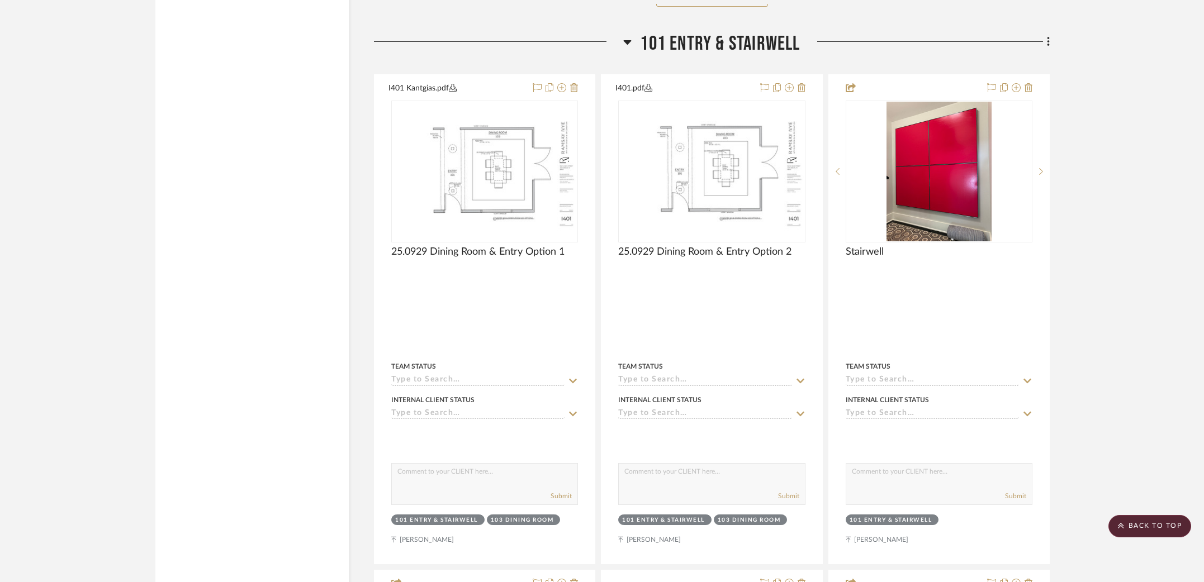
click at [696, 34] on span "101 Entry & Stairwell" at bounding box center [720, 44] width 160 height 24
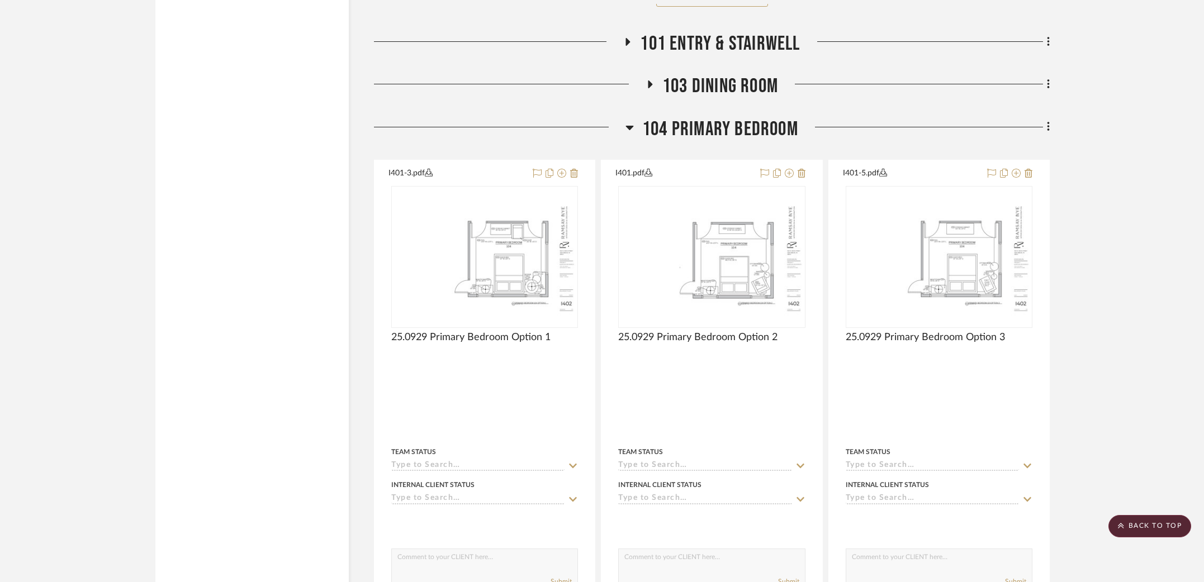
click at [725, 93] on span "103 Dining Room" at bounding box center [720, 86] width 116 height 24
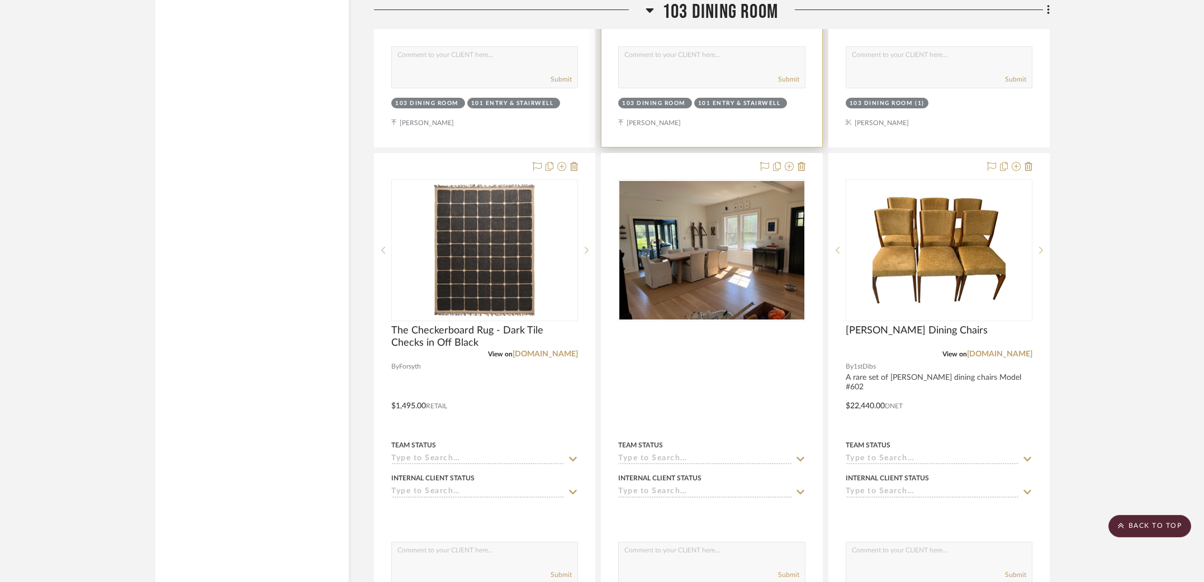
scroll to position [3029, 0]
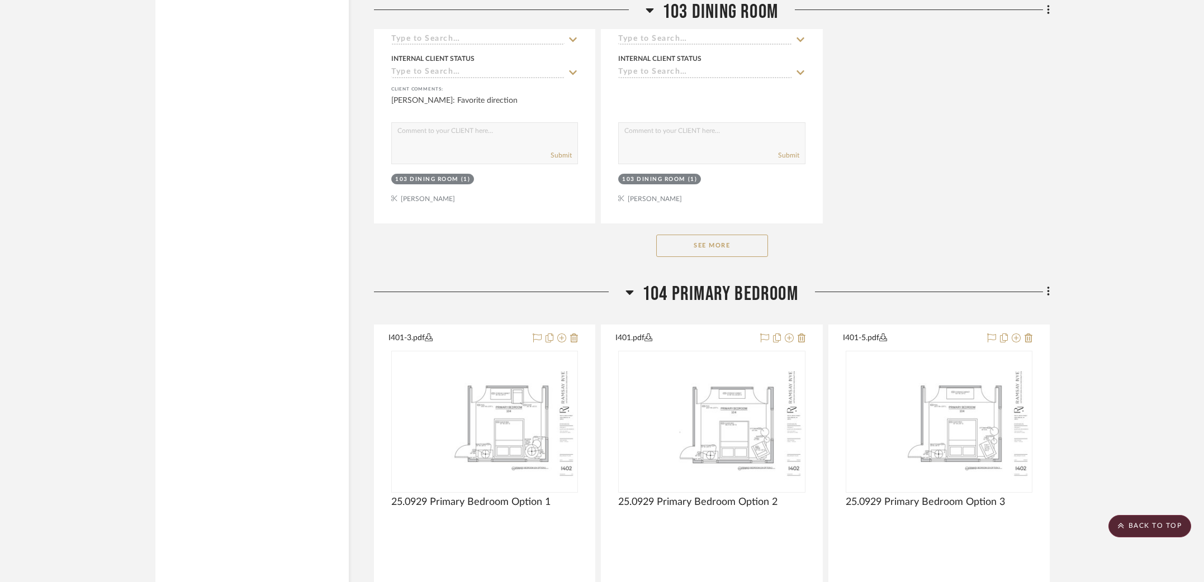
click at [729, 241] on button "See More" at bounding box center [712, 246] width 112 height 22
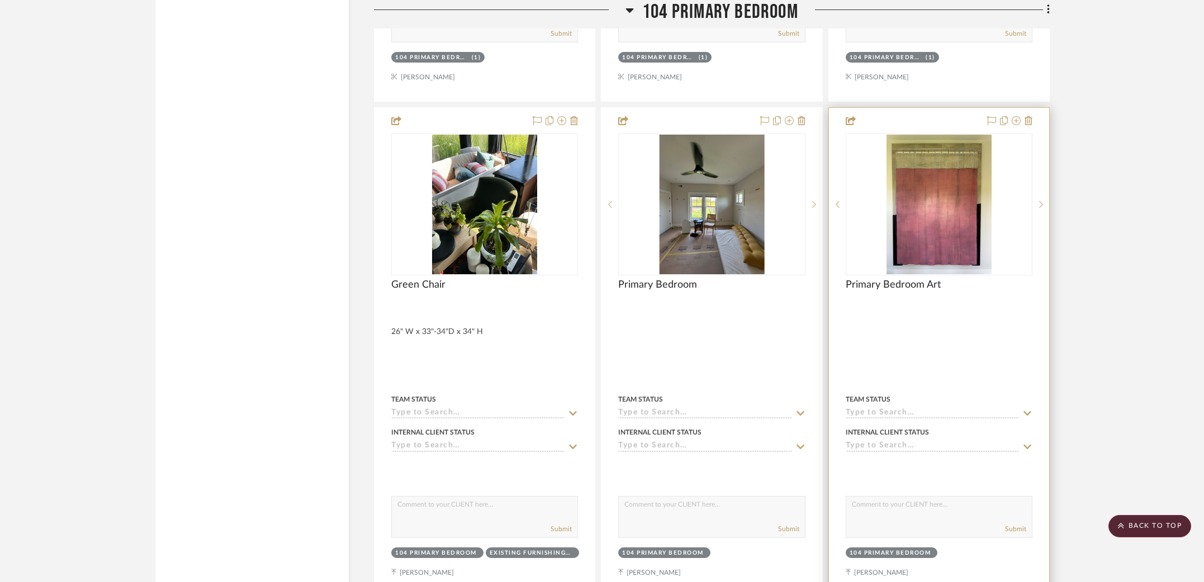
scroll to position [9590, 0]
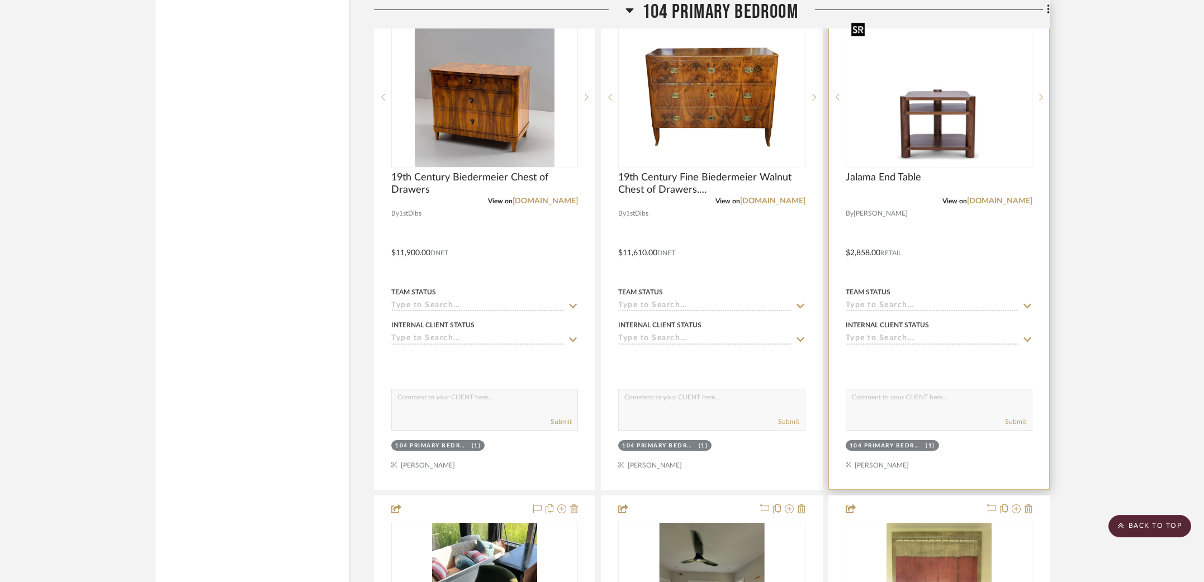
click at [980, 126] on img "0" at bounding box center [939, 97] width 184 height 139
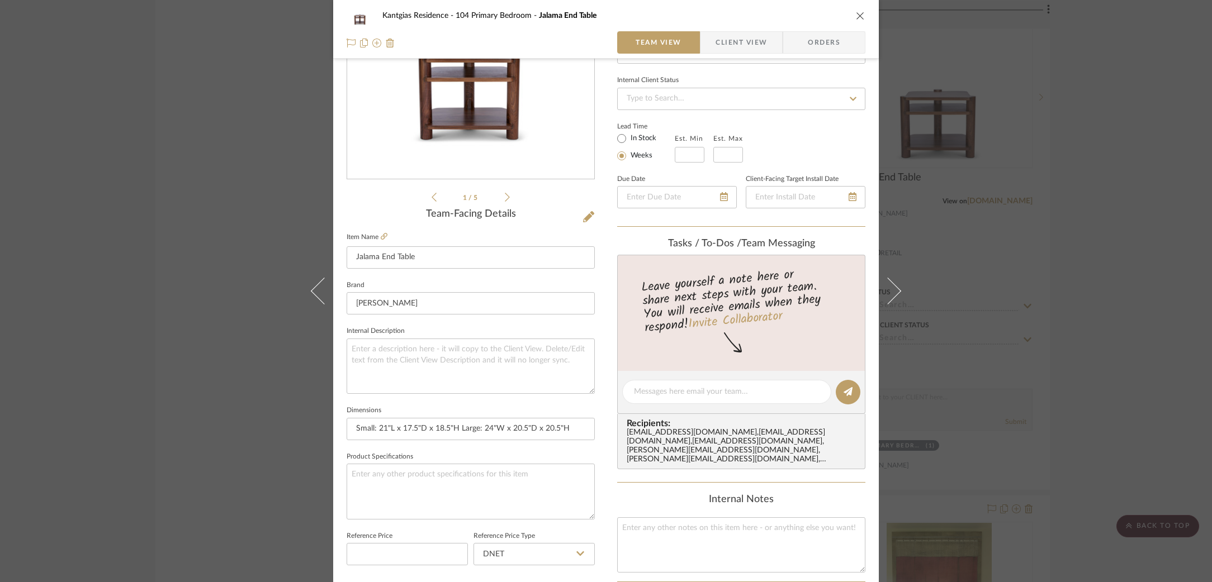
scroll to position [141, 0]
click at [971, 168] on div "Kantgias Residence 104 Primary Bedroom Jalama End Table Team View Client View O…" at bounding box center [606, 291] width 1212 height 582
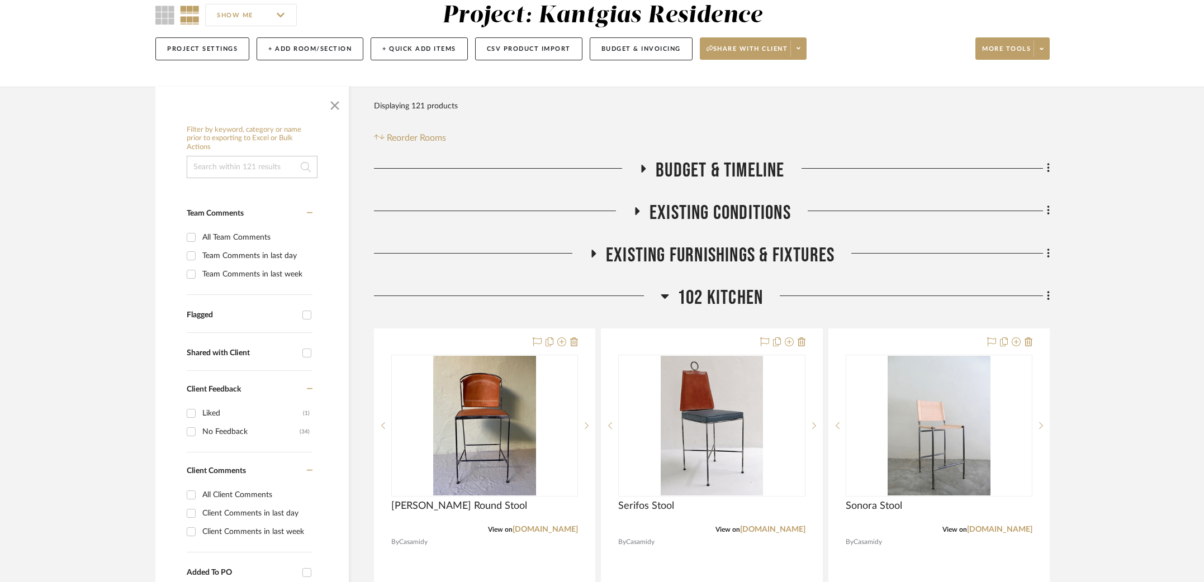
scroll to position [103, 0]
drag, startPoint x: 722, startPoint y: 290, endPoint x: 725, endPoint y: 311, distance: 21.5
click at [721, 290] on span "102 Kitchen" at bounding box center [720, 299] width 86 height 24
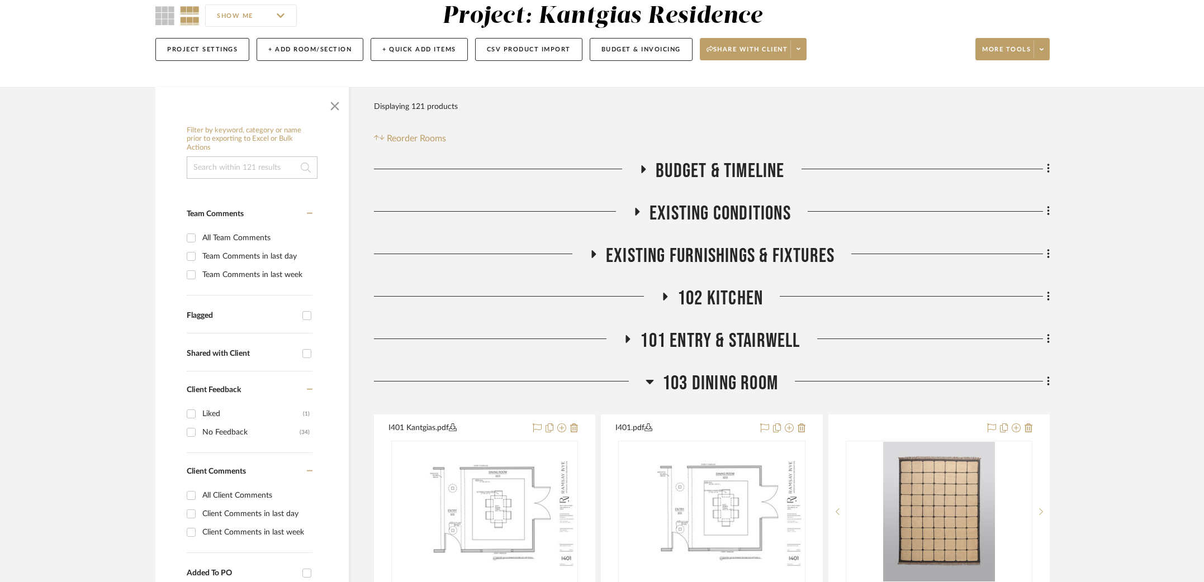
click at [733, 380] on span "103 Dining Room" at bounding box center [720, 384] width 116 height 24
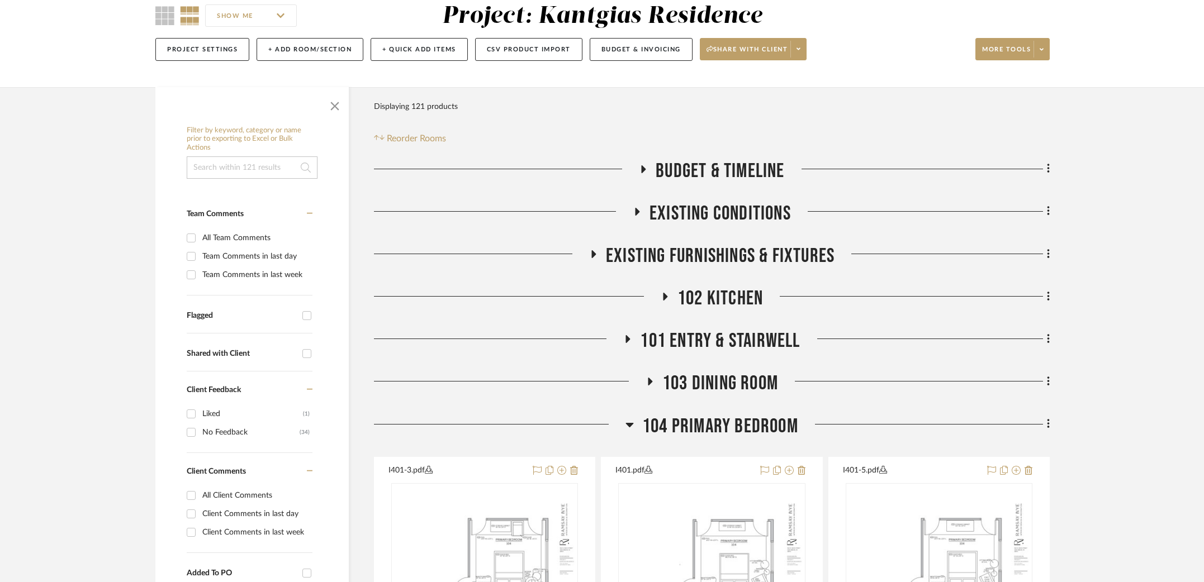
drag, startPoint x: 752, startPoint y: 417, endPoint x: 755, endPoint y: 427, distance: 9.9
click at [753, 418] on span "104 Primary Bedroom" at bounding box center [720, 427] width 156 height 24
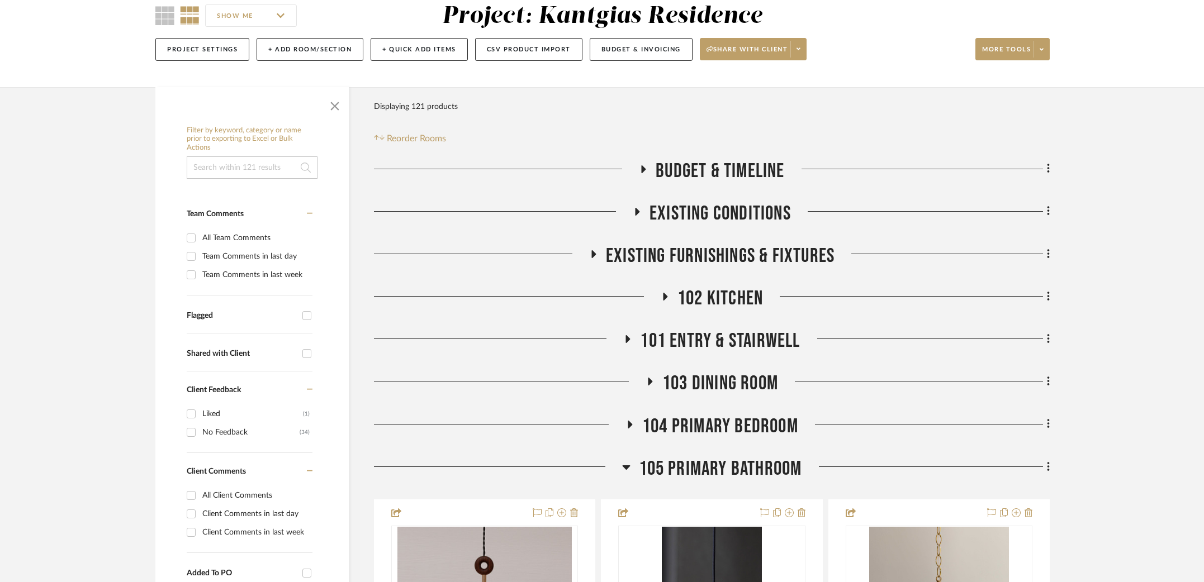
click at [760, 459] on span "105 Primary Bathroom" at bounding box center [720, 469] width 163 height 24
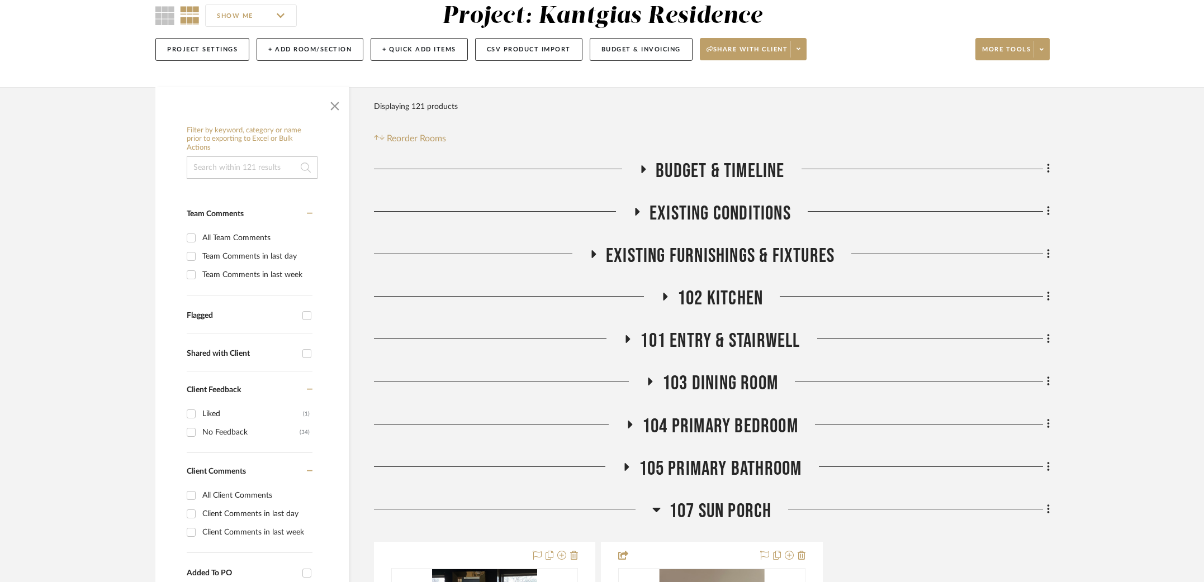
click at [753, 507] on span "107 Sun Porch" at bounding box center [720, 512] width 103 height 24
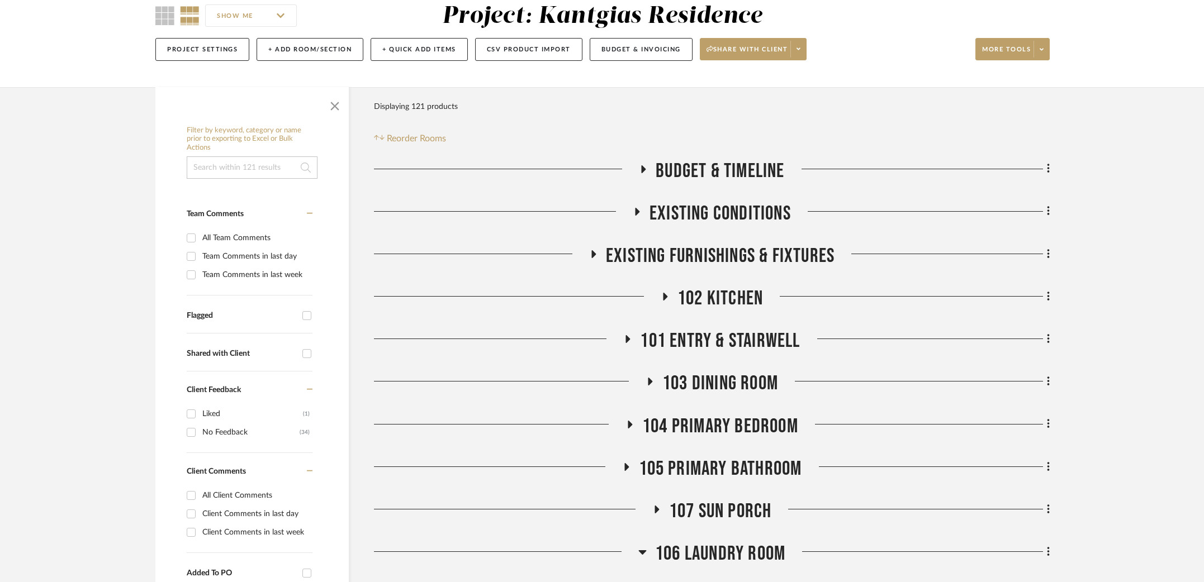
click at [709, 341] on span "101 Entry & Stairwell" at bounding box center [720, 341] width 160 height 24
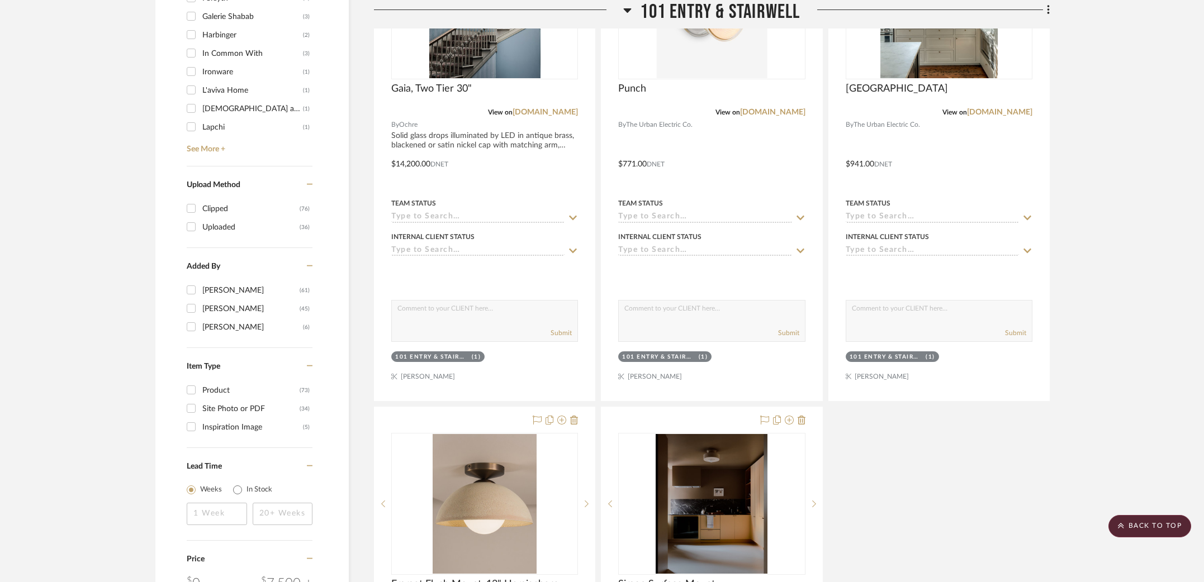
scroll to position [1407, 0]
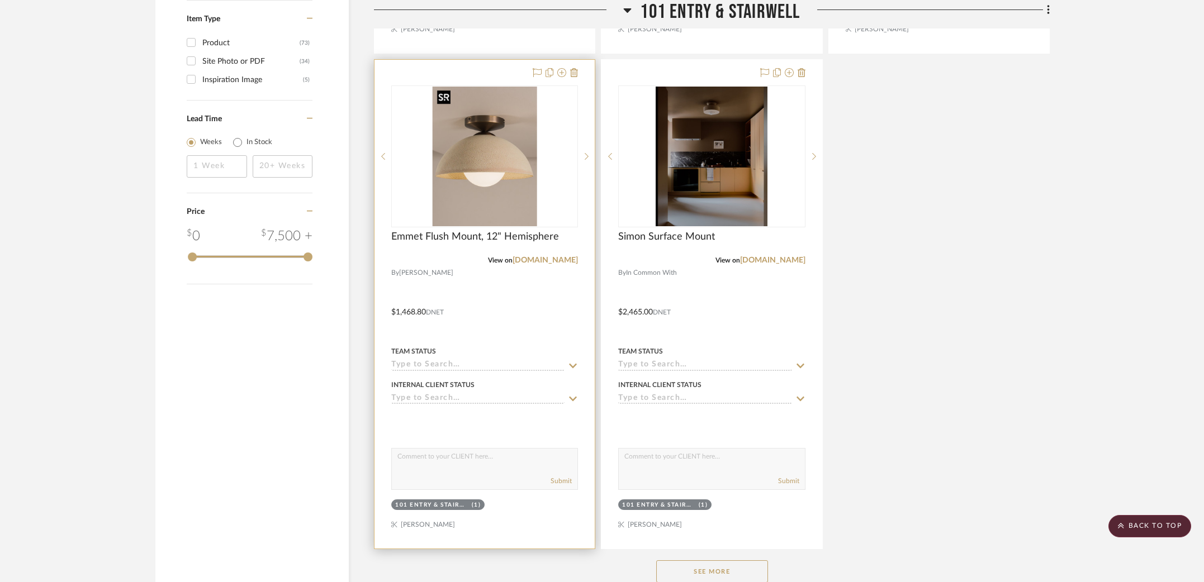
click at [0, 0] on img at bounding box center [0, 0] width 0 height 0
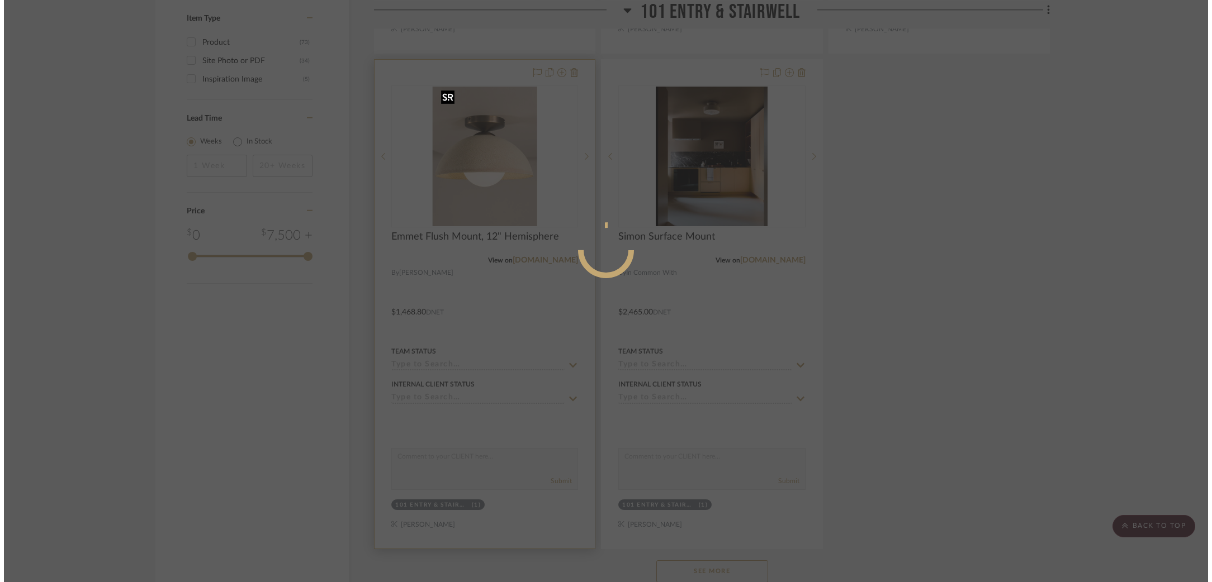
scroll to position [0, 0]
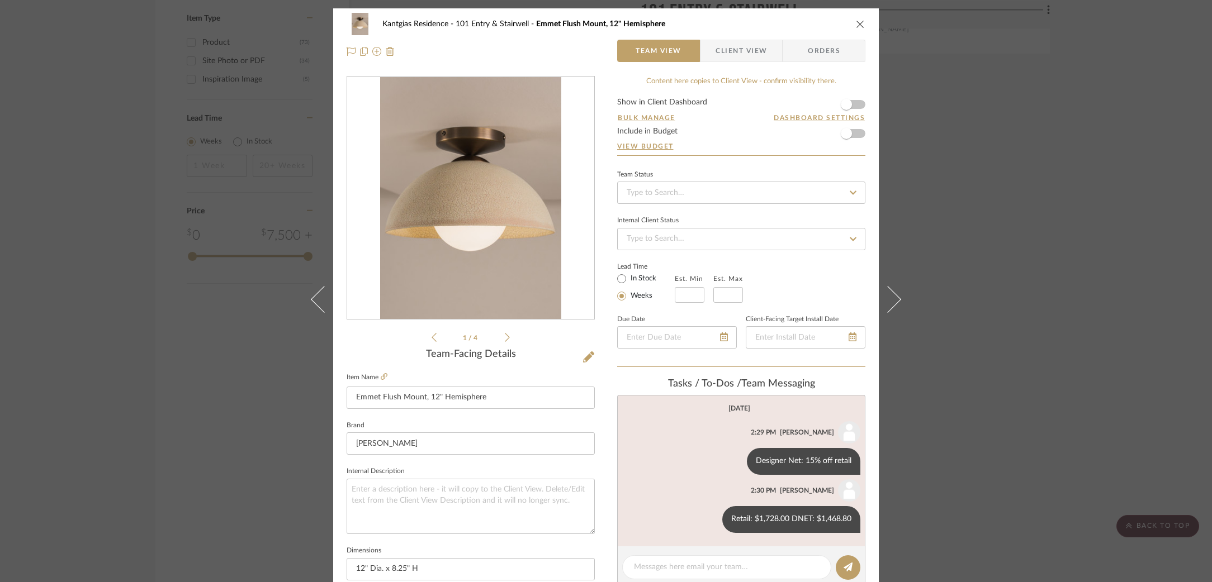
click at [1026, 368] on div "Kantgias Residence 101 Entry & Stairwell Emmet Flush Mount, 12" Hemisphere Team…" at bounding box center [606, 291] width 1212 height 582
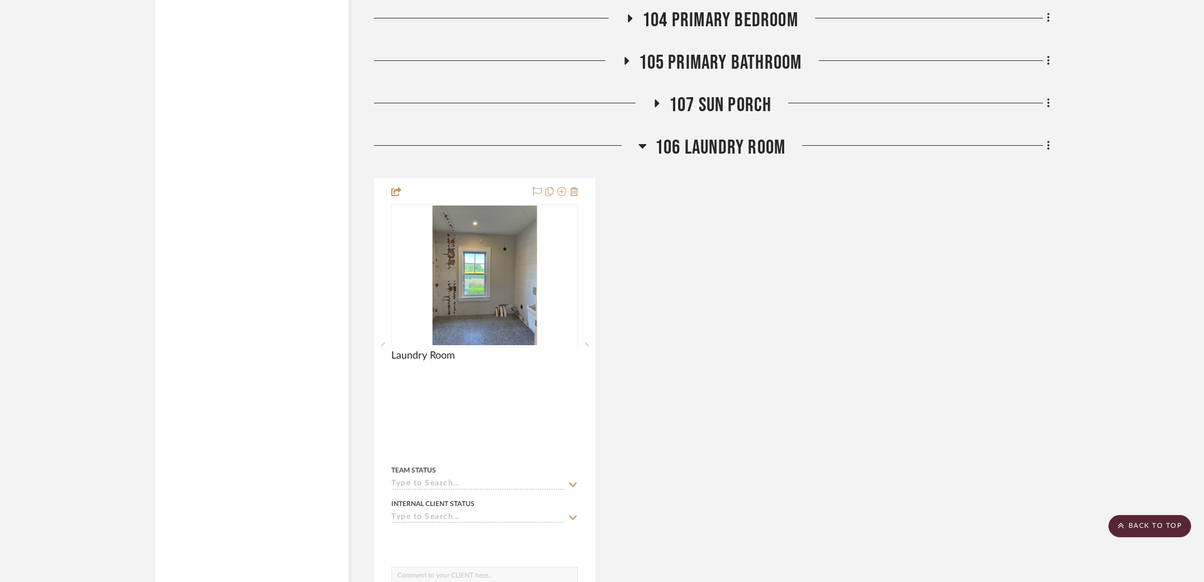
scroll to position [2053, 0]
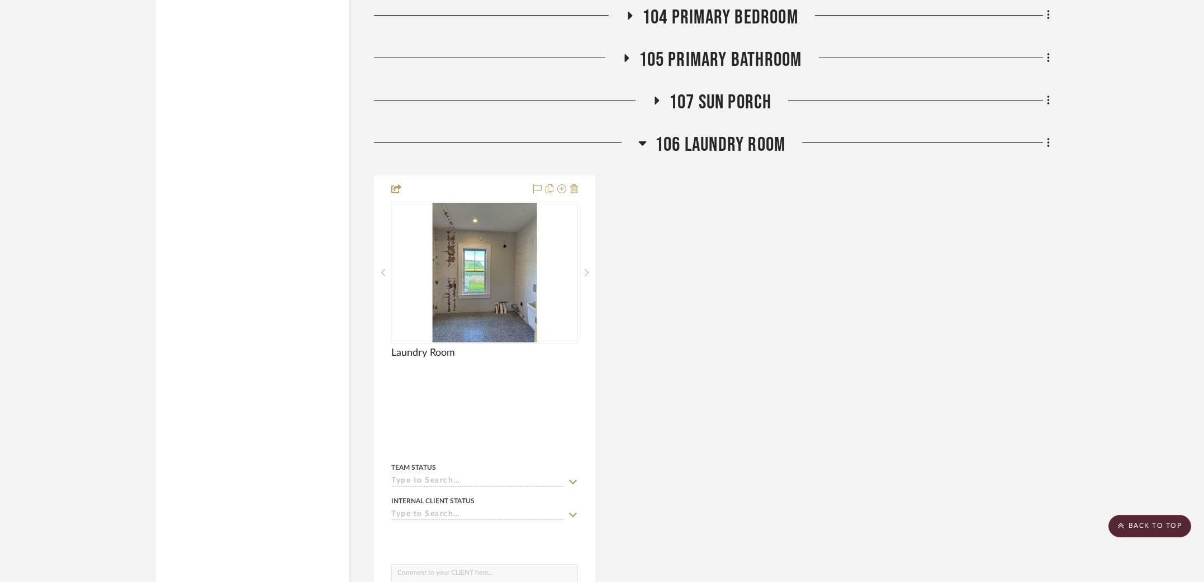
click at [725, 136] on span "106 Laundry Room" at bounding box center [720, 145] width 130 height 24
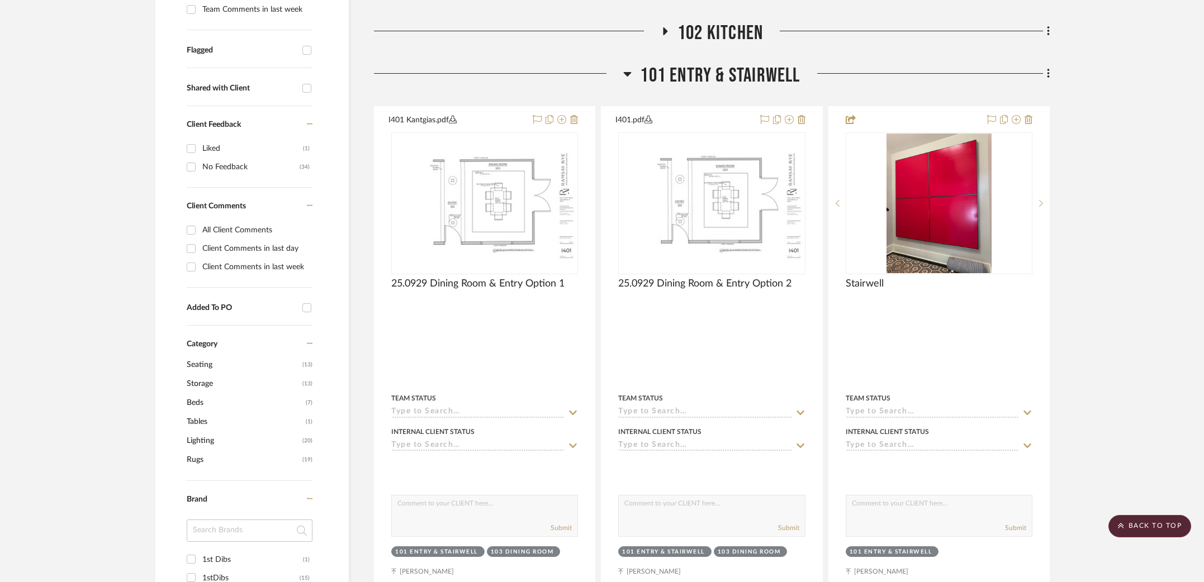
scroll to position [15, 0]
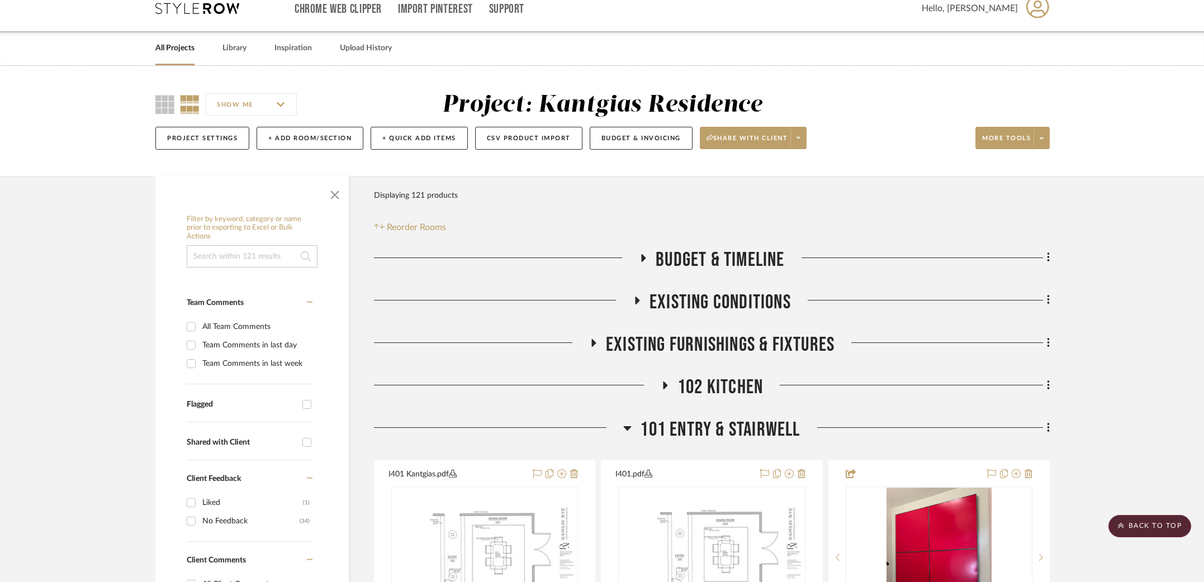
click at [723, 421] on span "101 Entry & Stairwell" at bounding box center [720, 430] width 160 height 24
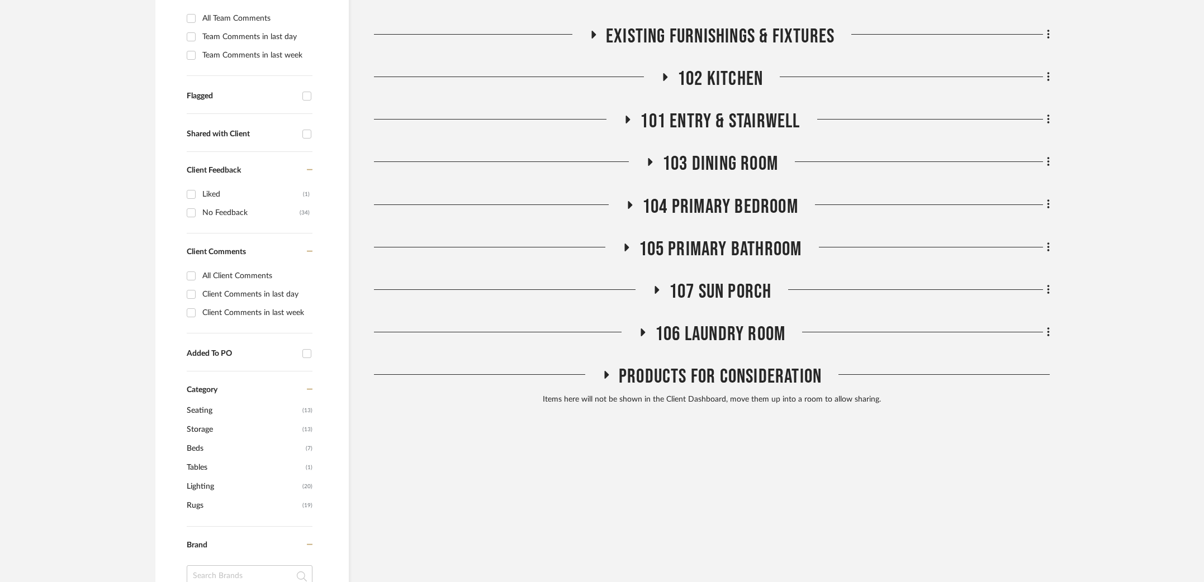
scroll to position [360, 0]
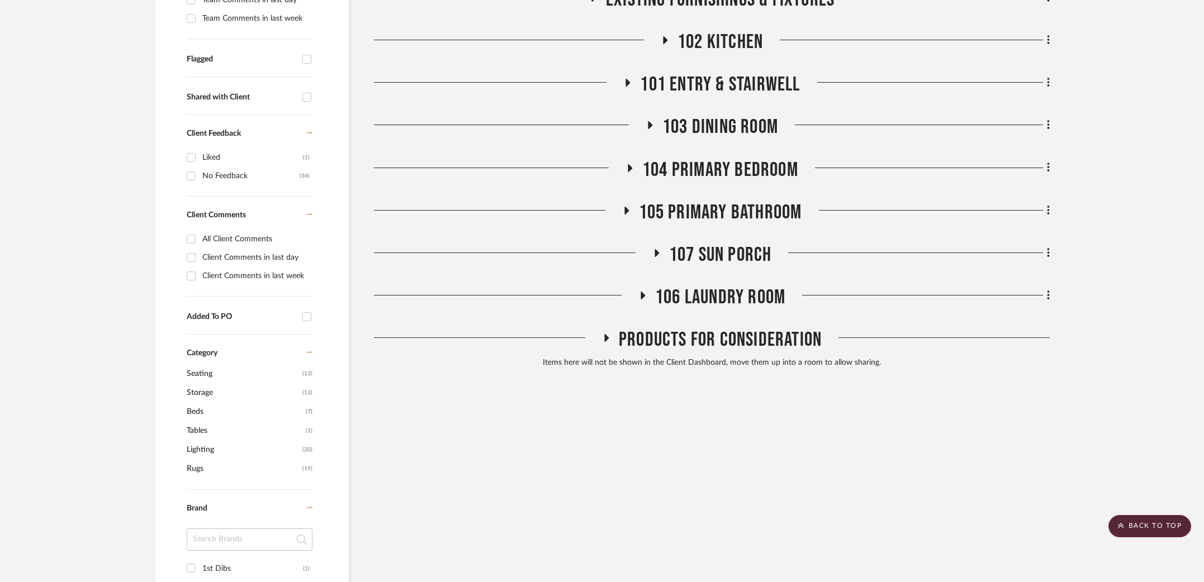
click at [706, 207] on span "105 Primary Bathroom" at bounding box center [720, 213] width 163 height 24
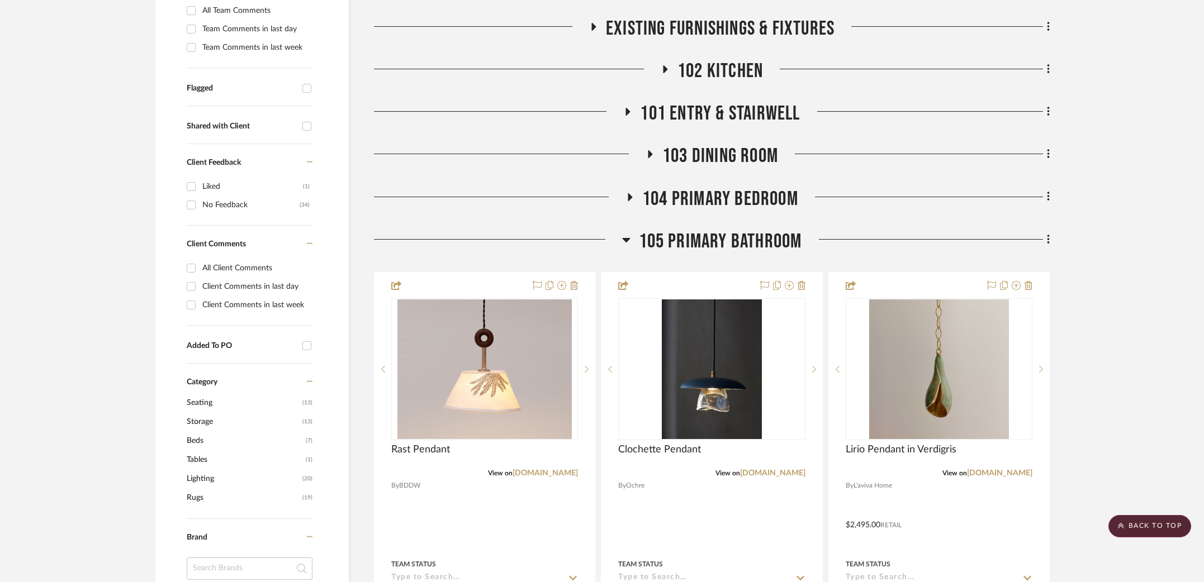
click at [717, 192] on span "104 Primary Bedroom" at bounding box center [720, 199] width 156 height 24
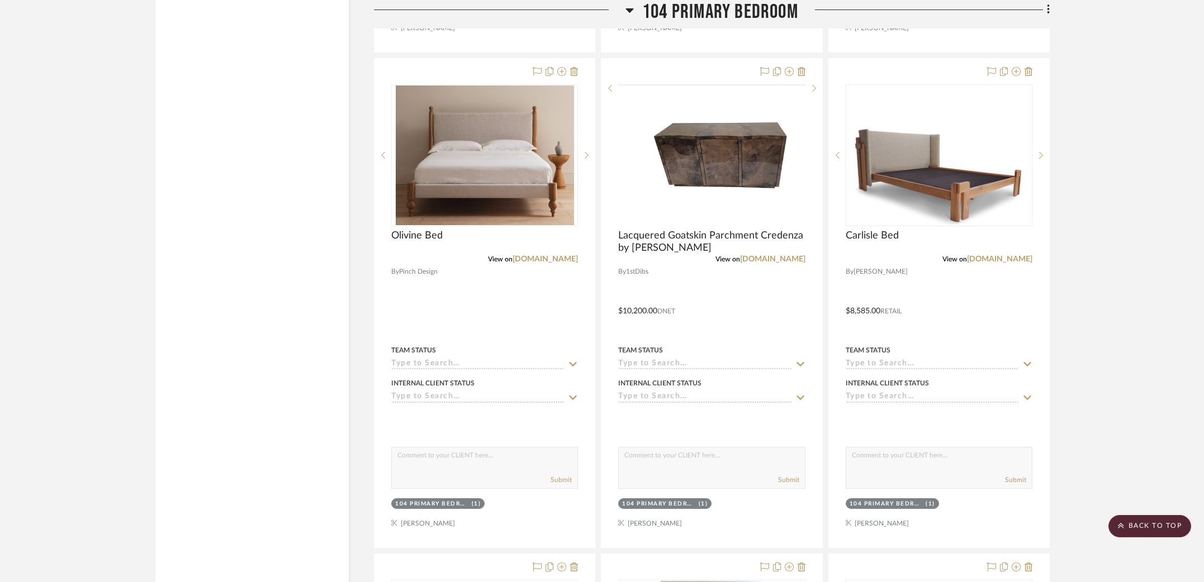
scroll to position [1992, 0]
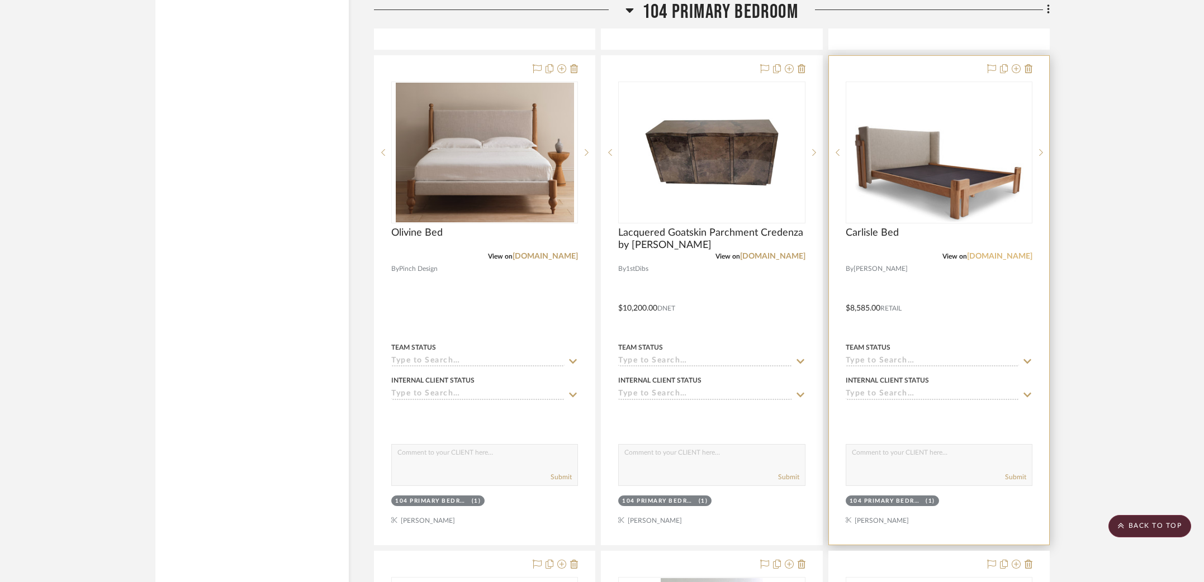
click at [991, 253] on link "[DOMAIN_NAME]" at bounding box center [999, 257] width 65 height 8
click at [947, 197] on img "0" at bounding box center [939, 152] width 184 height 139
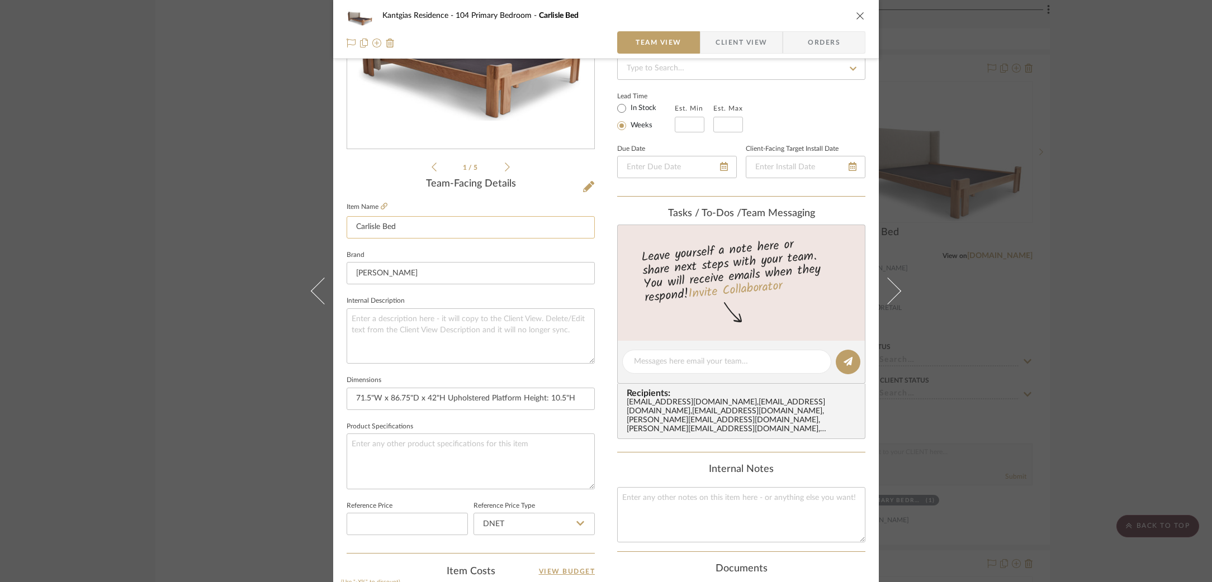
scroll to position [287, 0]
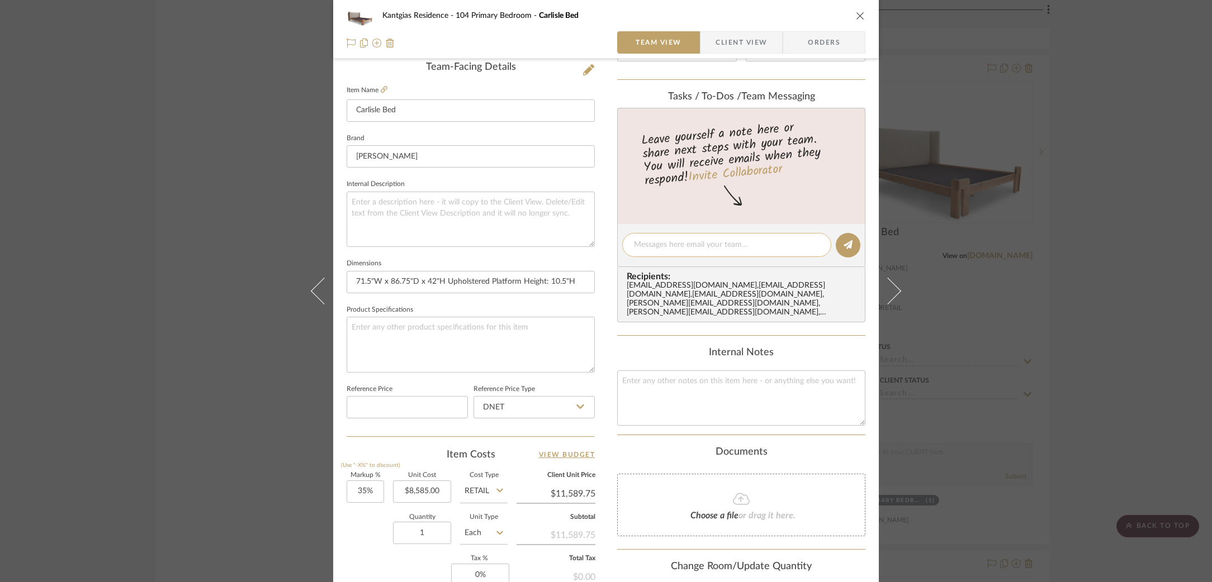
click at [691, 248] on textarea at bounding box center [727, 245] width 186 height 12
drag, startPoint x: 396, startPoint y: 488, endPoint x: 487, endPoint y: 432, distance: 107.2
click at [440, 490] on input "8585.00" at bounding box center [422, 492] width 58 height 22
type input "$8,585.00"
click at [682, 244] on textarea at bounding box center [727, 245] width 186 height 12
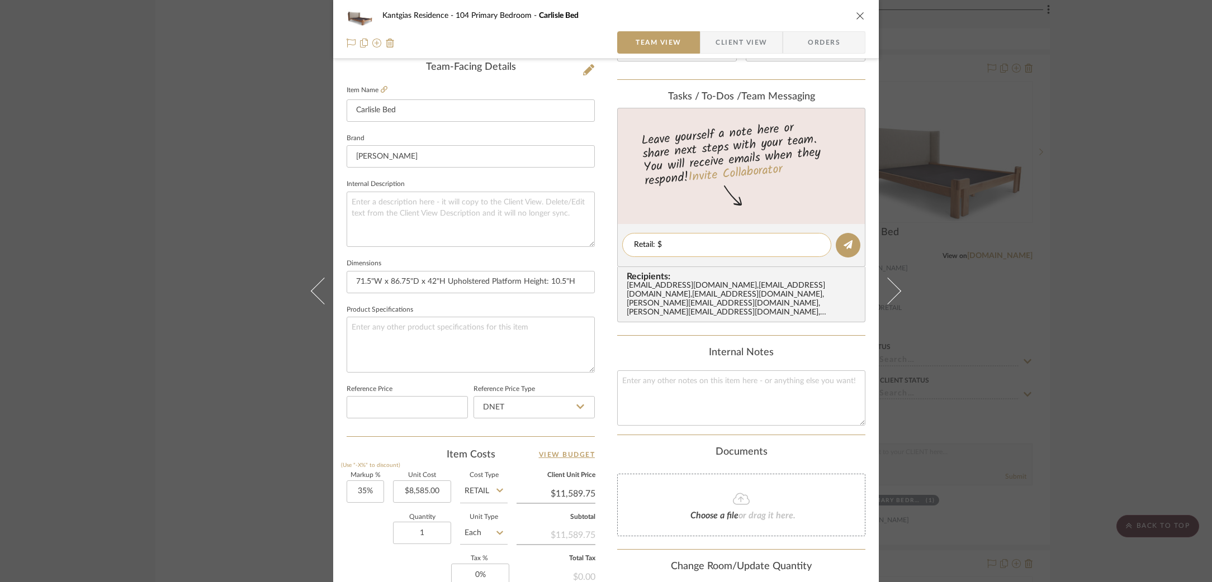
paste textarea "8585.00"
drag, startPoint x: 663, startPoint y: 243, endPoint x: 676, endPoint y: 343, distance: 100.3
click at [663, 243] on textarea "Retail: $8585.00" at bounding box center [727, 245] width 186 height 12
click at [755, 253] on div "Retail: $8,585.00" at bounding box center [726, 245] width 209 height 24
click at [744, 248] on textarea "Retail: $8,585.00" at bounding box center [727, 245] width 186 height 12
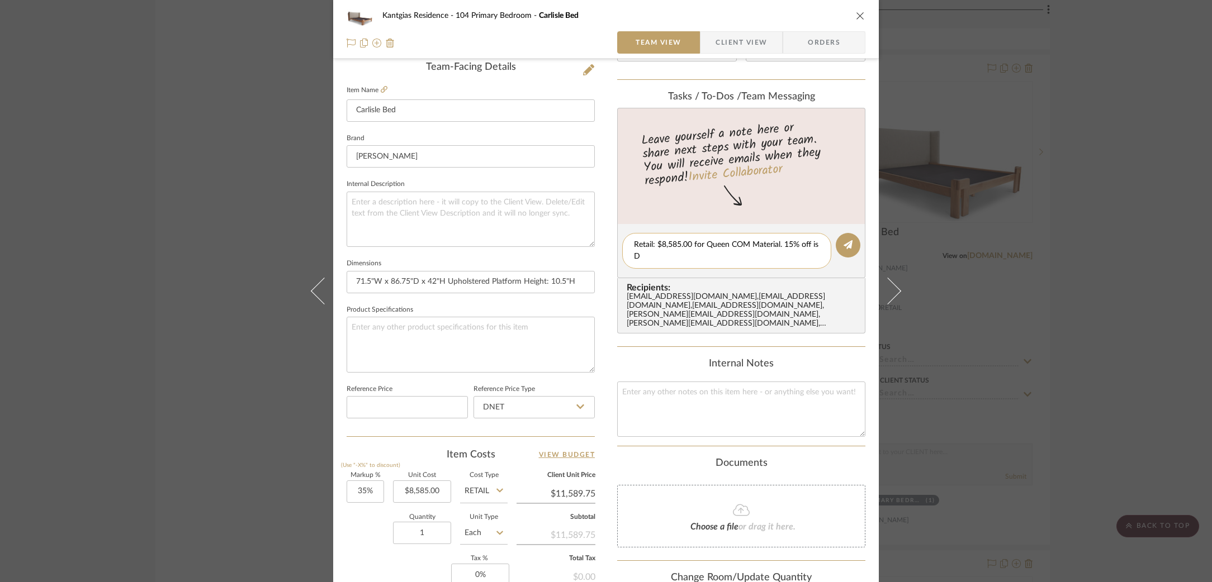
scroll to position [0, 0]
type textarea "Retail: $8,585.00 for Queen COM Material. 15% off is DNET"
click at [849, 246] on button at bounding box center [848, 245] width 25 height 25
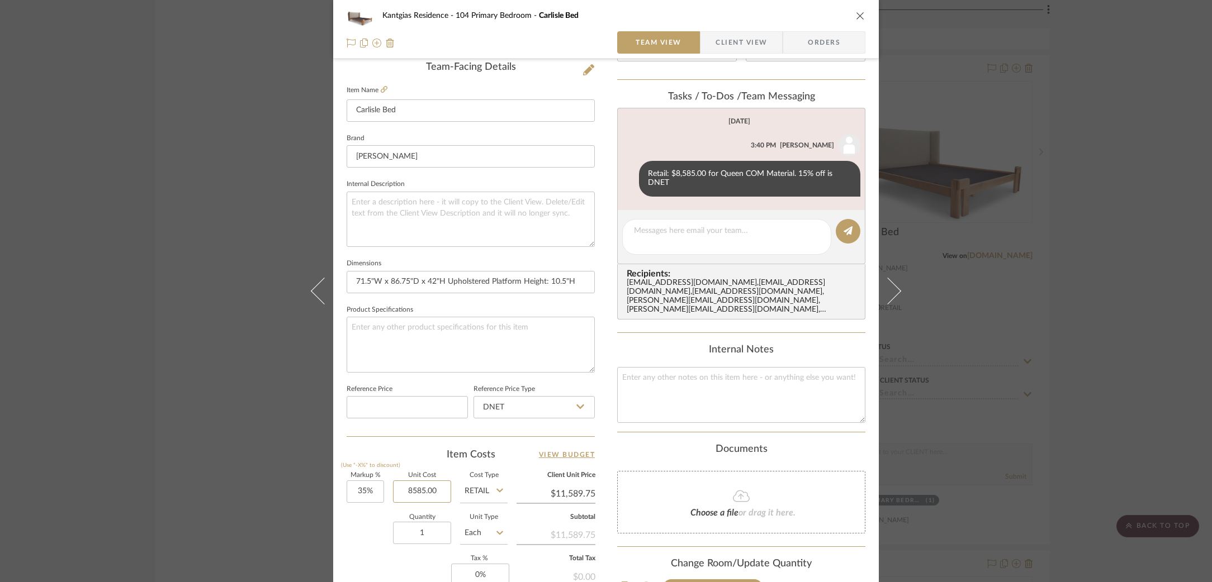
drag, startPoint x: 400, startPoint y: 491, endPoint x: 457, endPoint y: 493, distance: 57.0
click at [454, 492] on div "Markup % (Use "-X%" to discount) 35% Unit Cost 8585.00 Cost Type Retail Client …" at bounding box center [471, 554] width 248 height 163
paste input "7297.25"
type input "$7,297.25"
drag, startPoint x: 359, startPoint y: 523, endPoint x: 369, endPoint y: 519, distance: 10.6
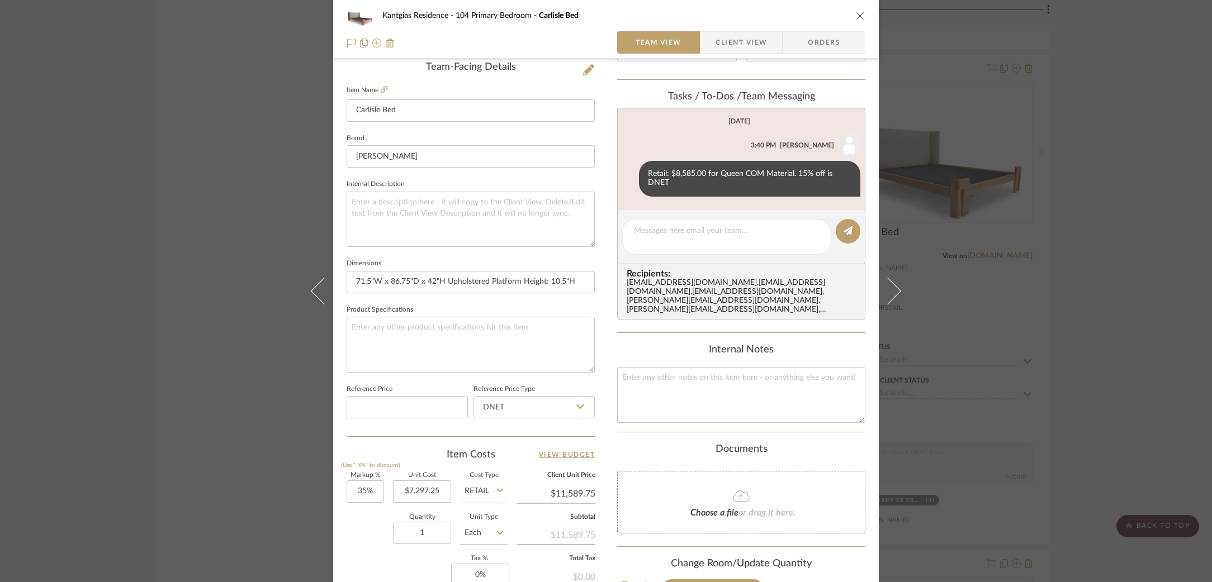
click at [359, 523] on div "Quantity 1 Unit Type Each" at bounding box center [427, 535] width 161 height 40
type input "$9,851.29"
click at [473, 489] on input "Retail" at bounding box center [484, 492] width 48 height 22
click at [478, 521] on span "DNET" at bounding box center [478, 518] width 21 height 8
type input "DNET"
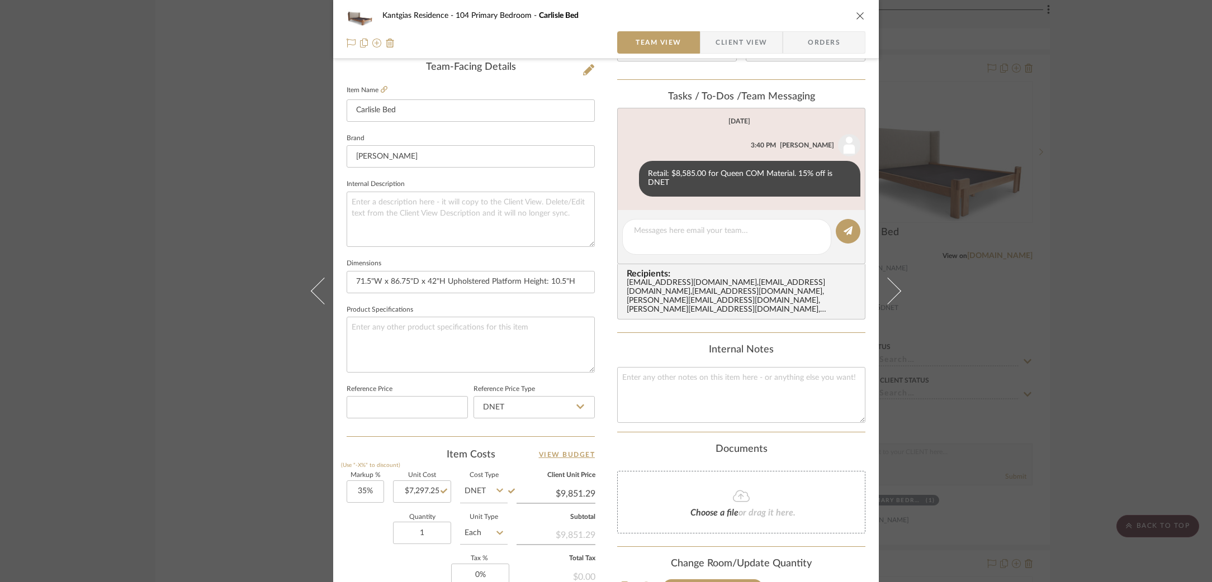
click at [381, 533] on div "Quantity 1 Unit Type Each" at bounding box center [427, 535] width 161 height 40
click at [687, 248] on editor-of-message at bounding box center [741, 237] width 248 height 54
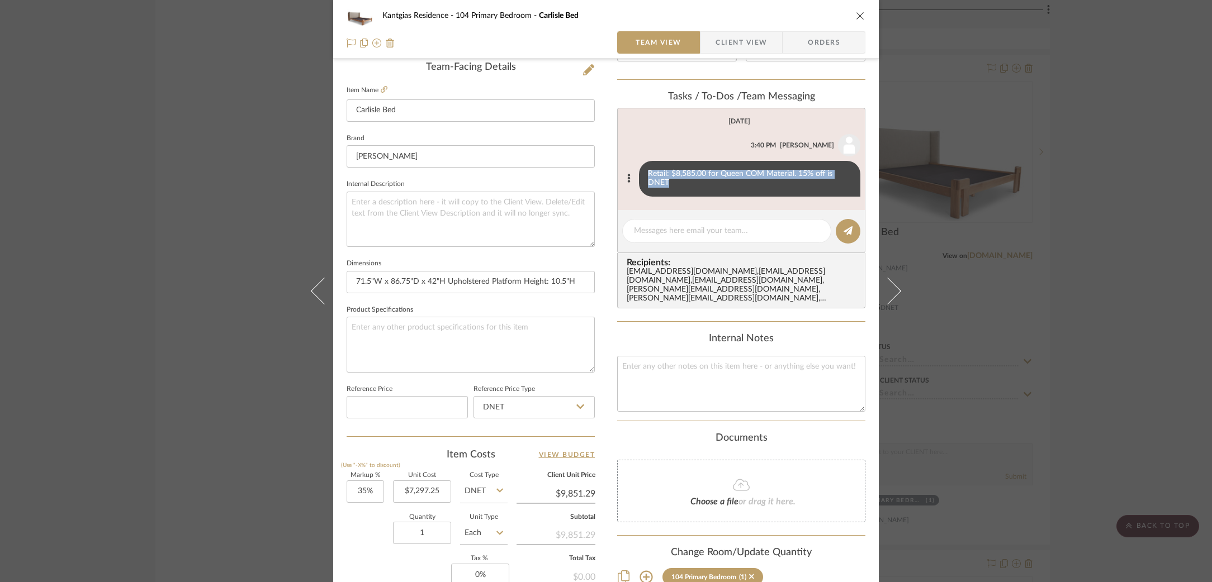
drag, startPoint x: 647, startPoint y: 173, endPoint x: 673, endPoint y: 188, distance: 30.3
click at [676, 185] on div "Retail: $8,585.00 for Queen COM Material. 15% off is DNET" at bounding box center [749, 179] width 221 height 36
copy div "Retail: $8,585.00 for Queen COM Material. 15% off is DNET"
drag, startPoint x: 655, startPoint y: 221, endPoint x: 658, endPoint y: 231, distance: 10.4
click at [655, 222] on div at bounding box center [726, 231] width 209 height 24
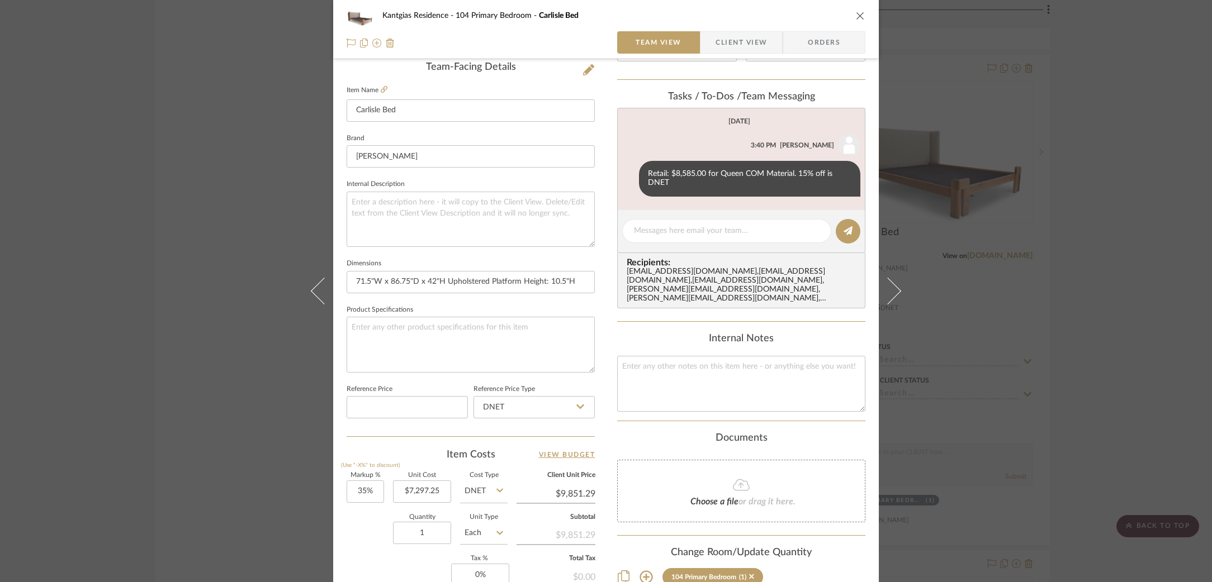
drag, startPoint x: 662, startPoint y: 236, endPoint x: 672, endPoint y: 199, distance: 38.6
click at [662, 236] on textarea at bounding box center [727, 231] width 186 height 12
paste textarea "Retail: $8,585.00 for Queen COM Material. 15% off is DNET"
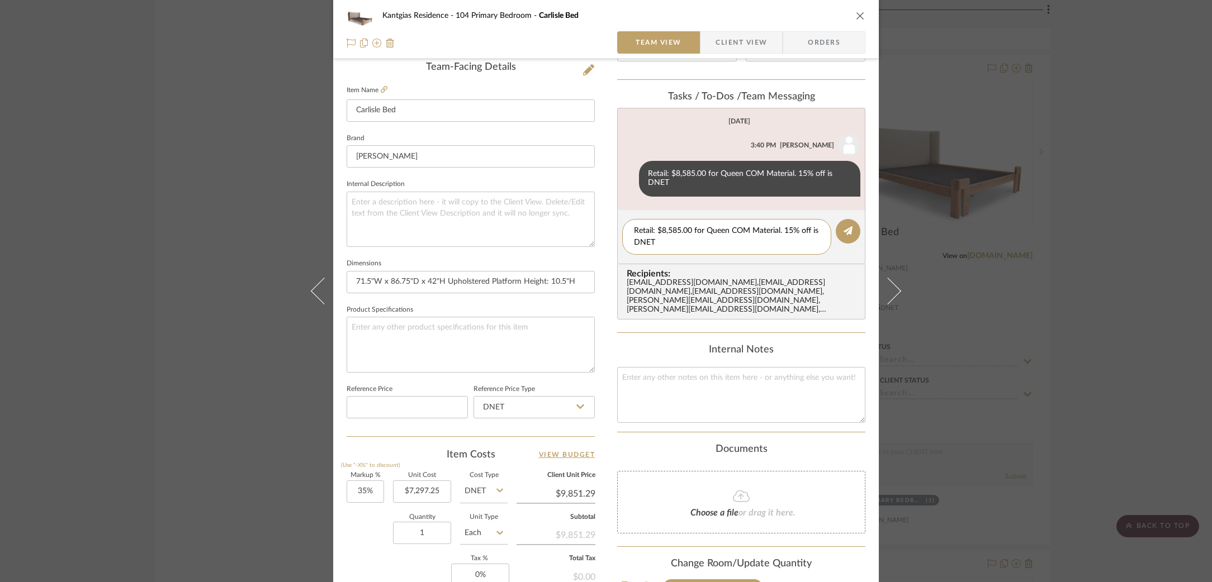
drag, startPoint x: 687, startPoint y: 230, endPoint x: 685, endPoint y: 267, distance: 37.0
click at [660, 234] on textarea "Retail: $8,585.00 for Queen COM Material. 15% off is DNET" at bounding box center [727, 236] width 186 height 23
paste textarea "$9,593"
click at [662, 229] on textarea "Retail: $8$9,593.00 for Queen COM Material. 15% off is DNET" at bounding box center [727, 236] width 186 height 23
drag, startPoint x: 746, startPoint y: 231, endPoint x: 729, endPoint y: 234, distance: 16.4
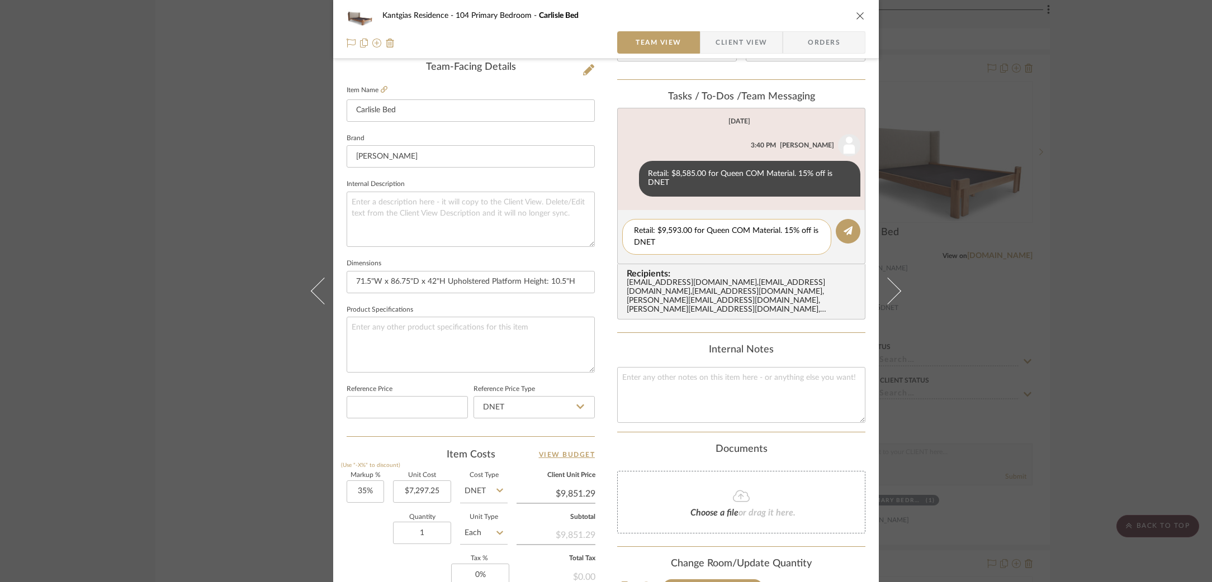
click at [729, 234] on textarea "Retail: $9,593.00 for Queen COM Material. 15% off is DNET" at bounding box center [727, 236] width 186 height 23
click at [703, 243] on textarea "Retail: $9,593.00 for Queen LEATHER Material. 15% off is DNET" at bounding box center [727, 236] width 186 height 23
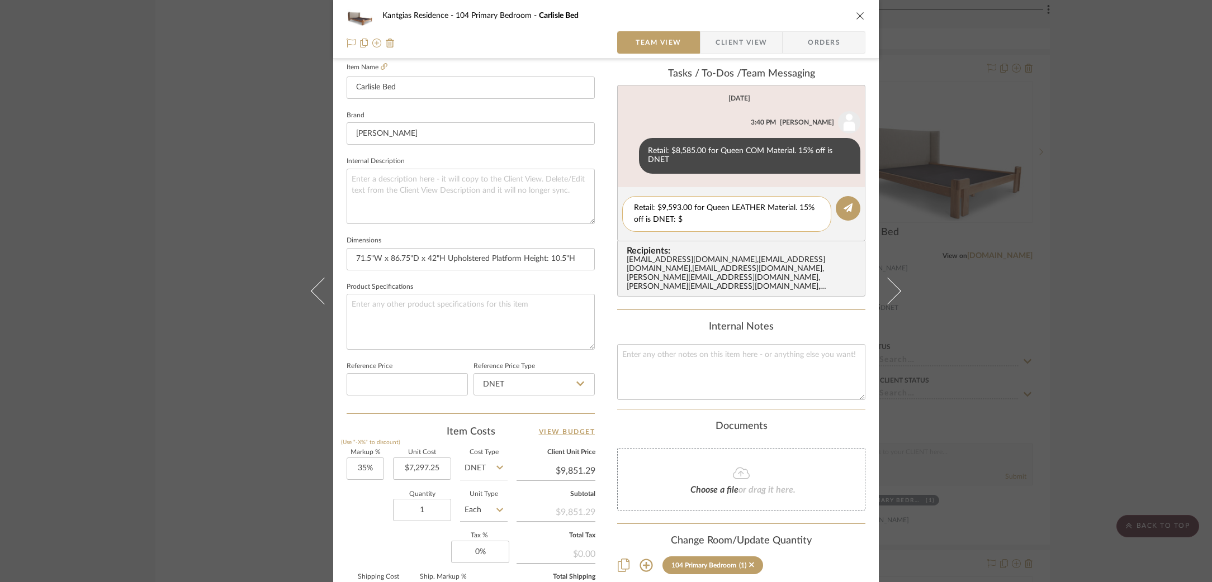
paste textarea "$8,154.05"
click at [677, 219] on textarea "Retail: $9,593.00 for Queen LEATHER Material. 15% off is DNET: $$8,154.05" at bounding box center [727, 213] width 186 height 23
type textarea "Retail: $9,593.00 for Queen LEATHER Material. 15% off is DNET: $8,154.05"
drag, startPoint x: 845, startPoint y: 207, endPoint x: 829, endPoint y: 221, distance: 21.4
click at [846, 206] on icon at bounding box center [847, 207] width 9 height 9
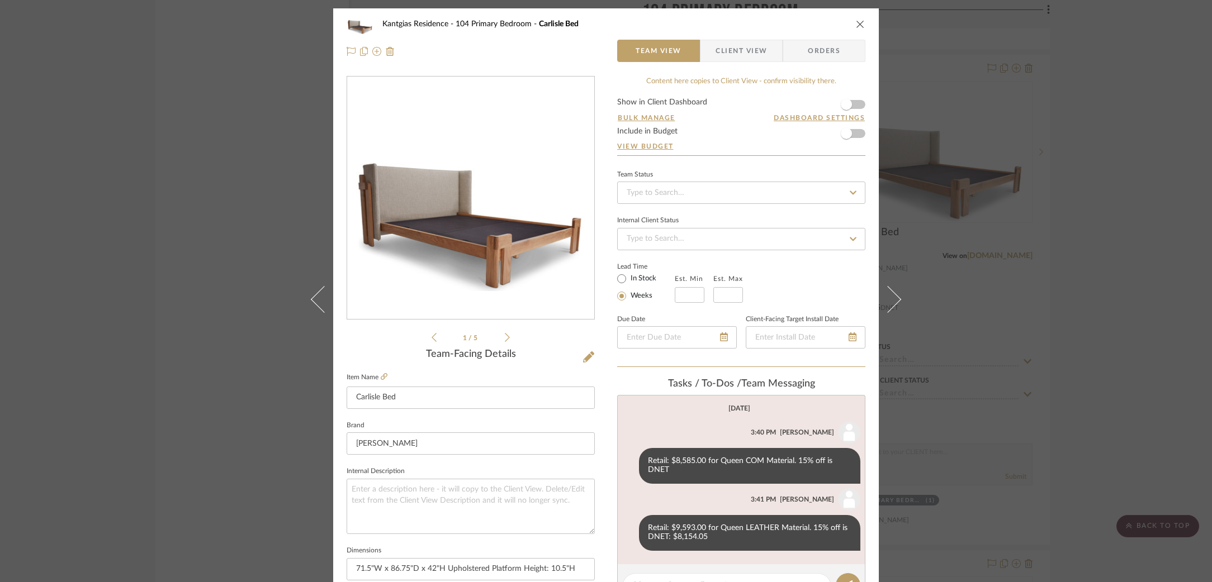
scroll to position [456, 0]
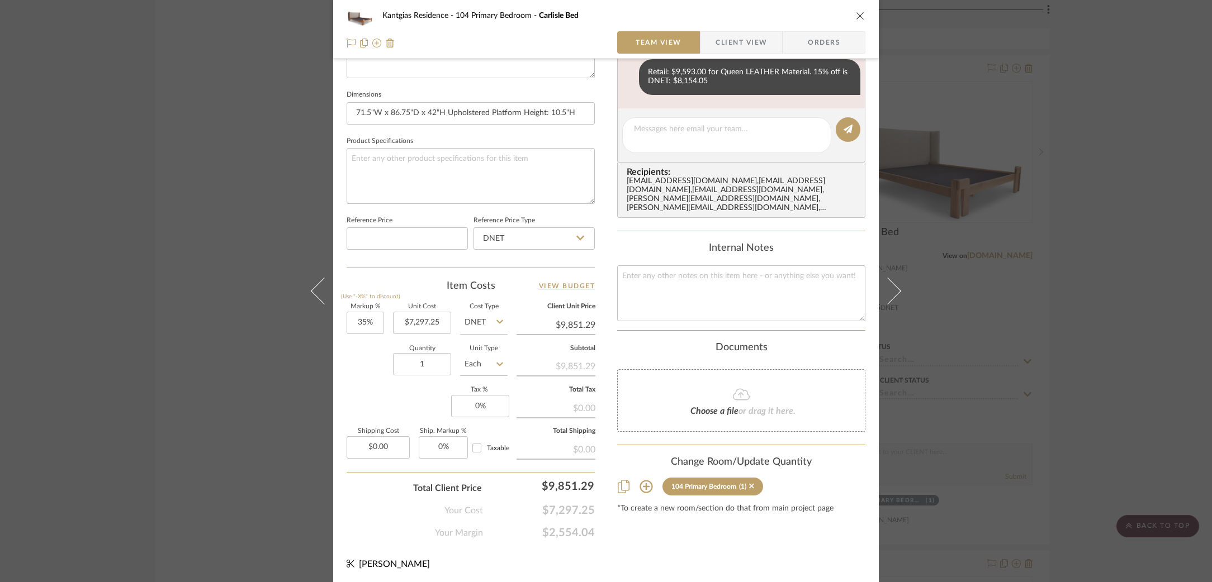
click at [202, 241] on div "Kantgias Residence 104 Primary Bedroom [GEOGRAPHIC_DATA] Bed Team View Client V…" at bounding box center [606, 291] width 1212 height 582
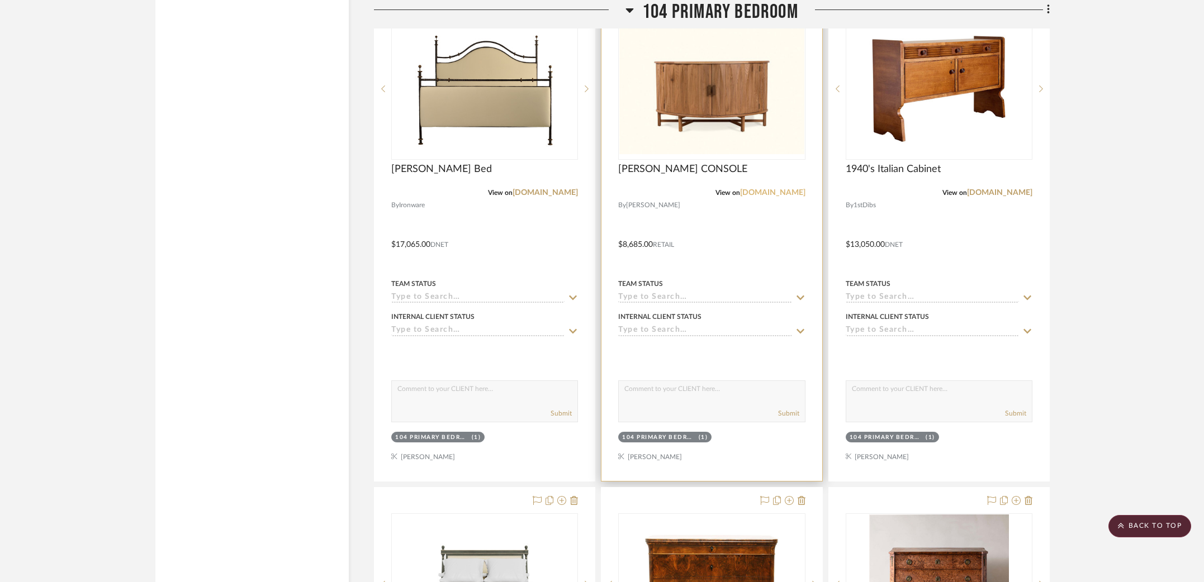
scroll to position [3049, 0]
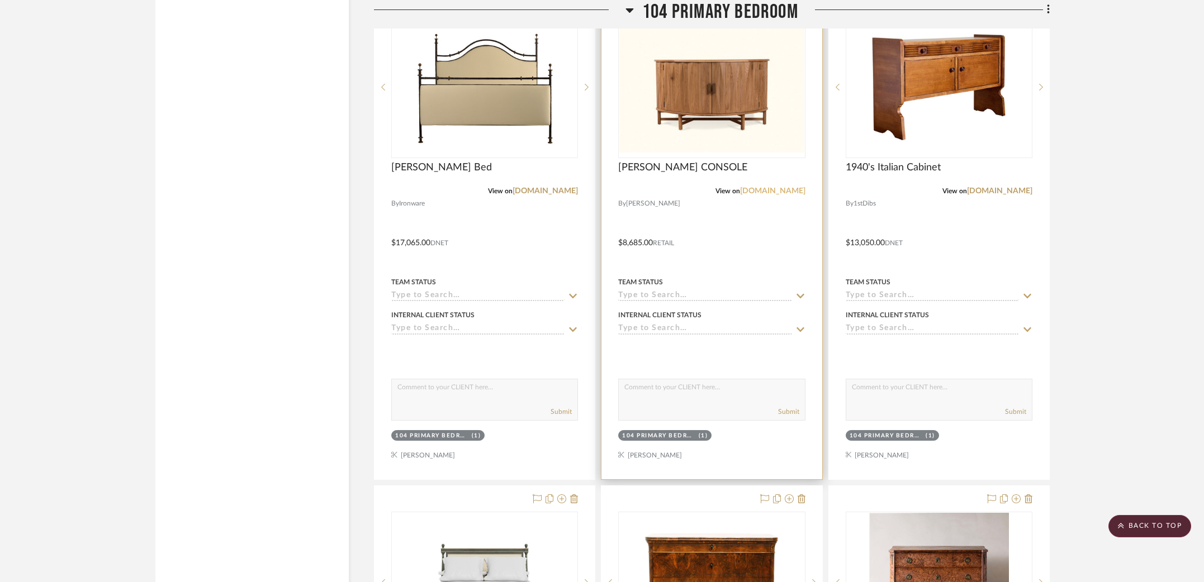
click at [771, 193] on div at bounding box center [711, 234] width 220 height 489
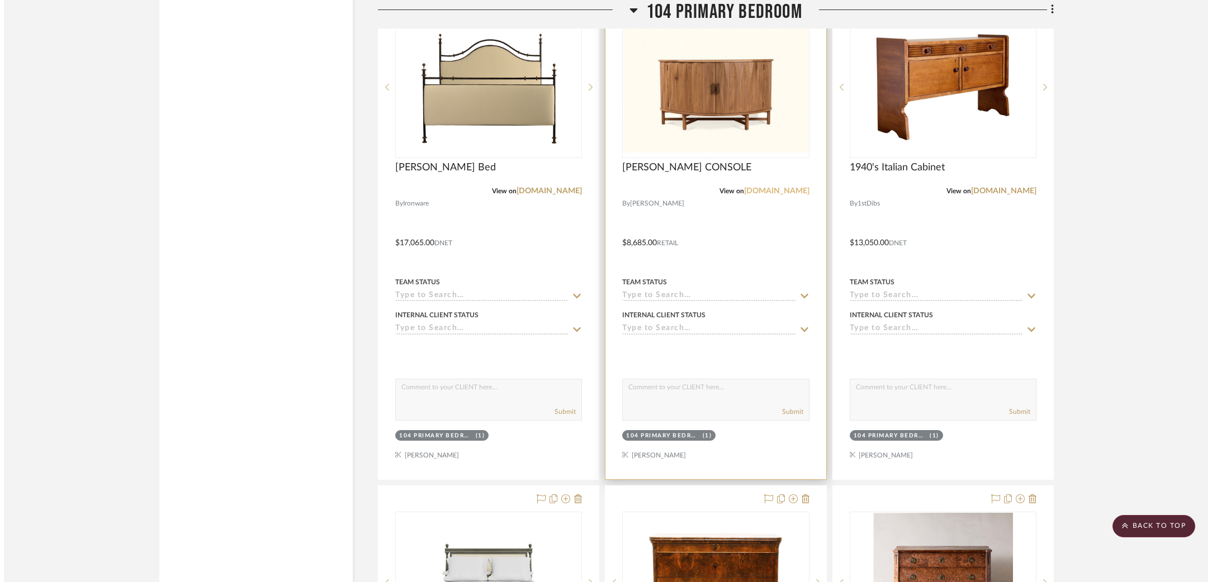
scroll to position [0, 0]
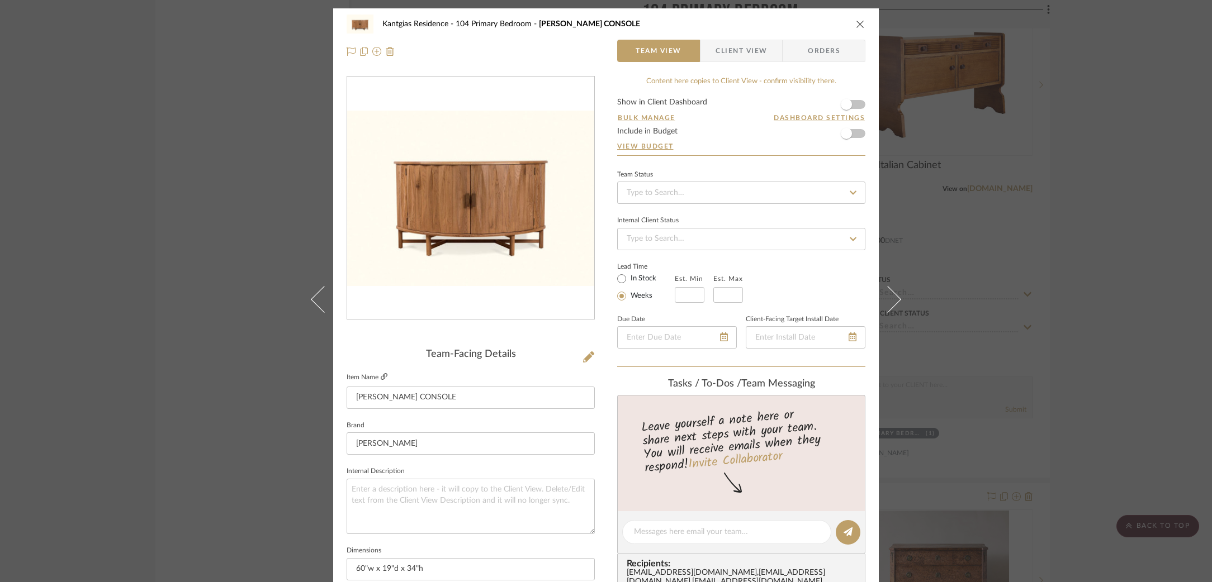
click at [381, 378] on icon at bounding box center [384, 376] width 7 height 7
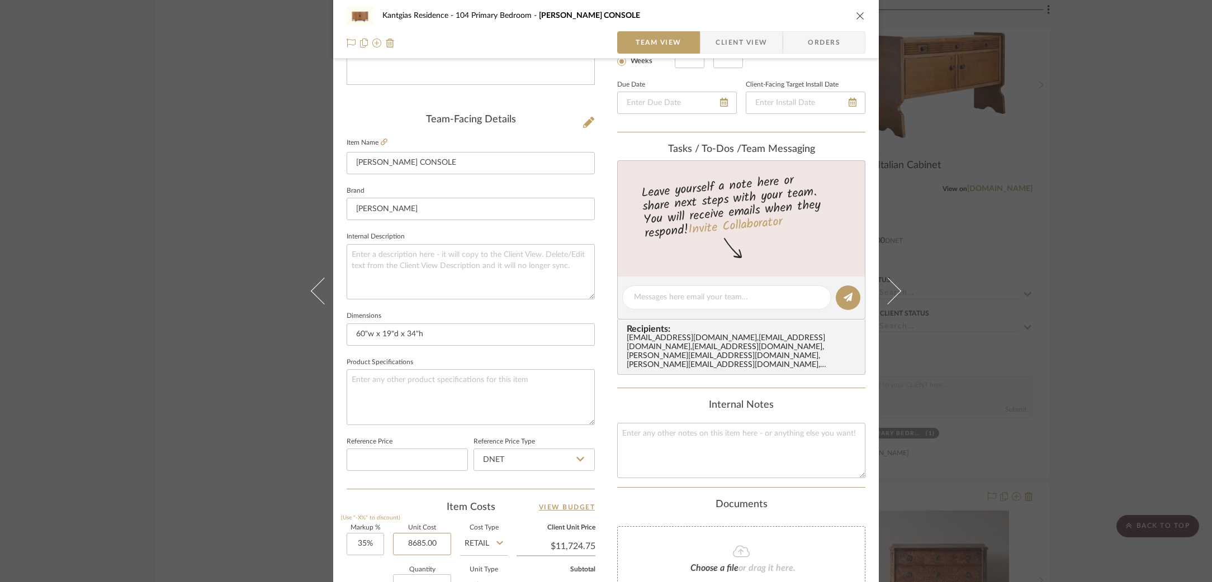
drag, startPoint x: 400, startPoint y: 545, endPoint x: 462, endPoint y: 549, distance: 62.2
paste input "7382.25"
type input "$7,382.25"
click at [486, 550] on input "Retail" at bounding box center [484, 544] width 48 height 22
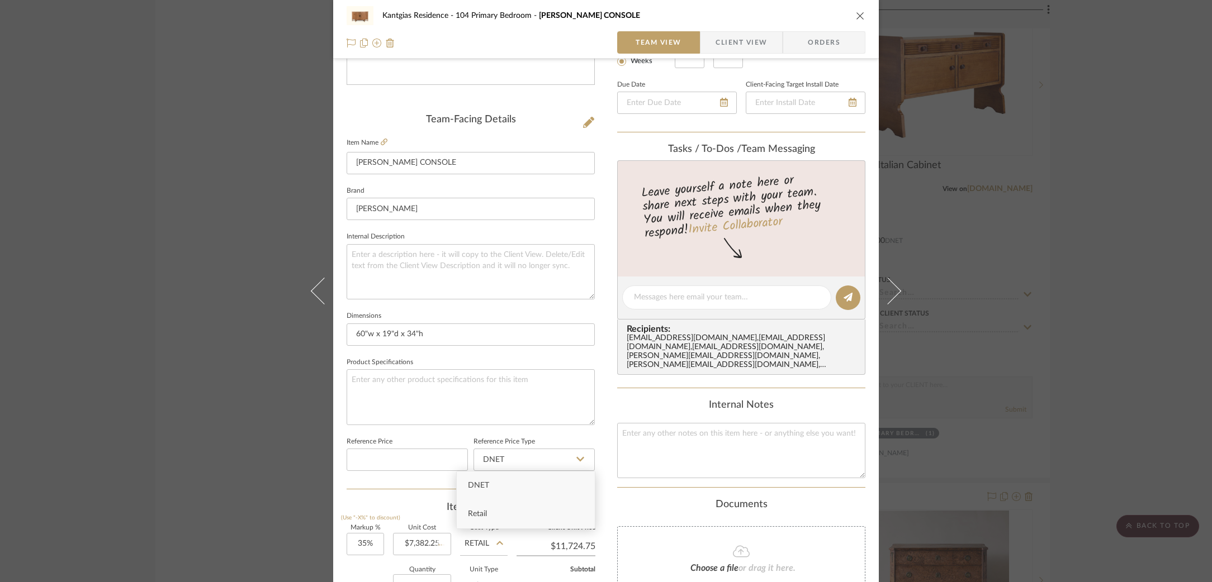
type input "$9,966.04"
drag, startPoint x: 506, startPoint y: 486, endPoint x: 449, endPoint y: 499, distance: 58.3
click at [506, 486] on div "DNET" at bounding box center [526, 486] width 138 height 29
type input "DNET"
click at [350, 506] on div "Item Costs View Budget" at bounding box center [471, 507] width 248 height 13
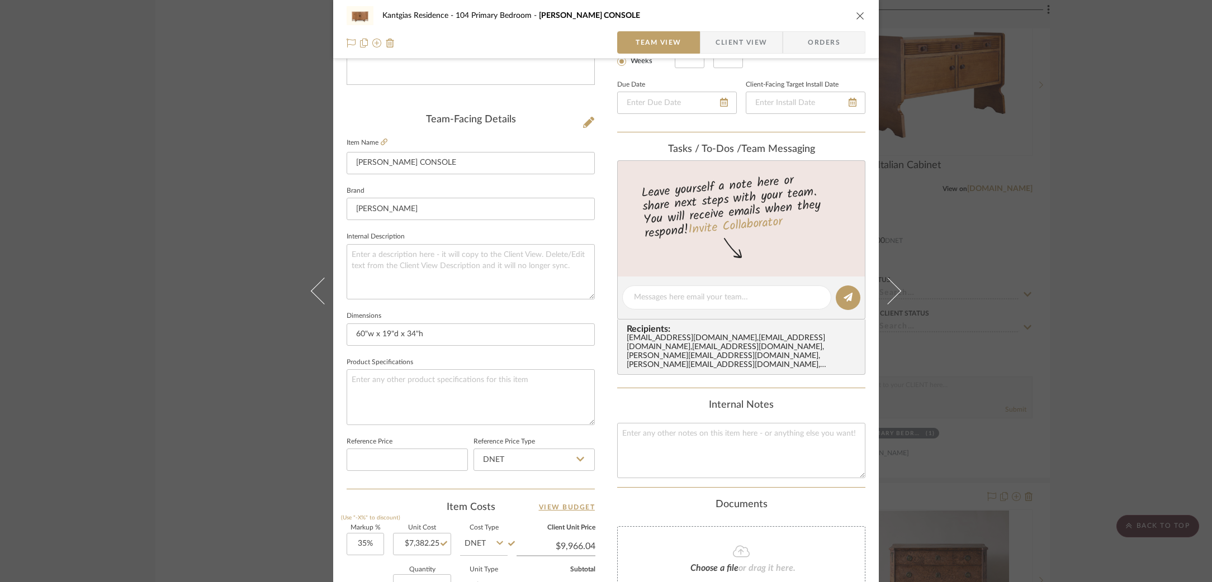
click at [217, 426] on div "Kantgias Residence 104 Primary Bedroom [PERSON_NAME] CONSOLE Team View Client V…" at bounding box center [606, 291] width 1212 height 582
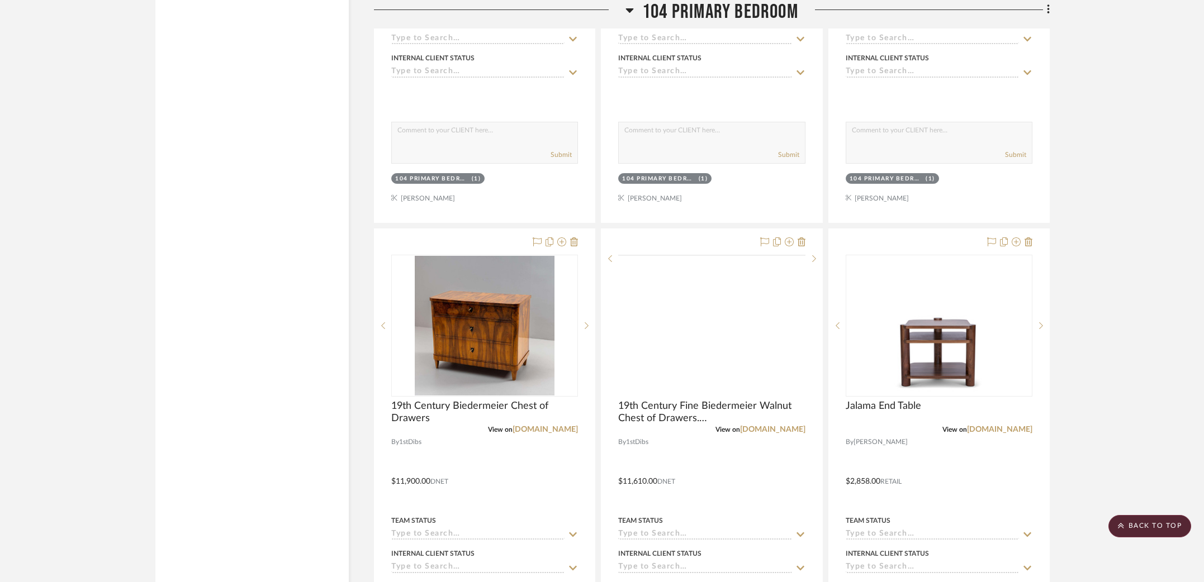
scroll to position [3806, 0]
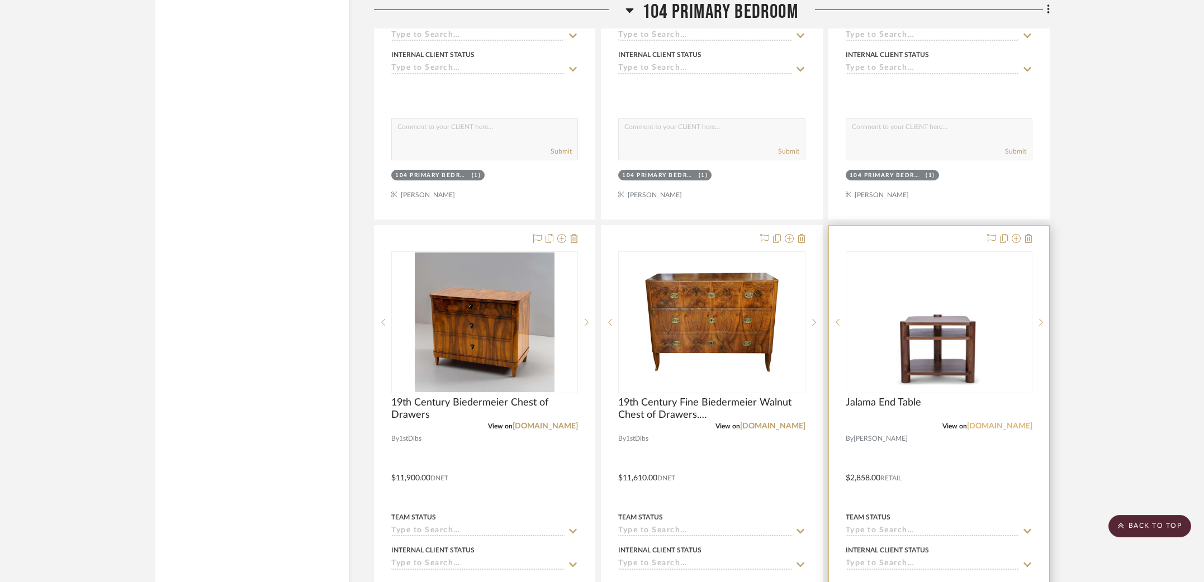
click at [983, 423] on link "[DOMAIN_NAME]" at bounding box center [999, 427] width 65 height 8
click at [899, 340] on img "0" at bounding box center [939, 322] width 184 height 139
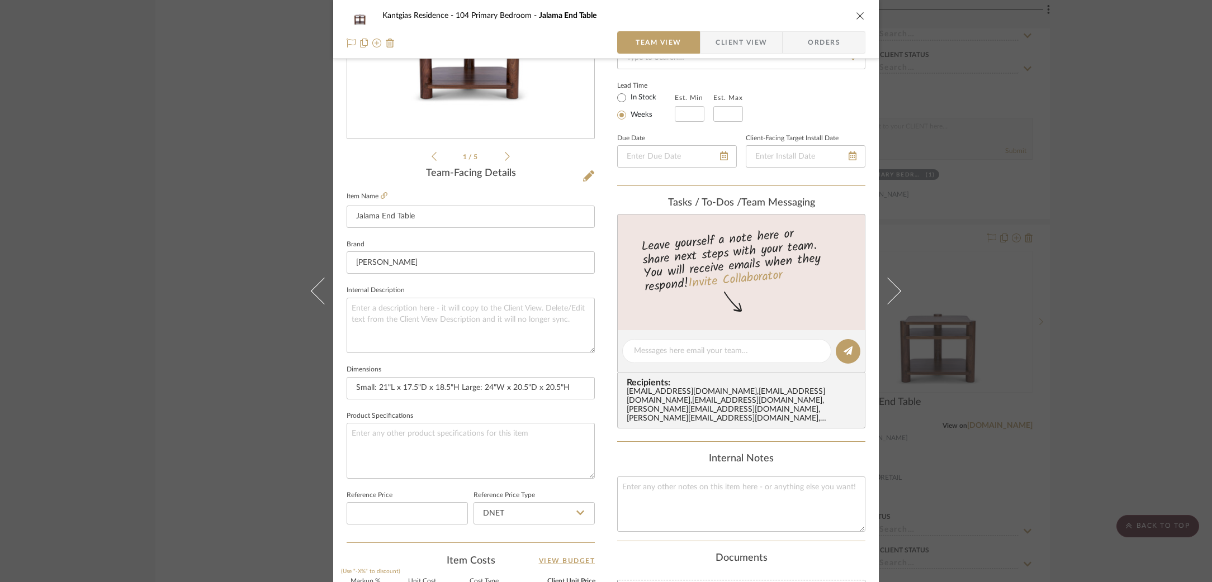
scroll to position [337, 0]
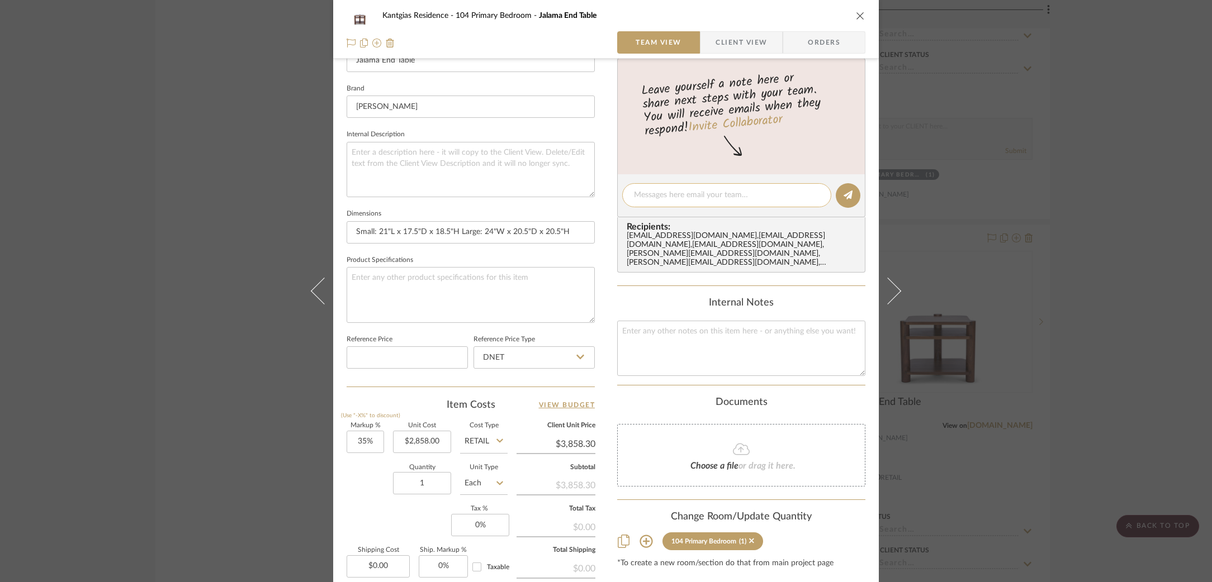
click at [635, 186] on div at bounding box center [726, 195] width 209 height 24
click at [646, 191] on textarea at bounding box center [727, 195] width 186 height 12
type textarea "S"
paste textarea "2,197.25"
type textarea "DNET (Small): $2,197.25. DNET (Large):"
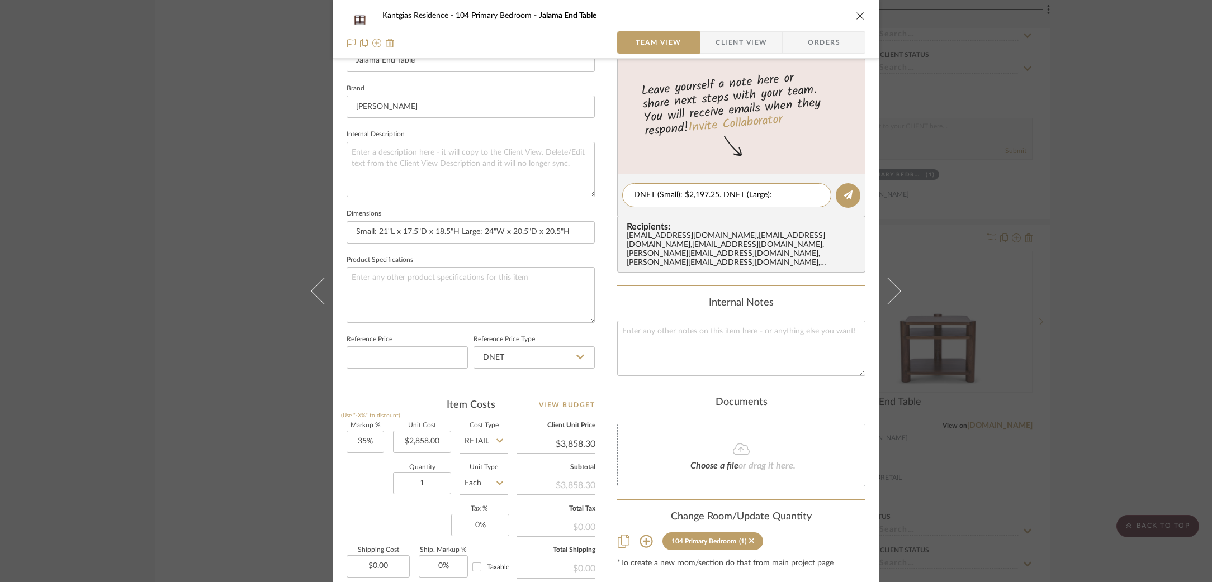
drag, startPoint x: 664, startPoint y: 298, endPoint x: 686, endPoint y: 226, distance: 75.9
click at [664, 298] on div "Internal Notes" at bounding box center [741, 303] width 248 height 12
drag, startPoint x: 715, startPoint y: 193, endPoint x: 680, endPoint y: 197, distance: 34.8
click at [680, 197] on textarea "DNET (Small): $2,197.25. DNET (Large):" at bounding box center [727, 195] width 186 height 12
drag, startPoint x: 395, startPoint y: 446, endPoint x: 440, endPoint y: 445, distance: 45.3
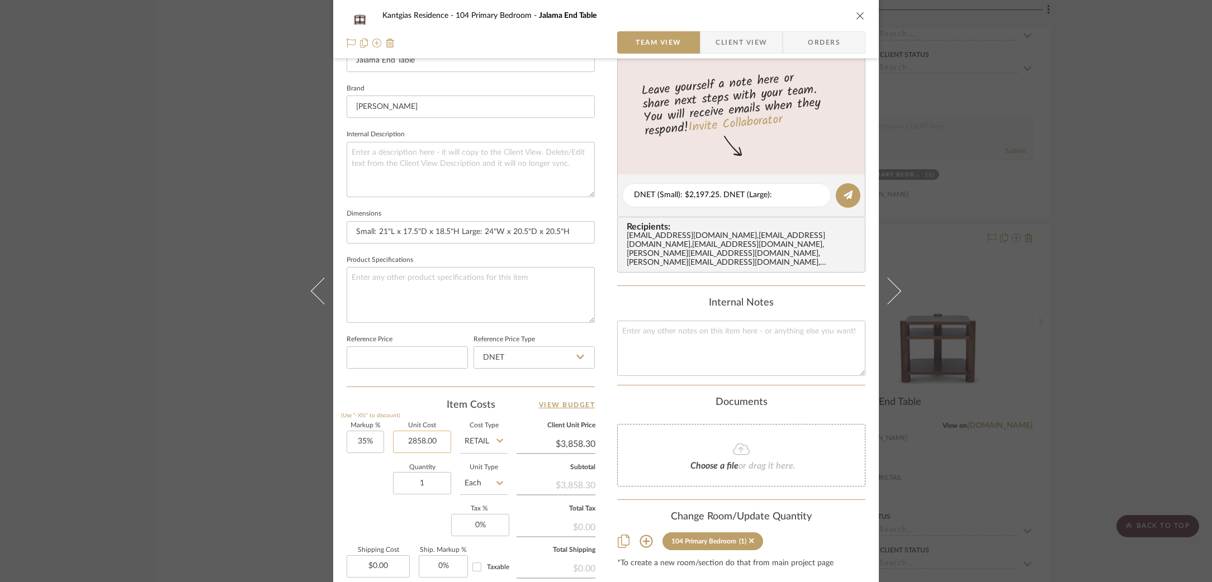
click at [440, 444] on input "2858.00" at bounding box center [422, 442] width 58 height 22
paste input "197.25"
type input "$2,197.25"
click at [358, 507] on div "Markup % (Use "-X%" to discount) 35% Unit Cost $2,197.25 Cost Type Retail Clien…" at bounding box center [471, 504] width 248 height 163
type input "$2,966.29"
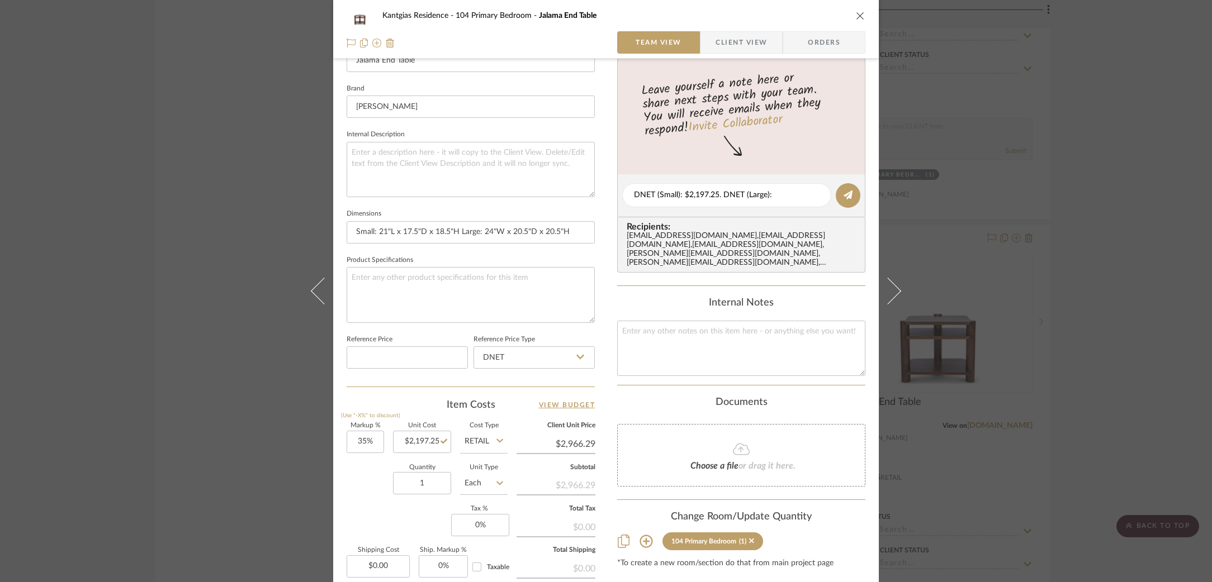
click at [488, 440] on input "Retail" at bounding box center [484, 442] width 48 height 22
drag, startPoint x: 489, startPoint y: 471, endPoint x: 366, endPoint y: 480, distance: 123.3
click at [487, 471] on div "DNET" at bounding box center [526, 468] width 138 height 29
type input "DNET"
click at [361, 480] on div "Quantity 1 Unit Type Each" at bounding box center [427, 485] width 161 height 40
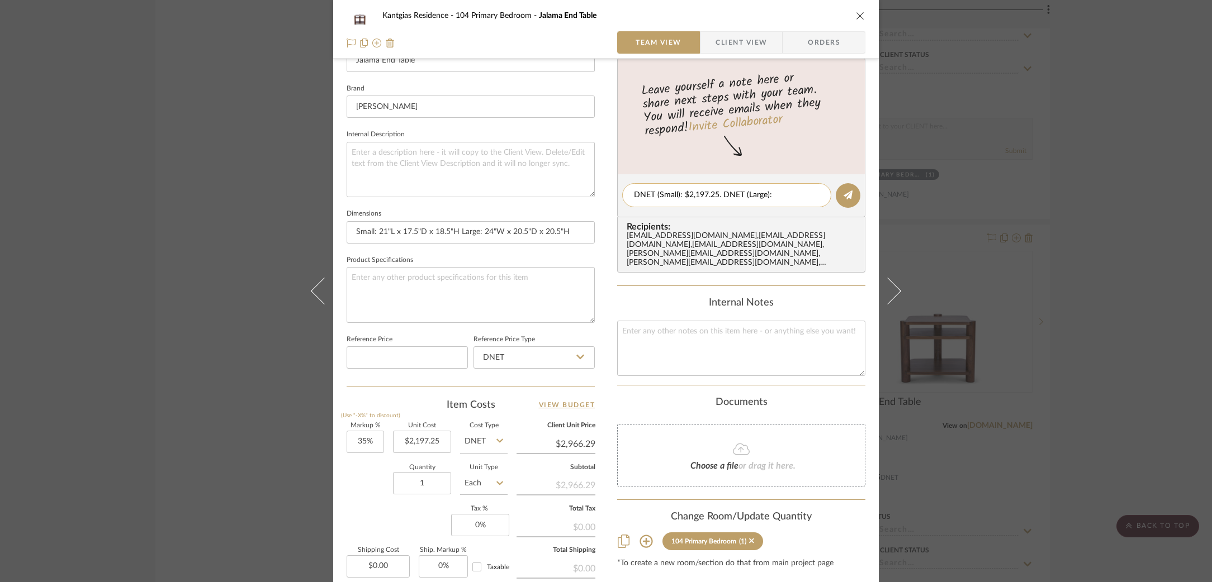
click at [783, 197] on textarea "DNET (Small): $2,197.25. DNET (Large):" at bounding box center [727, 195] width 186 height 12
paste textarea "$2,877.25"
type textarea "DNET (Small): $2,197.25. DNET (Large): $2,877.25"
click at [829, 195] on editor-of-message "DNET (Small): $2,197.25. DNET (Large): $2,877.25" at bounding box center [741, 195] width 248 height 43
click at [851, 193] on button at bounding box center [848, 195] width 25 height 25
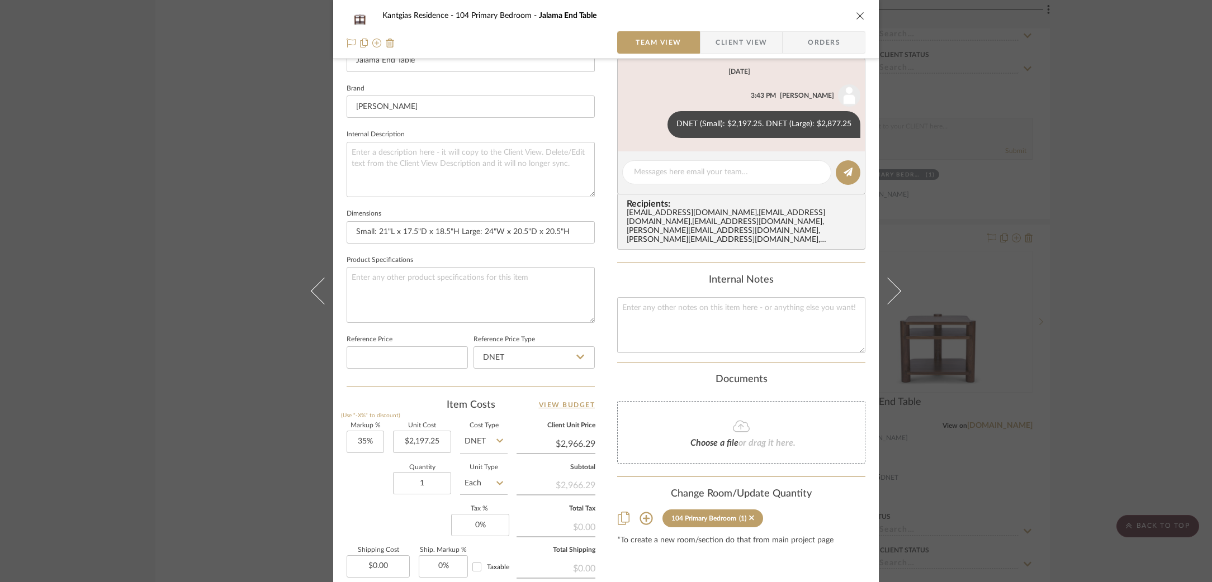
click at [249, 238] on div "Kantgias Residence 104 Primary Bedroom Jalama End Table Team View Client View O…" at bounding box center [606, 291] width 1212 height 582
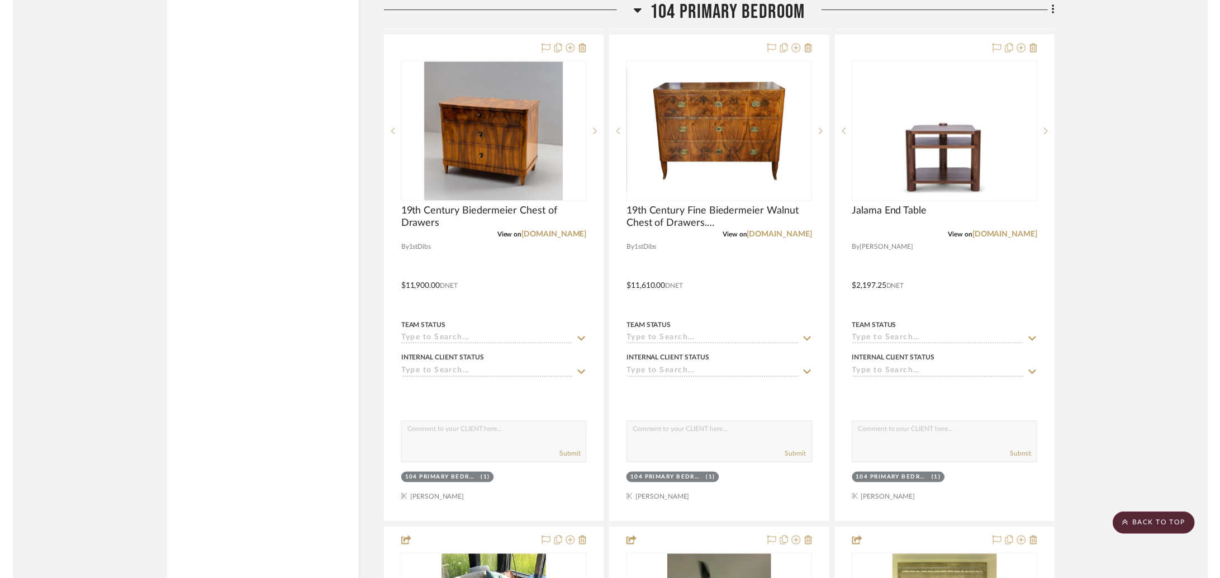
scroll to position [4016, 0]
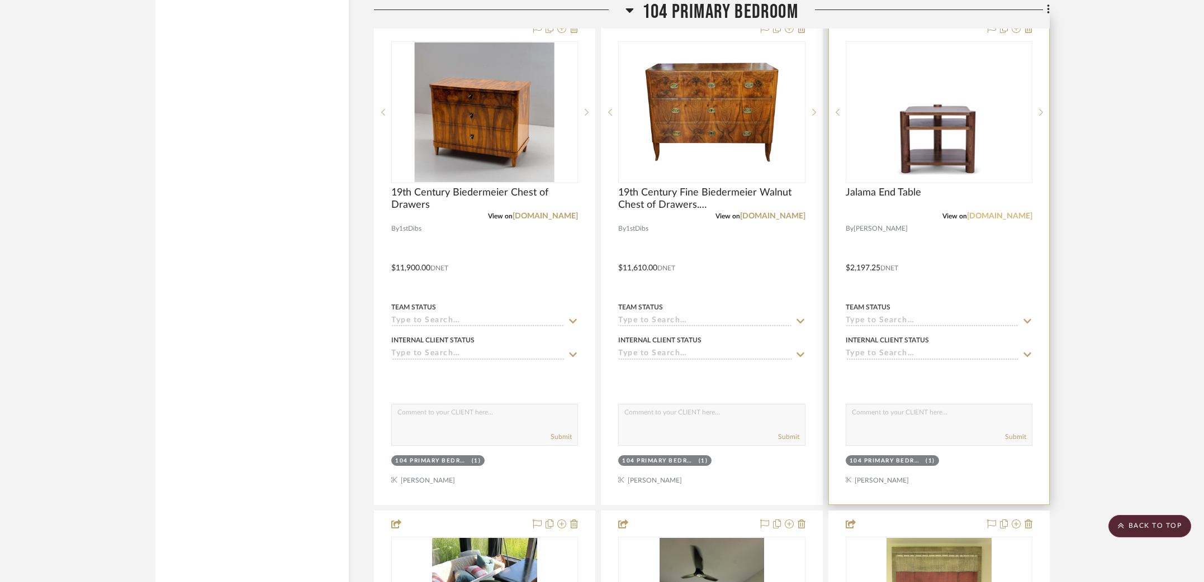
click at [978, 212] on link "[DOMAIN_NAME]" at bounding box center [999, 216] width 65 height 8
